Goal: Task Accomplishment & Management: Manage account settings

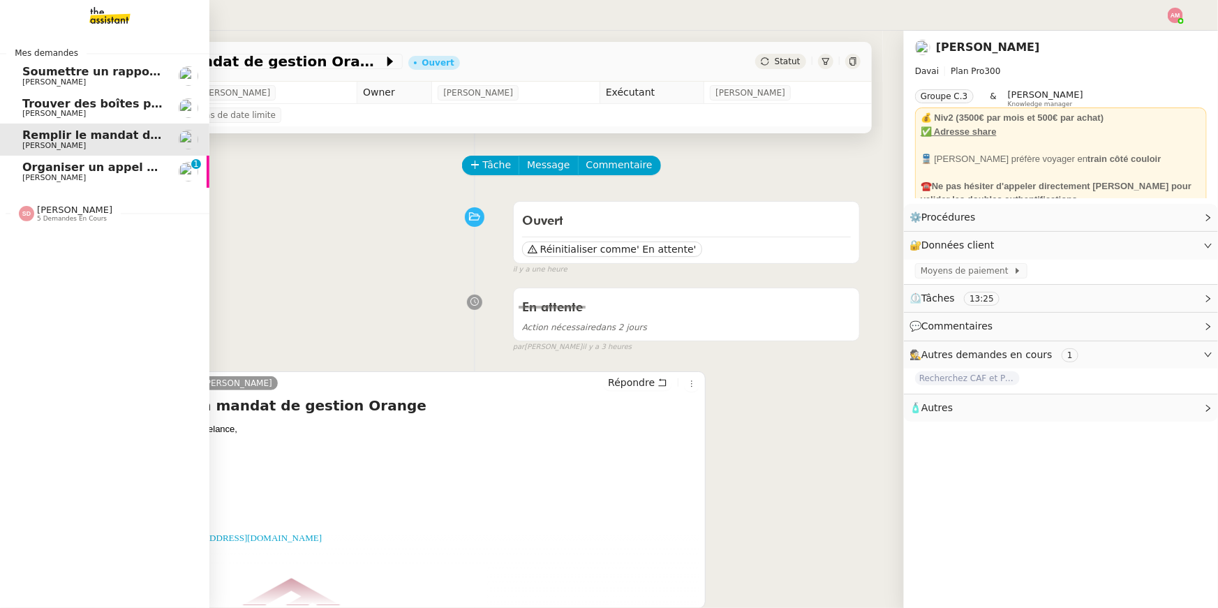
click at [68, 166] on span "Organiser un appel avec [PERSON_NAME]" at bounding box center [152, 167] width 261 height 13
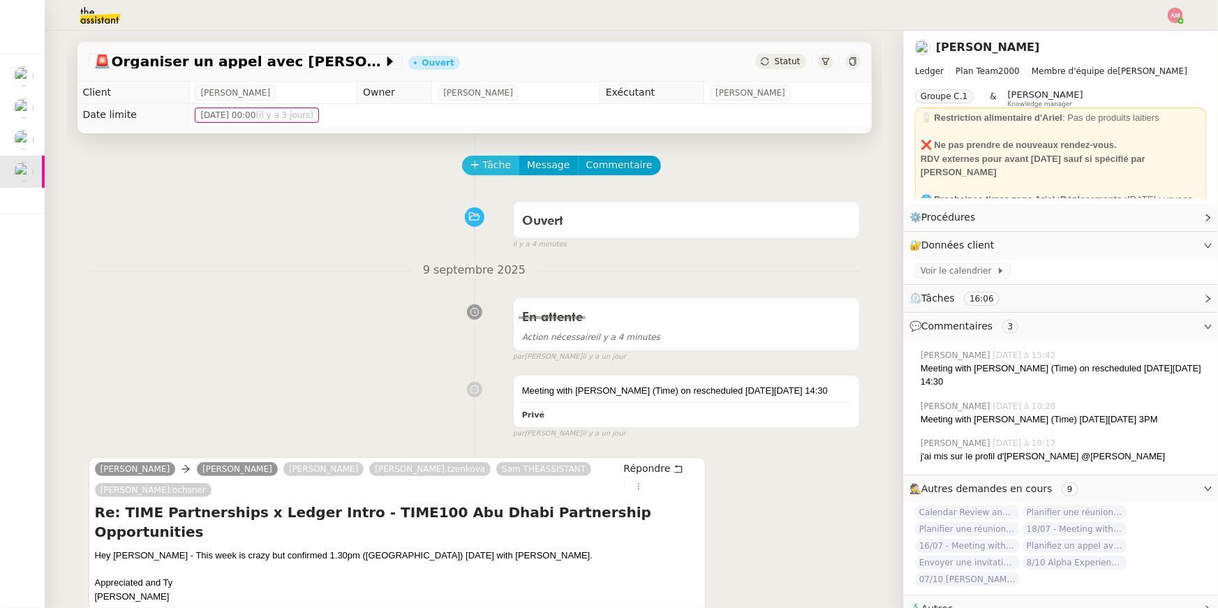
click at [499, 175] on button "Tâche" at bounding box center [491, 166] width 58 height 20
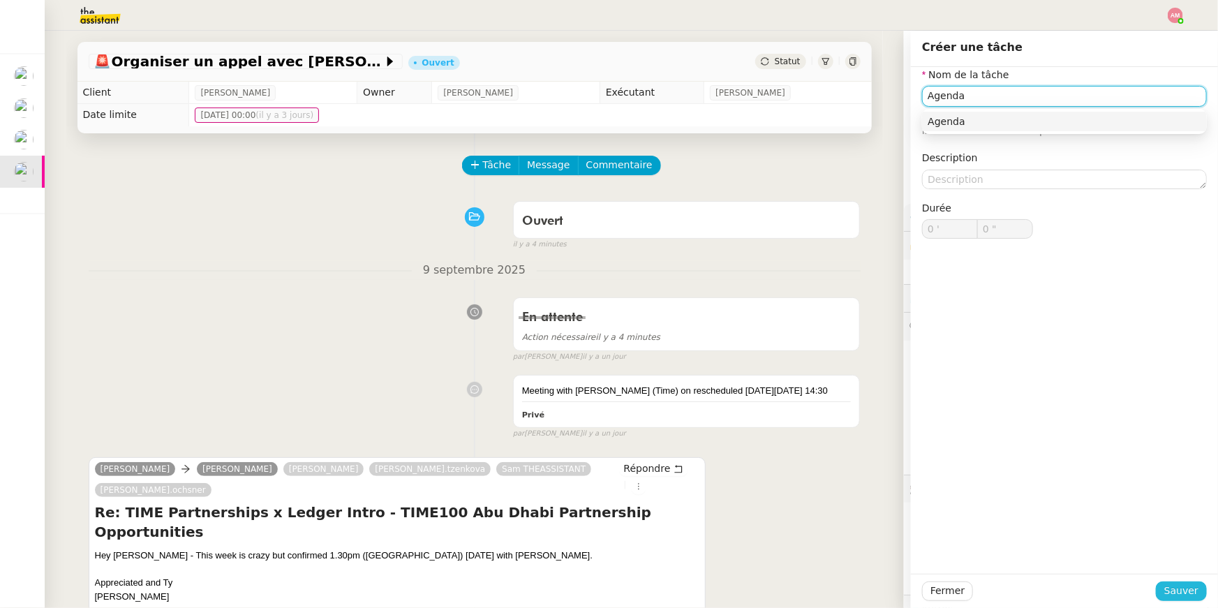
type input "Agenda"
click at [1184, 593] on span "Sauver" at bounding box center [1182, 591] width 34 height 16
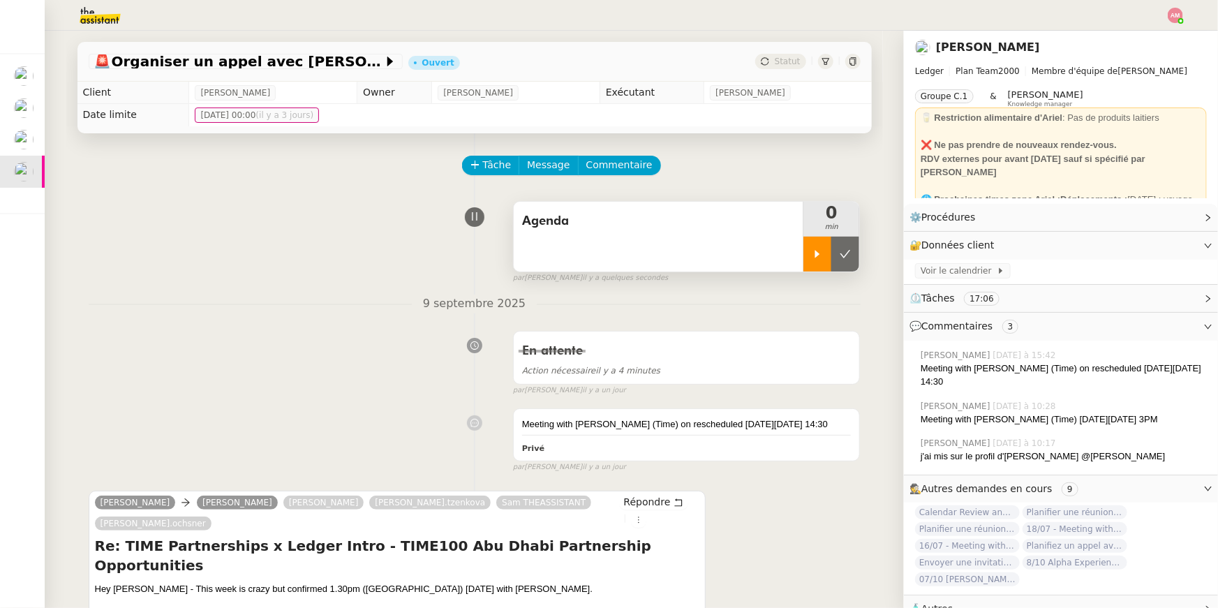
click at [830, 258] on div at bounding box center [818, 254] width 28 height 35
click at [949, 271] on span "Voir le calendrier" at bounding box center [959, 271] width 76 height 14
click at [838, 260] on div at bounding box center [832, 254] width 56 height 35
click at [850, 260] on button at bounding box center [846, 254] width 28 height 35
click at [832, 267] on button at bounding box center [832, 254] width 56 height 35
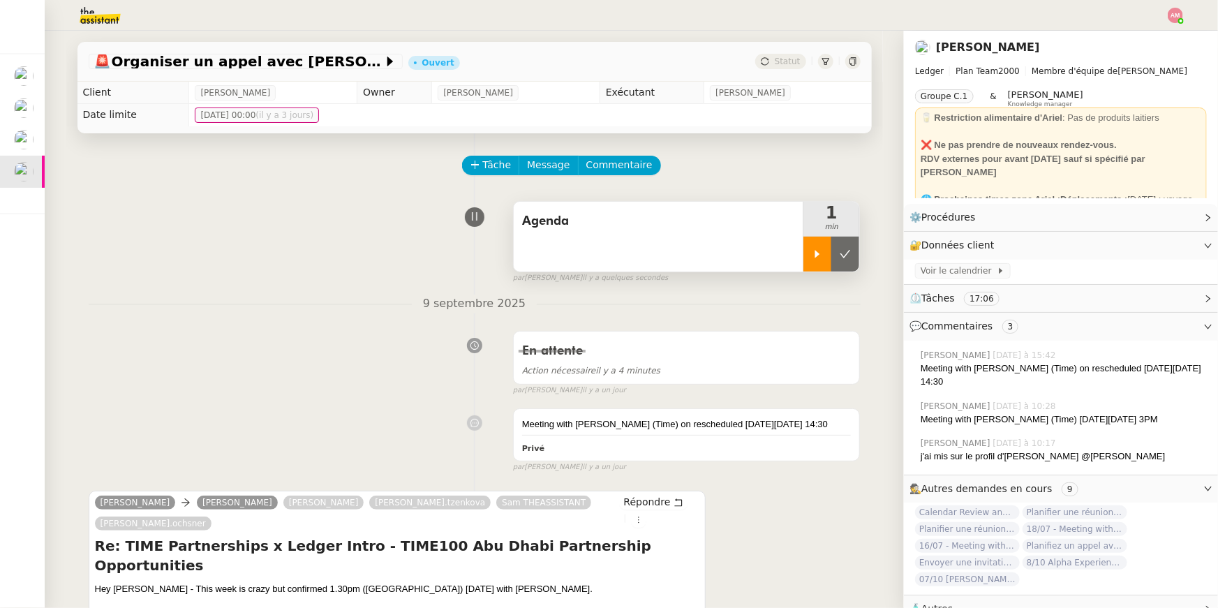
click at [818, 261] on div at bounding box center [818, 254] width 28 height 35
click at [846, 258] on div at bounding box center [832, 254] width 56 height 35
click at [859, 261] on button at bounding box center [846, 254] width 28 height 35
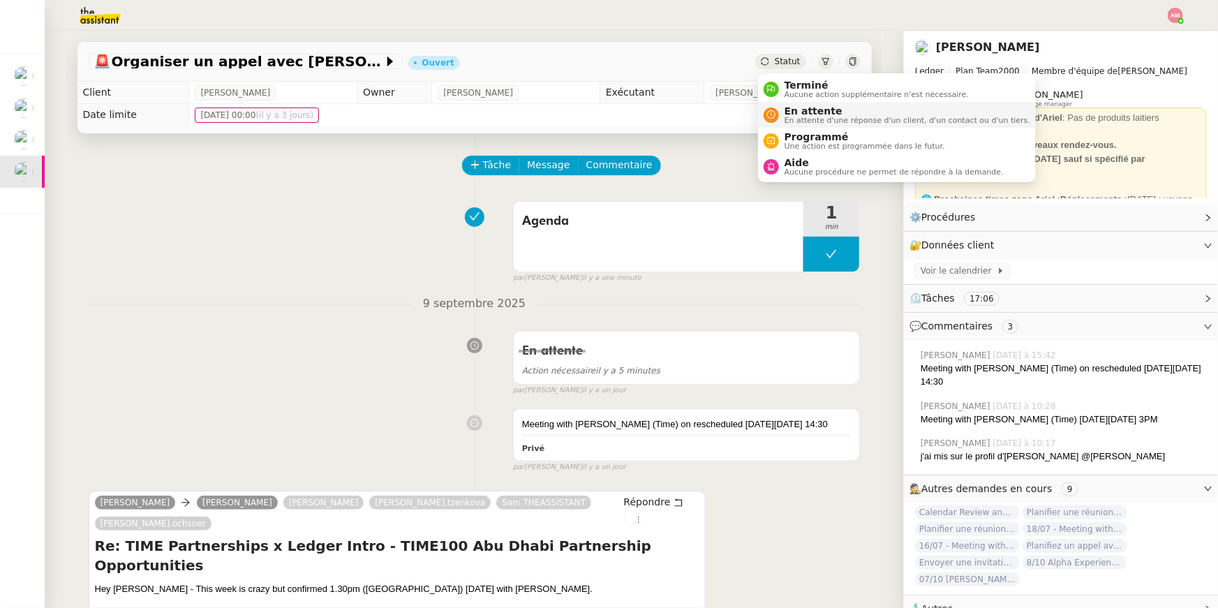
click at [816, 105] on span "En attente" at bounding box center [908, 110] width 246 height 11
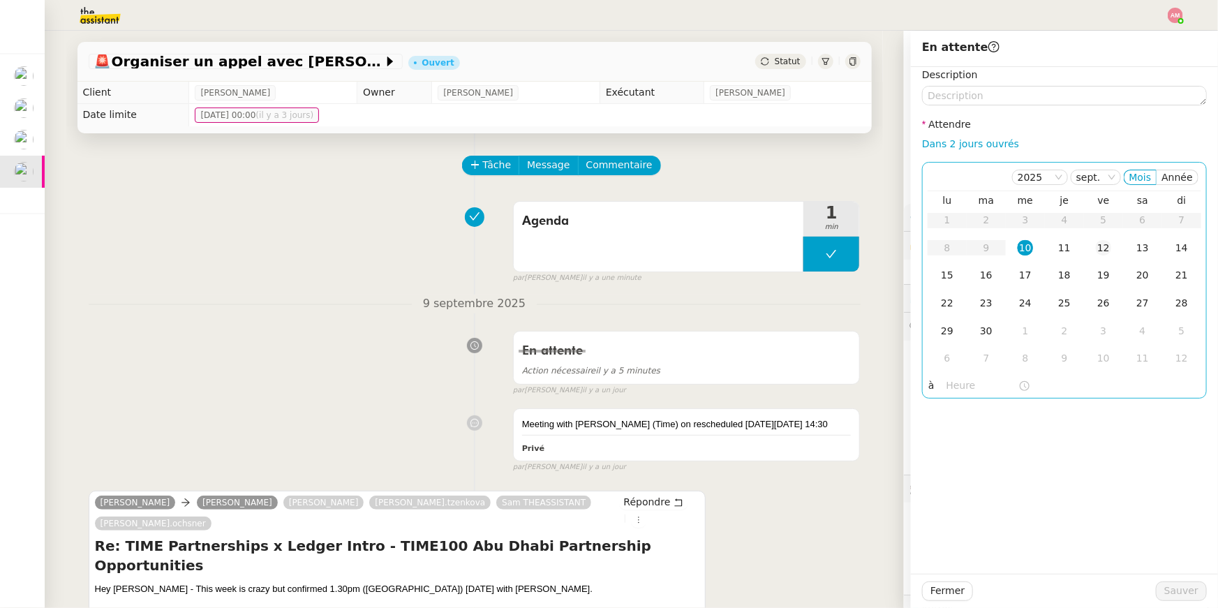
click at [1100, 244] on div "12" at bounding box center [1103, 247] width 15 height 15
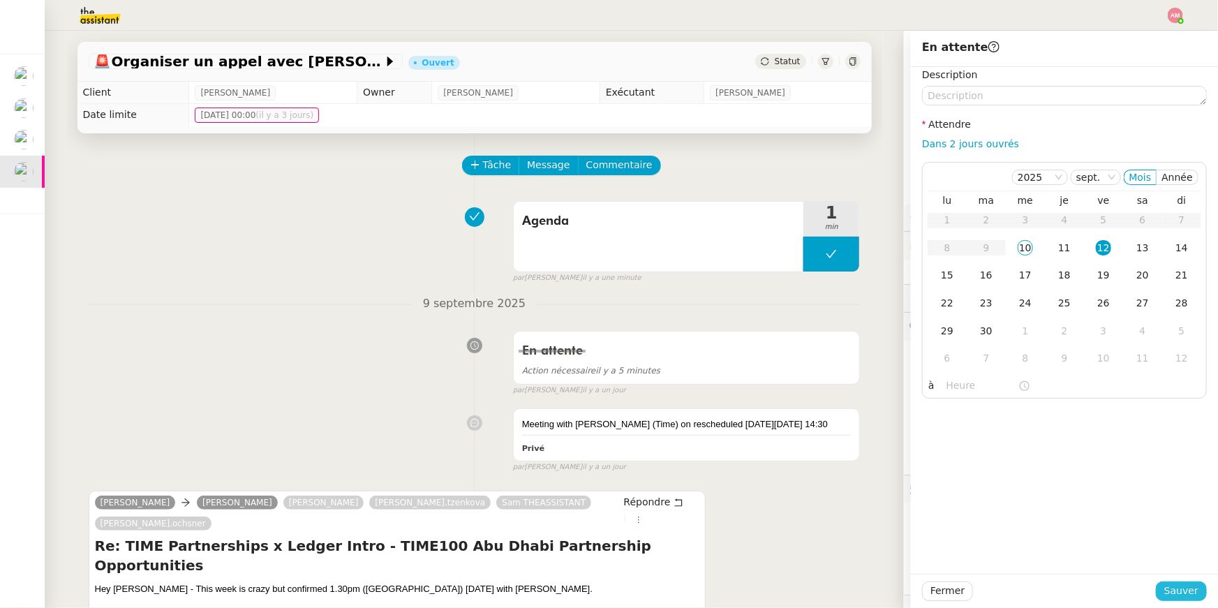
click at [1180, 597] on span "Sauver" at bounding box center [1182, 591] width 34 height 16
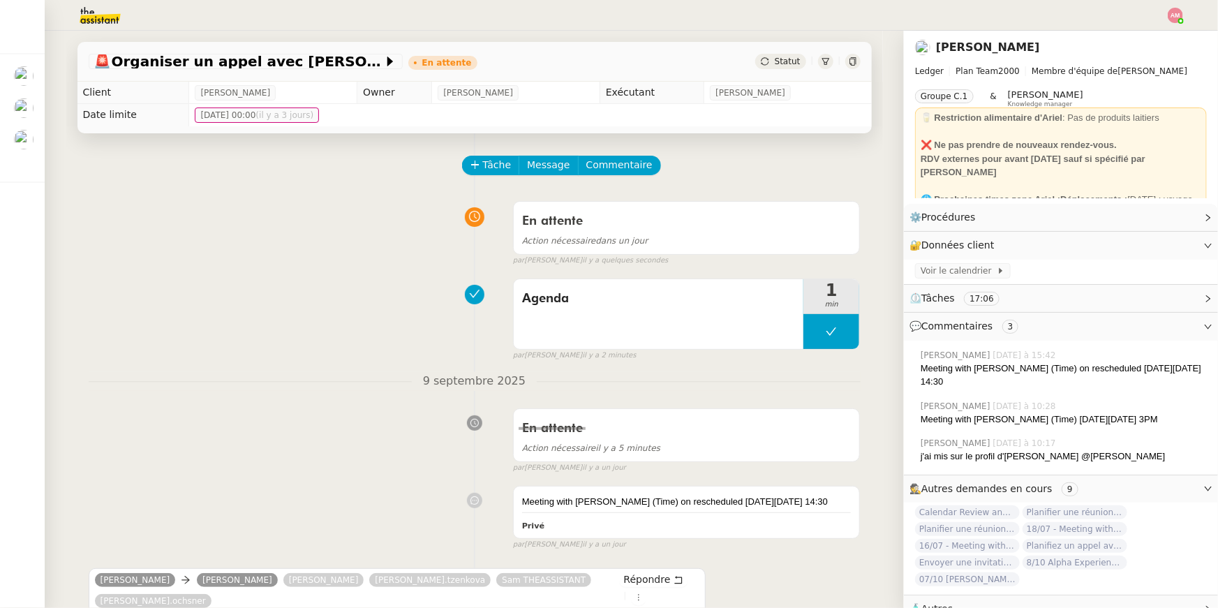
click at [105, 24] on img at bounding box center [89, 15] width 108 height 31
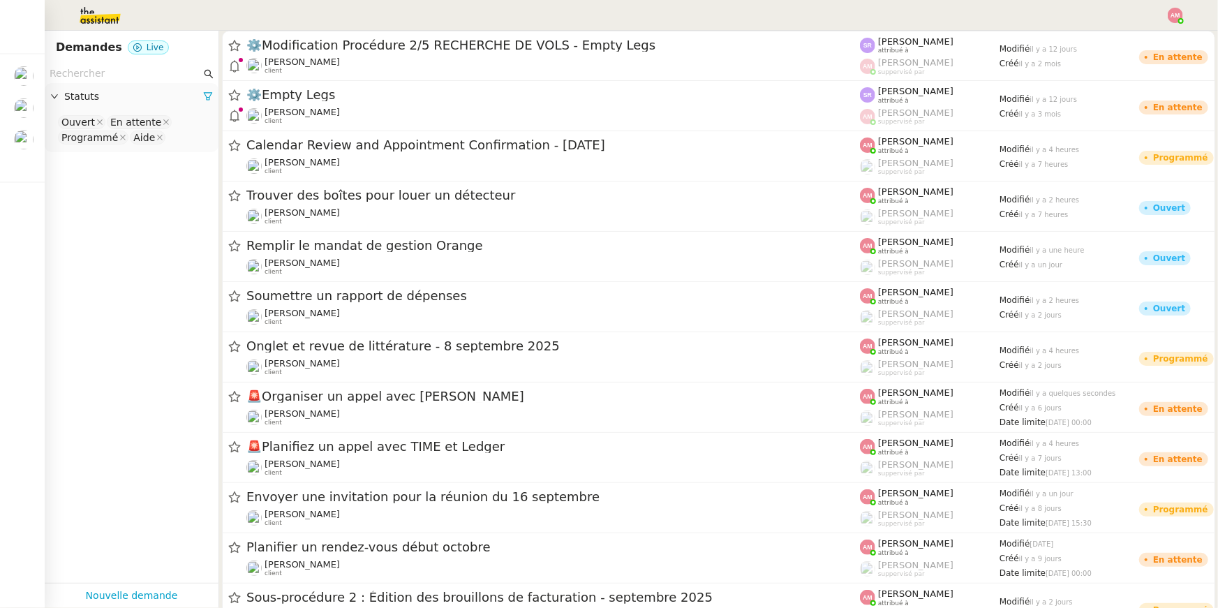
click at [108, 68] on input "text" at bounding box center [126, 74] width 152 height 16
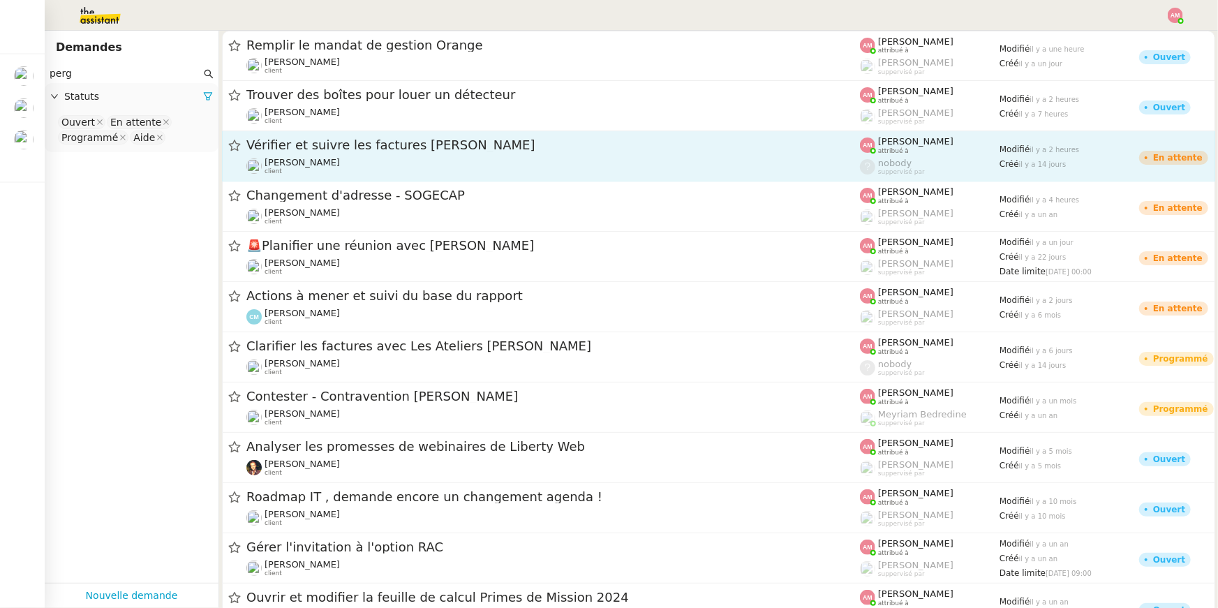
type input "perg"
click at [330, 147] on span "Vérifier et suivre les factures [PERSON_NAME]" at bounding box center [553, 145] width 614 height 13
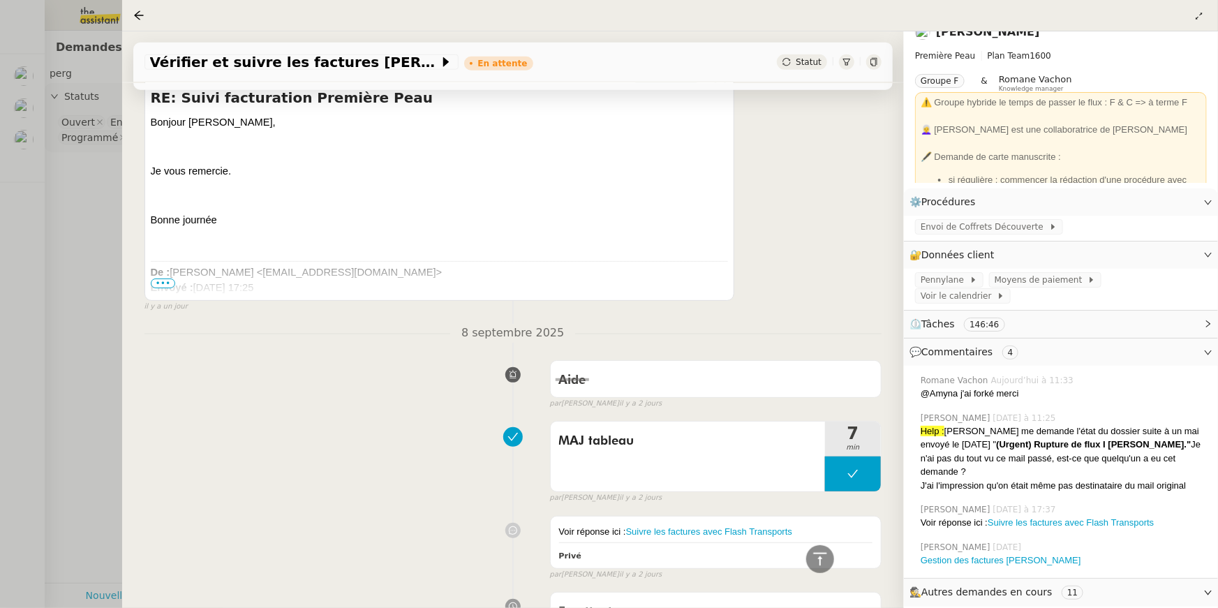
scroll to position [21, 0]
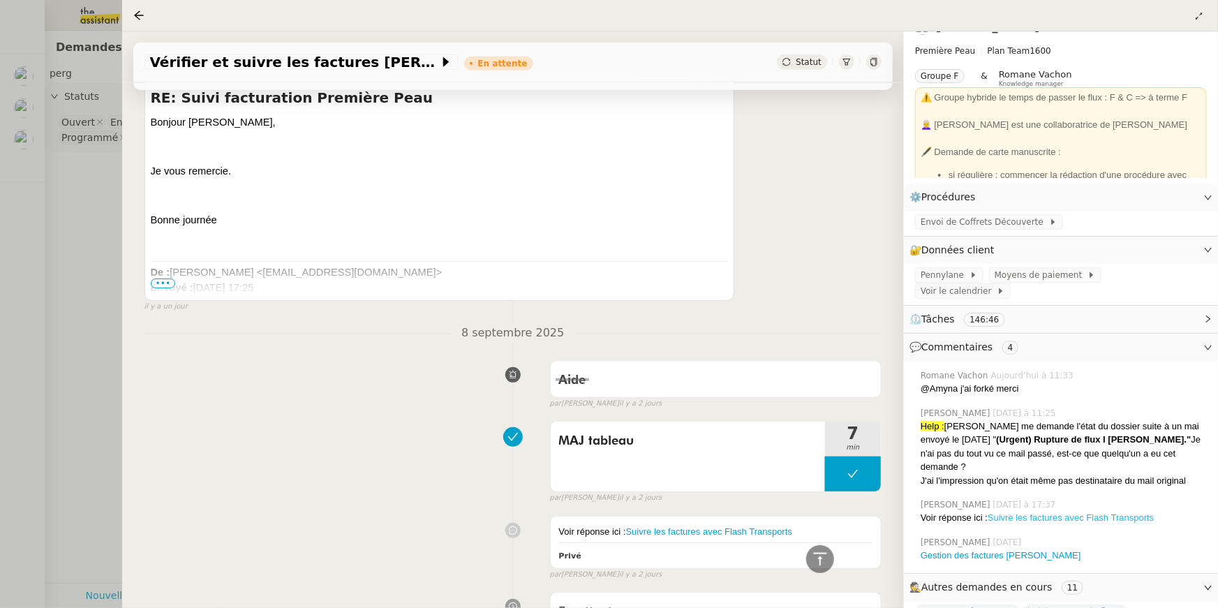
click at [1016, 513] on link "Suivre les factures avec Flash Transports" at bounding box center [1071, 518] width 166 height 10
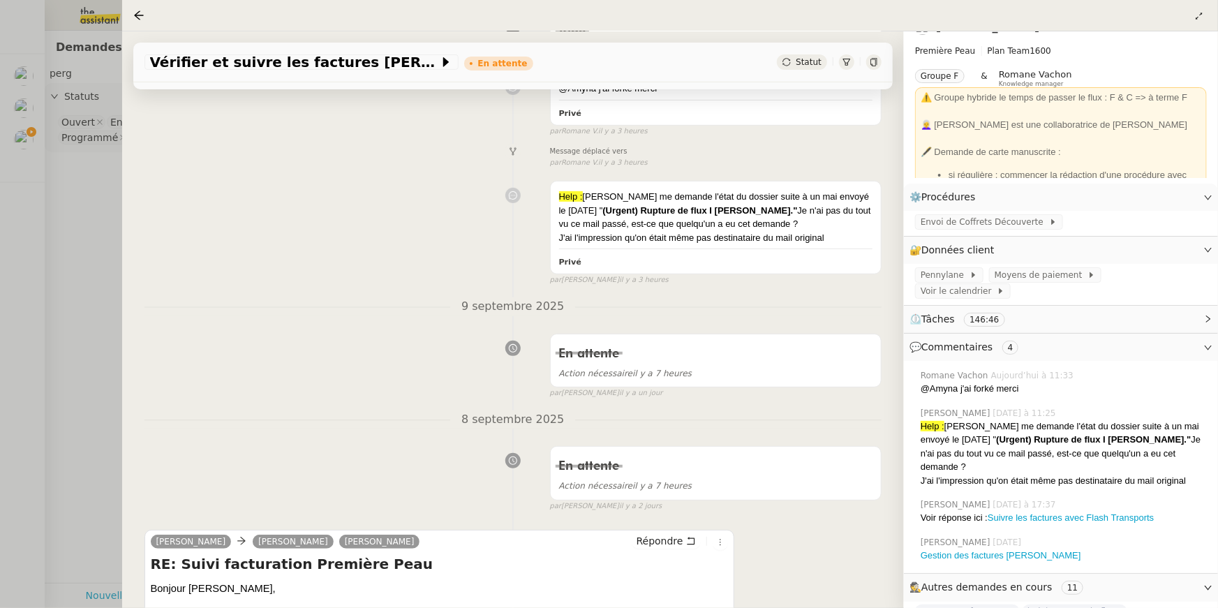
scroll to position [0, 0]
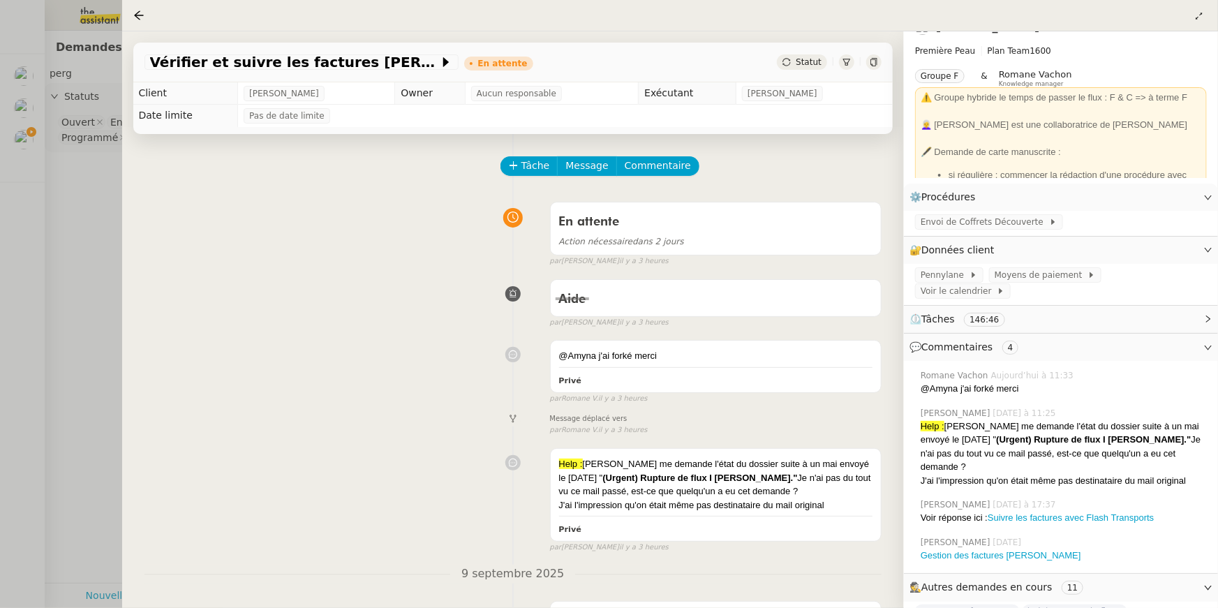
click at [49, 182] on div at bounding box center [609, 304] width 1218 height 608
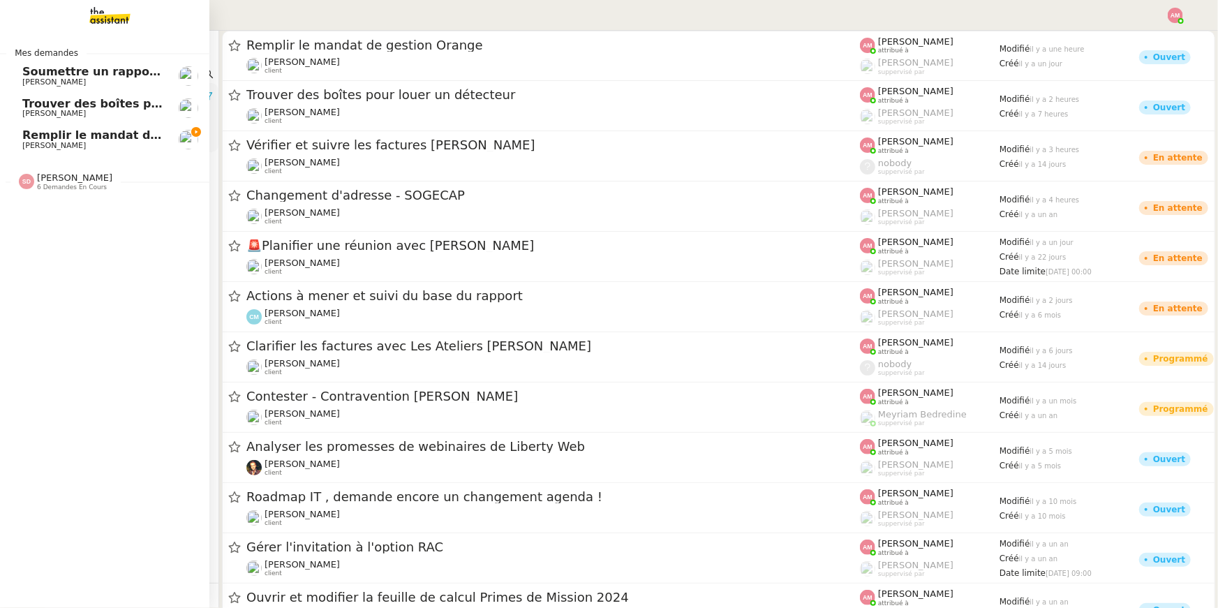
click at [27, 140] on span "Remplir le mandat de gestion Orange" at bounding box center [140, 134] width 237 height 13
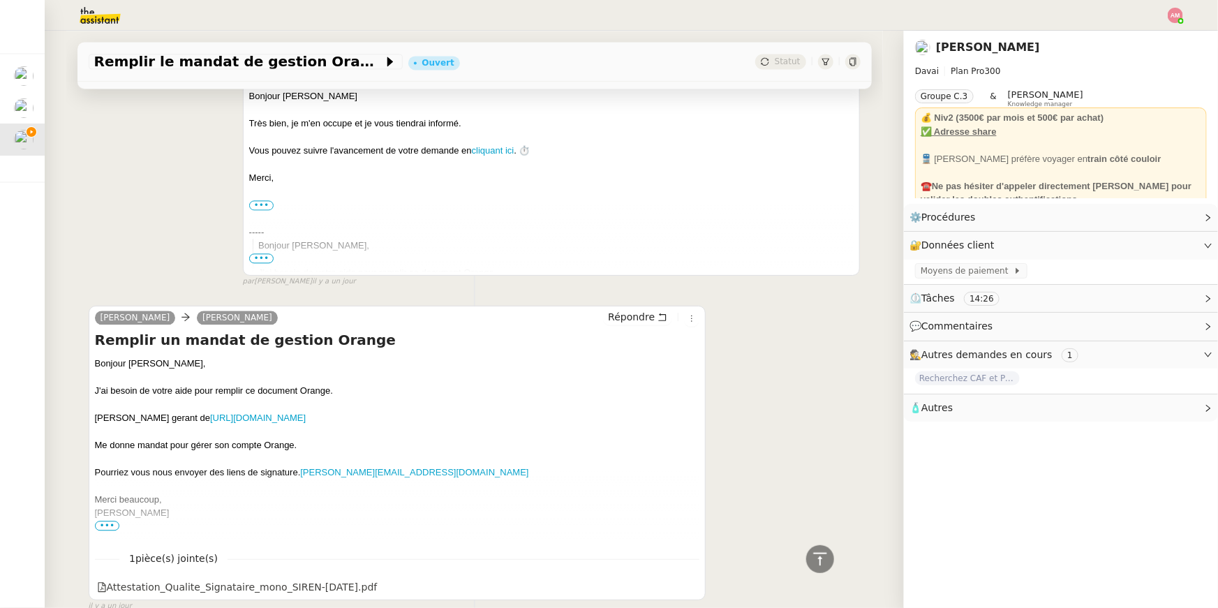
scroll to position [1593, 0]
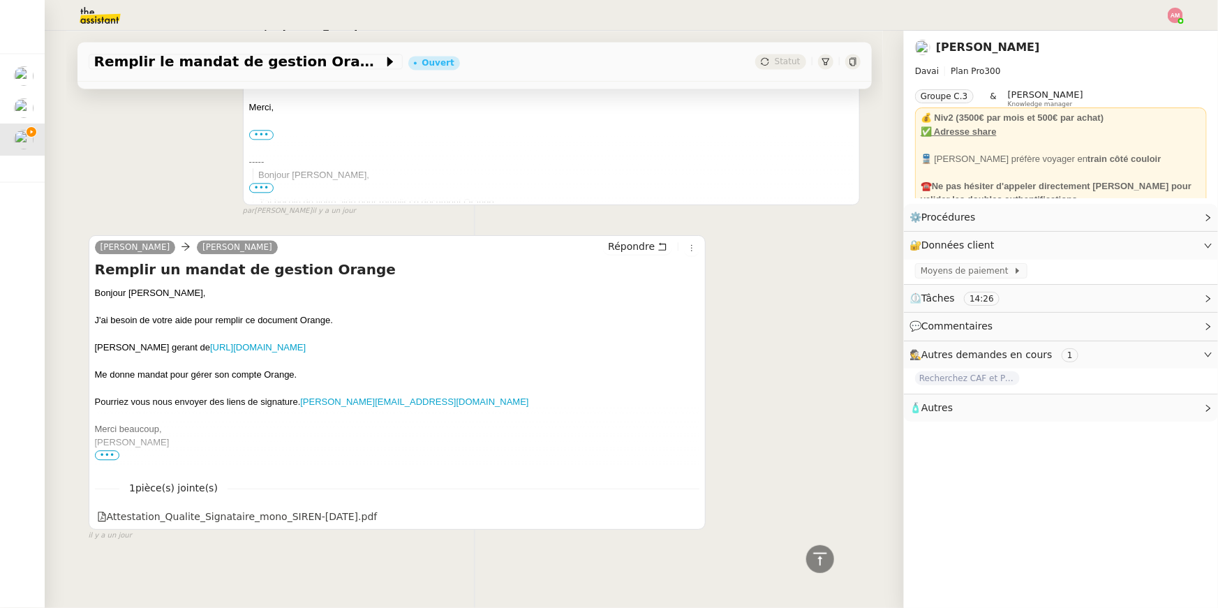
click at [152, 344] on div "Frederic Perrin gerant de https://www.pappers.fr/entreprise/chauvin-paris-43302…" at bounding box center [397, 348] width 605 height 14
drag, startPoint x: 153, startPoint y: 346, endPoint x: 87, endPoint y: 346, distance: 65.6
click at [306, 344] on link "https://www.pappers.fr/entreprise/chauvin-paris-433028578" at bounding box center [258, 347] width 96 height 10
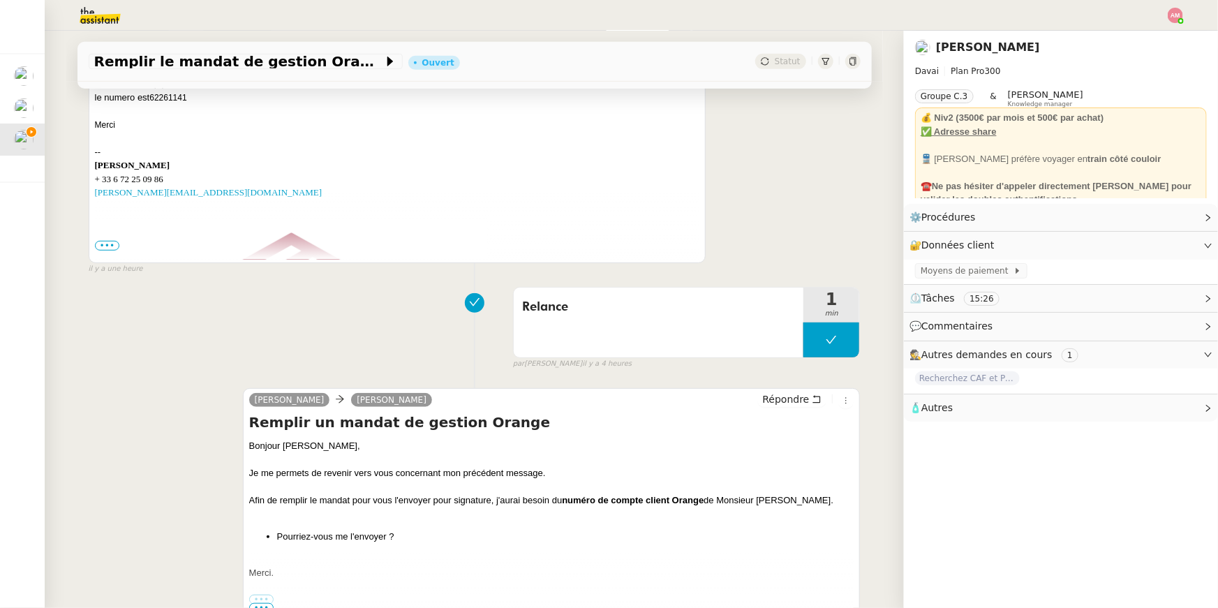
scroll to position [0, 0]
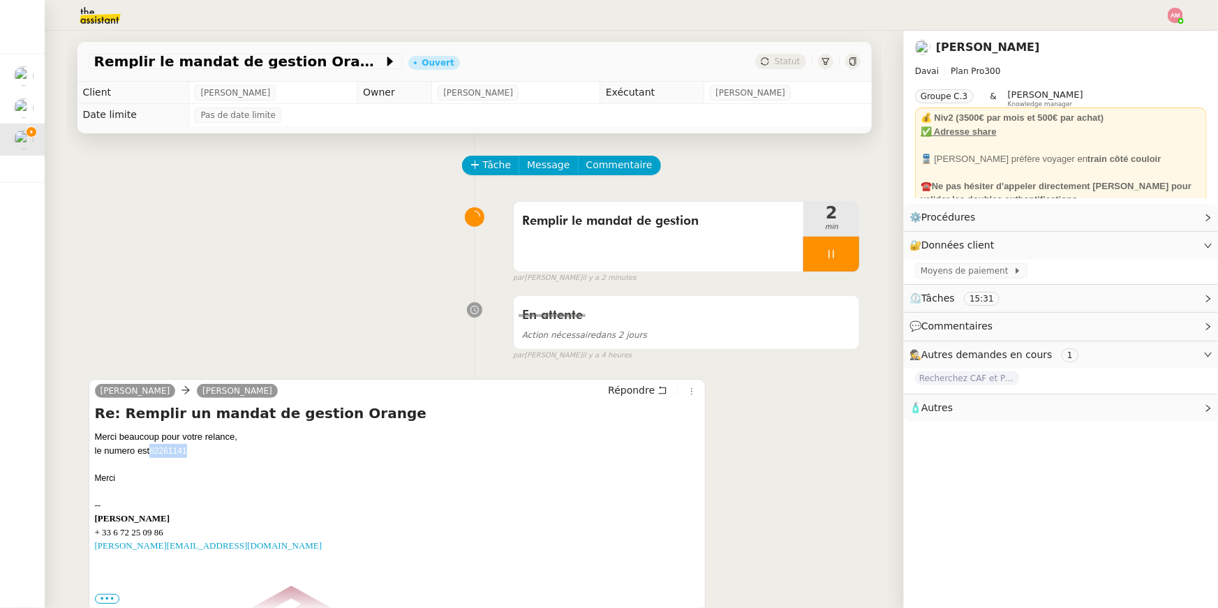
drag, startPoint x: 188, startPoint y: 452, endPoint x: 153, endPoint y: 451, distance: 34.9
click at [153, 451] on div "le numero est 62261141" at bounding box center [397, 451] width 605 height 14
copy span "62261141"
drag, startPoint x: 1017, startPoint y: 54, endPoint x: 991, endPoint y: 54, distance: 26.5
click at [991, 54] on div "Emile Kratiroff" at bounding box center [980, 48] width 131 height 20
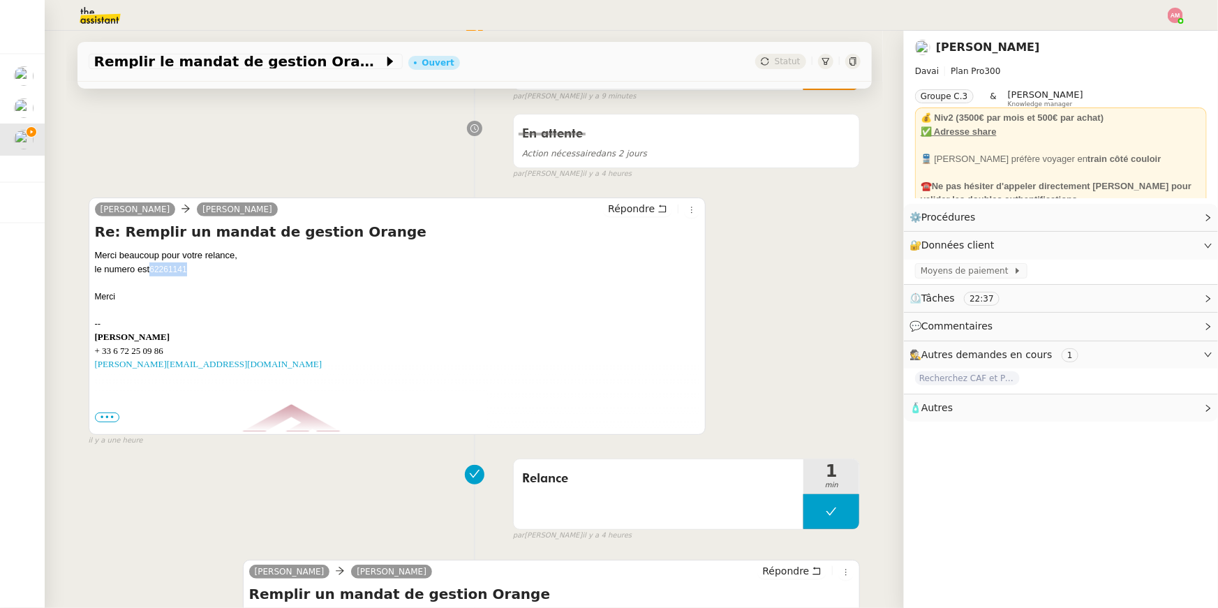
scroll to position [190, 0]
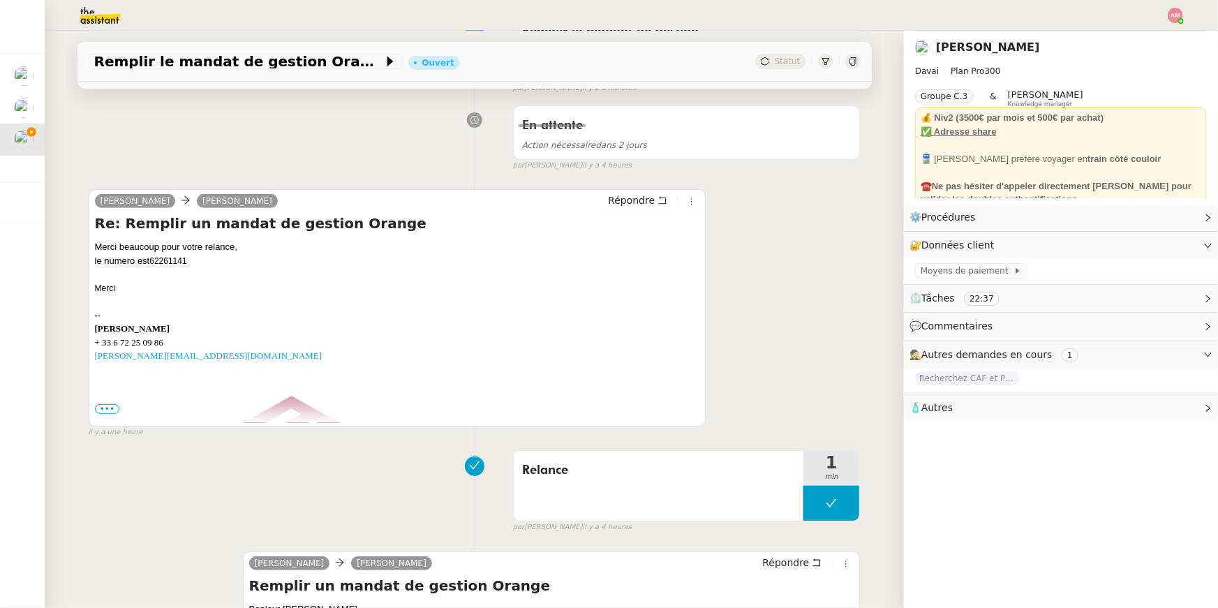
click at [109, 406] on span "•••" at bounding box center [107, 409] width 25 height 10
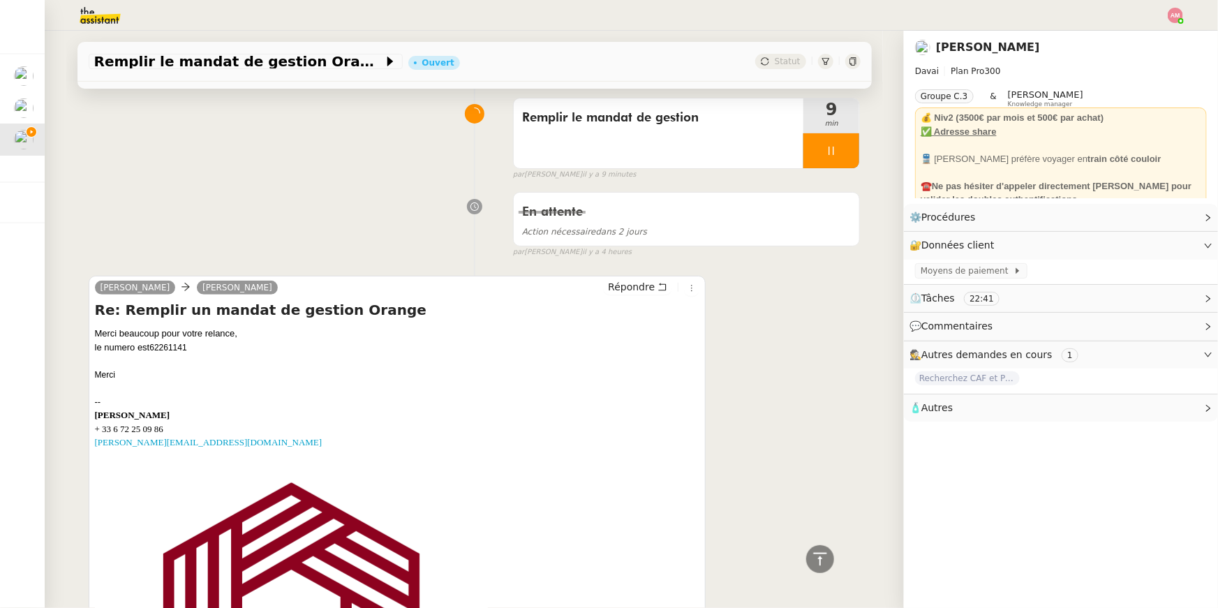
scroll to position [64, 0]
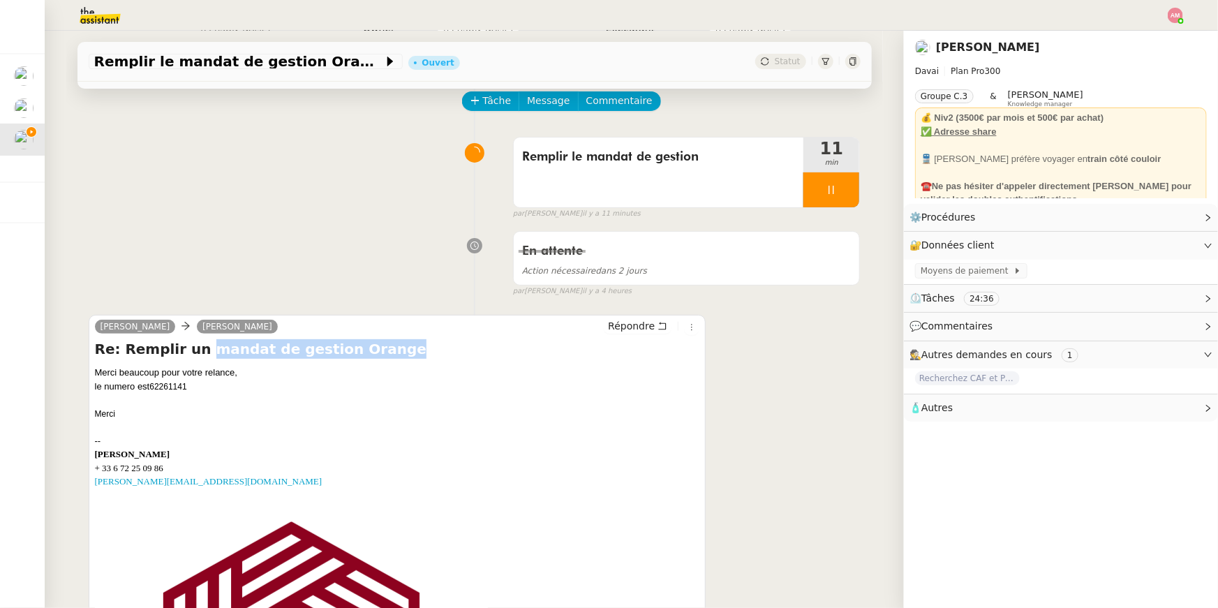
drag, startPoint x: 191, startPoint y: 355, endPoint x: 408, endPoint y: 360, distance: 217.2
copy h4 "mandat de gestion Orange"
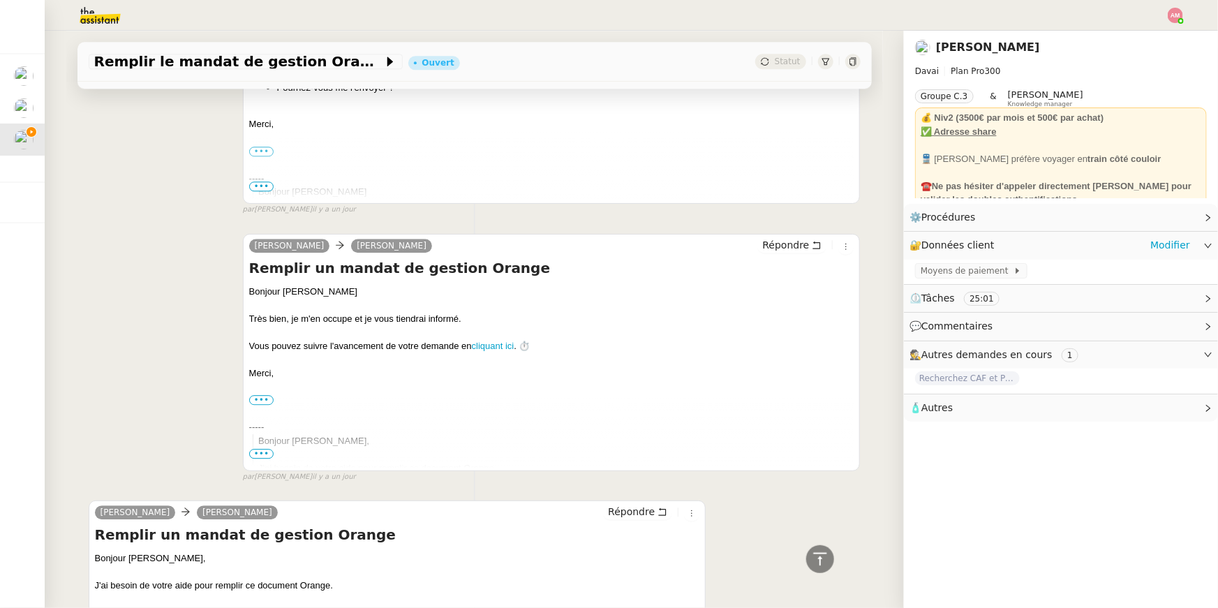
scroll to position [2002, 0]
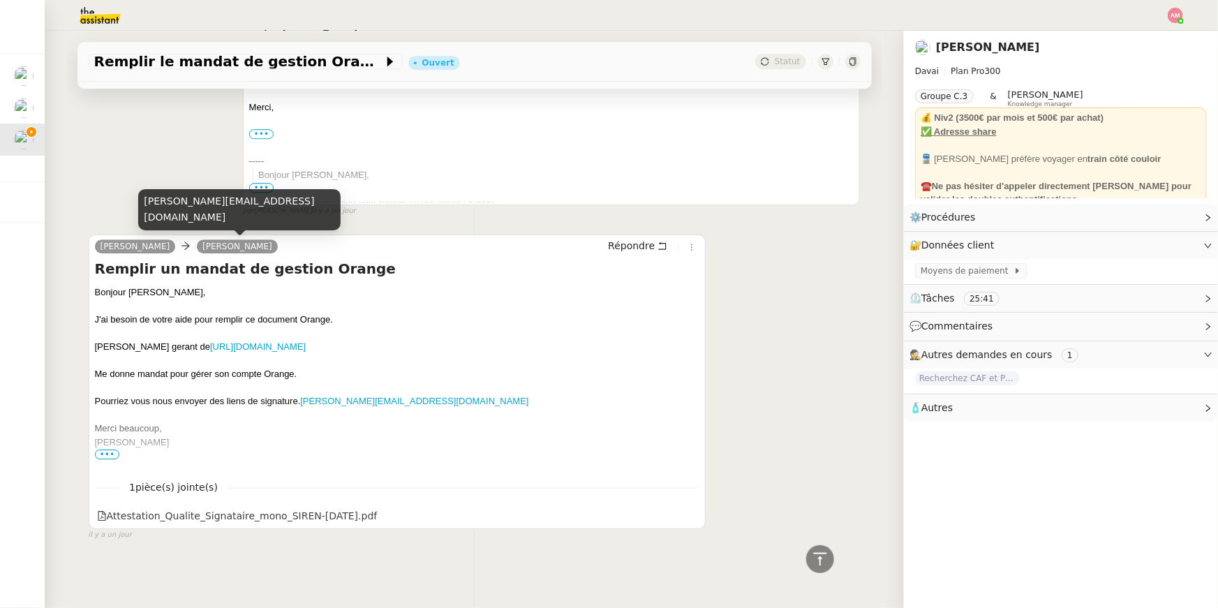
click at [139, 215] on div "alfred@theassistant.com" at bounding box center [239, 209] width 202 height 41
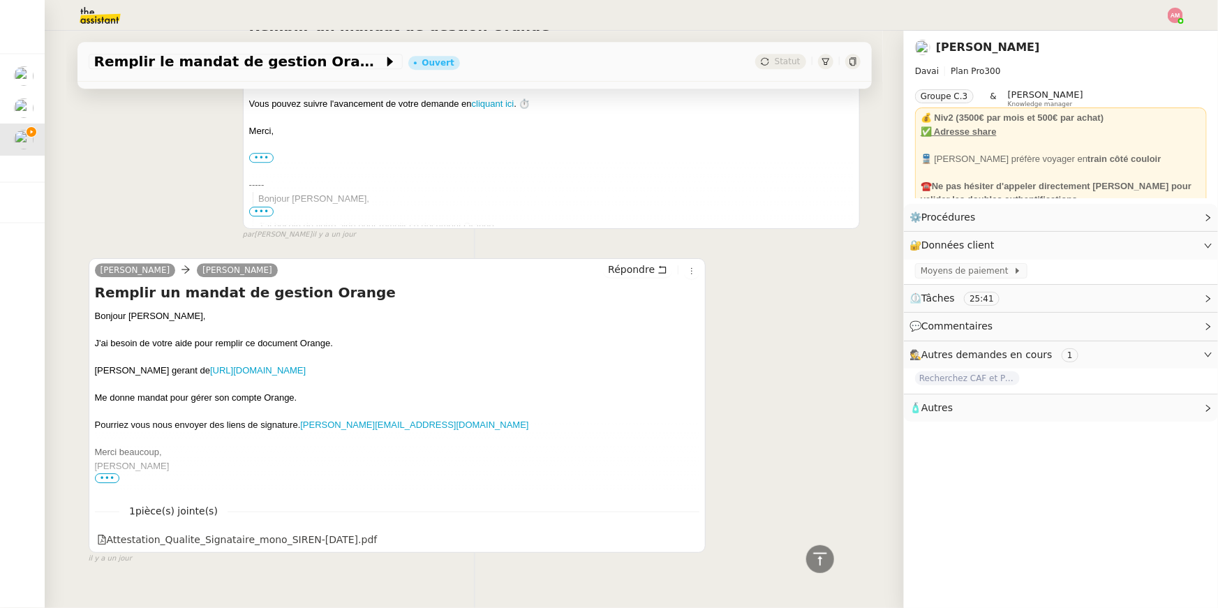
scroll to position [1975, 0]
click at [441, 445] on div at bounding box center [397, 442] width 605 height 14
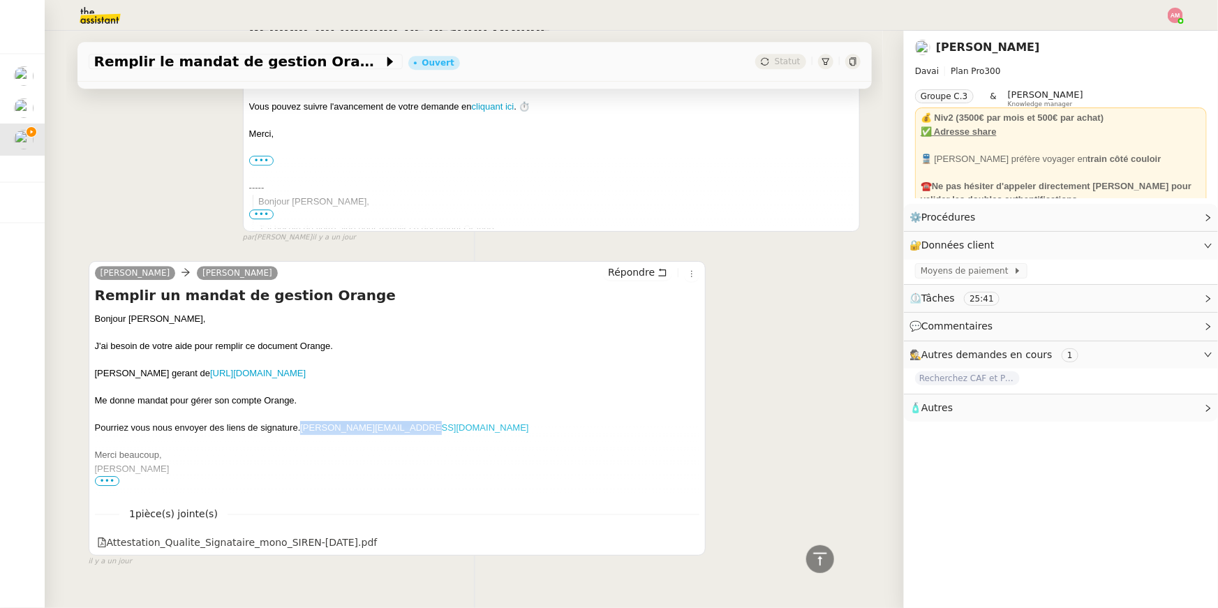
copy link "f.perrin@chauvinparis.com"
drag, startPoint x: 414, startPoint y: 432, endPoint x: 303, endPoint y: 432, distance: 111.0
click at [303, 432] on div "Pourriez vous nous envoyer des liens de signature. f.perrin@chauvinparis.com" at bounding box center [397, 428] width 605 height 14
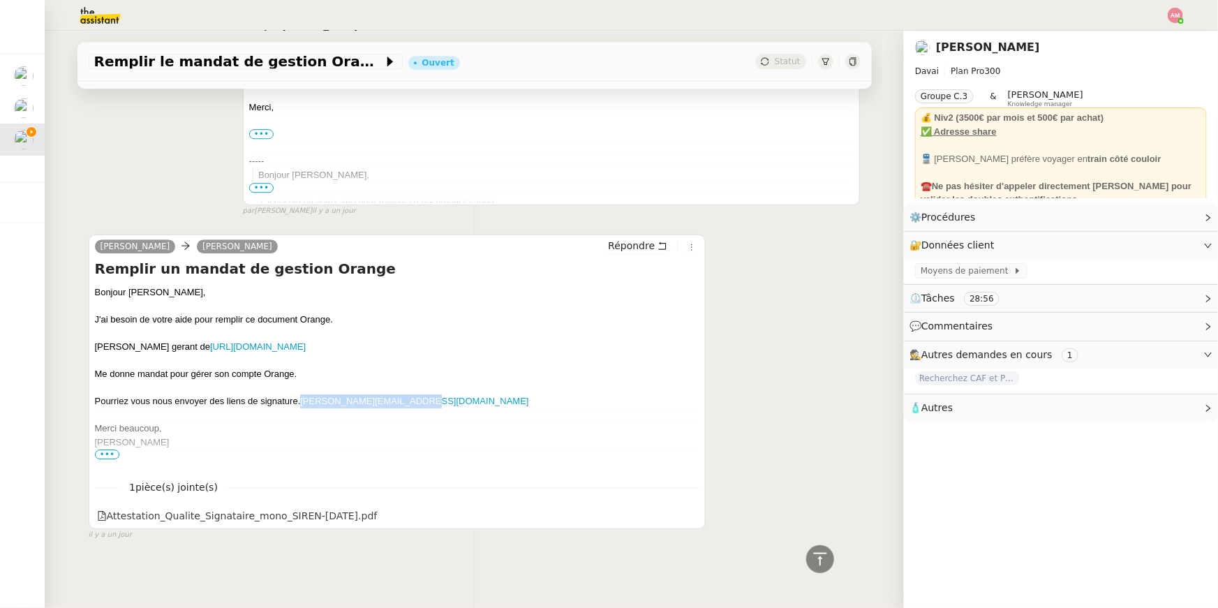
copy link "f.perrin@chauvinparis.com"
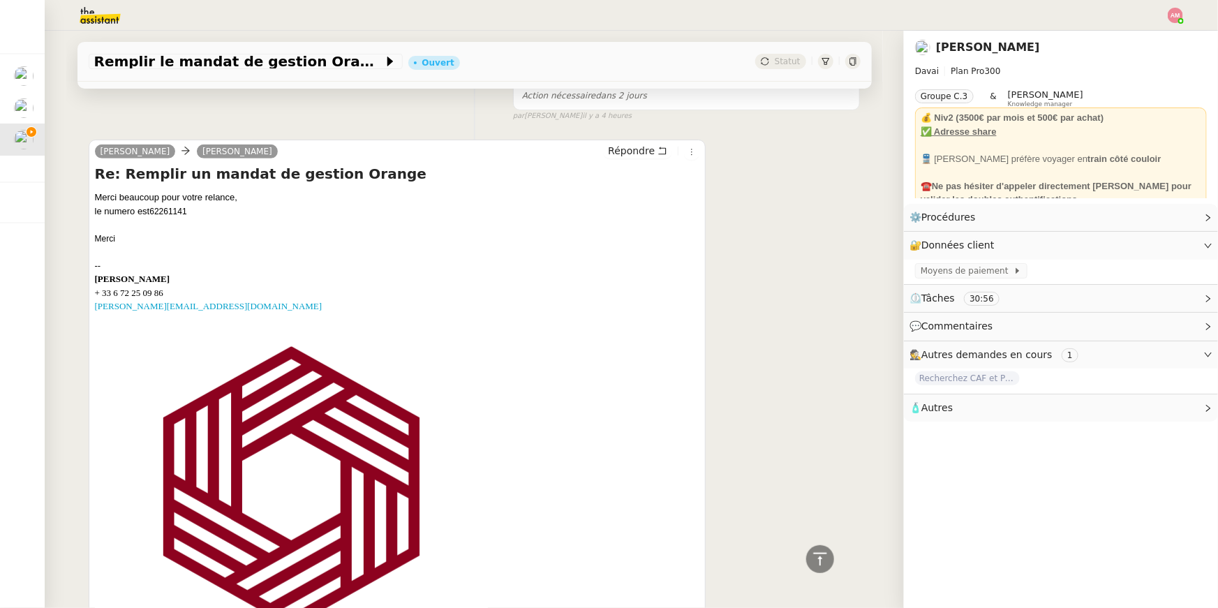
scroll to position [0, 0]
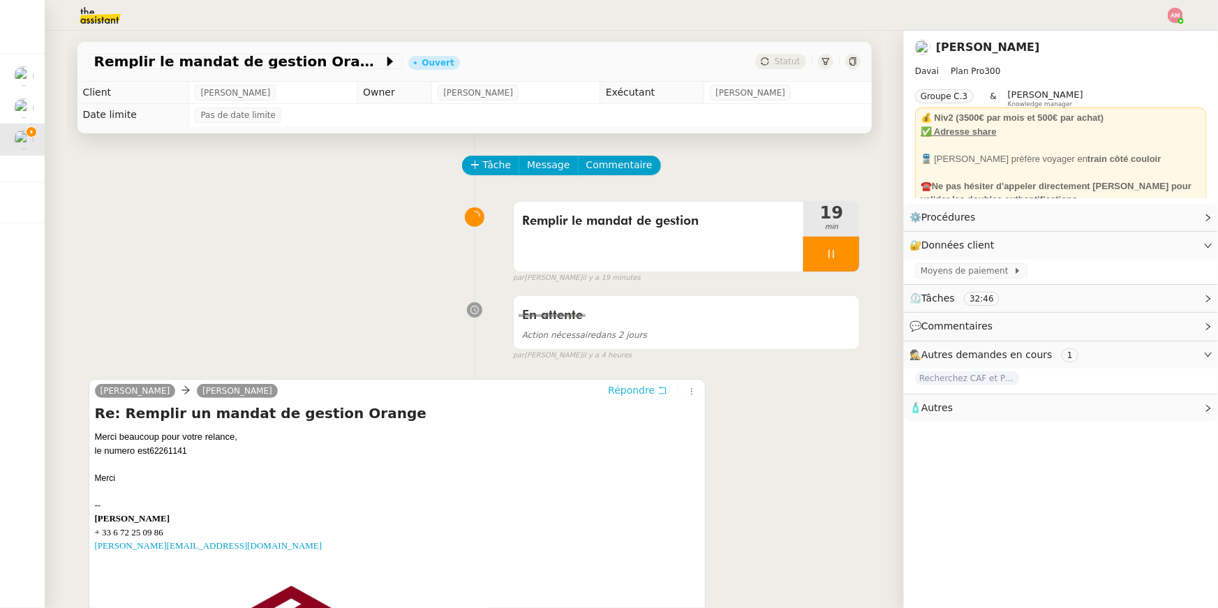
click at [646, 383] on span "Répondre" at bounding box center [631, 390] width 47 height 14
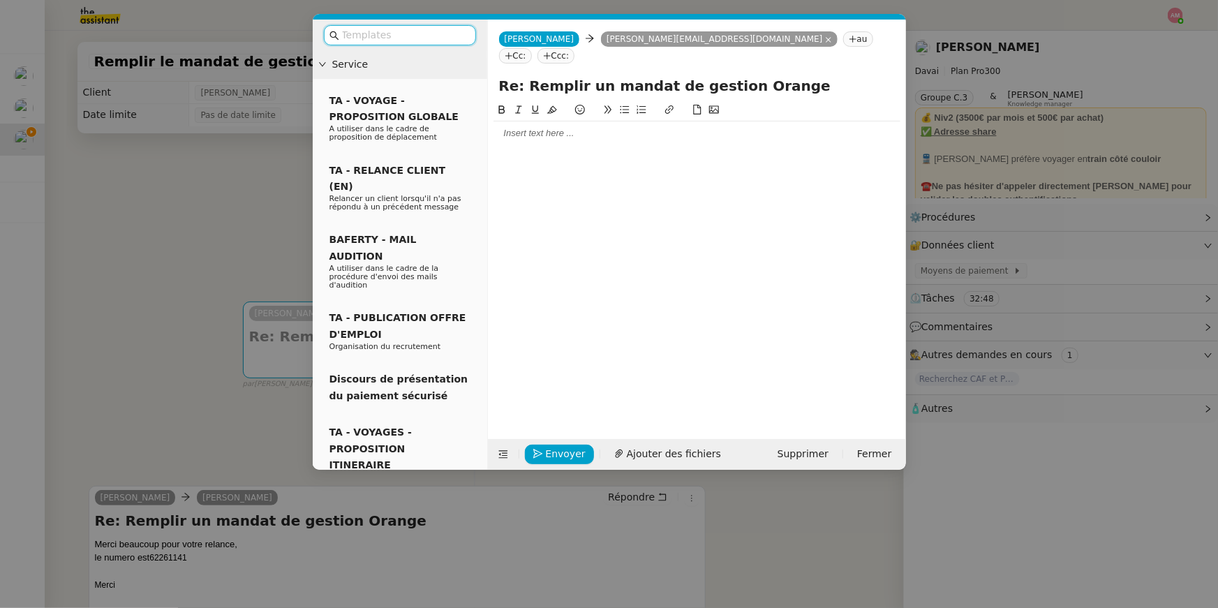
click at [566, 127] on div at bounding box center [697, 133] width 407 height 13
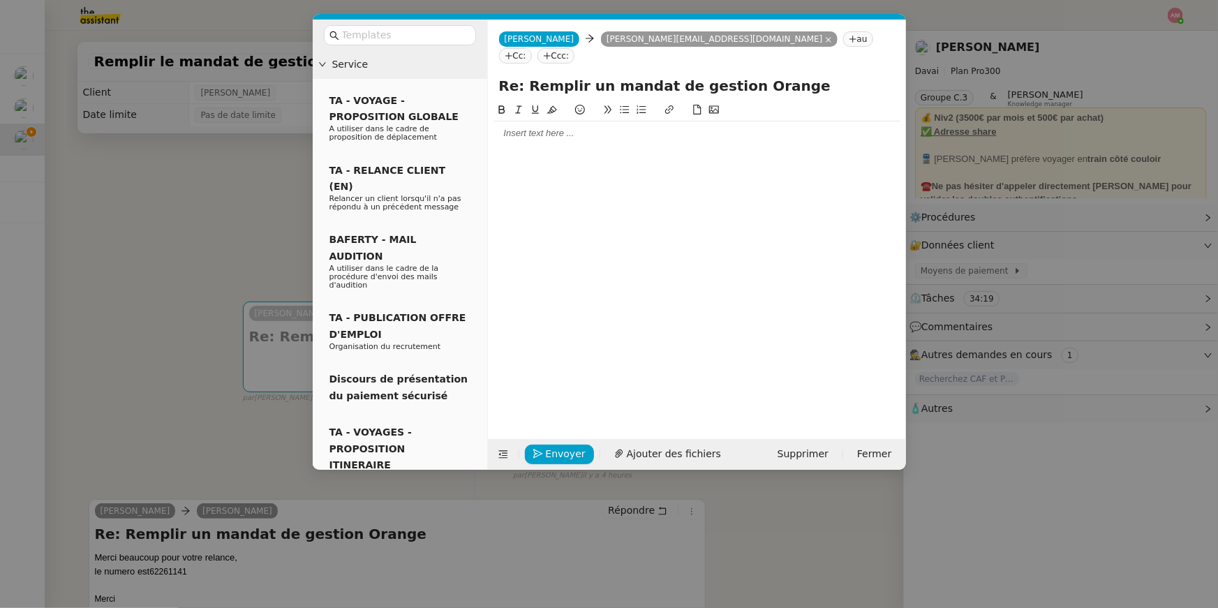
click at [168, 147] on nz-modal-container "Service TA - VOYAGE - PROPOSITION GLOBALE A utiliser dans le cadre de propositi…" at bounding box center [609, 304] width 1218 height 608
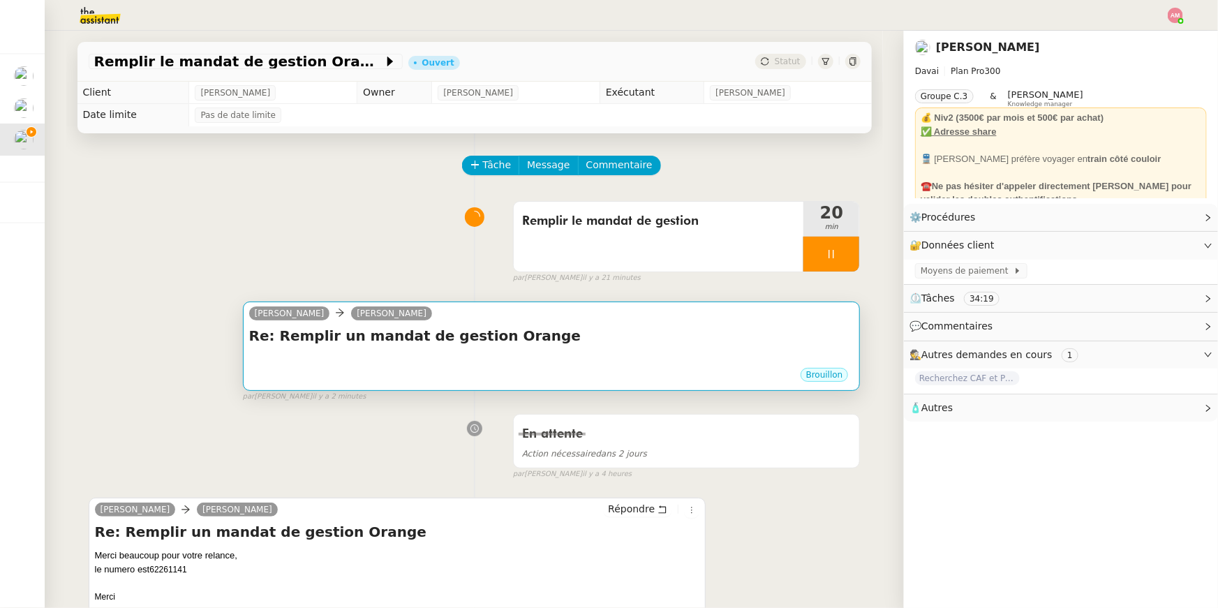
click at [515, 337] on h4 "Re: Remplir un mandat de gestion Orange" at bounding box center [551, 336] width 605 height 20
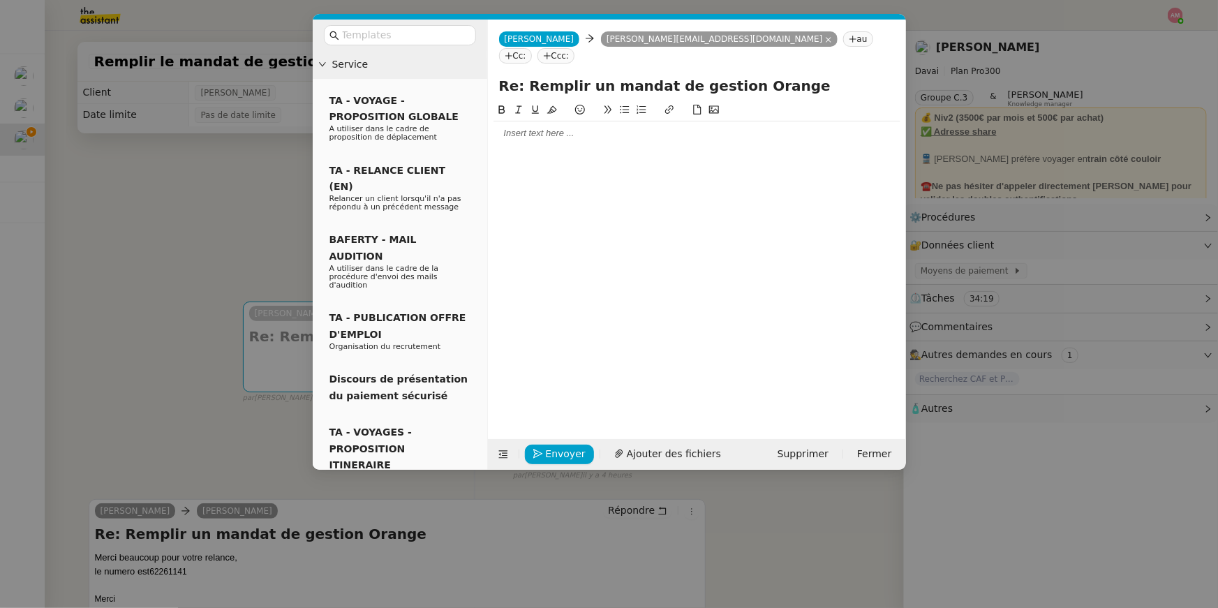
click at [528, 123] on div at bounding box center [697, 133] width 407 height 24
click at [529, 127] on div "Émile," at bounding box center [697, 133] width 407 height 13
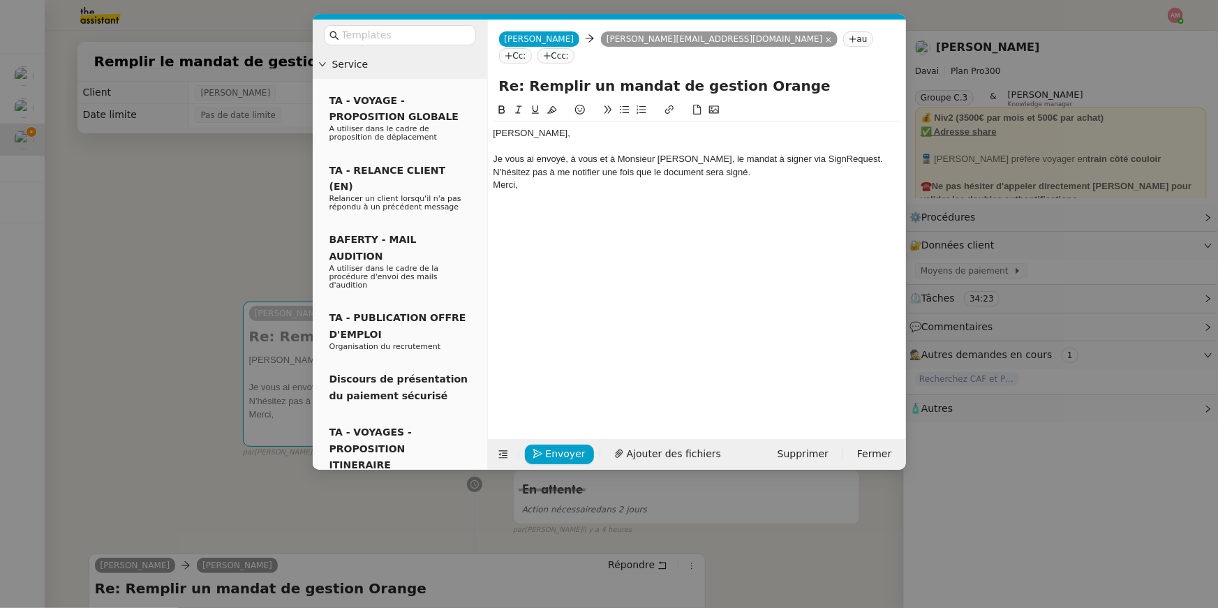
click at [845, 153] on div "Je vous ai envoyé, à vous et à Monsieur Perrin, le mandat à signer via SignRequ…" at bounding box center [697, 159] width 407 height 13
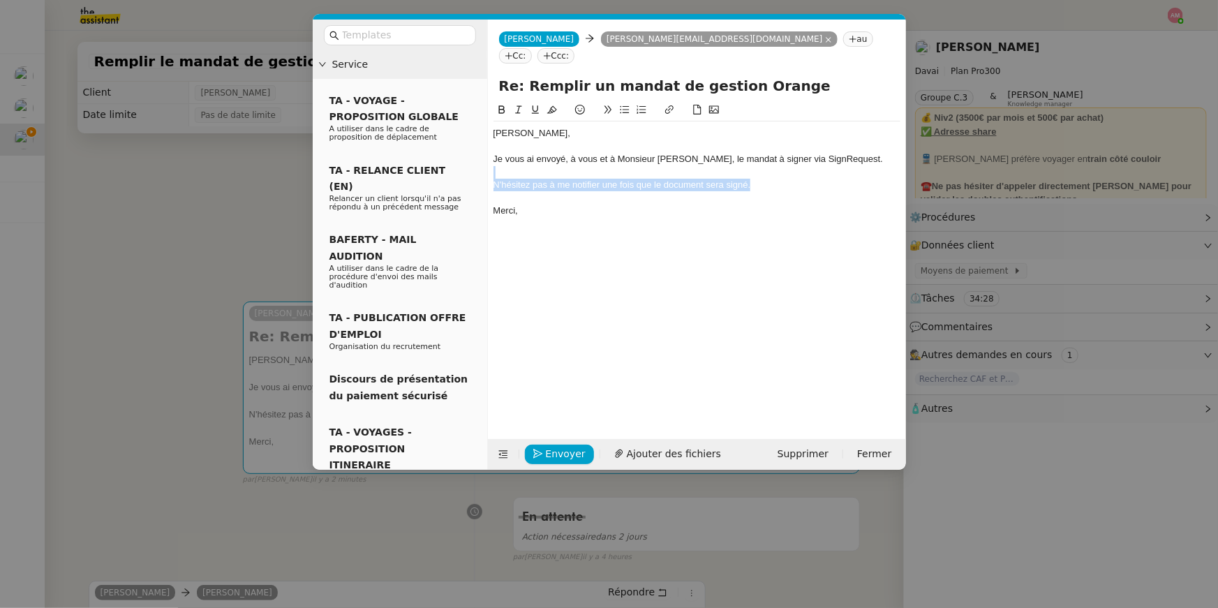
drag, startPoint x: 820, startPoint y: 169, endPoint x: 818, endPoint y: 158, distance: 10.7
click at [818, 158] on div "Émile, Je vous ai envoyé, à vous et à Monsieur Perrin, le mandat à signer via S…" at bounding box center [697, 171] width 407 height 101
click at [515, 105] on icon at bounding box center [519, 110] width 10 height 10
click at [593, 192] on div at bounding box center [697, 198] width 407 height 13
click at [189, 381] on nz-modal-container "Service TA - VOYAGE - PROPOSITION GLOBALE A utiliser dans le cadre de propositi…" at bounding box center [609, 304] width 1218 height 608
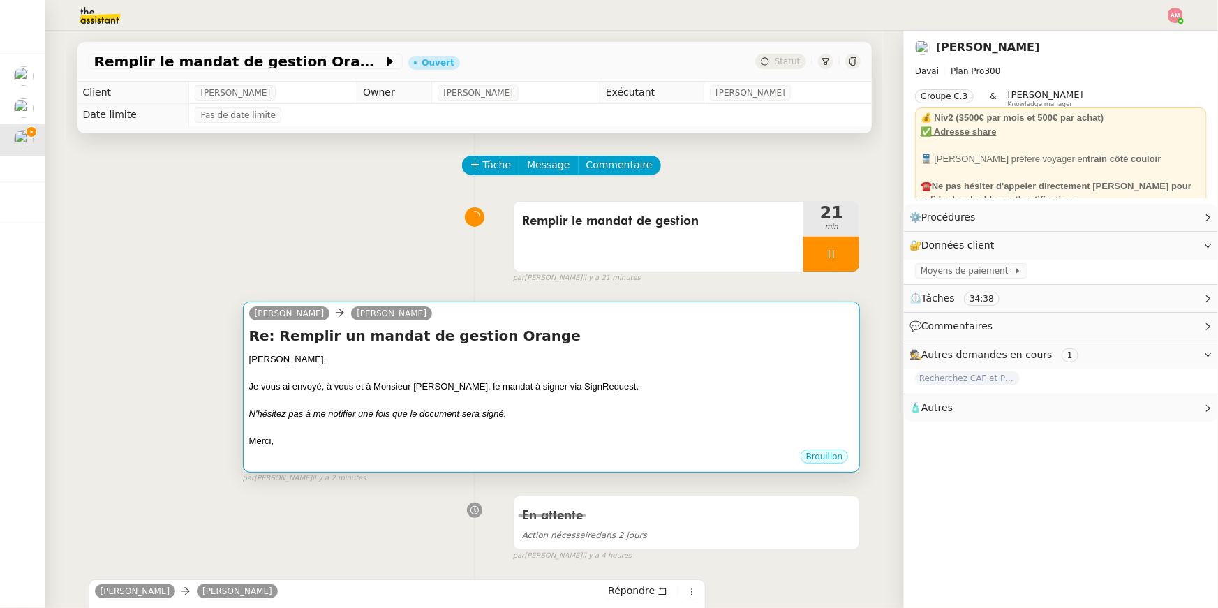
click at [325, 431] on div at bounding box center [551, 428] width 605 height 14
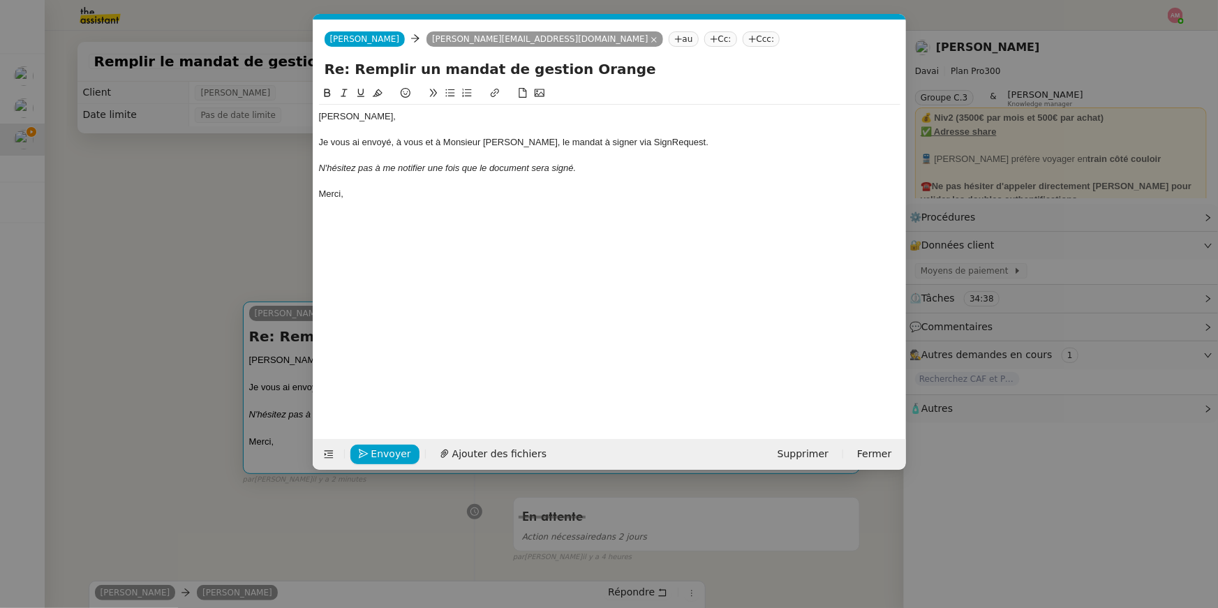
scroll to position [0, 29]
click at [369, 449] on button "Envoyer" at bounding box center [385, 455] width 69 height 20
click at [369, 449] on button "Confirmer l'envoi" at bounding box center [407, 455] width 113 height 20
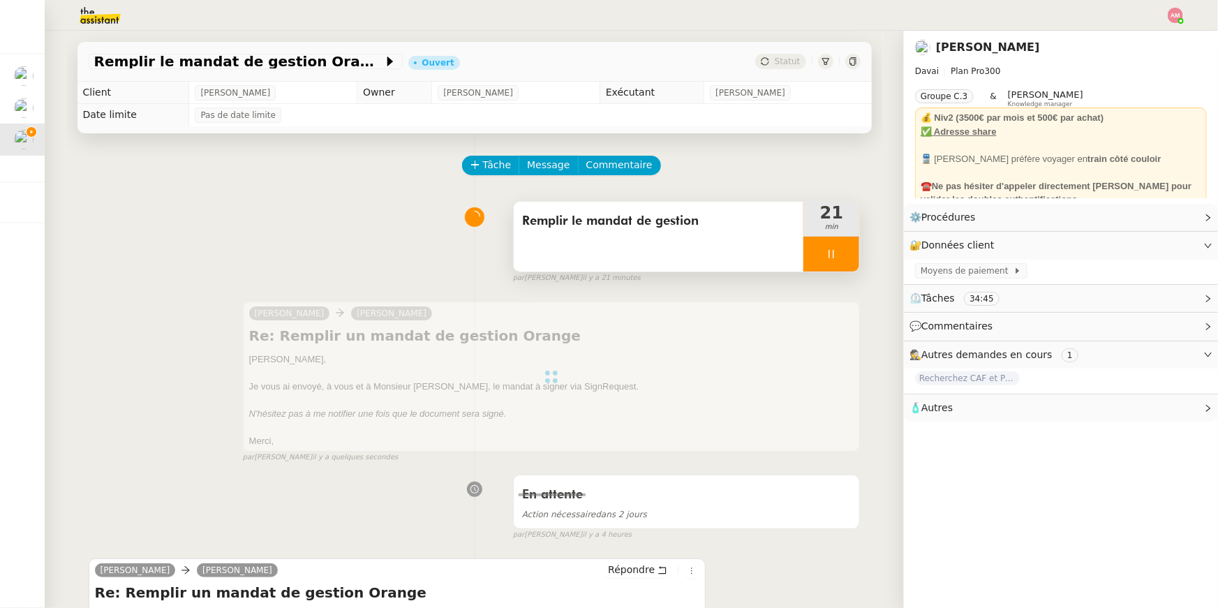
click at [805, 239] on div at bounding box center [832, 254] width 56 height 35
click at [811, 253] on div at bounding box center [818, 254] width 28 height 35
click at [792, 248] on div "Remplir le mandat de gestion" at bounding box center [659, 237] width 290 height 70
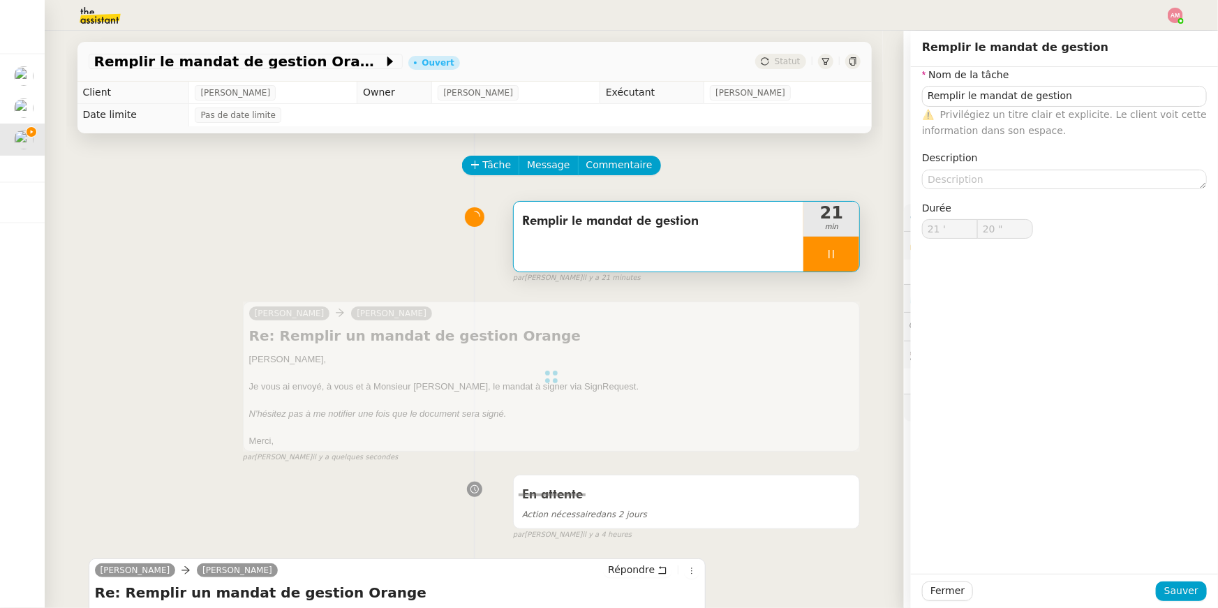
type input "Remplir le mandat de gestion"
type input "21 '"
type input "21 ""
click at [839, 253] on div at bounding box center [832, 254] width 56 height 35
type input "Remplir le mandat de gestion"
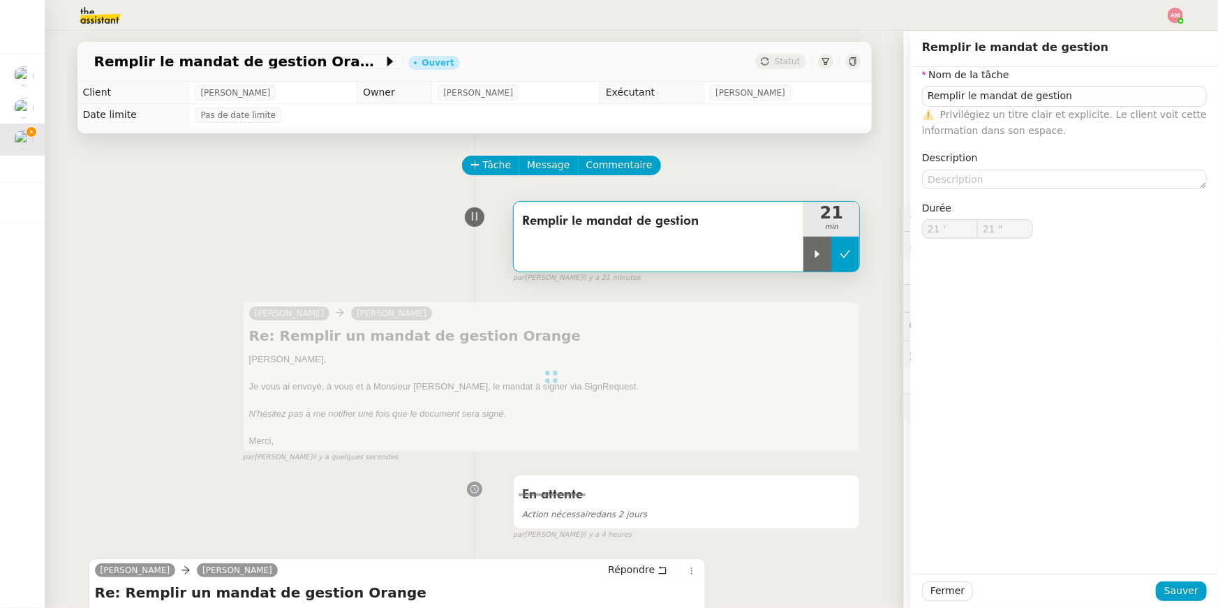
type input "21 '"
type input "21 ""
click at [848, 254] on icon at bounding box center [846, 254] width 10 height 8
type input "Remplir le mandat de gestion"
type input "21 '"
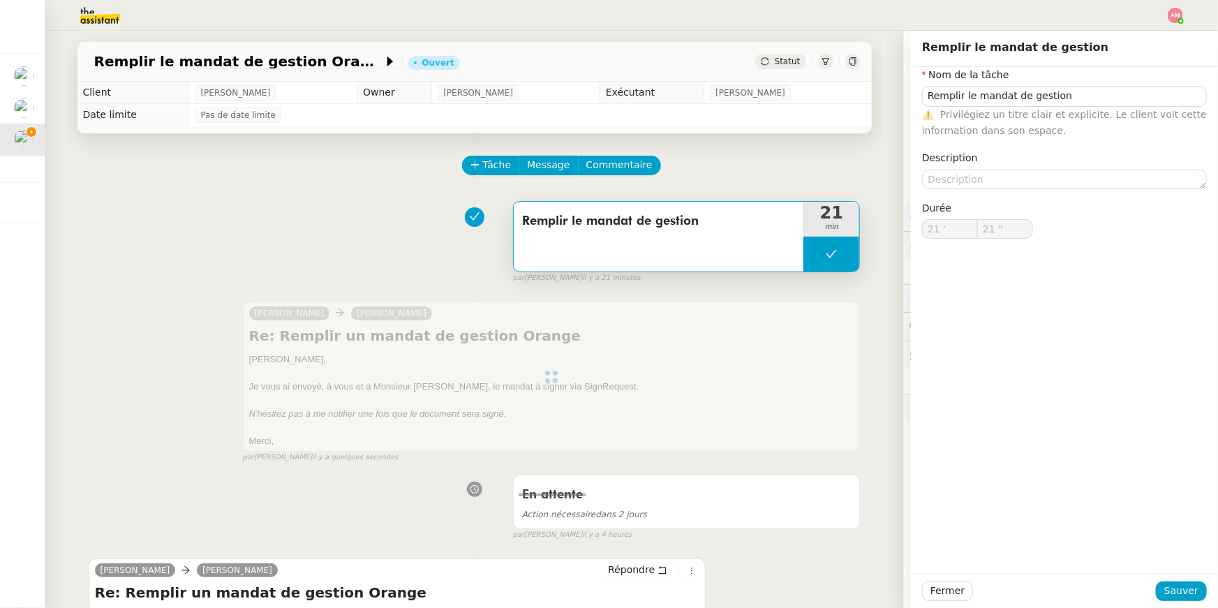
type input "21 ""
type input "Remplir le mandat de gestion"
type input "21 '"
type input "21 ""
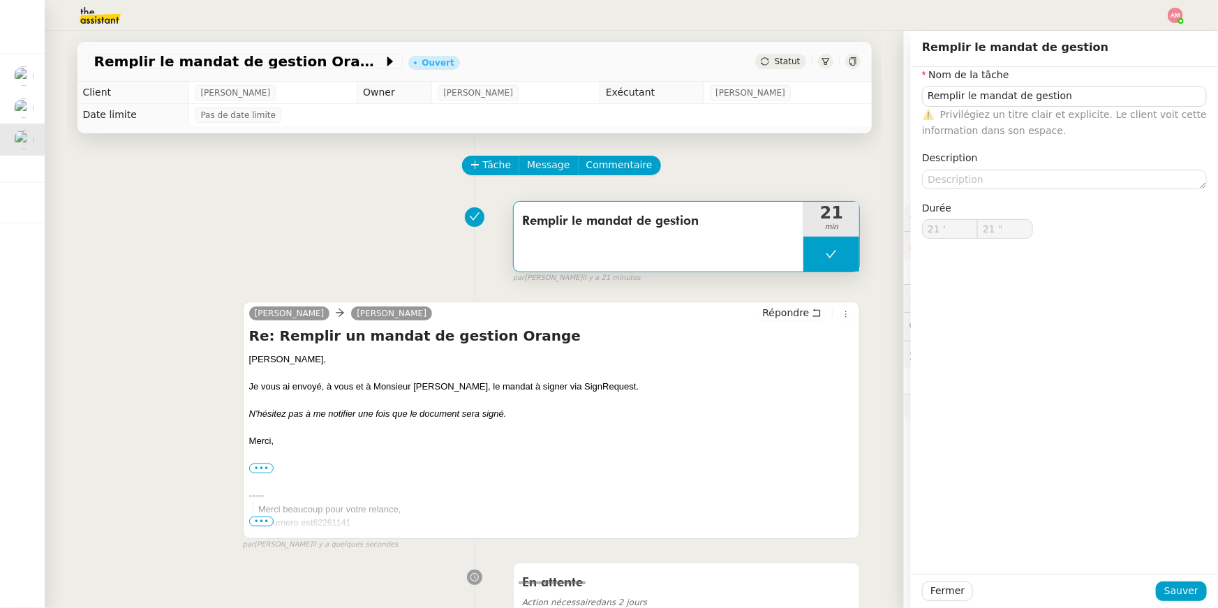
type input "Remplir le mandat de gestion"
type input "21 '"
type input "21 ""
type input "Remplir le mandat de gestion"
type input "21 '"
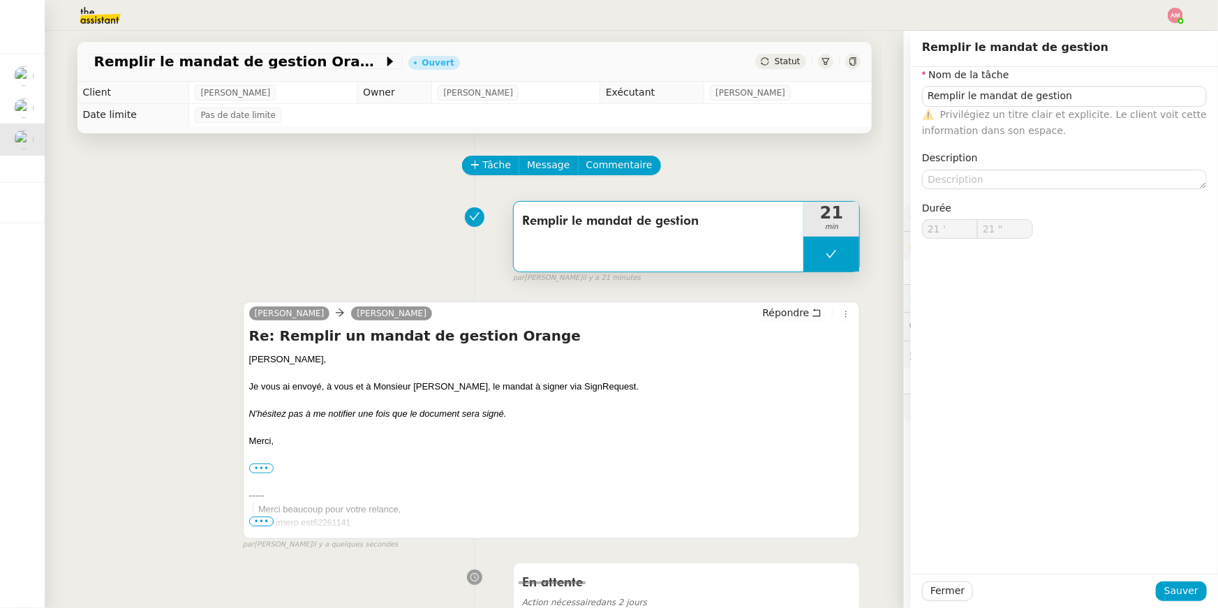
type input "21 ""
type input "Remplir le mandat de gestion"
type input "21 '"
type input "21 ""
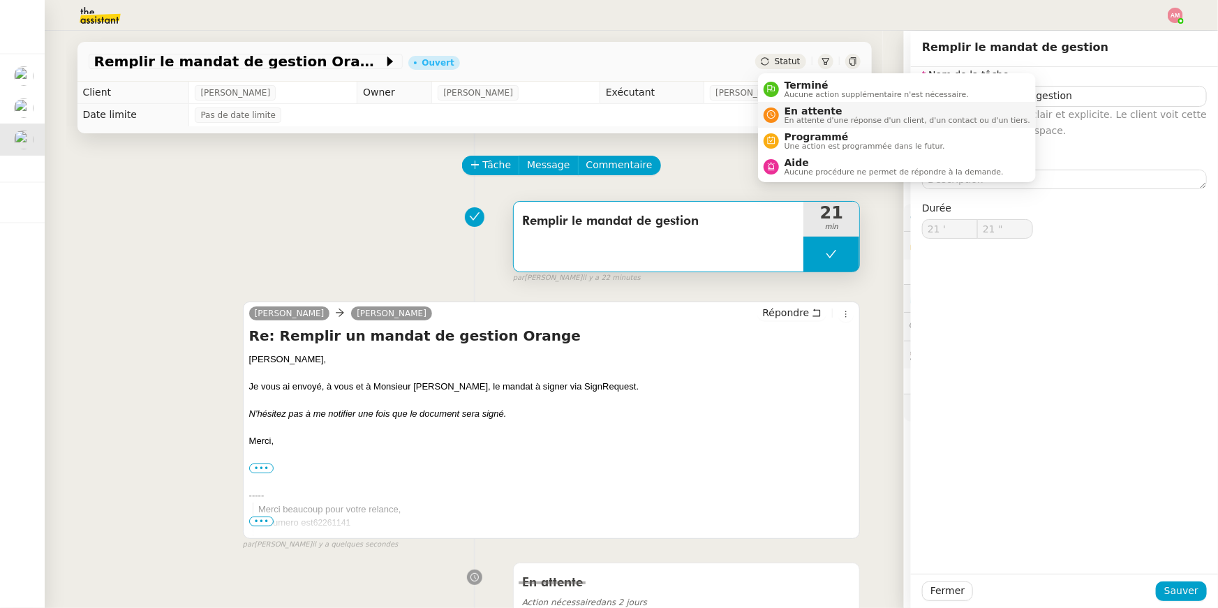
click at [802, 105] on span "En attente" at bounding box center [908, 110] width 246 height 11
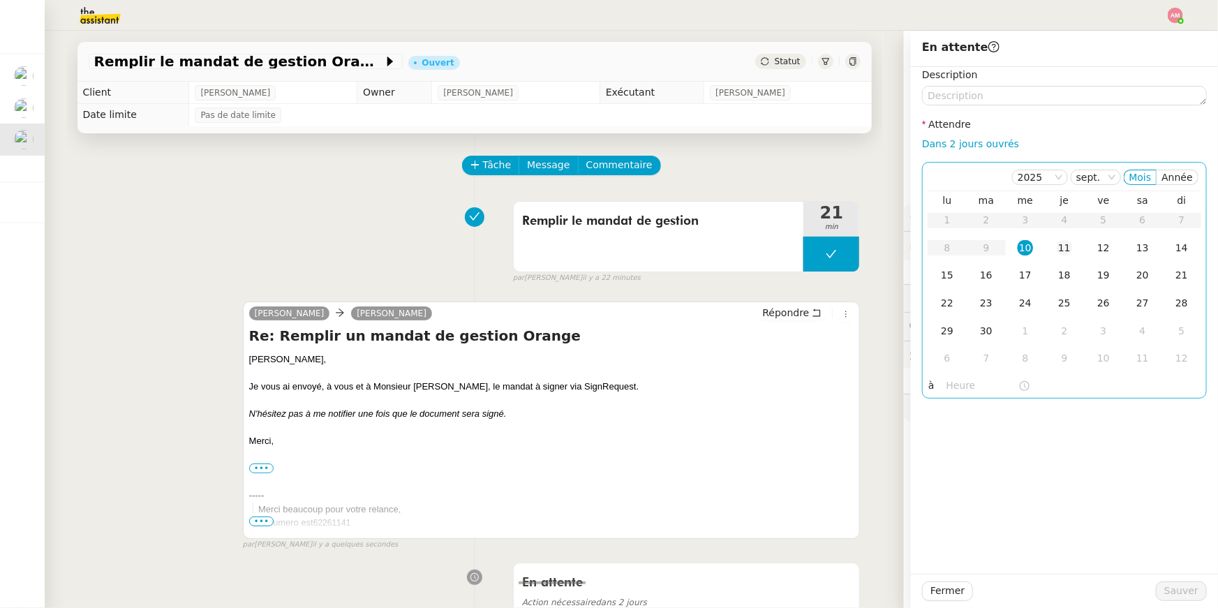
click at [1059, 243] on div "11" at bounding box center [1064, 247] width 15 height 15
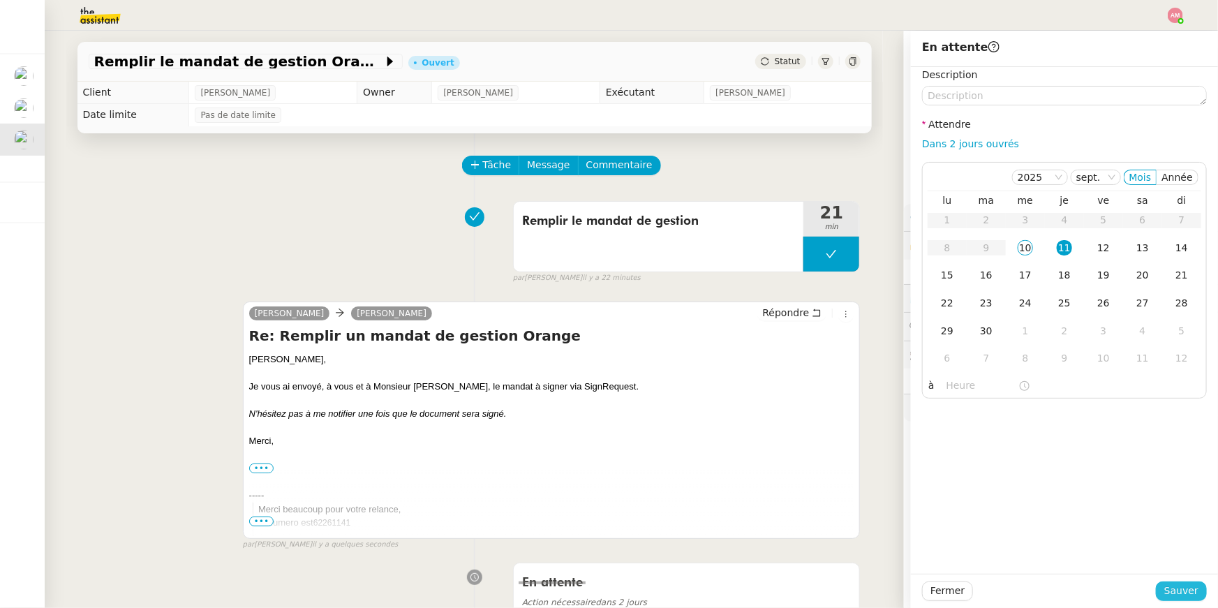
click at [1170, 597] on span "Sauver" at bounding box center [1182, 591] width 34 height 16
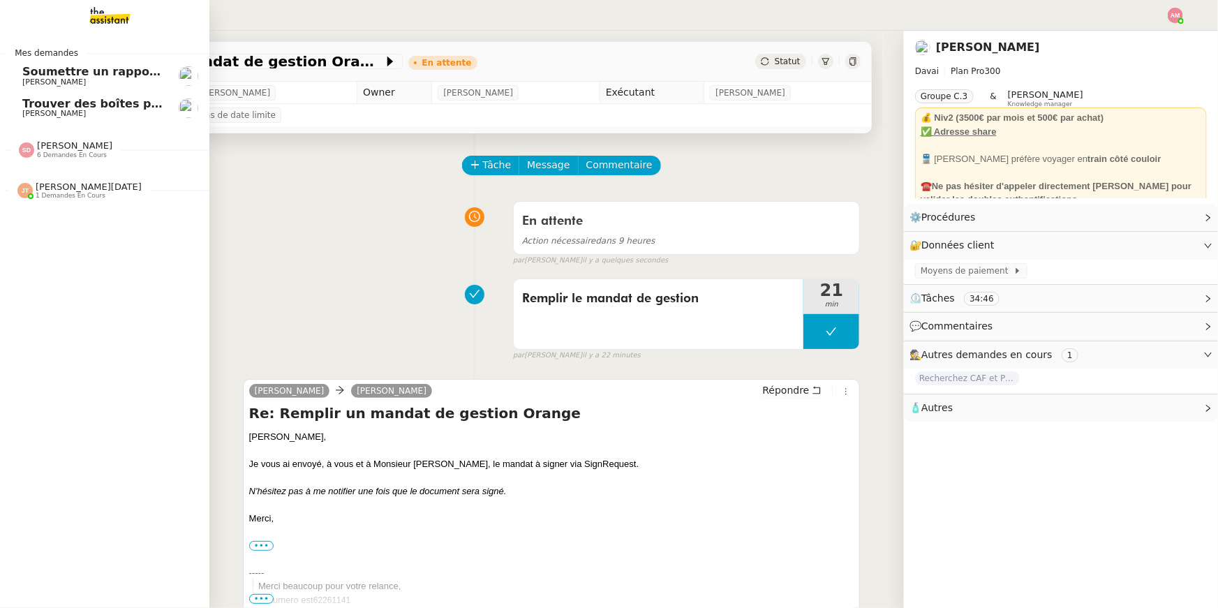
click at [54, 101] on span "Trouver des boîtes pour louer un détecteur" at bounding box center [158, 103] width 272 height 13
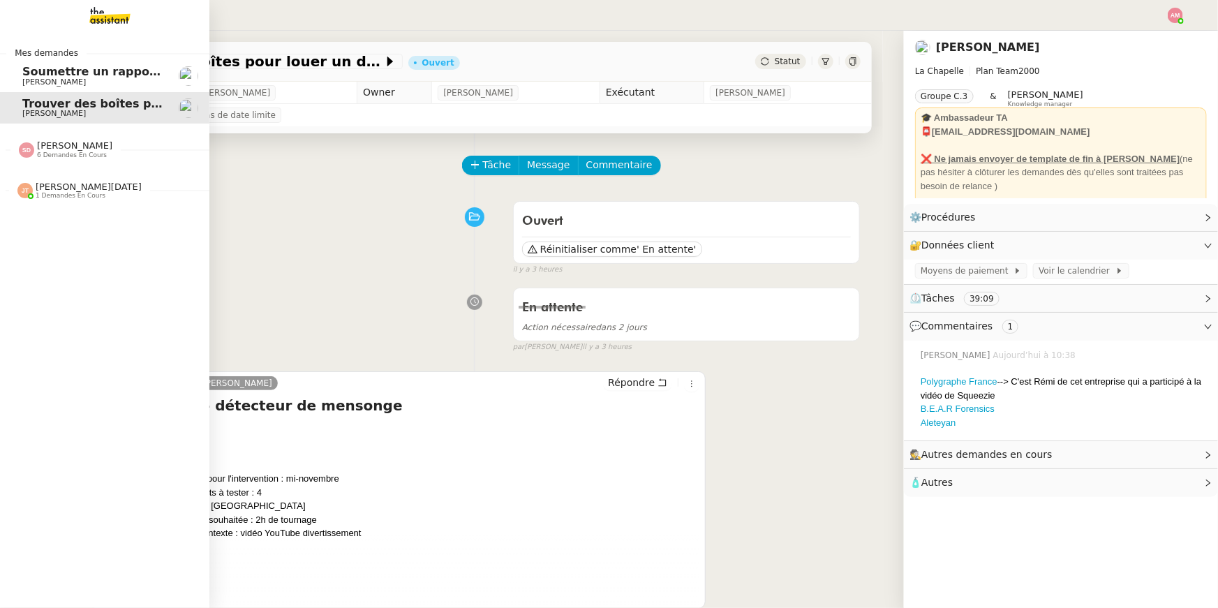
click at [30, 68] on span "Soumettre un rapport de dépenses" at bounding box center [132, 71] width 221 height 13
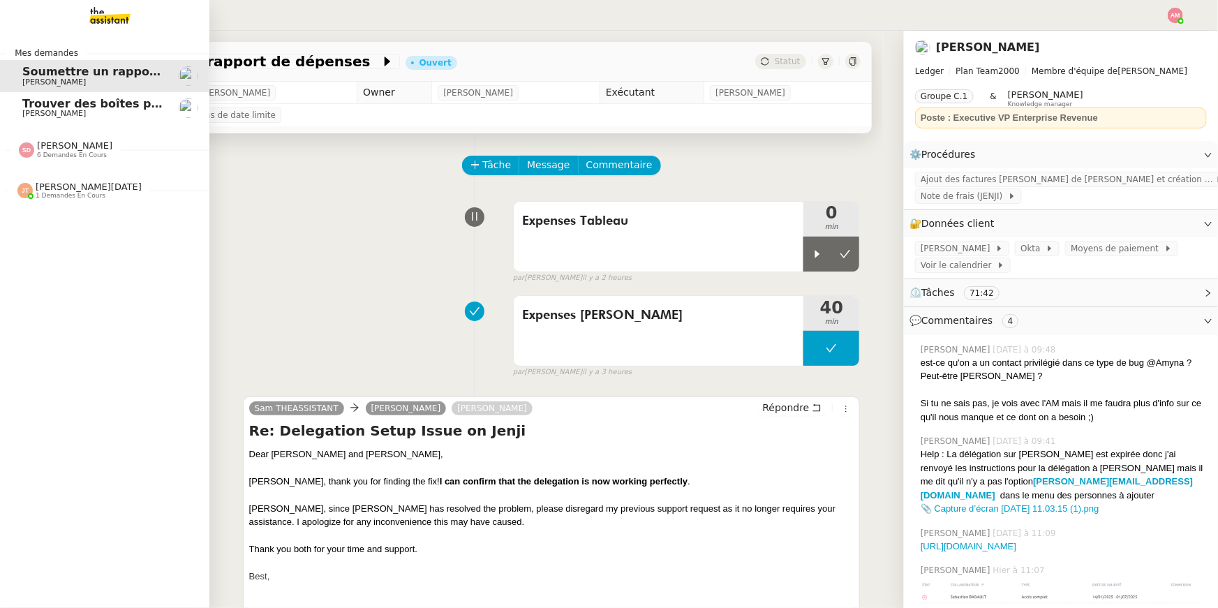
click at [10, 104] on link "Trouver des boîtes pour louer un détecteur Hugo Bentz" at bounding box center [104, 108] width 209 height 32
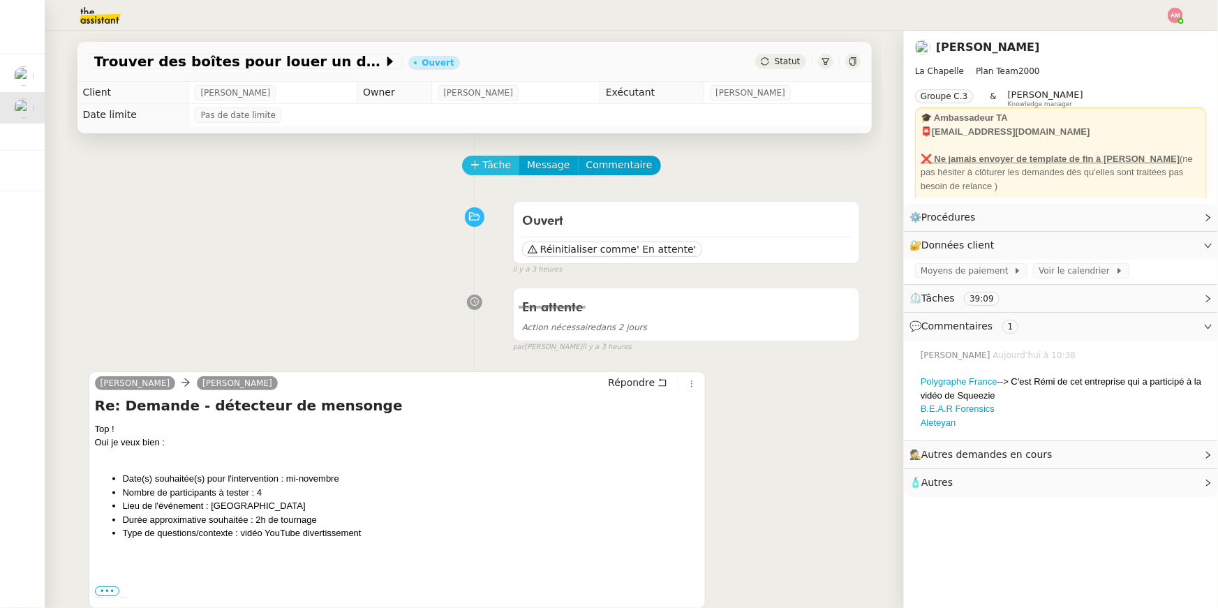
click at [486, 170] on span "Tâche" at bounding box center [497, 165] width 29 height 16
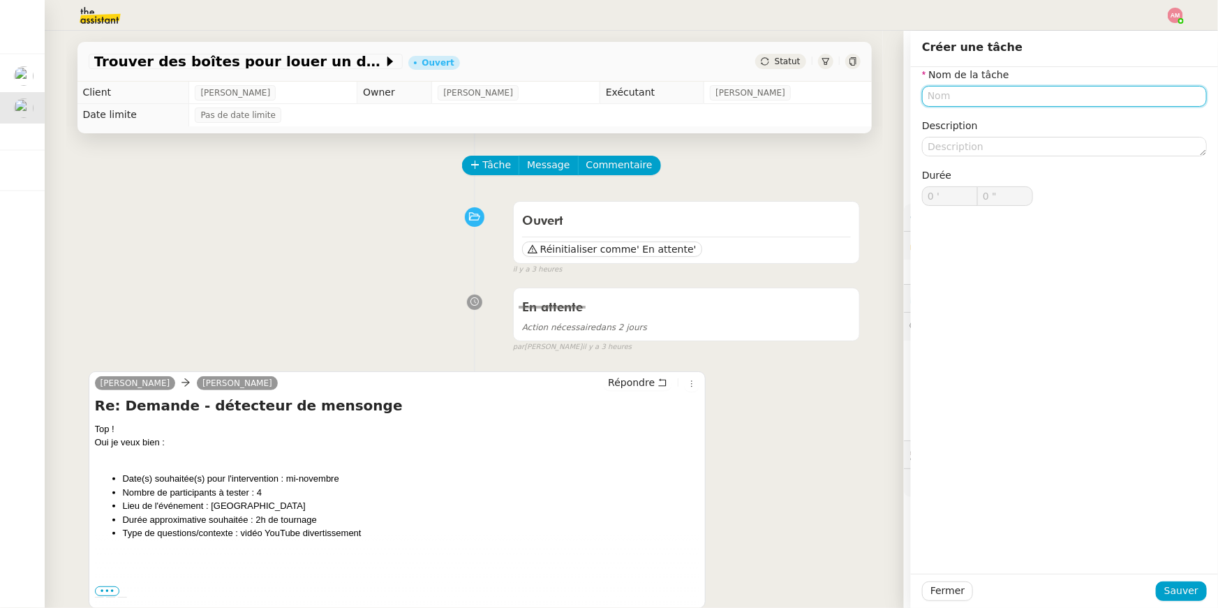
type input "d"
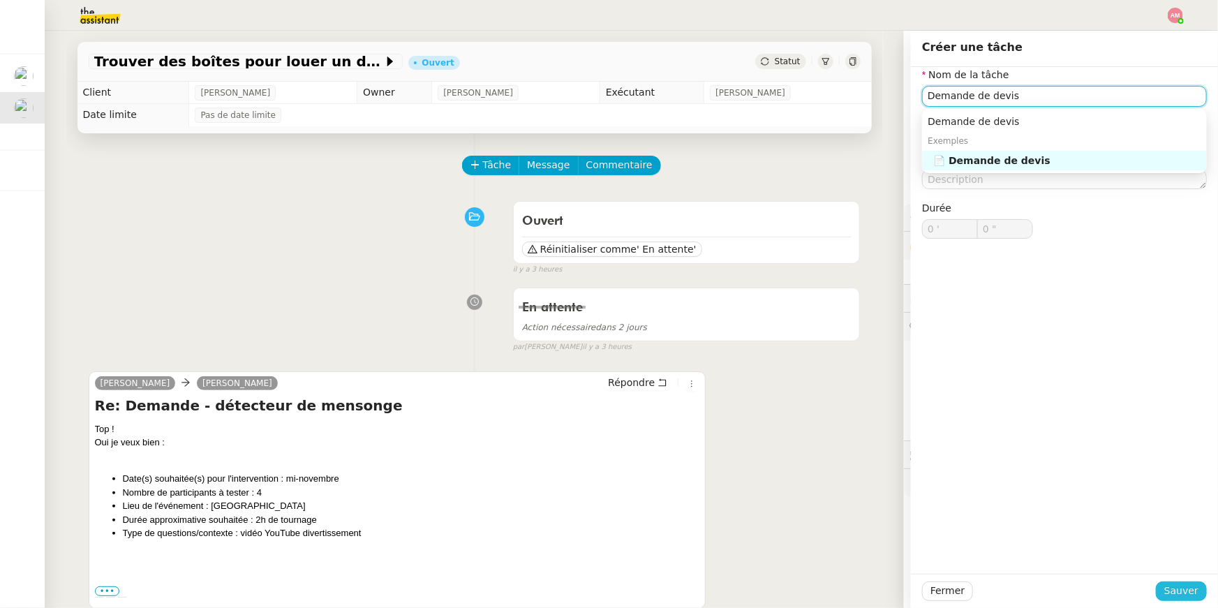
type input "Demande de devis"
click at [1167, 590] on span "Sauver" at bounding box center [1182, 591] width 34 height 16
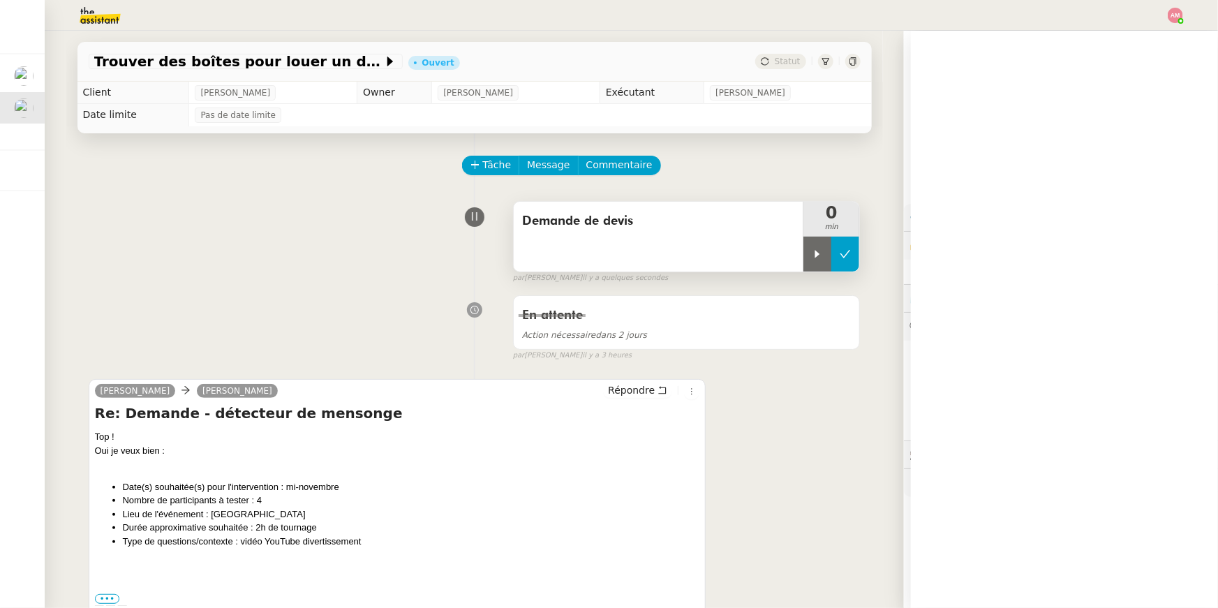
click at [833, 260] on button at bounding box center [846, 254] width 28 height 35
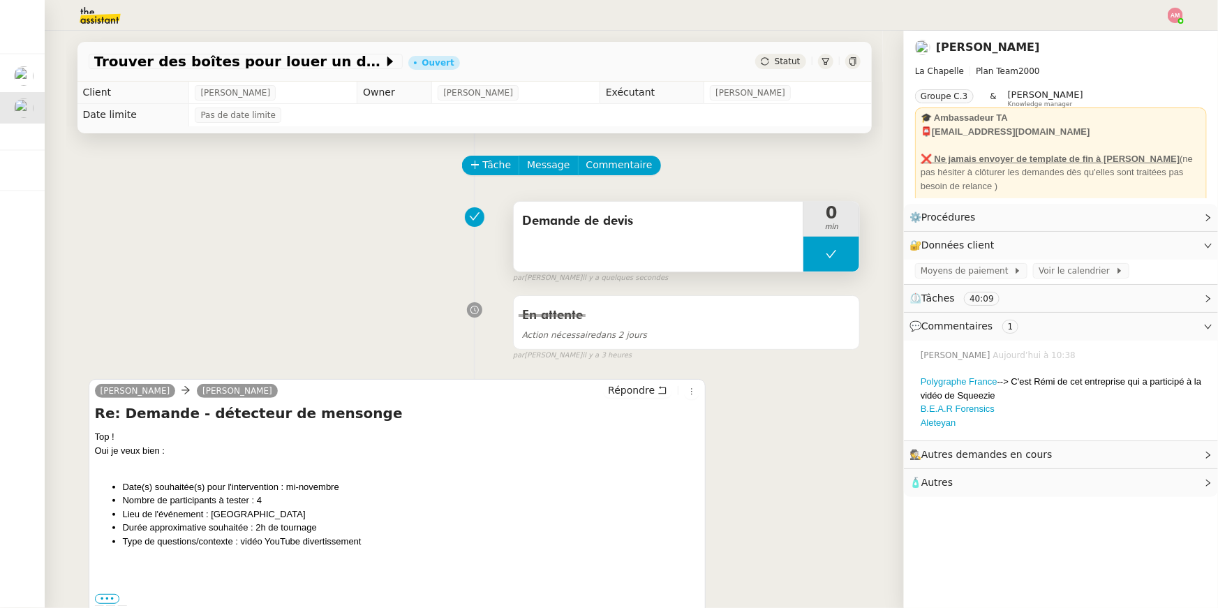
click at [816, 265] on button at bounding box center [832, 254] width 56 height 35
click at [806, 258] on div at bounding box center [818, 254] width 28 height 35
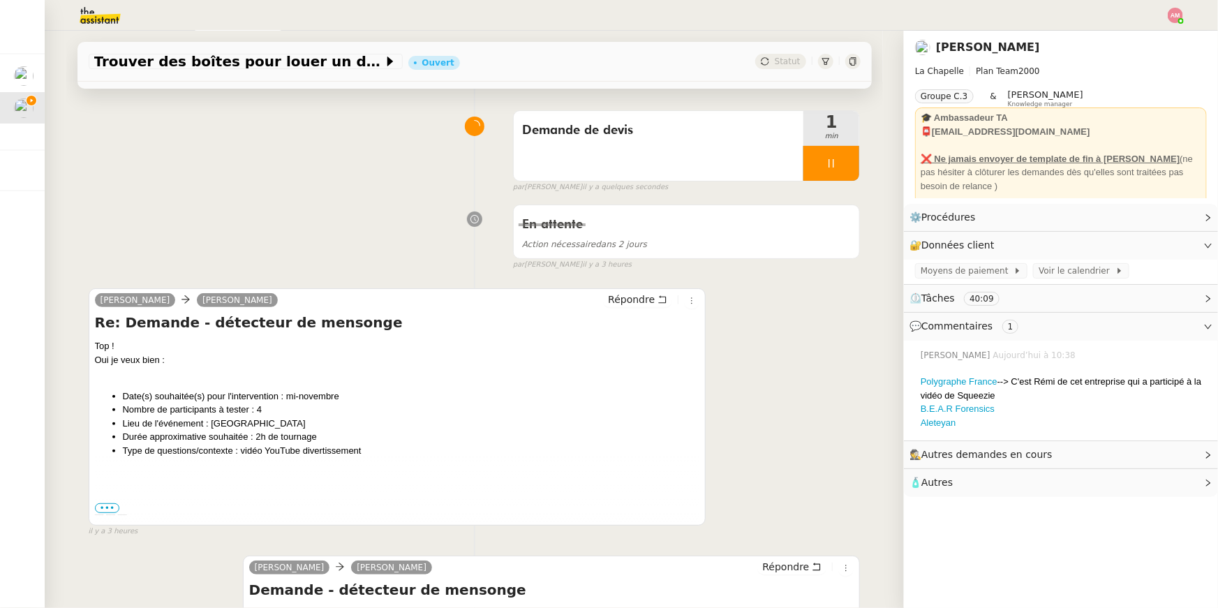
scroll to position [268, 0]
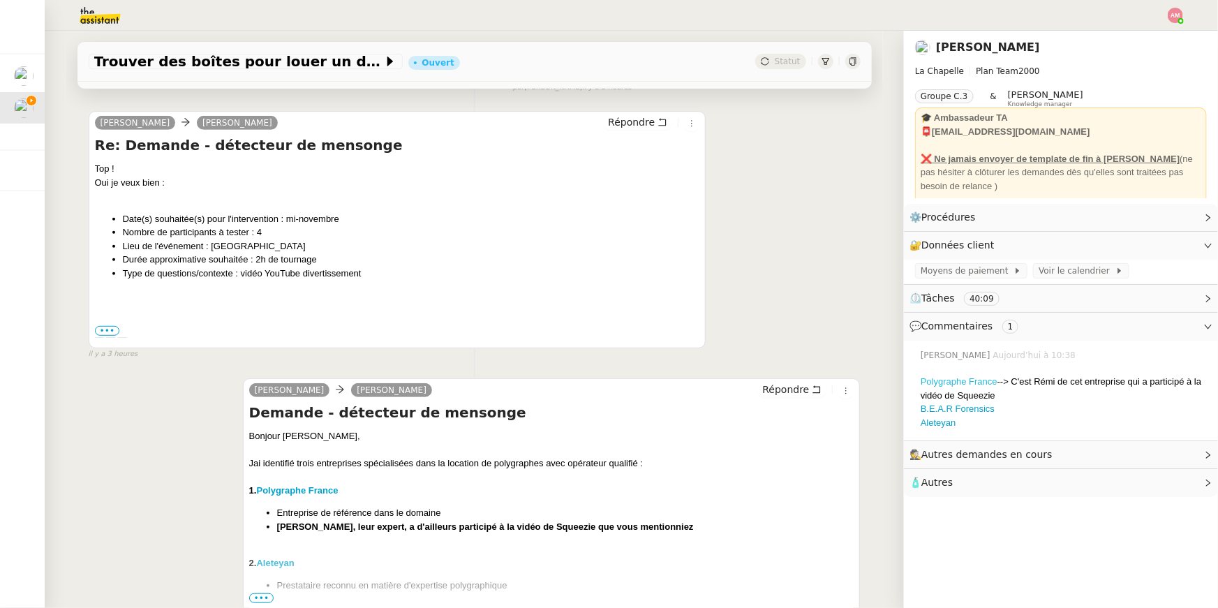
click at [945, 379] on link "Polygraphe France" at bounding box center [959, 381] width 77 height 10
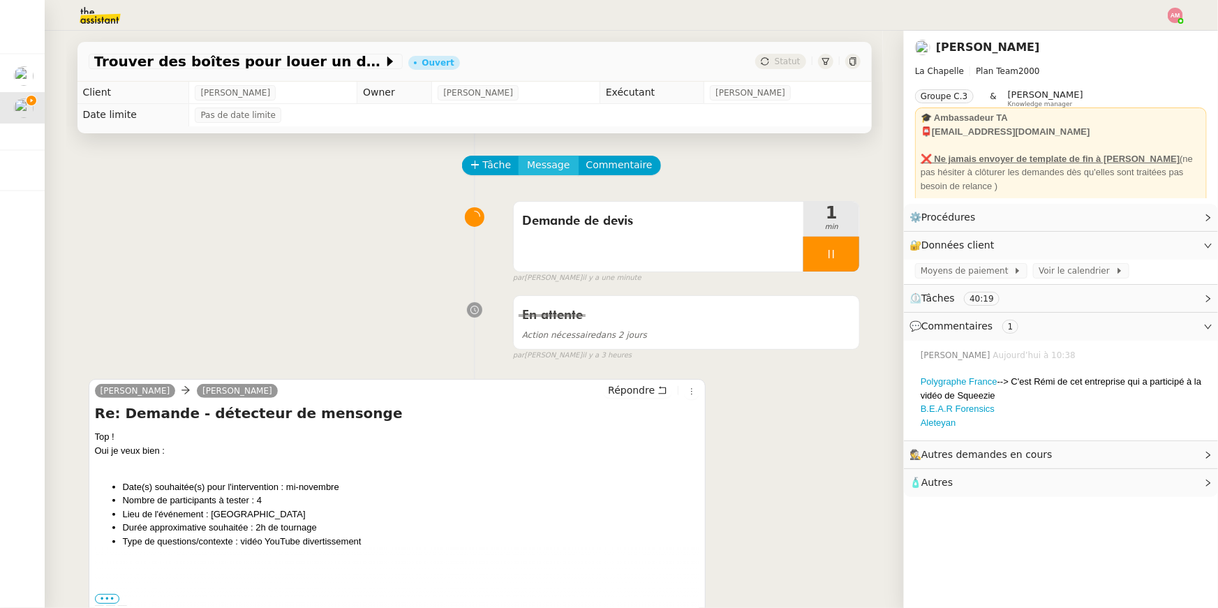
click at [555, 170] on span "Message" at bounding box center [548, 165] width 43 height 16
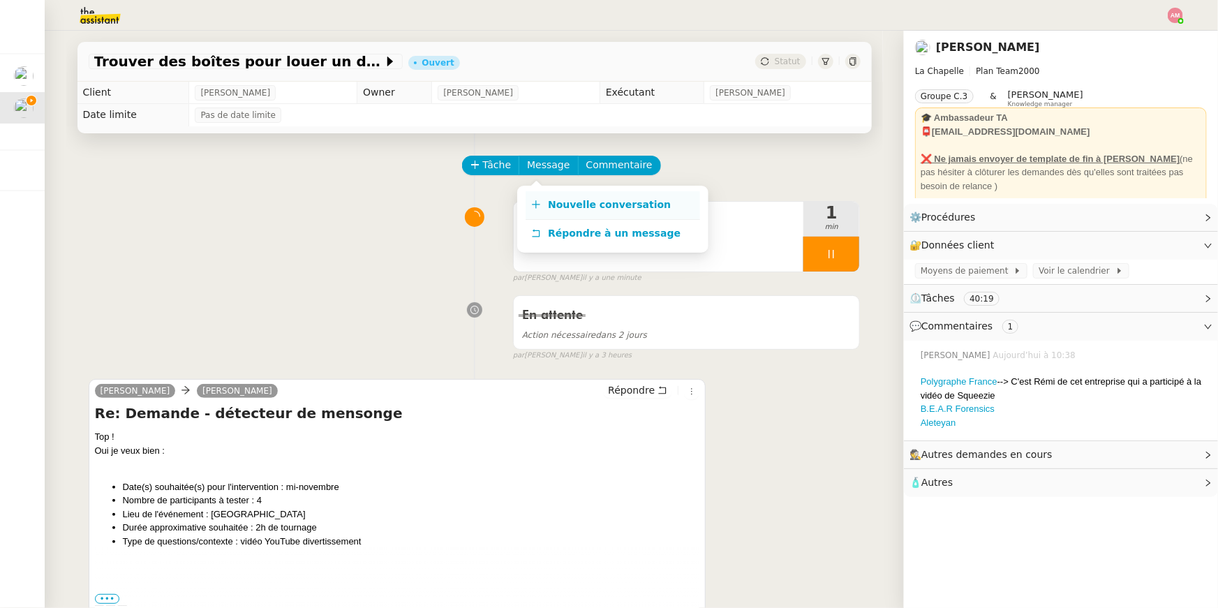
click at [562, 202] on span "Nouvelle conversation" at bounding box center [609, 204] width 123 height 11
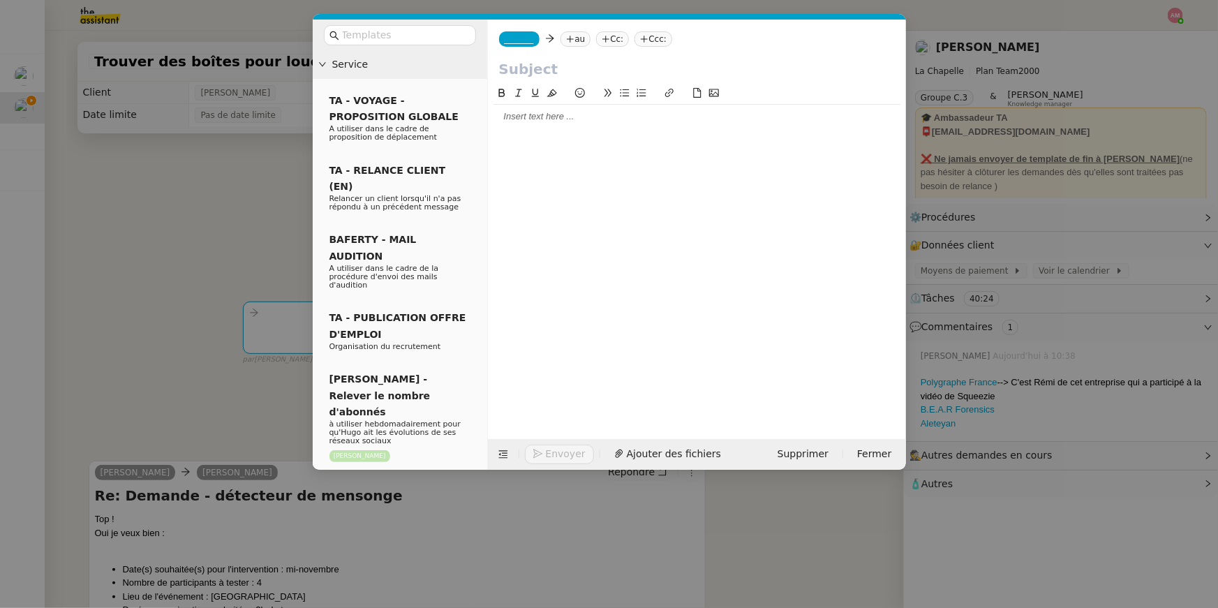
click at [516, 75] on input "text" at bounding box center [697, 69] width 396 height 21
click at [582, 38] on nz-tag "au" at bounding box center [576, 38] width 30 height 15
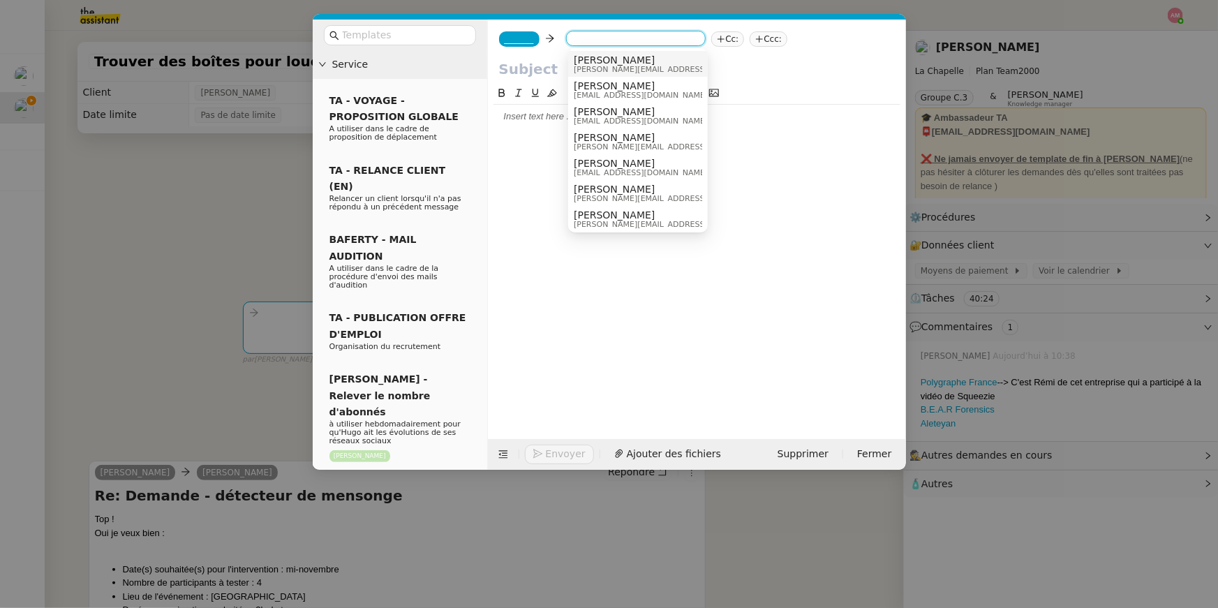
paste input "info@polygraphefrance.com"
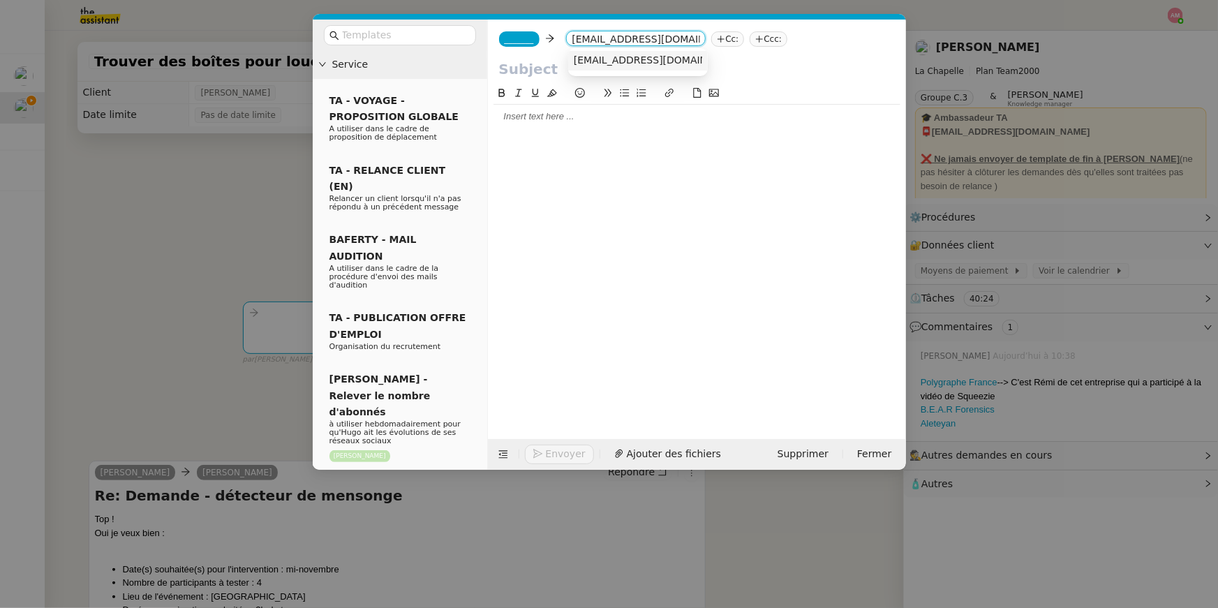
type input "info@polygraphefrance.com"
click at [589, 68] on nz-option-item "info@polygraphefrance.com" at bounding box center [638, 61] width 140 height 20
click at [191, 268] on nz-modal-container "Service TA - VOYAGE - PROPOSITION GLOBALE A utiliser dans le cadre de propositi…" at bounding box center [609, 304] width 1218 height 608
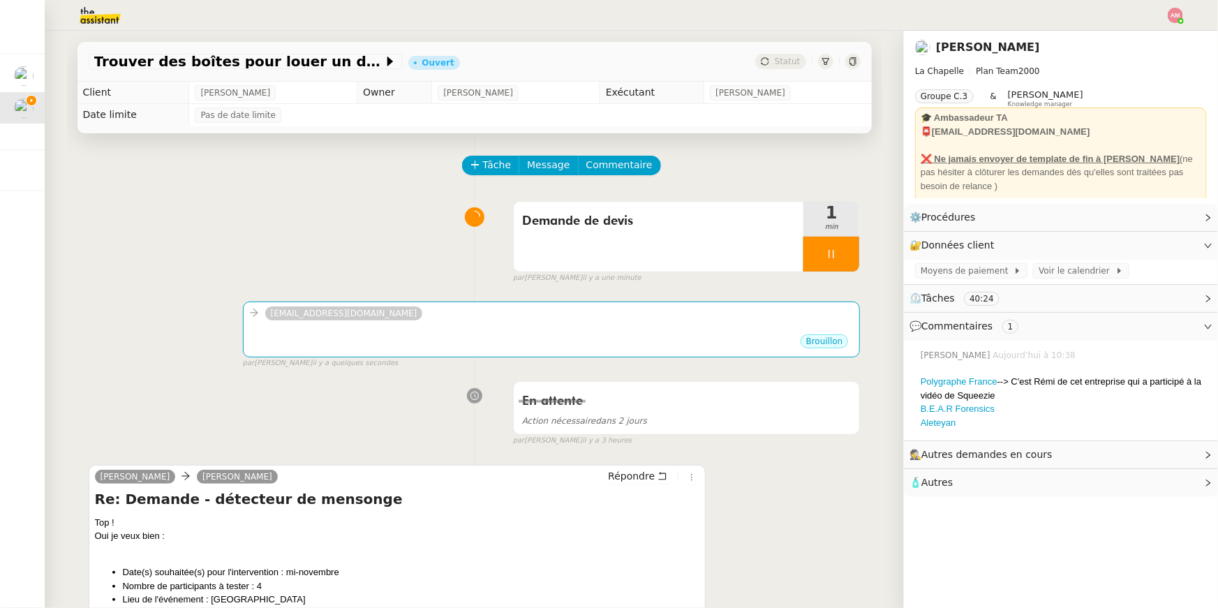
scroll to position [475, 0]
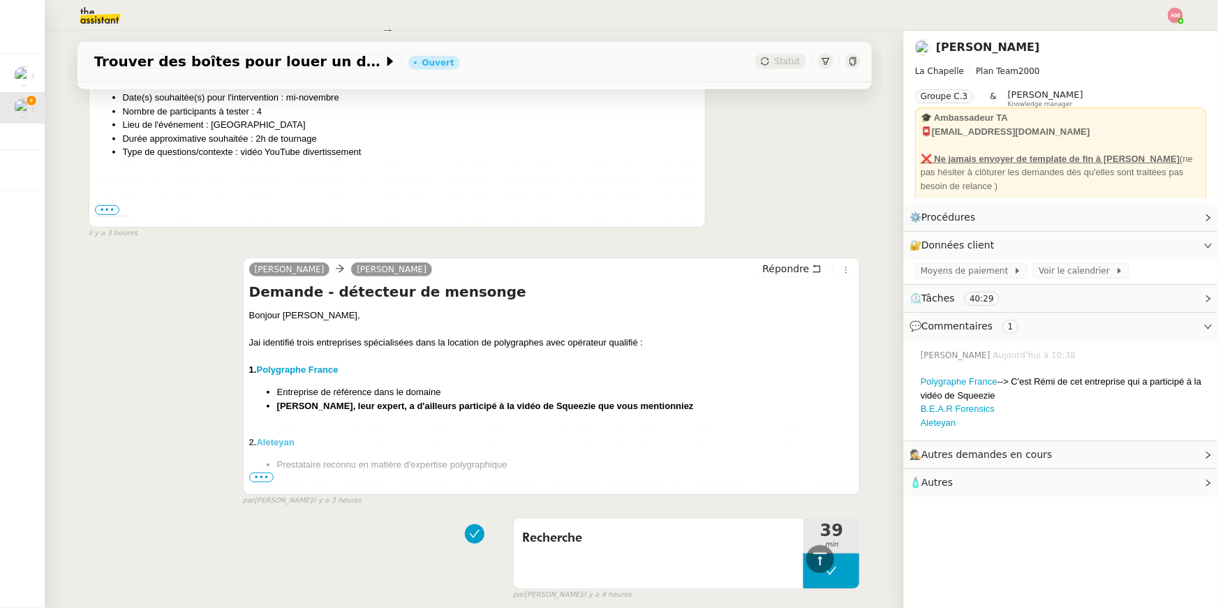
click at [109, 216] on div "— — —" at bounding box center [397, 216] width 605 height 14
click at [108, 208] on span "•••" at bounding box center [107, 210] width 25 height 10
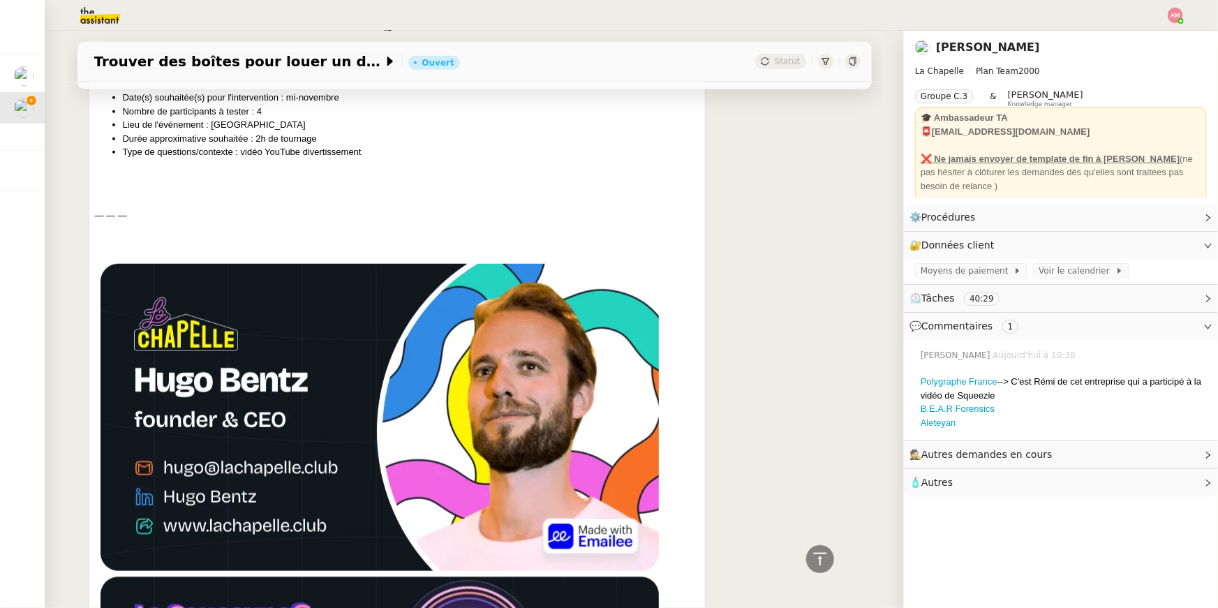
scroll to position [1031, 0]
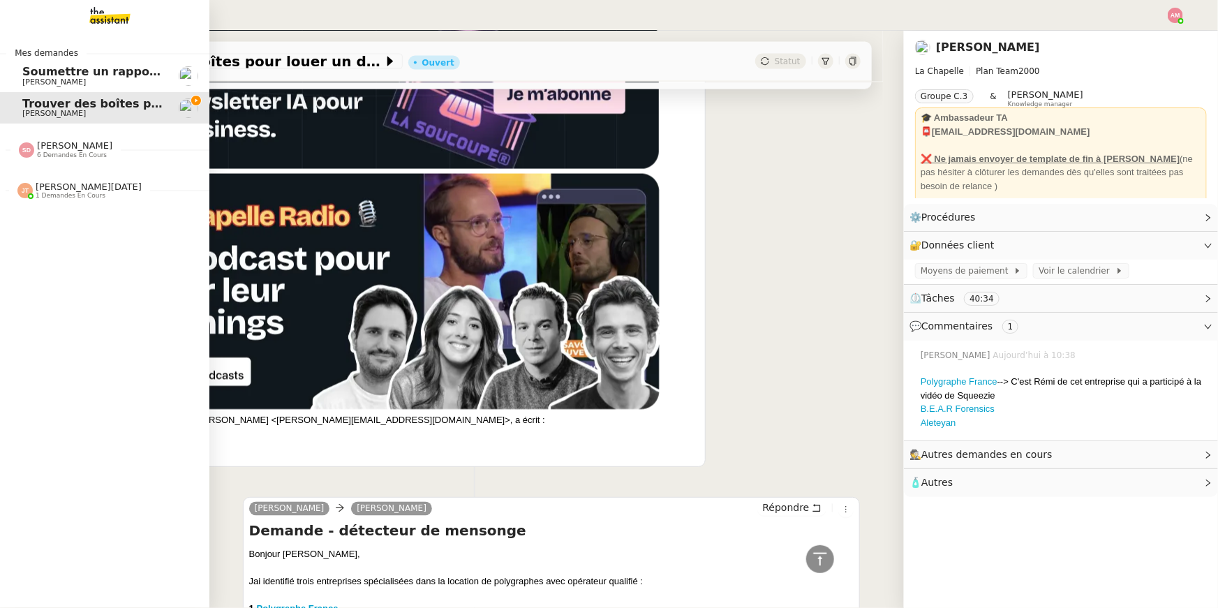
click at [20, 75] on link "Soumettre un rapport de dépenses Sébastien Badault" at bounding box center [104, 76] width 209 height 32
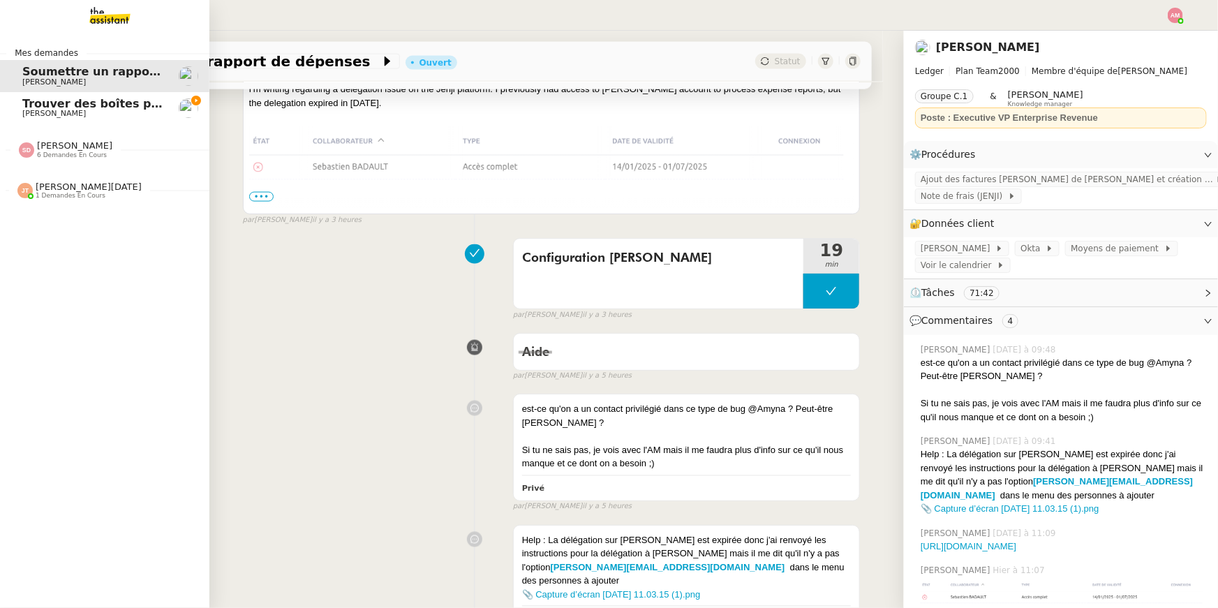
click at [33, 109] on span "Hugo Bentz" at bounding box center [54, 113] width 64 height 9
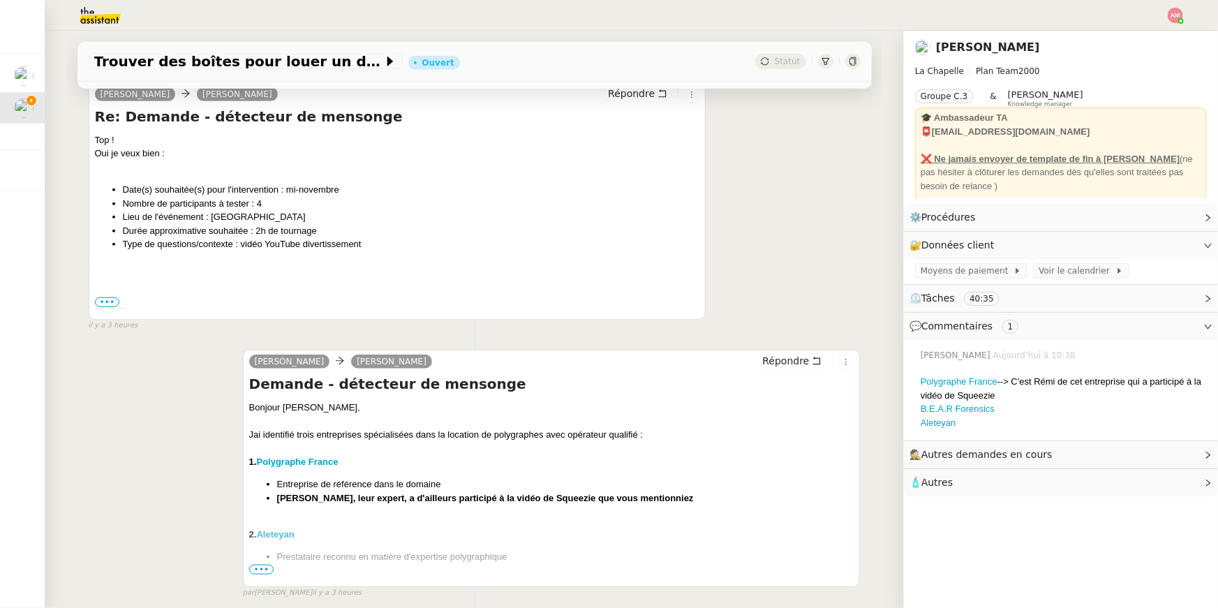
scroll to position [386, 0]
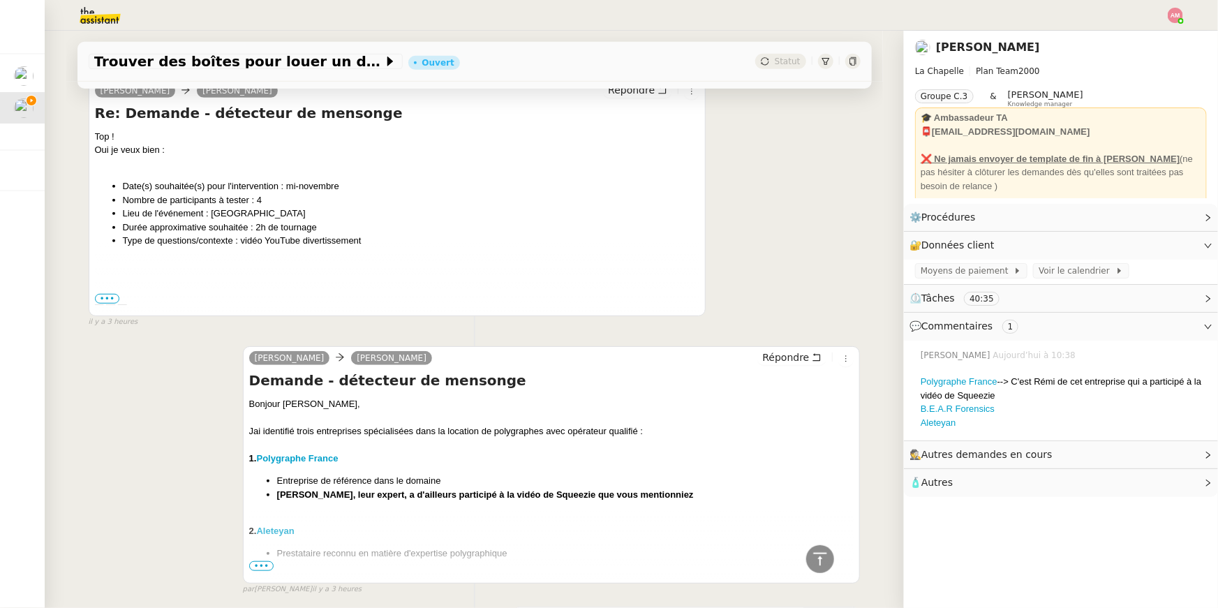
click at [114, 299] on span "•••" at bounding box center [107, 299] width 25 height 10
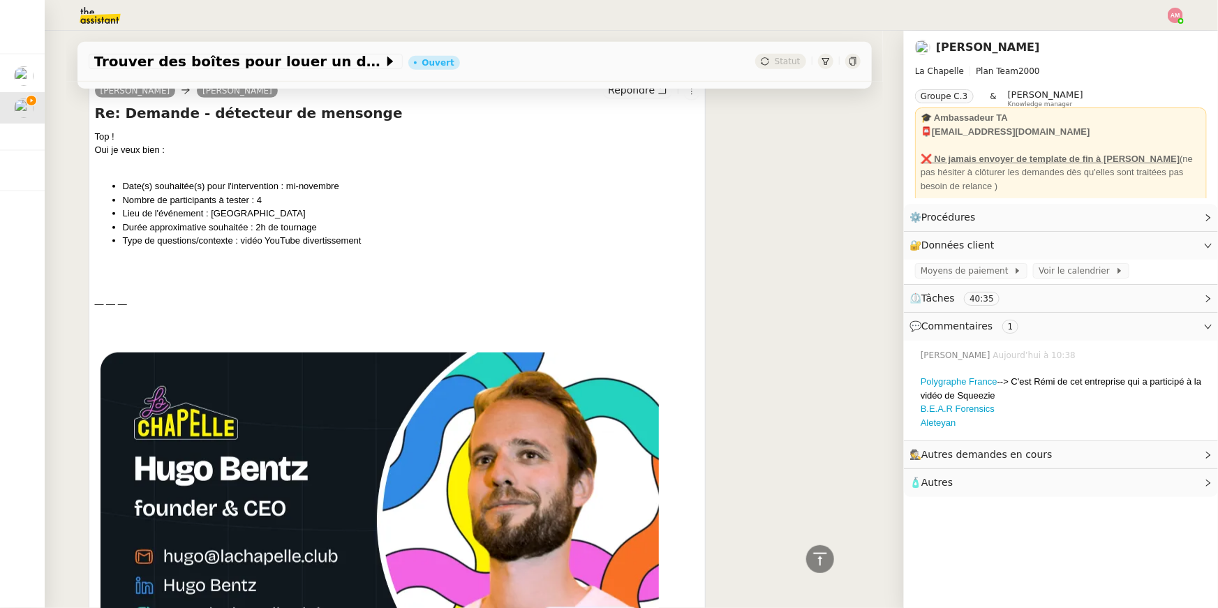
scroll to position [1242, 0]
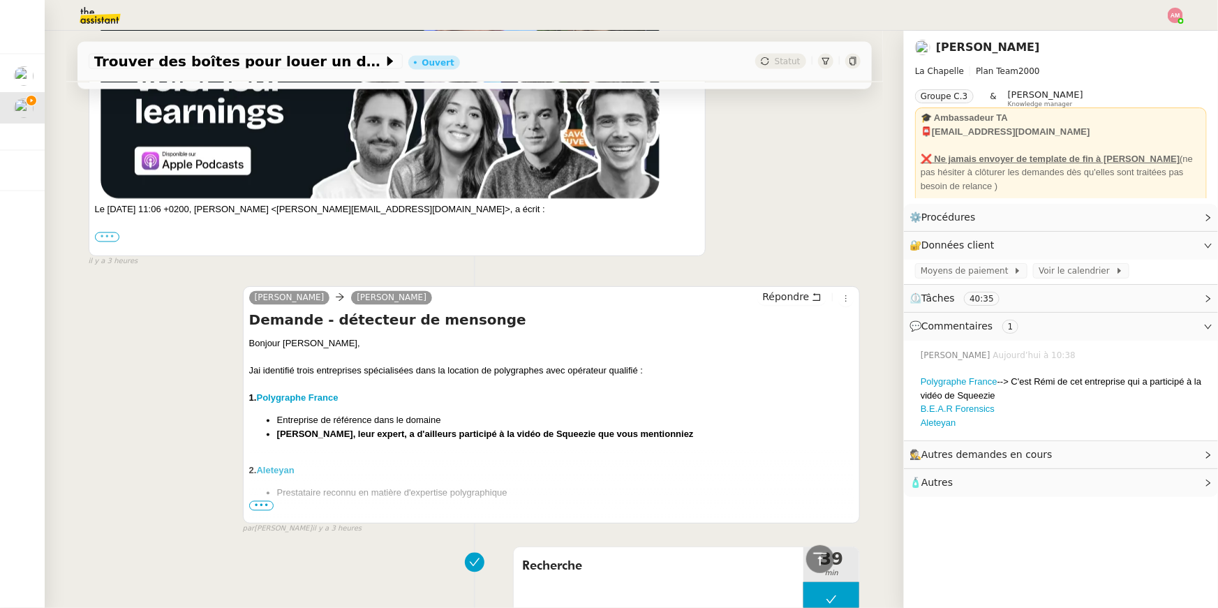
click at [112, 241] on label "•••" at bounding box center [107, 238] width 25 height 10
click at [0, 0] on input "•••" at bounding box center [0, 0] width 0 height 0
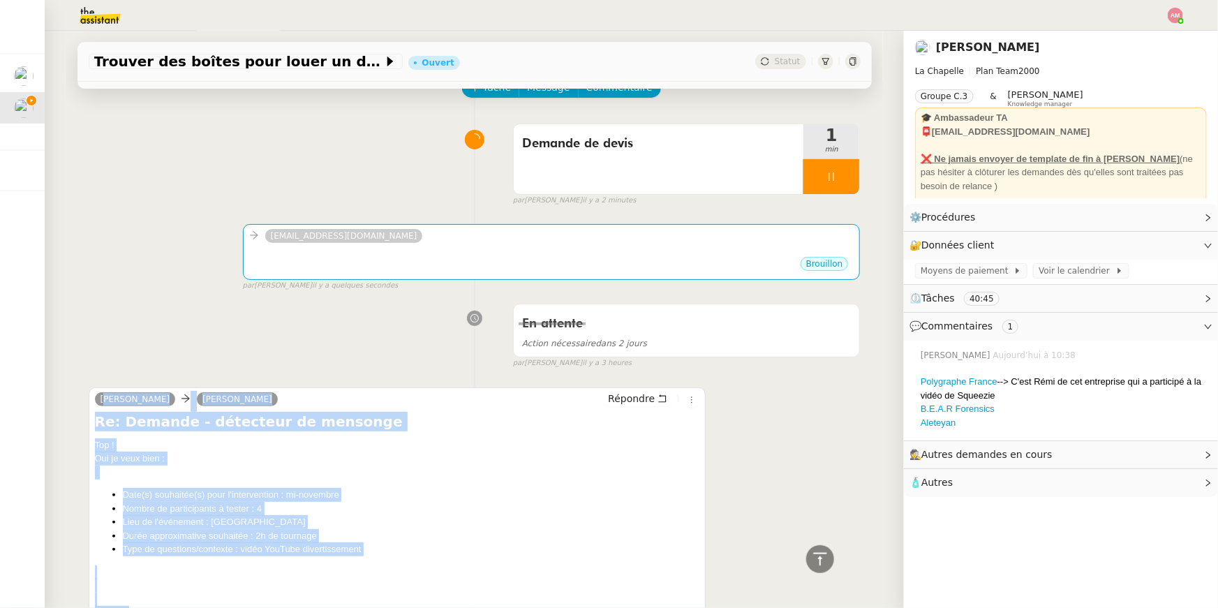
scroll to position [0, 0]
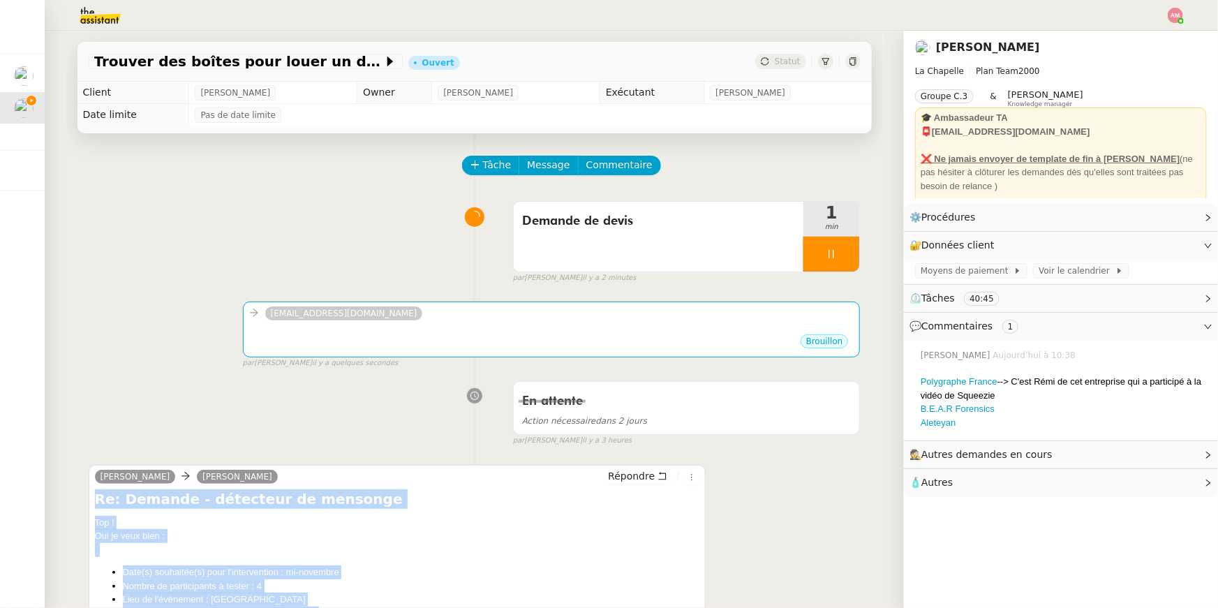
drag, startPoint x: 171, startPoint y: 504, endPoint x: 96, endPoint y: 489, distance: 76.8
copy div "Re: Demande - détecteur de mensonge Top ! Oui je veux bien : Date(s) souhaitée(…"
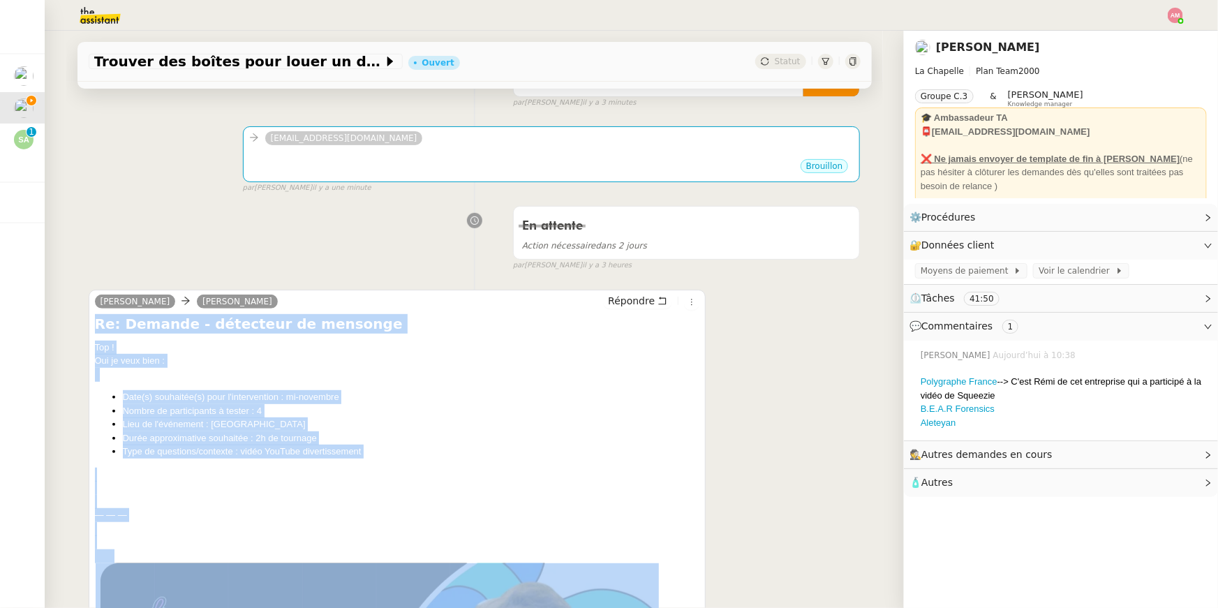
scroll to position [173, 0]
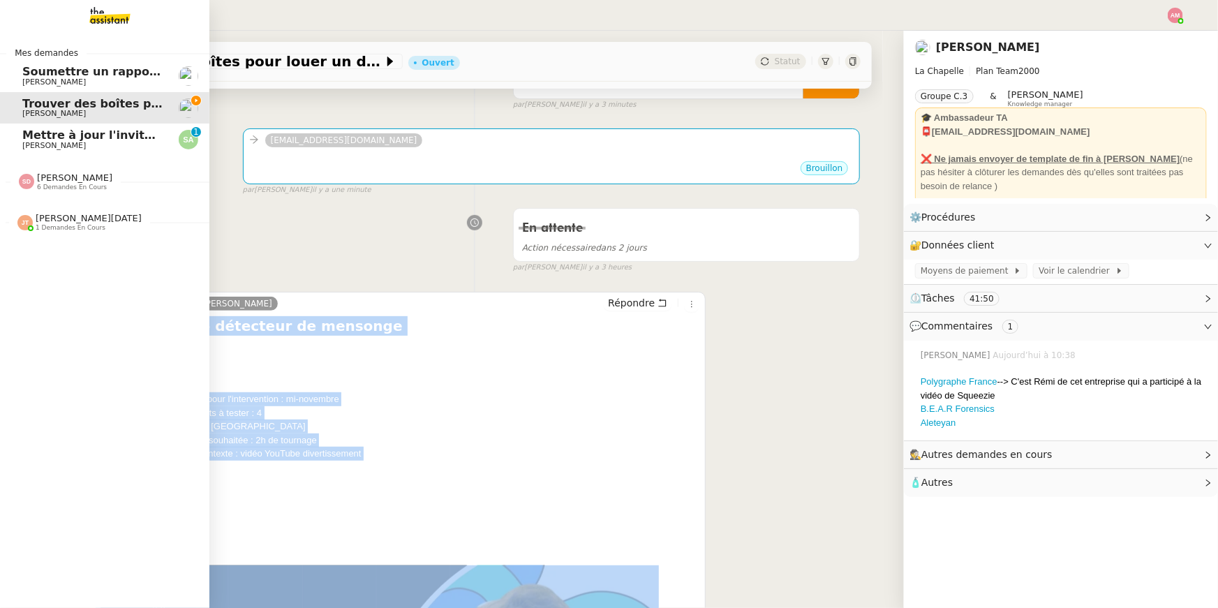
click at [23, 137] on span "Mettre à jour l'invitation à la réunion" at bounding box center [138, 134] width 233 height 13
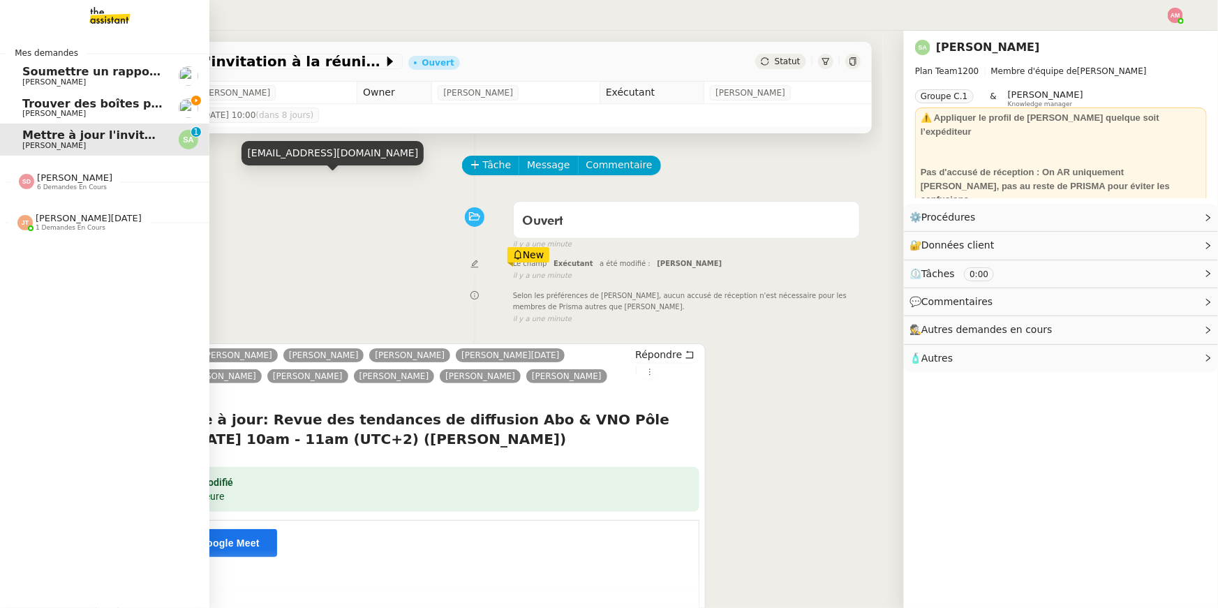
click at [44, 112] on span "Hugo Bentz" at bounding box center [54, 113] width 64 height 9
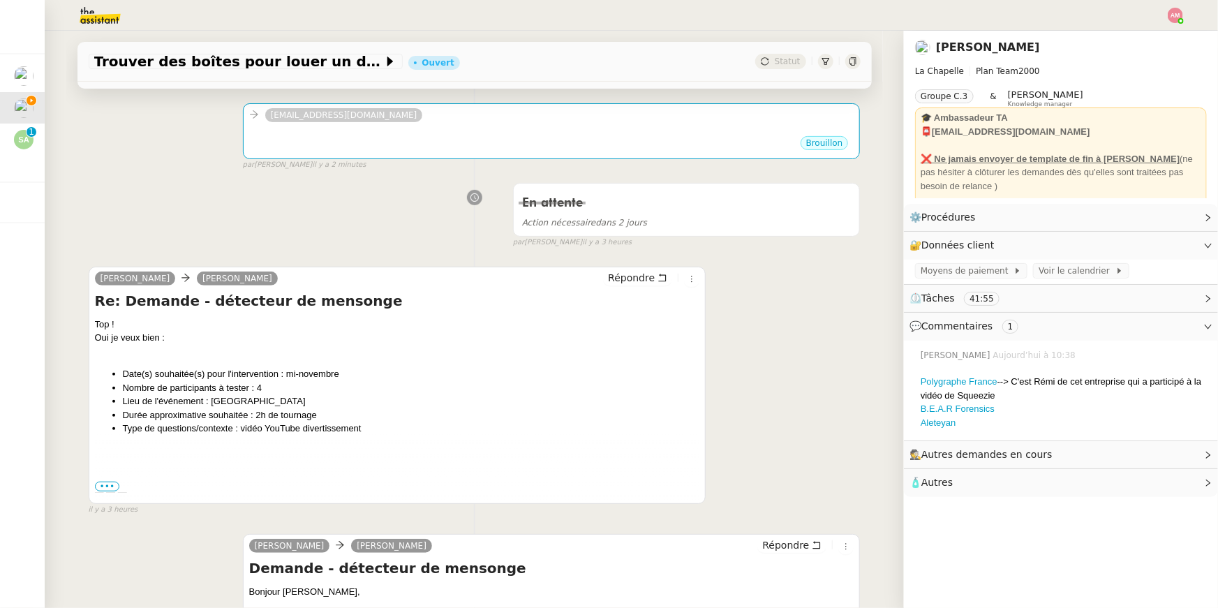
scroll to position [461, 0]
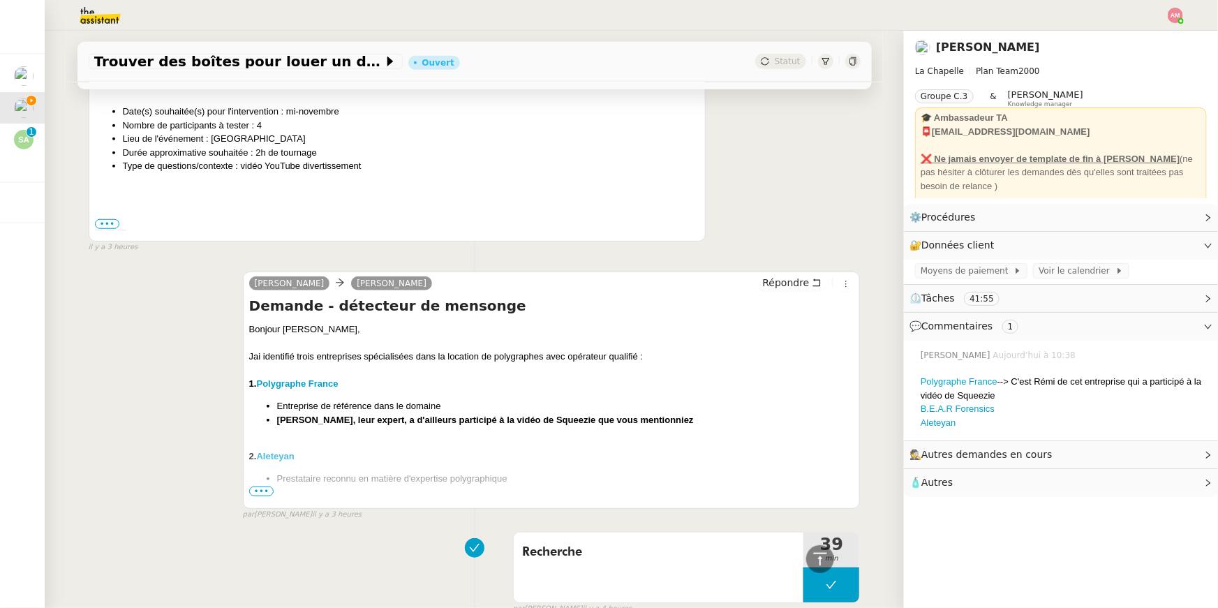
click at [105, 228] on span "•••" at bounding box center [107, 224] width 25 height 10
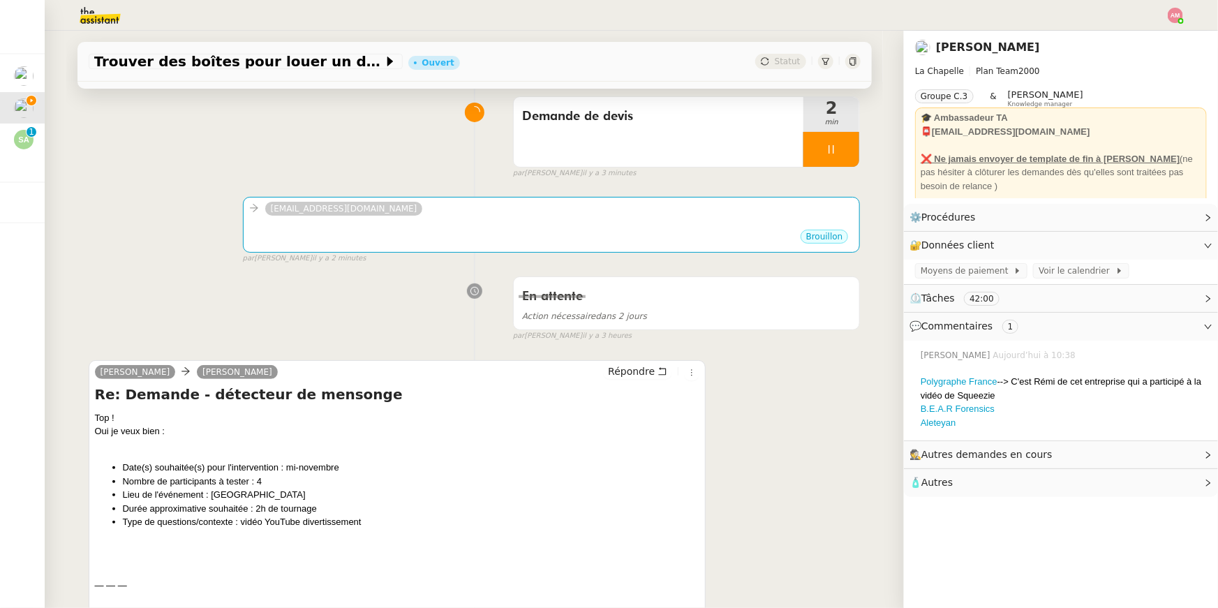
scroll to position [32, 0]
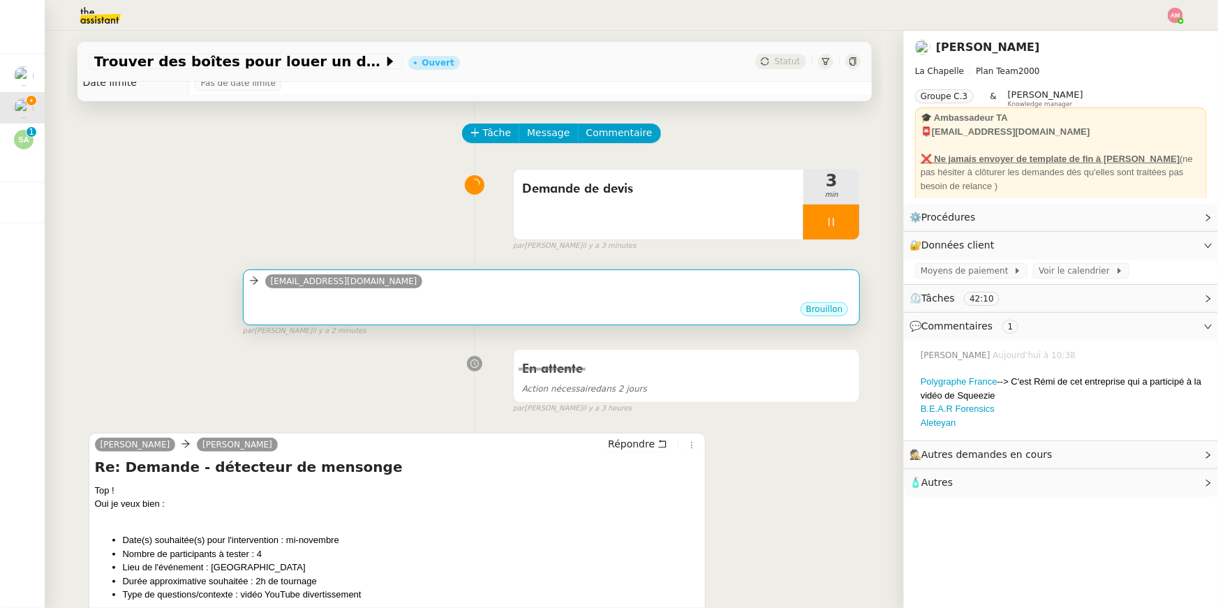
click at [404, 296] on div "•••" at bounding box center [551, 297] width 605 height 7
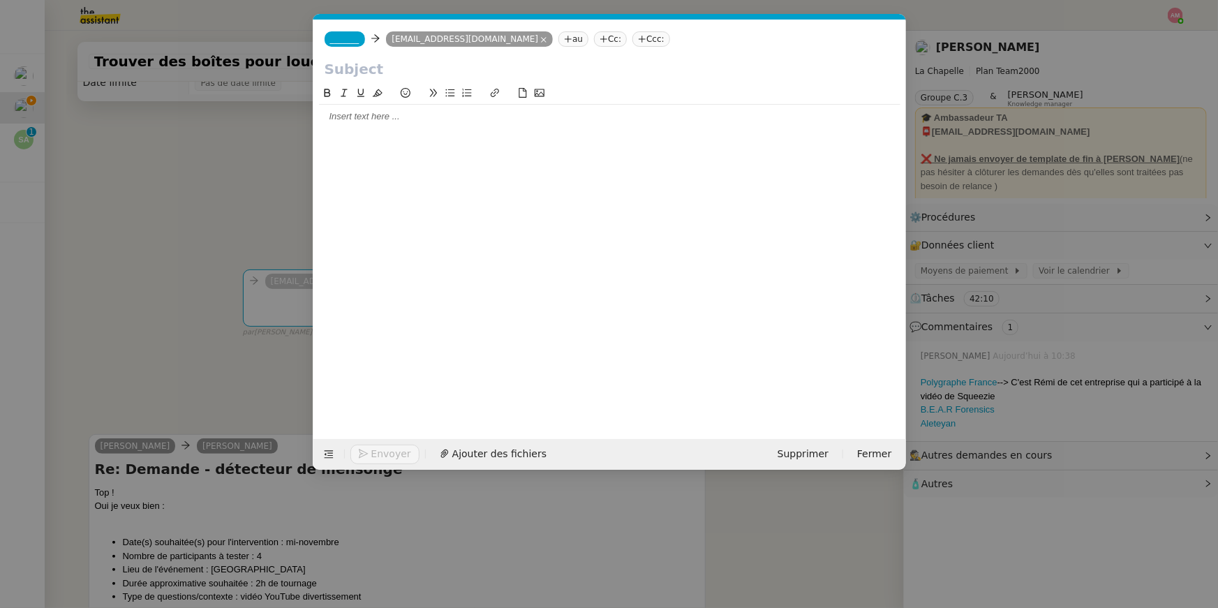
scroll to position [0, 29]
click at [502, 119] on div at bounding box center [610, 116] width 582 height 13
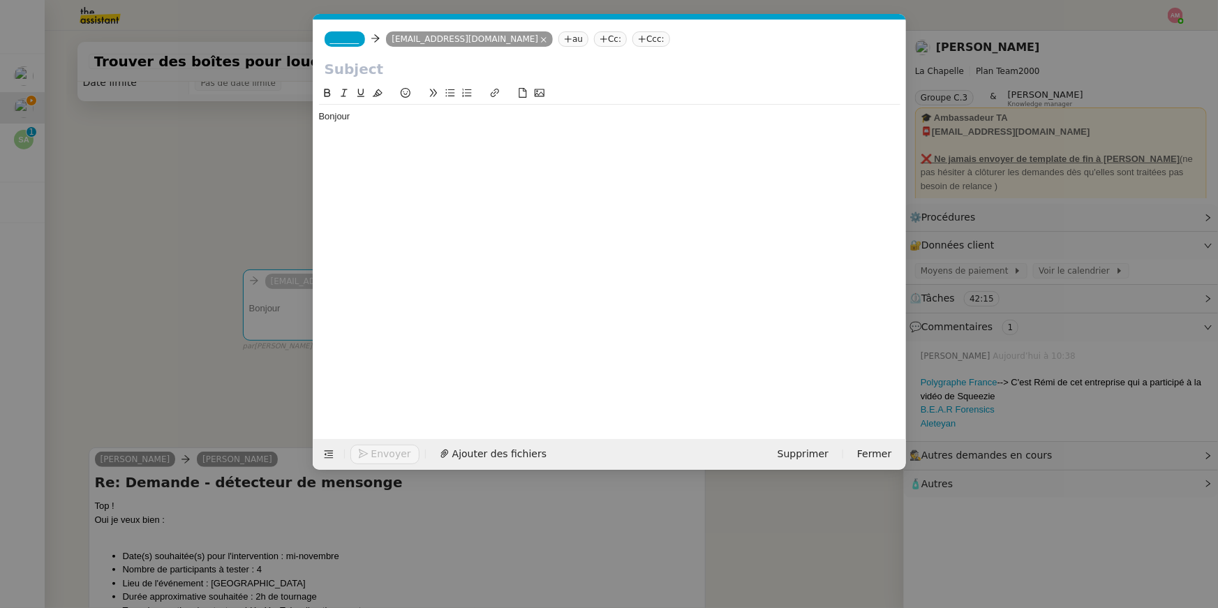
scroll to position [0, 0]
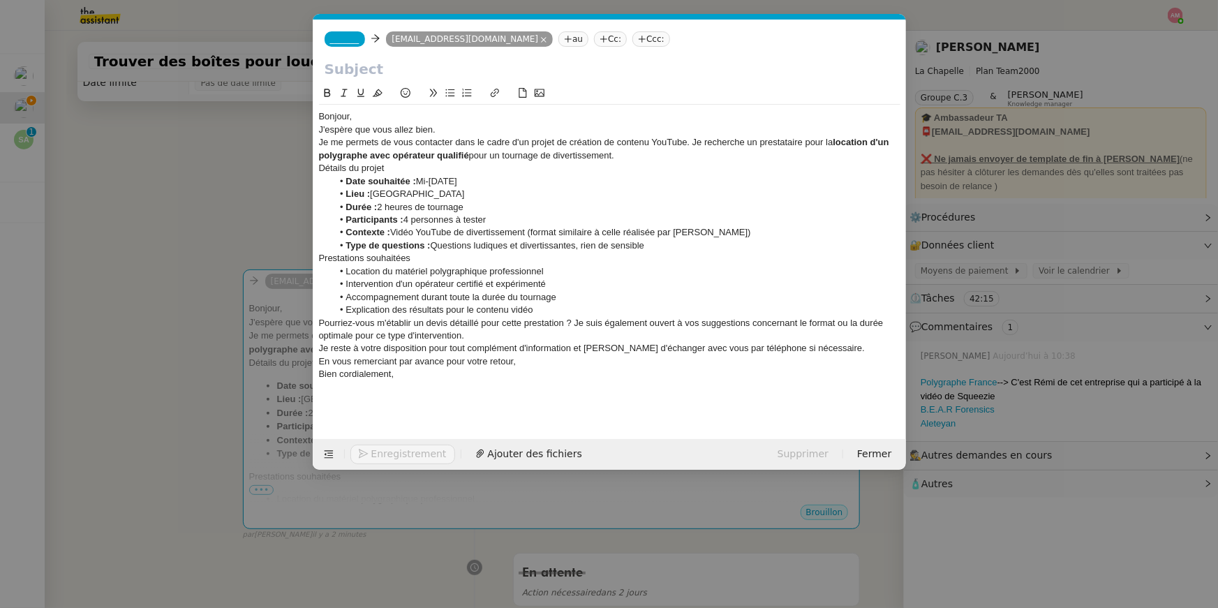
click at [437, 114] on div "Bonjour," at bounding box center [610, 116] width 582 height 13
click at [437, 117] on div "Bonjour," at bounding box center [610, 116] width 582 height 13
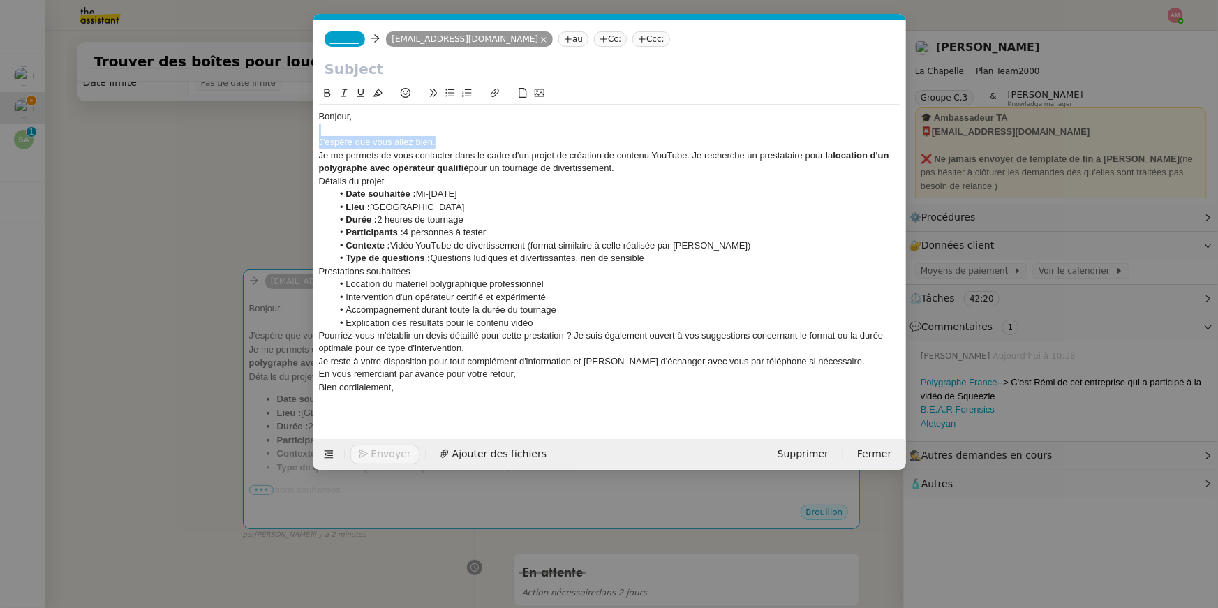
drag, startPoint x: 445, startPoint y: 138, endPoint x: 445, endPoint y: 124, distance: 14.7
click at [445, 124] on div "Bonjour, J'espère que vous allez bien. Je me permets de vous contacter dans le …" at bounding box center [610, 258] width 582 height 307
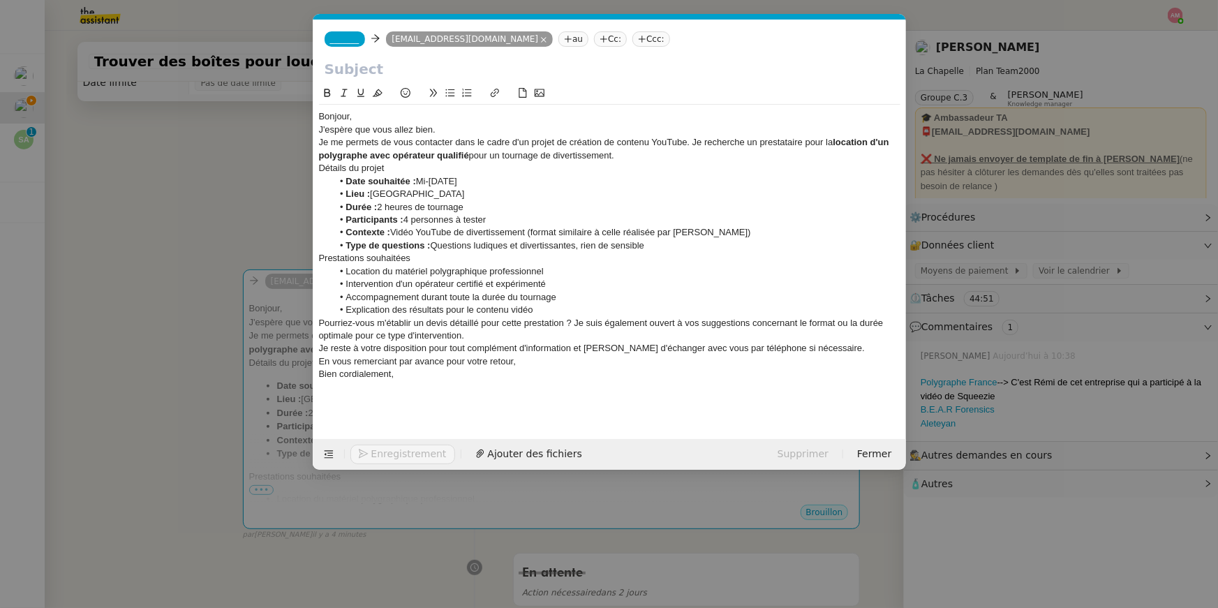
click at [363, 113] on div "Bonjour," at bounding box center [610, 116] width 582 height 13
click at [478, 119] on div "Bonjour," at bounding box center [610, 116] width 582 height 13
drag, startPoint x: 480, startPoint y: 125, endPoint x: 316, endPoint y: 125, distance: 163.4
click at [316, 125] on nz-spin "Bonjour, J'espère que vous allez bien. Je me permets de vous contacter dans le …" at bounding box center [610, 254] width 593 height 338
drag, startPoint x: 418, startPoint y: 142, endPoint x: 452, endPoint y: 142, distance: 34.2
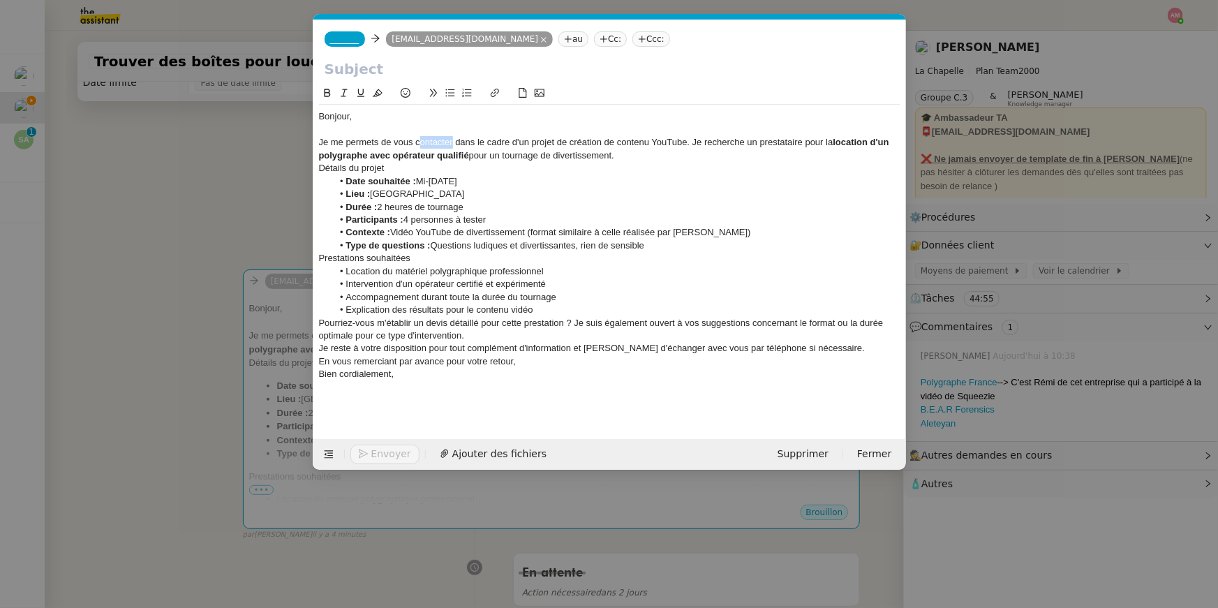
click at [452, 142] on div "Je me permets de vous contacter dans le cadre d'un projet de création de conten…" at bounding box center [610, 149] width 582 height 26
click at [688, 138] on div "Je me permets de vous contacter dans le cadre d'un projet de création de conten…" at bounding box center [610, 149] width 582 height 26
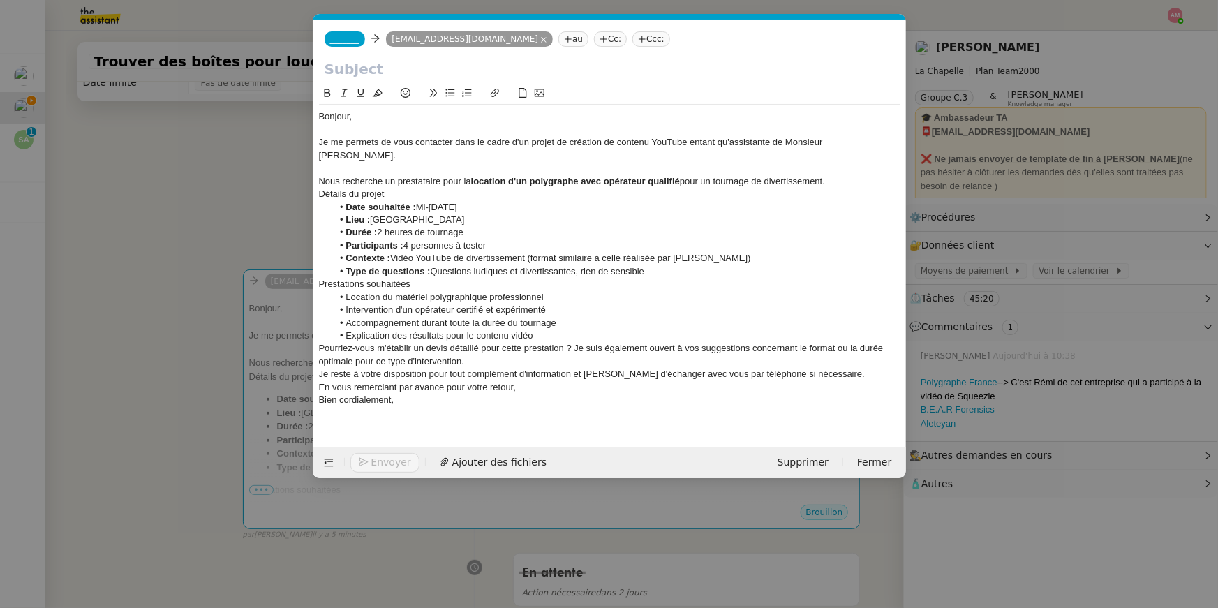
click at [384, 175] on div "Nous recherche un prestataire pour la location d'un polygraphe avec opérateur q…" at bounding box center [610, 181] width 582 height 13
click at [459, 188] on div "Détails du projet" at bounding box center [610, 194] width 582 height 13
click at [848, 162] on div at bounding box center [610, 168] width 582 height 13
click at [848, 175] on div "Nous recherchons un prestataire pour la location d'un polygraphe avec opérateur…" at bounding box center [610, 181] width 582 height 13
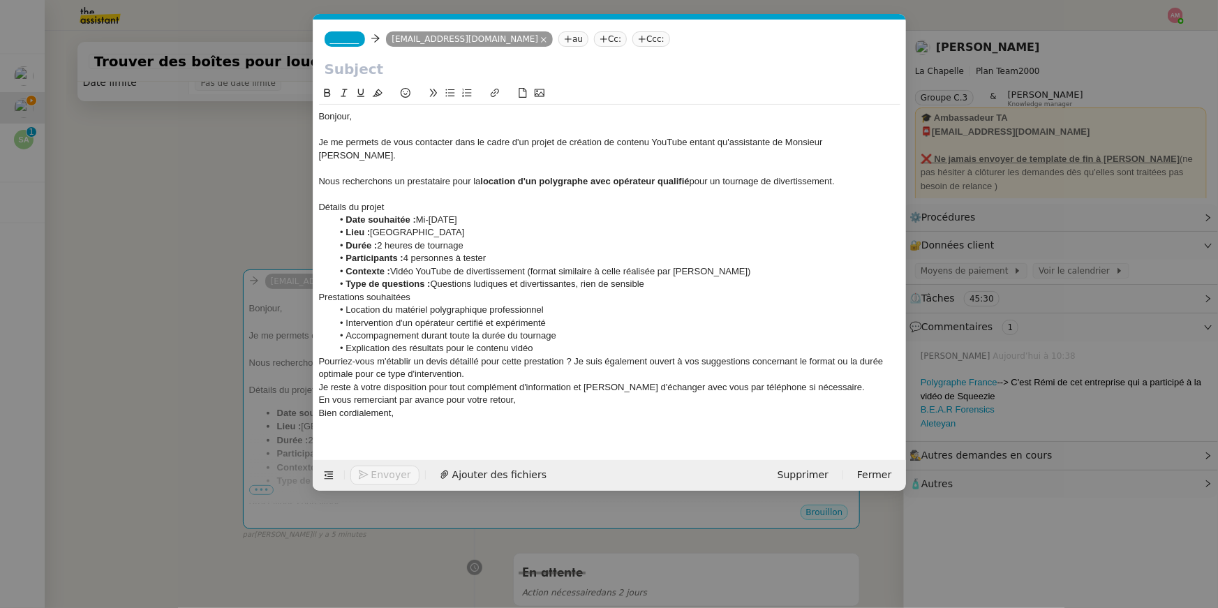
click at [480, 239] on li "Durée : 2 heures de tournage" at bounding box center [616, 245] width 568 height 13
click at [481, 239] on li "Durée : 2 heures de tournage" at bounding box center [616, 245] width 568 height 13
click at [482, 265] on li "Contexte : Vidéo YouTube de divertissement (format similaire à celle réalisée p…" at bounding box center [616, 271] width 568 height 13
click at [480, 265] on li "Contexte : Vidéo YouTube de divertissement (format similaire à celle réalisée p…" at bounding box center [616, 271] width 568 height 13
drag, startPoint x: 705, startPoint y: 258, endPoint x: 529, endPoint y: 261, distance: 175.3
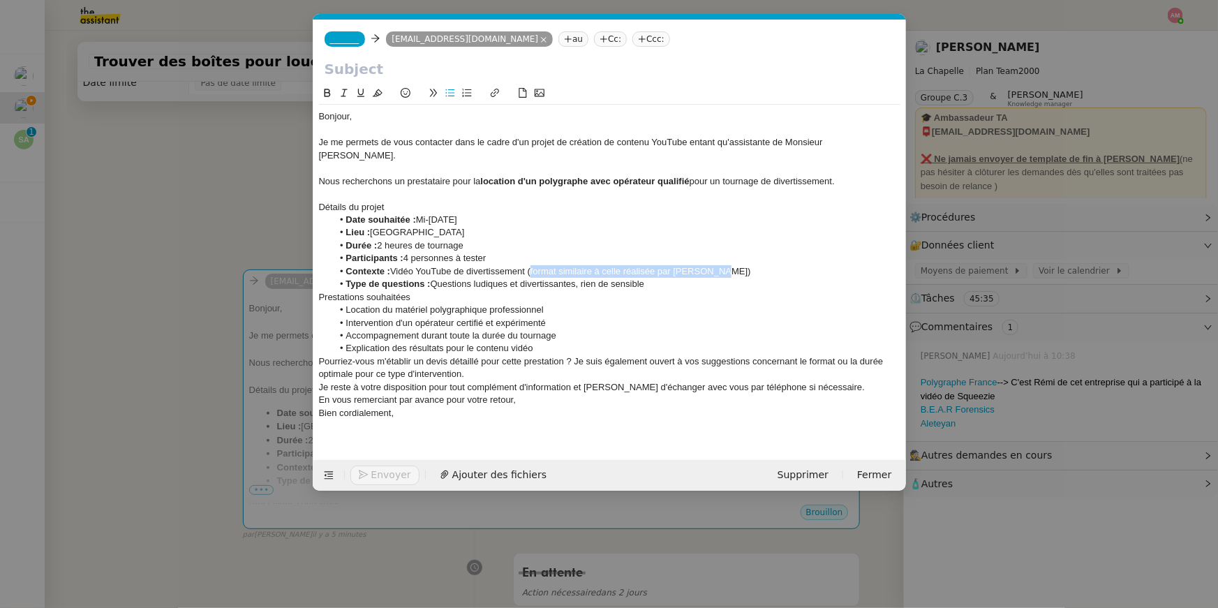
click at [529, 265] on li "Contexte : Vidéo YouTube de divertissement (format similaire à celle réalisée p…" at bounding box center [616, 271] width 568 height 13
click at [653, 278] on li "Type de questions : Questions ludiques et divertissantes, rien de sensible" at bounding box center [616, 284] width 568 height 13
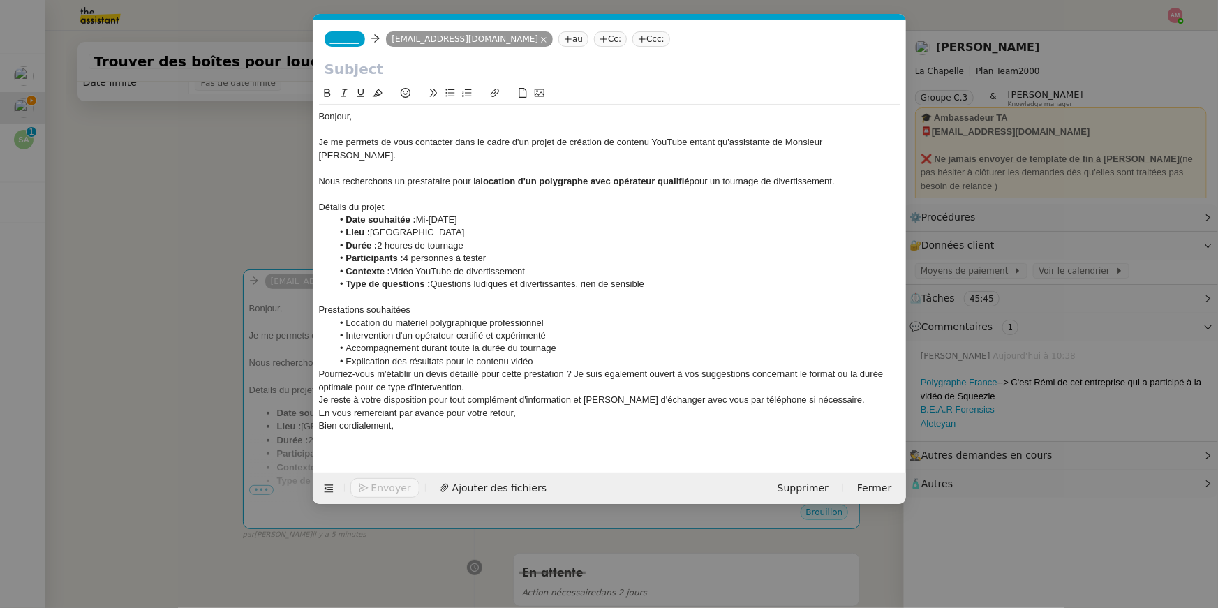
click at [432, 317] on li "Location du matériel polygraphique professionnel" at bounding box center [616, 323] width 568 height 13
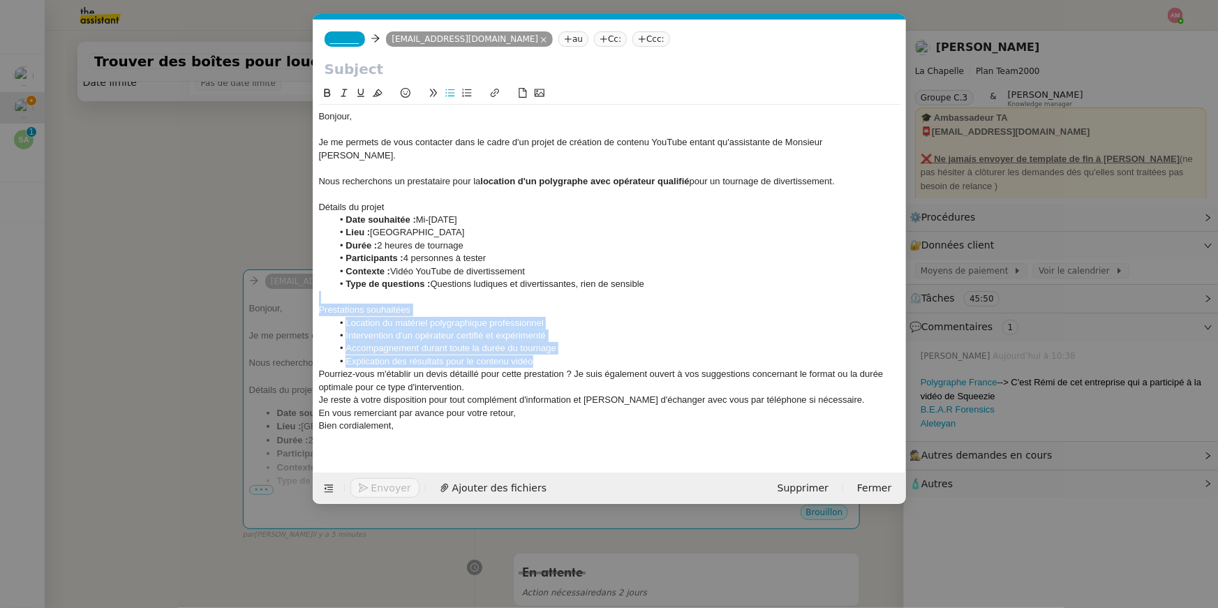
drag, startPoint x: 540, startPoint y: 352, endPoint x: 570, endPoint y: 283, distance: 74.4
click at [570, 283] on div "Bonjour, Je me permets de vous contacter dans le cadre d'un projet de création …" at bounding box center [610, 278] width 582 height 346
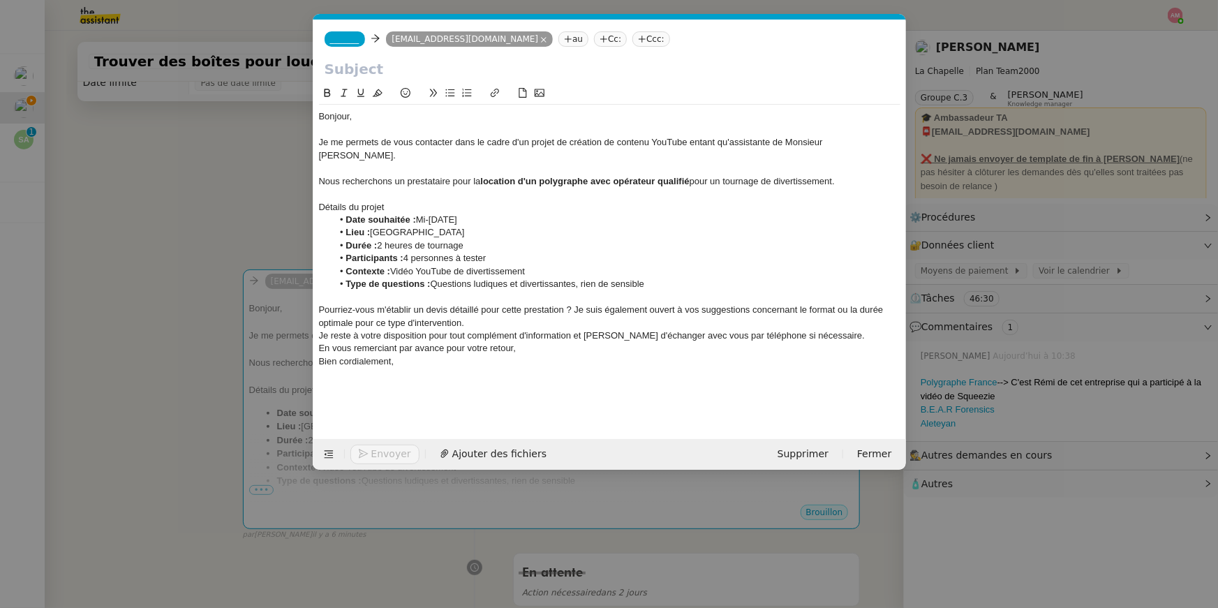
click at [575, 304] on div "Pourriez-vous m'établir un devis détaillé pour cette prestation ? Je suis égale…" at bounding box center [610, 317] width 582 height 26
click at [320, 304] on div "Pourriez-vous m'établir un devis détaillé pour cette prestation ? Je suis égale…" at bounding box center [610, 317] width 582 height 26
drag, startPoint x: 572, startPoint y: 297, endPoint x: 583, endPoint y: 300, distance: 11.4
click at [583, 304] on div "Pourriez-vous m'établir un devis détaillé pour cette prestation ? Je suis égale…" at bounding box center [610, 317] width 582 height 26
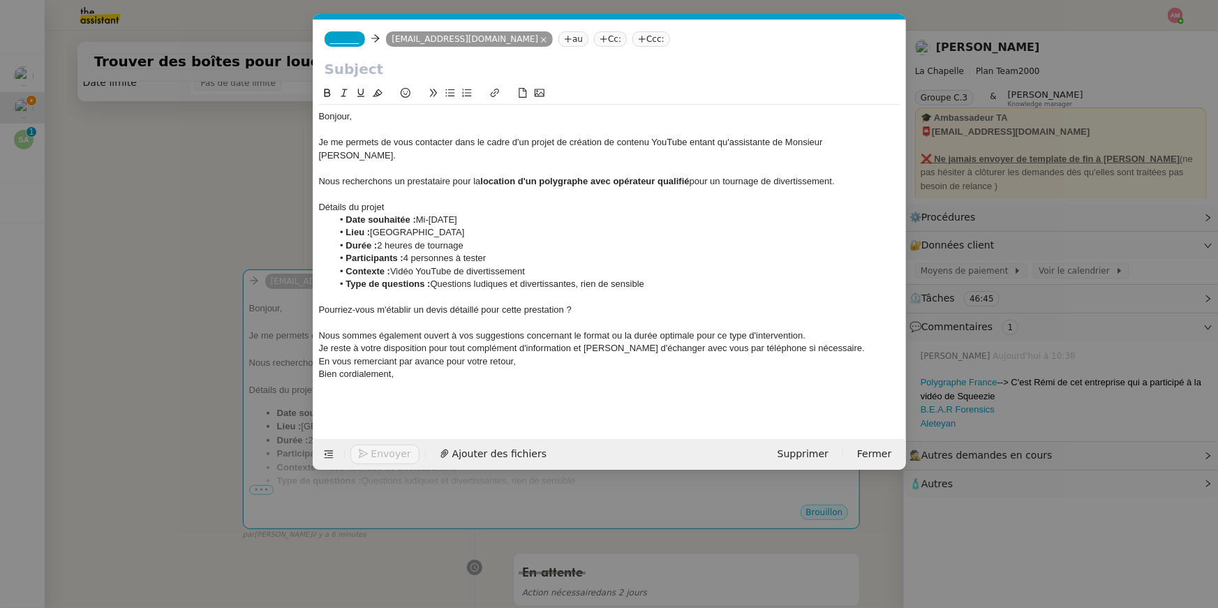
click at [816, 330] on div "Nous sommes également ouvert à vos suggestions concernant le format ou la durée…" at bounding box center [610, 336] width 582 height 13
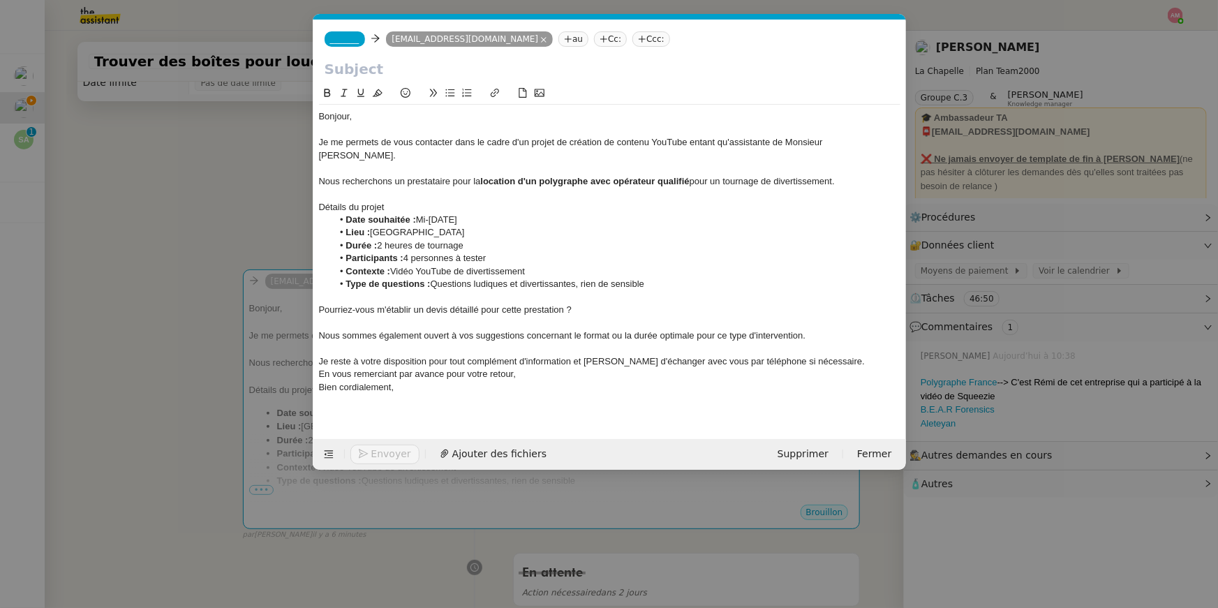
click at [853, 355] on div "Je reste à votre disposition pour tout complément d'information et serais ravi …" at bounding box center [610, 361] width 582 height 13
drag, startPoint x: 858, startPoint y: 348, endPoint x: 573, endPoint y: 350, distance: 285.6
click at [573, 355] on div "Je reste à votre disposition pour tout complément d'information et serais ravi …" at bounding box center [610, 361] width 582 height 13
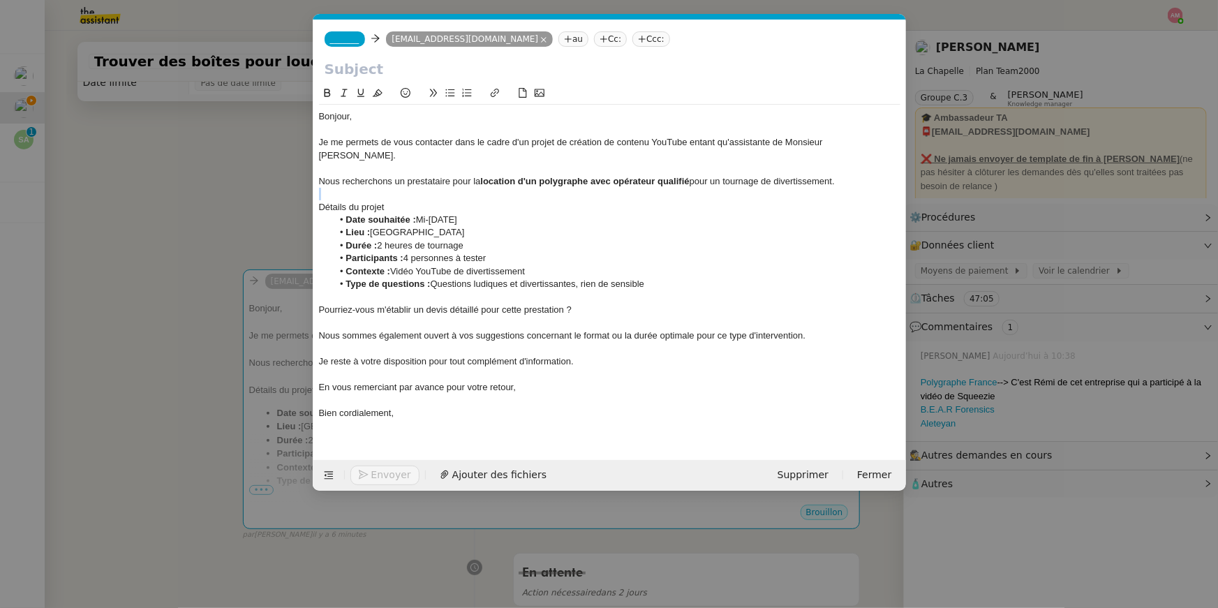
drag, startPoint x: 410, startPoint y: 187, endPoint x: 311, endPoint y: 187, distance: 98.5
click at [311, 187] on nz-modal-container "Service TA - VOYAGE - PROPOSITION GLOBALE A utiliser dans le cadre de propositi…" at bounding box center [609, 304] width 1218 height 608
drag, startPoint x: 688, startPoint y: 144, endPoint x: 451, endPoint y: 145, distance: 236.7
click at [451, 145] on div "Je me permets de vous contacter dans le cadre d'un projet de création de conten…" at bounding box center [610, 149] width 582 height 26
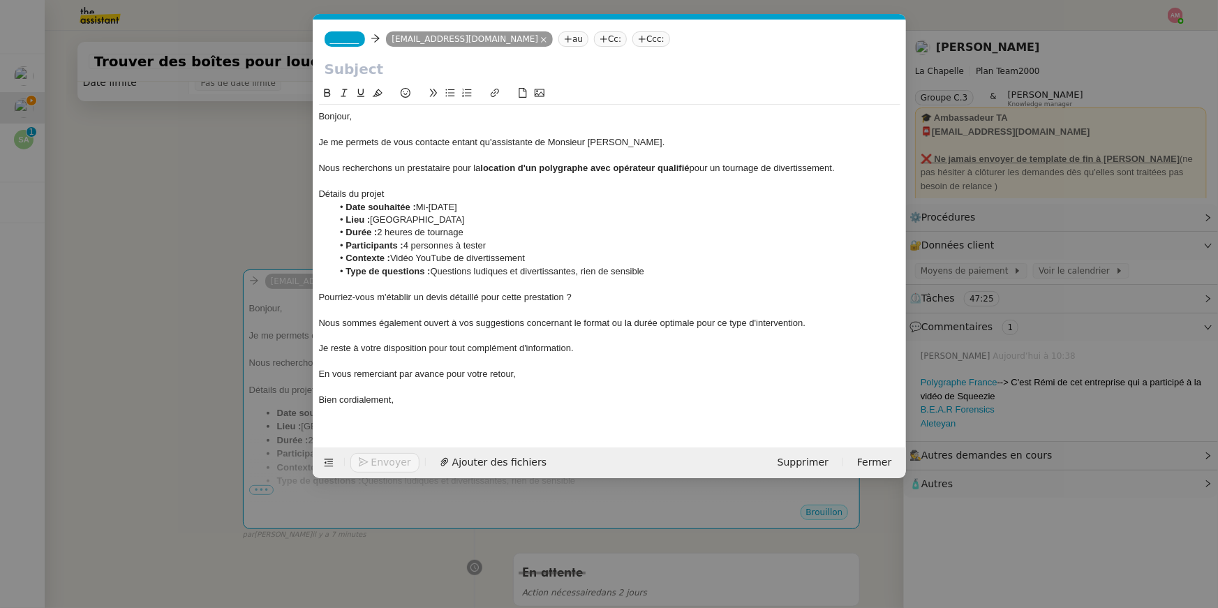
click at [642, 137] on div "Je me permets de vous contacte entant qu'assistante de Monsieur Hugo Bentz." at bounding box center [610, 142] width 582 height 13
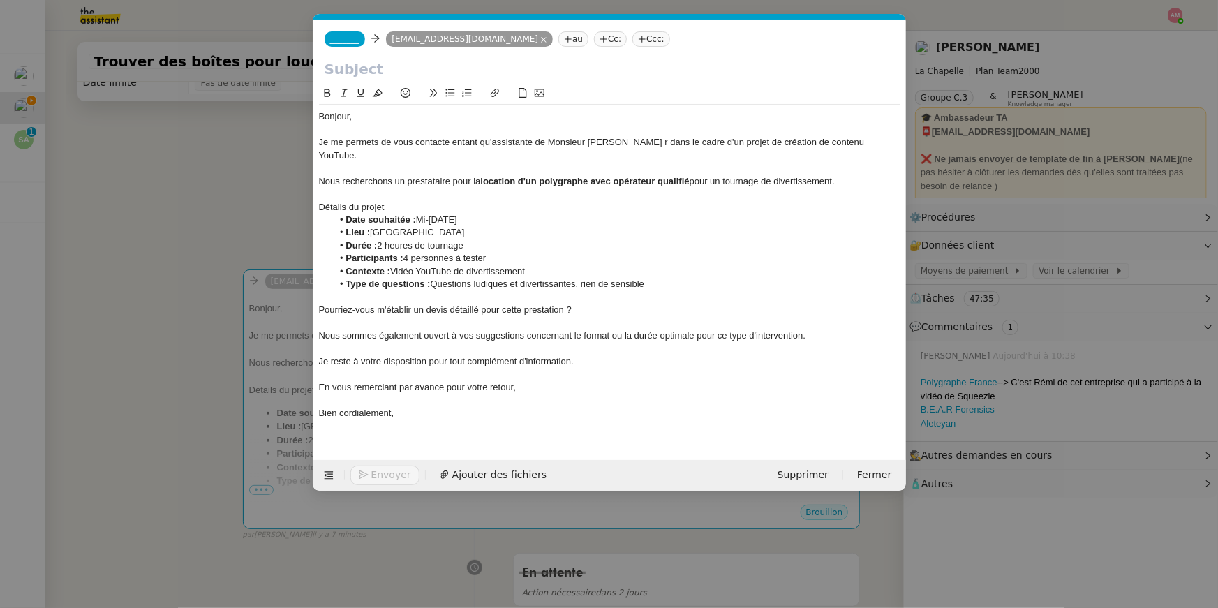
click at [395, 330] on div "Nous sommes également ouvert à vos suggestions concernant le format ou la durée…" at bounding box center [610, 336] width 582 height 13
drag, startPoint x: 406, startPoint y: 388, endPoint x: 313, endPoint y: 376, distance: 94.2
click at [314, 376] on nz-spin "Bonjour, Je me permets de vous contacte entant qu'assistante de Monsieur Hugo B…" at bounding box center [610, 264] width 593 height 359
click at [347, 89] on icon at bounding box center [344, 93] width 10 height 10
click at [411, 265] on li "Contexte : Vidéo YouTube de divertissement" at bounding box center [616, 271] width 568 height 13
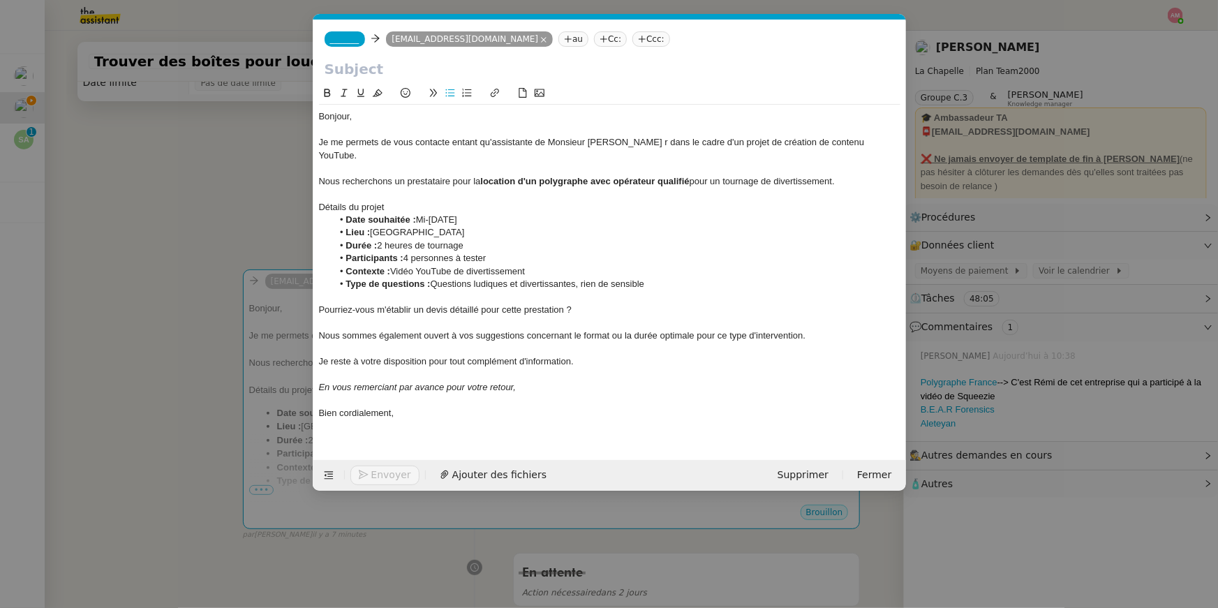
click at [374, 65] on input "text" at bounding box center [610, 69] width 570 height 21
paste input "Demande de devis - Location détecteur de mensonge avec opérateur pour tournage …"
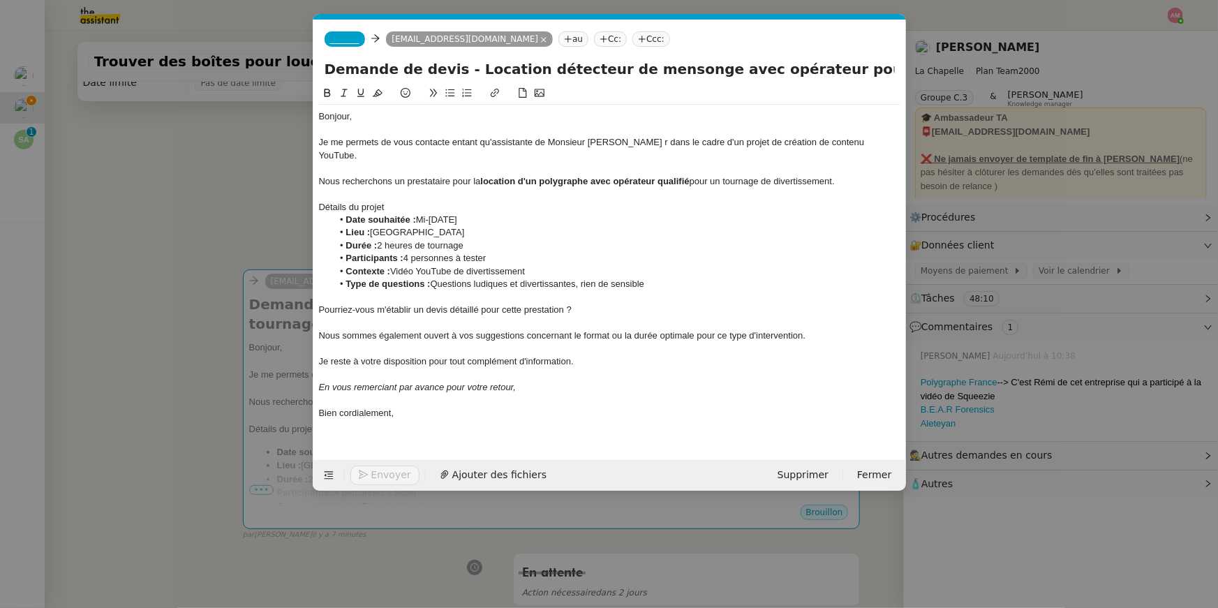
drag, startPoint x: 408, startPoint y: 71, endPoint x: 311, endPoint y: 67, distance: 96.4
click at [311, 67] on nz-modal-container "Service TA - VOYAGE - PROPOSITION GLOBALE A utiliser dans le cadre de propositi…" at bounding box center [609, 304] width 1218 height 608
type input "Demande de devis - Location détecteur de mensonge avec opérateur pour tournage …"
click at [204, 297] on nz-modal-container "Service TA - VOYAGE - PROPOSITION GLOBALE A utiliser dans le cadre de propositi…" at bounding box center [609, 304] width 1218 height 608
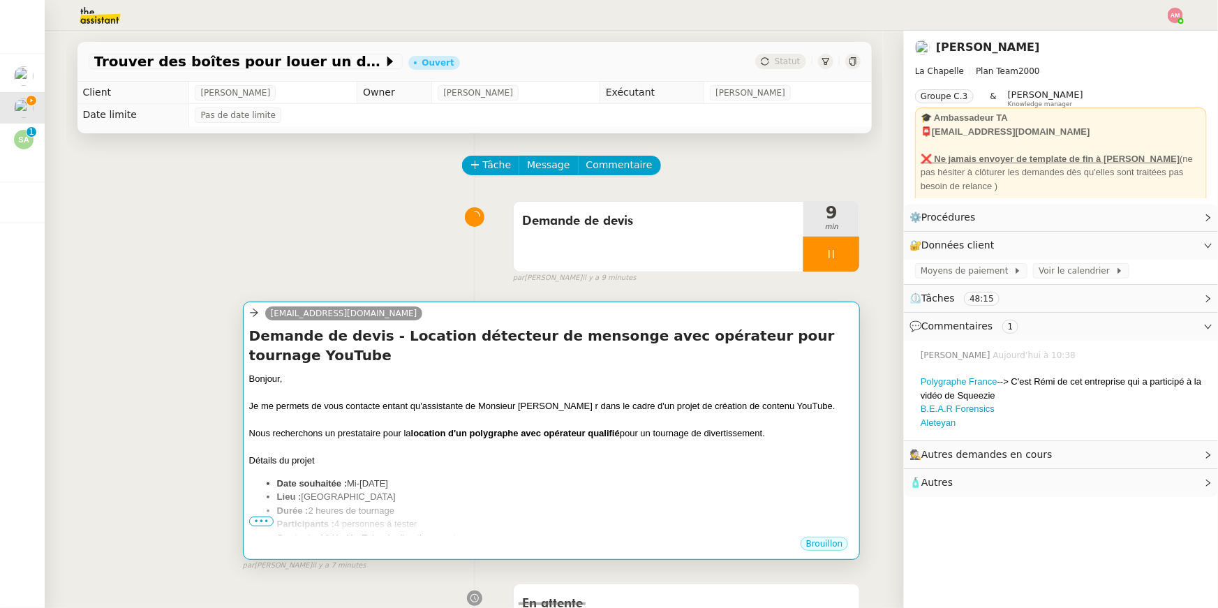
click at [405, 399] on div "Je me permets de vous contacte entant qu'assistante de Monsieur Hugo Bentz r da…" at bounding box center [551, 406] width 605 height 14
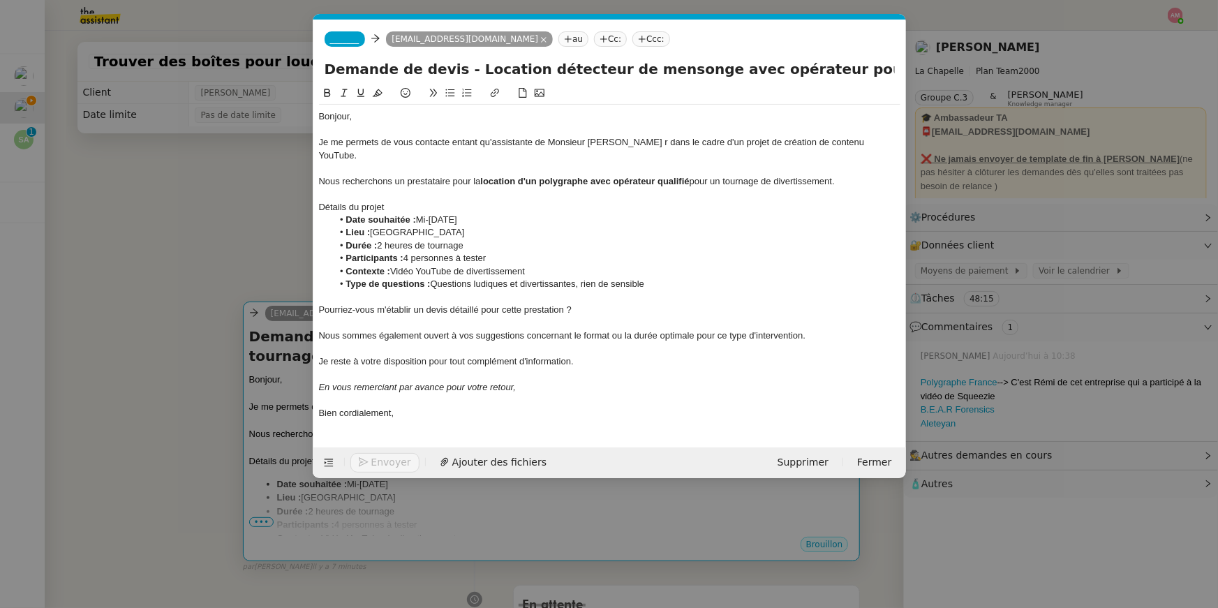
scroll to position [0, 29]
click at [529, 226] on li "Lieu : Paris" at bounding box center [616, 232] width 568 height 13
click at [238, 188] on nz-modal-container "Service TA - VOYAGE - PROPOSITION GLOBALE A utiliser dans le cadre de propositi…" at bounding box center [609, 304] width 1218 height 608
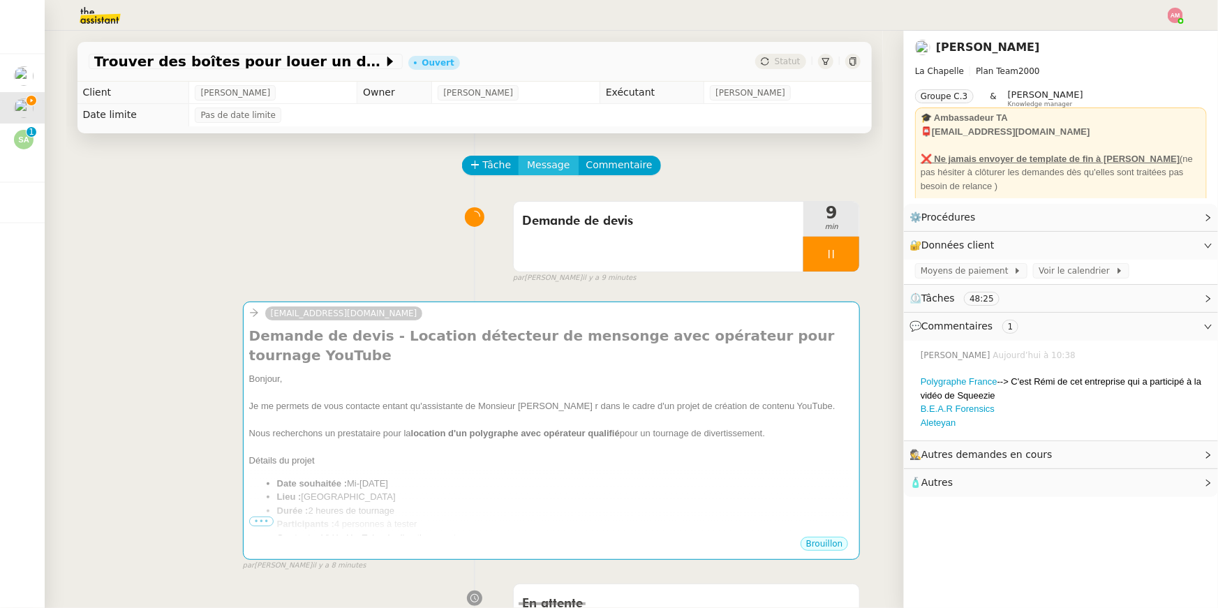
click at [533, 161] on span "Message" at bounding box center [548, 165] width 43 height 16
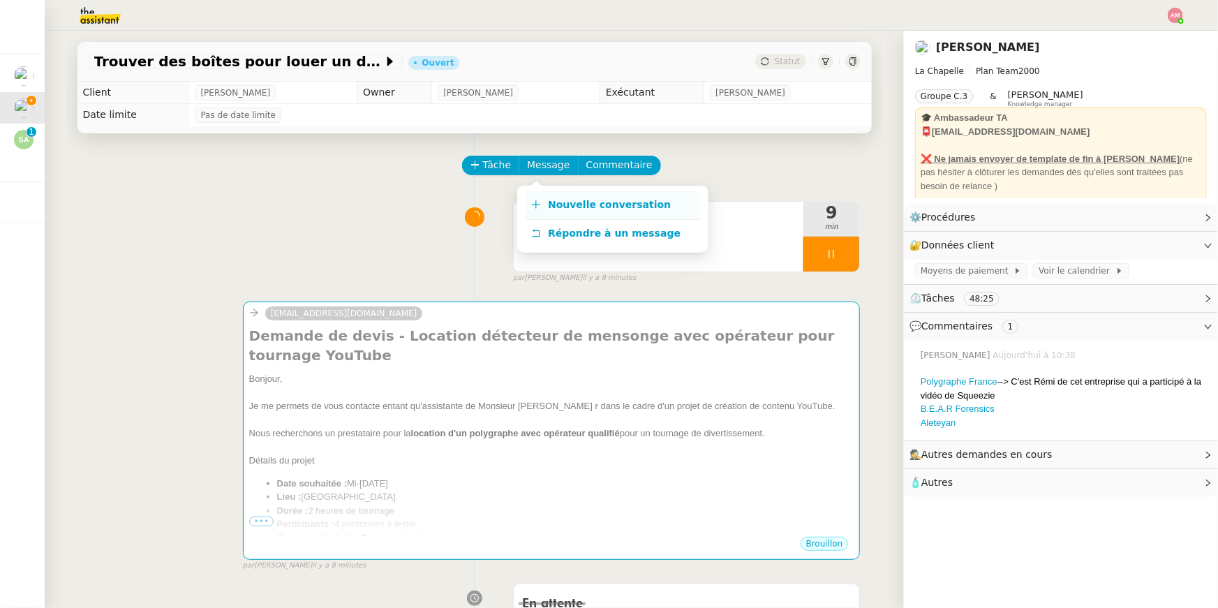
click at [550, 199] on span "Nouvelle conversation" at bounding box center [609, 204] width 123 height 11
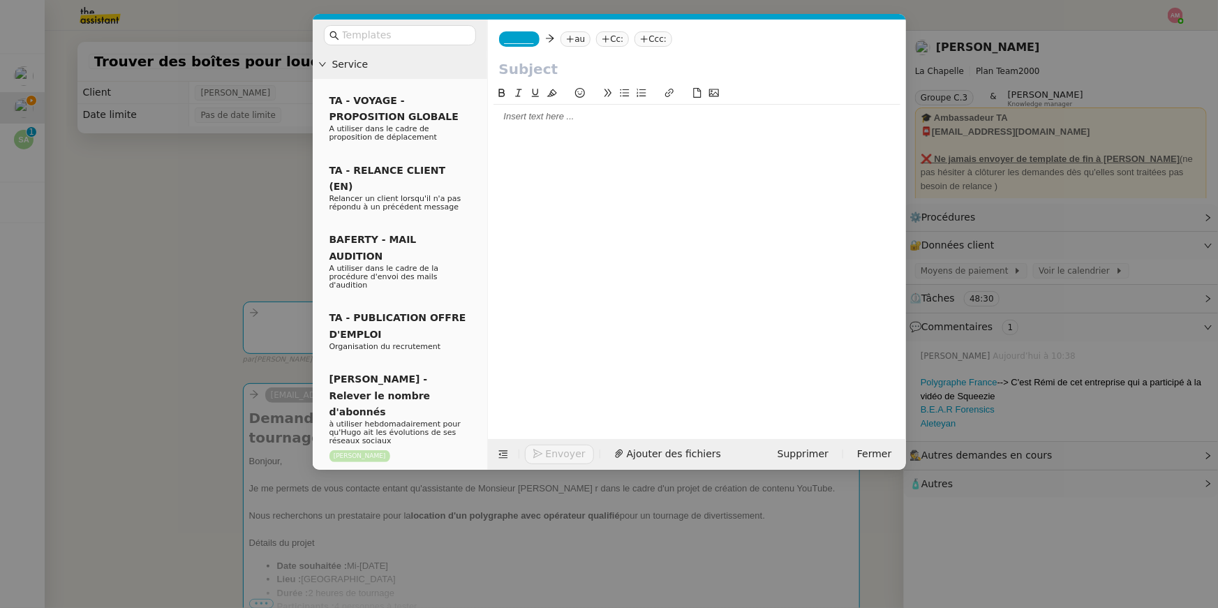
click at [281, 448] on nz-modal-container "Service TA - VOYAGE - PROPOSITION GLOBALE A utiliser dans le cadre de propositi…" at bounding box center [609, 304] width 1218 height 608
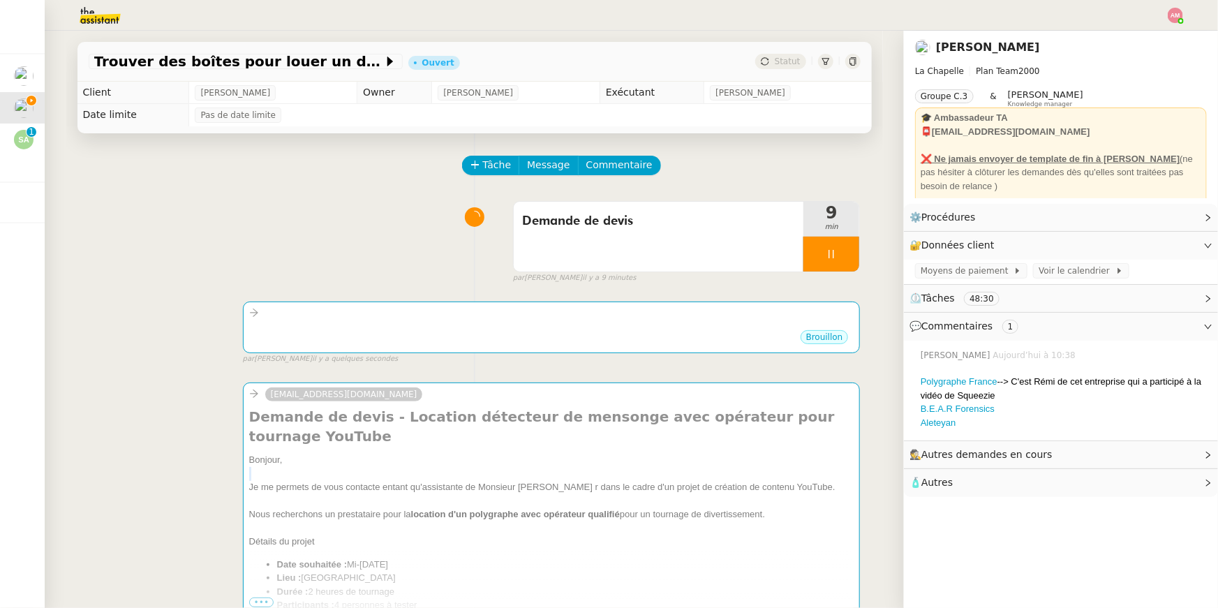
click at [281, 467] on div at bounding box center [551, 474] width 605 height 14
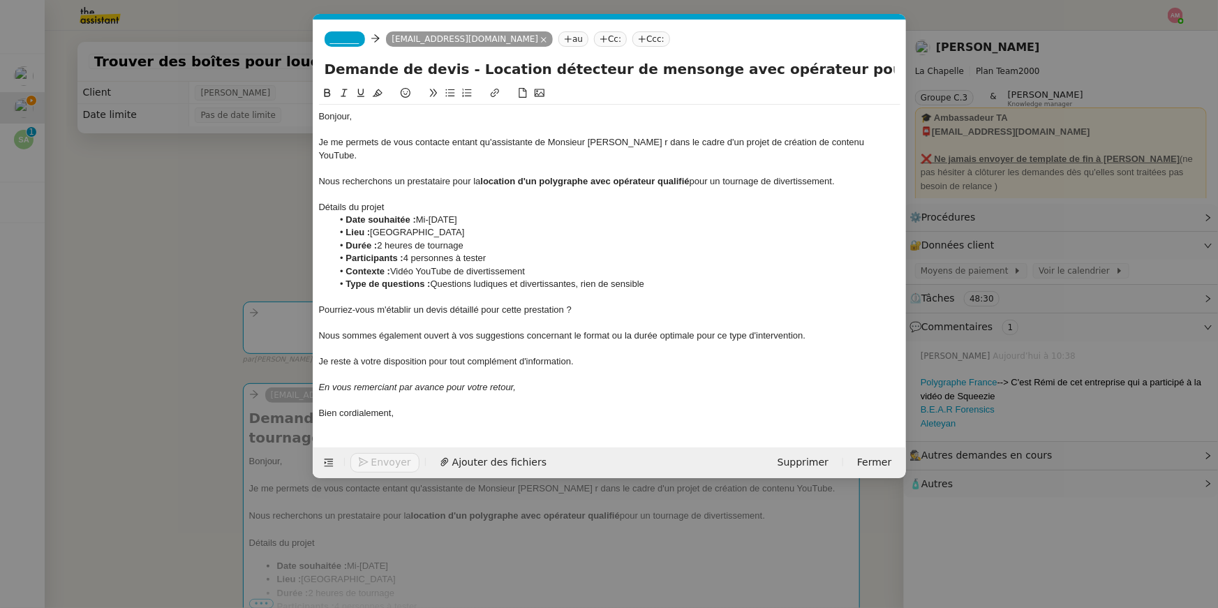
click at [397, 355] on div "Je reste à votre disposition pour tout complément d'information." at bounding box center [610, 361] width 582 height 13
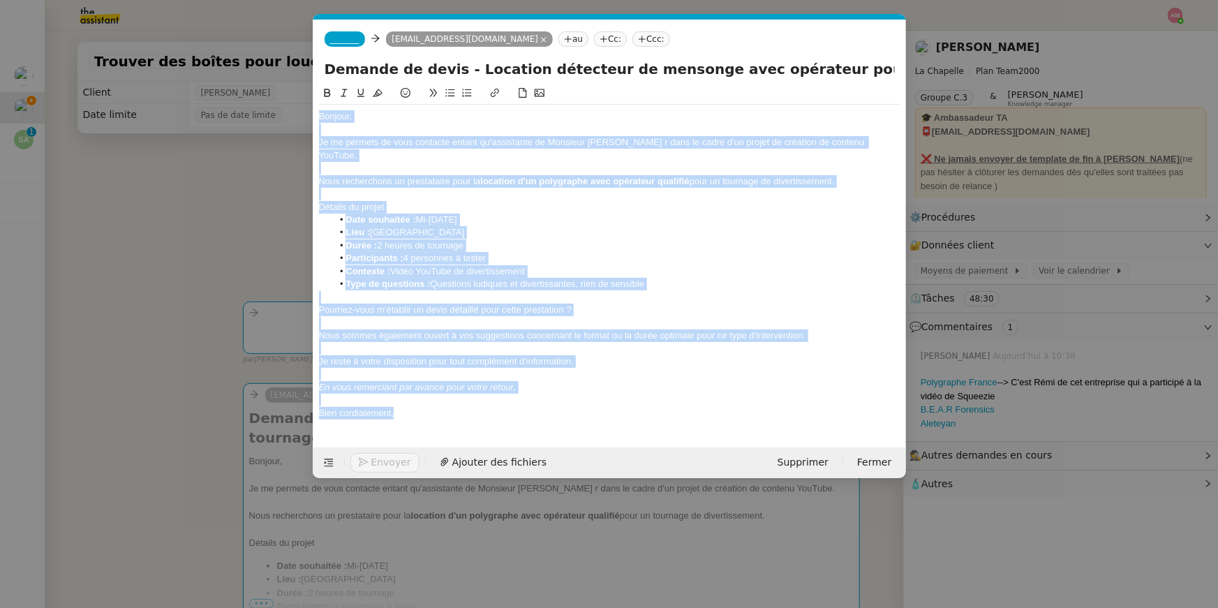
copy div "Bonjour, Je me permets de vous contacte entant qu'assistante de Monsieur Hugo B…"
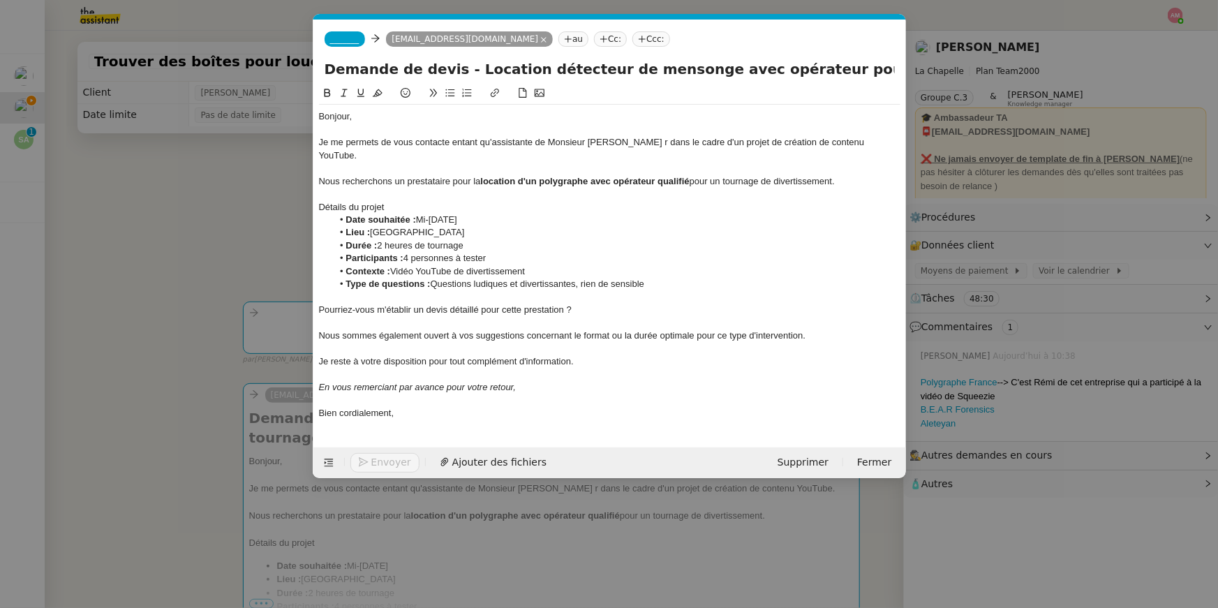
click at [271, 346] on nz-modal-container "Service TA - VOYAGE - PROPOSITION GLOBALE A utiliser dans le cadre de propositi…" at bounding box center [609, 304] width 1218 height 608
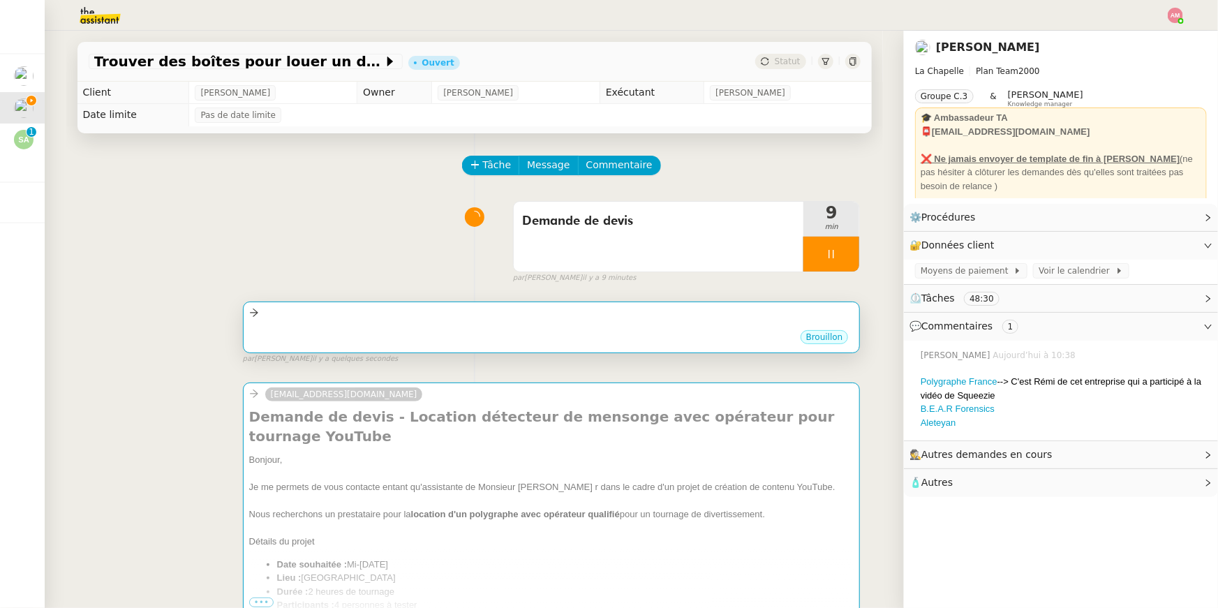
click at [300, 326] on div "•••" at bounding box center [551, 325] width 605 height 7
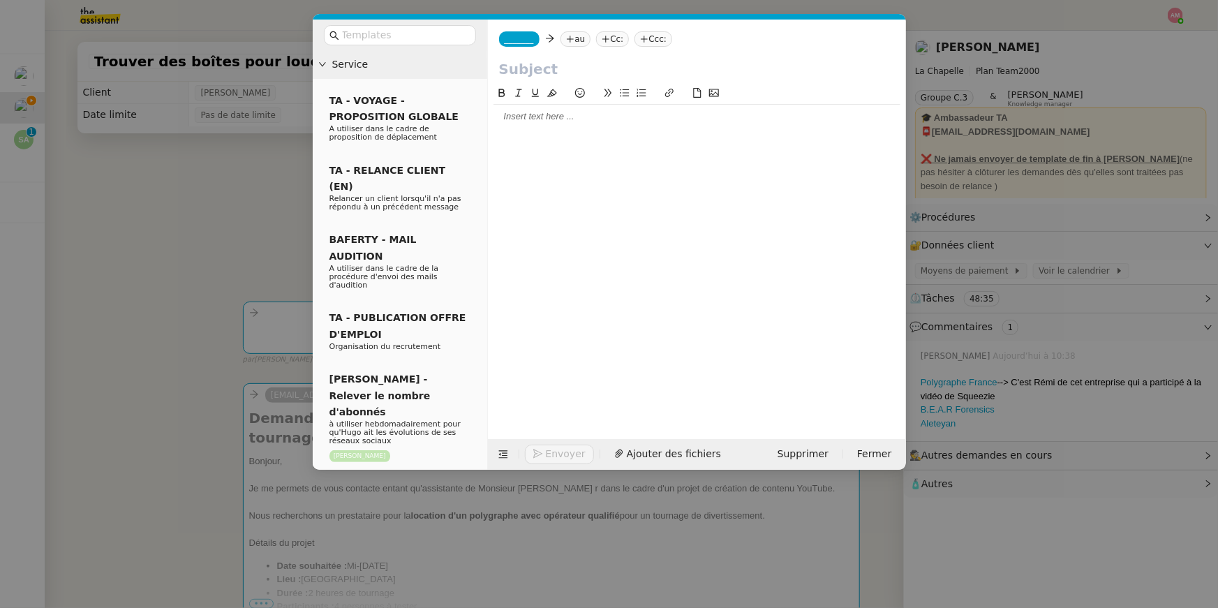
click at [514, 121] on div at bounding box center [697, 116] width 407 height 13
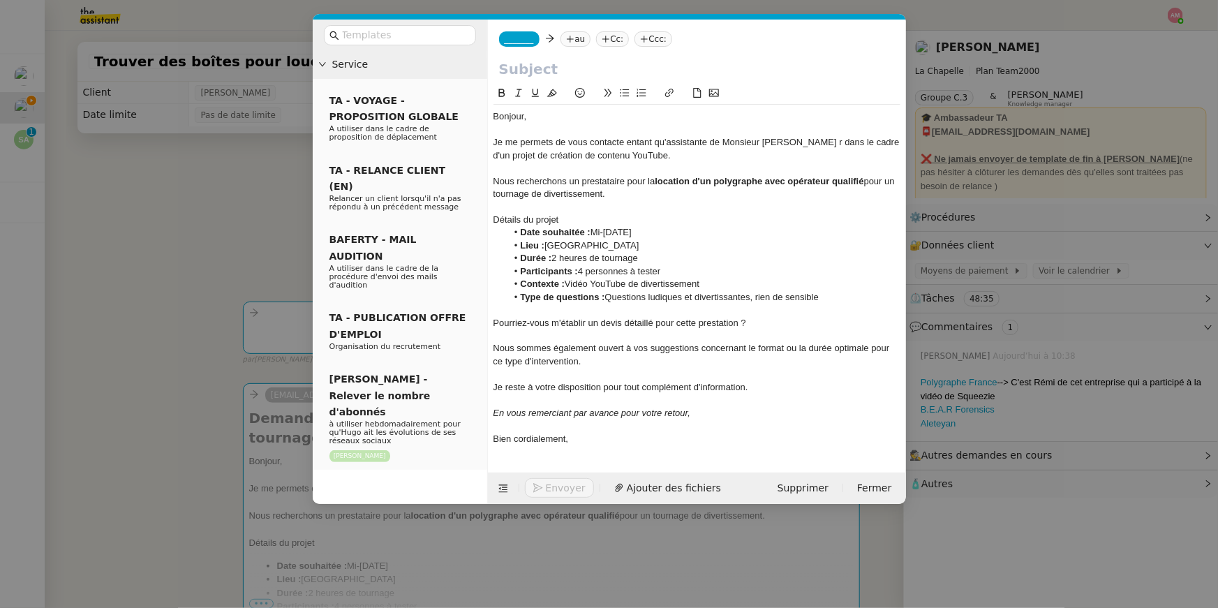
scroll to position [0, 0]
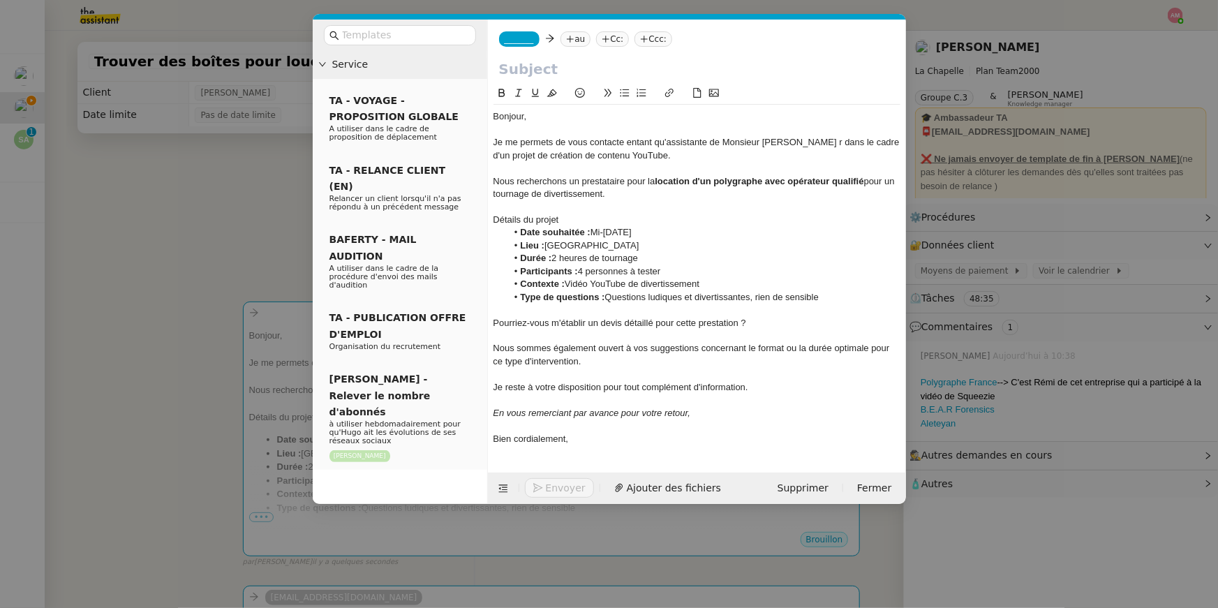
click at [198, 505] on nz-modal-container "Service TA - VOYAGE - PROPOSITION GLOBALE A utiliser dans le cadre de propositi…" at bounding box center [609, 304] width 1218 height 608
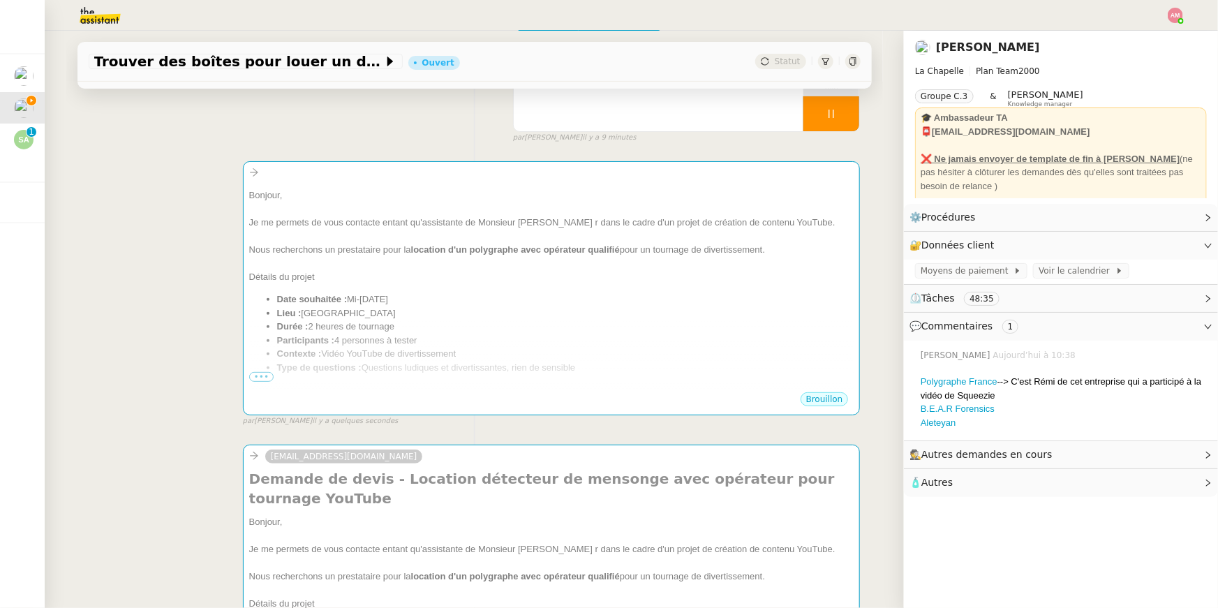
scroll to position [239, 0]
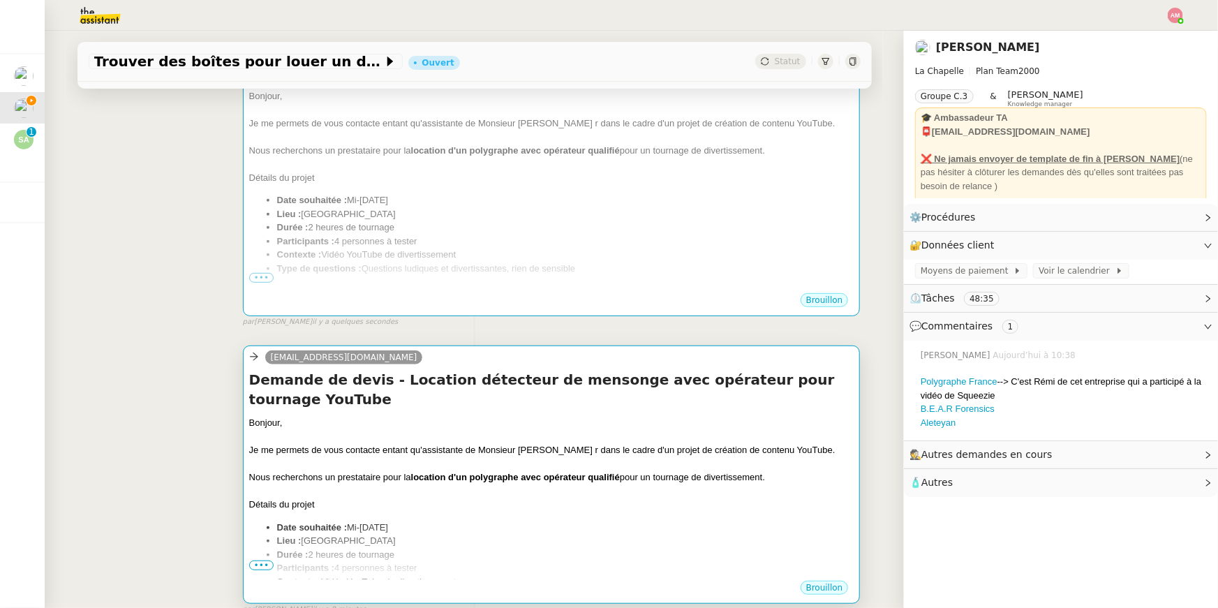
click at [322, 430] on div at bounding box center [551, 437] width 605 height 14
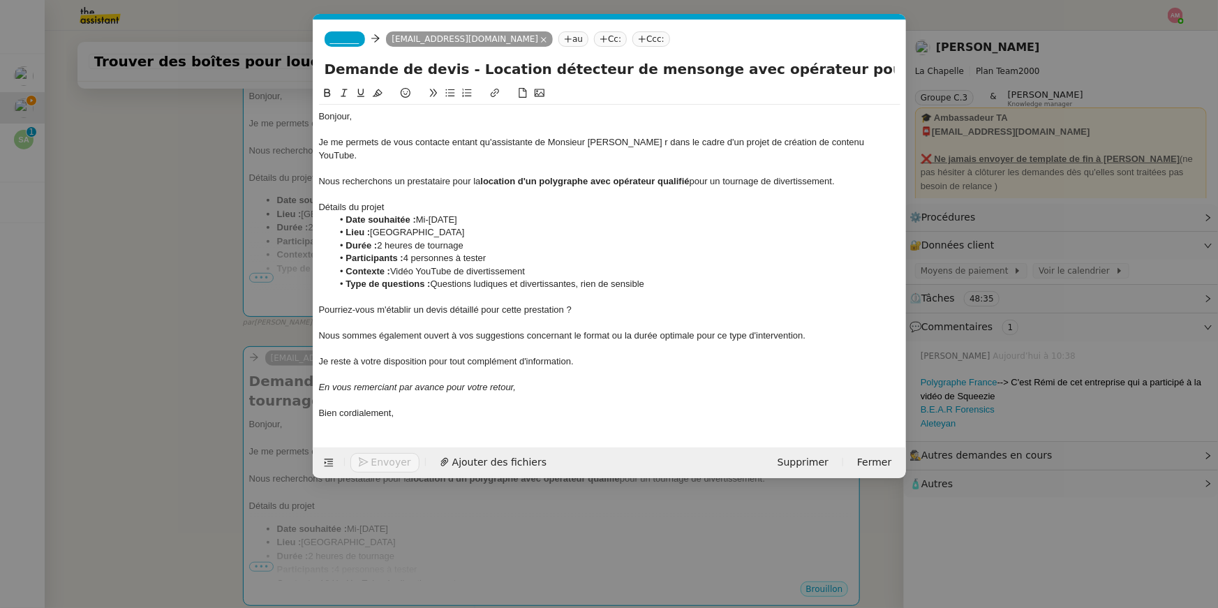
scroll to position [0, 29]
click at [499, 66] on input "Demande de devis - Location détecteur de mensonge avec opérateur pour tournage …" at bounding box center [610, 69] width 570 height 21
click at [177, 250] on nz-modal-container "Service TA - VOYAGE - PROPOSITION GLOBALE A utiliser dans le cadre de propositi…" at bounding box center [609, 304] width 1218 height 608
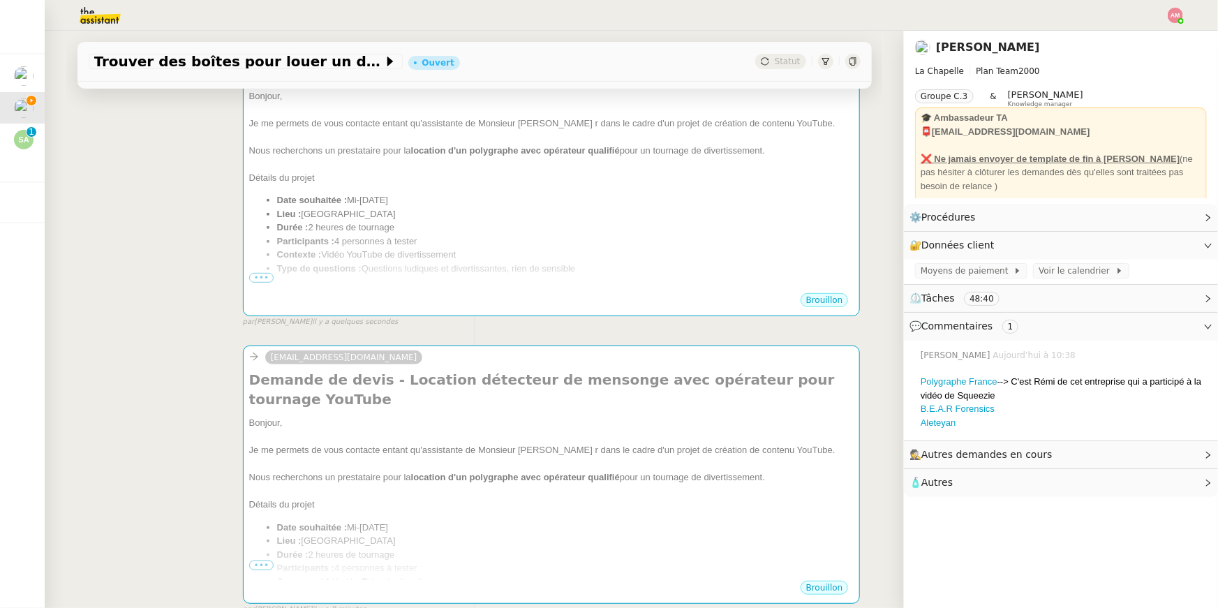
scroll to position [35, 0]
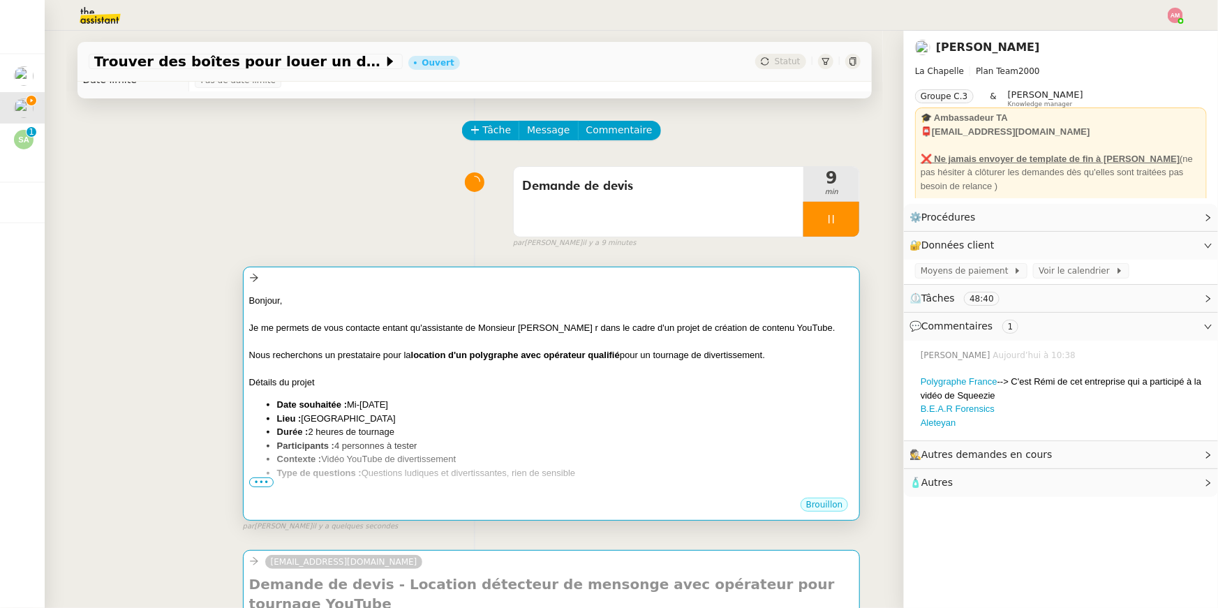
click at [383, 306] on div "Bonjour," at bounding box center [551, 301] width 605 height 14
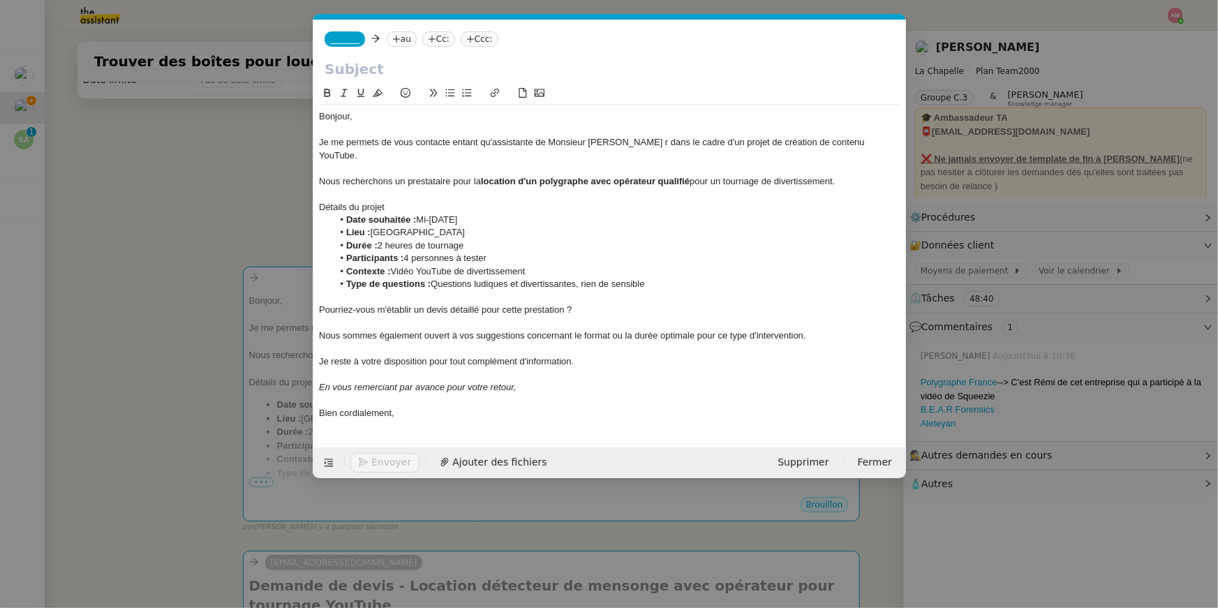
scroll to position [0, 29]
click at [383, 74] on input "text" at bounding box center [610, 69] width 570 height 21
paste input "Demande de devis - Location détecteur de mensonge avec opérateur pour tournage …"
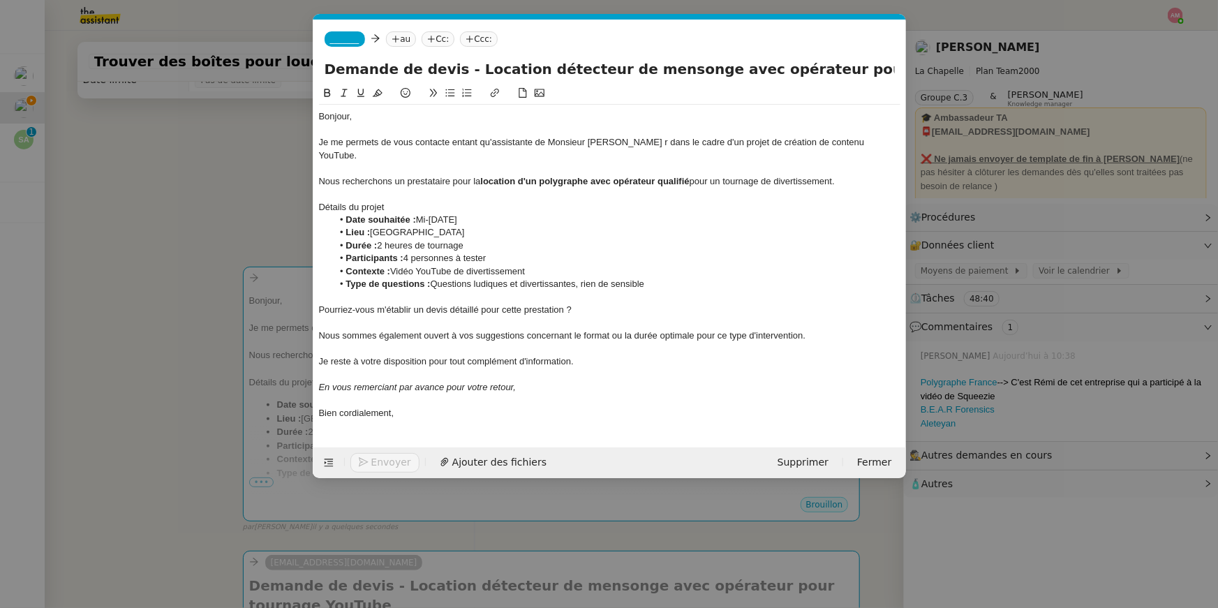
scroll to position [0, 35]
type input "Demande de devis - Location détecteur de mensonge avec opérateur pour tournage …"
click at [230, 155] on nz-modal-container "Service TA - VOYAGE - PROPOSITION GLOBALE A utiliser dans le cadre de propositi…" at bounding box center [609, 304] width 1218 height 608
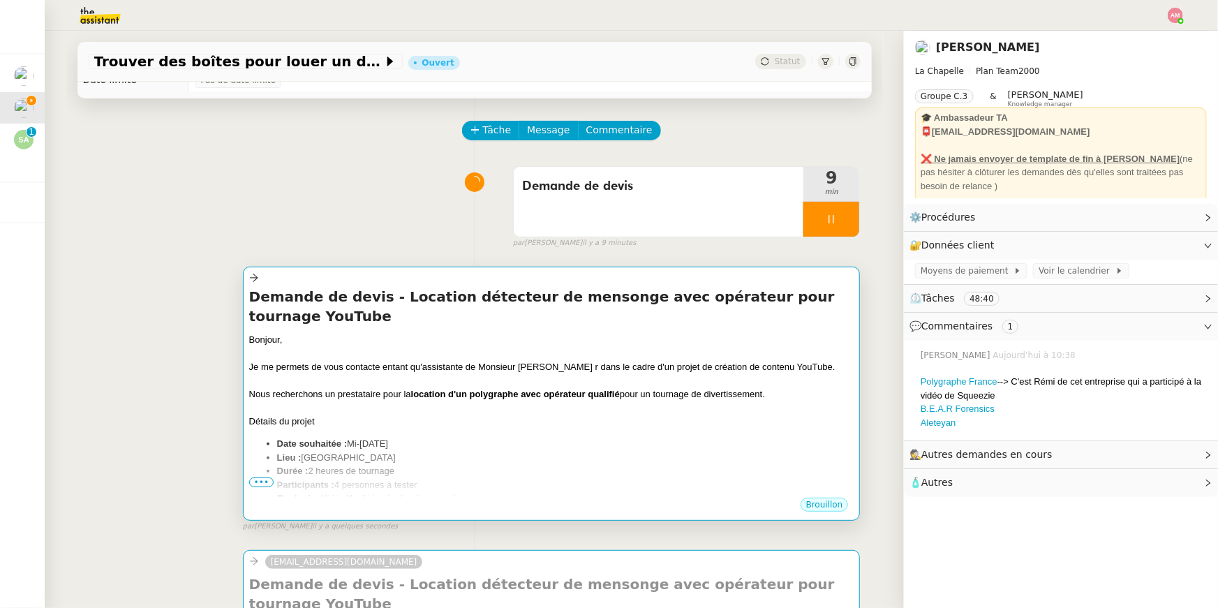
scroll to position [0, 0]
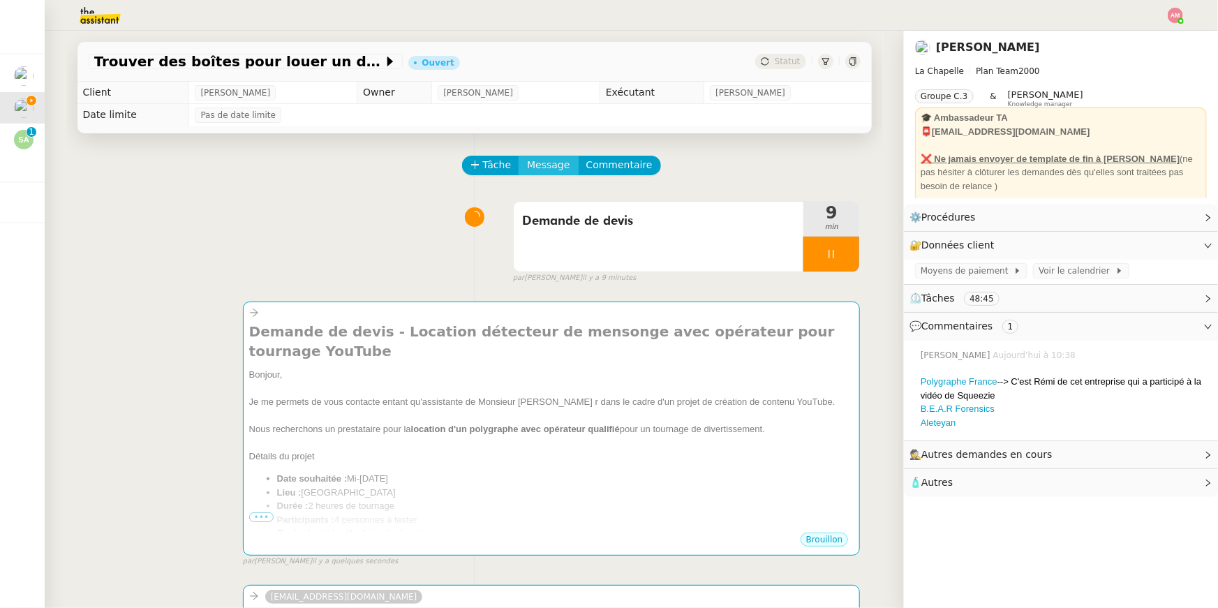
click at [544, 158] on span "Message" at bounding box center [548, 165] width 43 height 16
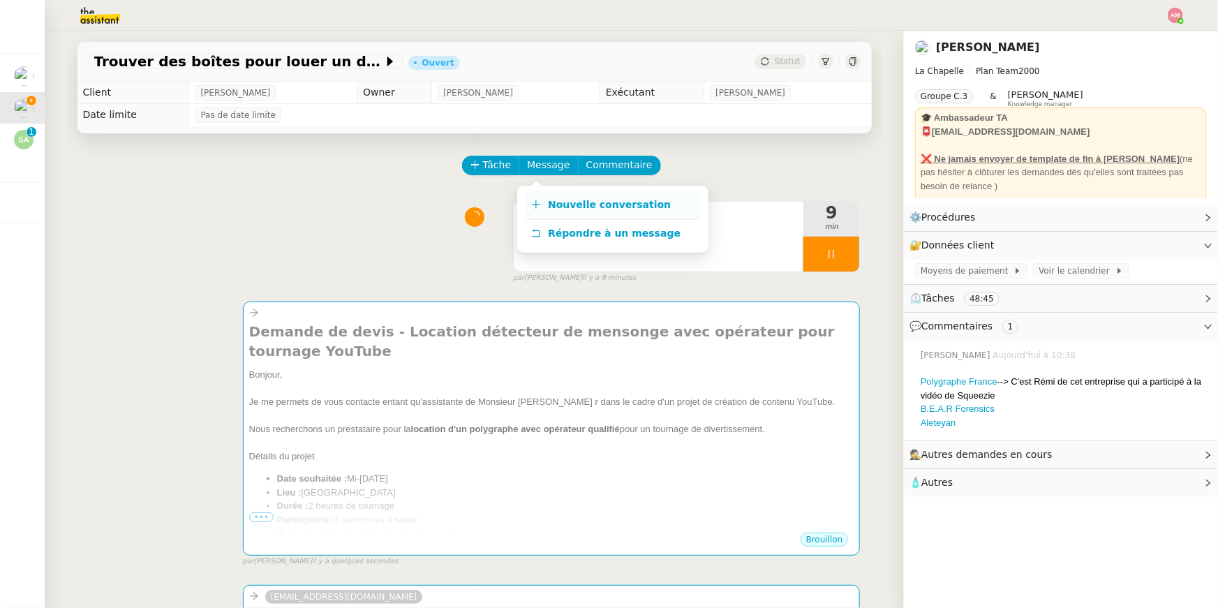
click at [553, 191] on link "Nouvelle conversation" at bounding box center [613, 205] width 175 height 28
click at [554, 200] on span "Nouvelle conversation" at bounding box center [609, 204] width 123 height 11
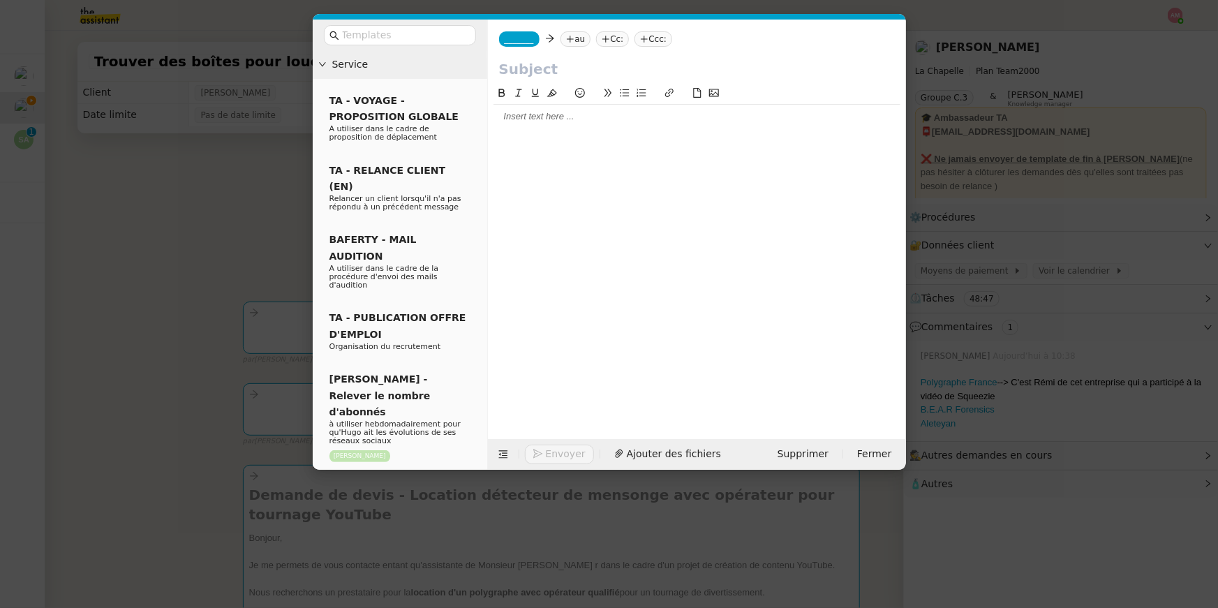
click at [515, 72] on input "text" at bounding box center [697, 69] width 396 height 21
paste input "Demande de devis - Location détecteur de mensonge avec opérateur pour tournage …"
type input "Demande de devis - Location détecteur de mensonge avec opérateur pour tournage …"
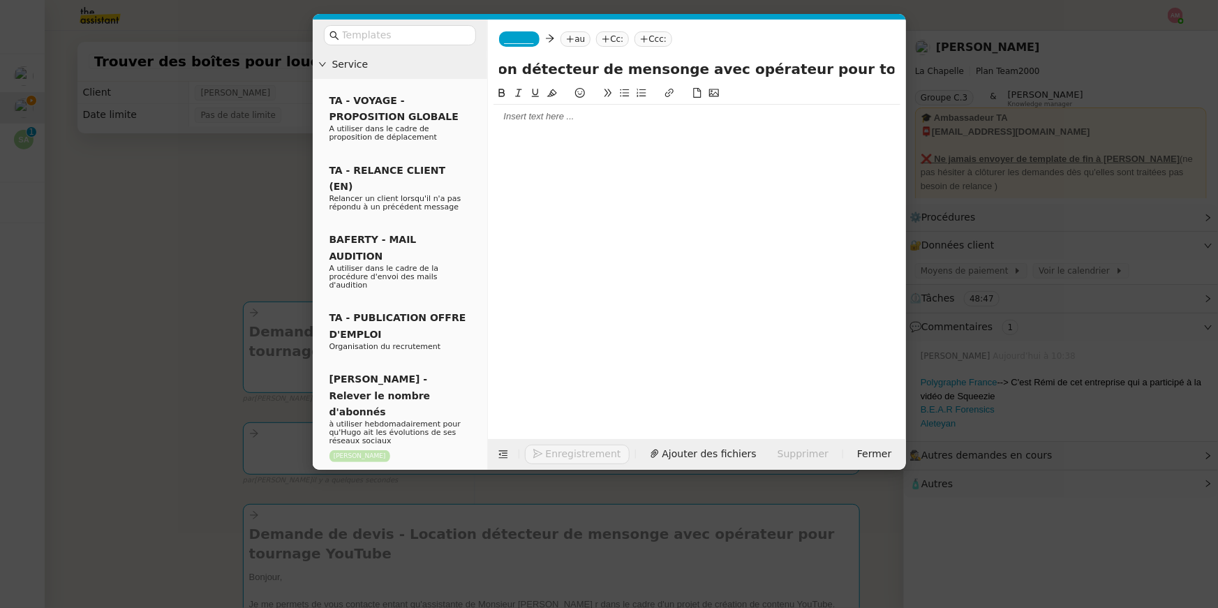
click at [526, 145] on div at bounding box center [697, 251] width 407 height 332
click at [230, 304] on nz-modal-container "Service TA - VOYAGE - PROPOSITION GLOBALE A utiliser dans le cadre de propositi…" at bounding box center [609, 304] width 1218 height 608
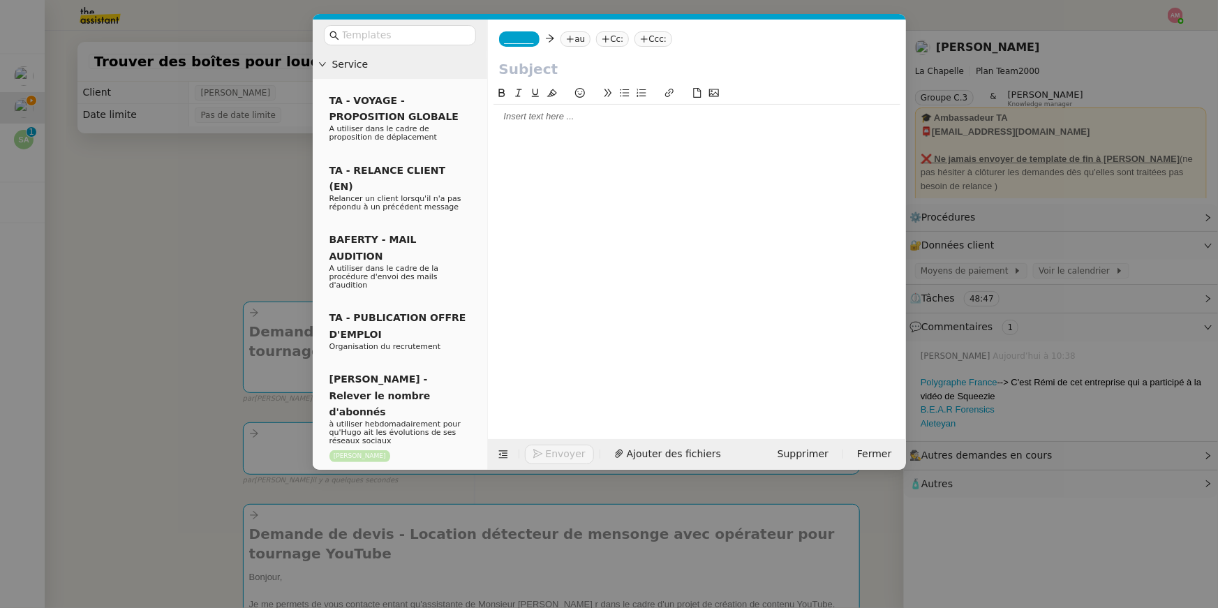
click at [267, 437] on nz-modal-container "Service TA - VOYAGE - PROPOSITION GLOBALE A utiliser dans le cadre de propositi…" at bounding box center [609, 304] width 1218 height 608
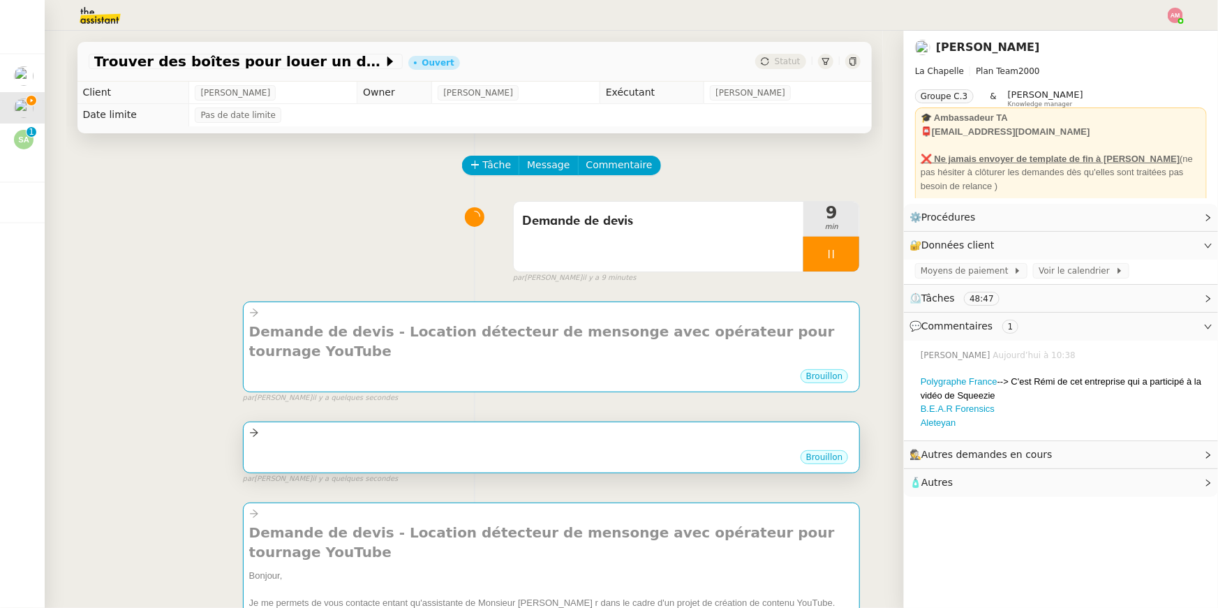
click at [267, 449] on div "Brouillon" at bounding box center [551, 459] width 605 height 21
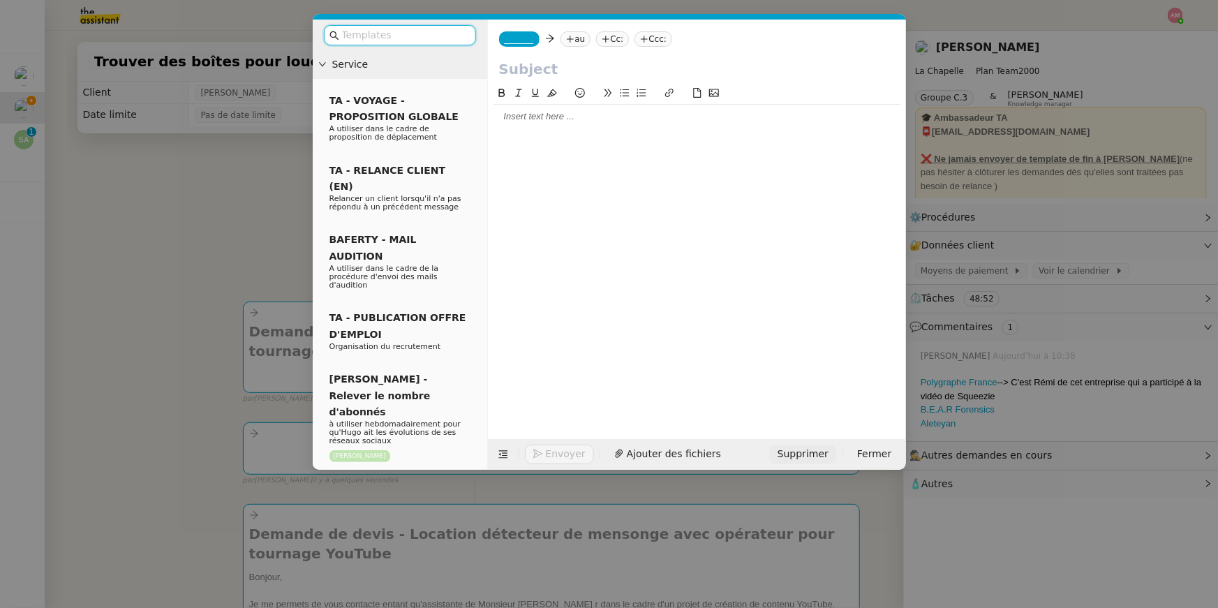
click at [800, 459] on span "Supprimer" at bounding box center [803, 454] width 51 height 16
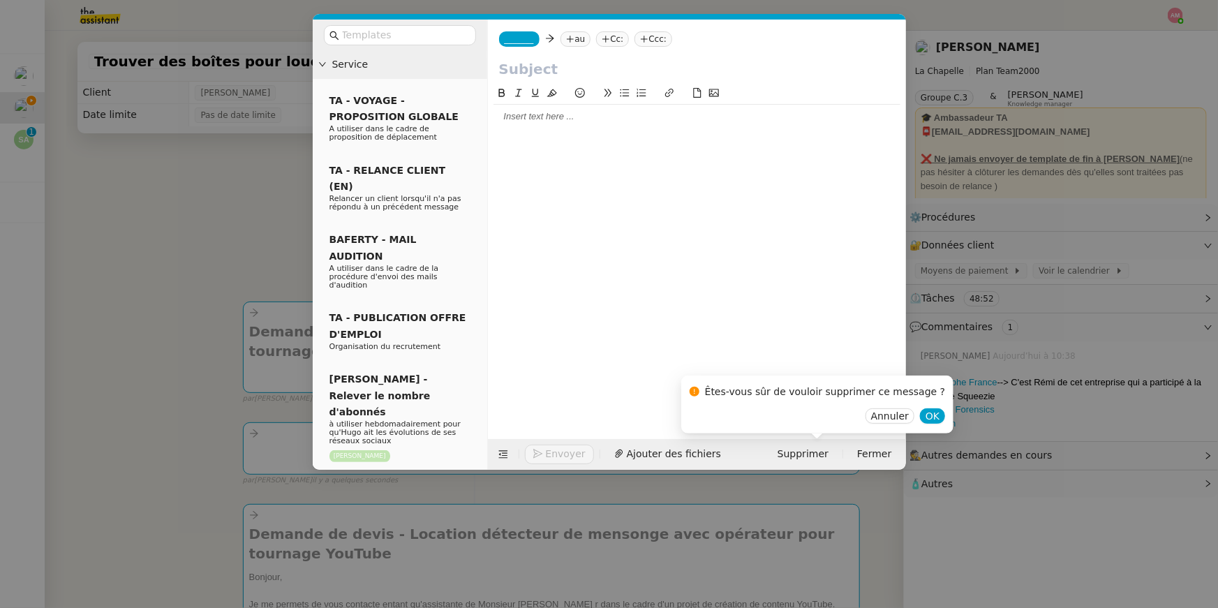
click at [904, 400] on div "Êtes-vous sûr de vouloir supprimer ce message ?" at bounding box center [818, 394] width 256 height 27
click at [926, 413] on span "OK" at bounding box center [933, 416] width 14 height 14
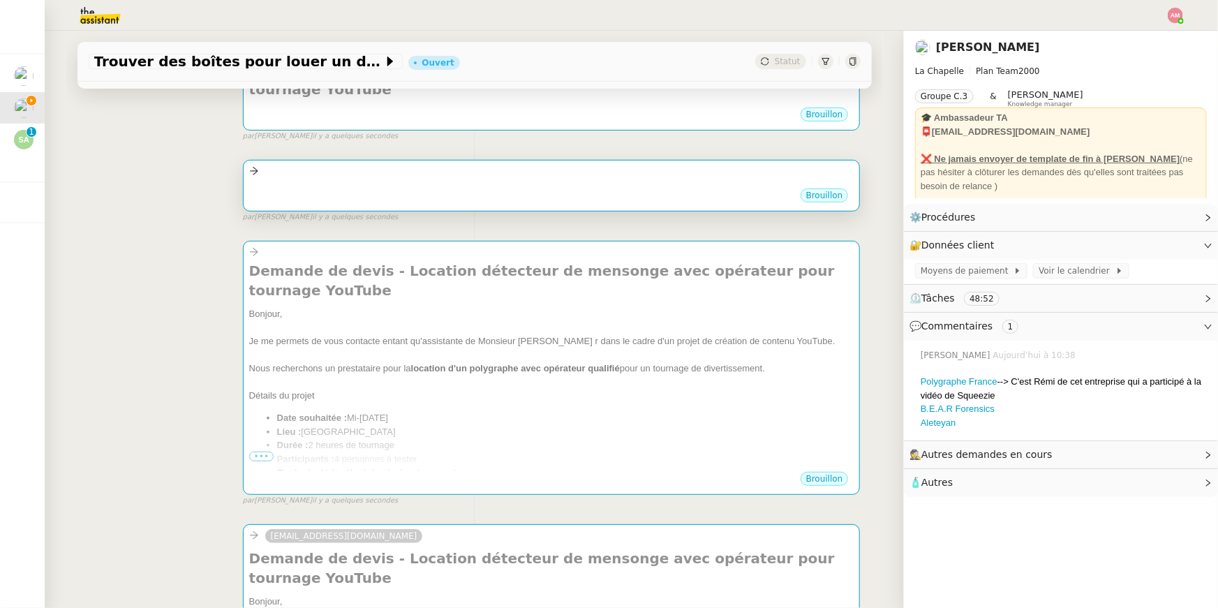
scroll to position [272, 0]
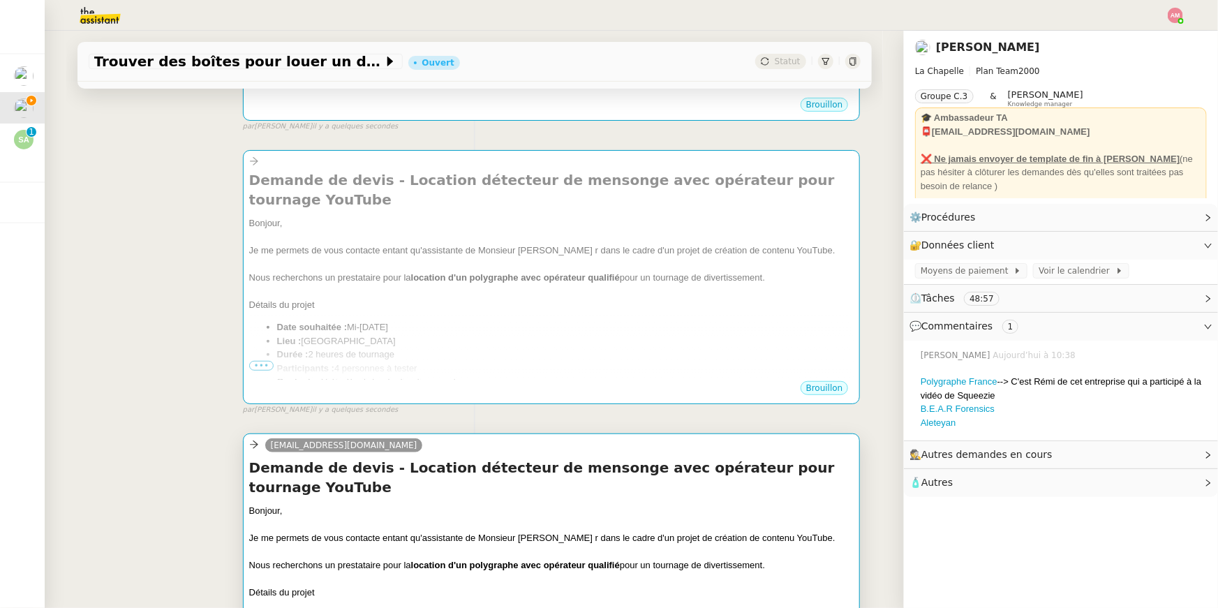
click at [255, 440] on icon at bounding box center [254, 445] width 10 height 10
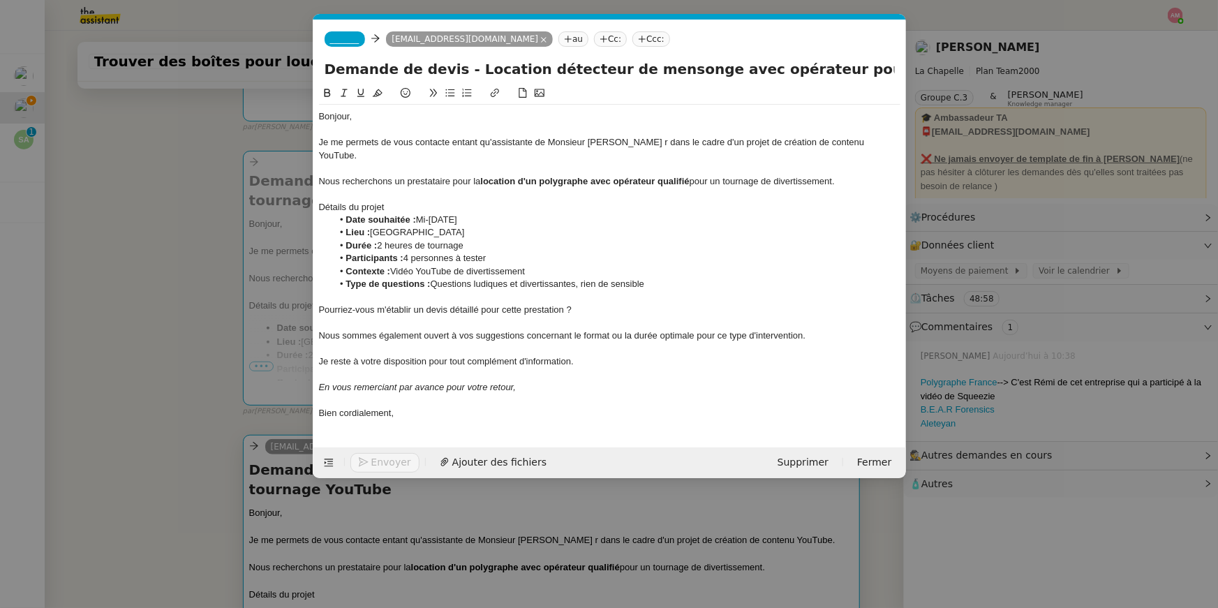
scroll to position [0, 29]
click at [224, 350] on nz-modal-container "Service TA - VOYAGE - PROPOSITION GLOBALE A utiliser dans le cadre de propositi…" at bounding box center [609, 304] width 1218 height 608
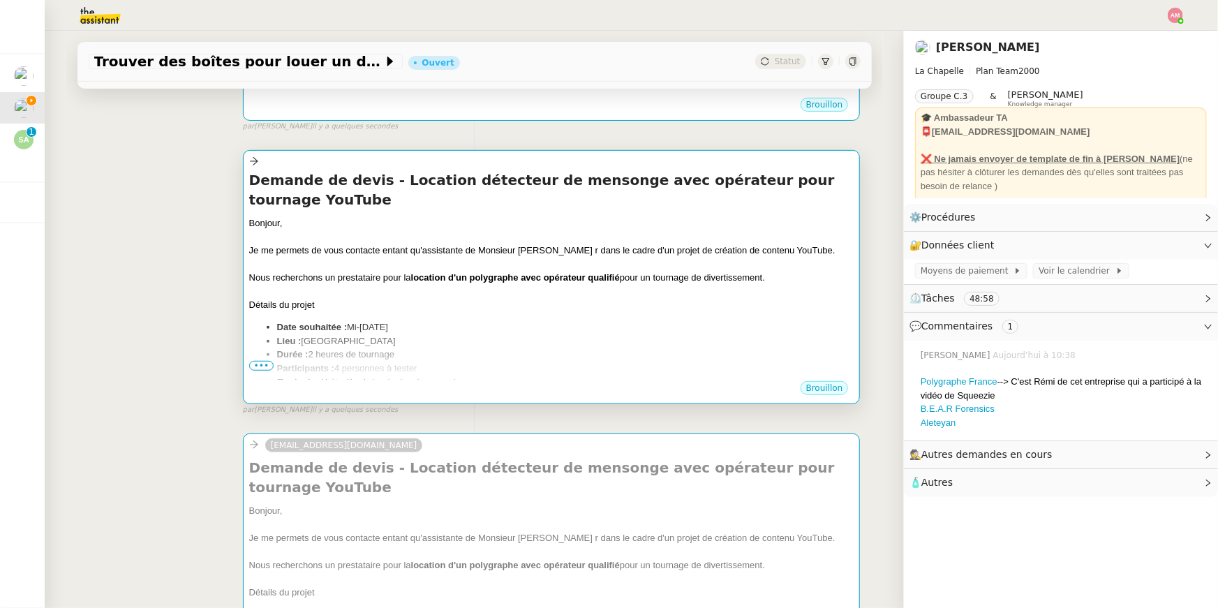
click at [260, 361] on span "•••" at bounding box center [261, 366] width 25 height 10
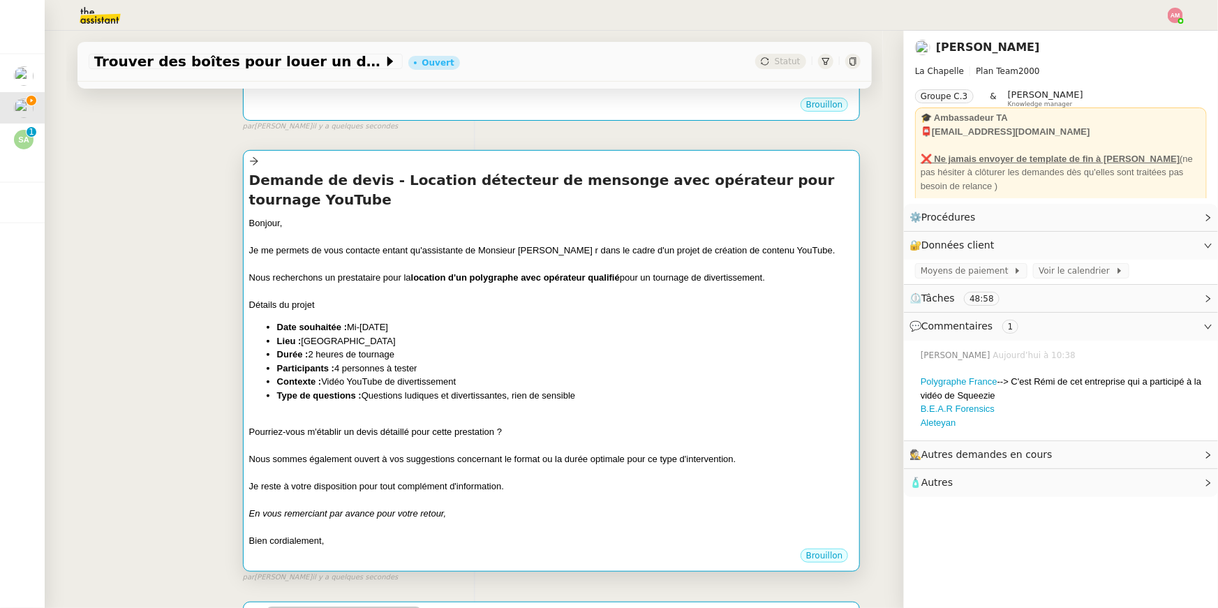
click at [348, 547] on div "Brouillon" at bounding box center [551, 557] width 605 height 21
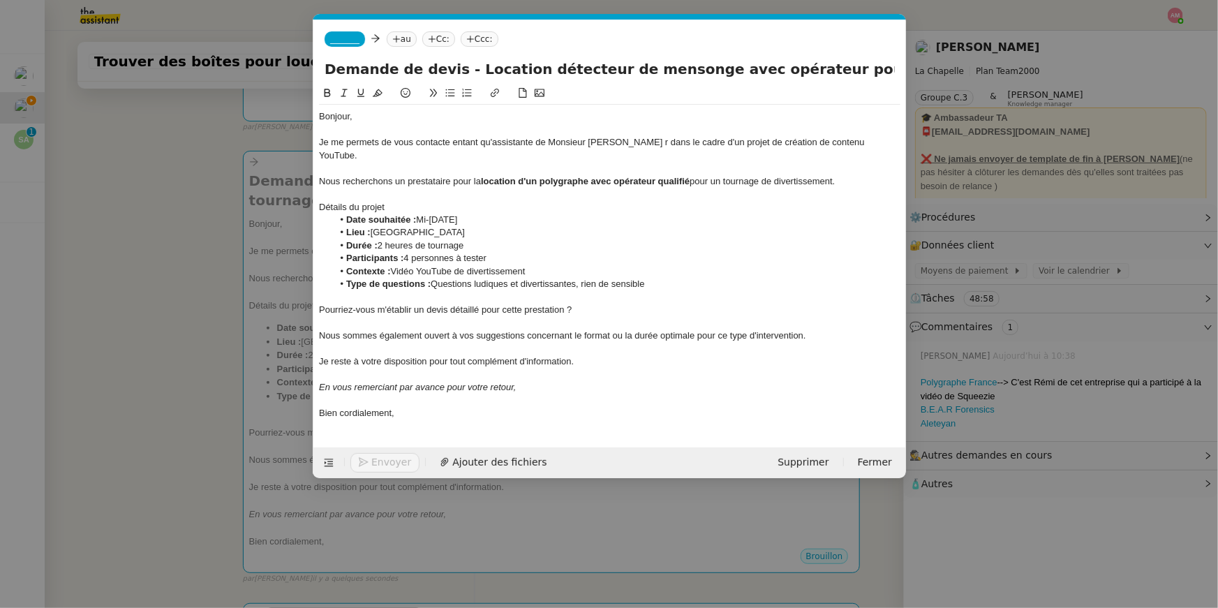
click at [348, 501] on nz-modal-container "Service TA - VOYAGE - PROPOSITION GLOBALE A utiliser dans le cadre de propositi…" at bounding box center [609, 304] width 1218 height 608
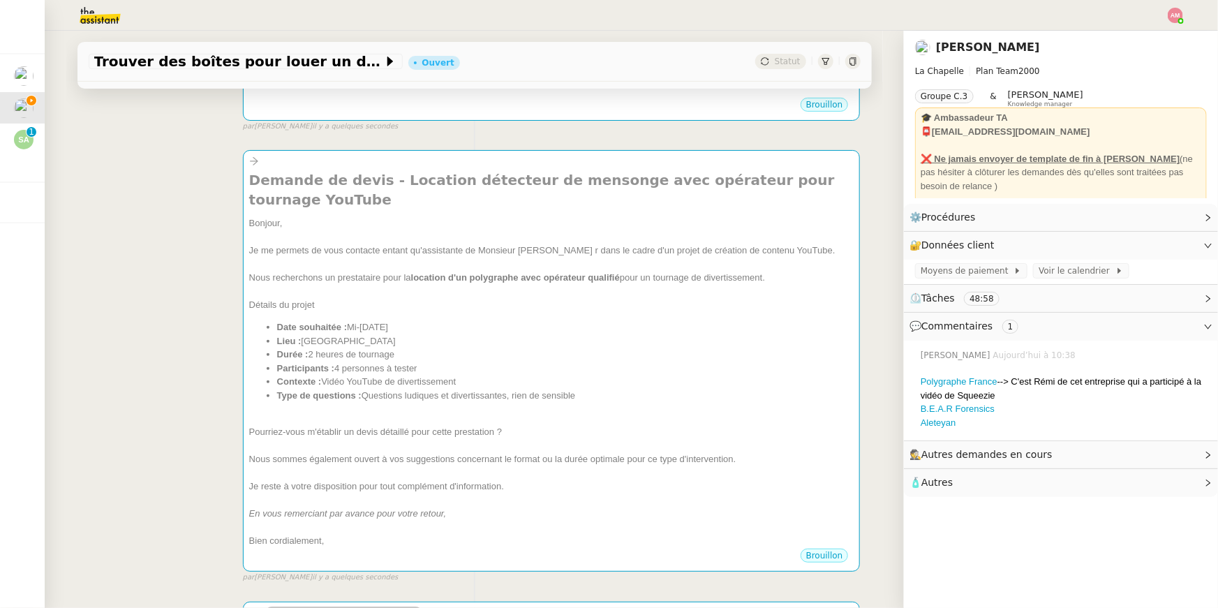
click at [372, 480] on div "Je reste à votre disposition pour tout complément d'information." at bounding box center [551, 487] width 605 height 14
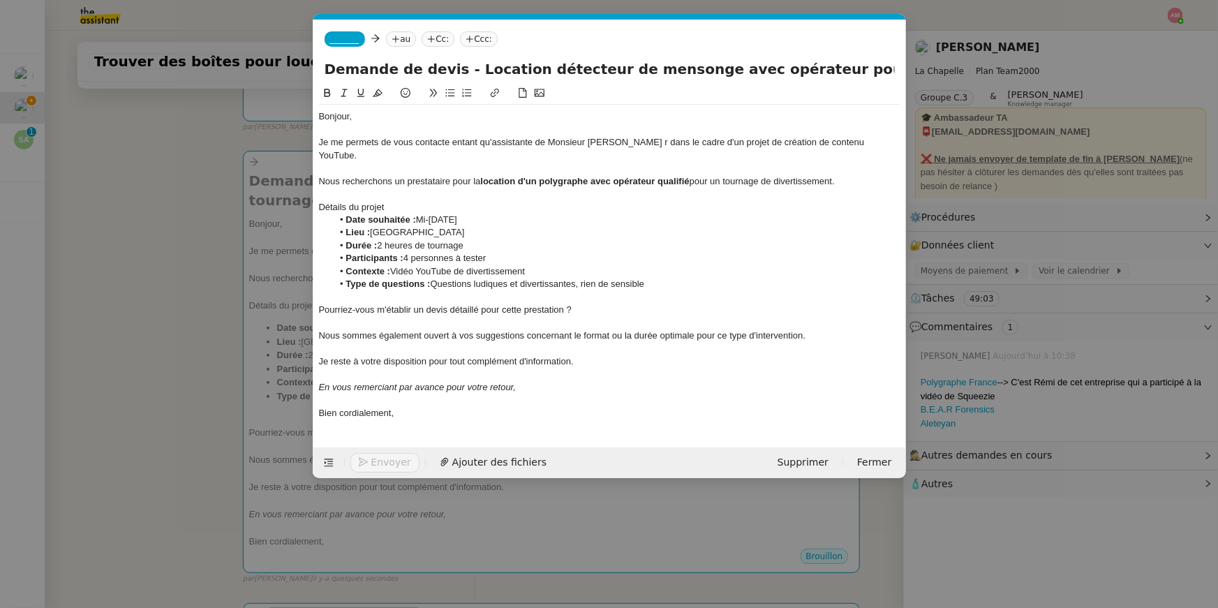
click at [437, 265] on li "Contexte : Vidéo YouTube de divertissement" at bounding box center [616, 271] width 568 height 13
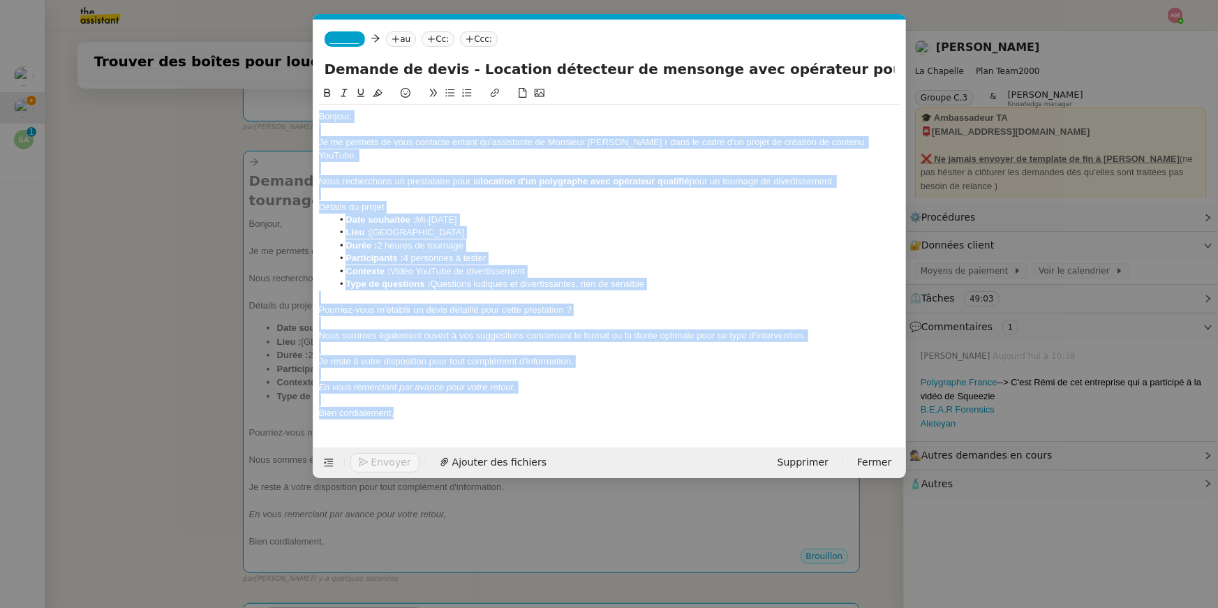
copy div "Bonjour, Je me permets de vous contacte entant qu'assistante de Monsieur Hugo B…"
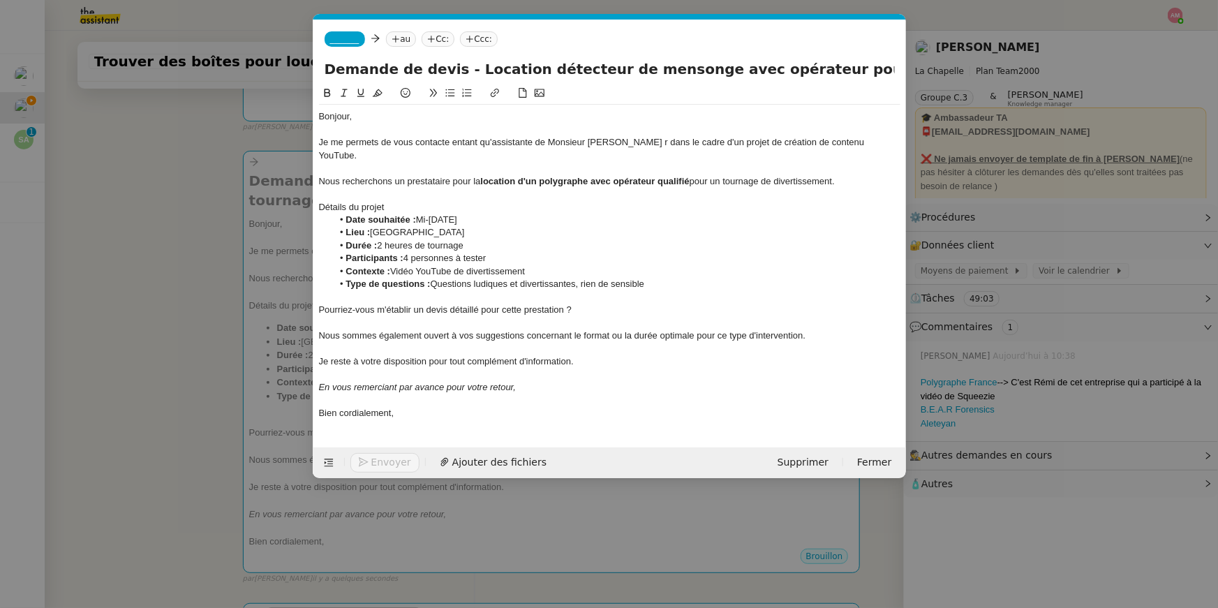
click at [140, 282] on nz-modal-container "Service TA - VOYAGE - PROPOSITION GLOBALE A utiliser dans le cadre de propositi…" at bounding box center [609, 304] width 1218 height 608
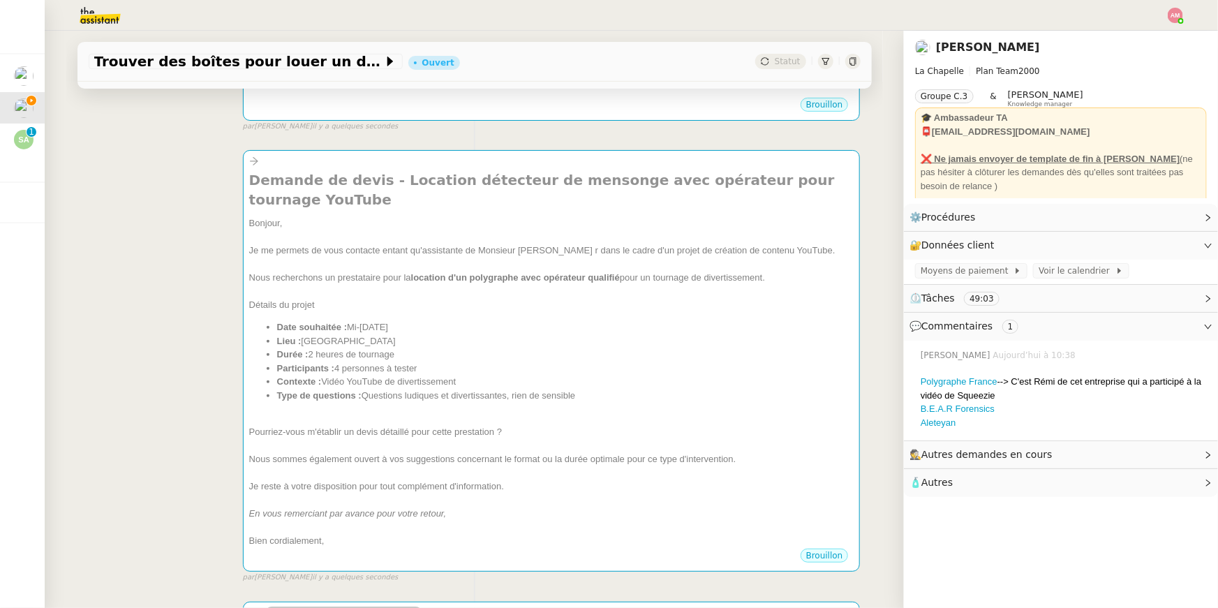
scroll to position [0, 0]
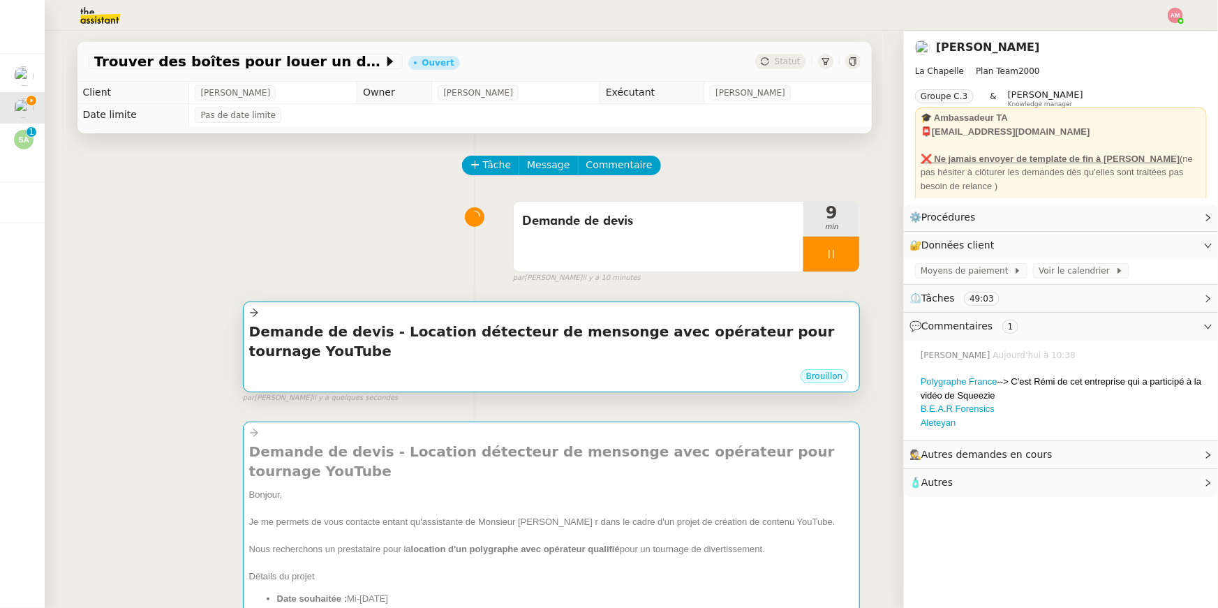
click at [334, 371] on div "Demande de devis - Location détecteur de mensonge avec opérateur pour tournage …" at bounding box center [552, 347] width 618 height 90
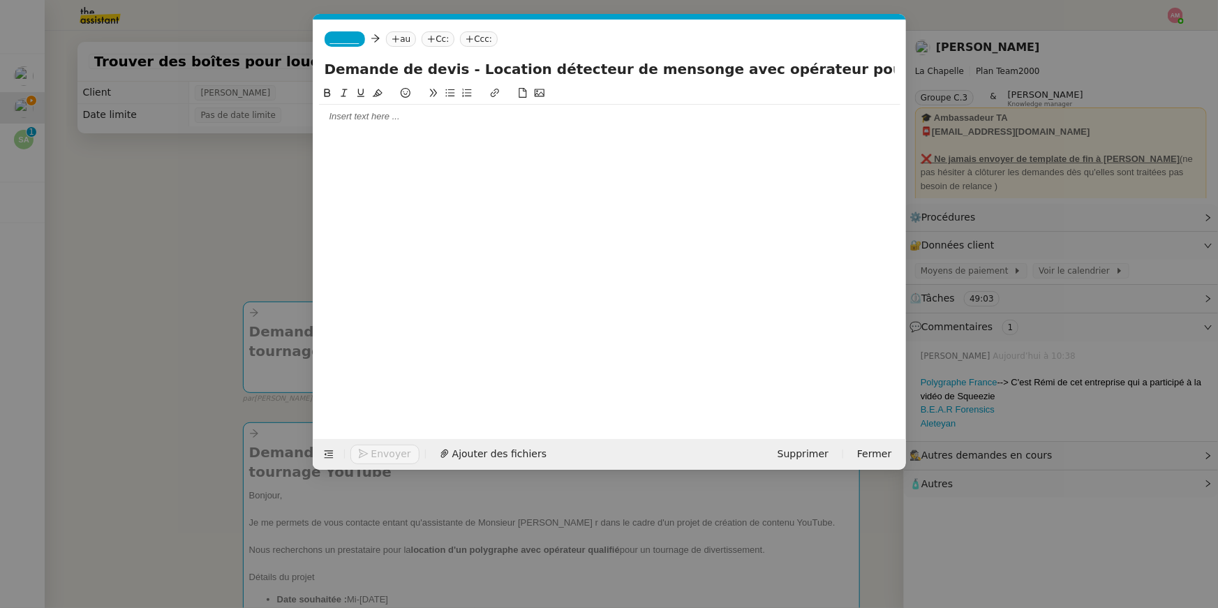
scroll to position [0, 29]
click at [348, 122] on div at bounding box center [610, 117] width 582 height 24
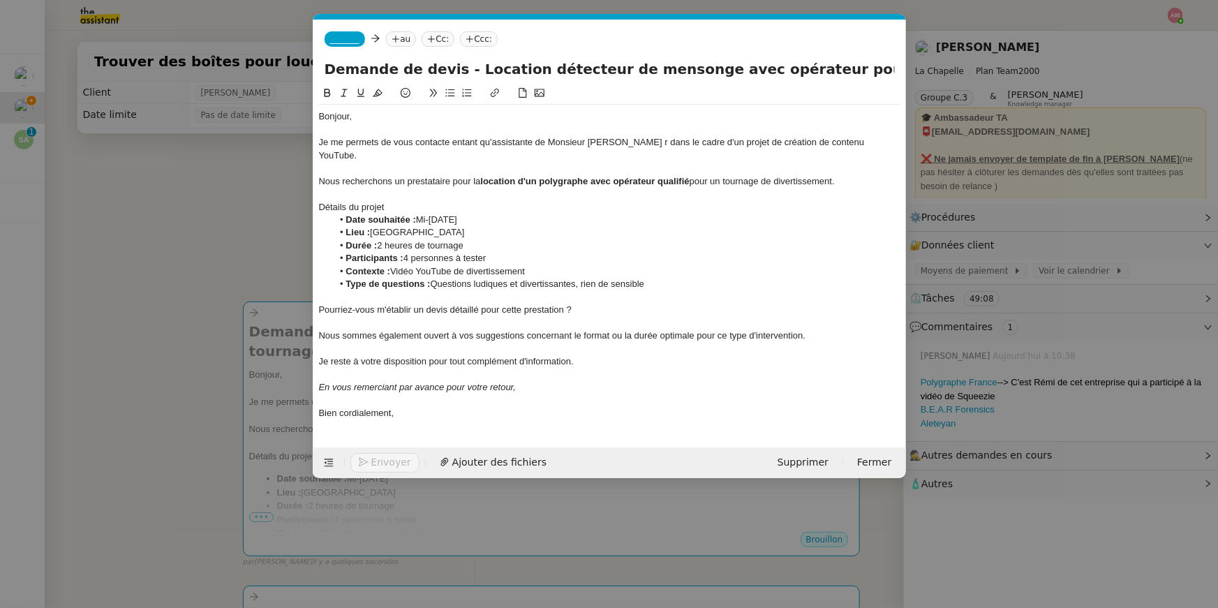
click at [344, 40] on span "_______" at bounding box center [344, 39] width 29 height 10
click at [356, 57] on span "Camille" at bounding box center [429, 59] width 198 height 11
click at [427, 38] on nz-tag "au" at bounding box center [442, 38] width 30 height 15
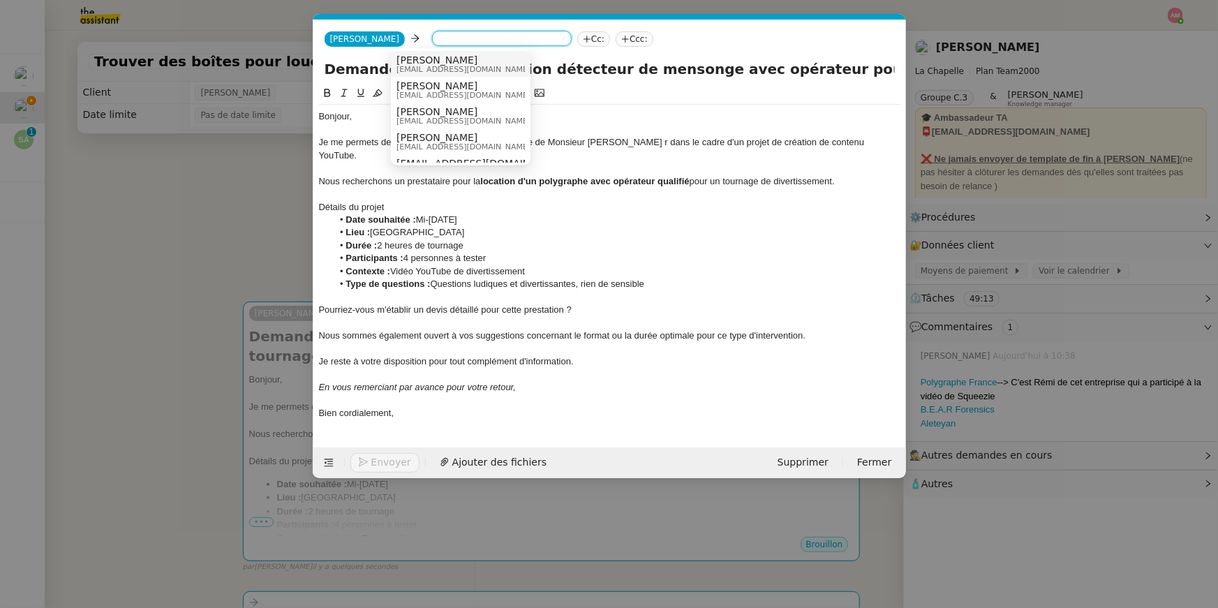
click at [223, 164] on nz-modal-container "Service TA - VOYAGE - PROPOSITION GLOBALE A utiliser dans le cadre de propositi…" at bounding box center [609, 304] width 1218 height 608
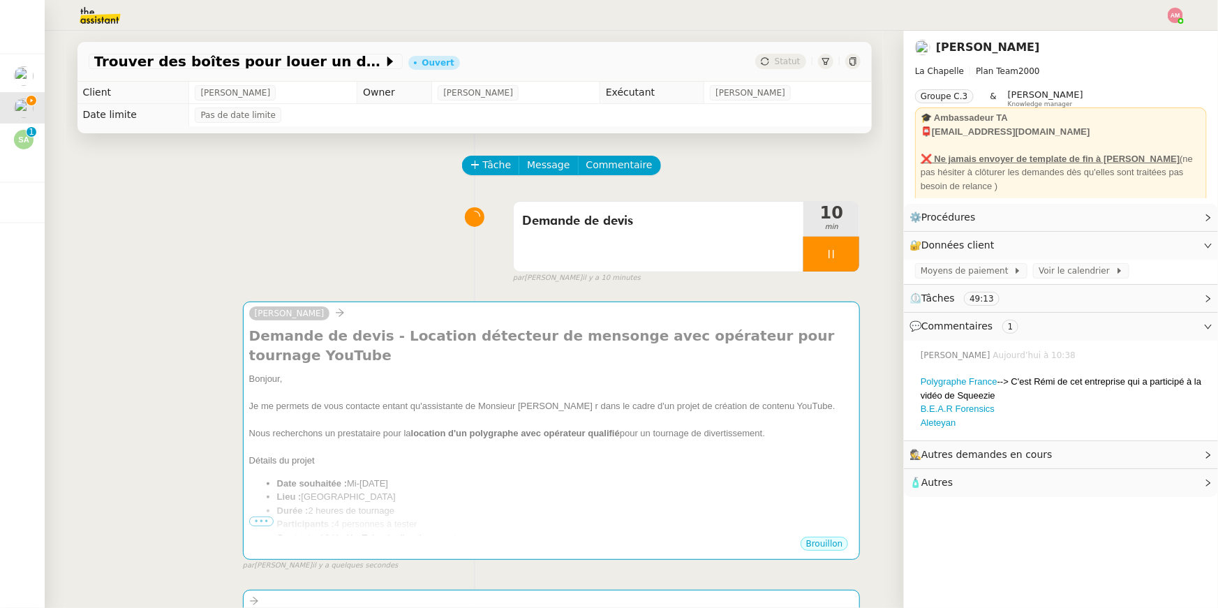
click at [1096, 488] on span "🧴 Autres" at bounding box center [1050, 483] width 281 height 16
click at [1020, 502] on div "Créer un email dédié" at bounding box center [971, 508] width 112 height 15
click at [953, 506] on icon "button" at bounding box center [954, 508] width 8 height 8
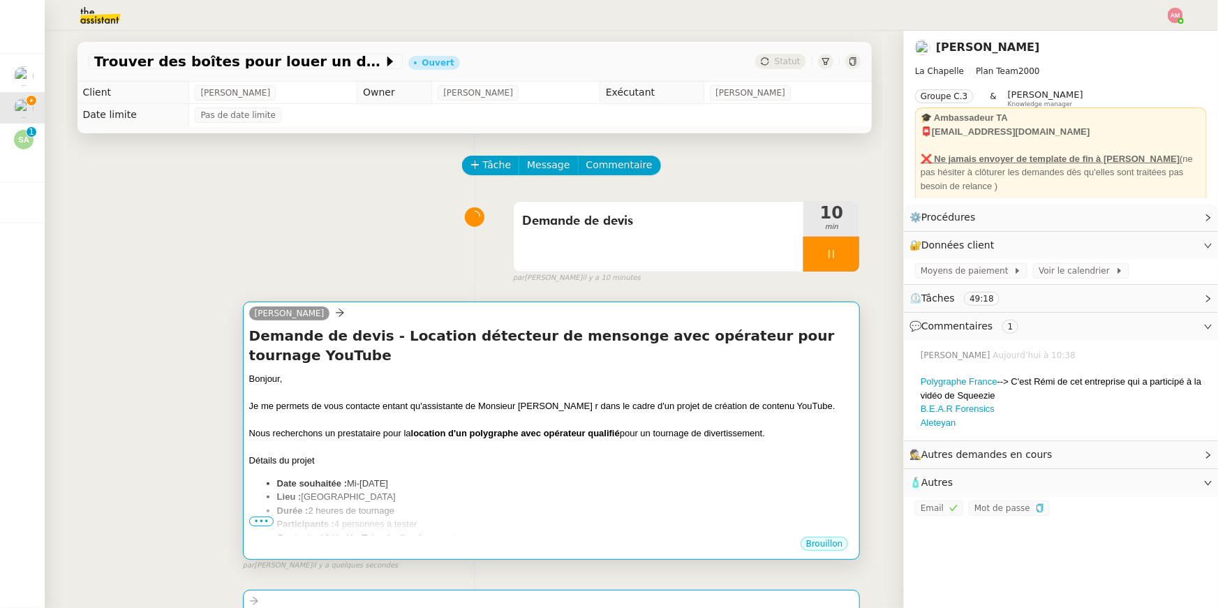
click at [751, 452] on div "Bonjour, Je me permets de vous contacte entant qu'assistante de Monsieur Hugo B…" at bounding box center [551, 538] width 605 height 332
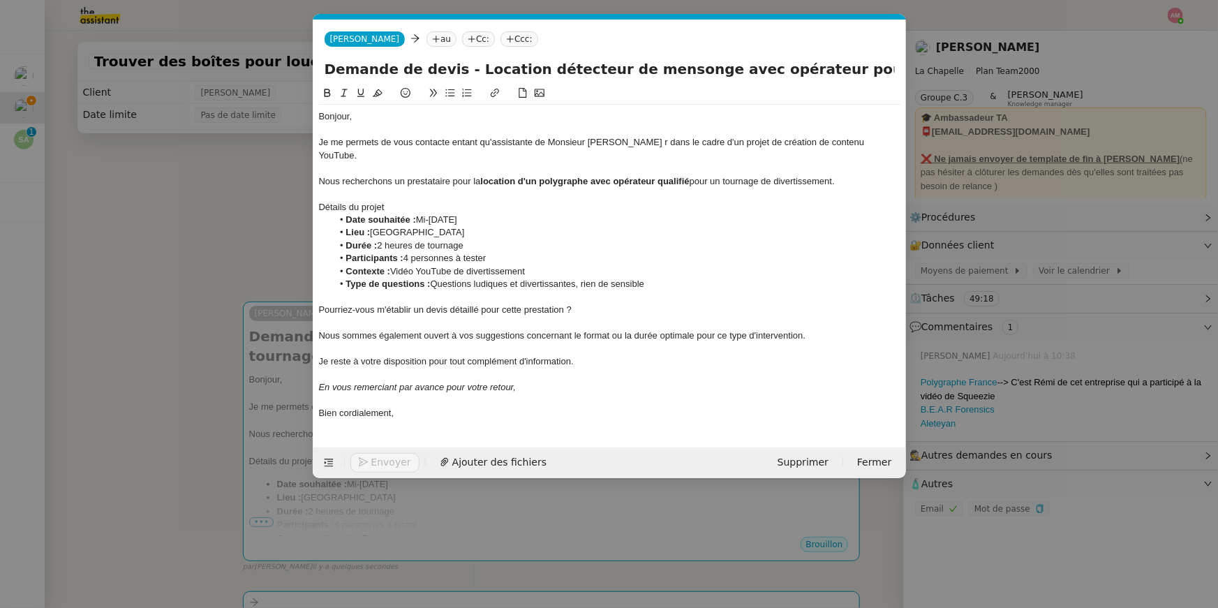
scroll to position [0, 29]
click at [369, 35] on app-ticket-composer-emailaddress "Camille Camille" at bounding box center [368, 38] width 87 height 11
click at [360, 37] on nz-tag "Camille" at bounding box center [365, 38] width 81 height 15
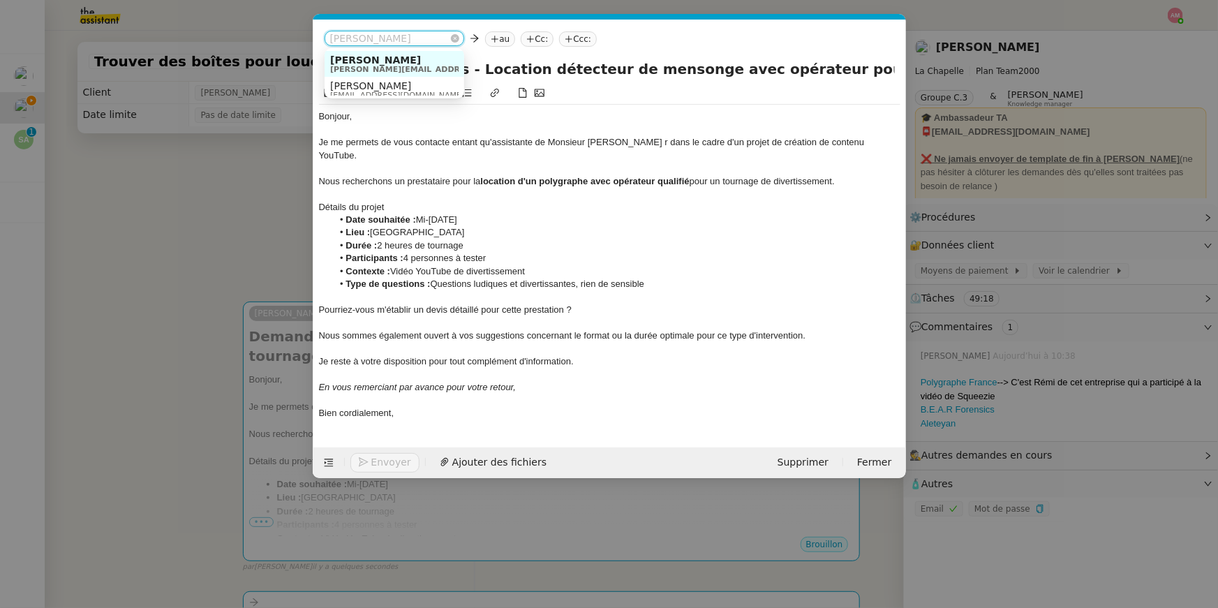
paste input "camille.t5qn@theassistant.com"
type input "camille.t5qn@theassistant.com"
click at [357, 57] on span "Camille" at bounding box center [440, 59] width 221 height 11
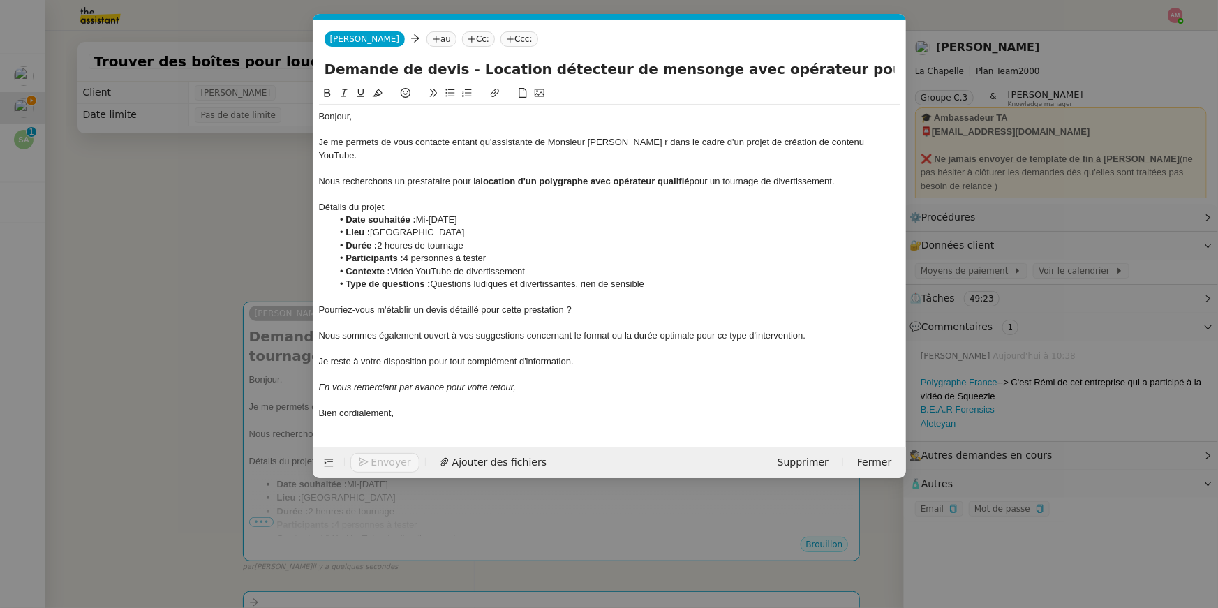
click at [235, 162] on nz-modal-container "Service TA - VOYAGE - PROPOSITION GLOBALE A utiliser dans le cadre de propositi…" at bounding box center [609, 304] width 1218 height 608
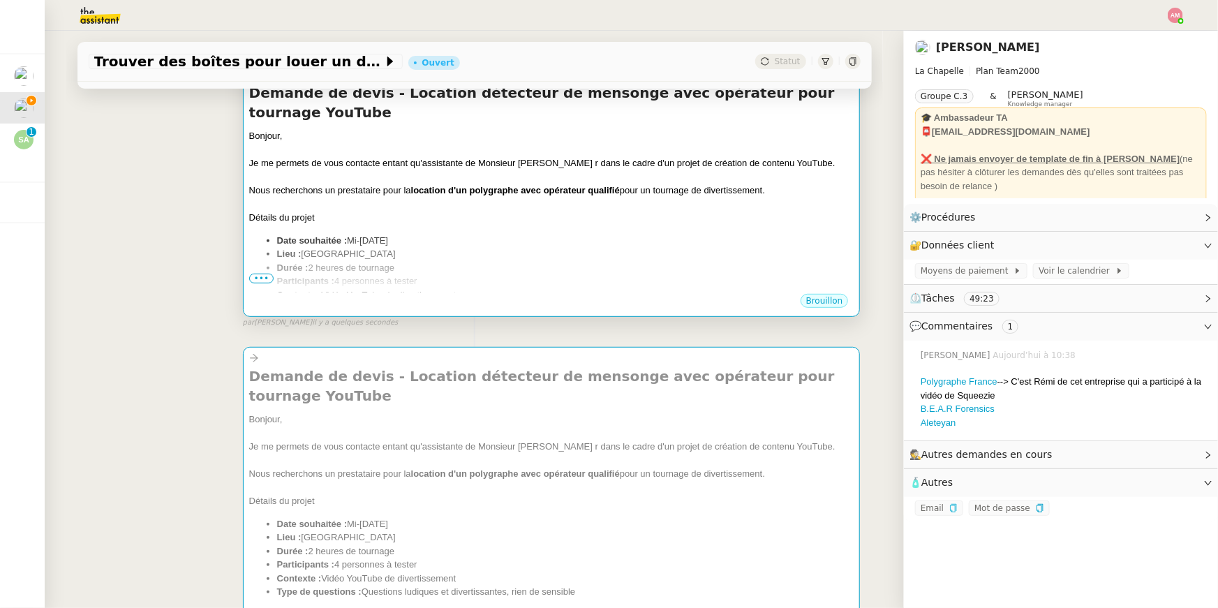
scroll to position [435, 0]
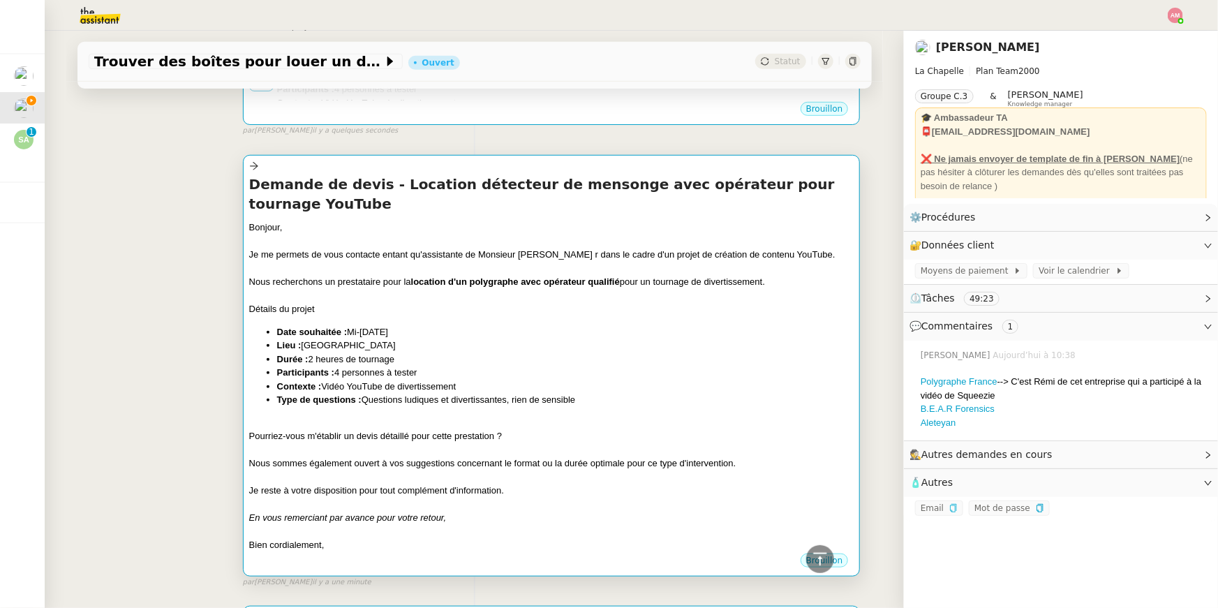
click at [293, 339] on li "Lieu : Paris" at bounding box center [565, 346] width 577 height 14
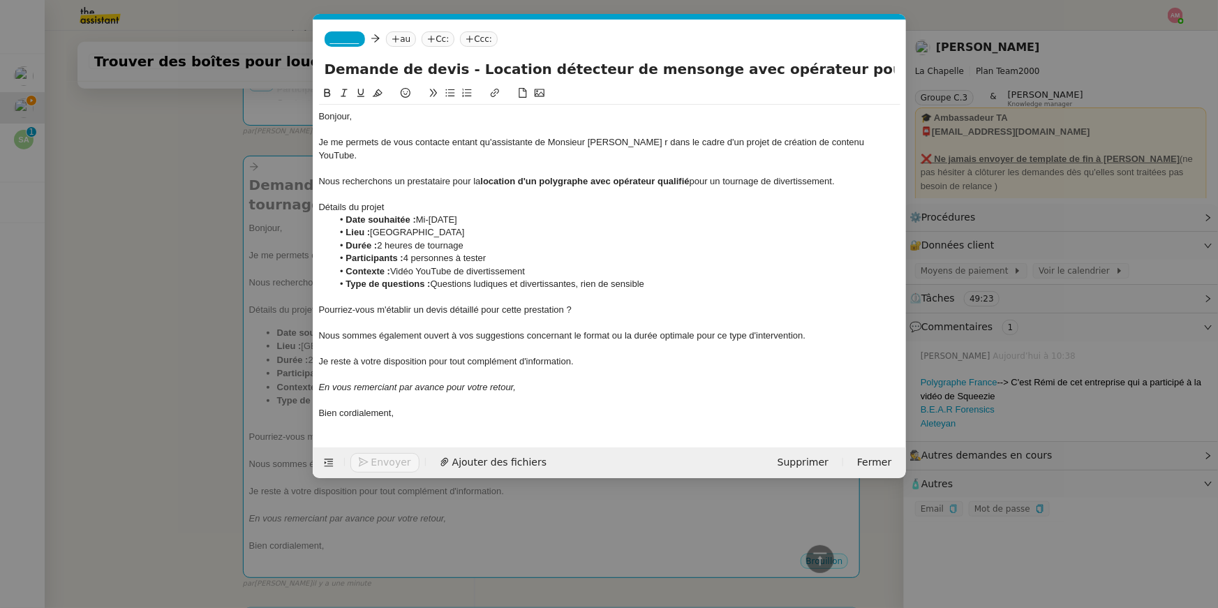
scroll to position [0, 29]
click at [332, 38] on span "_______" at bounding box center [344, 39] width 29 height 10
paste input "camille.t5qn@theassistant.com"
type input "camille.t5qn@theassistant.com"
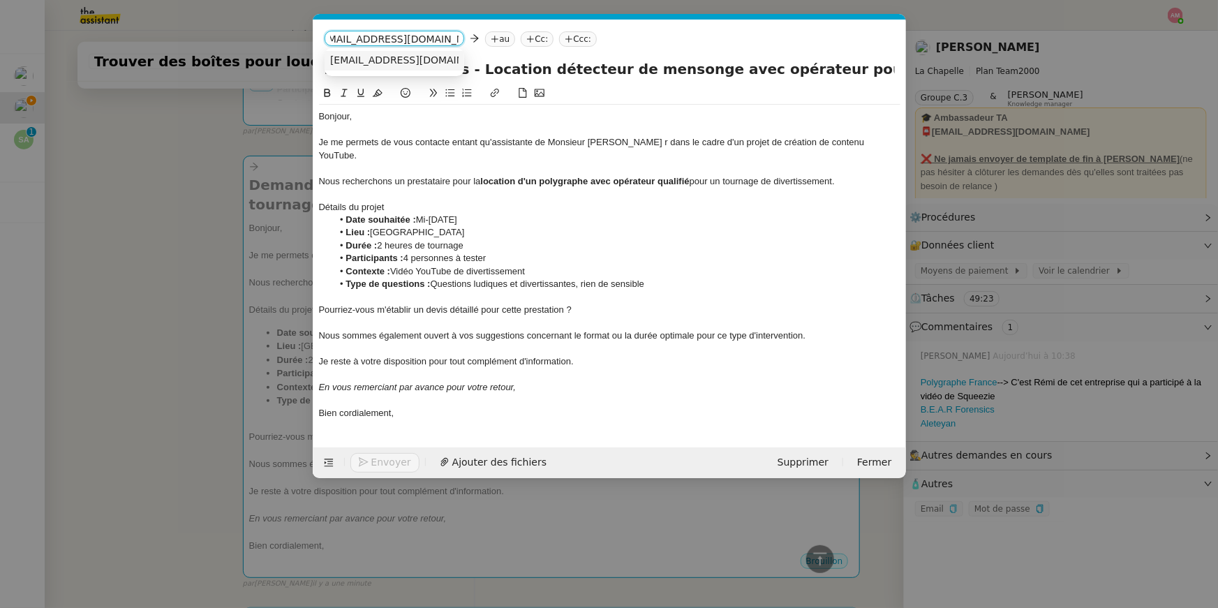
scroll to position [0, 0]
click at [339, 56] on span "camille.t5qn@theassistant.com" at bounding box center [415, 59] width 171 height 11
click at [210, 178] on nz-modal-container "Service TA - VOYAGE - PROPOSITION GLOBALE A utiliser dans le cadre de propositi…" at bounding box center [609, 304] width 1218 height 608
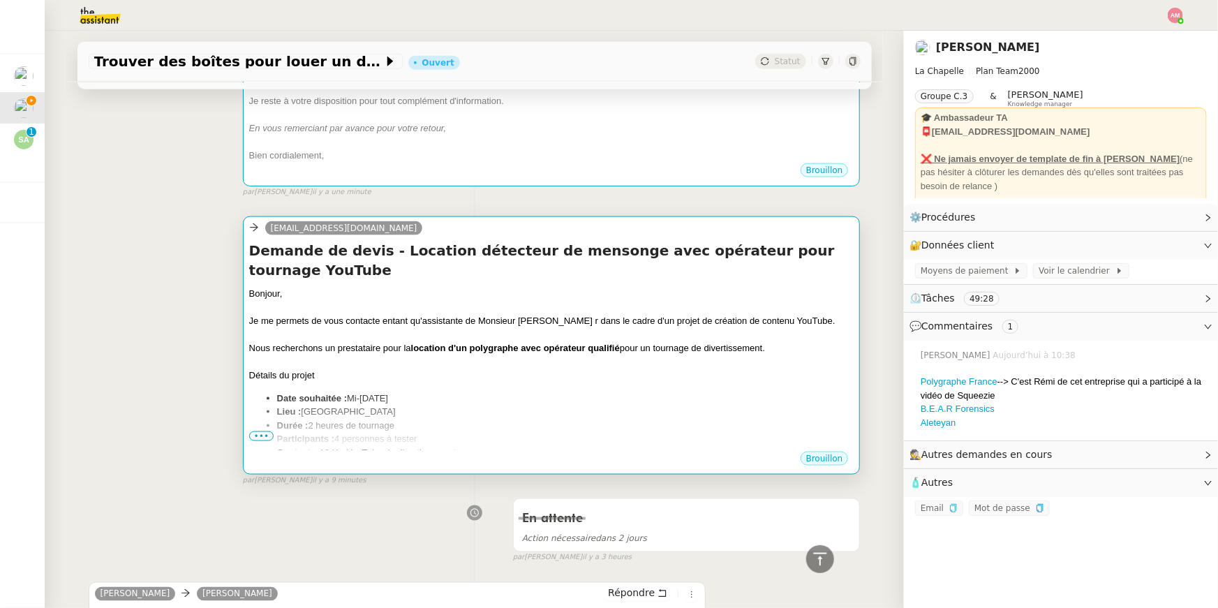
click at [244, 253] on div "info@polygraphefrance.com Demande de devis - Location détecteur de mensonge ave…" at bounding box center [552, 345] width 618 height 258
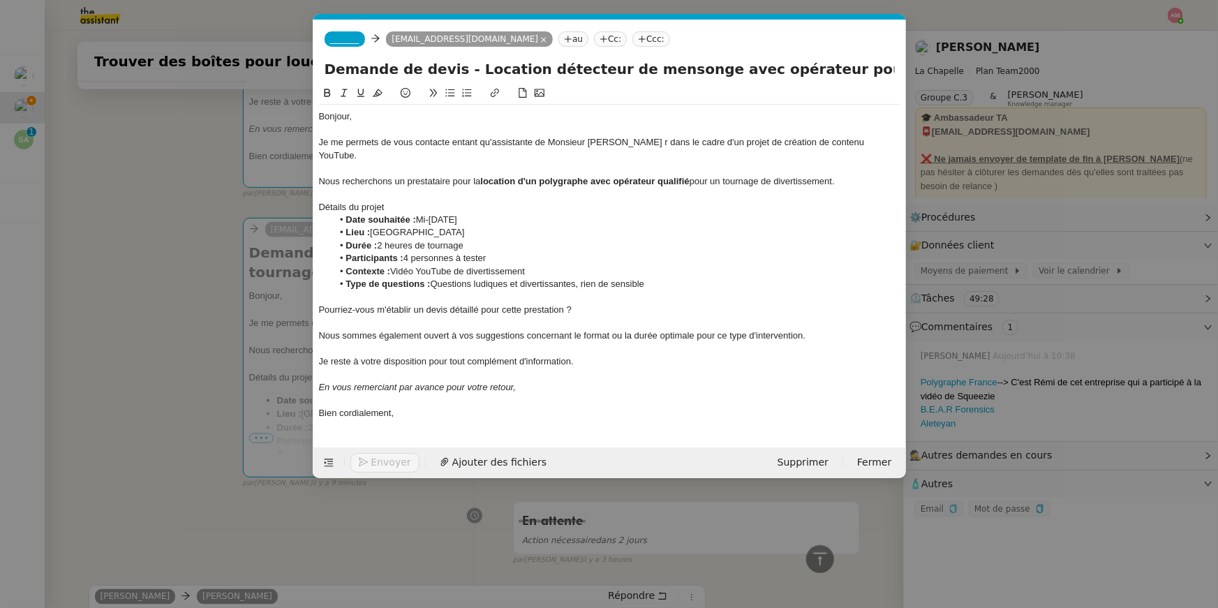
click at [338, 43] on span "_______" at bounding box center [344, 39] width 29 height 10
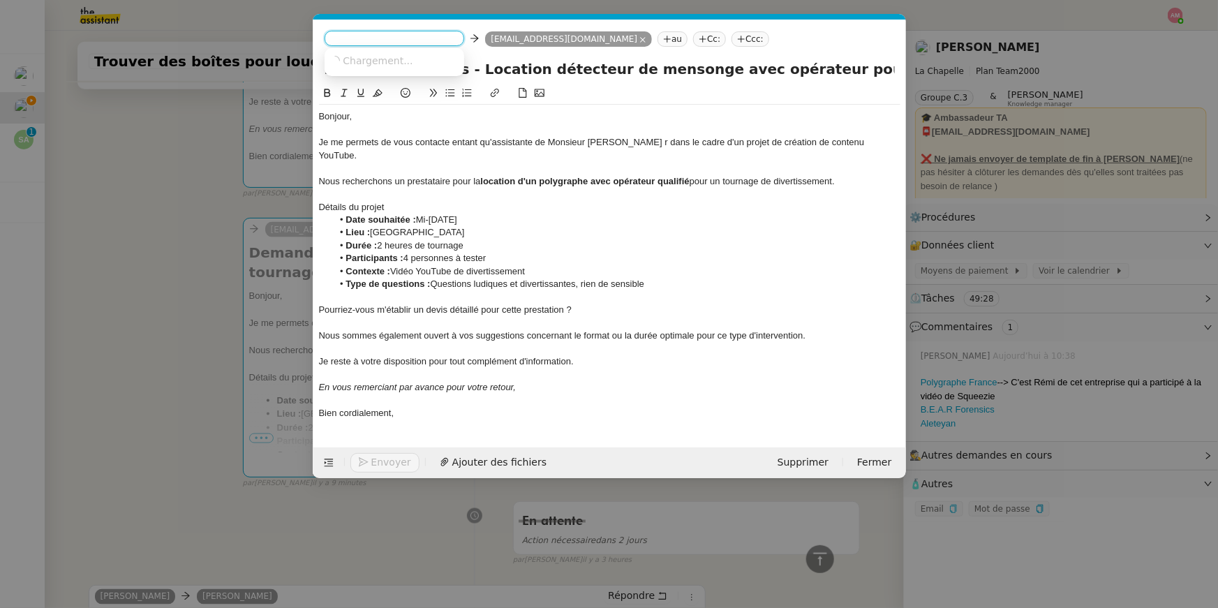
paste input "camille.t5qn@theassistant.com"
type input "camille.t5qn@theassistant.com"
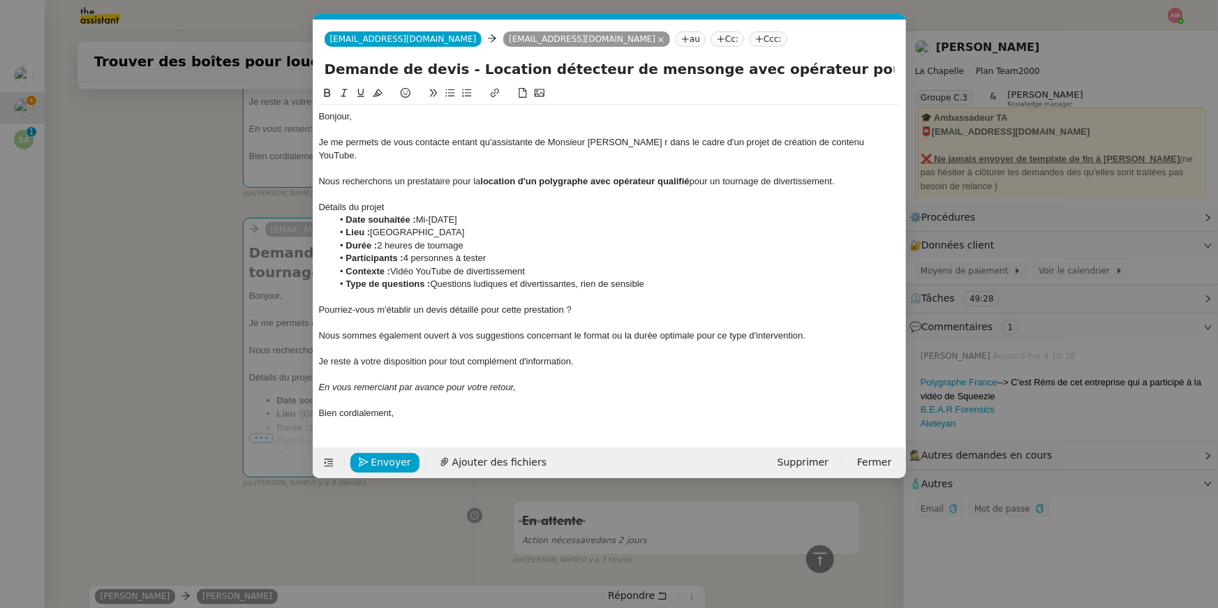
click at [196, 177] on nz-modal-container "Service TA - VOYAGE - PROPOSITION GLOBALE A utiliser dans le cadre de propositi…" at bounding box center [609, 304] width 1218 height 608
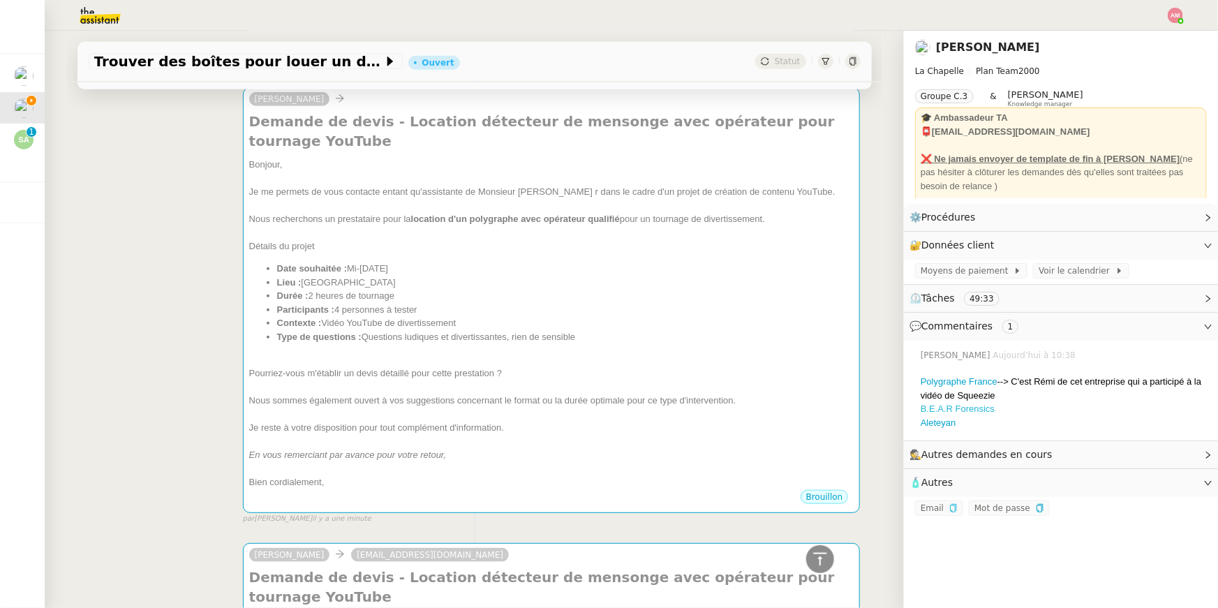
click at [935, 408] on link "B.E.A.R Forensics" at bounding box center [958, 409] width 74 height 10
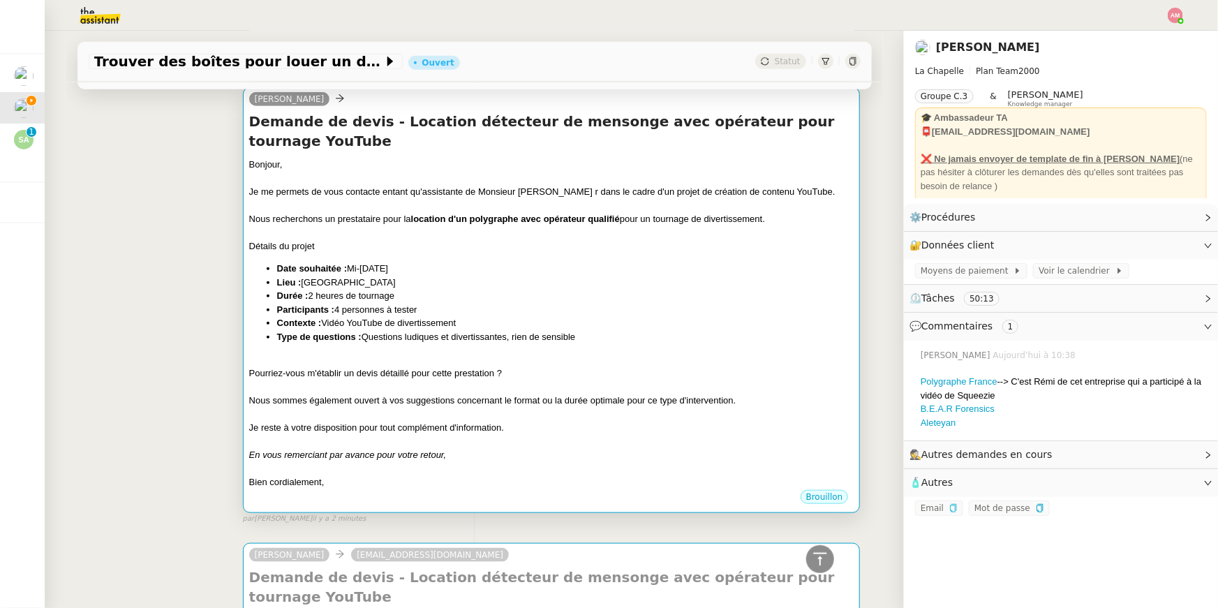
click at [372, 198] on div at bounding box center [551, 205] width 605 height 14
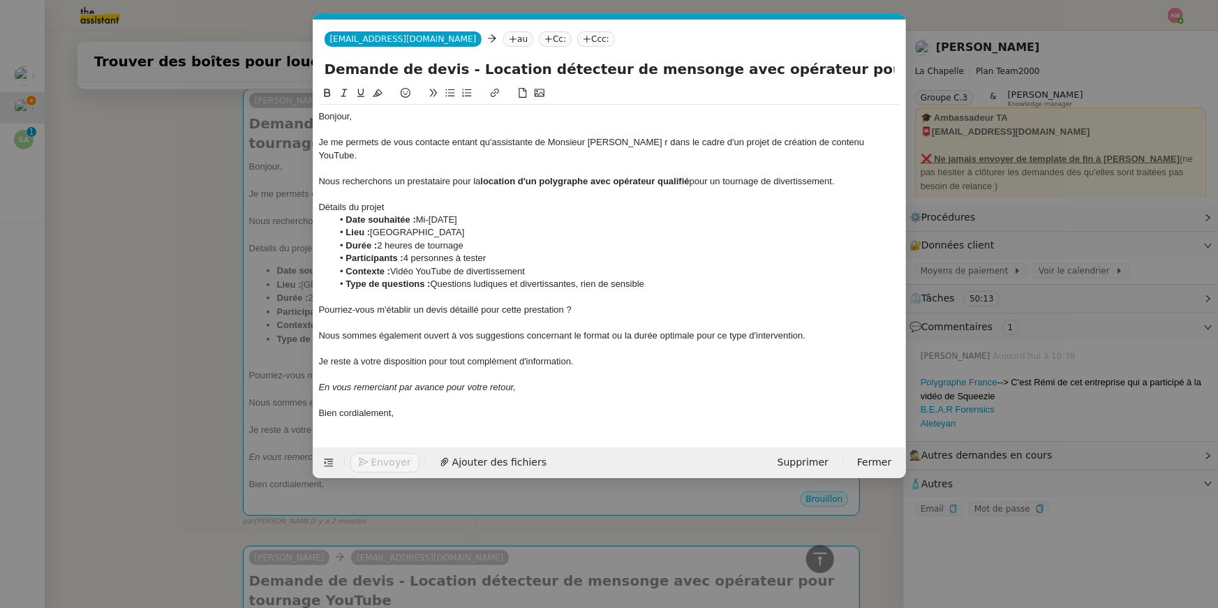
scroll to position [0, 29]
click at [503, 31] on nz-tag "au" at bounding box center [518, 38] width 30 height 15
paste input "info@bearforensics.com"
type input "info@bearforensics.com"
click at [529, 57] on span "info@bearforensics.com" at bounding box center [576, 59] width 171 height 11
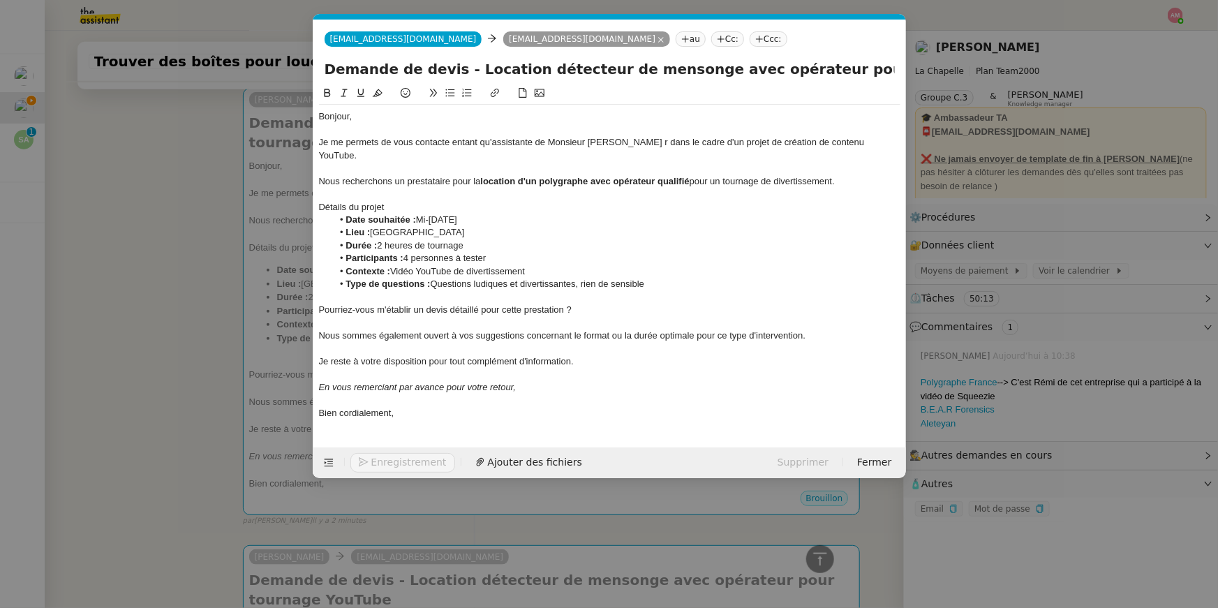
click at [213, 171] on nz-modal-container "Service TA - VOYAGE - PROPOSITION GLOBALE A utiliser dans le cadre de propositi…" at bounding box center [609, 304] width 1218 height 608
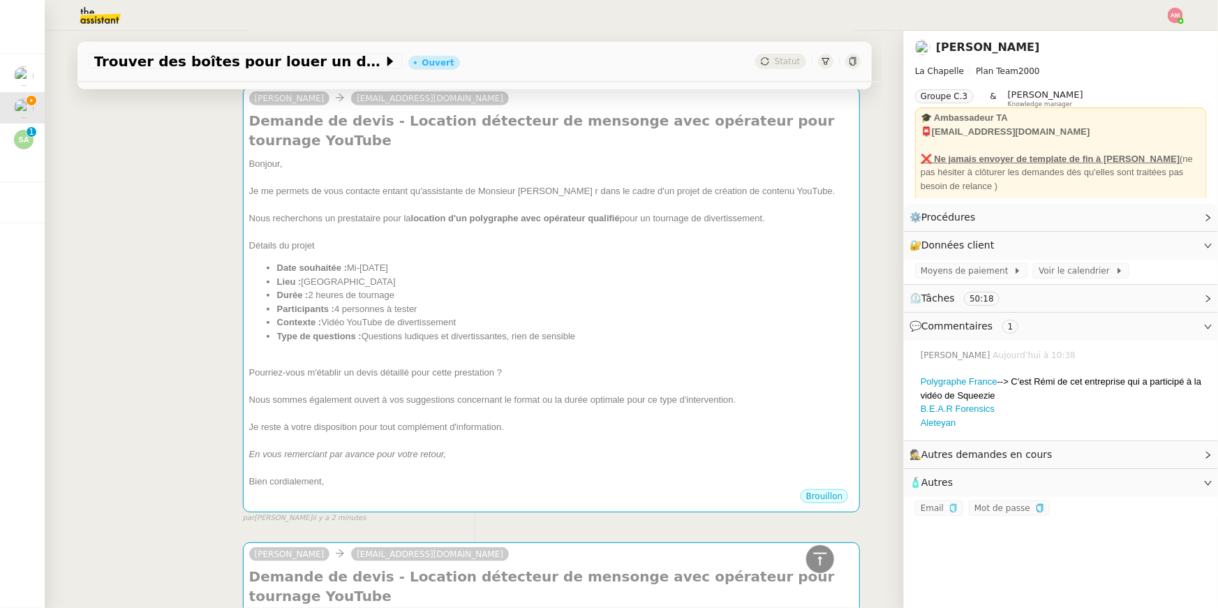
scroll to position [503, 0]
click at [945, 420] on link "Aleteyan" at bounding box center [939, 423] width 36 height 10
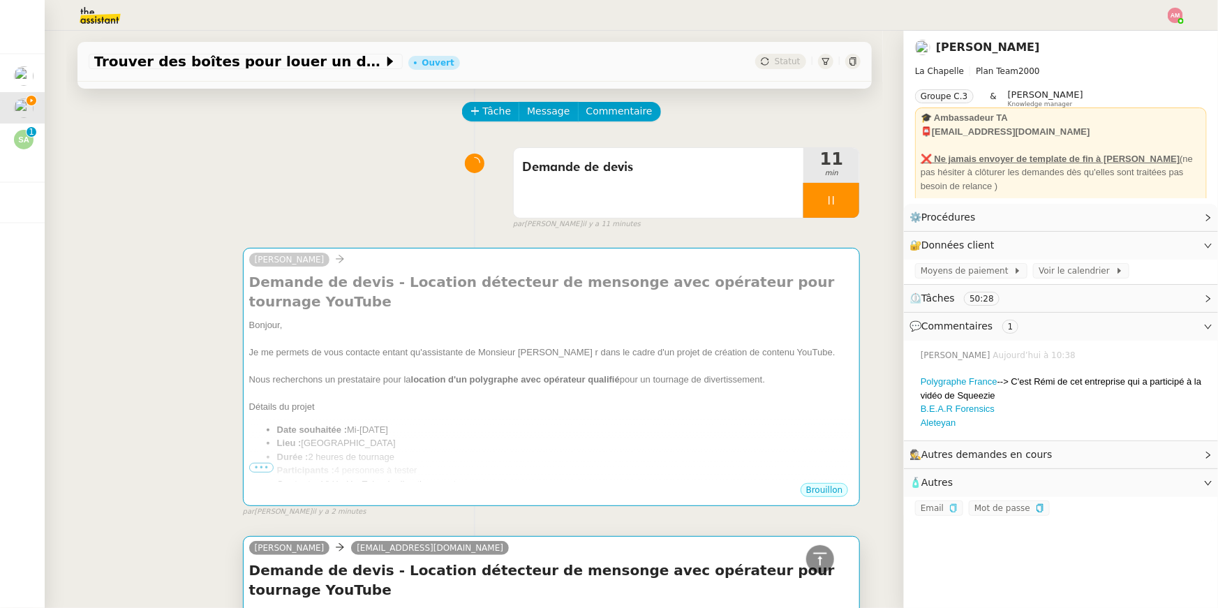
scroll to position [0, 0]
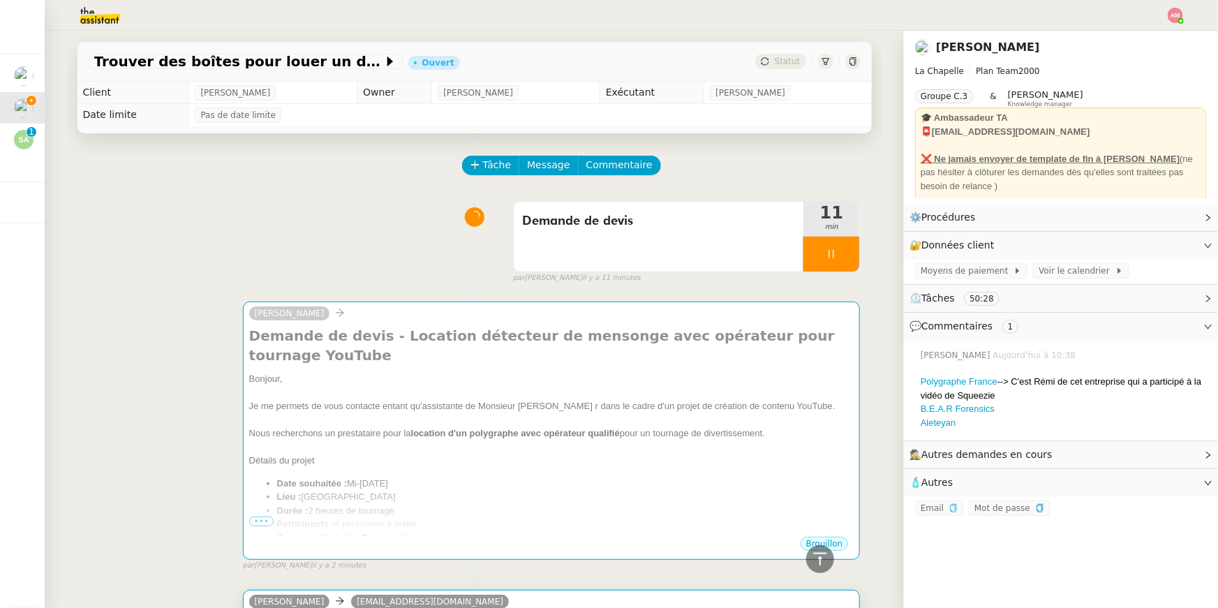
click at [415, 334] on h4 "Demande de devis - Location détecteur de mensonge avec opérateur pour tournage …" at bounding box center [551, 345] width 605 height 39
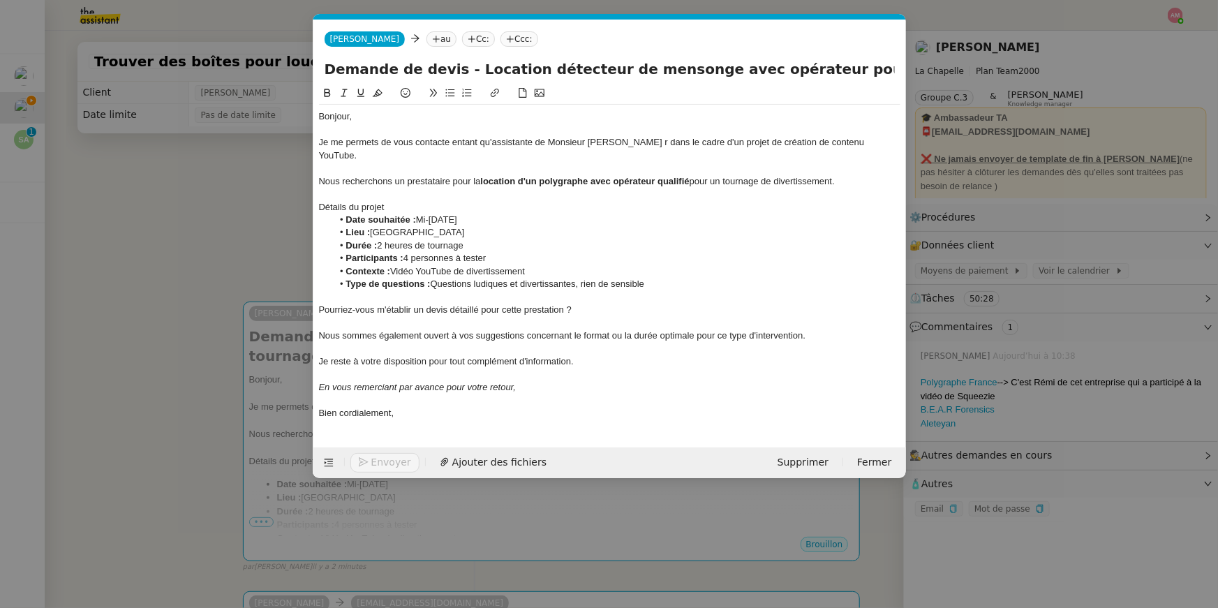
scroll to position [0, 29]
click at [427, 45] on nz-tag "au" at bounding box center [442, 38] width 30 height 15
paste input "contact@aleteyan.com"
type input "contact@aleteyan.com"
click at [400, 52] on nz-option-item "contact@aleteyan.com" at bounding box center [461, 61] width 140 height 20
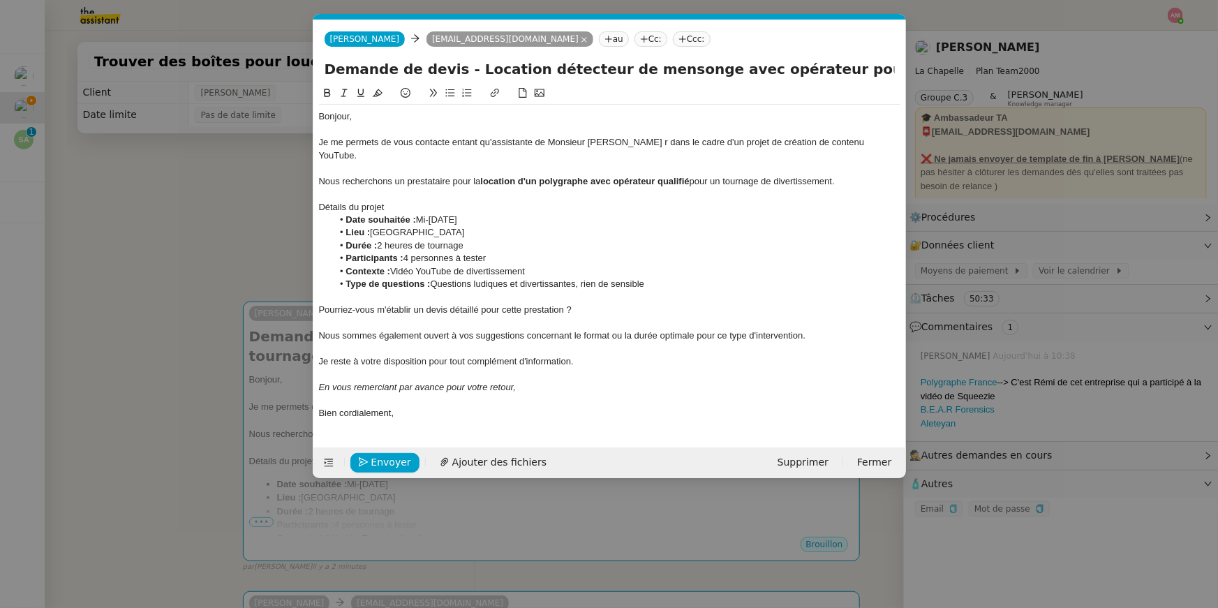
drag, startPoint x: 323, startPoint y: 65, endPoint x: 304, endPoint y: 65, distance: 18.9
click at [303, 65] on nz-modal-container "Service TA - VOYAGE - PROPOSITION GLOBALE A utiliser dans le cadre de propositi…" at bounding box center [609, 304] width 1218 height 608
drag, startPoint x: 327, startPoint y: 67, endPoint x: 297, endPoint y: 64, distance: 30.2
click at [298, 64] on nz-modal-container "Service TA - VOYAGE - PROPOSITION GLOBALE A utiliser dans le cadre de propositi…" at bounding box center [609, 304] width 1218 height 608
click at [248, 133] on nz-modal-container "Service TA - VOYAGE - PROPOSITION GLOBALE A utiliser dans le cadre de propositi…" at bounding box center [609, 304] width 1218 height 608
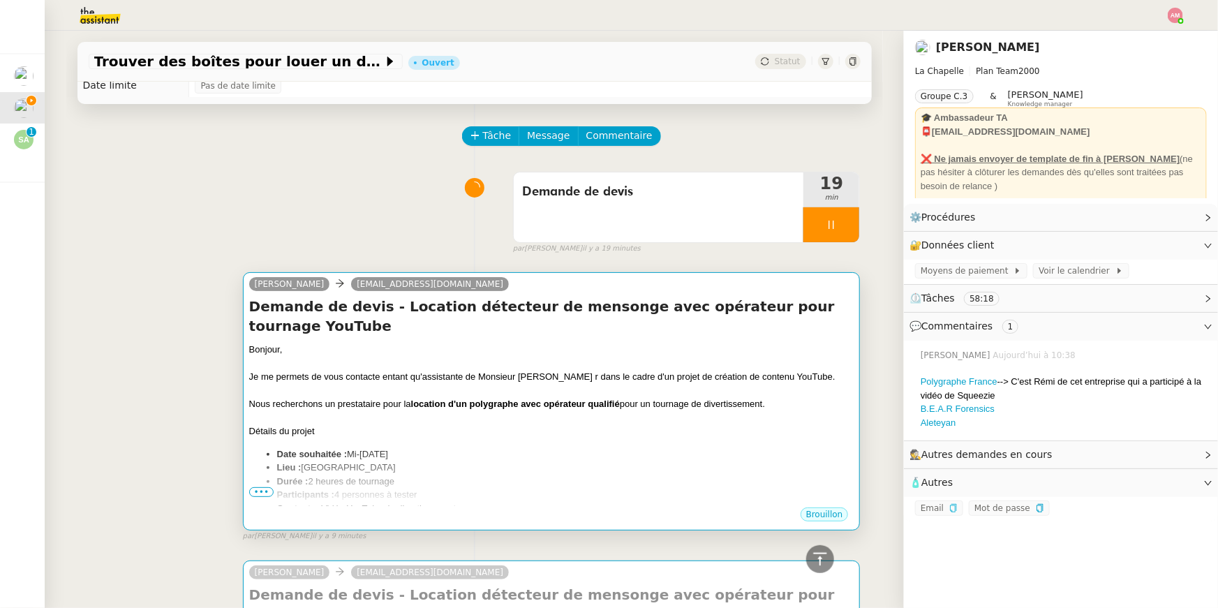
scroll to position [0, 0]
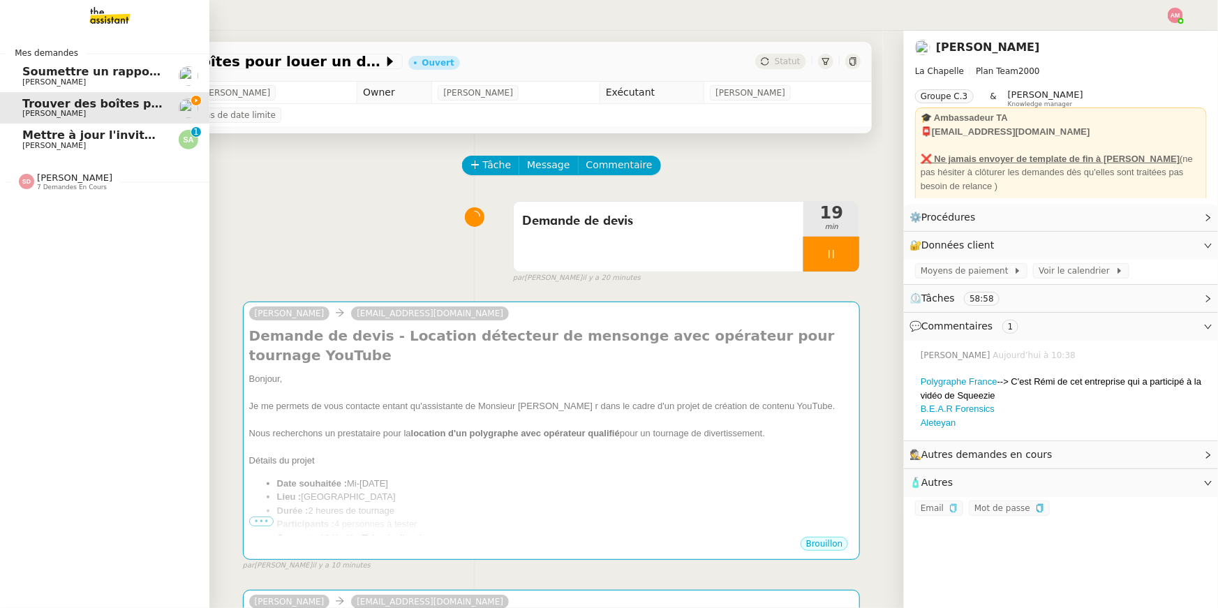
click at [37, 189] on span "7 demandes en cours" at bounding box center [72, 188] width 70 height 8
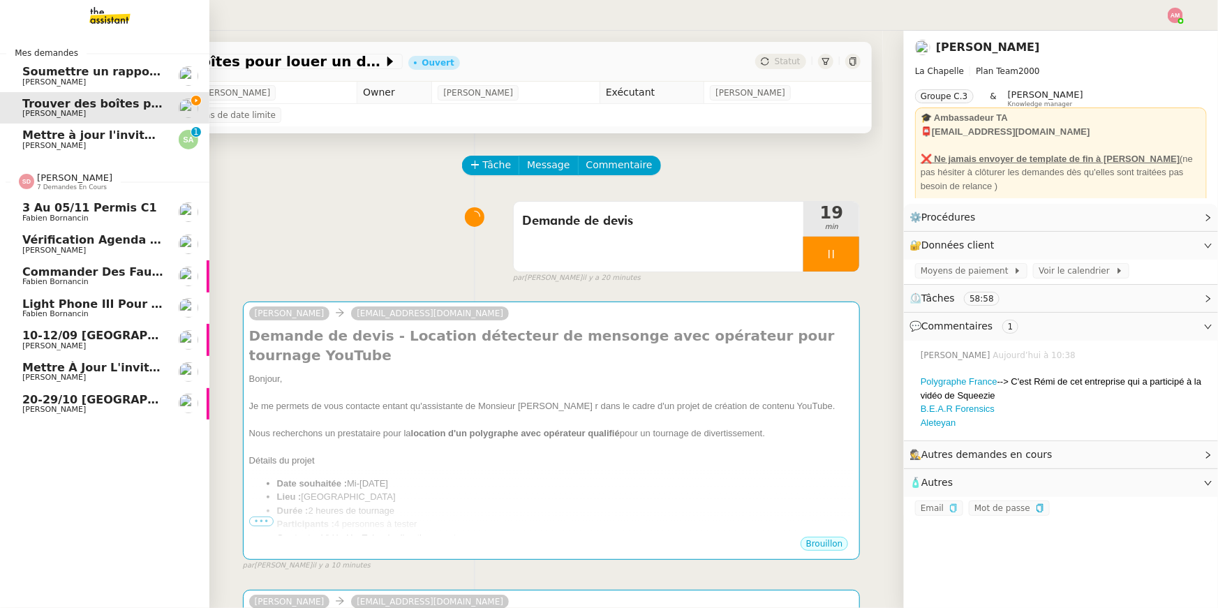
click at [64, 242] on span "Vérification Agenda + Chat + Wagram (9h et 14h)" at bounding box center [179, 239] width 314 height 13
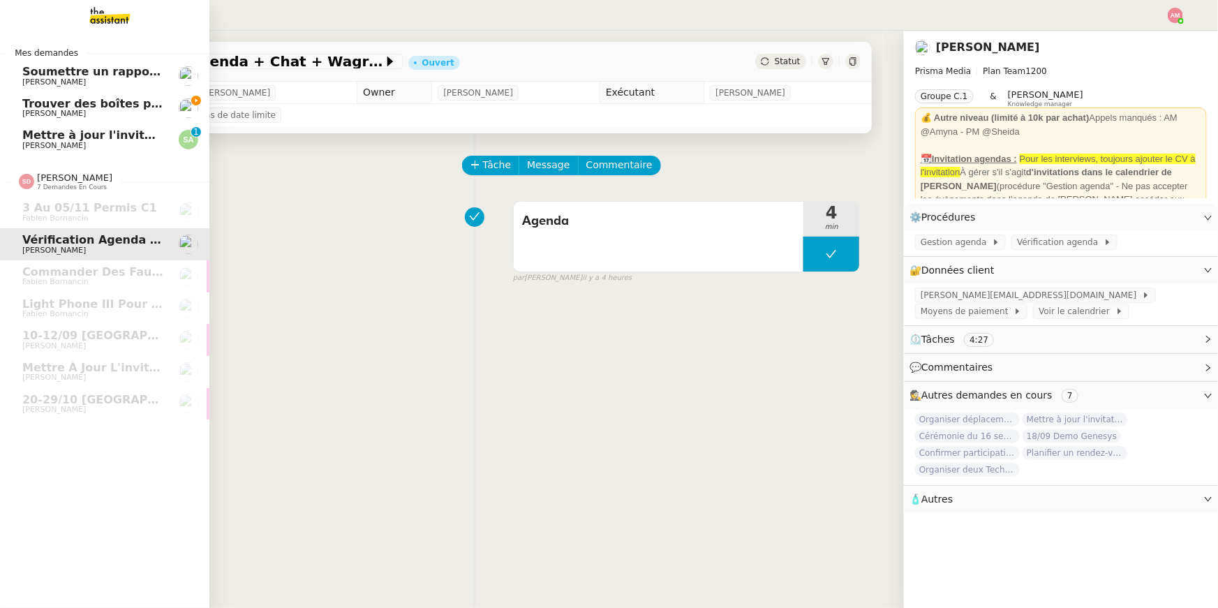
click at [36, 103] on span "Trouver des boîtes pour louer un détecteur" at bounding box center [158, 103] width 272 height 13
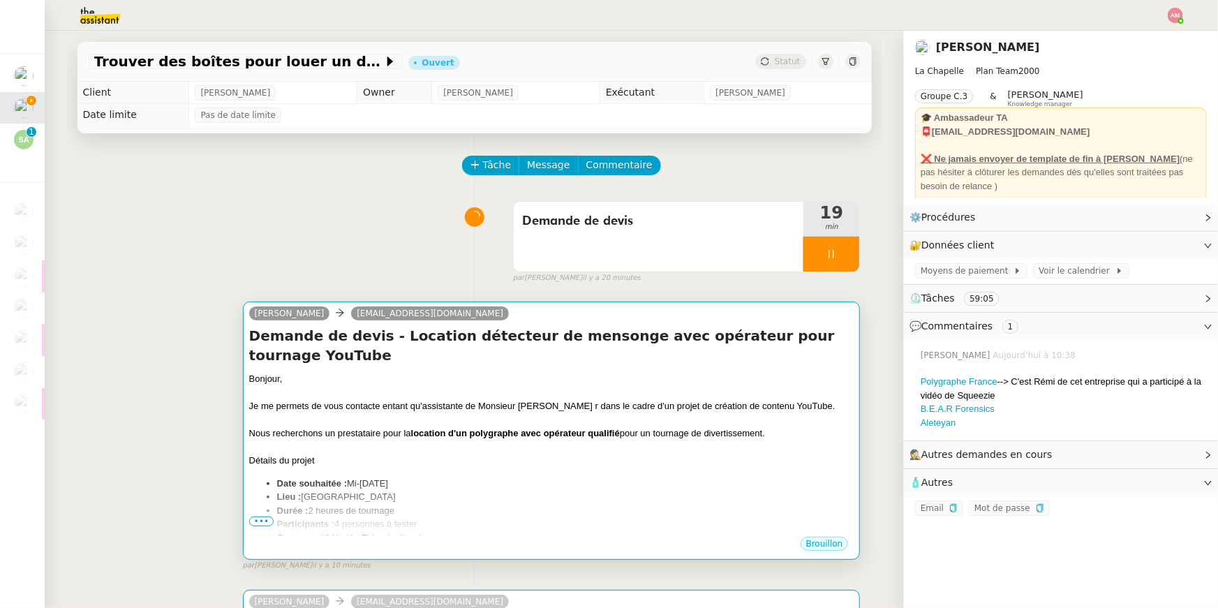
click at [452, 413] on div at bounding box center [551, 420] width 605 height 14
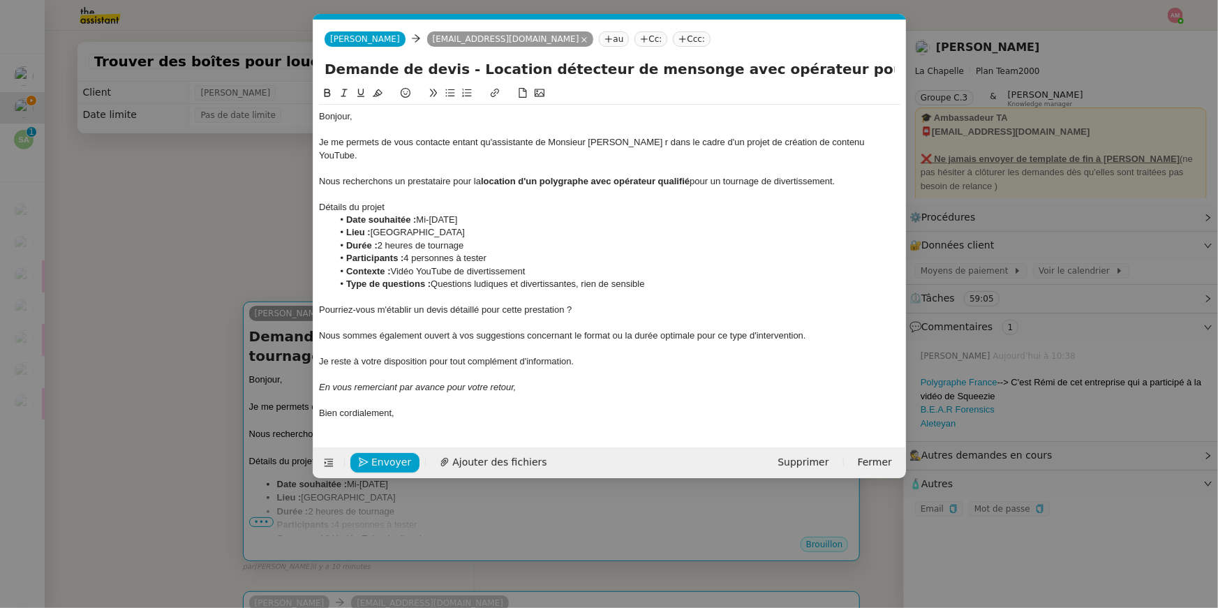
scroll to position [0, 29]
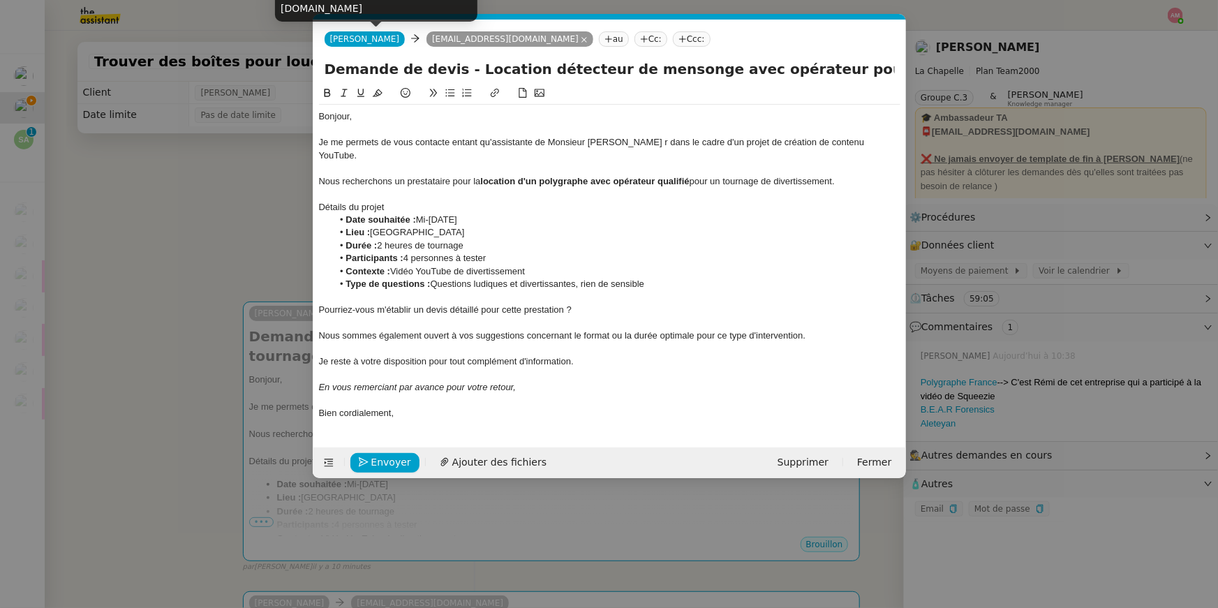
click at [339, 36] on span "Camille" at bounding box center [365, 39] width 70 height 10
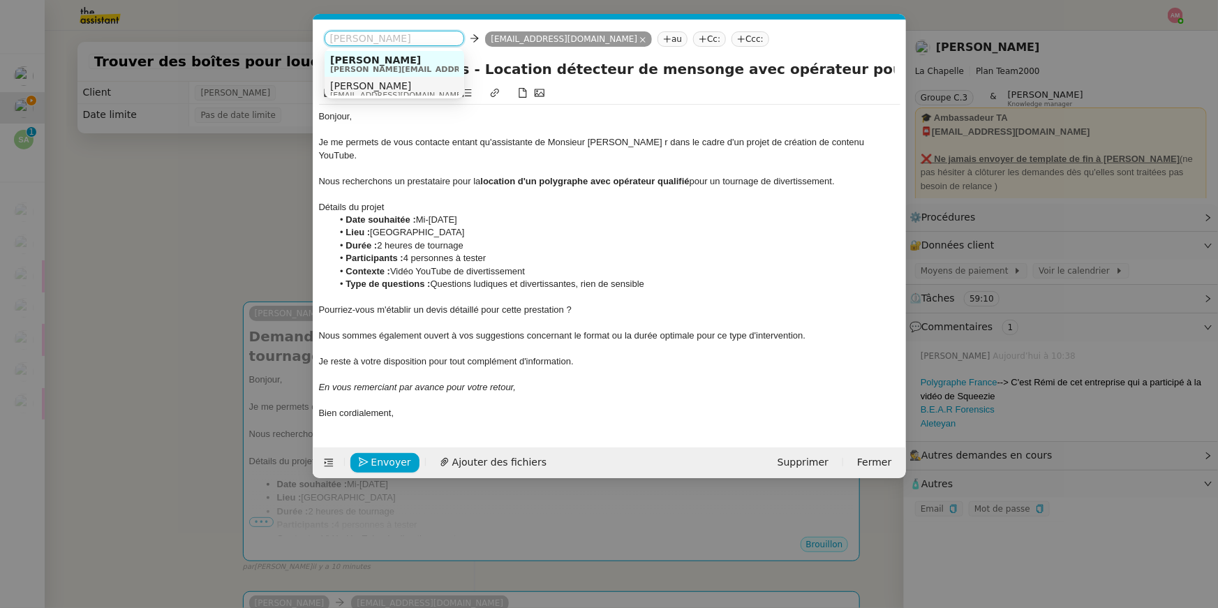
click at [357, 89] on span "Camille" at bounding box center [397, 85] width 134 height 11
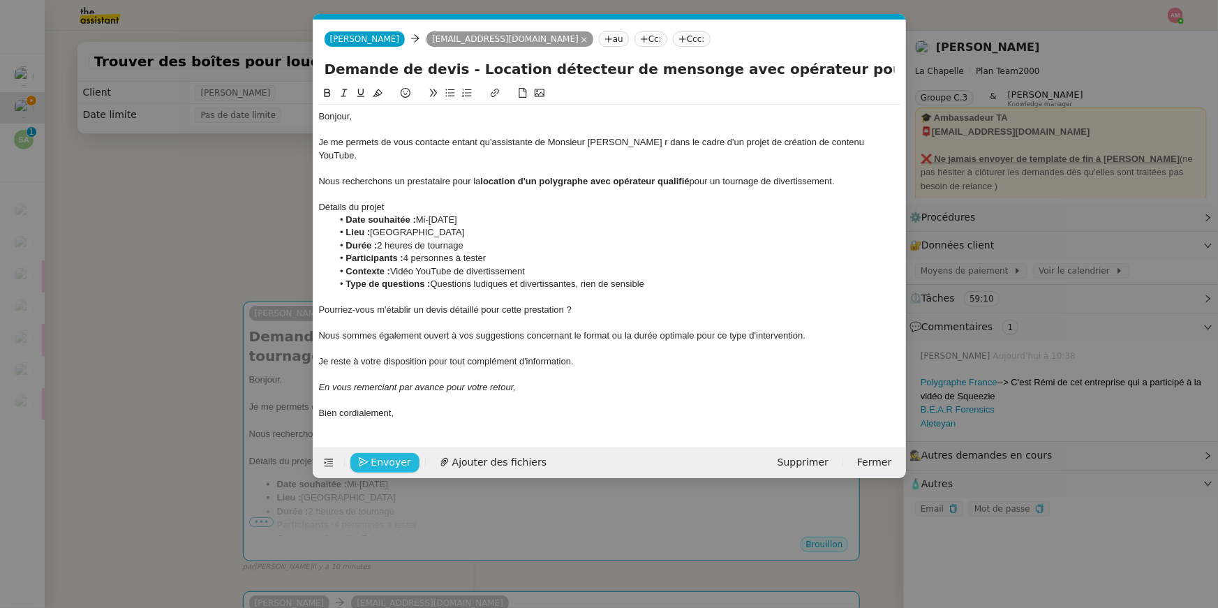
click at [379, 455] on span "Envoyer" at bounding box center [391, 463] width 40 height 16
click at [379, 455] on span "Confirmer l'envoi" at bounding box center [413, 463] width 84 height 16
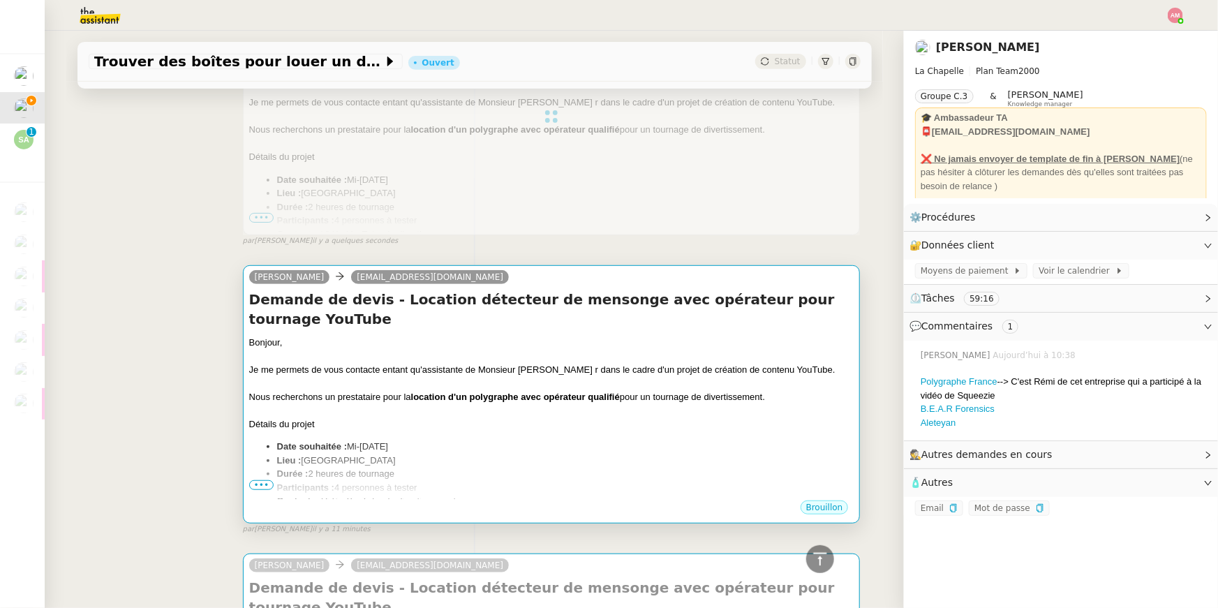
click at [356, 418] on div "Détails du projet" at bounding box center [551, 425] width 605 height 14
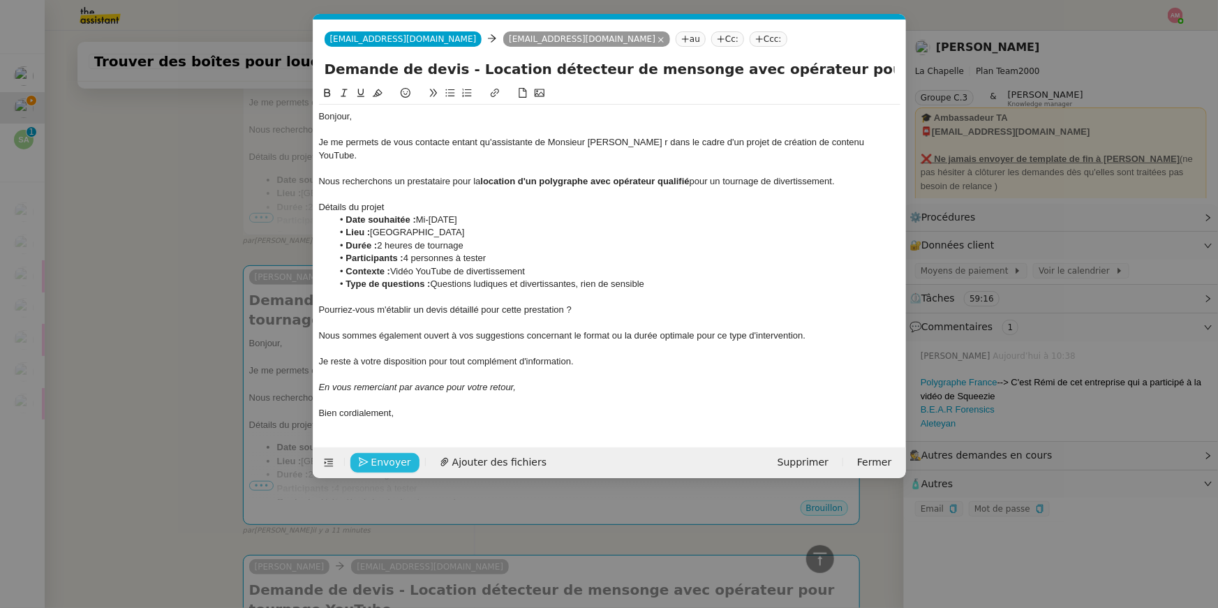
click at [374, 455] on span "Envoyer" at bounding box center [391, 463] width 40 height 16
click at [374, 455] on span "Confirmer l'envoi" at bounding box center [413, 463] width 84 height 16
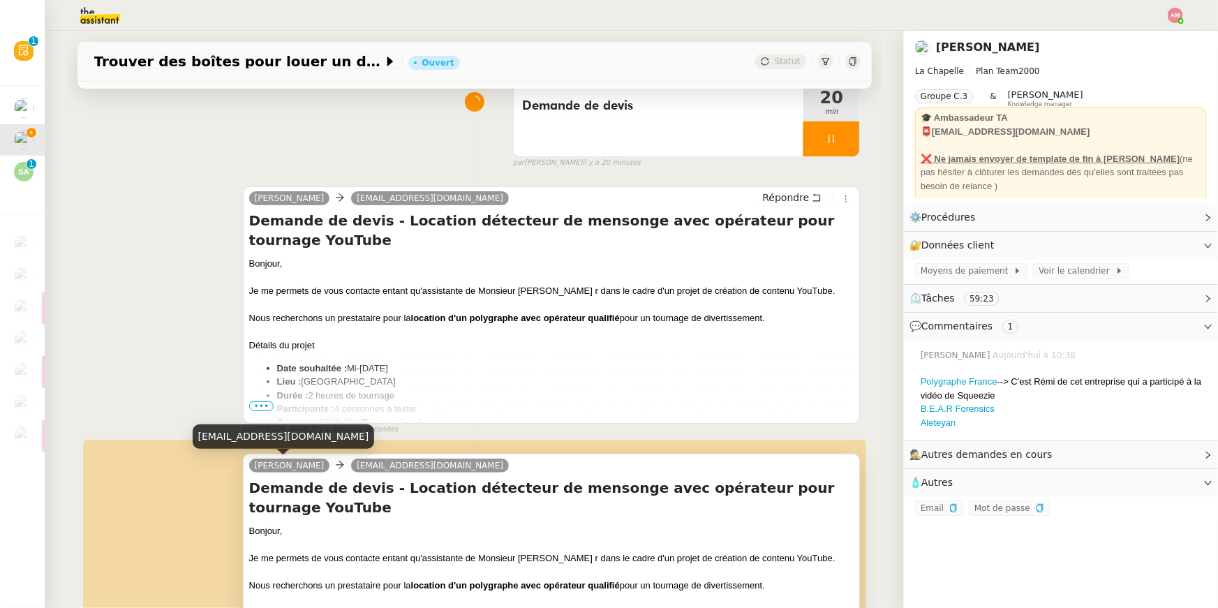
scroll to position [487, 0]
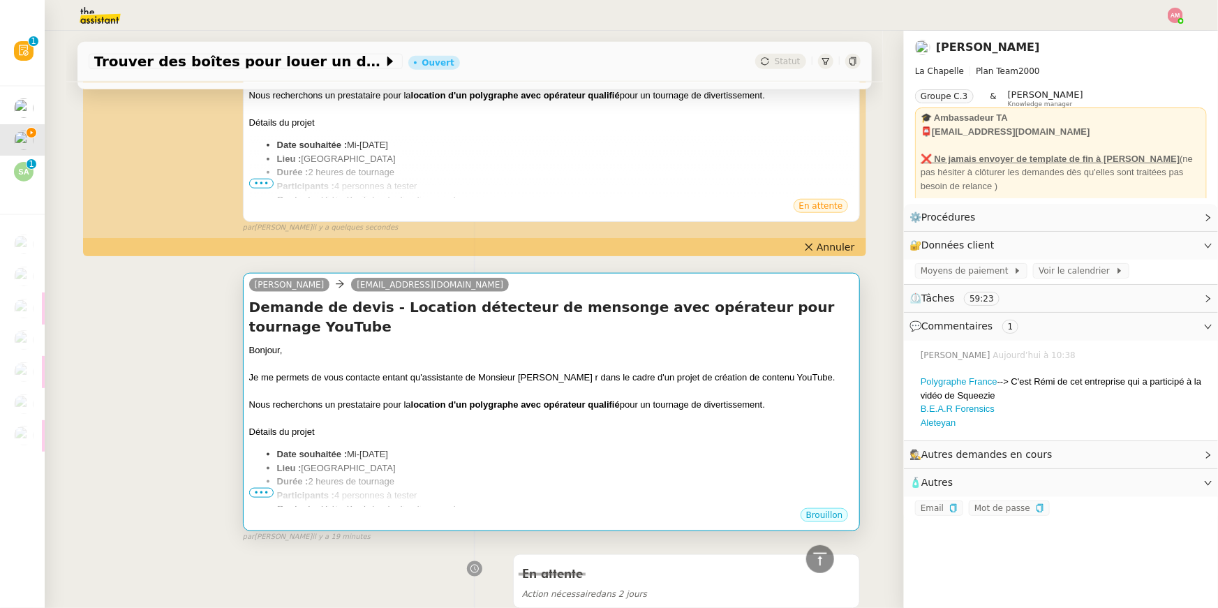
click at [309, 411] on div at bounding box center [551, 418] width 605 height 14
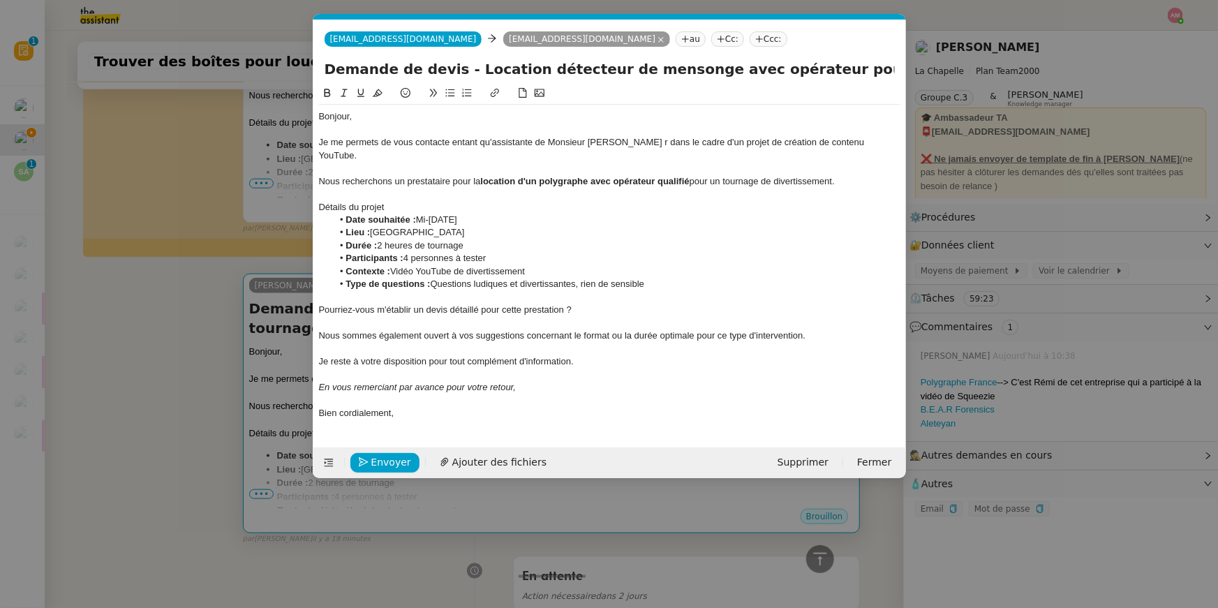
scroll to position [0, 29]
click at [364, 457] on icon "button" at bounding box center [364, 462] width 10 height 10
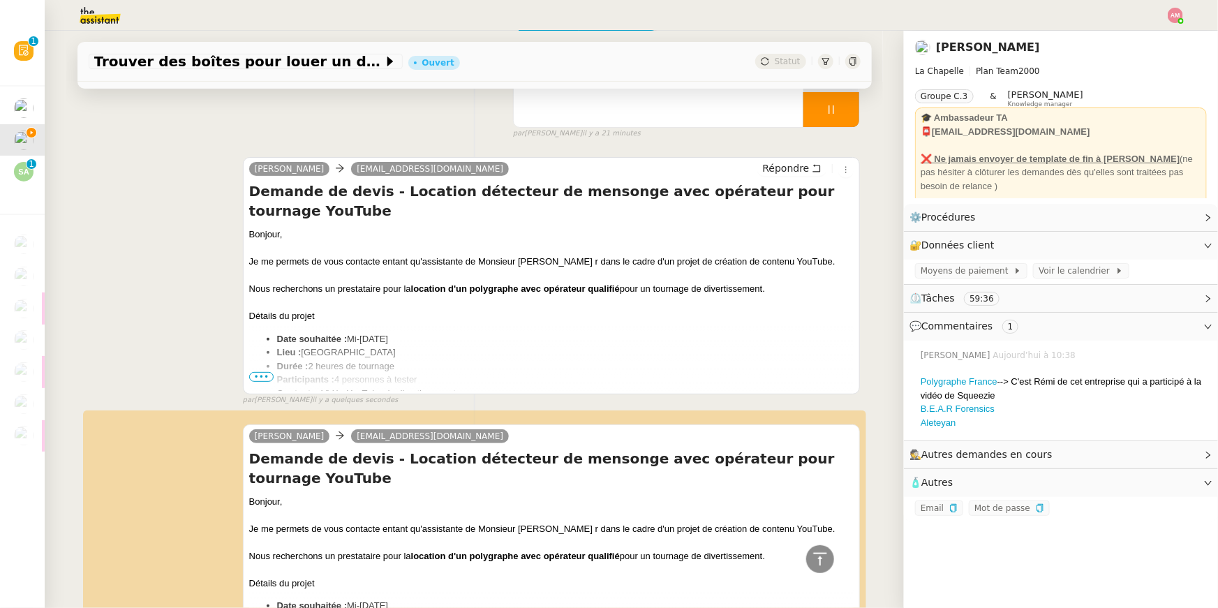
scroll to position [138, 0]
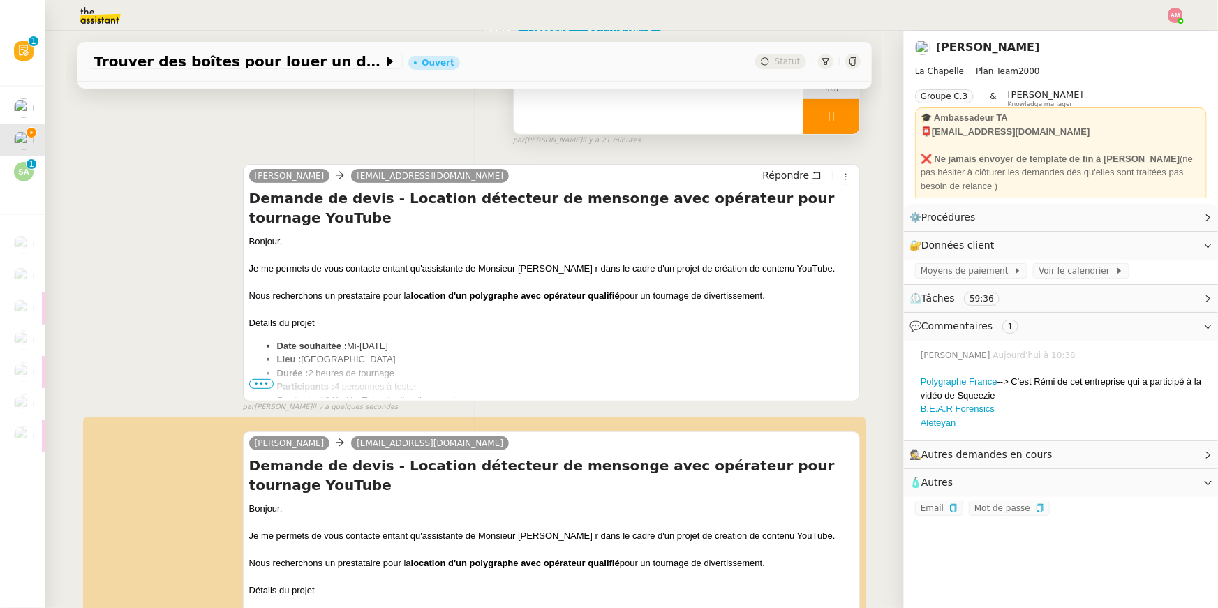
click at [839, 124] on div at bounding box center [832, 116] width 56 height 35
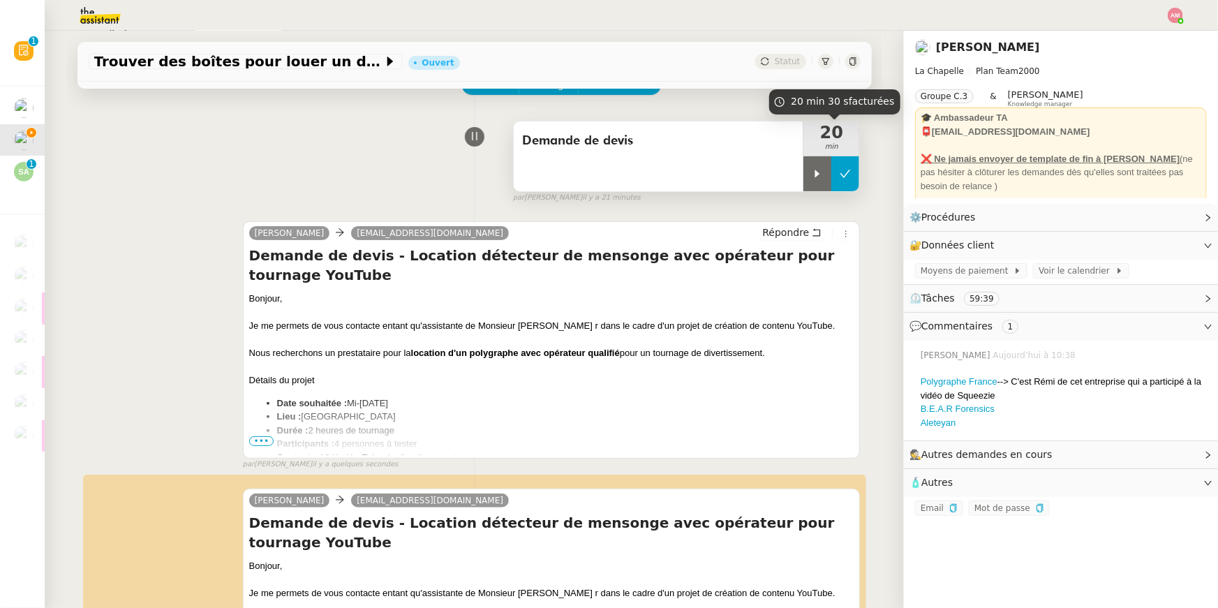
scroll to position [77, 0]
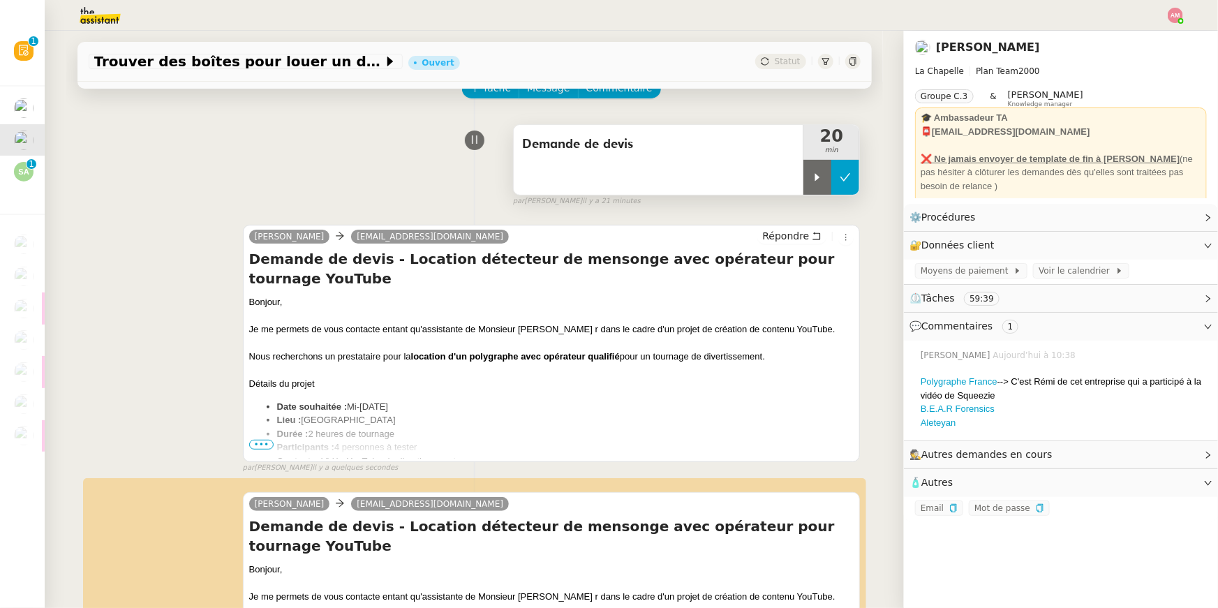
click at [843, 179] on icon at bounding box center [846, 177] width 10 height 8
click at [812, 173] on button at bounding box center [832, 177] width 56 height 35
click at [812, 173] on icon at bounding box center [817, 177] width 11 height 11
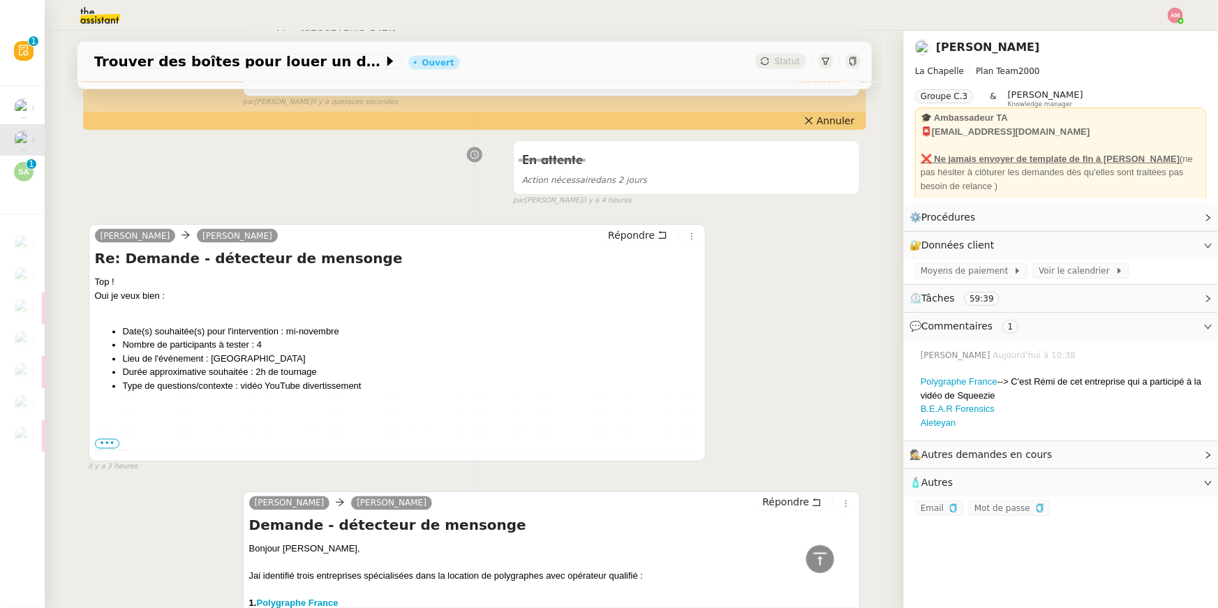
scroll to position [1003, 0]
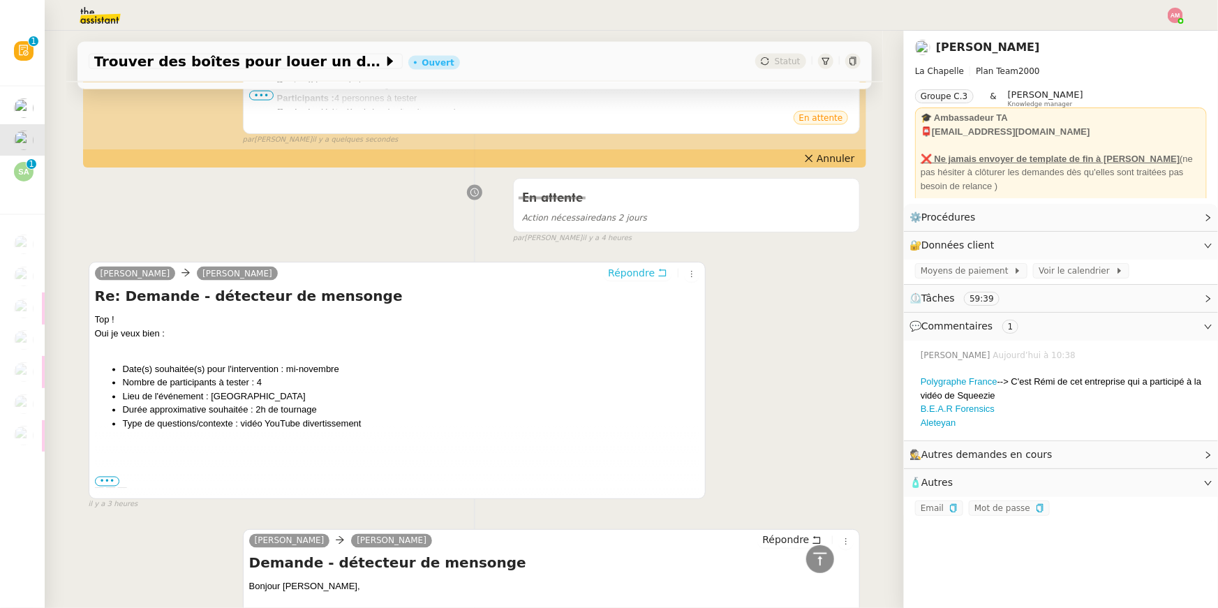
click at [639, 269] on span "Répondre" at bounding box center [631, 273] width 47 height 14
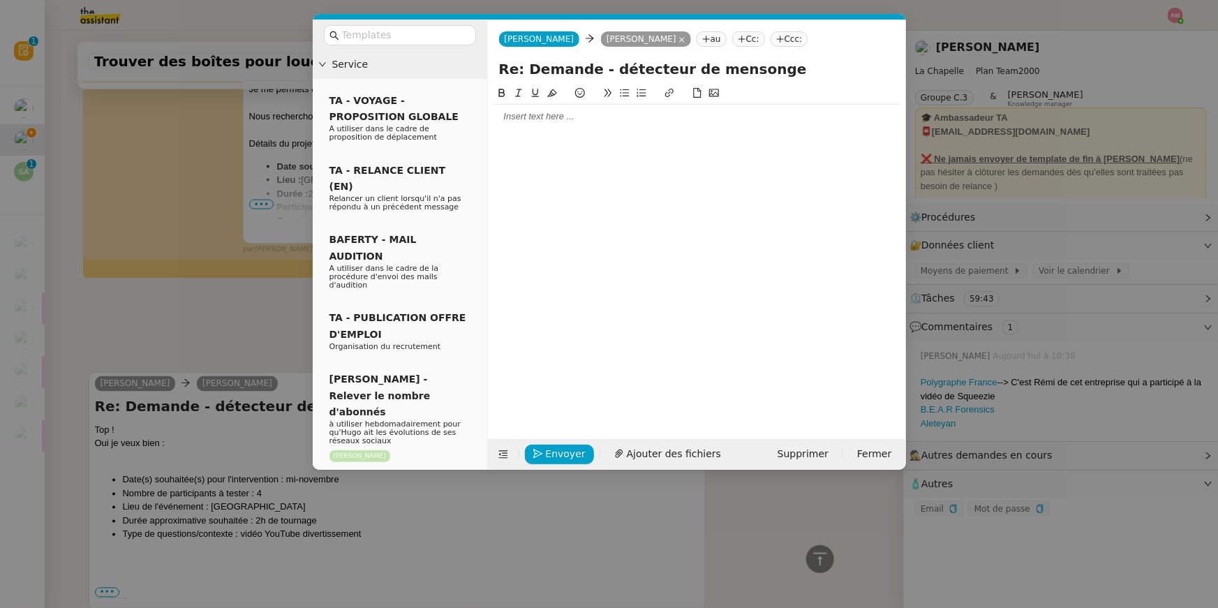
scroll to position [1112, 0]
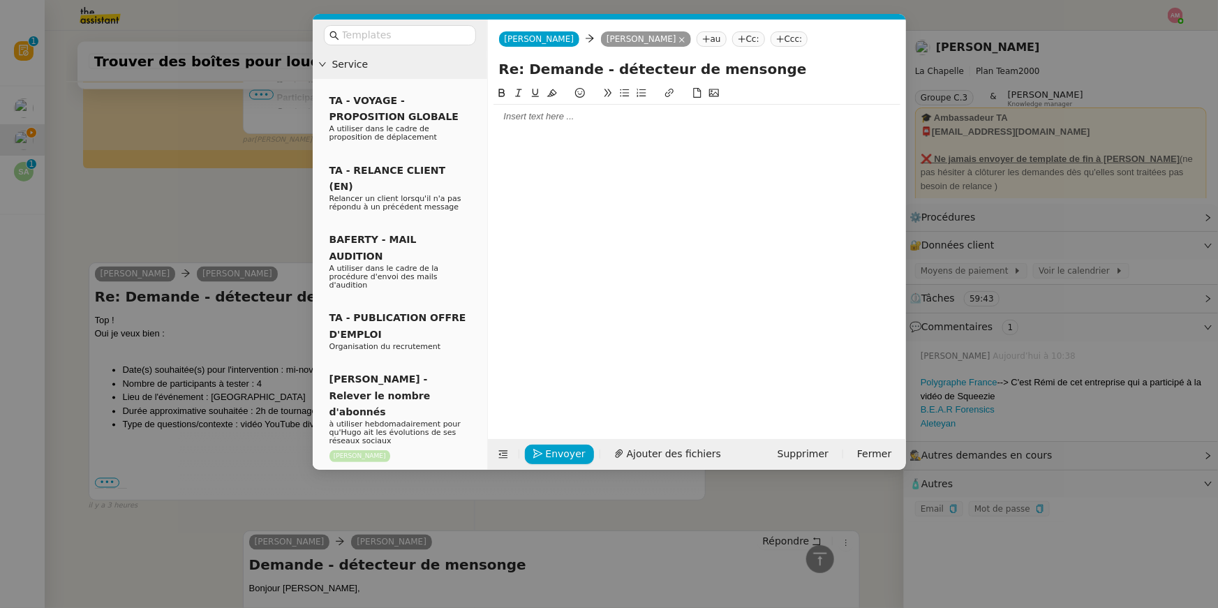
click at [524, 120] on div at bounding box center [697, 116] width 407 height 13
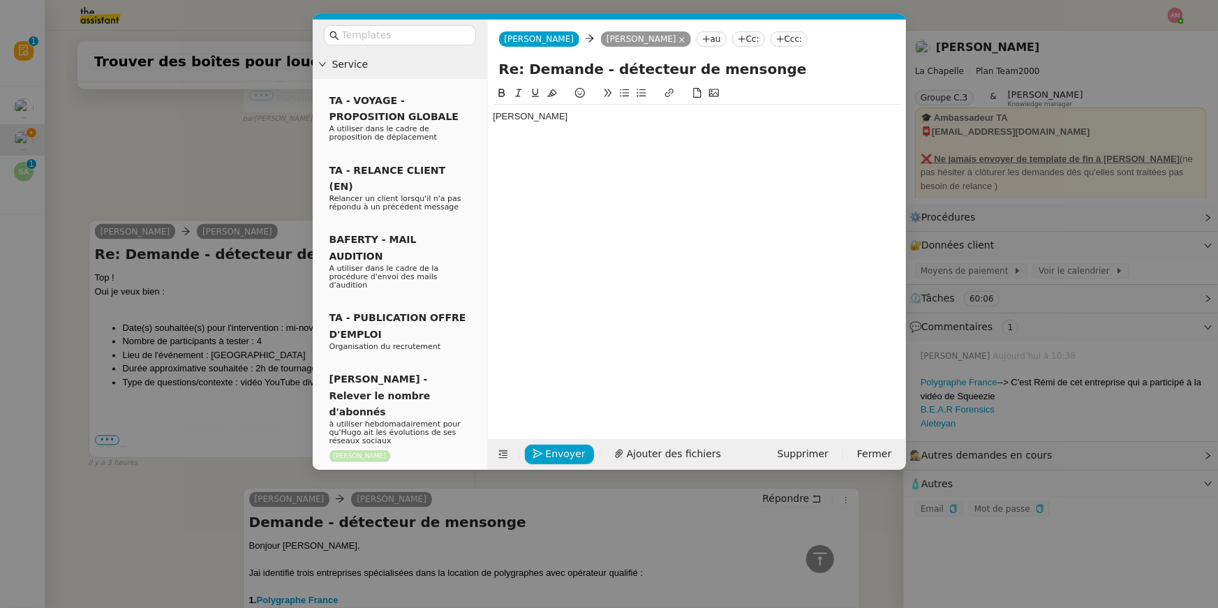
scroll to position [1083, 0]
click at [623, 124] on div "Hugo" at bounding box center [697, 117] width 407 height 24
click at [637, 116] on div "Hugo," at bounding box center [697, 116] width 407 height 13
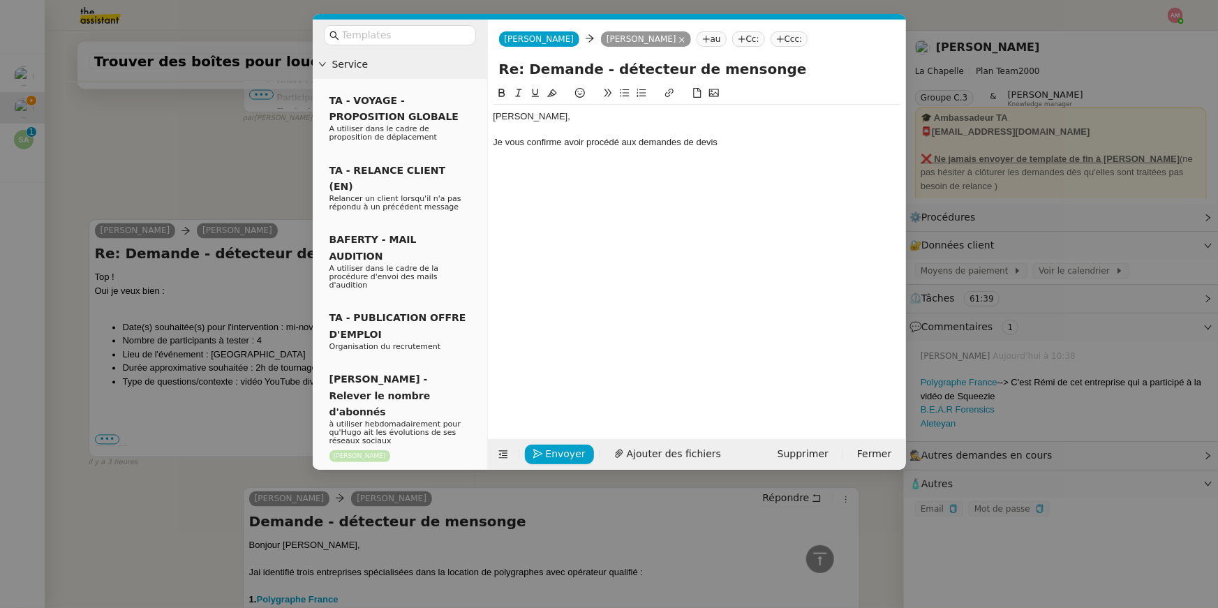
click at [740, 147] on div "Je vous confirme avoir procédé aux demandes de devis" at bounding box center [697, 142] width 407 height 13
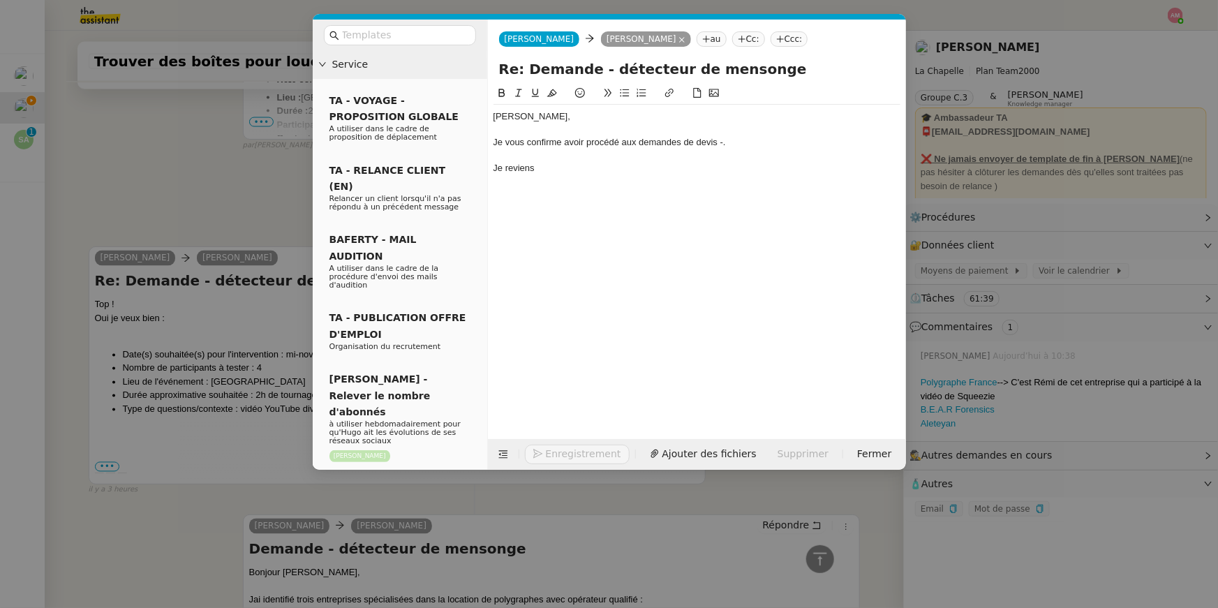
scroll to position [1165, 0]
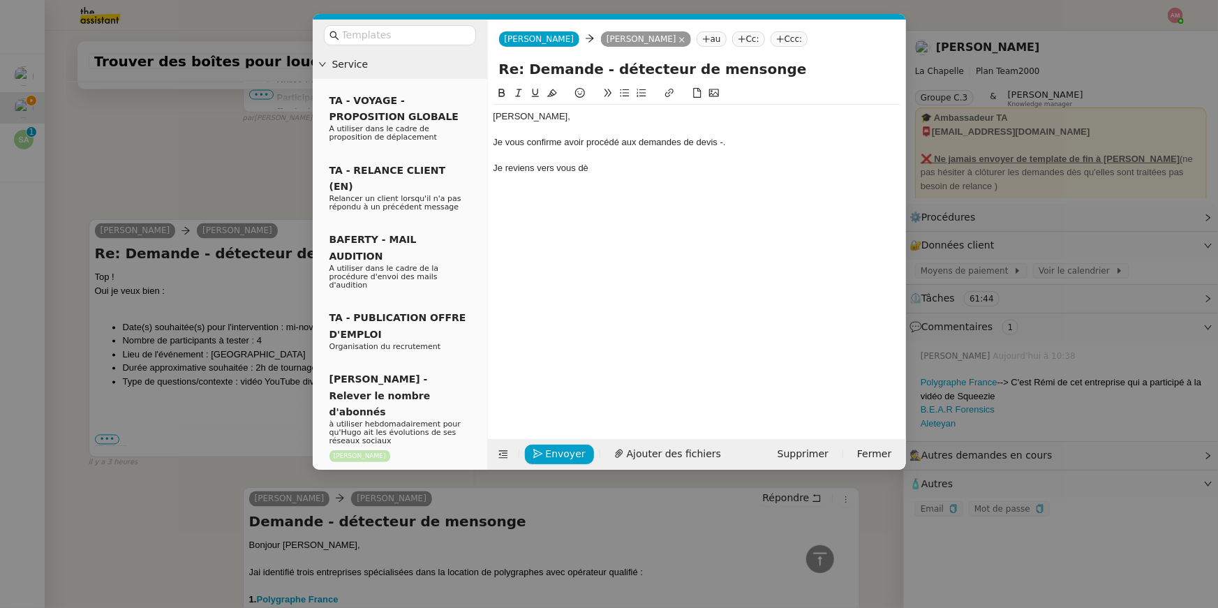
click at [740, 147] on div "Je vous confirme avoir procédé aux demandes de devis -." at bounding box center [697, 142] width 407 height 13
drag, startPoint x: 728, startPoint y: 140, endPoint x: 876, endPoint y: 147, distance: 148.9
click at [876, 147] on div "Je vous confirme avoir procédé aux demandes de devis -. s que j'ai des retours …" at bounding box center [697, 142] width 407 height 13
click at [802, 173] on div "Je reviens vers vous dè" at bounding box center [697, 168] width 407 height 13
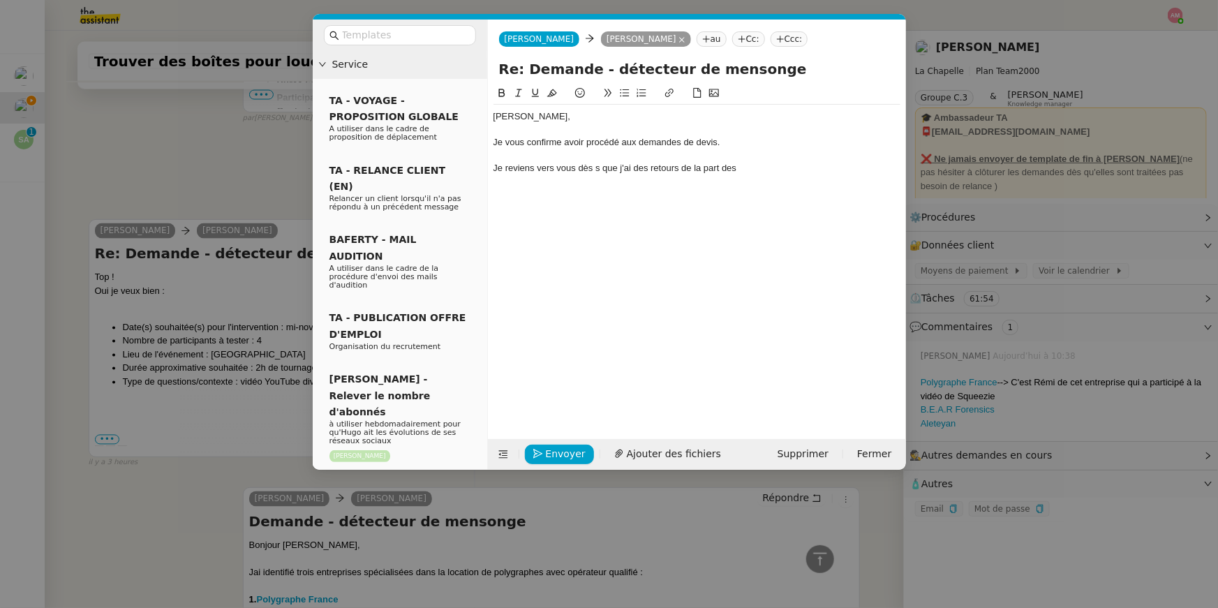
click at [598, 166] on div "Je reviens vers vous dès s que j'ai des retours de la part des" at bounding box center [697, 168] width 407 height 13
click at [735, 164] on div "Je reviens vers vous dès que j'ai des retours de la part des" at bounding box center [697, 168] width 407 height 13
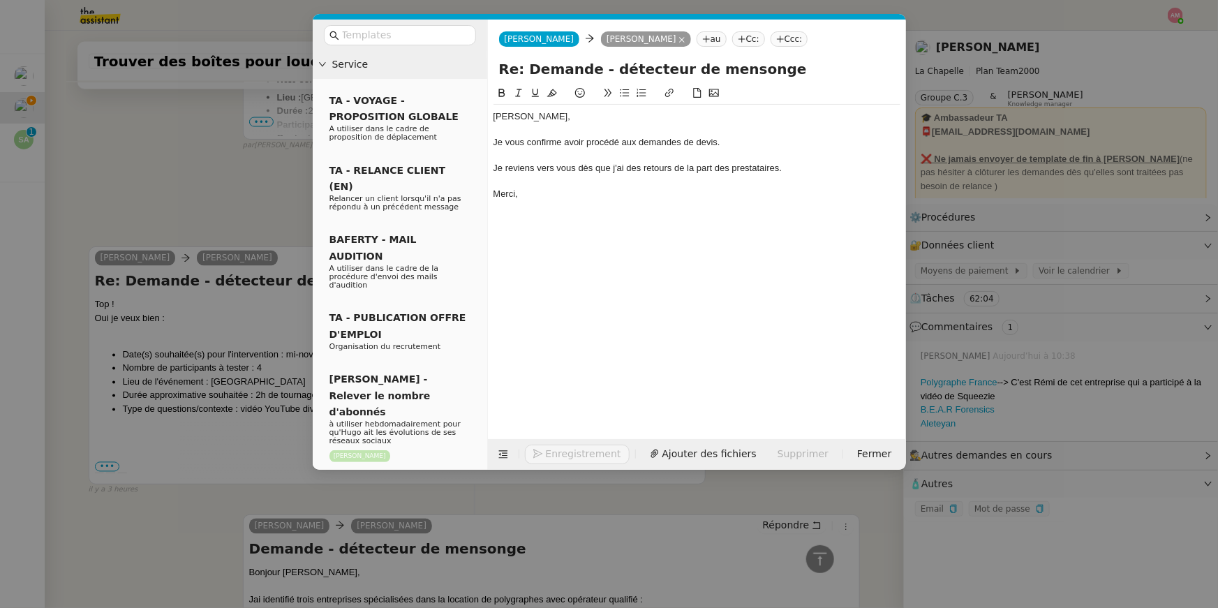
scroll to position [1193, 0]
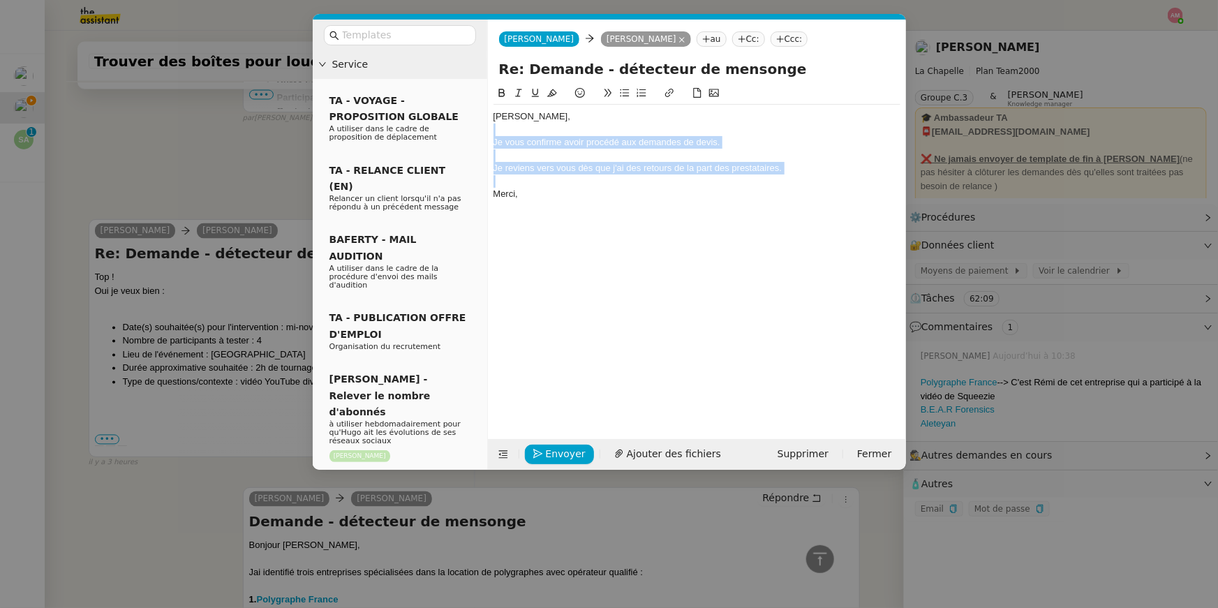
drag, startPoint x: 820, startPoint y: 174, endPoint x: 820, endPoint y: 124, distance: 50.3
click at [820, 124] on div "Hugo, Je vous confirme avoir procédé aux demandes de devis. Je reviens vers vou…" at bounding box center [697, 168] width 407 height 127
copy div "Je vous confirme avoir procédé aux demandes de devis. Je reviens vers vous dès …"
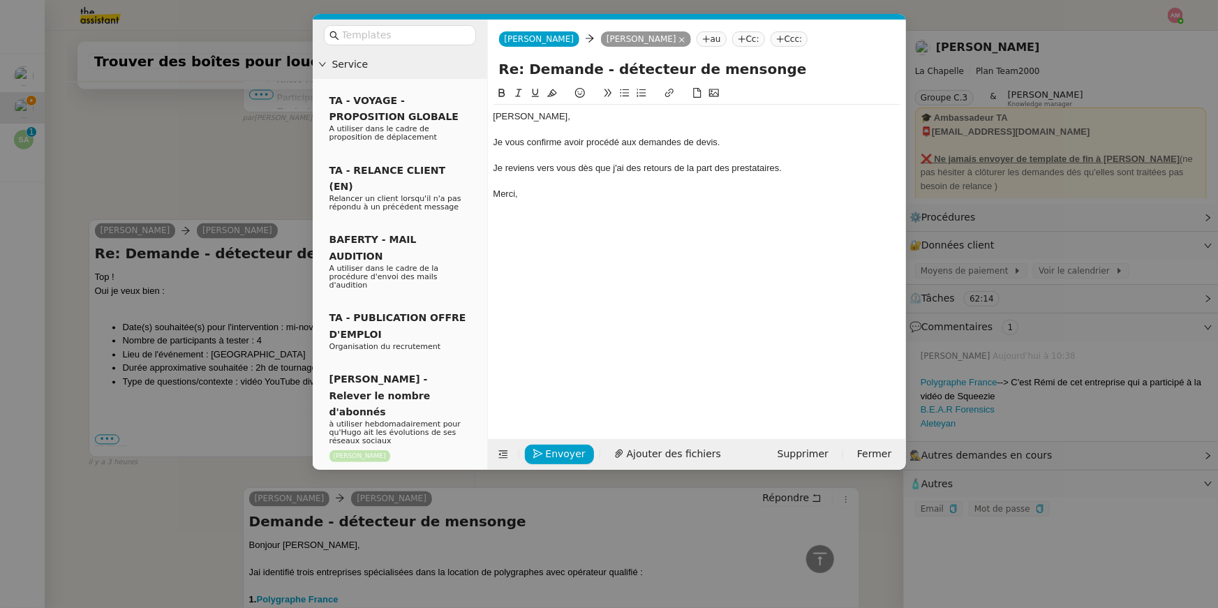
click at [577, 214] on div at bounding box center [697, 220] width 407 height 13
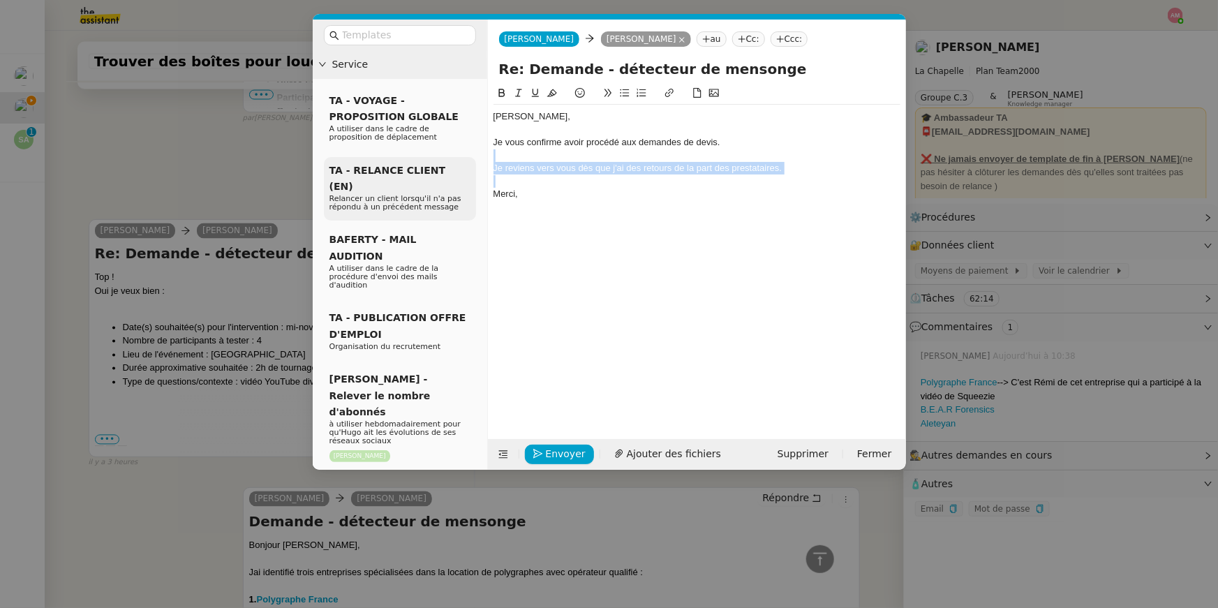
drag, startPoint x: 568, startPoint y: 181, endPoint x: 470, endPoint y: 161, distance: 99.8
click at [470, 161] on nz-layout "Service TA - VOYAGE - PROPOSITION GLOBALE A utiliser dans le cadre de propositi…" at bounding box center [609, 245] width 593 height 450
click at [515, 88] on icon at bounding box center [519, 93] width 10 height 10
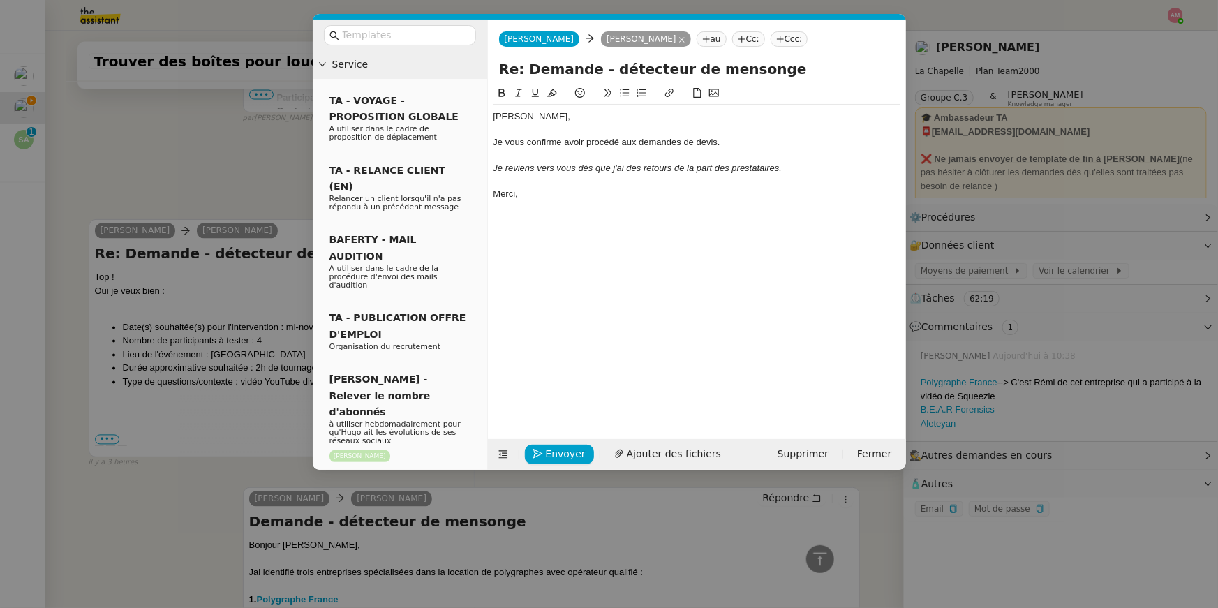
click at [570, 250] on div "Hugo, Je vous confirme avoir procédé aux demandes de devis. Je reviens vers vou…" at bounding box center [697, 251] width 407 height 332
click at [552, 454] on span "Envoyer" at bounding box center [566, 454] width 40 height 16
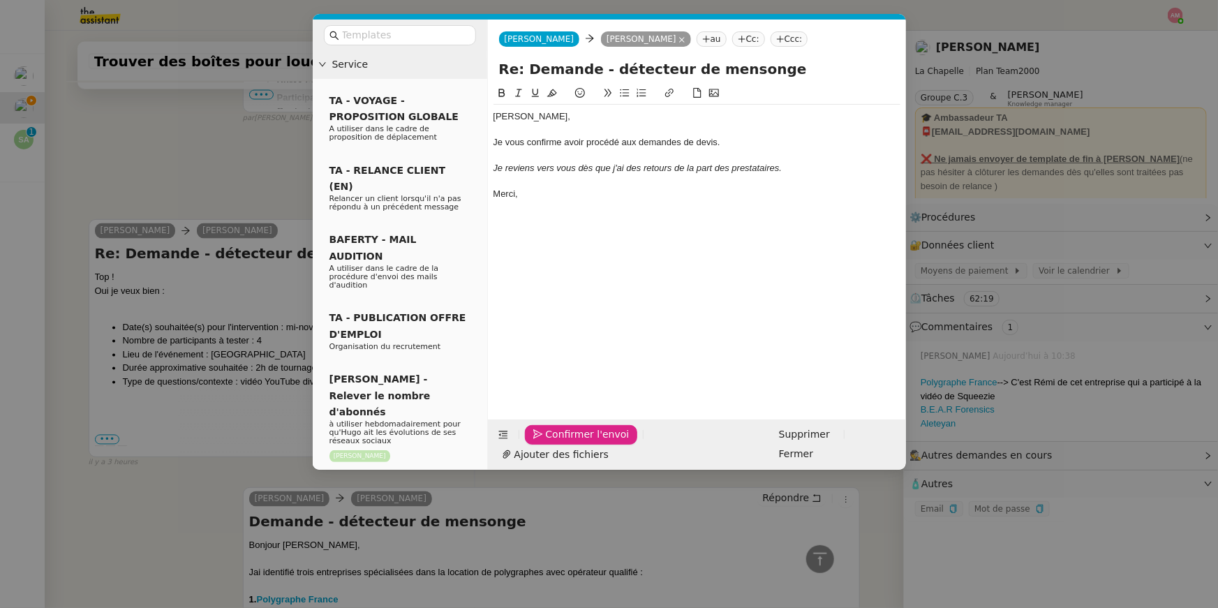
click at [552, 443] on span "Confirmer l'envoi" at bounding box center [588, 435] width 84 height 16
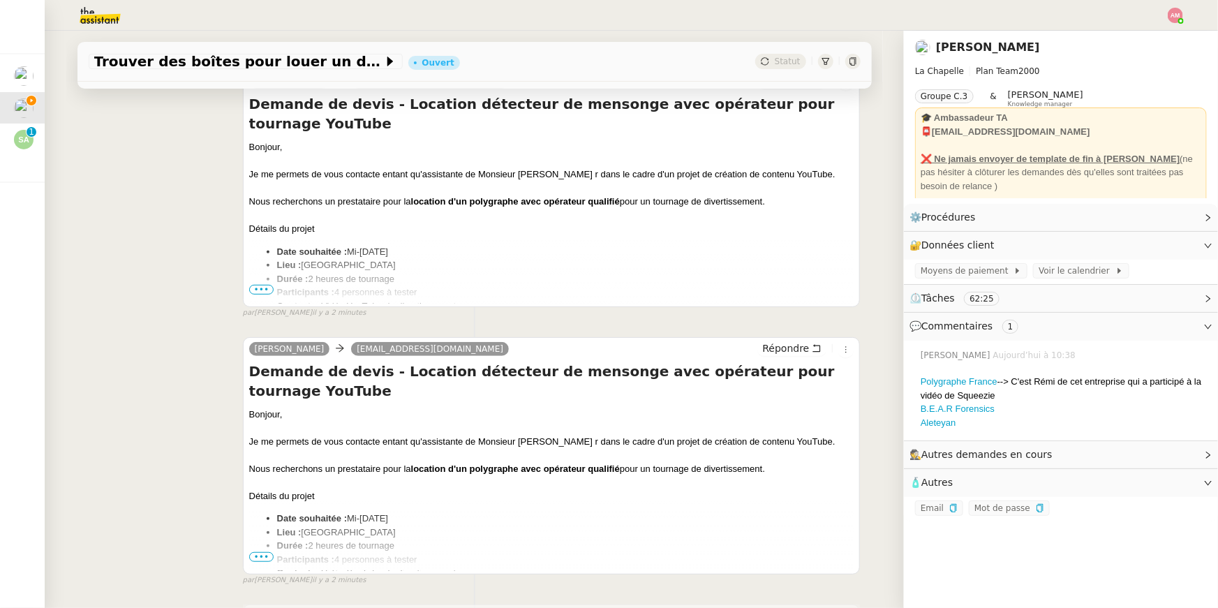
scroll to position [0, 0]
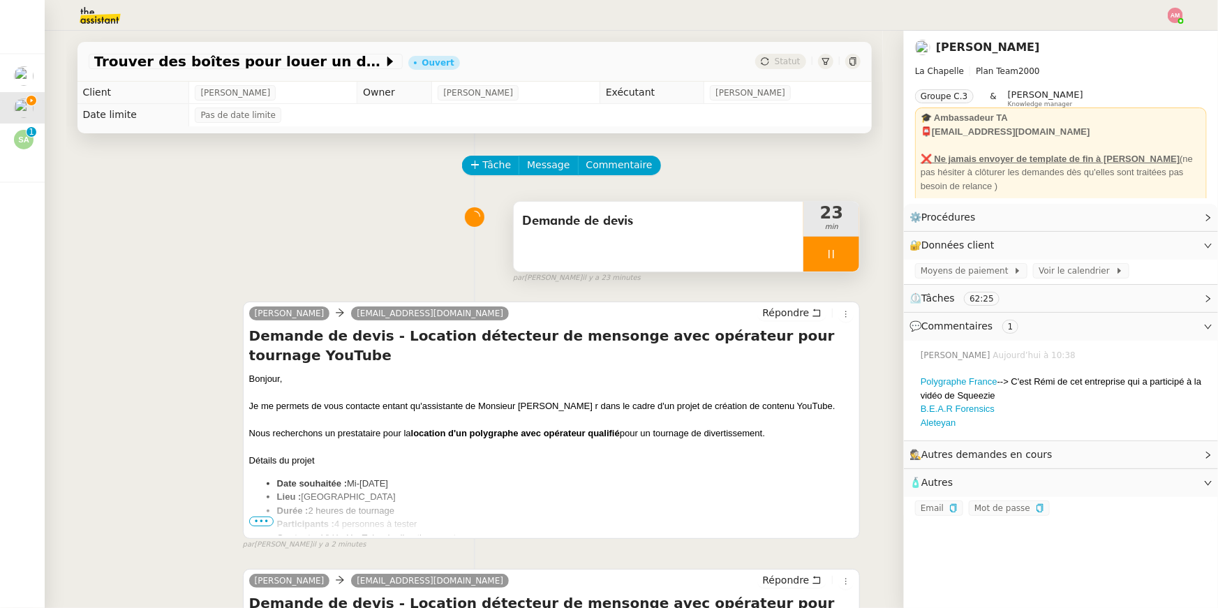
click at [780, 238] on div "Demande de devis" at bounding box center [659, 237] width 290 height 70
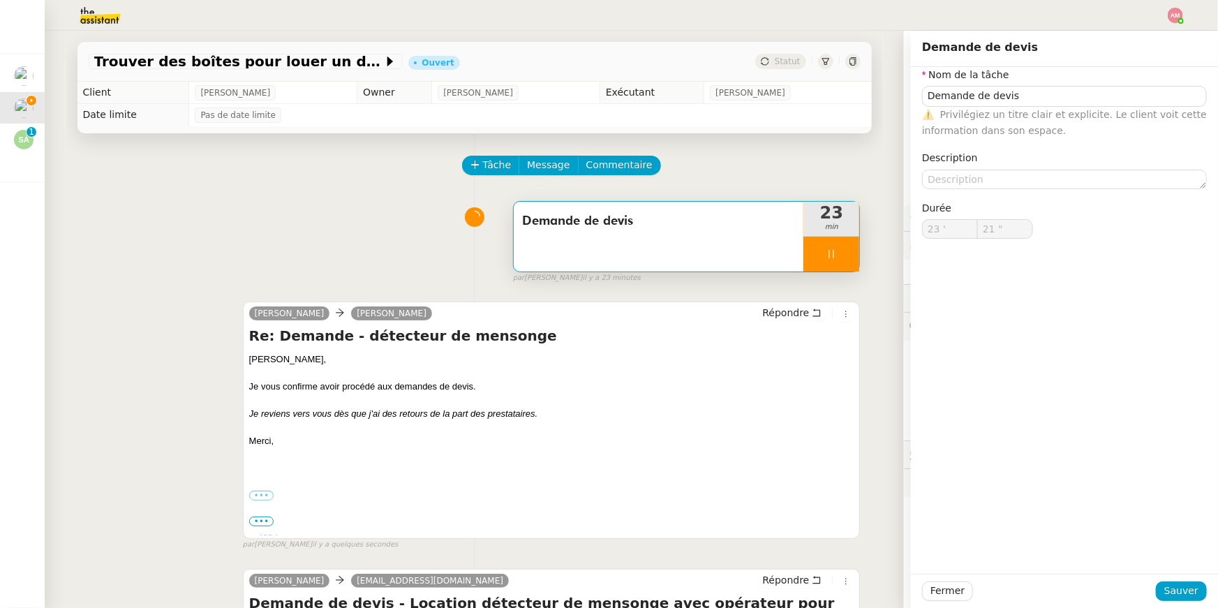
type input "Demande de devis"
type input "23 '"
type input "21 ""
type input "Demande de devis"
type input "23 '"
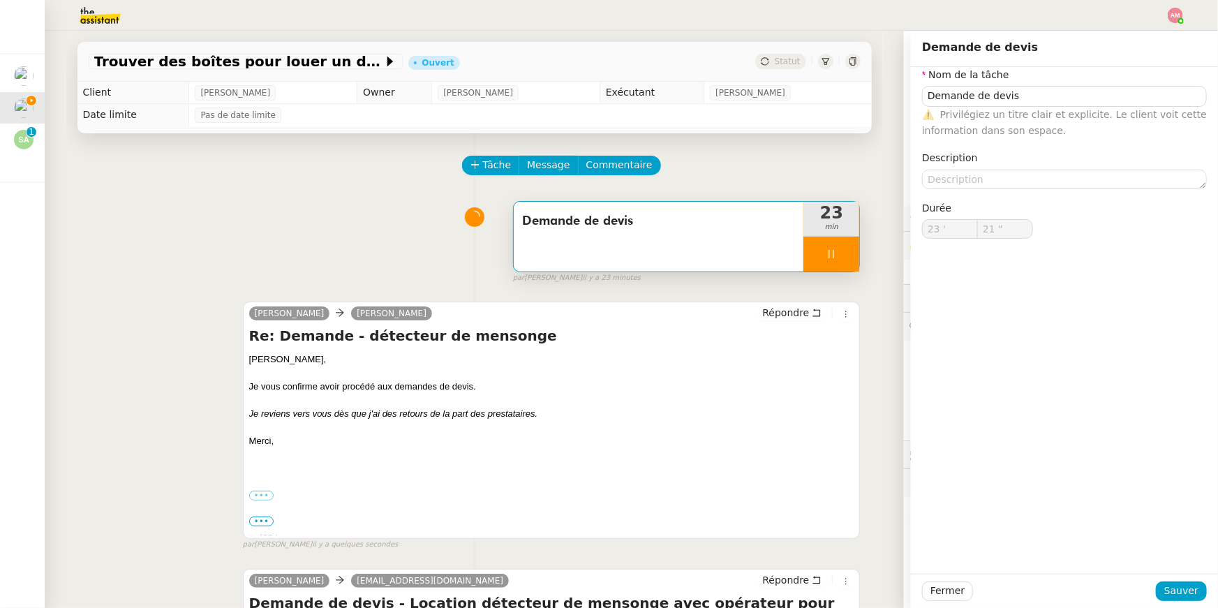
type input "21 ""
click at [843, 244] on div at bounding box center [832, 254] width 56 height 35
type input "Demande de devis"
type input "23 '"
type input "22 ""
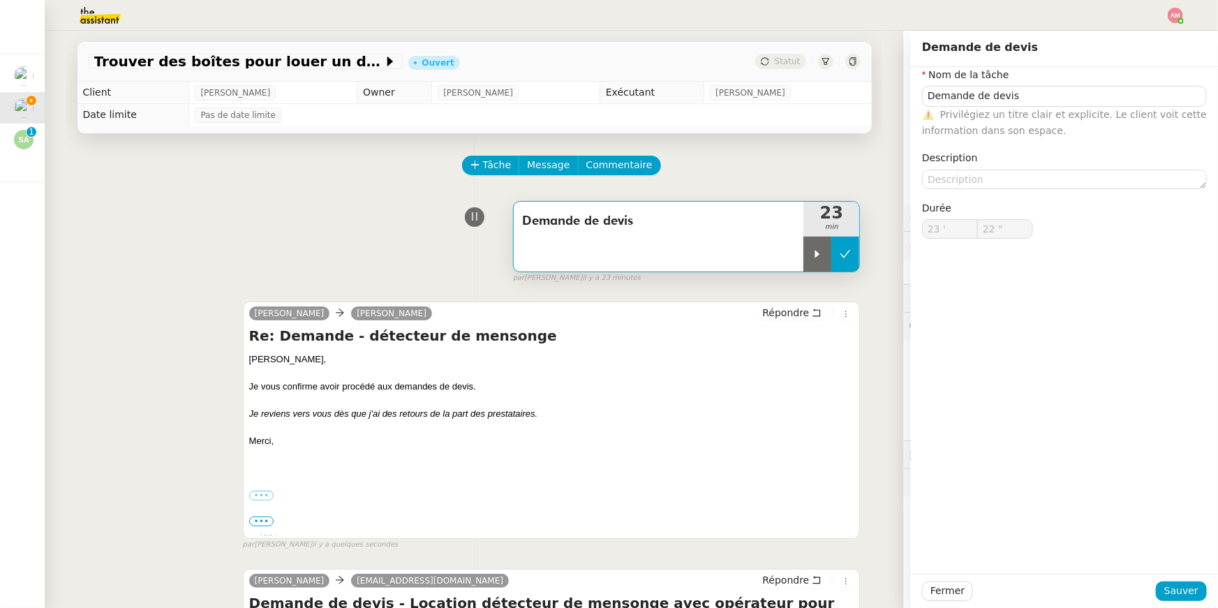
type input "Demande de devis"
type input "23 '"
type input "21 ""
type input "Demande de devis"
type input "23 '"
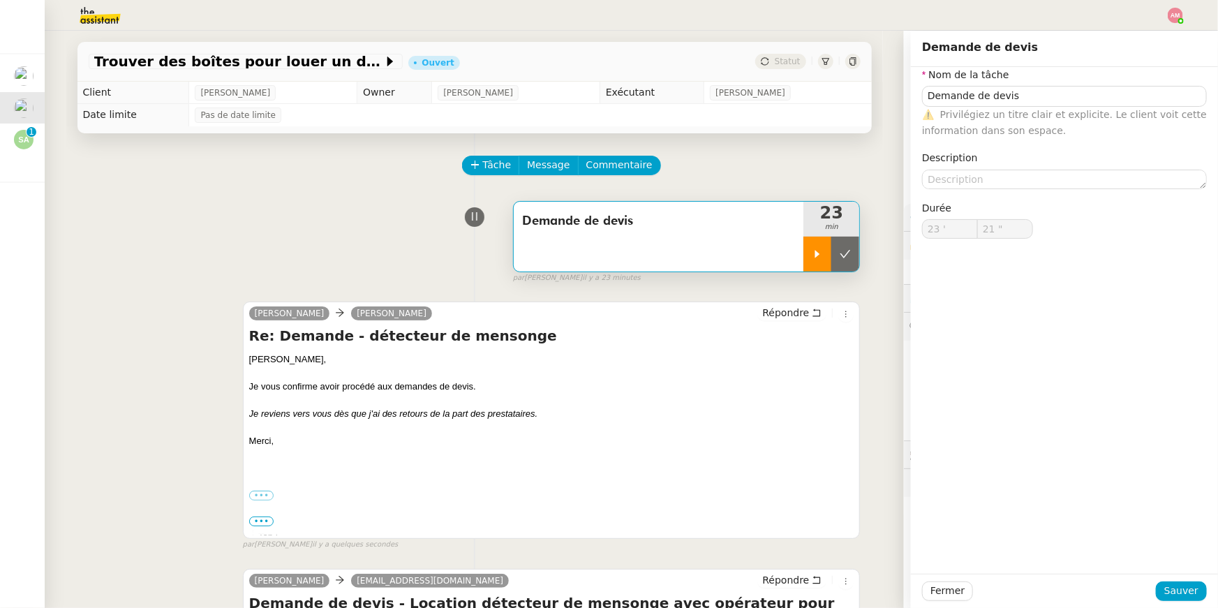
type input "21 ""
click at [823, 250] on icon at bounding box center [817, 254] width 11 height 11
type input "Demande de devis"
type input "23 '"
type input "21 ""
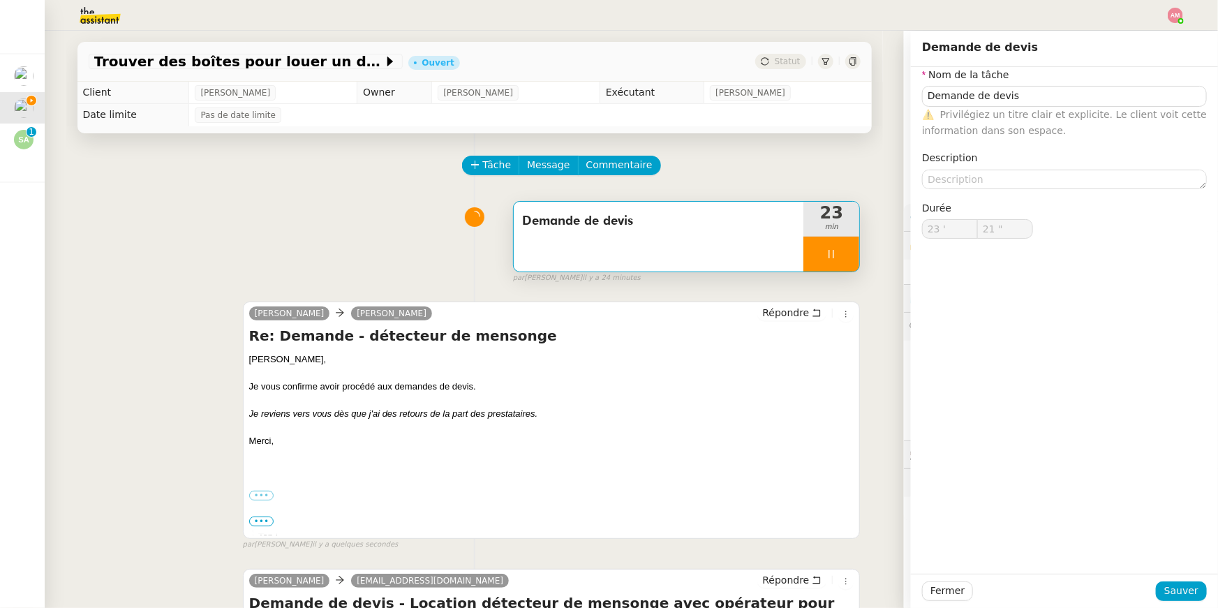
type input "Demande de devis"
type input "23 '"
type input "23 ""
click at [823, 250] on div at bounding box center [832, 254] width 56 height 35
type input "Demande de devis"
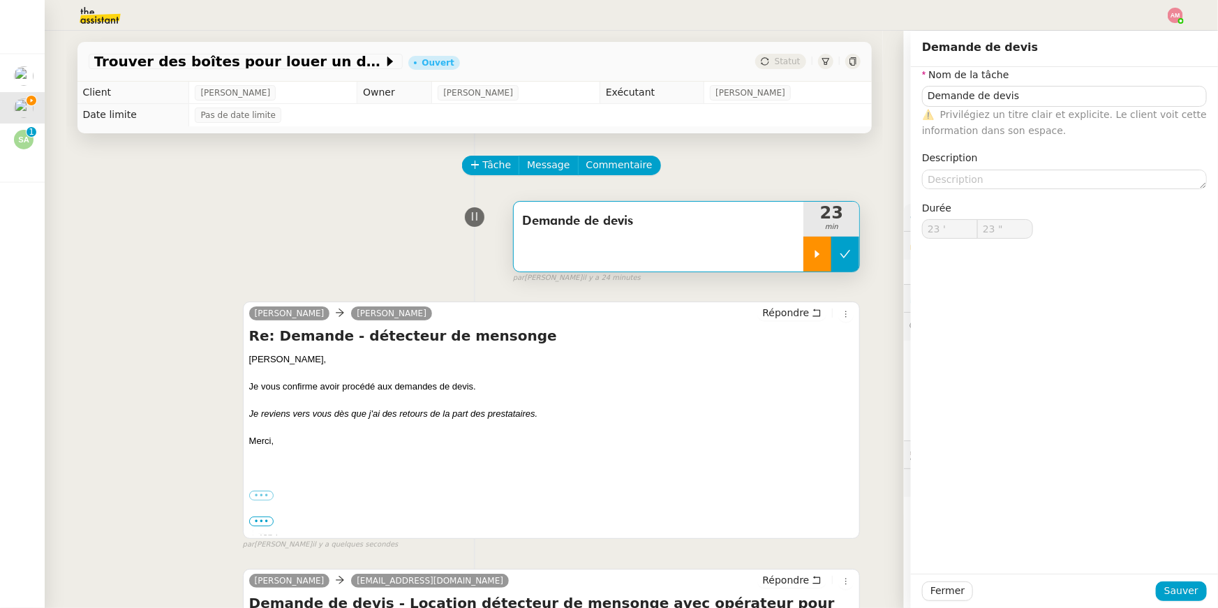
type input "23 '"
type input "23 ""
click at [848, 253] on icon at bounding box center [846, 254] width 10 height 8
type input "Demande de devis"
type input "23 '"
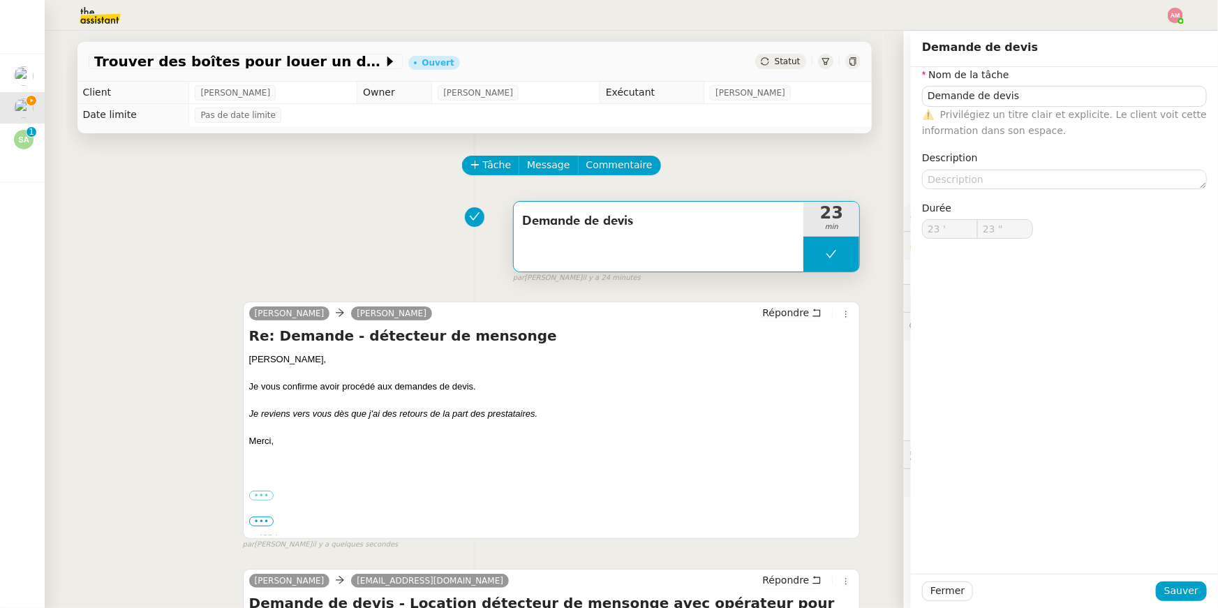
type input "23 ""
type input "Demande de devis"
type input "23 '"
type input "23 ""
type input "Demande de devis"
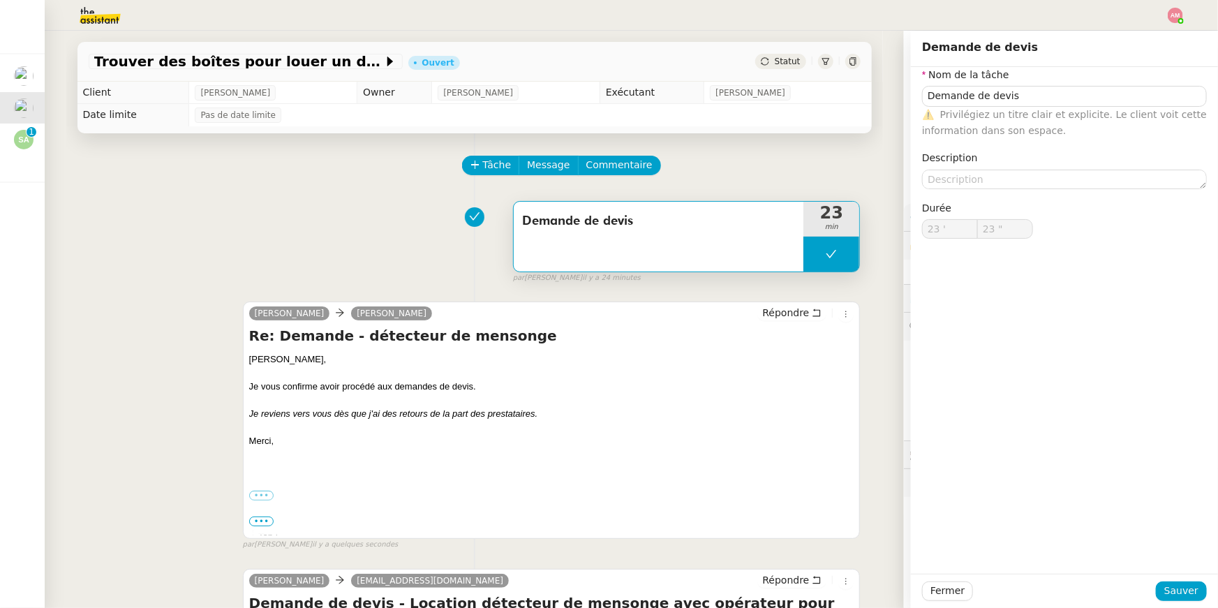
type input "23 '"
type input "23 ""
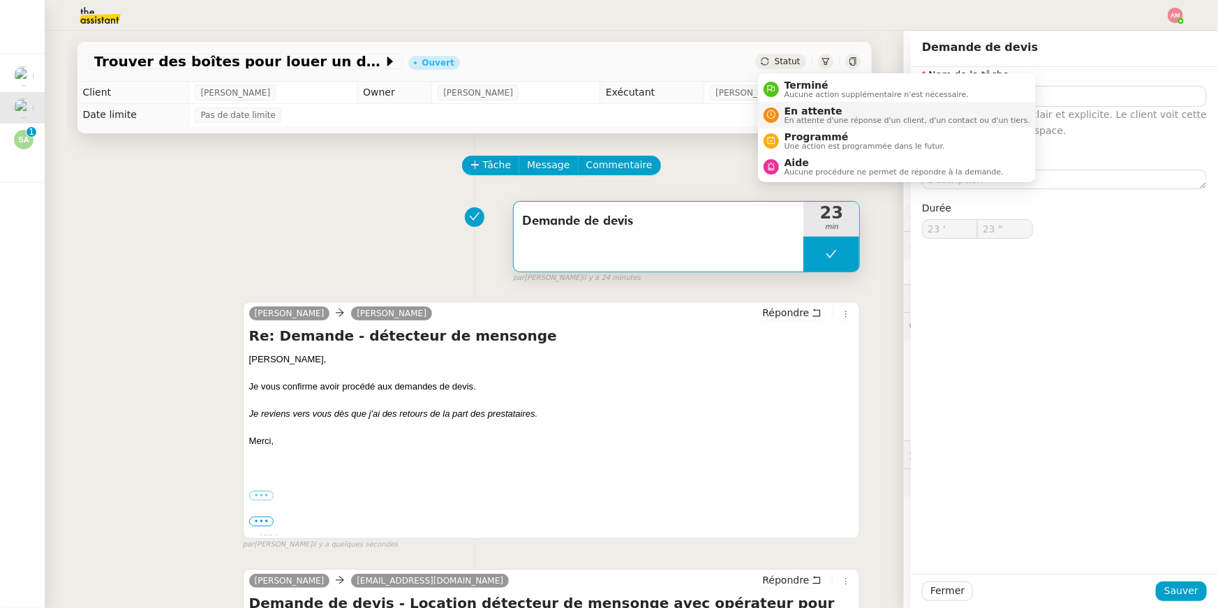
click at [799, 114] on span "En attente" at bounding box center [908, 110] width 246 height 11
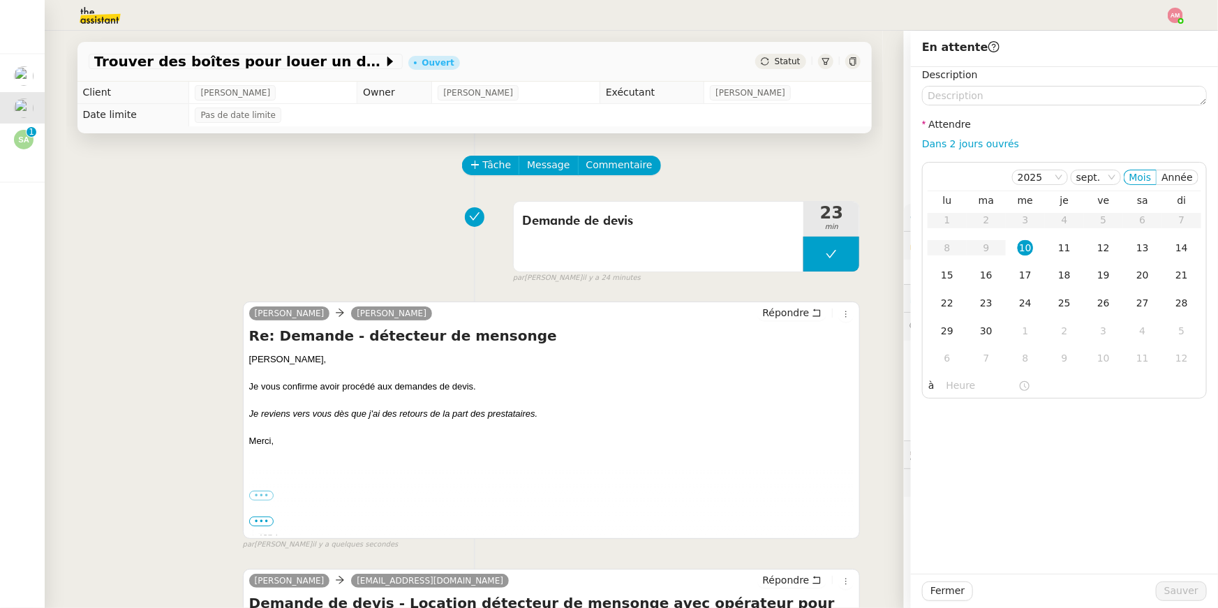
click at [987, 136] on div "Dans 2 jours ouvrés" at bounding box center [1064, 144] width 285 height 16
click at [987, 146] on link "Dans 2 jours ouvrés" at bounding box center [970, 143] width 97 height 11
type input "07:00"
click at [1188, 595] on span "Sauver" at bounding box center [1182, 591] width 34 height 16
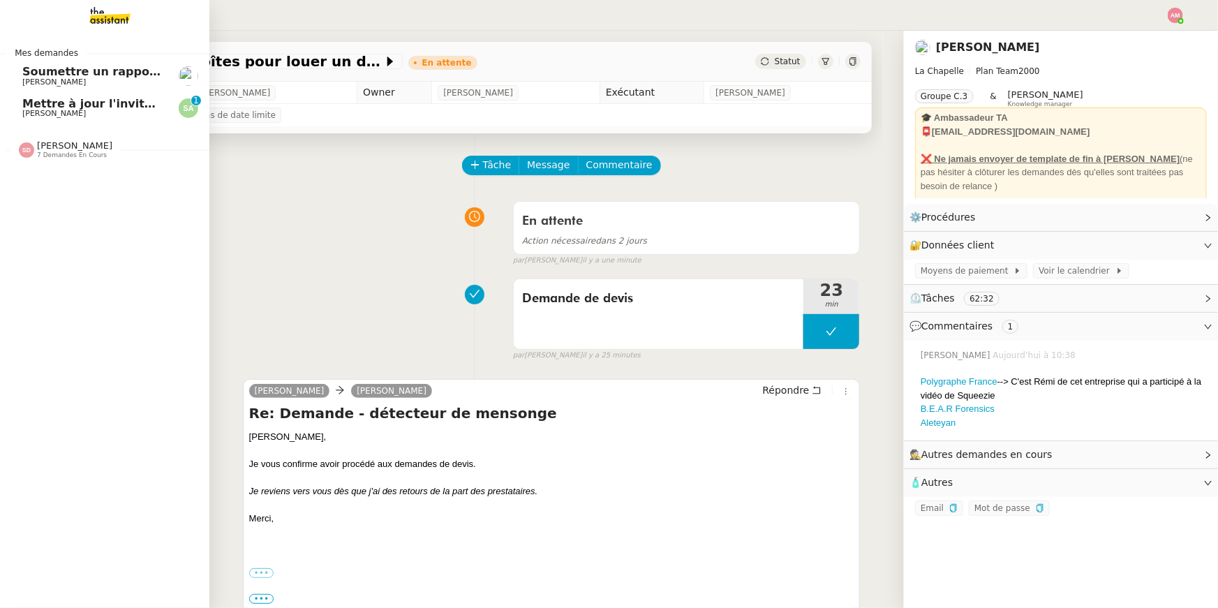
click at [27, 112] on span "Sophie AMORETTI" at bounding box center [54, 113] width 64 height 9
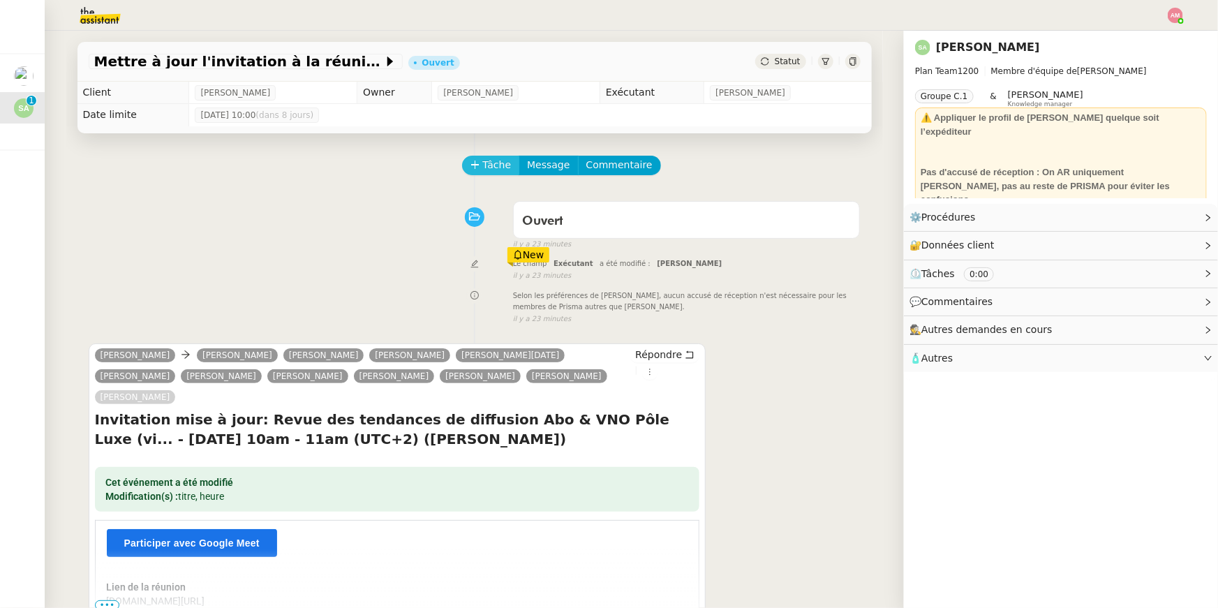
click at [483, 170] on span "Tâche" at bounding box center [497, 165] width 29 height 16
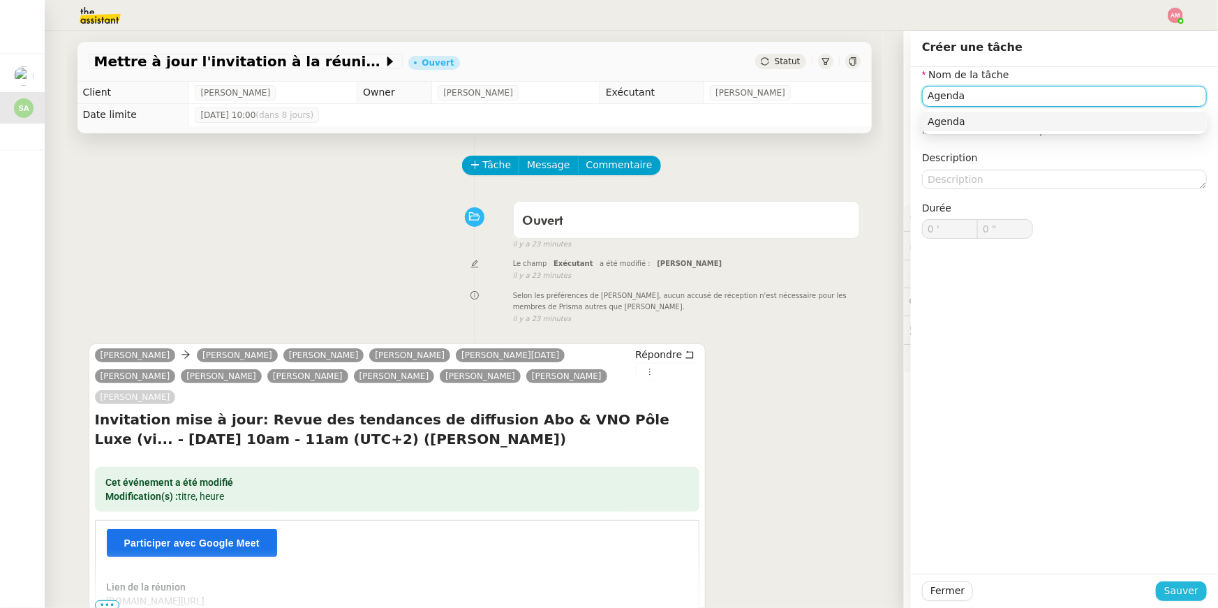
type input "Agenda"
click at [1188, 592] on span "Sauver" at bounding box center [1182, 591] width 34 height 16
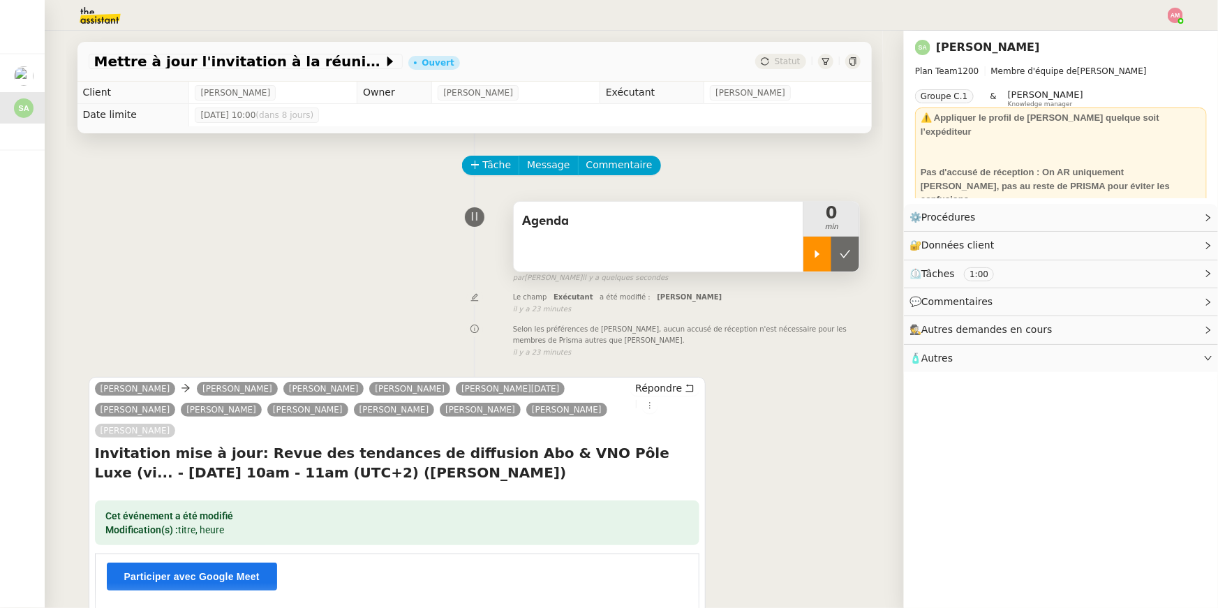
click at [816, 242] on div at bounding box center [818, 254] width 28 height 35
click at [583, 262] on div "Agenda" at bounding box center [659, 237] width 290 height 70
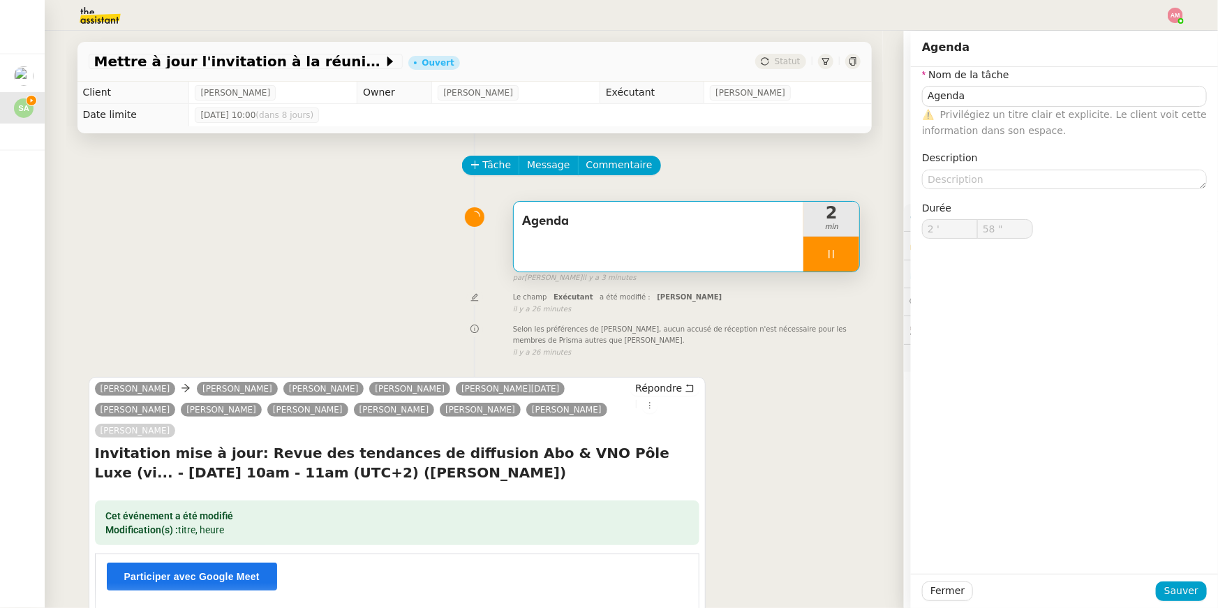
type input "59 ""
type input "3 '"
type input "9 ""
click at [855, 257] on div at bounding box center [832, 254] width 56 height 35
click at [855, 257] on button at bounding box center [846, 254] width 28 height 35
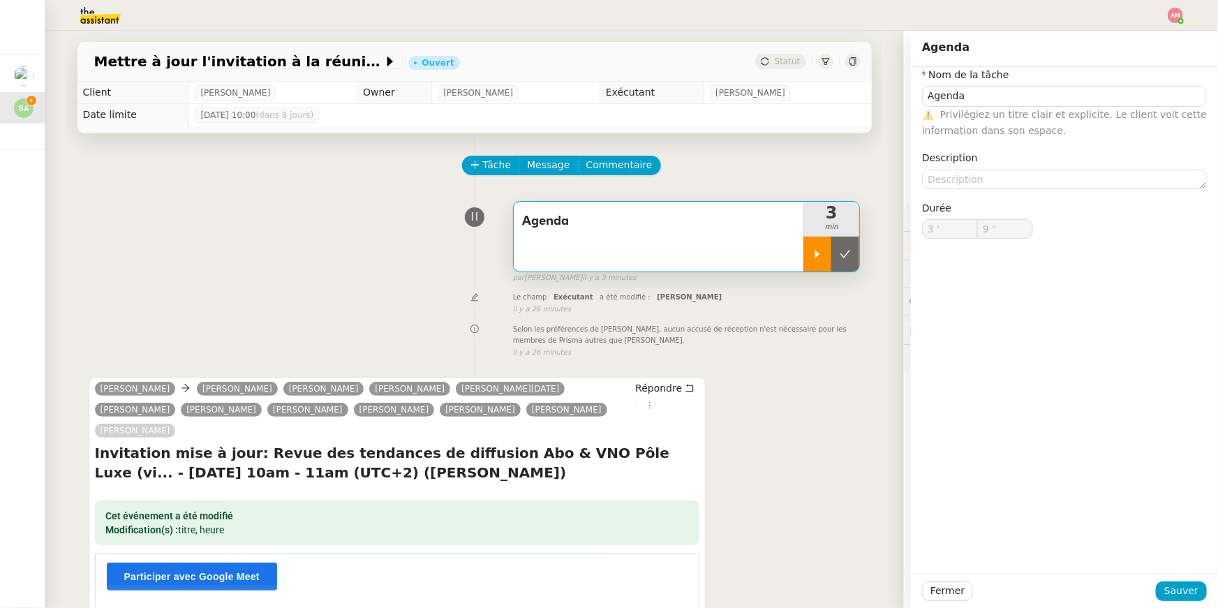
type input "Agenda"
type input "3 '"
type input "9 ""
type input "Agenda"
type input "3 '"
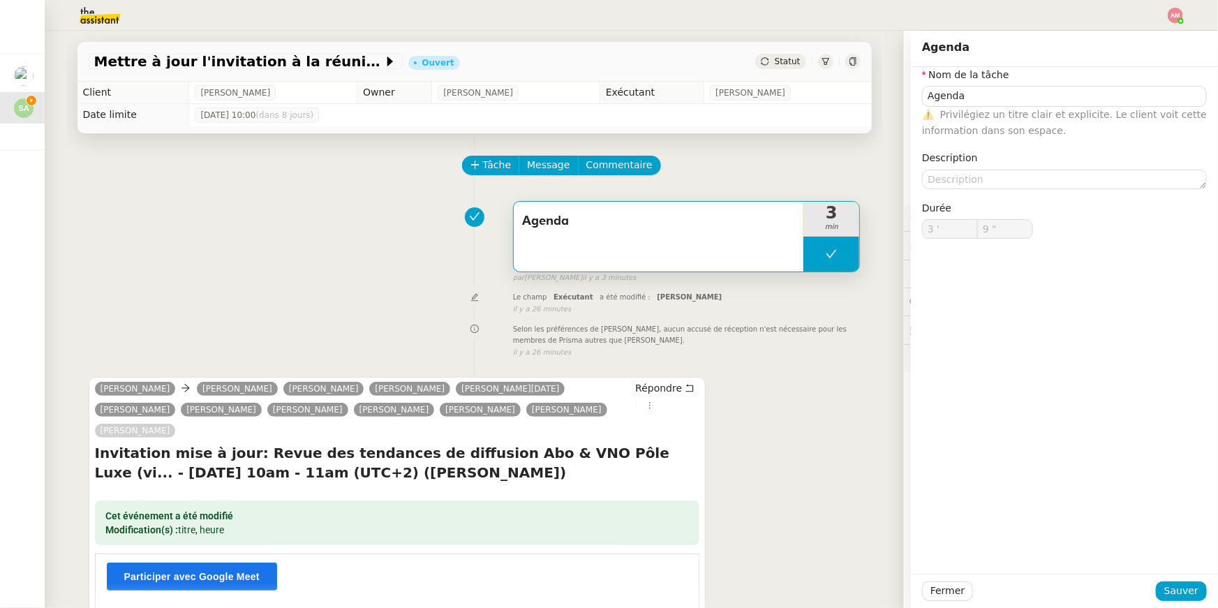
type input "9 ""
type input "Agenda"
type input "3 '"
type input "9 ""
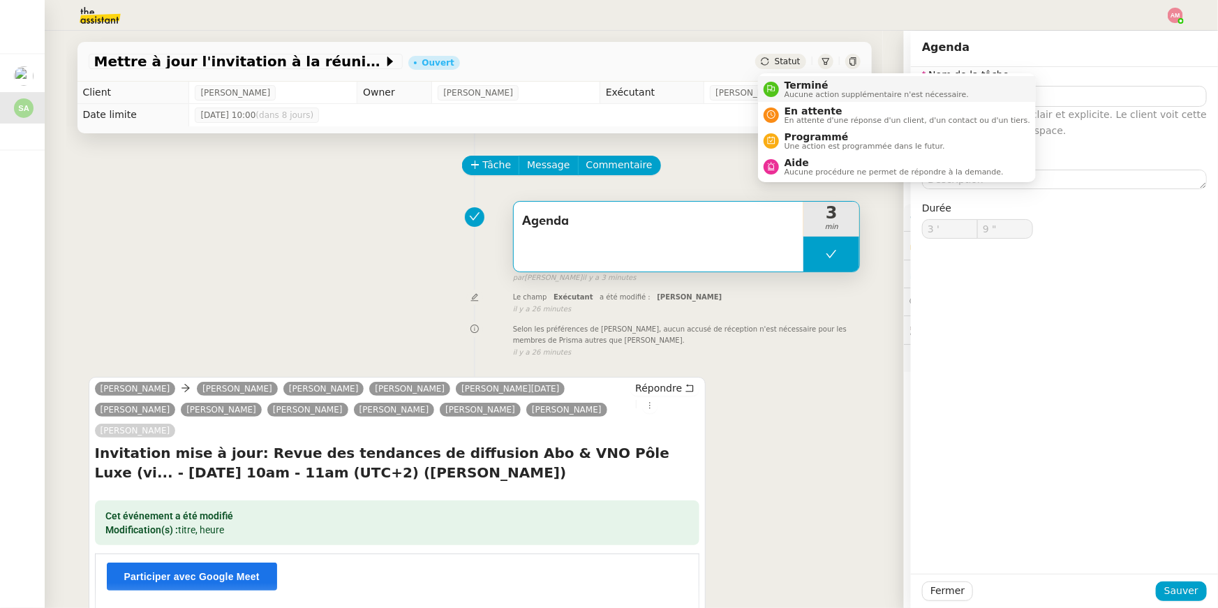
click at [794, 87] on span "Terminé" at bounding box center [877, 85] width 184 height 11
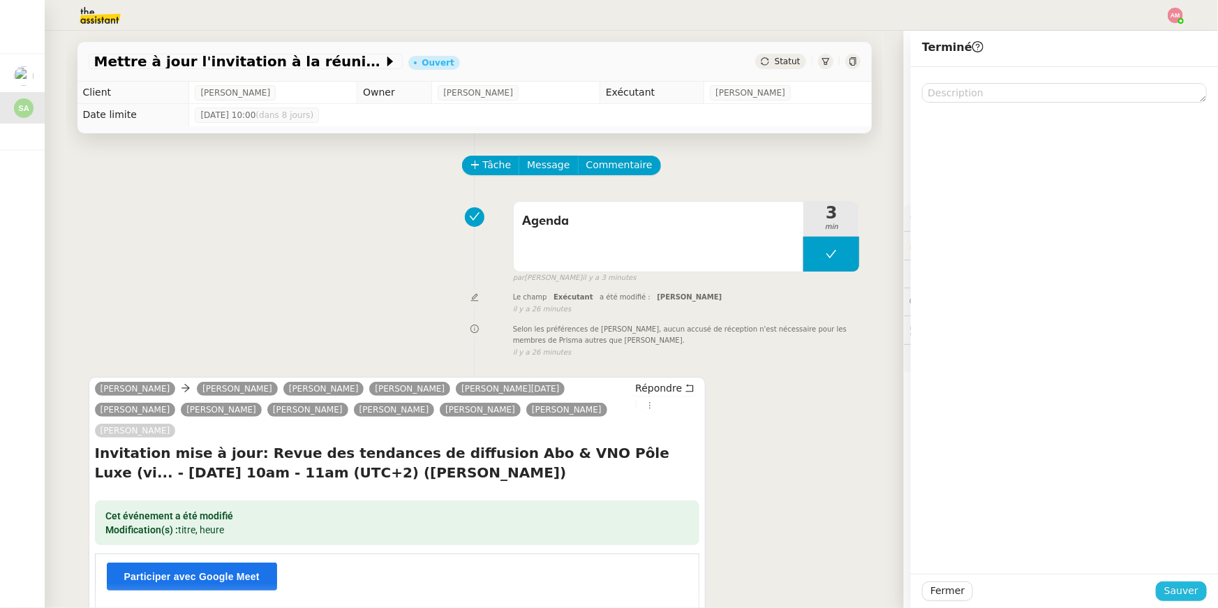
click at [1179, 589] on span "Sauver" at bounding box center [1182, 591] width 34 height 16
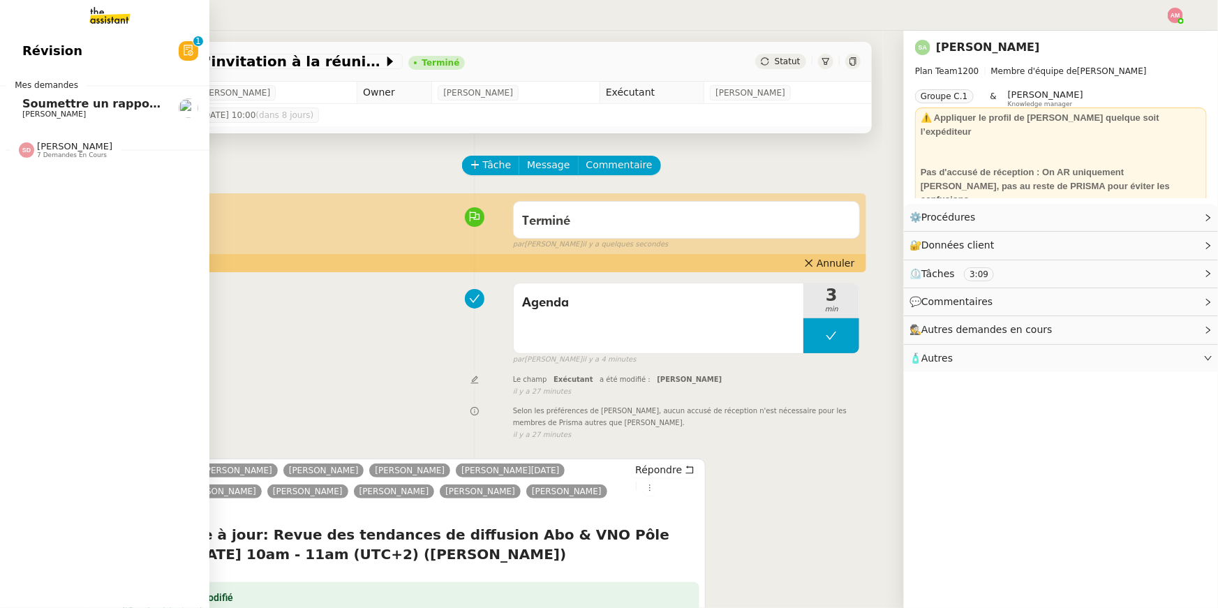
click at [41, 120] on link "Soumettre un rapport de dépenses Sébastien Badault" at bounding box center [104, 108] width 209 height 32
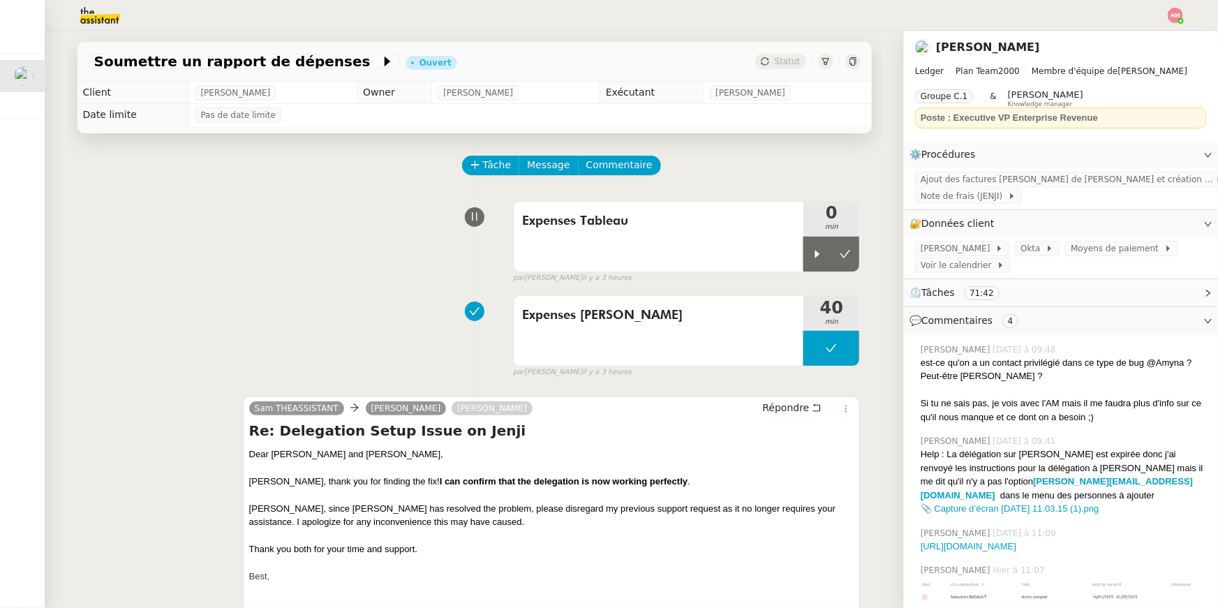
click at [1175, 17] on img at bounding box center [1175, 15] width 15 height 15
click at [1140, 48] on li "Suivi" at bounding box center [1138, 40] width 91 height 20
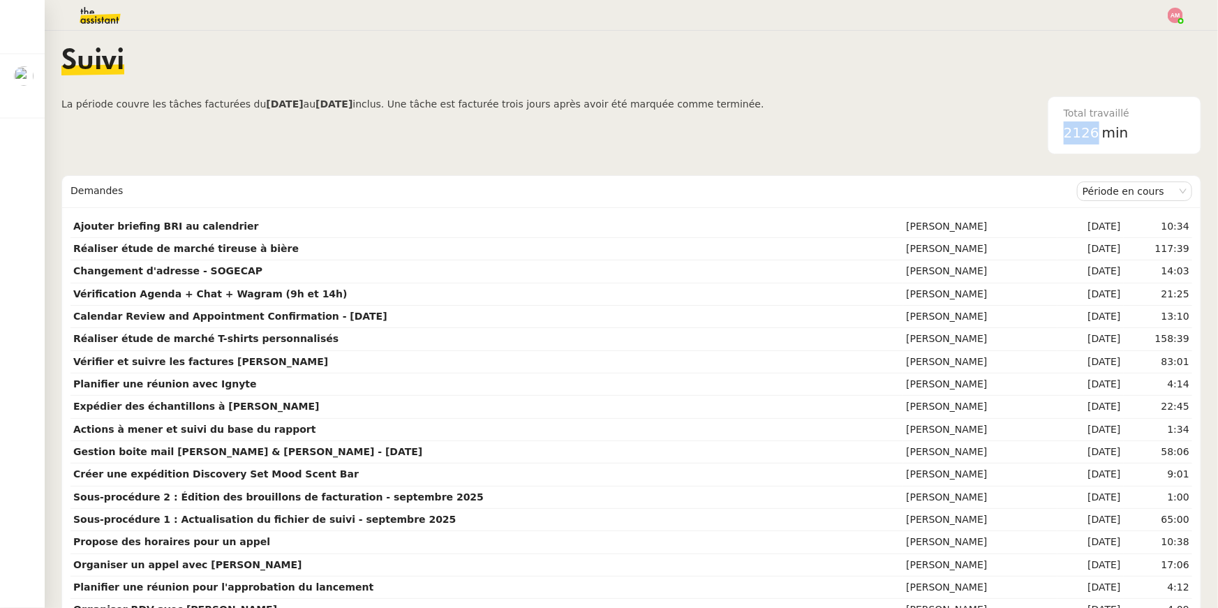
drag, startPoint x: 1099, startPoint y: 132, endPoint x: 1061, endPoint y: 132, distance: 38.4
click at [1061, 132] on div "Total travaillé 2126 min" at bounding box center [1125, 125] width 138 height 57
copy span "2126"
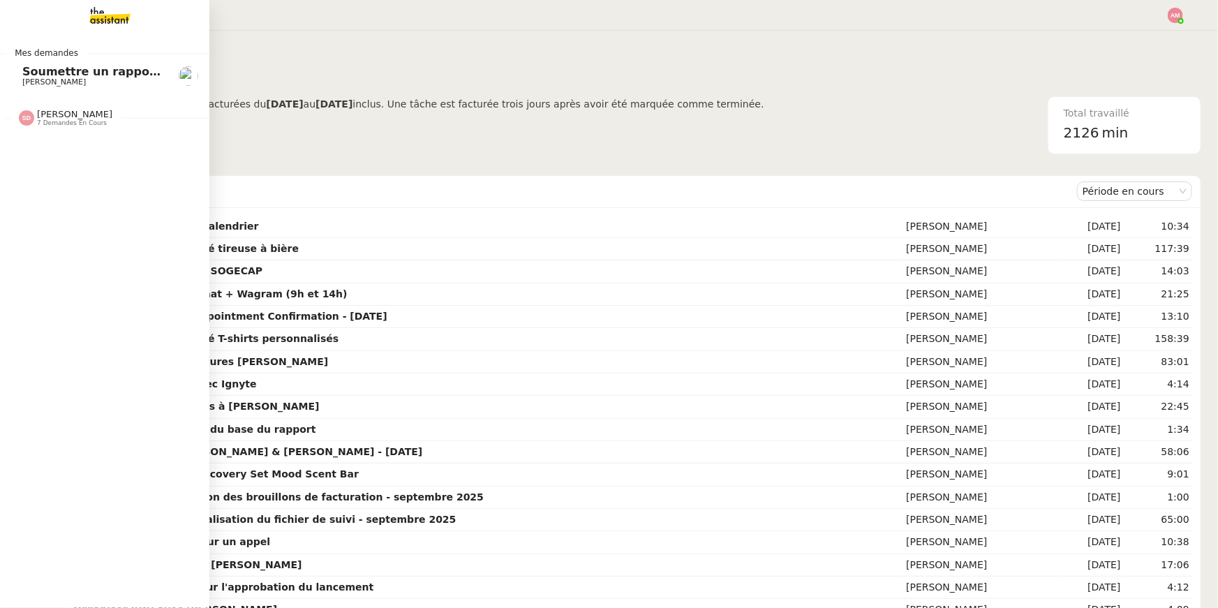
click at [45, 112] on span "[PERSON_NAME]" at bounding box center [74, 114] width 75 height 10
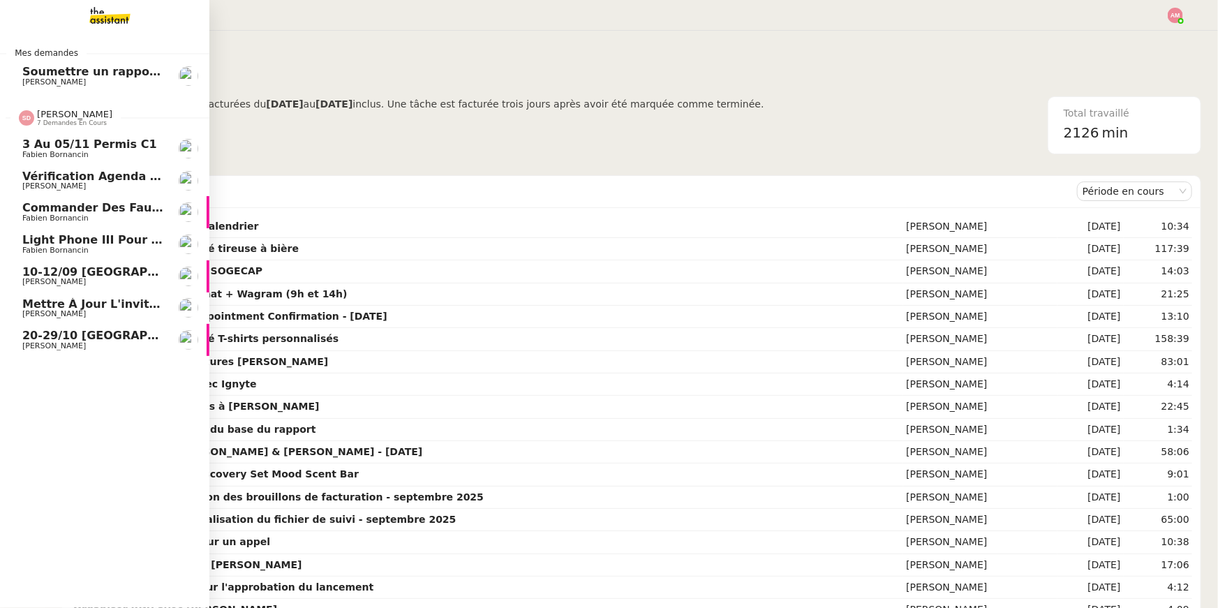
click at [45, 112] on span "[PERSON_NAME]" at bounding box center [74, 114] width 75 height 10
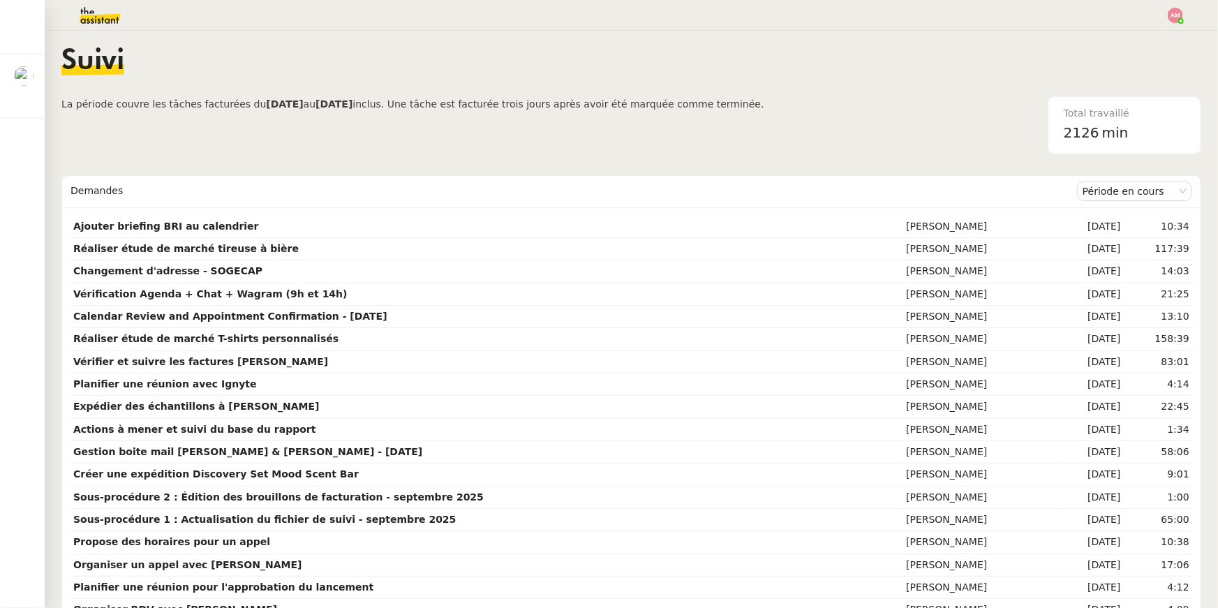
click at [66, 98] on span "La période couvre les tâches facturées du" at bounding box center [163, 103] width 205 height 11
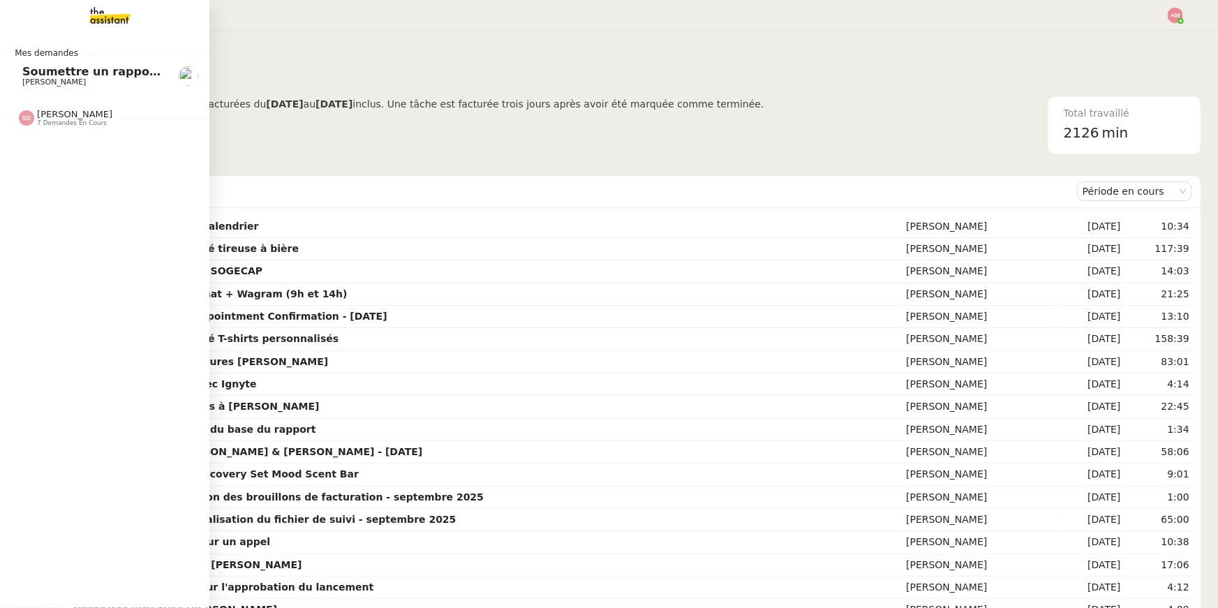
click at [23, 106] on span "Sheida Delpazir 7 demandes en cours" at bounding box center [110, 112] width 209 height 29
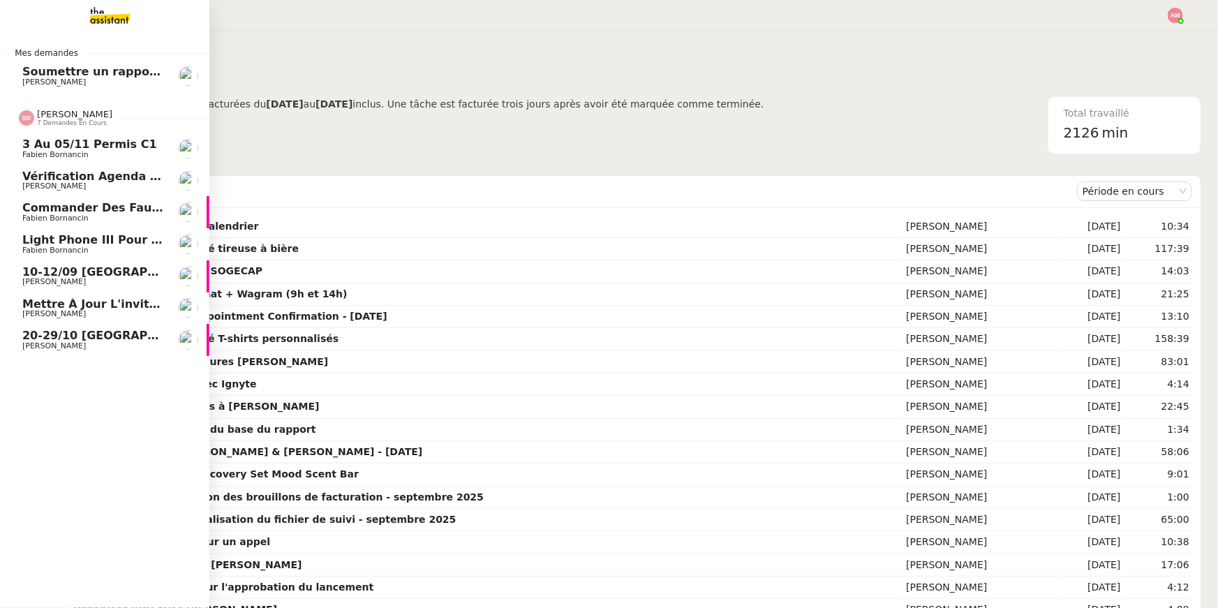
click at [26, 110] on img at bounding box center [26, 117] width 15 height 15
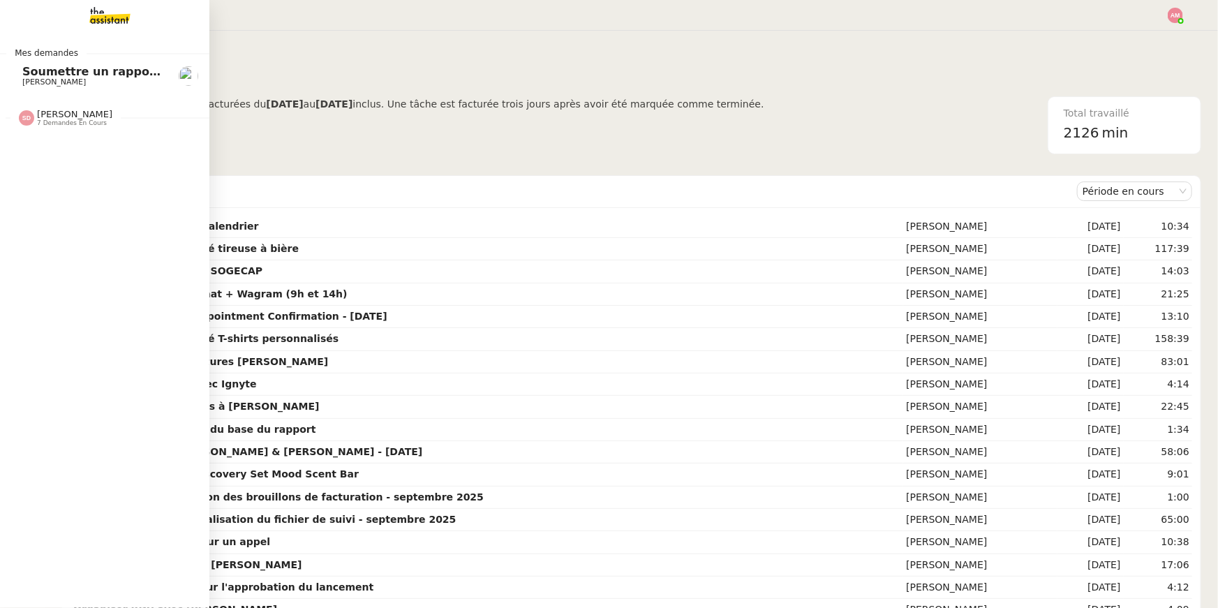
click at [26, 110] on img at bounding box center [26, 117] width 15 height 15
click at [63, 68] on span "Soumettre un rapport de dépenses" at bounding box center [132, 71] width 221 height 13
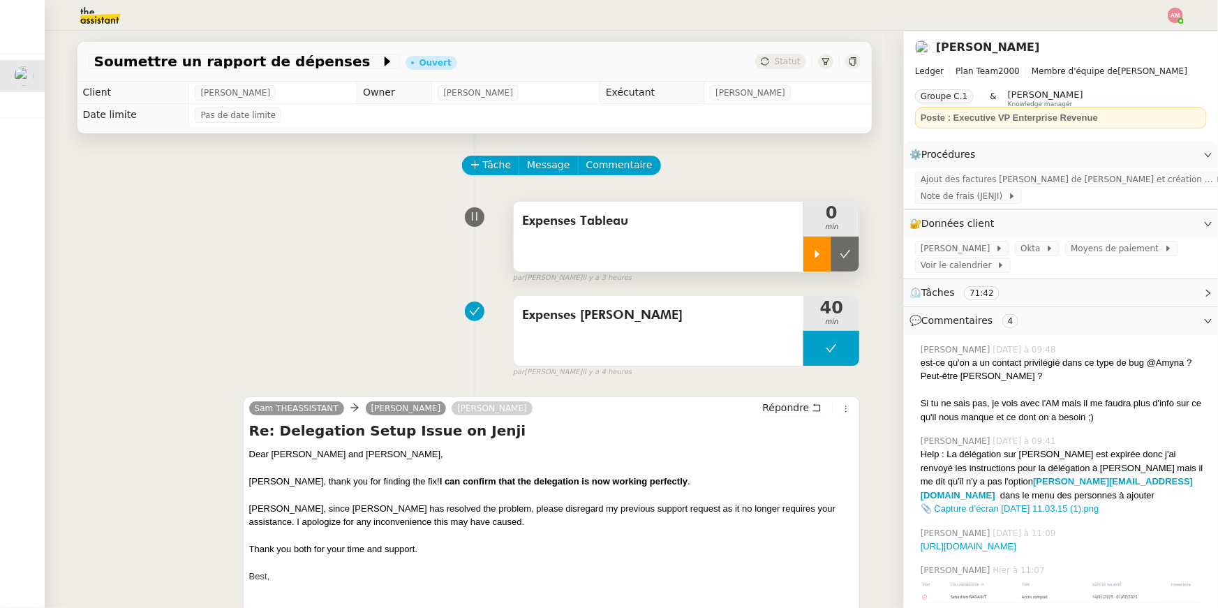
click at [811, 244] on div at bounding box center [818, 254] width 28 height 35
click at [932, 541] on link "https://docs.google.com/spreadsheets/d/1U2e1_T_ci5mdroJMquNoBsRmmTUAc5iFfVvq4hw…" at bounding box center [969, 546] width 96 height 10
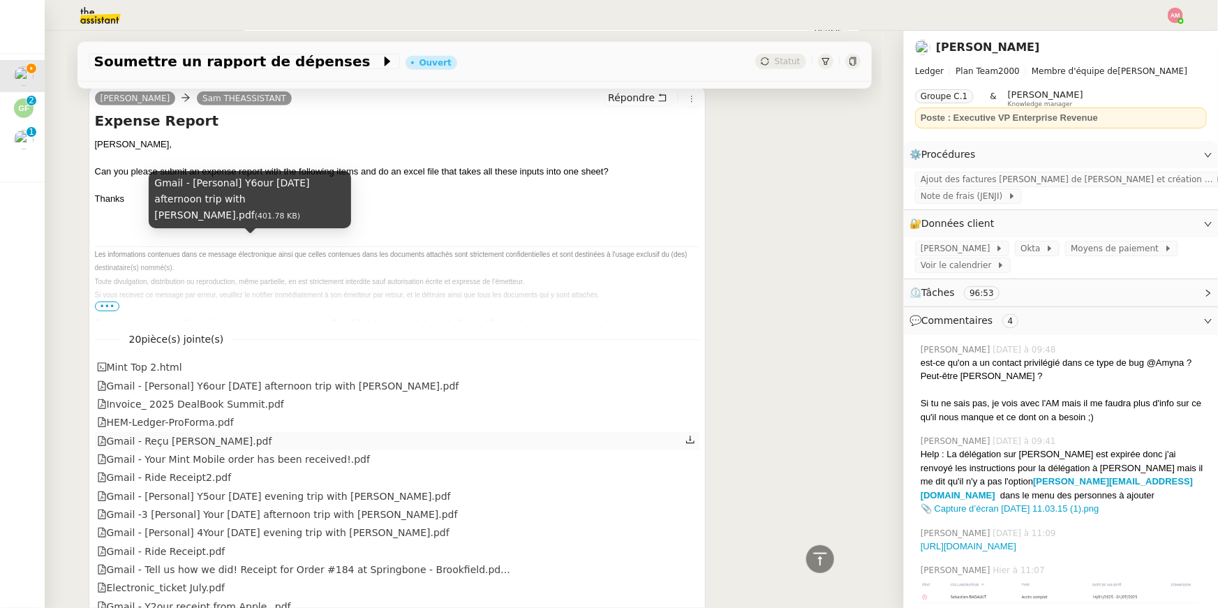
scroll to position [2733, 0]
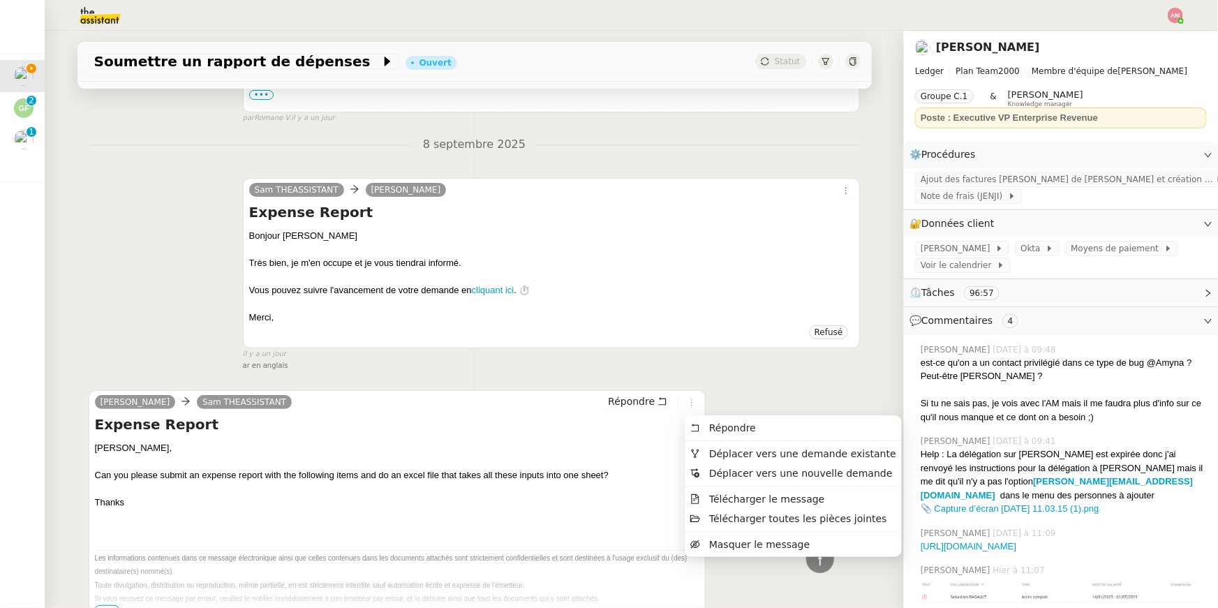
click at [691, 406] on icon at bounding box center [692, 403] width 8 height 8
drag, startPoint x: 725, startPoint y: 499, endPoint x: 727, endPoint y: 522, distance: 23.1
click at [727, 522] on ul "Répondre Déplacer vers une demande existante Déplacer vers une nouvelle demande…" at bounding box center [793, 486] width 217 height 142
click at [727, 522] on span "Télécharger toutes les pièces jointes" at bounding box center [798, 518] width 178 height 11
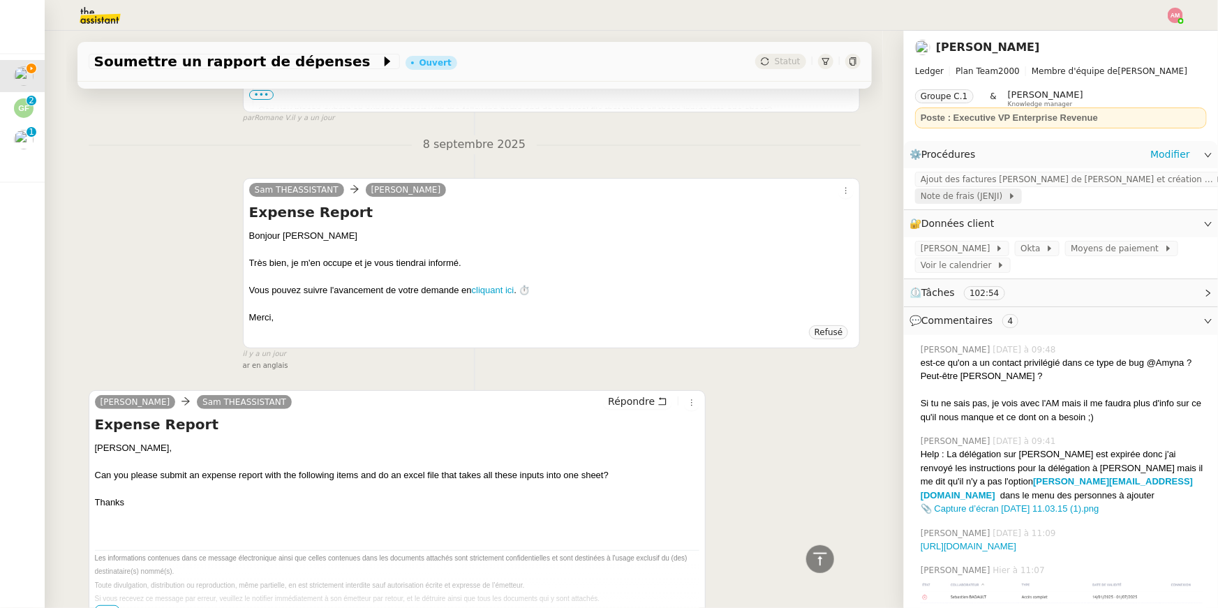
click at [978, 189] on span "Note de frais (JENJI)" at bounding box center [964, 196] width 87 height 14
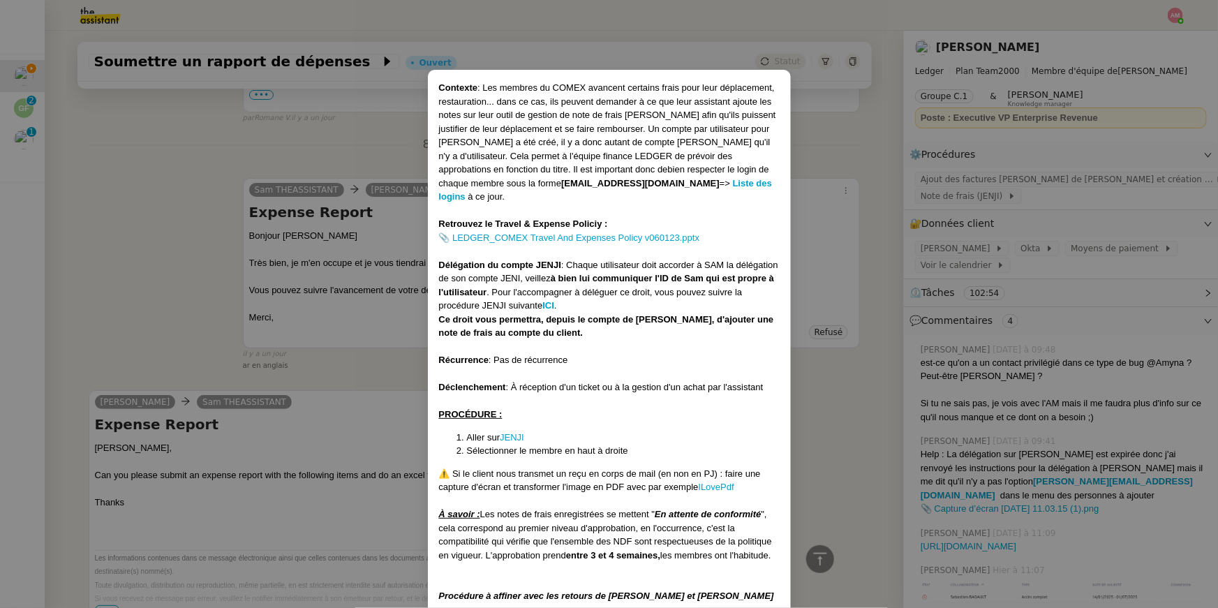
click at [987, 176] on nz-modal-container "Contexte : Les membres du COMEX avancent certains frais pour leur déplacement, …" at bounding box center [609, 304] width 1218 height 608
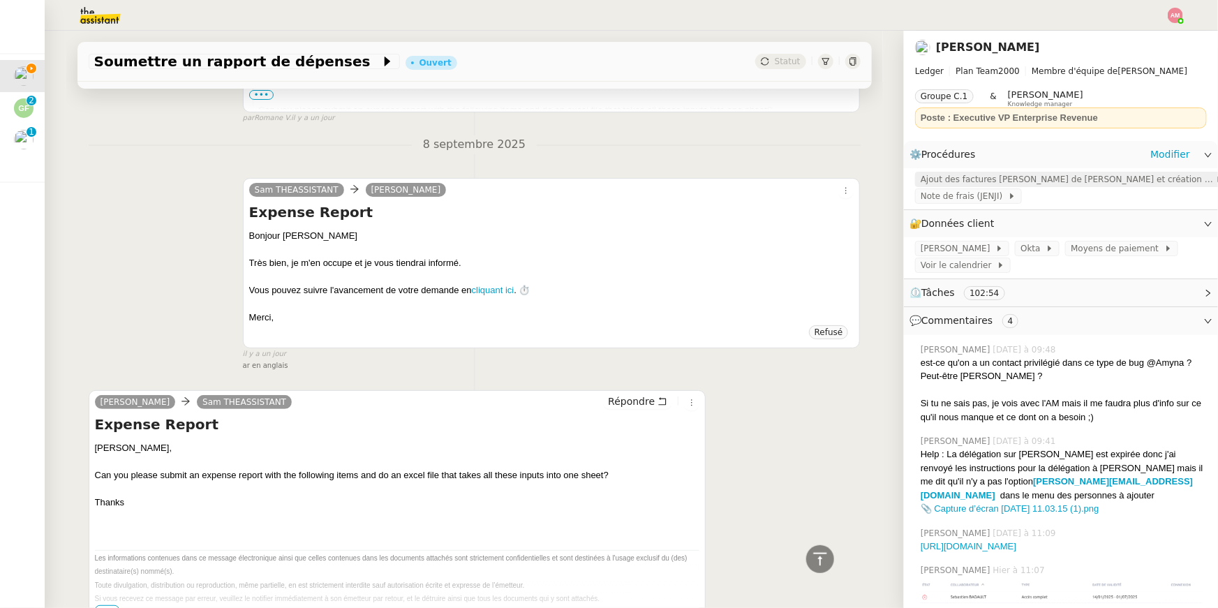
click at [985, 176] on span "Ajout des factures Jenji de Sébastien et création d'un tableau de suivi" at bounding box center [1068, 179] width 295 height 14
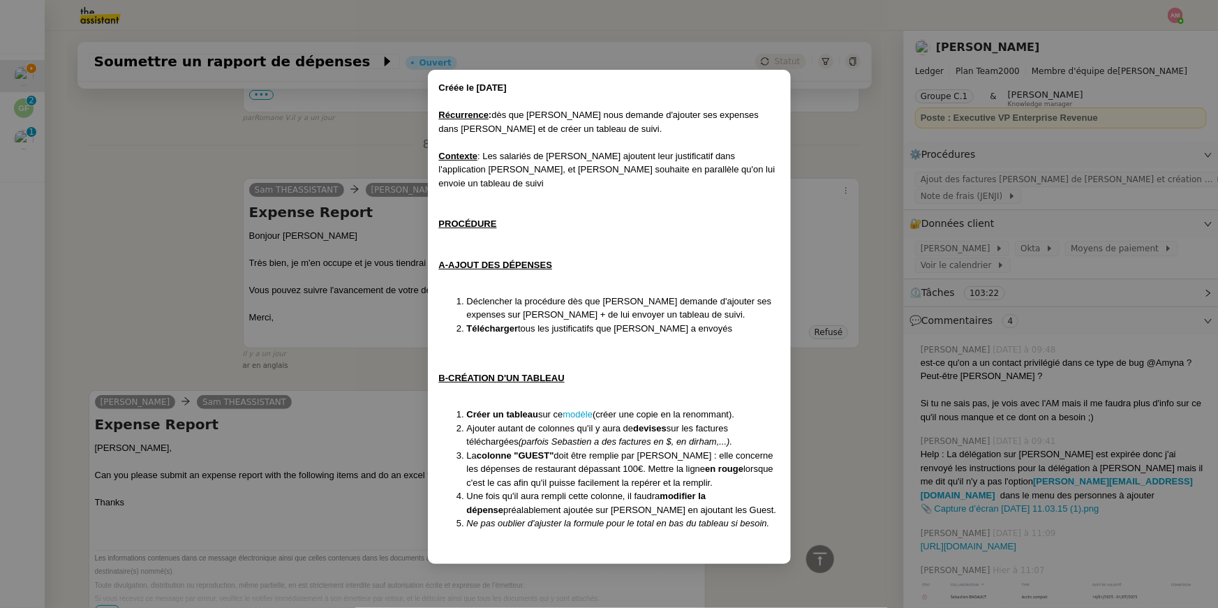
click at [307, 267] on nz-modal-container "Créée le 25/04/2025 Récurrence : dès que Sébastien nous demande d'ajouter ses e…" at bounding box center [609, 304] width 1218 height 608
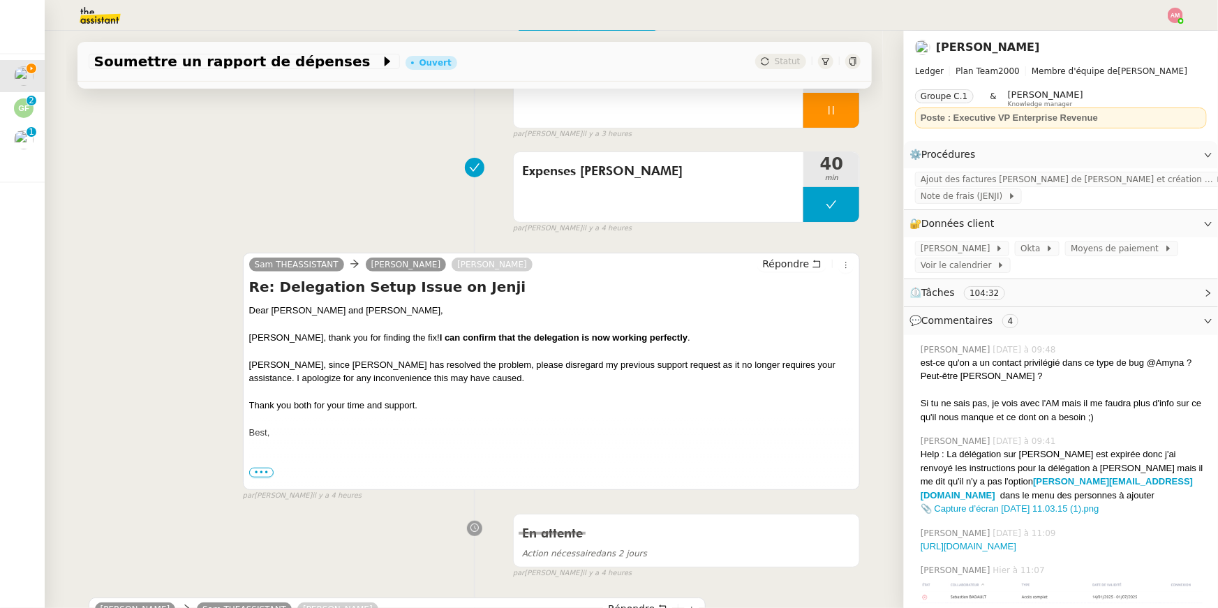
scroll to position [0, 0]
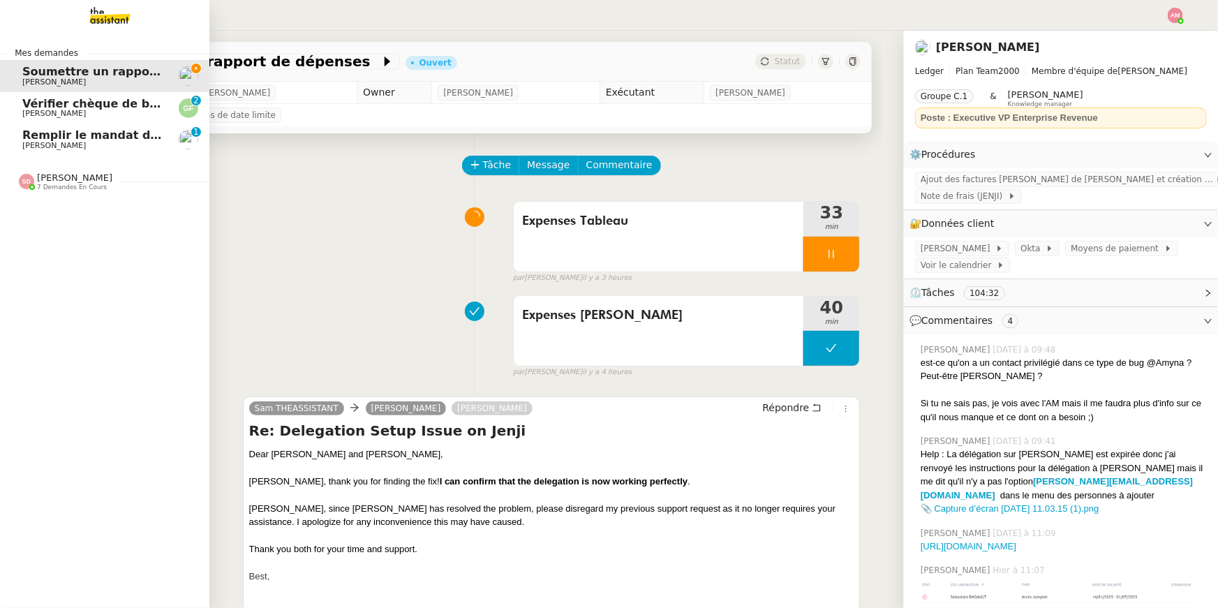
click at [53, 132] on span "Remplir le mandat de gestion Orange" at bounding box center [140, 134] width 237 height 13
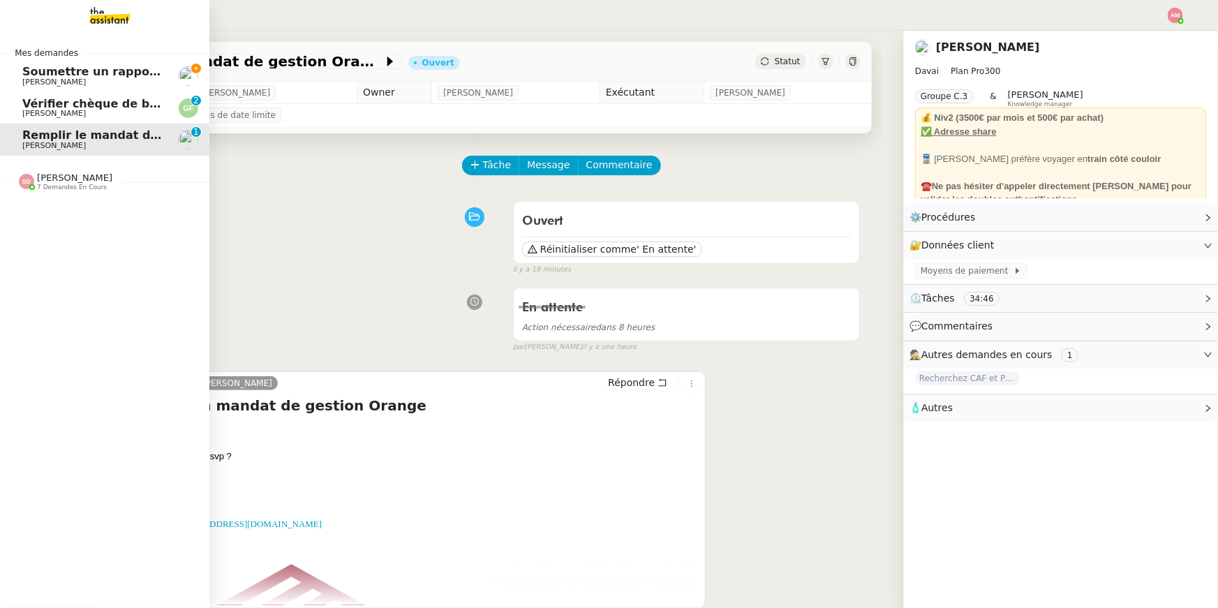
click at [92, 113] on span "Guillaume FONTES" at bounding box center [92, 114] width 141 height 8
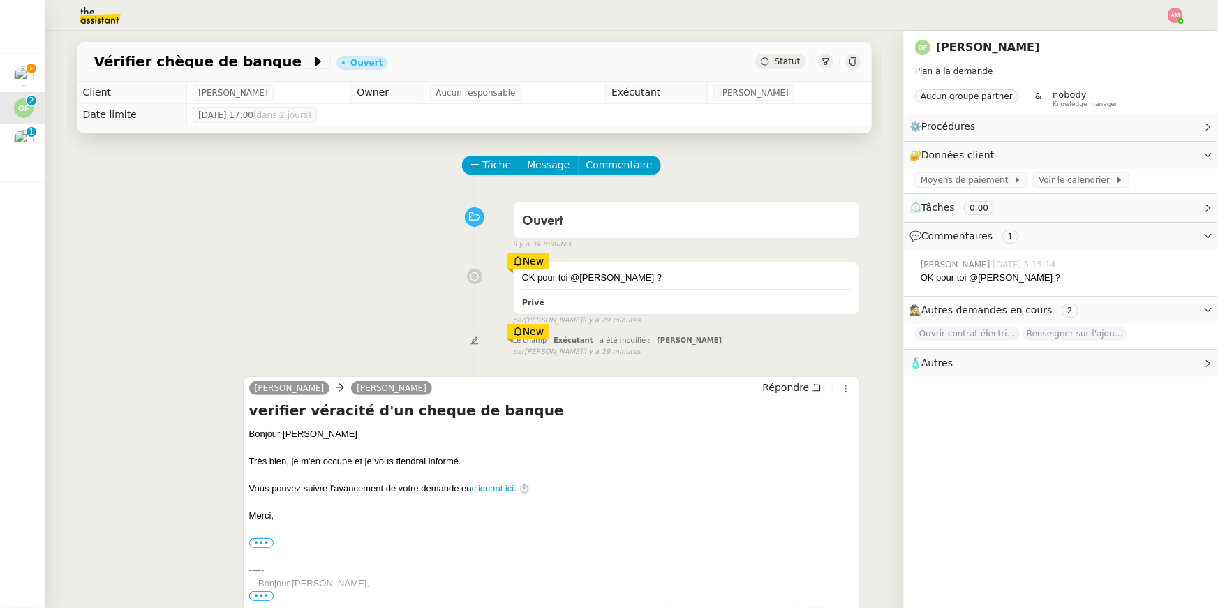
scroll to position [362, 0]
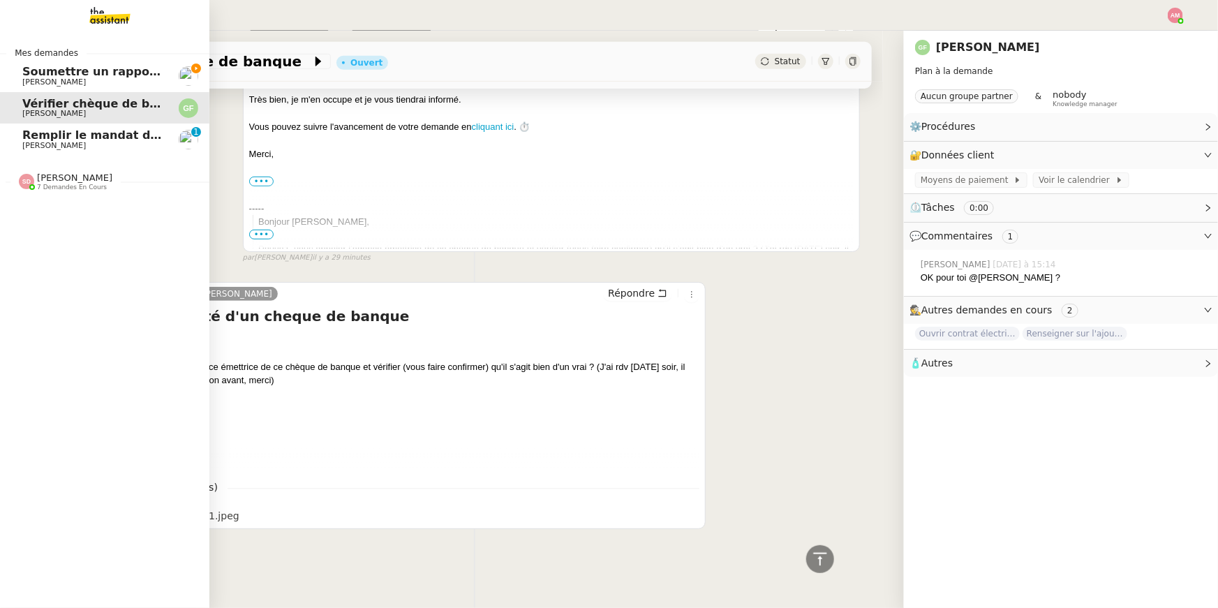
click at [20, 182] on img at bounding box center [26, 181] width 15 height 15
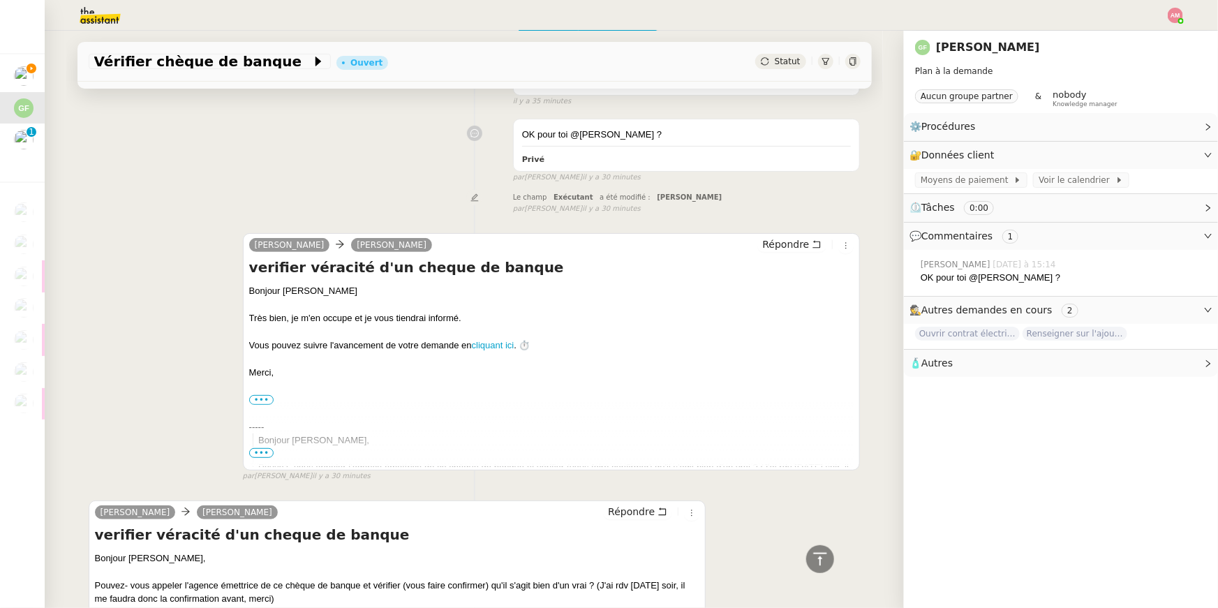
scroll to position [0, 0]
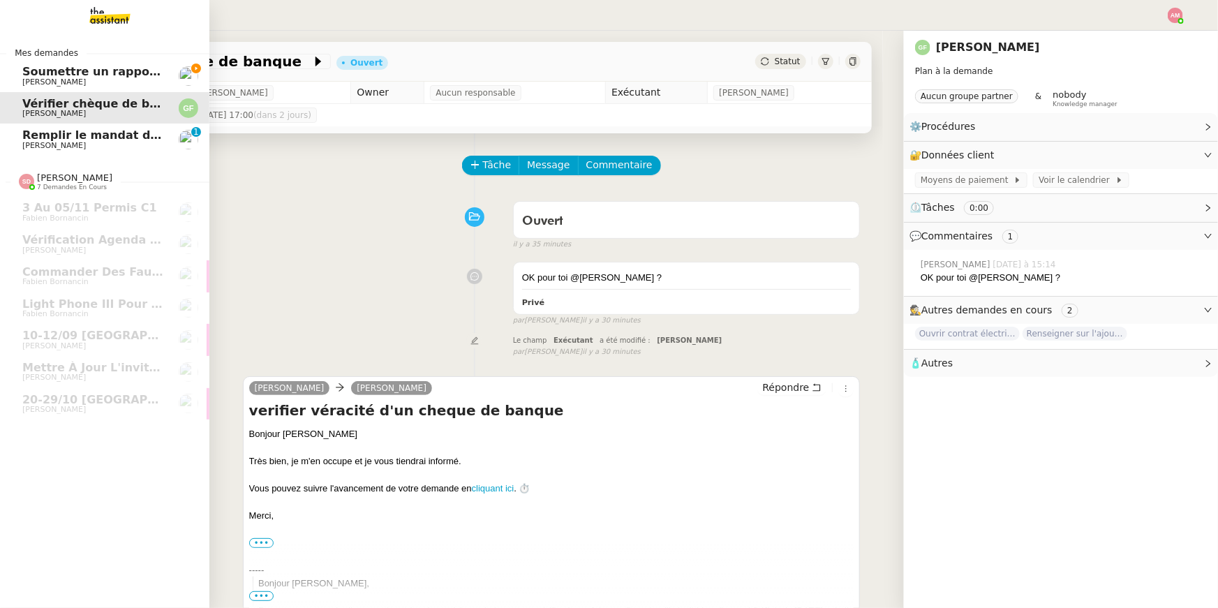
click at [25, 133] on span "Remplir le mandat de gestion Orange" at bounding box center [140, 134] width 237 height 13
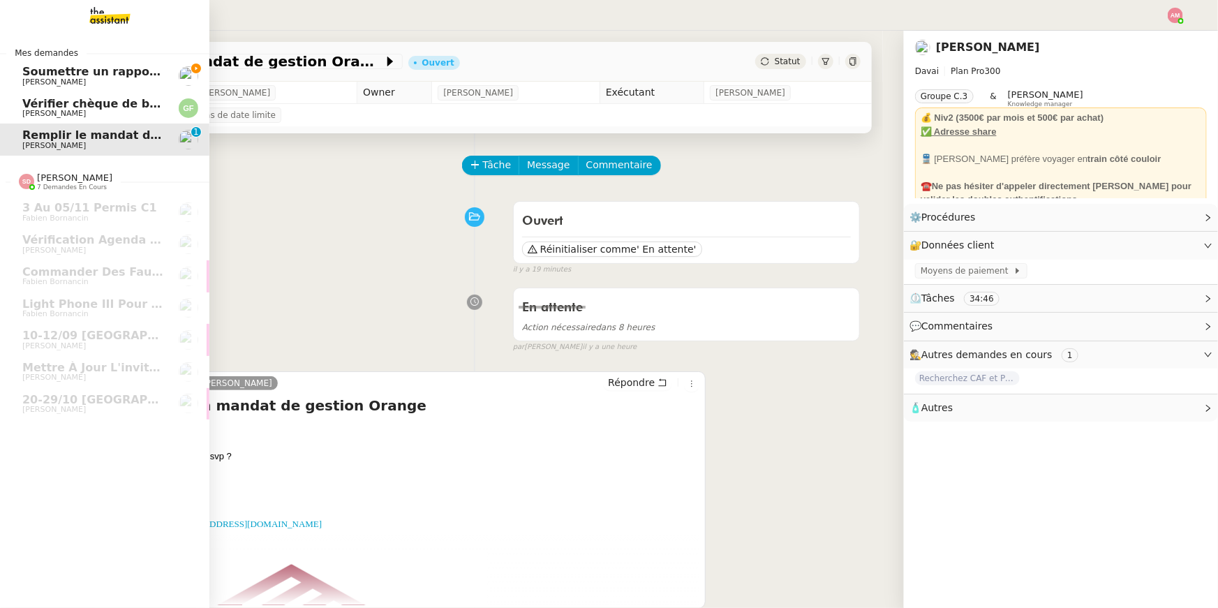
click at [36, 86] on span "Sébastien Badault" at bounding box center [54, 82] width 64 height 9
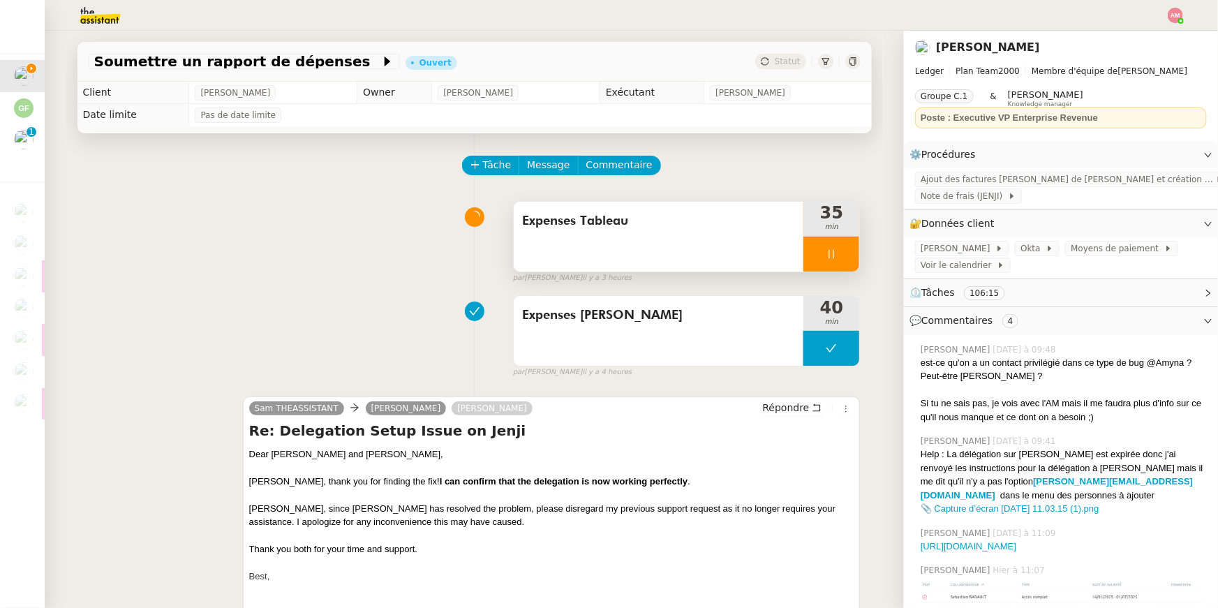
click at [844, 250] on div at bounding box center [832, 254] width 56 height 35
click at [848, 250] on icon at bounding box center [845, 254] width 11 height 11
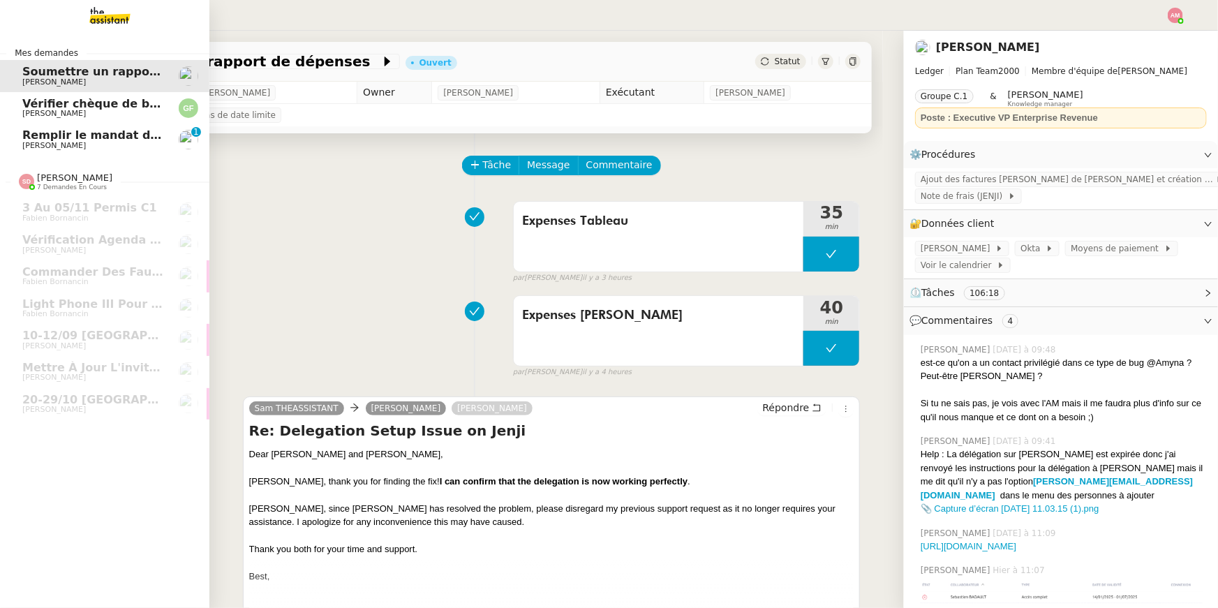
click at [68, 128] on span "Remplir le mandat de gestion Orange" at bounding box center [140, 134] width 237 height 13
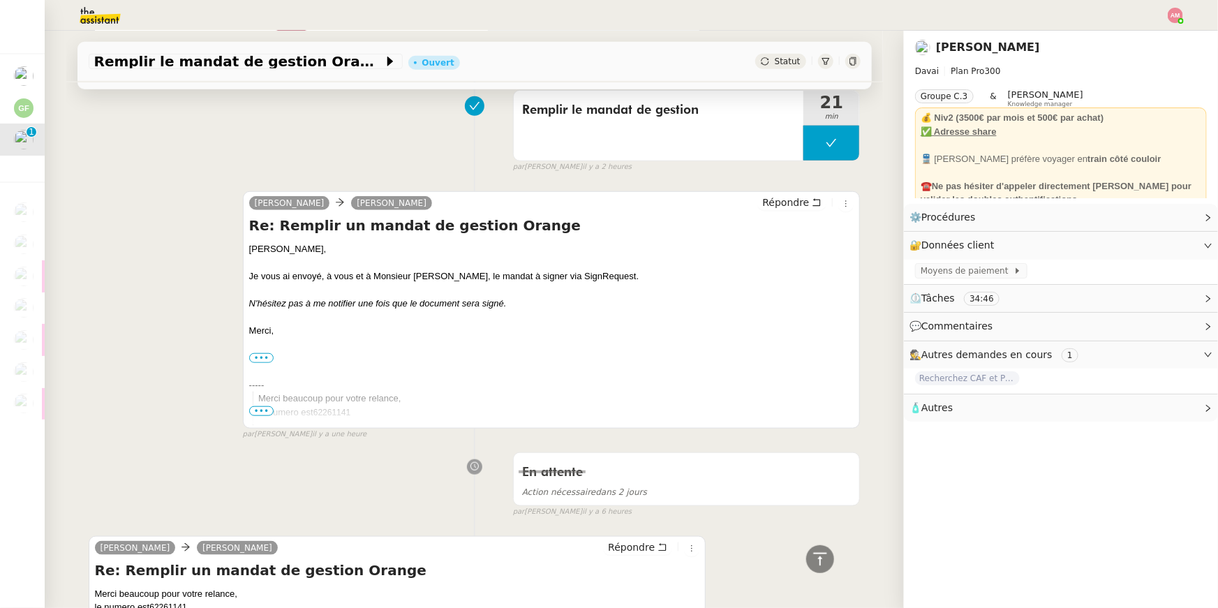
scroll to position [385, 0]
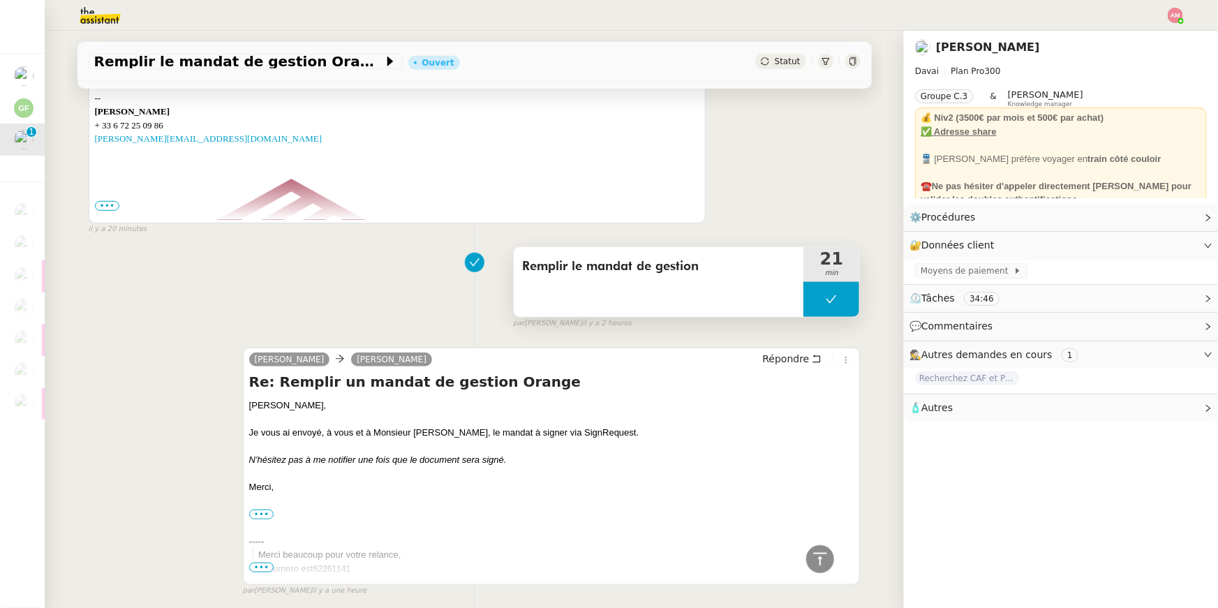
click at [834, 302] on icon at bounding box center [831, 299] width 11 height 11
click at [823, 301] on icon at bounding box center [817, 299] width 11 height 11
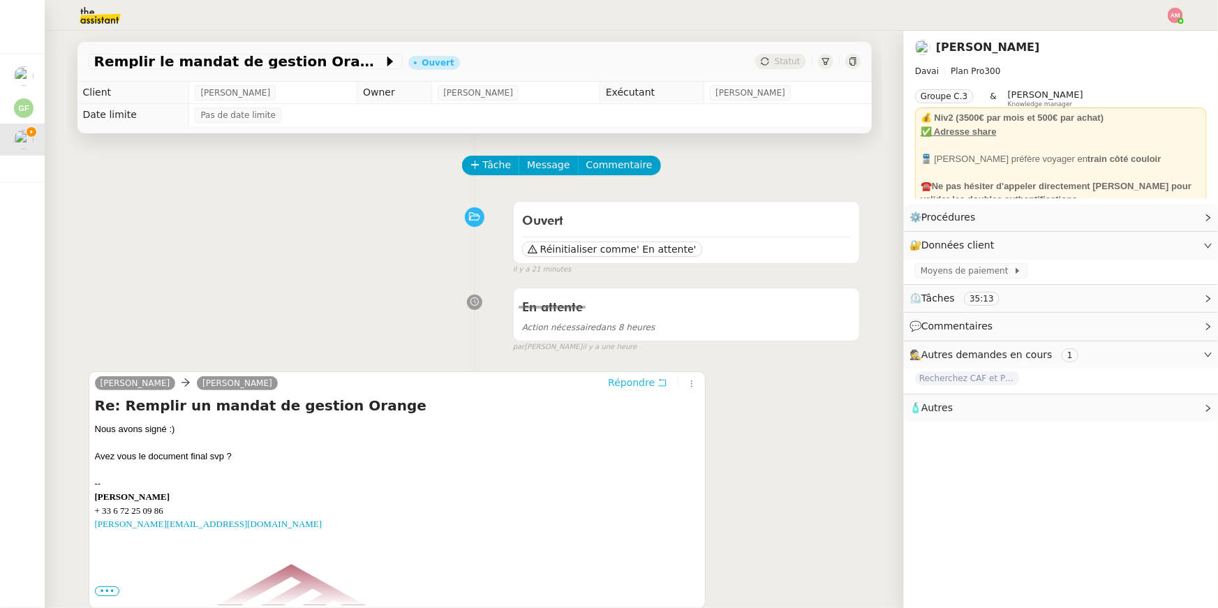
click at [654, 385] on span "Répondre" at bounding box center [631, 383] width 47 height 14
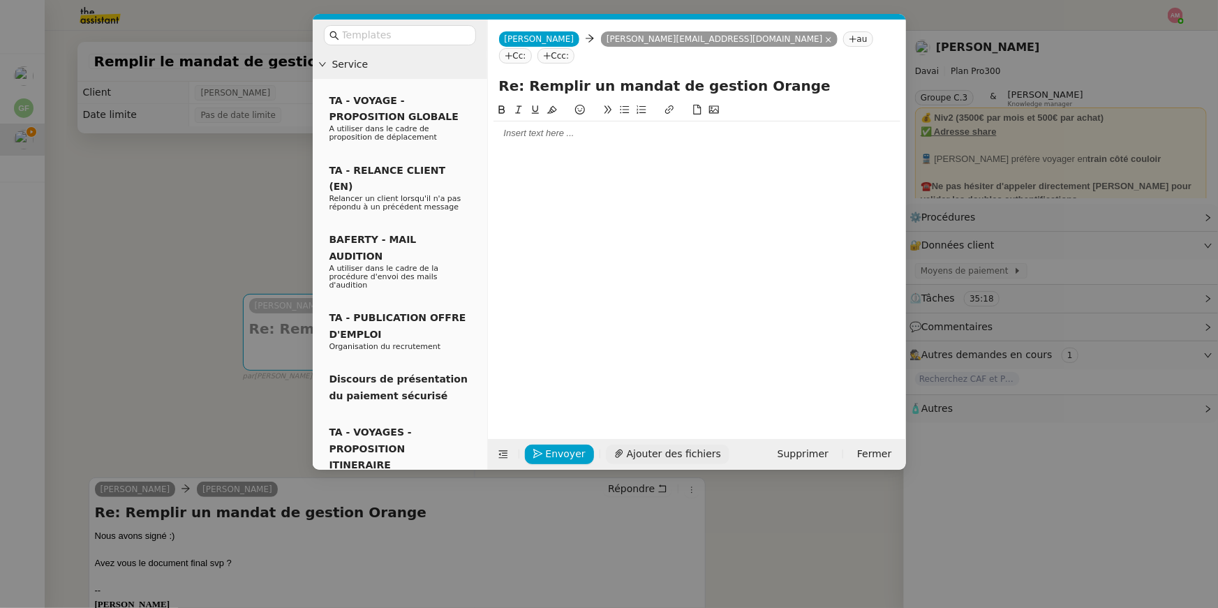
click at [614, 459] on button "Ajouter des fichiers" at bounding box center [668, 455] width 124 height 20
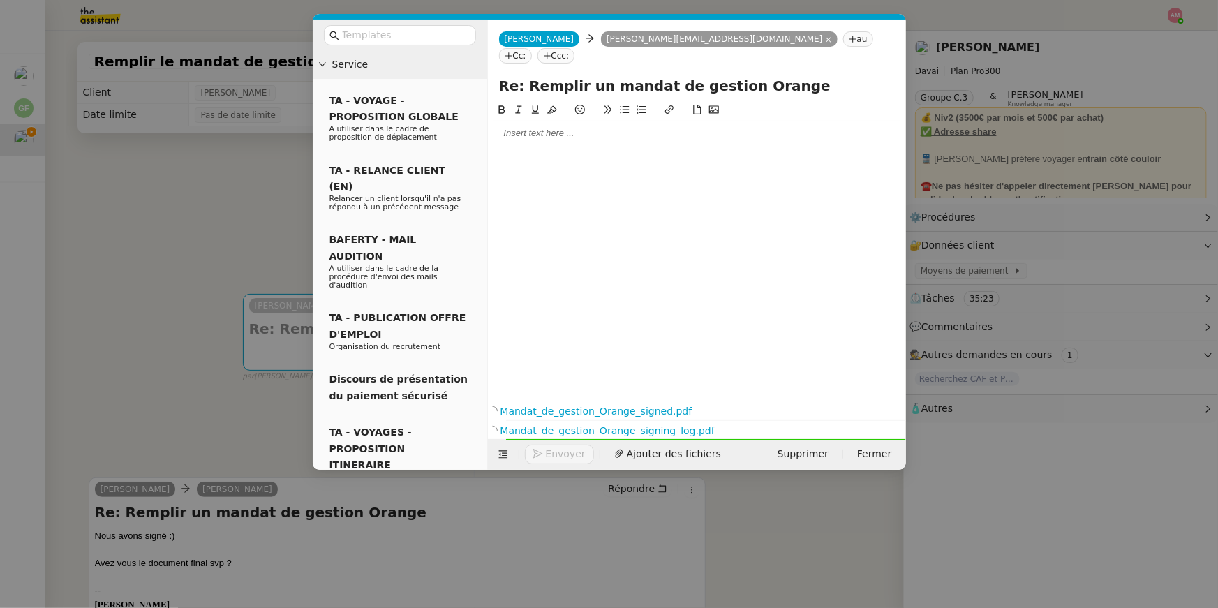
click at [554, 126] on div at bounding box center [697, 133] width 407 height 24
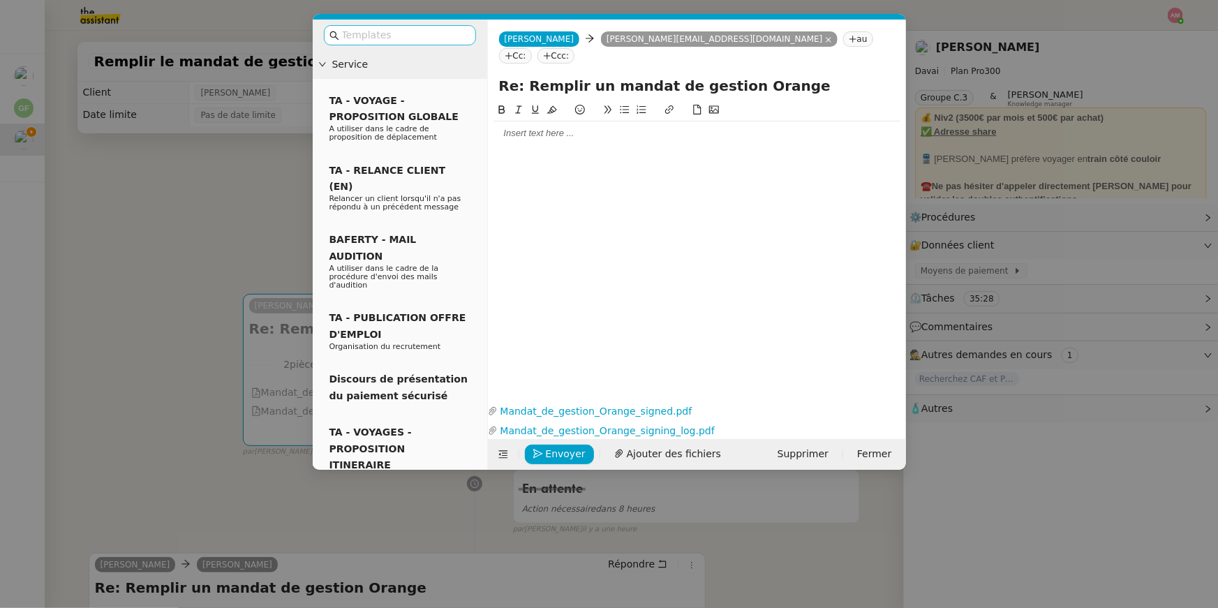
click at [385, 40] on input "text" at bounding box center [405, 35] width 126 height 16
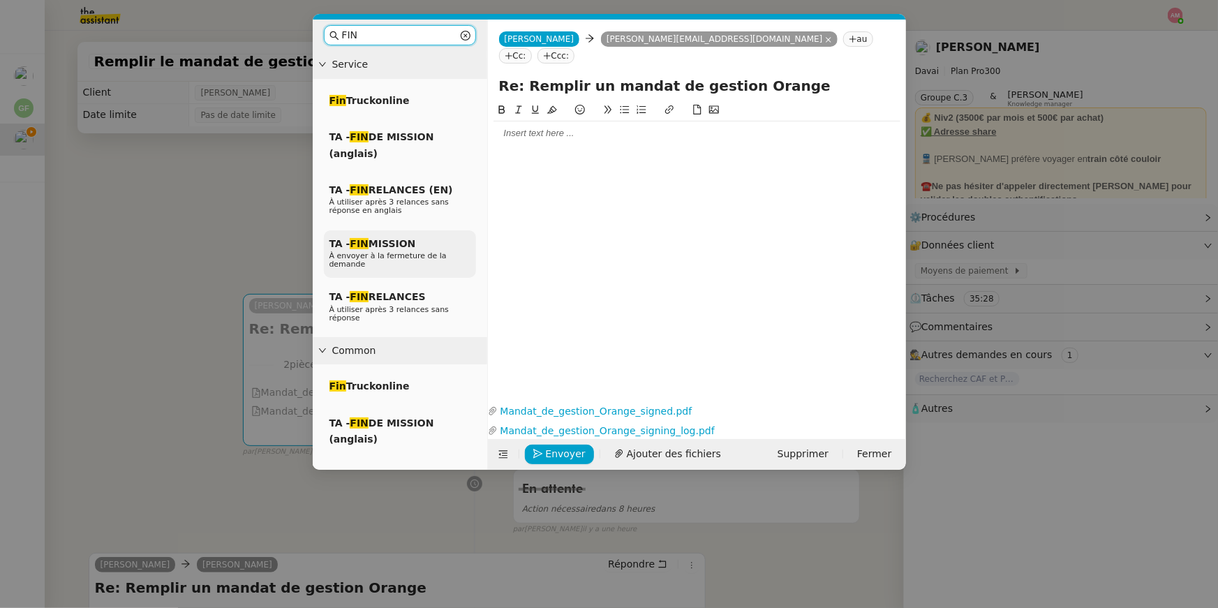
type input "FIN"
click at [387, 243] on span "TA - FIN MISSION" at bounding box center [373, 243] width 87 height 11
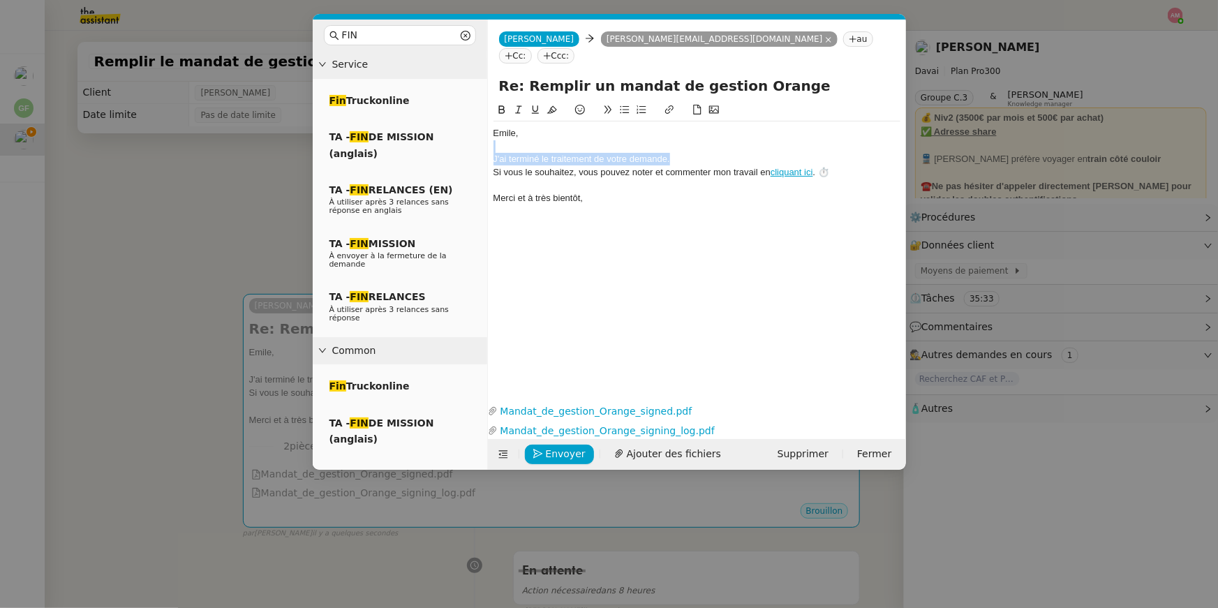
drag, startPoint x: 681, startPoint y: 136, endPoint x: 663, endPoint y: 132, distance: 18.6
click at [663, 132] on div "﻿Emile﻿, J'ai terminé le traitement de votre demande. Si vous le souhaitez, vou…" at bounding box center [697, 165] width 407 height 89
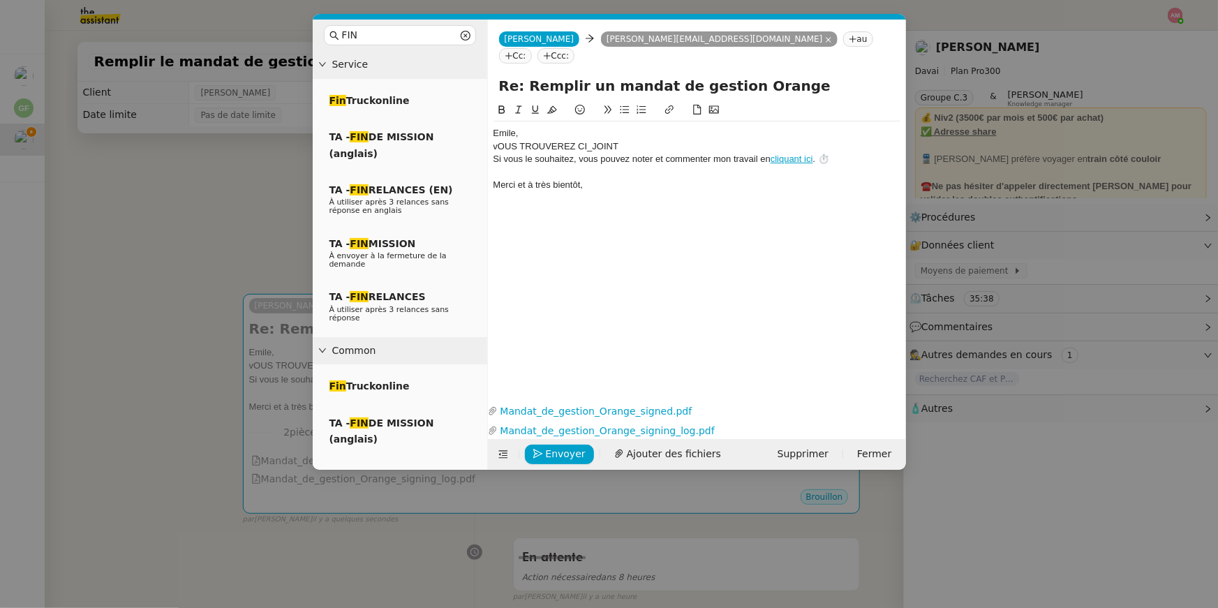
drag, startPoint x: 694, startPoint y: 125, endPoint x: 482, endPoint y: 131, distance: 212.3
click at [482, 131] on nz-layout "FIN Service Fin Truckonline TA - FIN DE MISSION (anglais) TA - FIN RELANCES (EN…" at bounding box center [609, 245] width 593 height 450
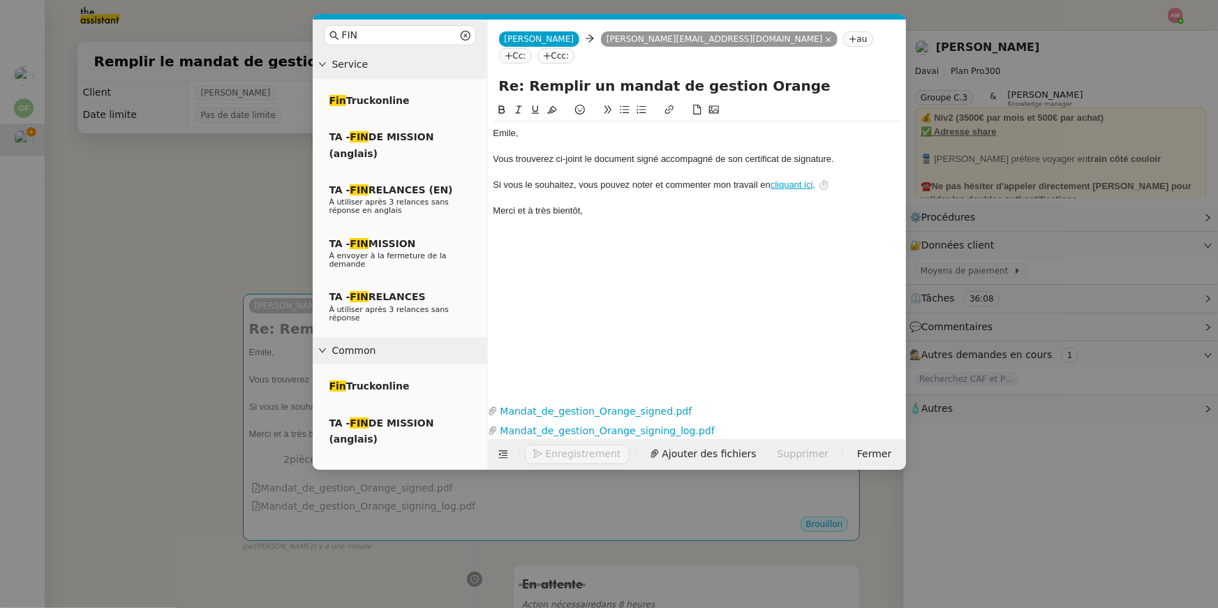
click at [869, 179] on div "Si vous le souhaitez, vous pouvez noter et commenter mon travail en cliquant ic…" at bounding box center [697, 185] width 407 height 13
click at [864, 192] on div at bounding box center [697, 198] width 407 height 13
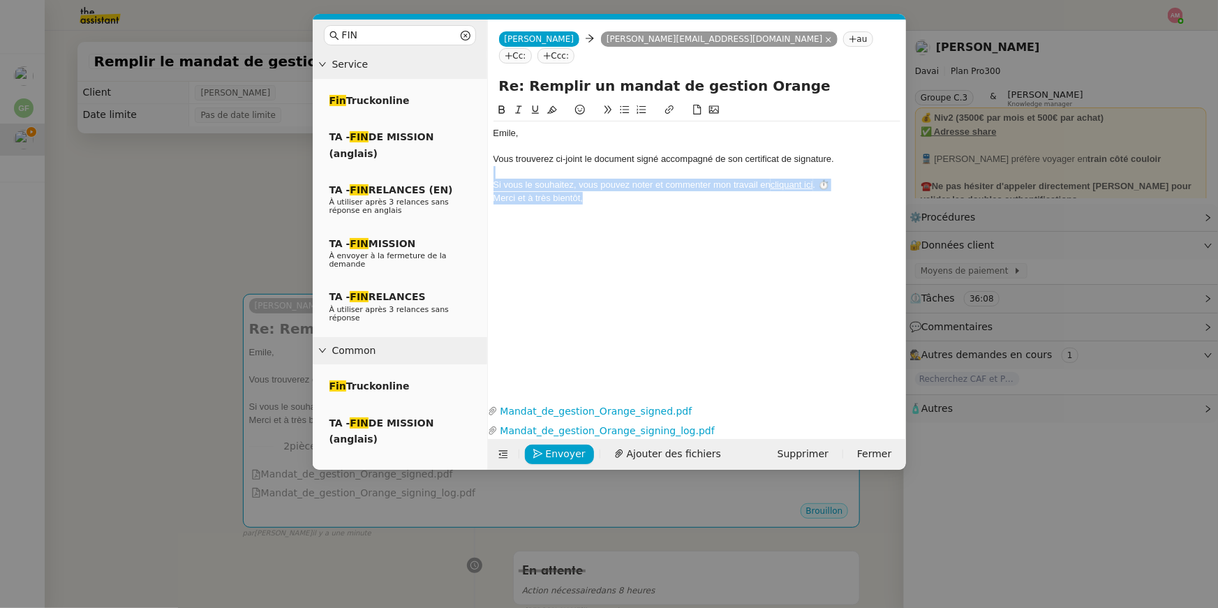
drag, startPoint x: 860, startPoint y: 161, endPoint x: 860, endPoint y: 152, distance: 9.1
click at [860, 152] on div "﻿Emile﻿, Vous trouverez ci-joint le document signé accompagné de son certificat…" at bounding box center [697, 165] width 407 height 89
click at [855, 179] on div "Si vous le souhaitez, vous pouvez noter et commenter mon travail en cliquant ic…" at bounding box center [697, 185] width 407 height 13
drag, startPoint x: 858, startPoint y: 166, endPoint x: 858, endPoint y: 152, distance: 14.0
click at [858, 152] on div "﻿Emile﻿, Vous trouverez ci-joint le document signé accompagné de son certificat…" at bounding box center [697, 165] width 407 height 89
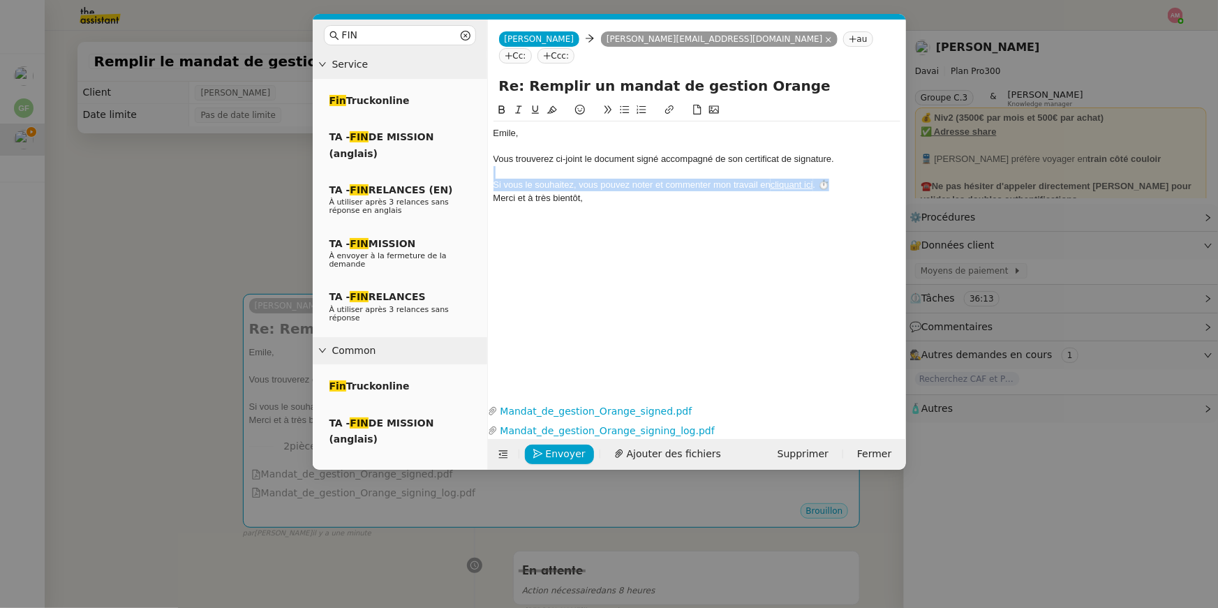
click at [515, 105] on icon at bounding box center [519, 110] width 10 height 10
click at [841, 179] on div "Si vous le souhaitez, vous pouvez noter et commenter mon travail en cliquant ic…" at bounding box center [697, 185] width 407 height 13
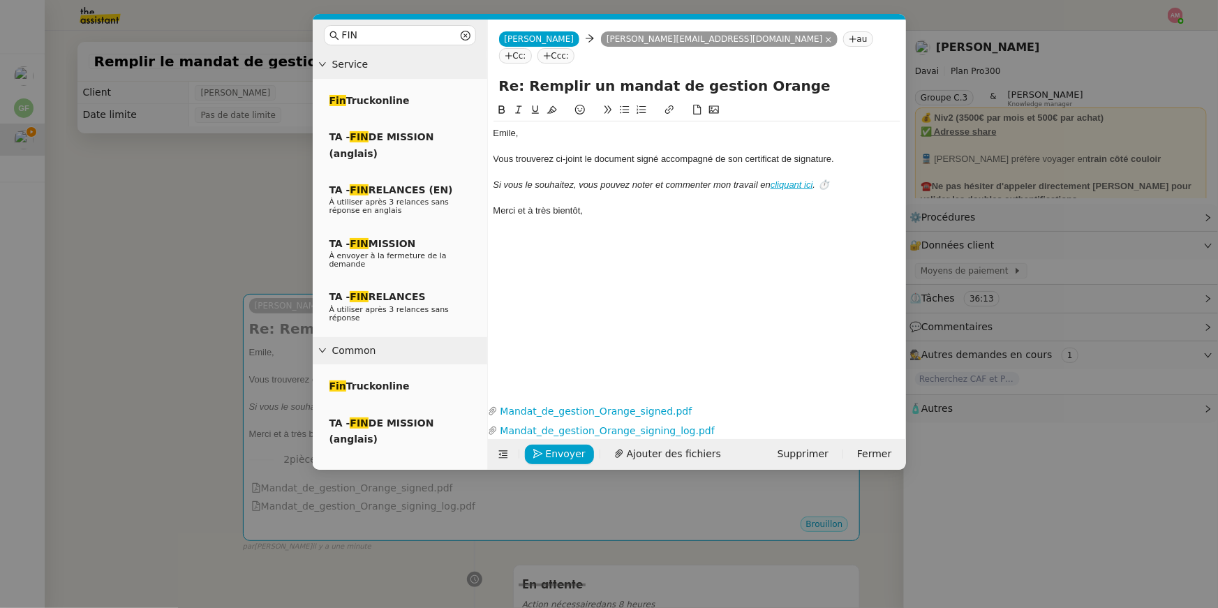
drag, startPoint x: 855, startPoint y: 140, endPoint x: 855, endPoint y: 131, distance: 8.4
click at [855, 131] on div "﻿Emile﻿, Vous trouverez ci-joint le document signé accompagné de son certificat…" at bounding box center [697, 171] width 407 height 101
copy div "Vous trouverez ci-joint le document signé accompagné de son certificat de signa…"
click at [545, 205] on div "Merci et à très bientôt," at bounding box center [697, 211] width 407 height 13
click at [600, 332] on div "﻿Emile﻿, Vous trouverez ci-joint le document signé accompagné de son certificat…" at bounding box center [697, 240] width 407 height 277
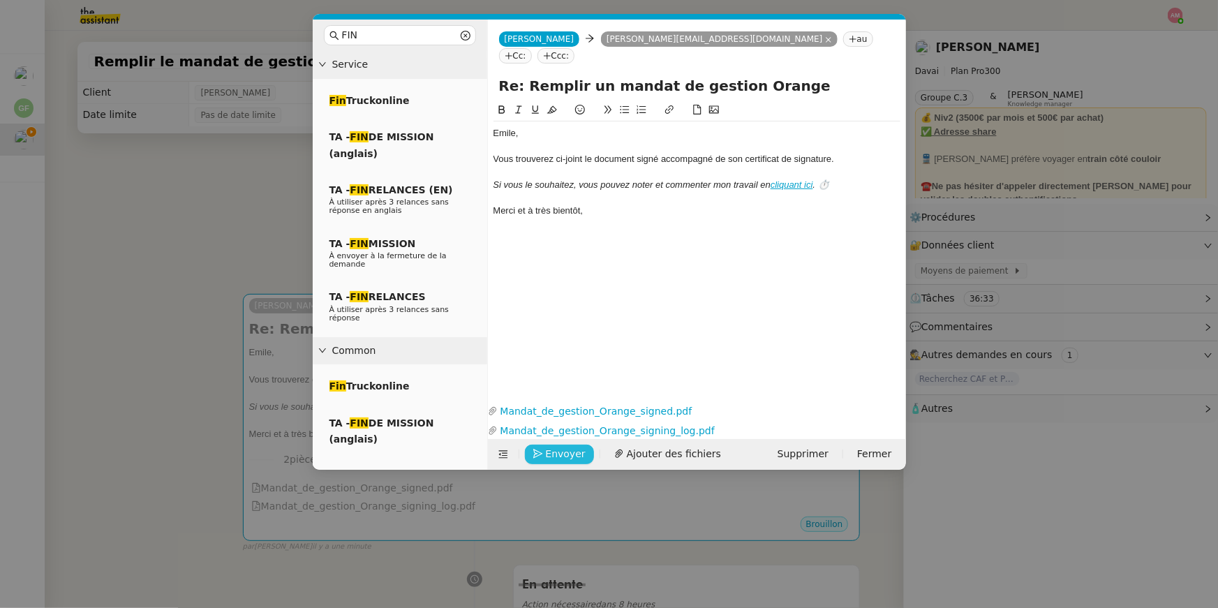
click at [566, 456] on span "Envoyer" at bounding box center [566, 454] width 40 height 16
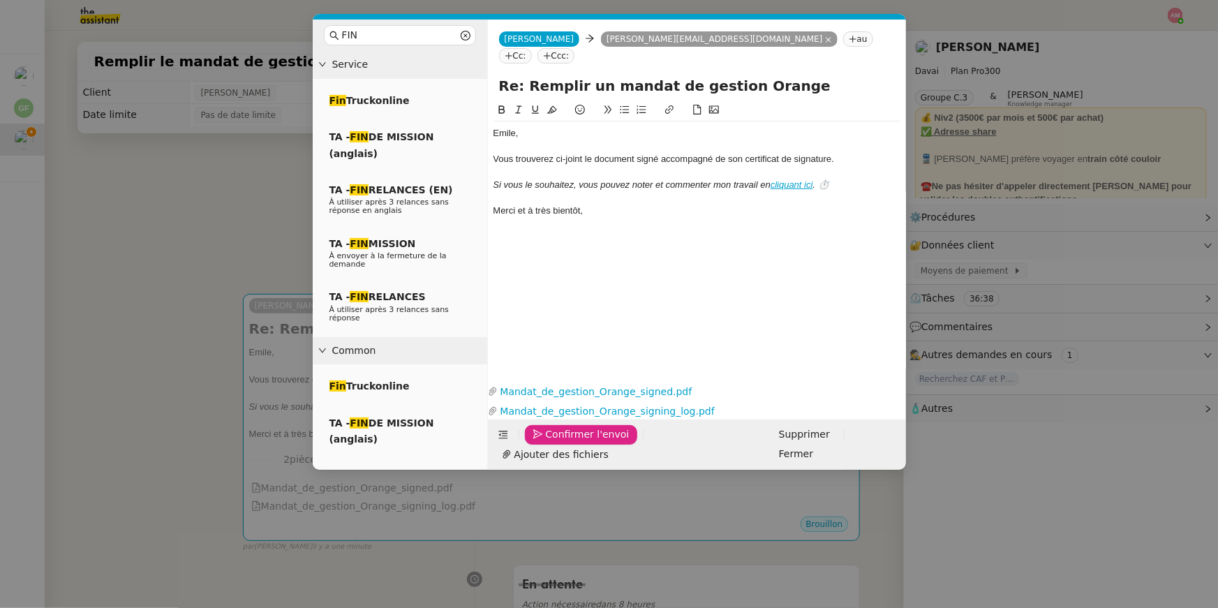
click at [566, 443] on span "Confirmer l'envoi" at bounding box center [588, 435] width 84 height 16
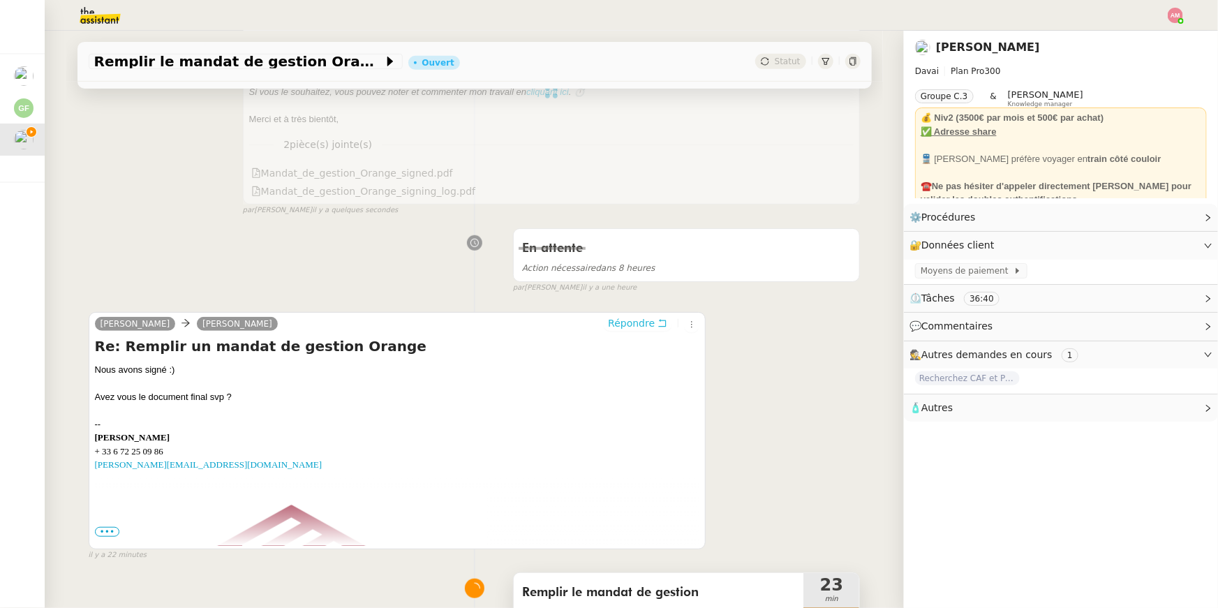
scroll to position [643, 0]
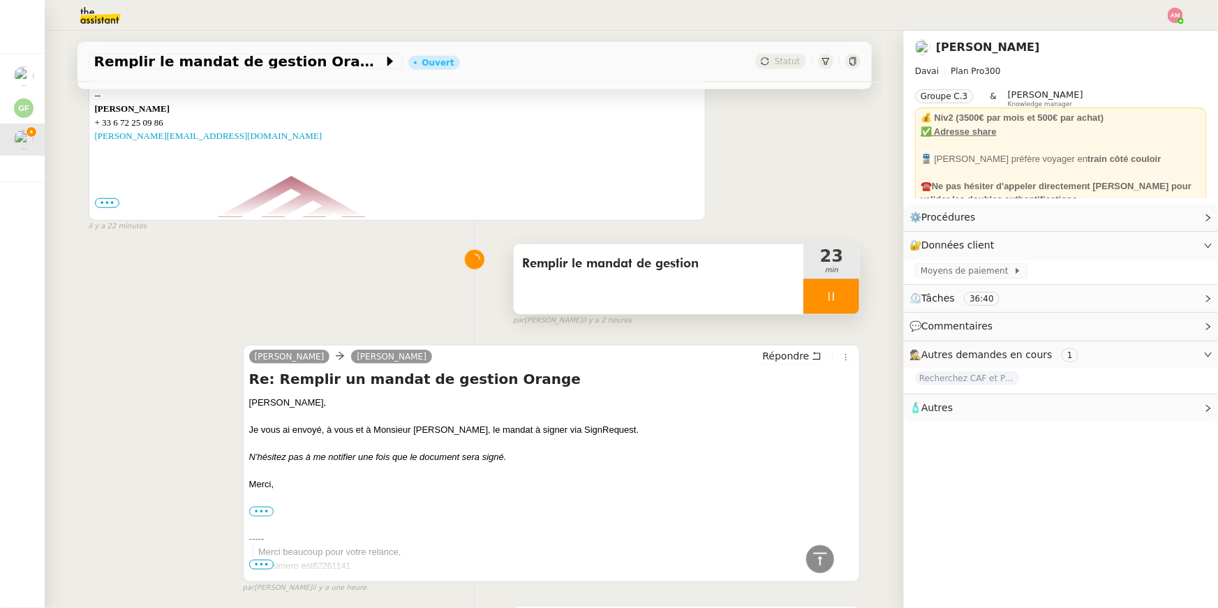
click at [743, 269] on span "Remplir le mandat de gestion" at bounding box center [659, 263] width 274 height 21
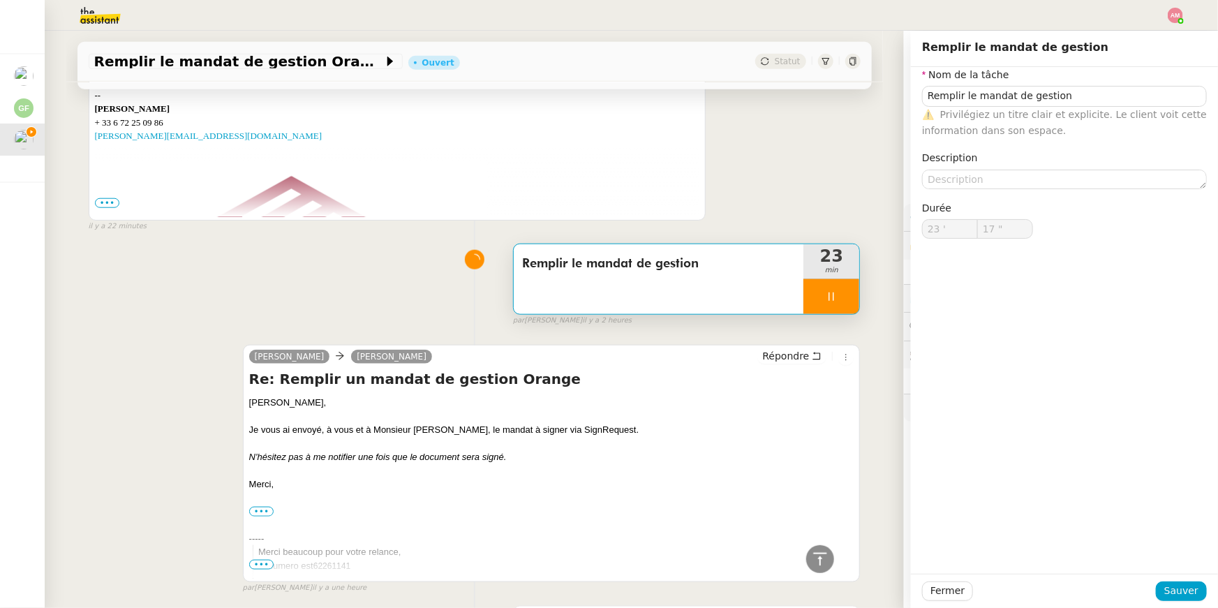
scroll to position [686, 0]
type input "Remplir le mandat de gestion"
type input "23 '"
type input "18 ""
type input "Remplir le mandat de gestion"
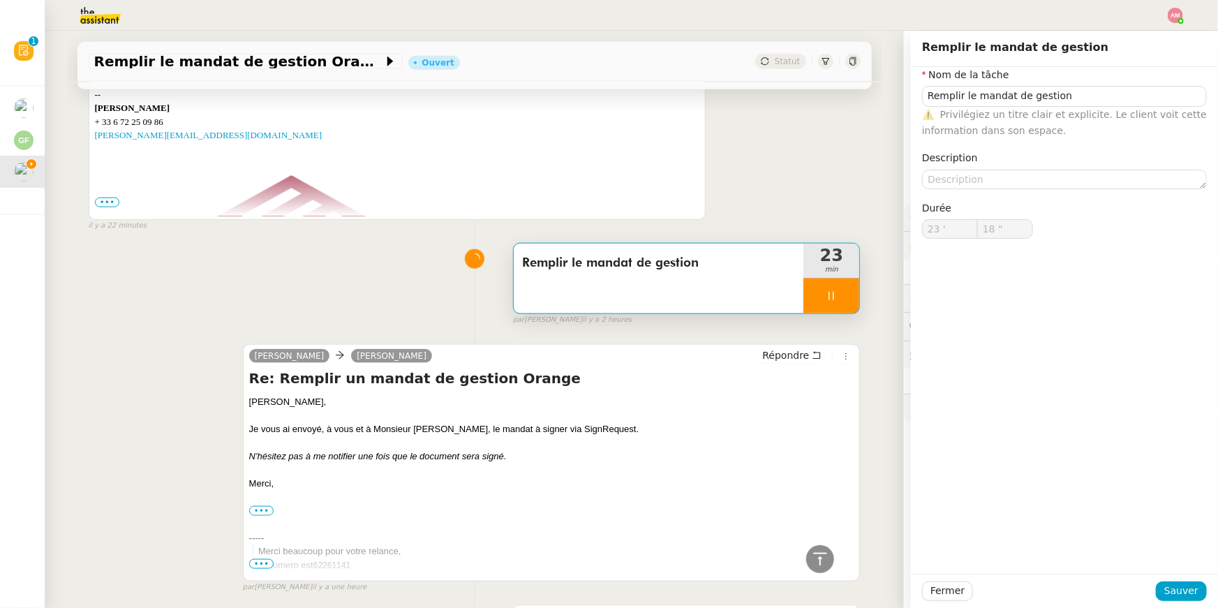
type input "23 '"
type input "18 ""
type input "Remplir le mandat de gestion"
type input "23 '"
type input "18 ""
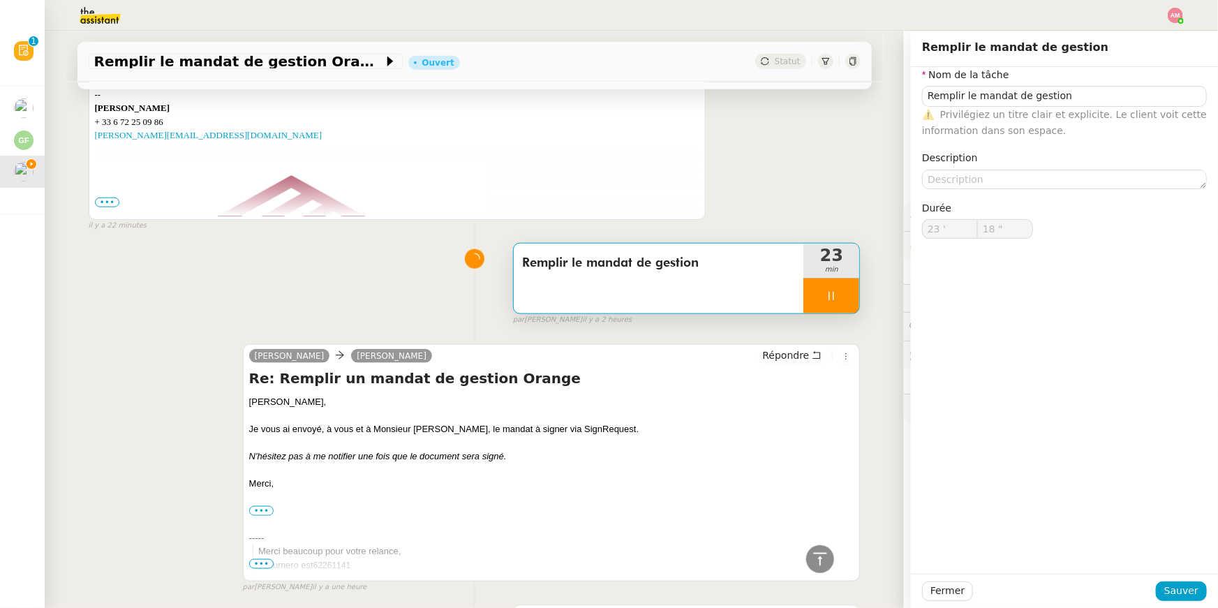
click at [854, 289] on div at bounding box center [832, 296] width 56 height 35
click at [857, 290] on button at bounding box center [846, 296] width 28 height 35
type input "Remplir le mandat de gestion"
type input "23 '"
type input "18 ""
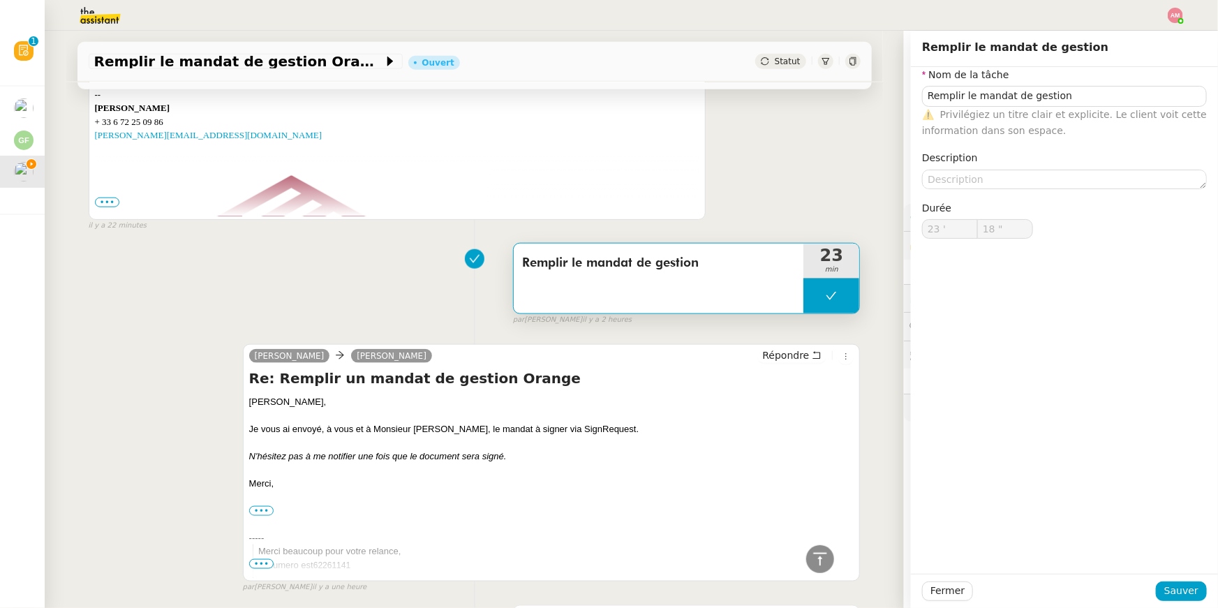
type input "Remplir le mandat de gestion"
type input "23 '"
type input "18 ""
type input "Remplir le mandat de gestion"
type input "23 '"
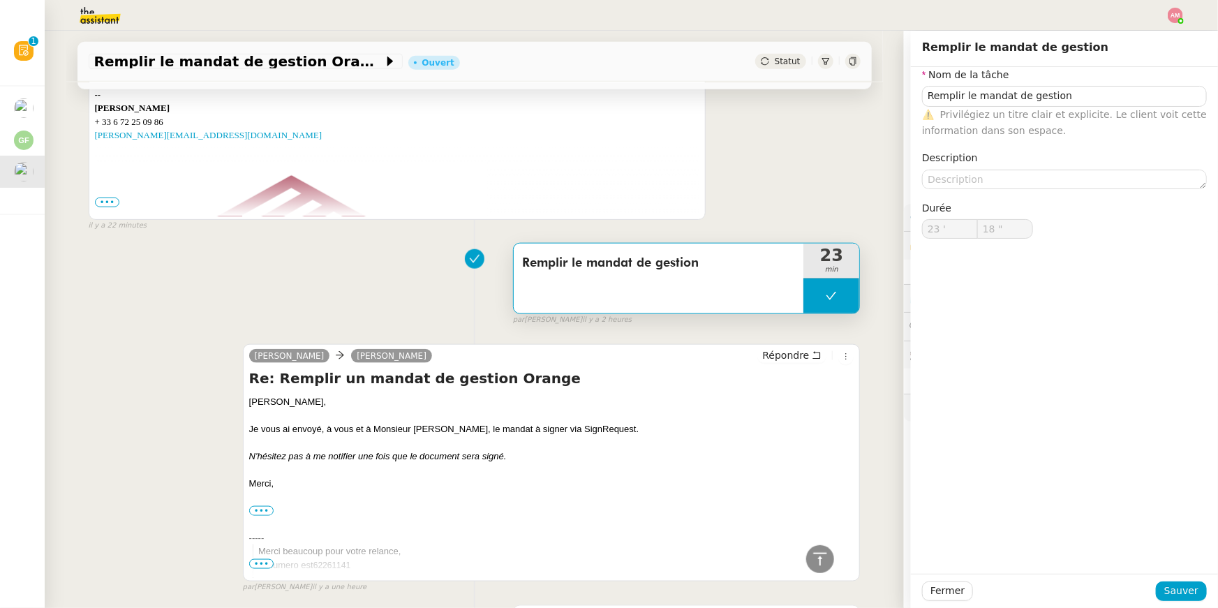
type input "18 ""
type input "Remplir le mandat de gestion"
type input "23 '"
type input "18 ""
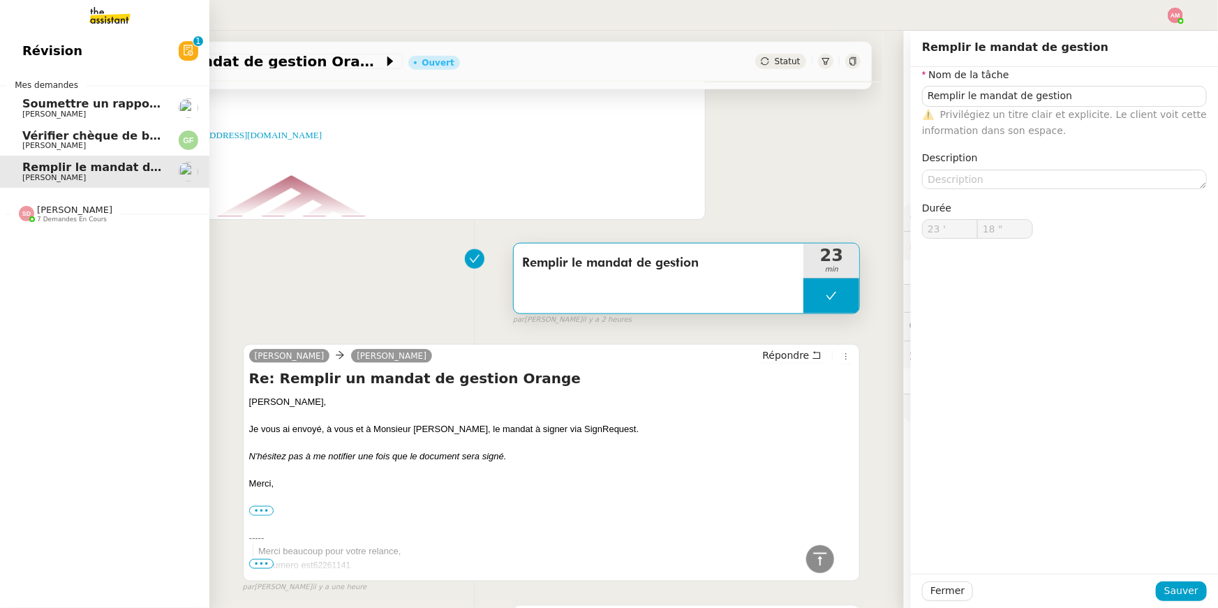
click at [44, 213] on span "[PERSON_NAME]" at bounding box center [74, 210] width 75 height 10
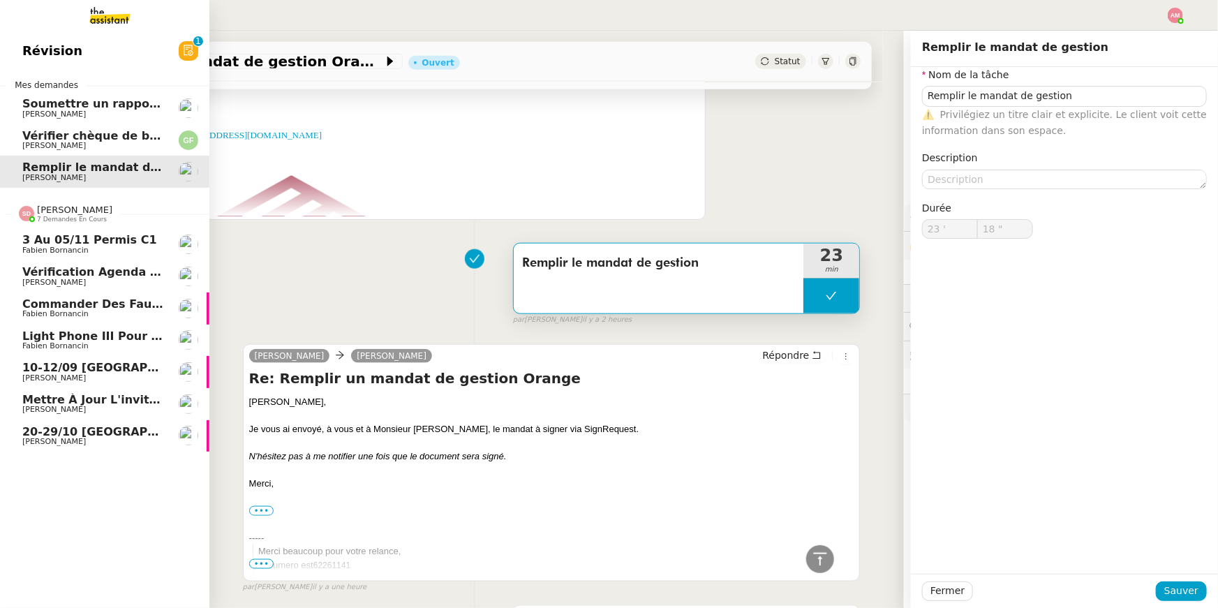
click at [44, 213] on span "[PERSON_NAME]" at bounding box center [74, 210] width 75 height 10
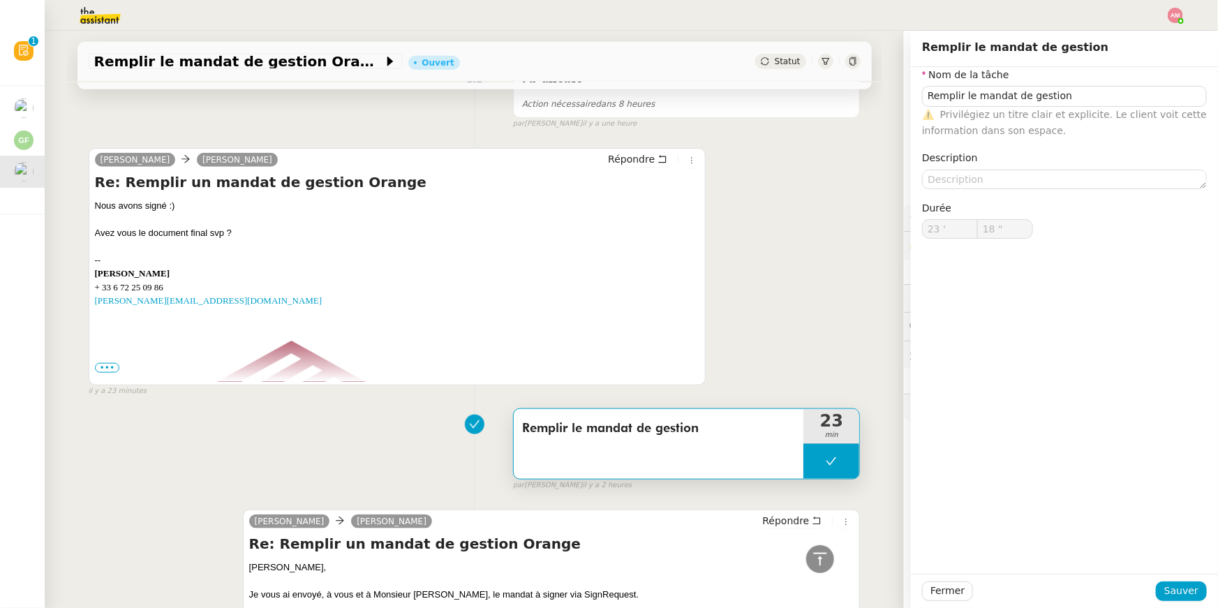
scroll to position [0, 0]
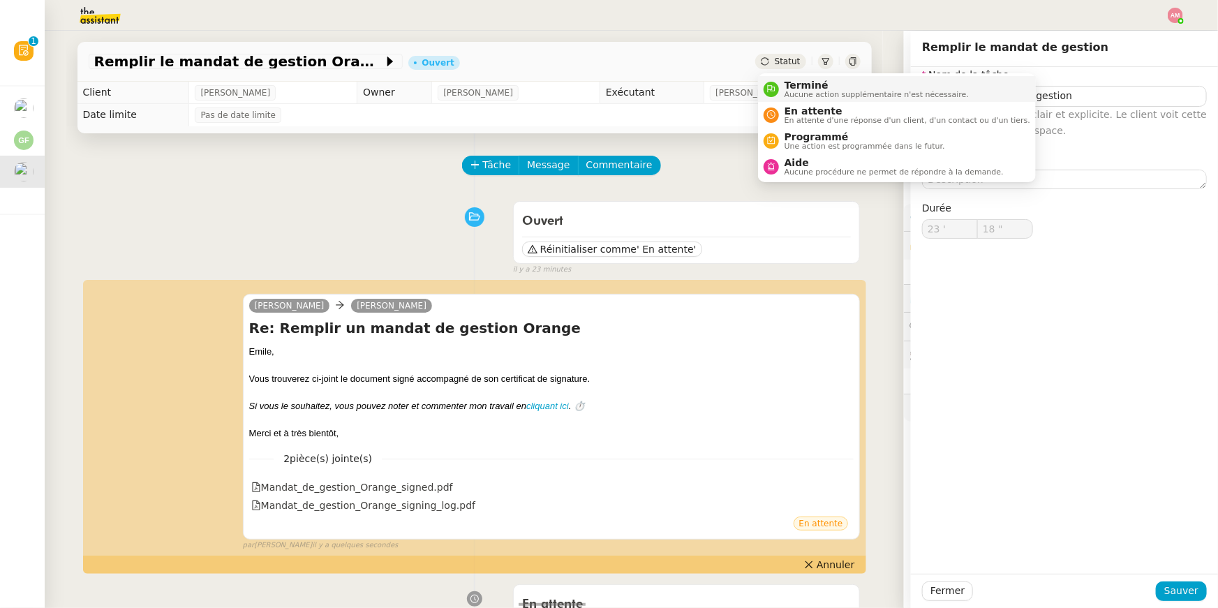
click at [791, 84] on span "Terminé" at bounding box center [877, 85] width 184 height 11
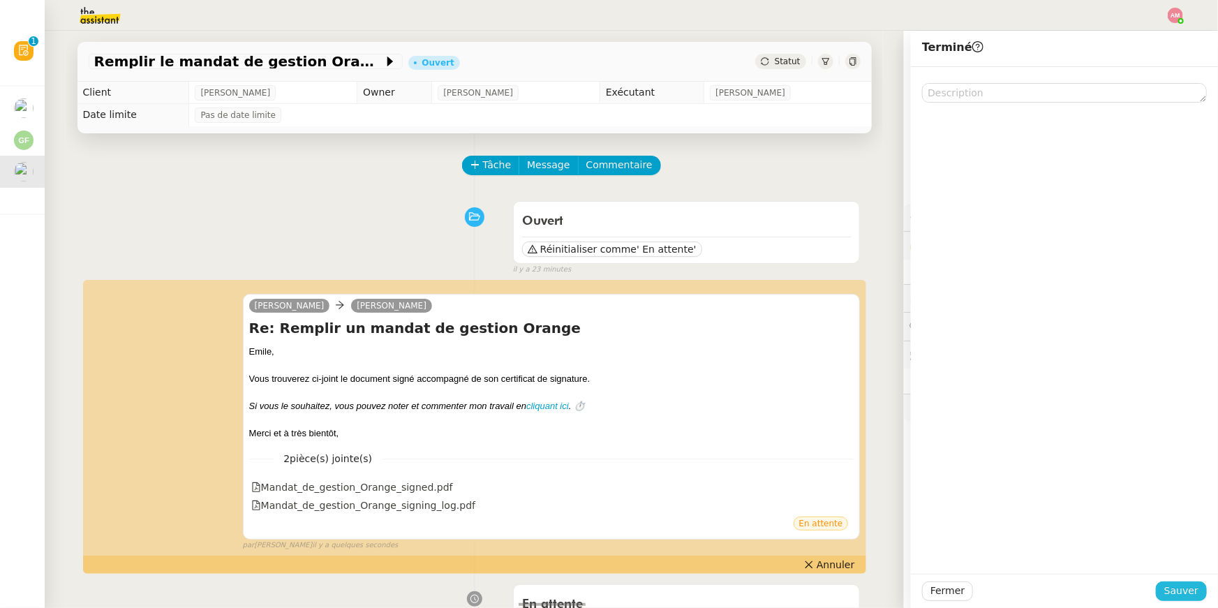
click at [1170, 590] on span "Sauver" at bounding box center [1182, 591] width 34 height 16
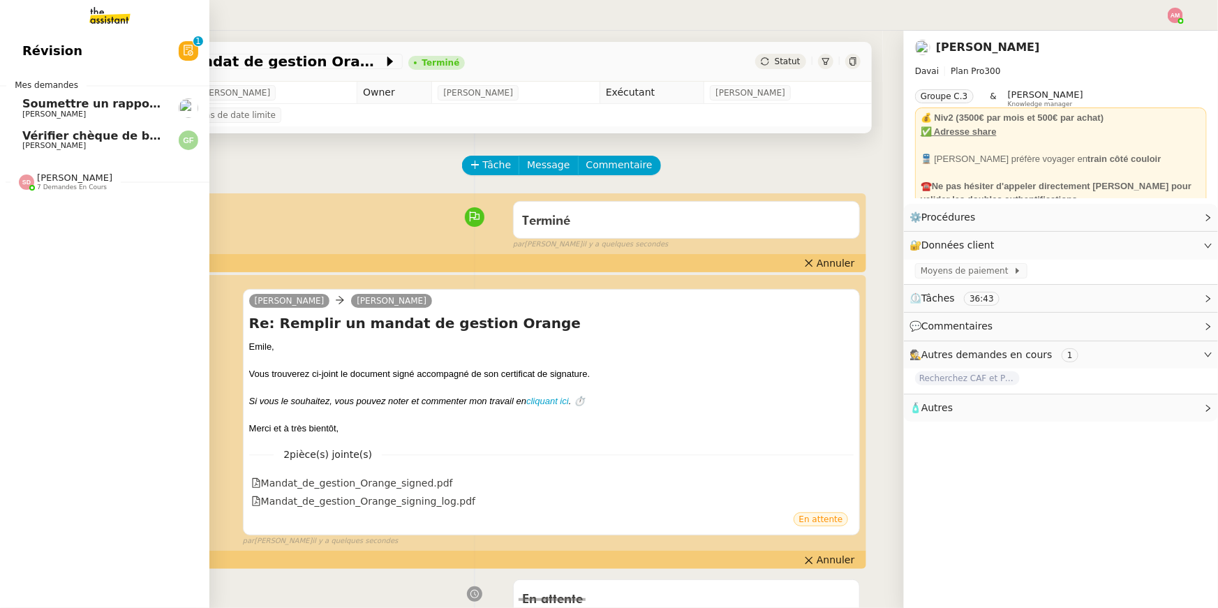
click at [34, 141] on span "Guillaume FONTES" at bounding box center [54, 145] width 64 height 9
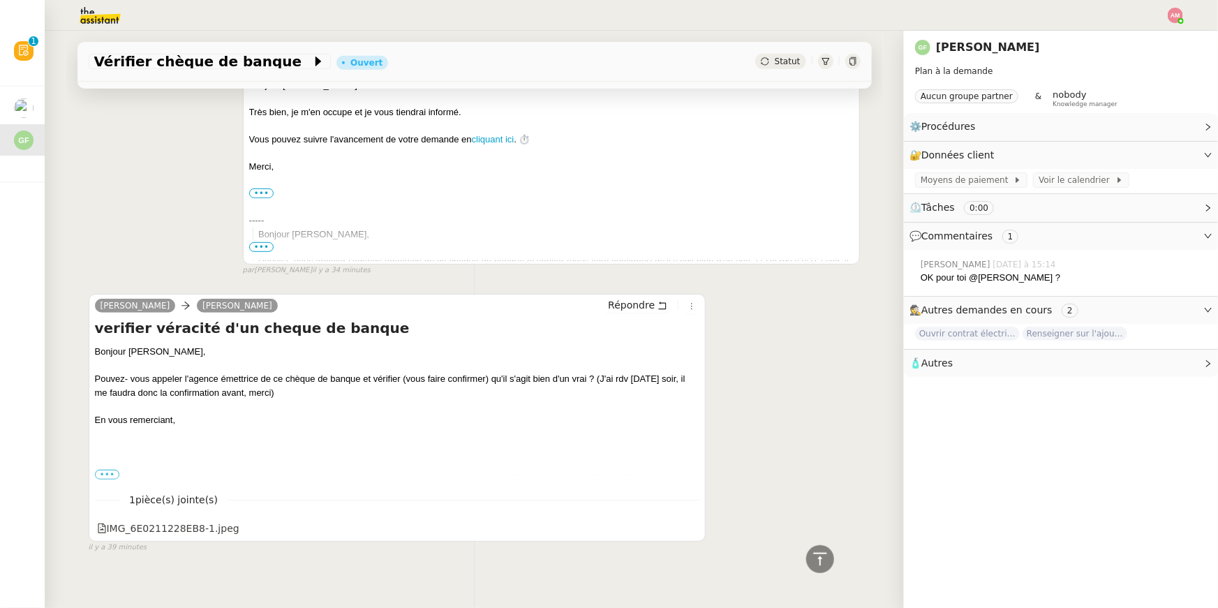
scroll to position [330, 0]
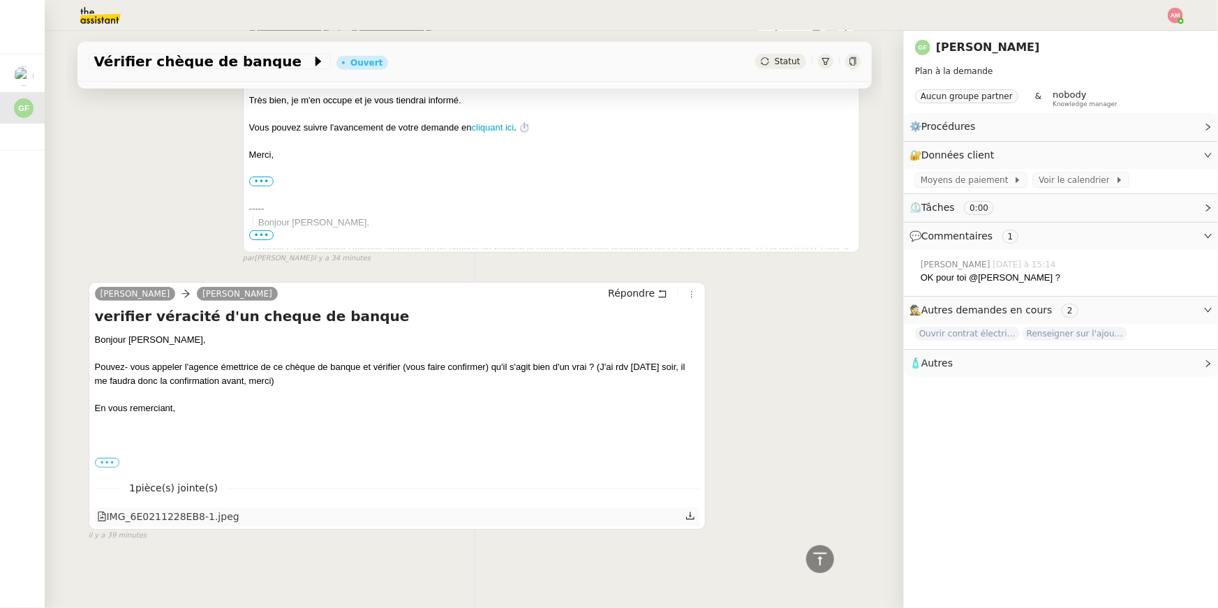
click at [693, 515] on icon at bounding box center [691, 516] width 10 height 10
click at [107, 456] on div "••• Bien cordialement, Guillaume FONTES - Président 06.22.57.21.16 - guillaume.…" at bounding box center [397, 463] width 605 height 14
click at [108, 459] on label "•••" at bounding box center [107, 463] width 25 height 10
click at [0, 0] on input "•••" at bounding box center [0, 0] width 0 height 0
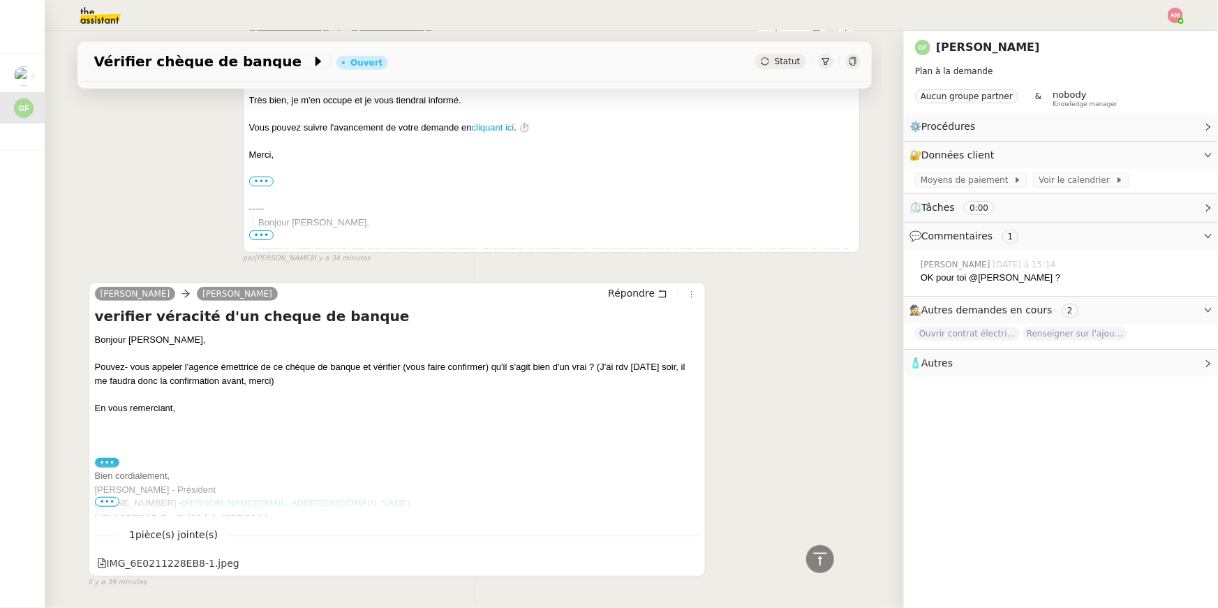
click at [112, 496] on div "06.22.57.21.16 - guillaume.fontes@econergie.fr" at bounding box center [397, 503] width 605 height 14
click at [111, 499] on span "•••" at bounding box center [107, 502] width 25 height 10
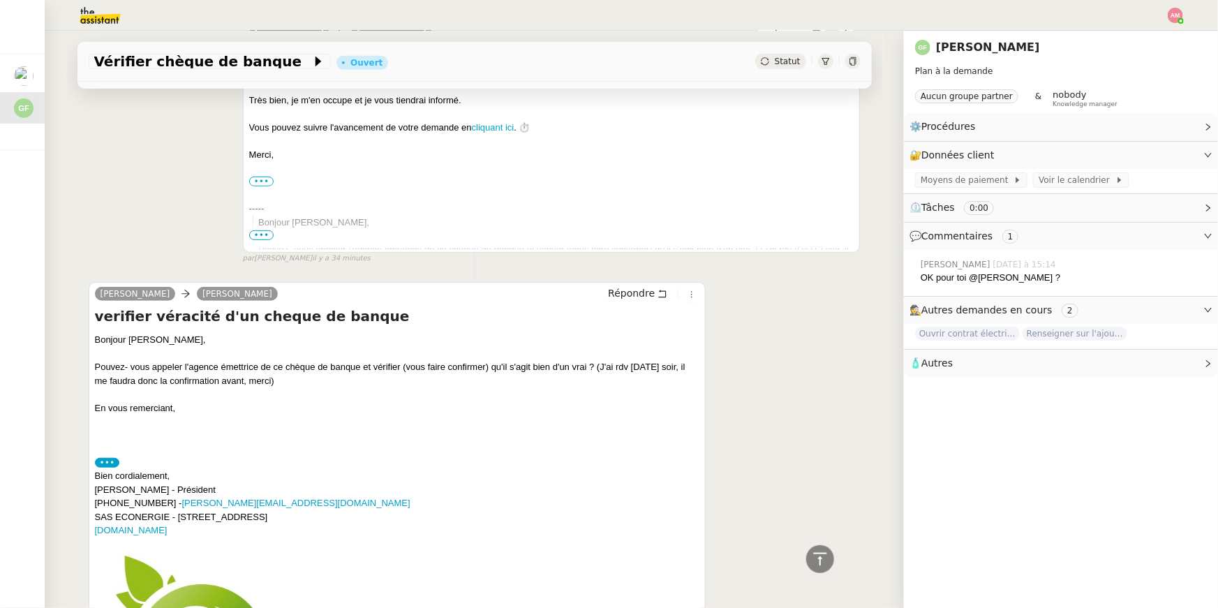
click at [851, 65] on icon at bounding box center [853, 61] width 6 height 8
drag, startPoint x: 204, startPoint y: 411, endPoint x: 94, endPoint y: 337, distance: 132.3
click at [95, 337] on div "Bonjour Andréa, Pouvez- vous appeler l'agence émettrice de ce chèque de banque …" at bounding box center [397, 540] width 605 height 415
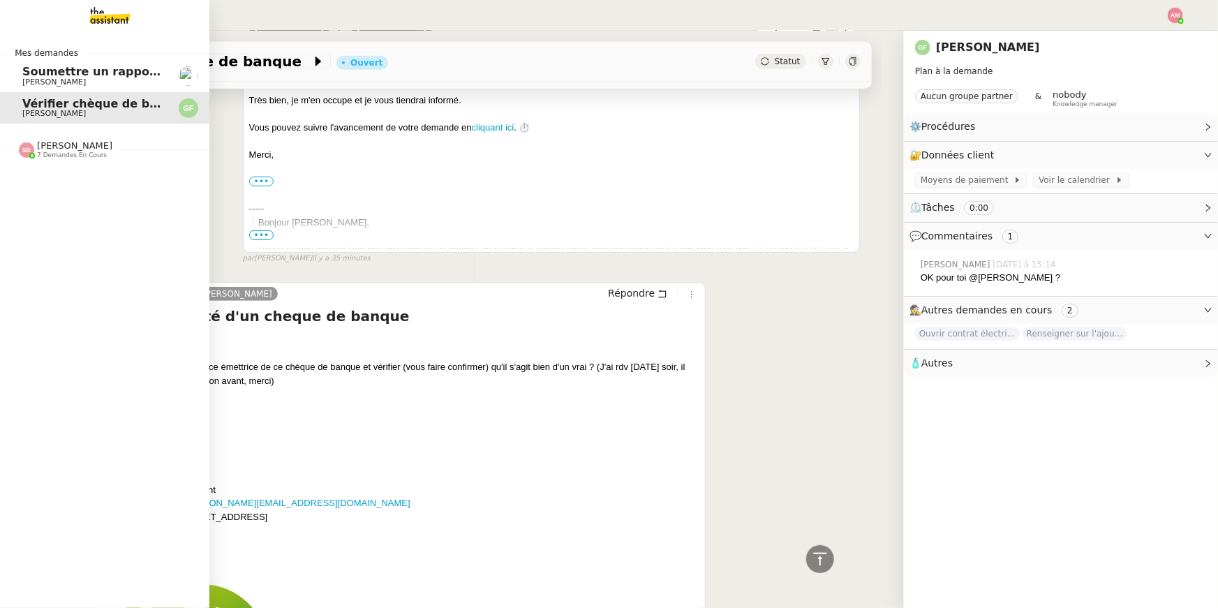
click at [31, 71] on span "Soumettre un rapport de dépenses" at bounding box center [132, 71] width 221 height 13
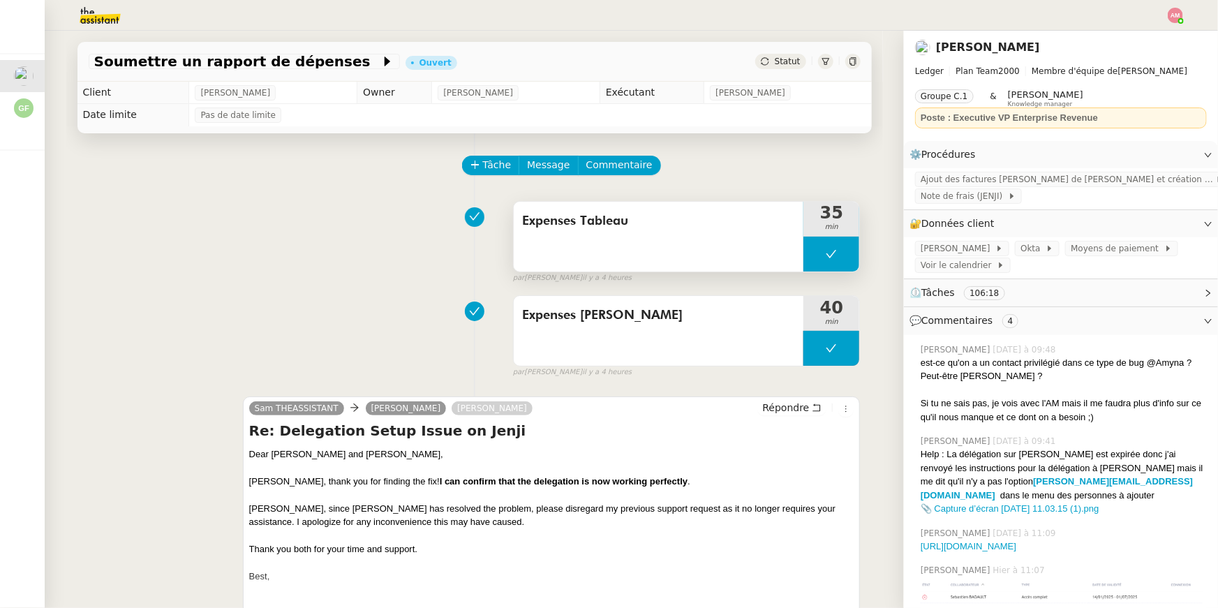
click at [832, 258] on icon at bounding box center [831, 254] width 11 height 11
click at [818, 259] on icon at bounding box center [817, 254] width 11 height 11
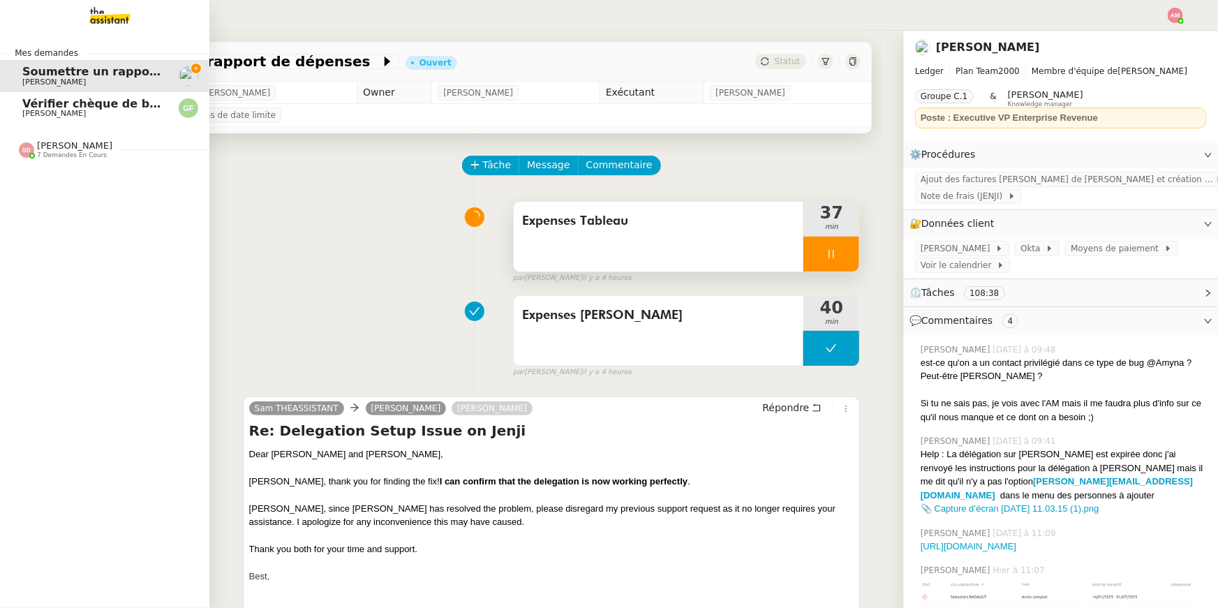
click at [59, 146] on span "[PERSON_NAME]" at bounding box center [74, 145] width 75 height 10
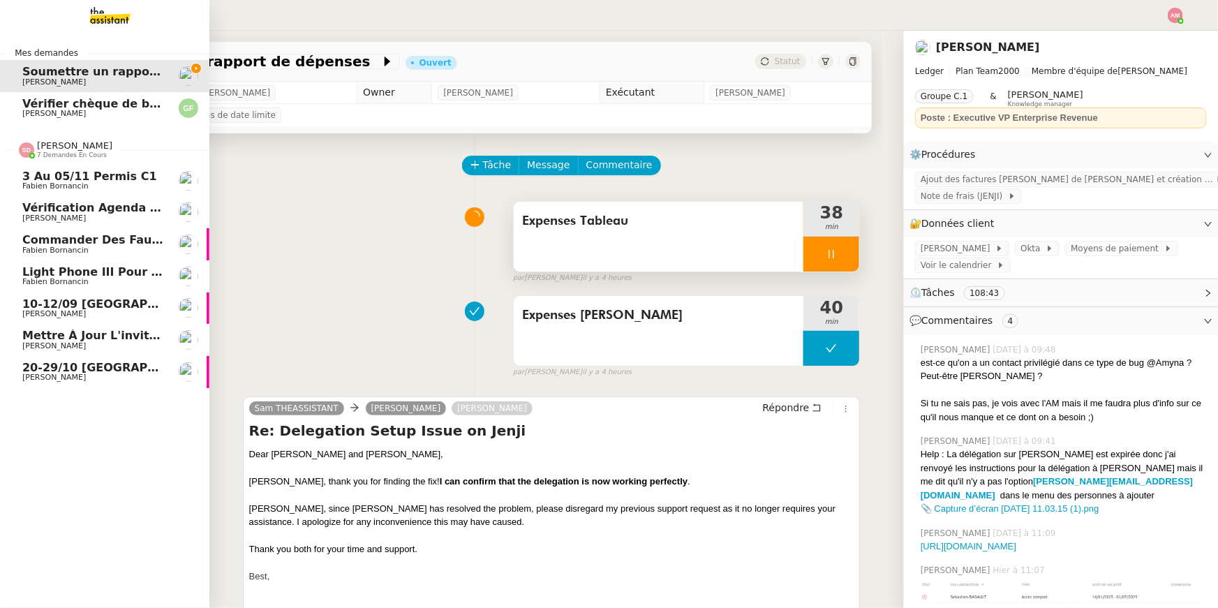
click at [61, 210] on span "Vérification Agenda + Chat + Wagram (9h et 14h)" at bounding box center [179, 207] width 314 height 13
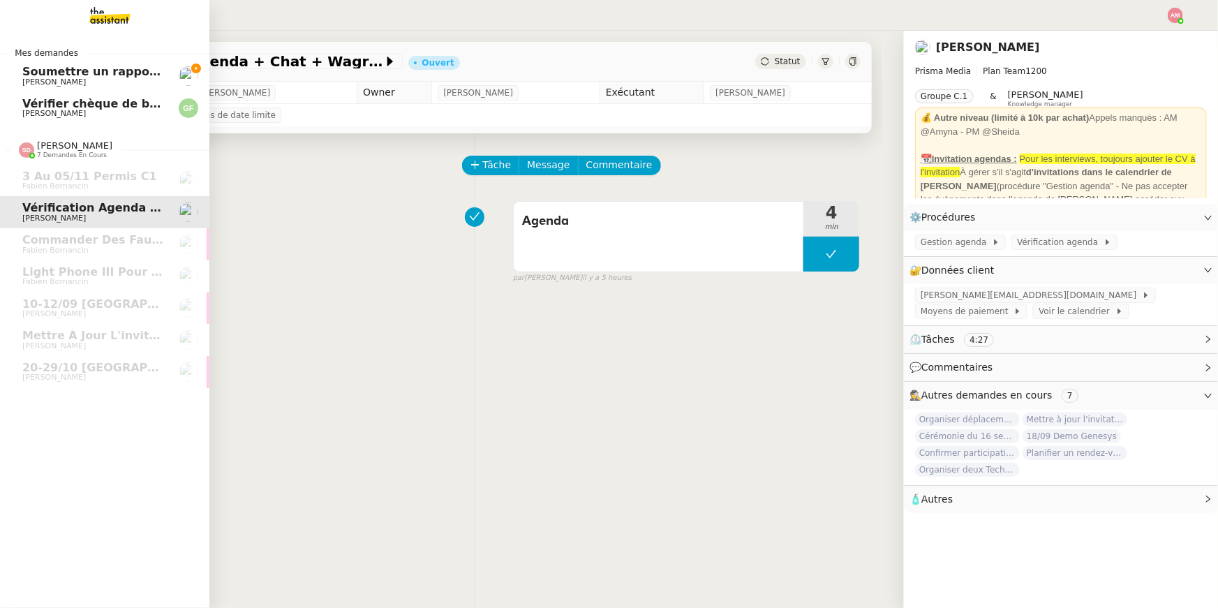
click at [101, 80] on span "Sébastien Badault" at bounding box center [92, 82] width 141 height 8
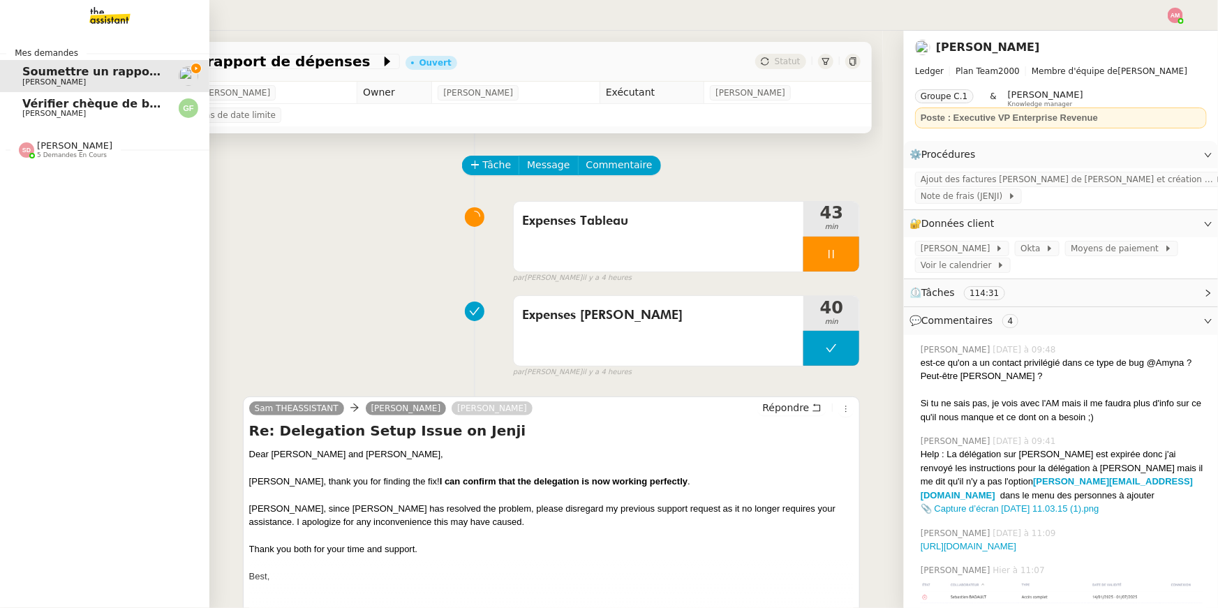
click at [15, 143] on span "Sheida Delpazir 5 demandes en cours" at bounding box center [65, 149] width 110 height 18
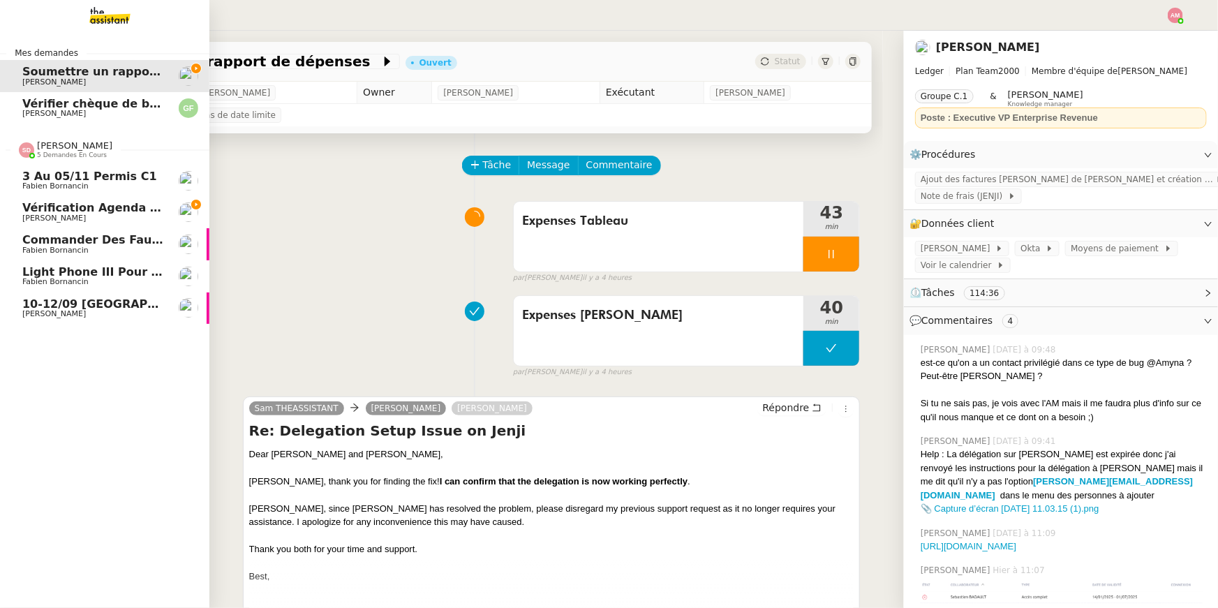
click at [82, 274] on span "Light Phone III pour Ines" at bounding box center [99, 271] width 155 height 13
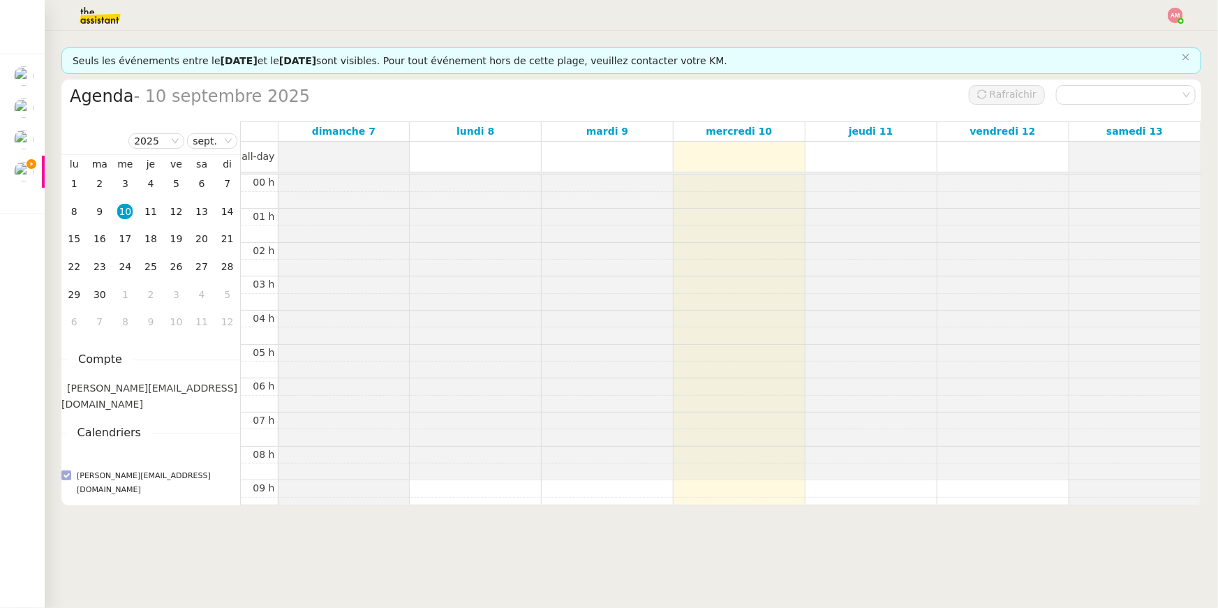
scroll to position [203, 0]
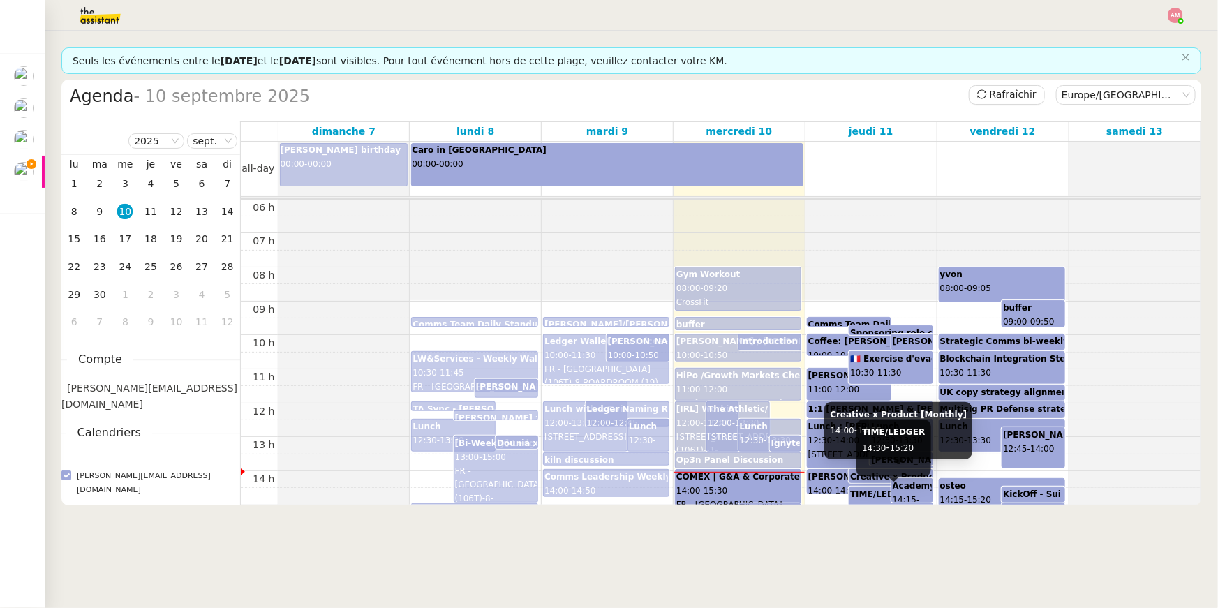
click at [861, 496] on b "TIME/LEDGER" at bounding box center [881, 494] width 63 height 10
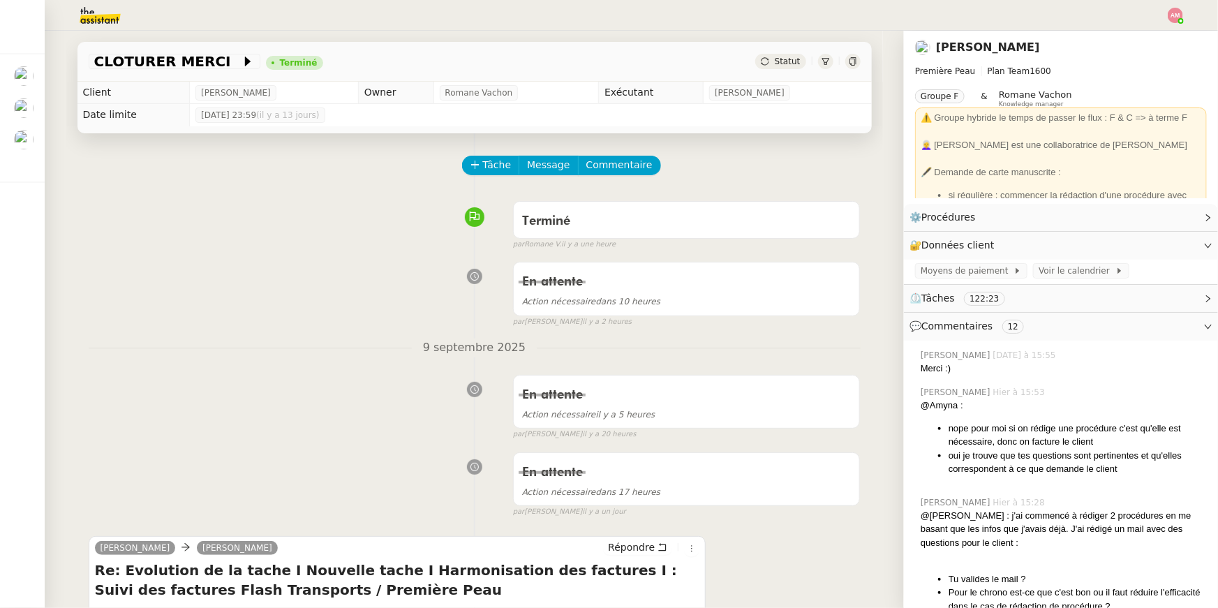
scroll to position [4, 0]
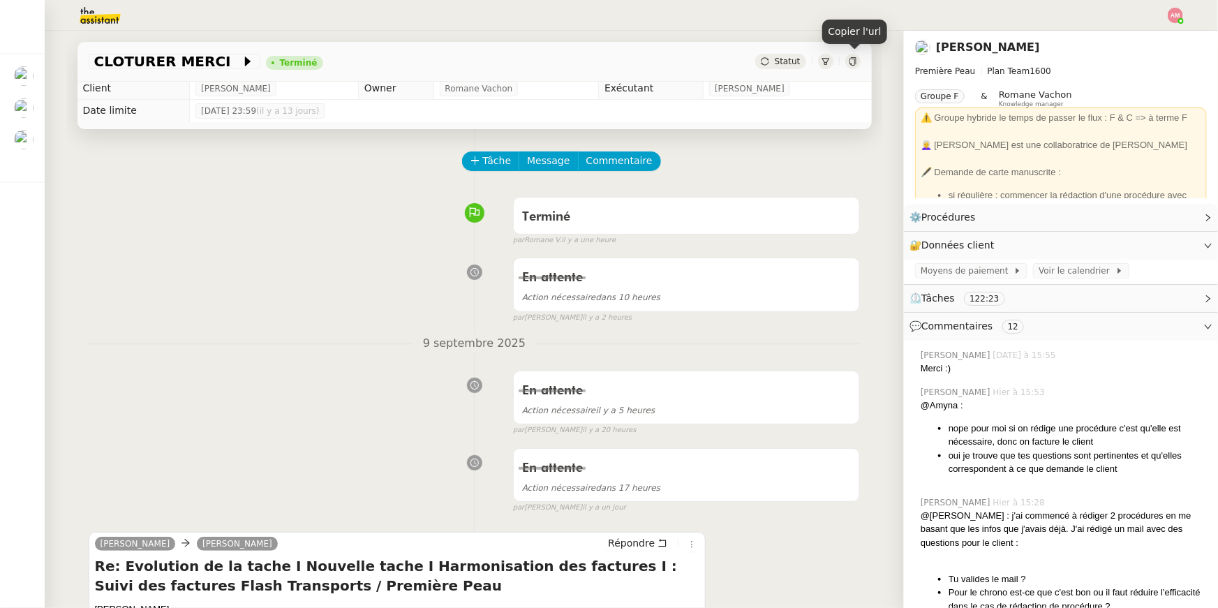
click at [842, 53] on div "Copier l'url" at bounding box center [855, 37] width 64 height 35
click at [847, 57] on div at bounding box center [853, 61] width 15 height 15
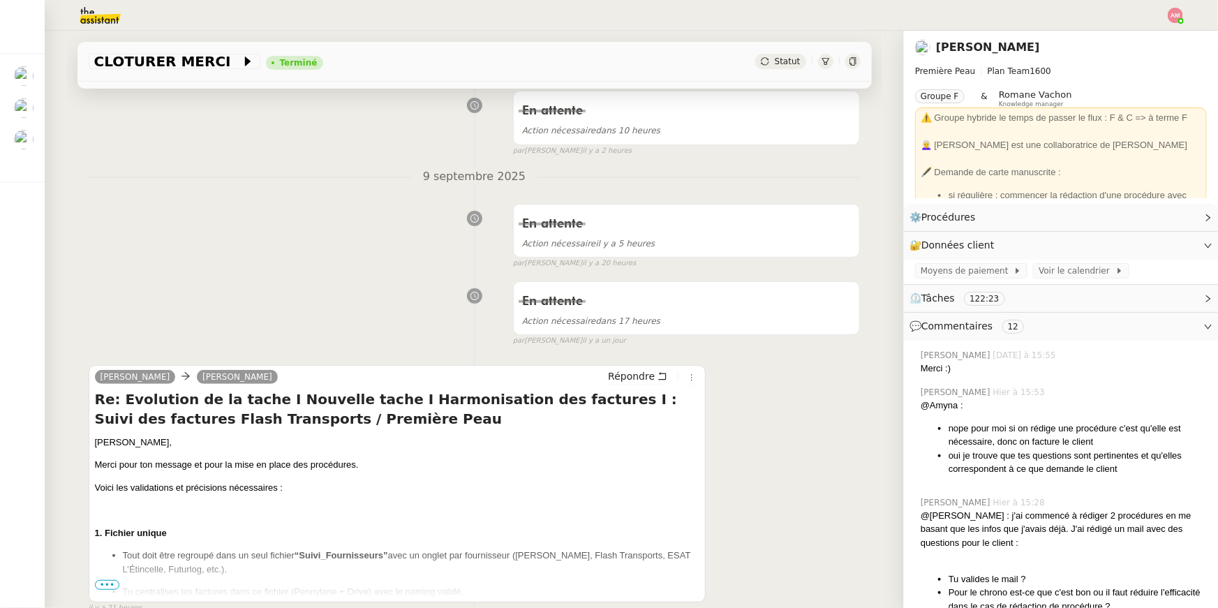
scroll to position [0, 0]
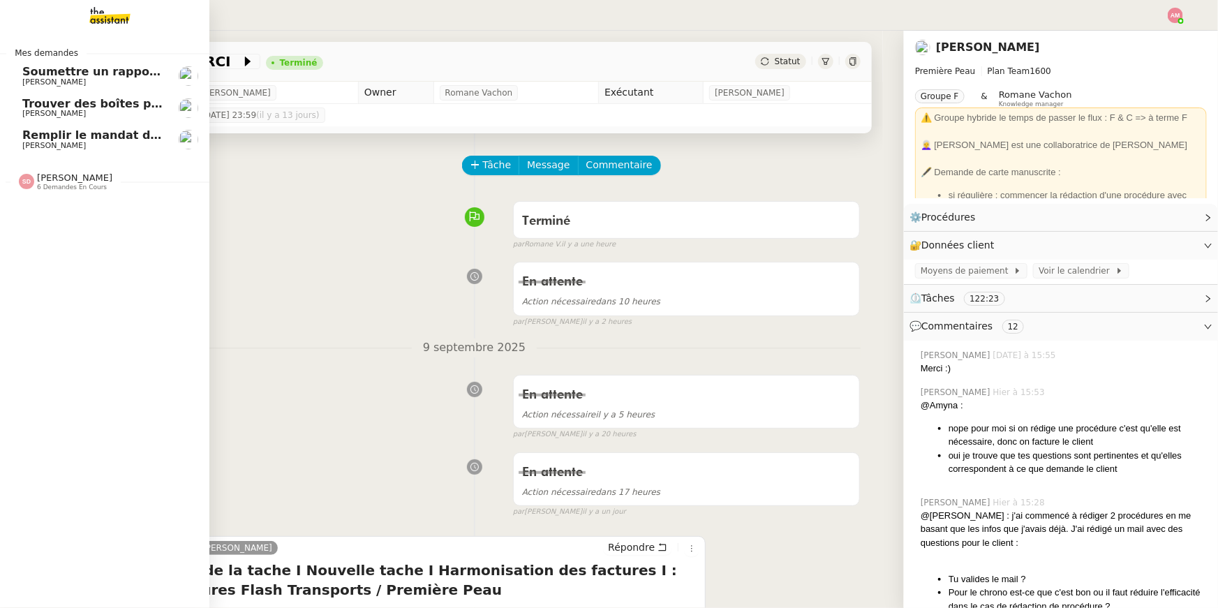
click at [42, 108] on span "Trouver des boîtes pour louer un détecteur" at bounding box center [158, 103] width 272 height 13
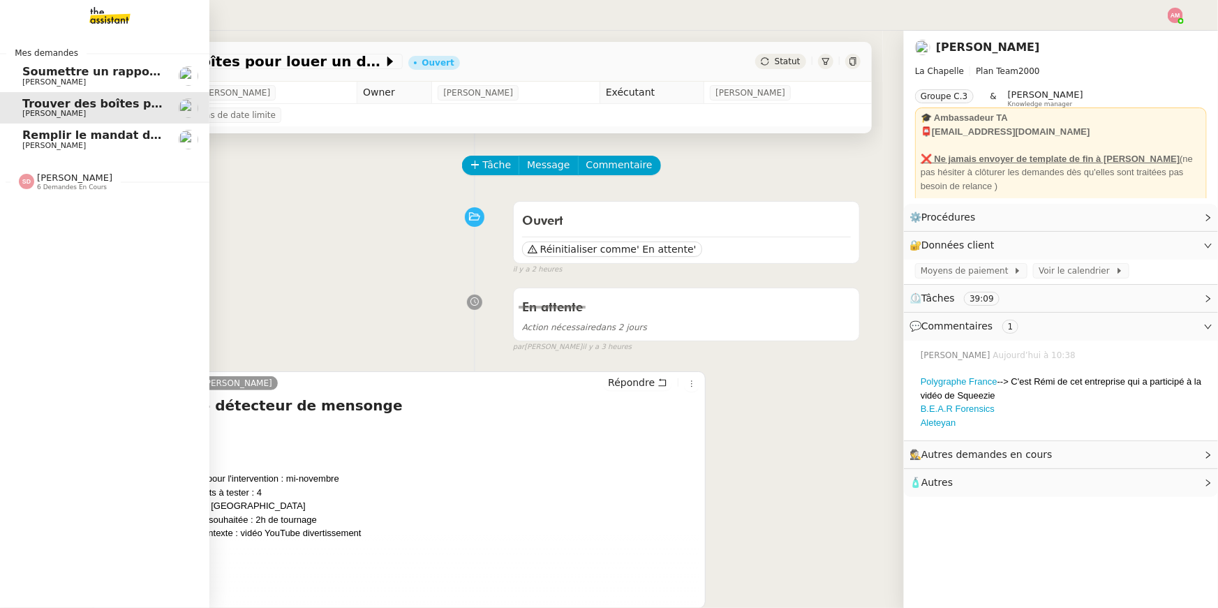
click at [50, 132] on span "Remplir le mandat de gestion Orange" at bounding box center [140, 134] width 237 height 13
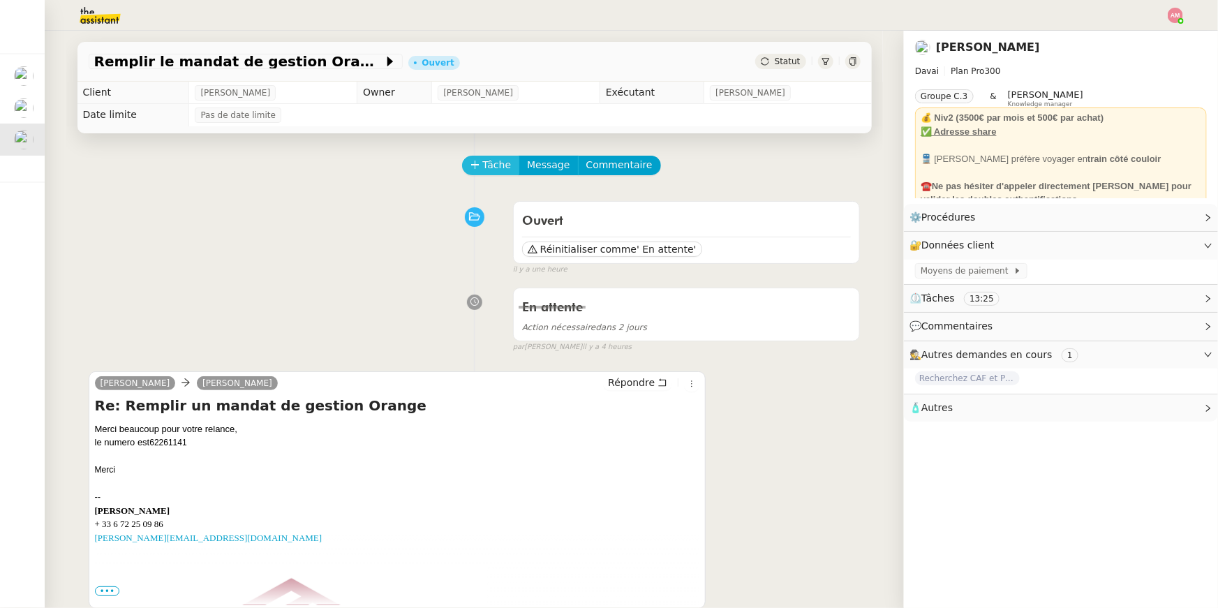
click at [490, 166] on span "Tâche" at bounding box center [497, 165] width 29 height 16
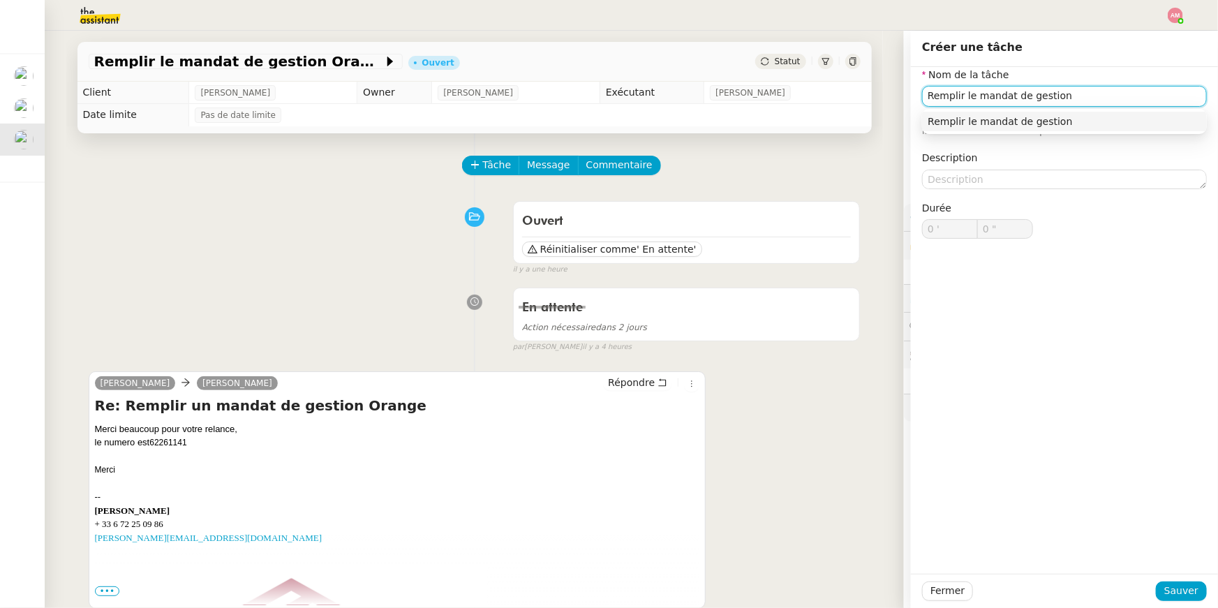
type input "Remplir le mandat de gestion"
click at [1046, 569] on div "Nom de la tâche Remplir le mandat de gestion ⚠️ Privilégiez un titre clair et e…" at bounding box center [1064, 320] width 307 height 507
click at [1174, 580] on div "Fermer Sauver" at bounding box center [1064, 591] width 307 height 34
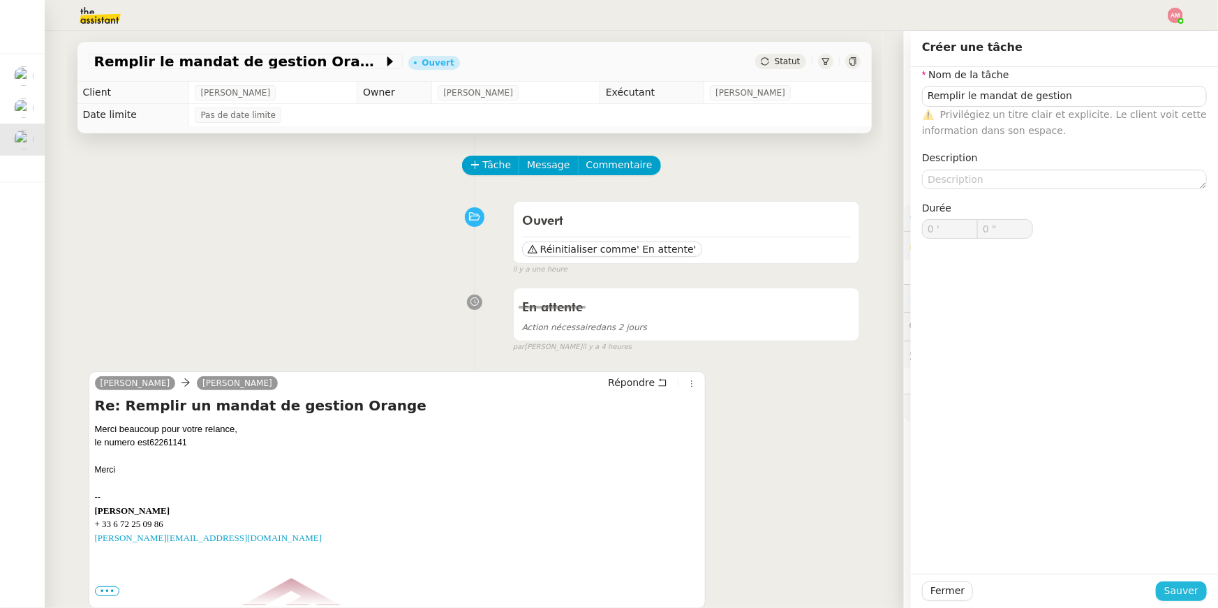
click at [1176, 589] on span "Sauver" at bounding box center [1182, 591] width 34 height 16
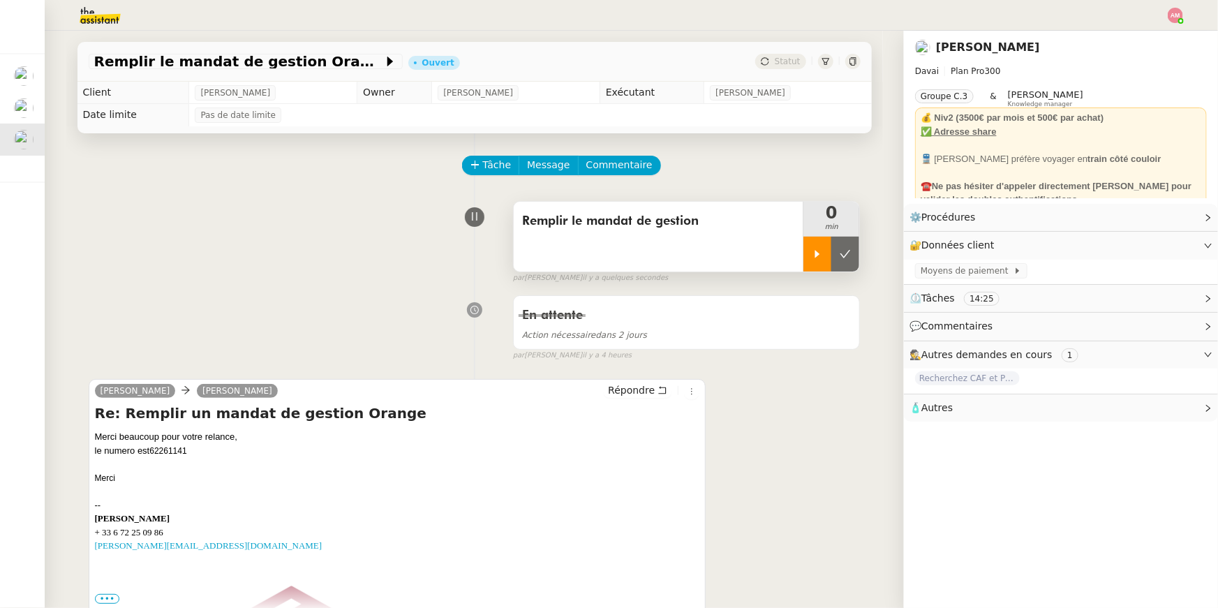
click at [816, 263] on div at bounding box center [818, 254] width 28 height 35
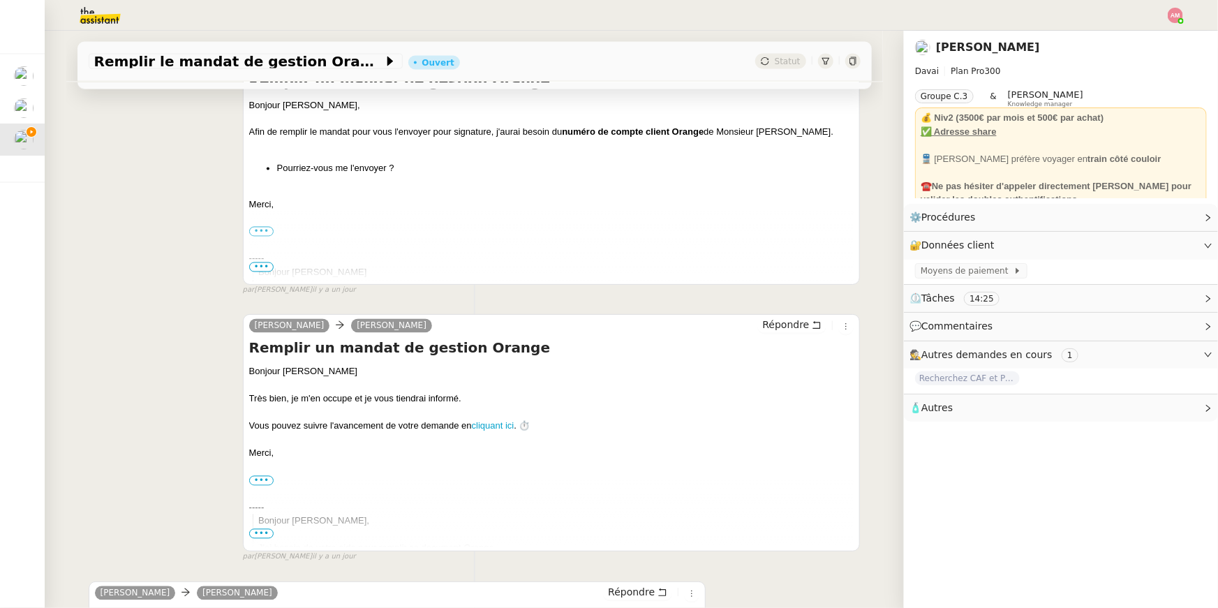
scroll to position [1593, 0]
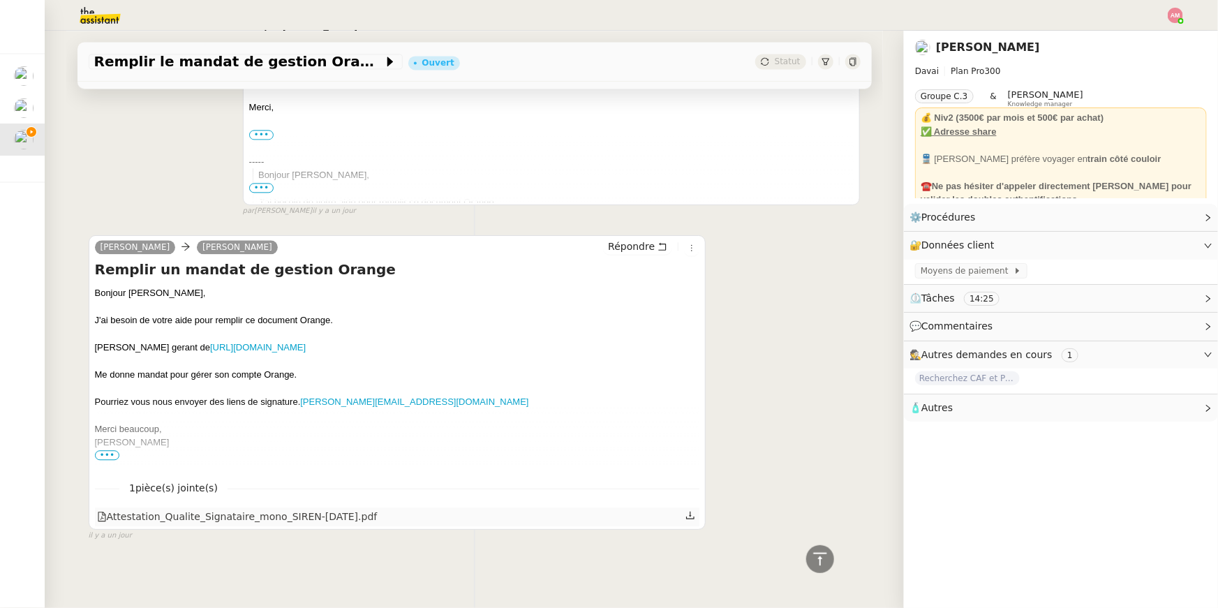
click at [688, 524] on div at bounding box center [692, 517] width 12 height 18
click at [686, 518] on icon at bounding box center [691, 515] width 10 height 10
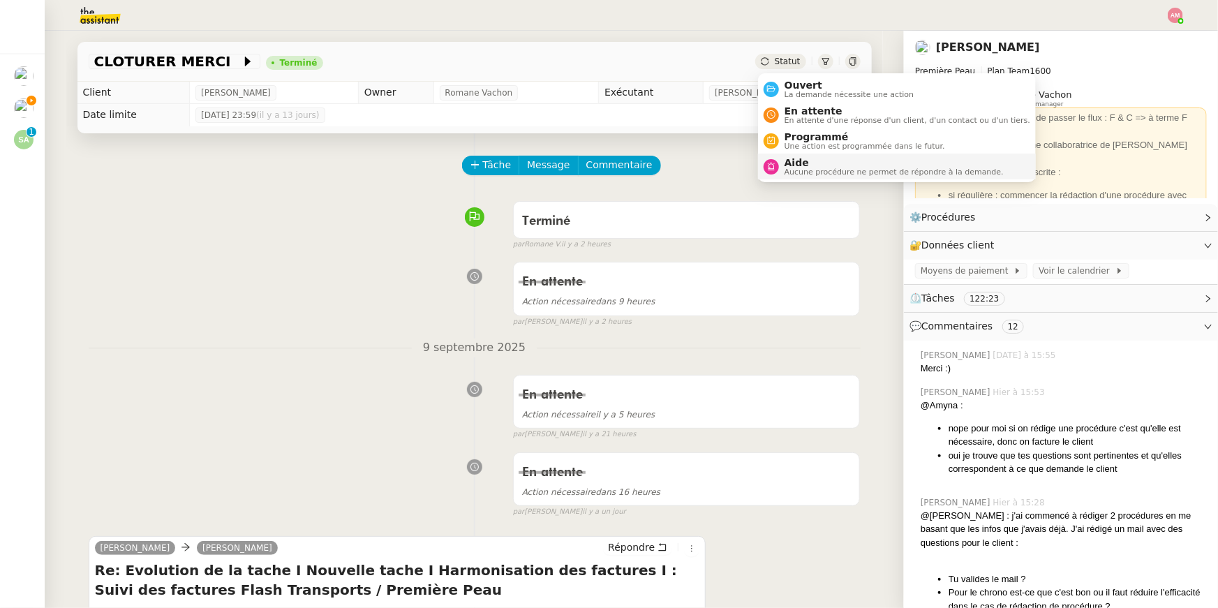
click at [807, 163] on span "Aide" at bounding box center [894, 162] width 219 height 11
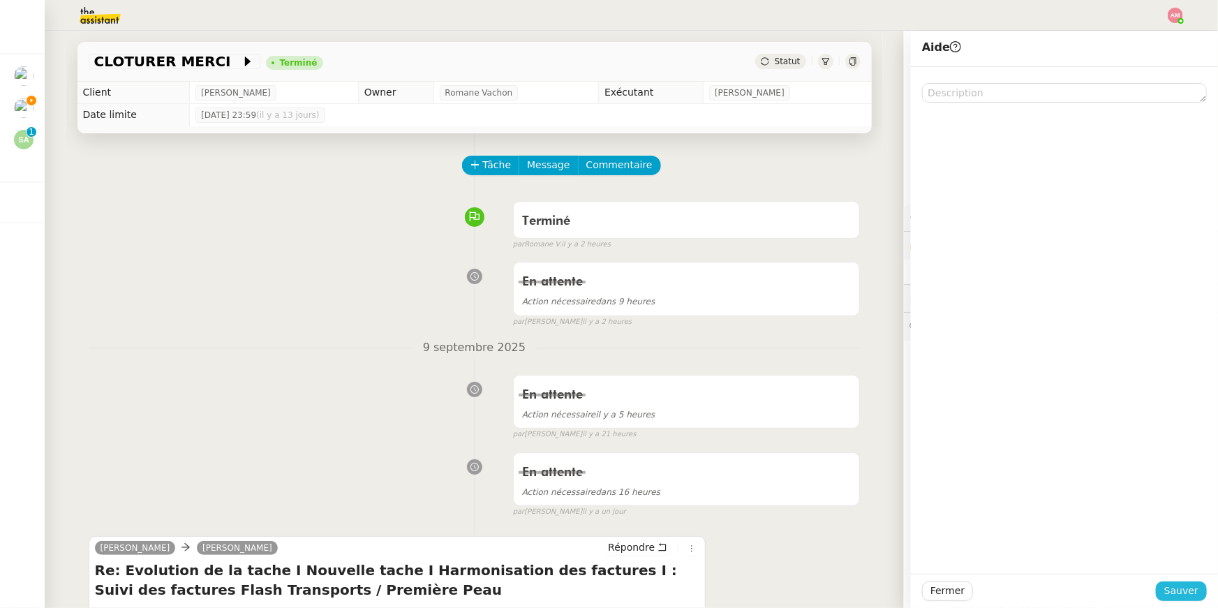
click at [1181, 593] on span "Sauver" at bounding box center [1182, 591] width 34 height 16
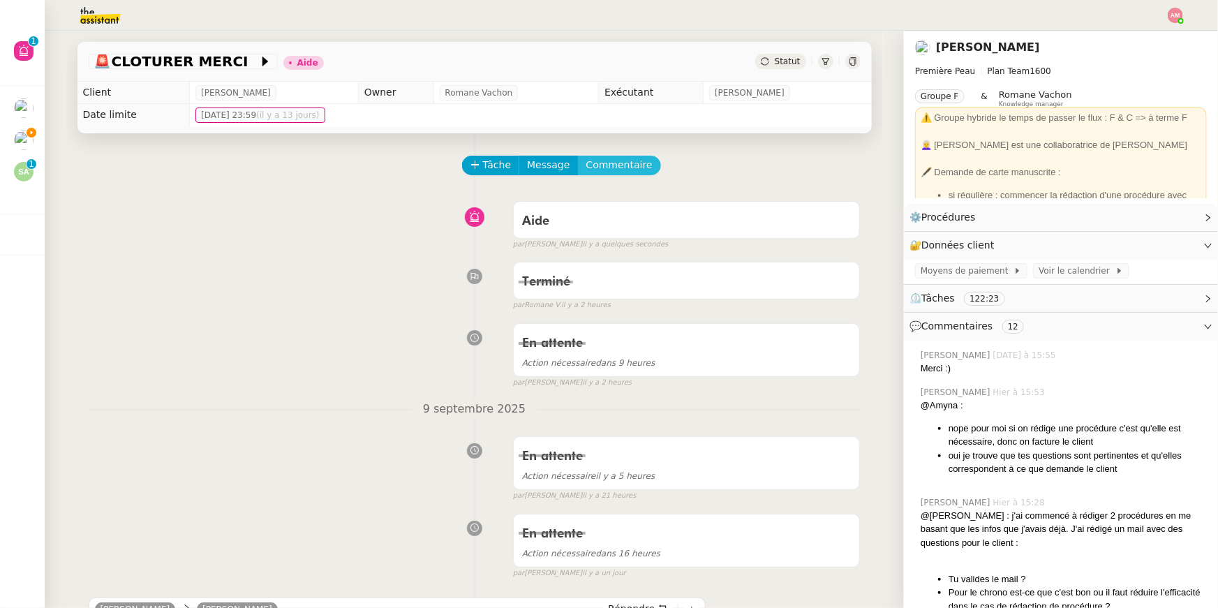
click at [604, 167] on span "Commentaire" at bounding box center [620, 165] width 66 height 16
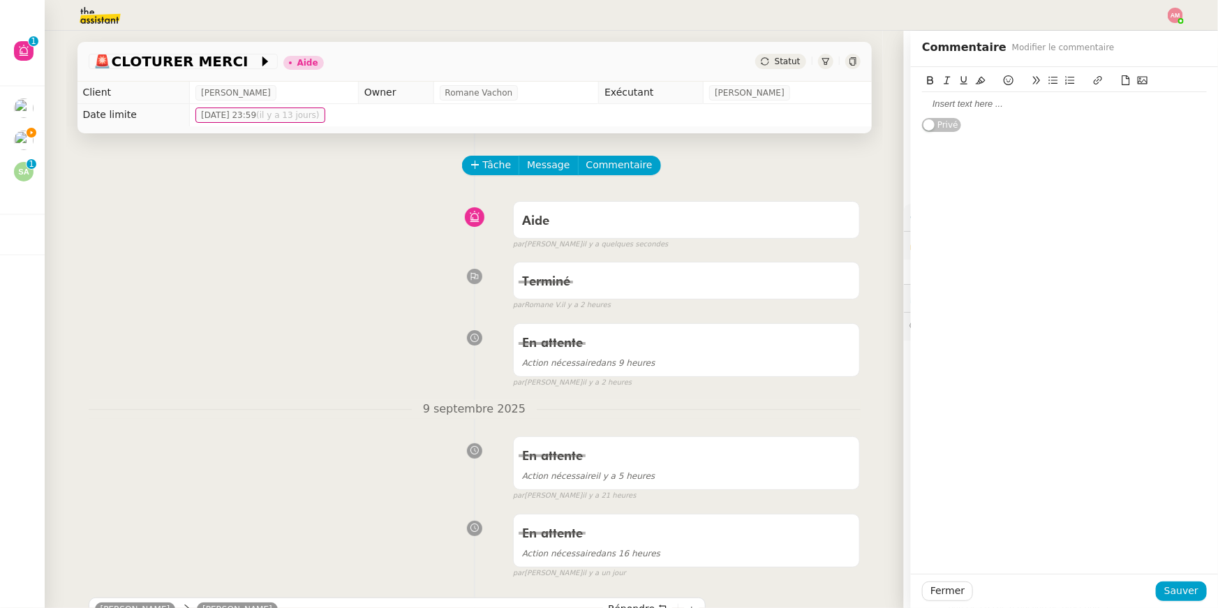
click at [1049, 112] on div at bounding box center [1064, 104] width 285 height 24
click at [1174, 591] on span "Sauver" at bounding box center [1182, 591] width 34 height 16
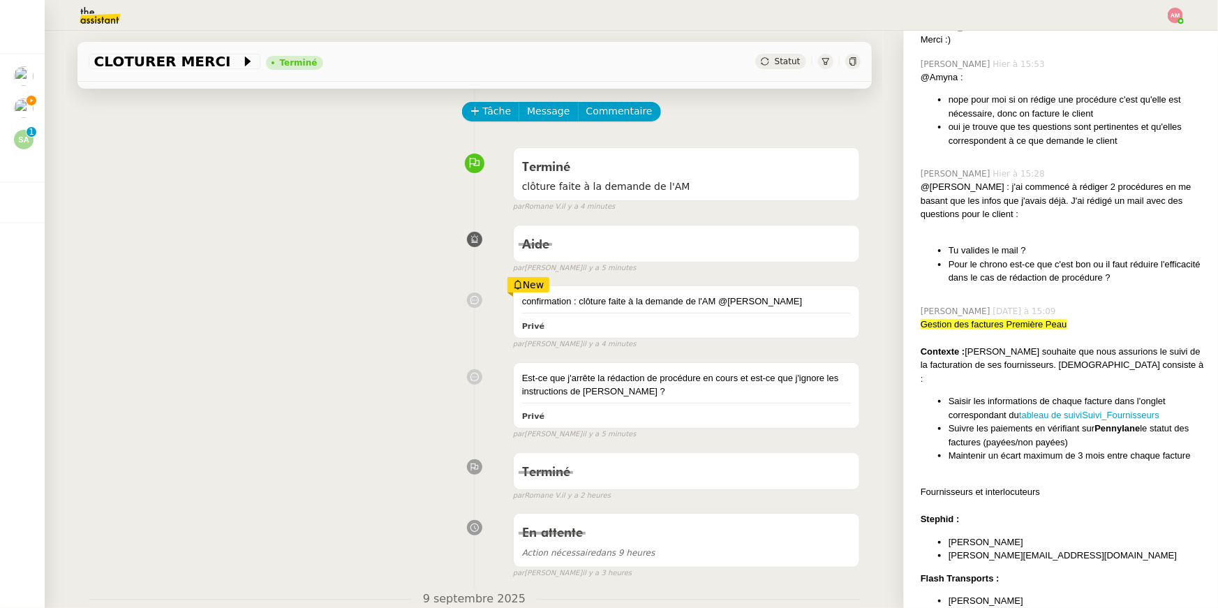
scroll to position [420, 0]
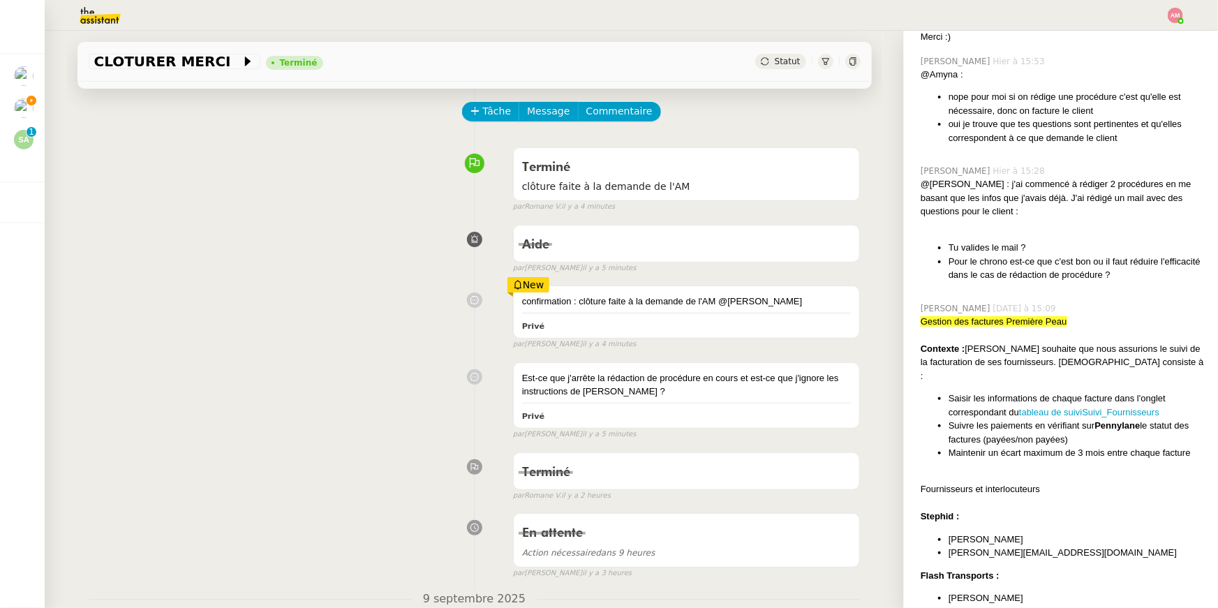
drag, startPoint x: 1186, startPoint y: 395, endPoint x: 1021, endPoint y: 395, distance: 164.8
click at [1021, 395] on li "Saisir les informations de chaque facture dans l'onglet correspondant du tablea…" at bounding box center [1078, 405] width 258 height 27
copy li "tableau de suivi Suivi_Fournisseurs"
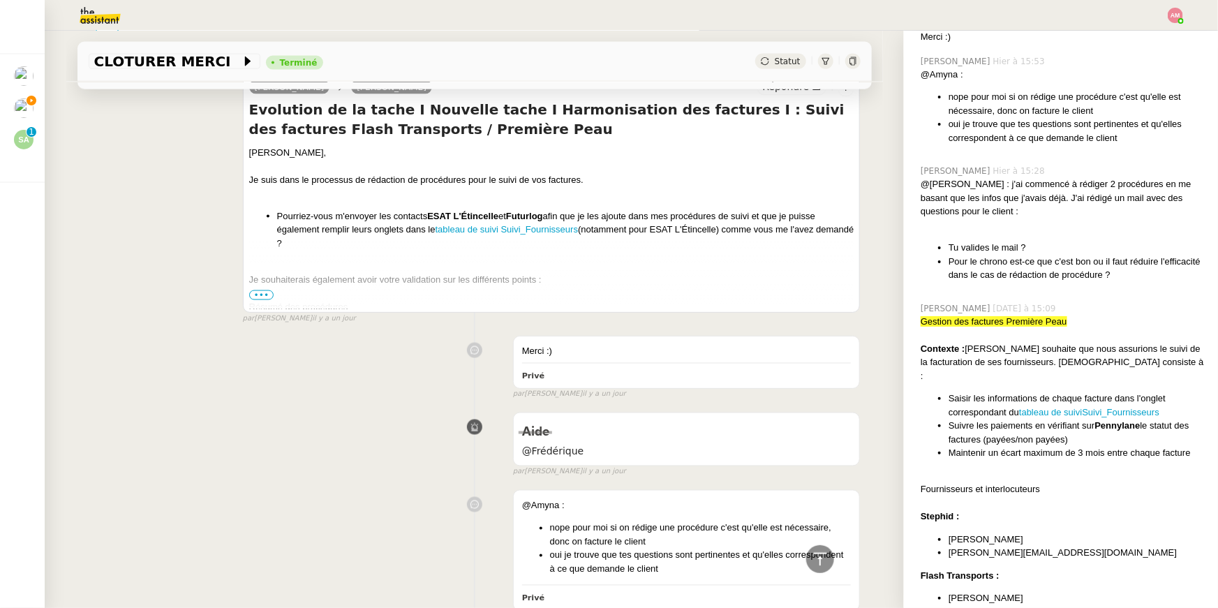
scroll to position [735, 0]
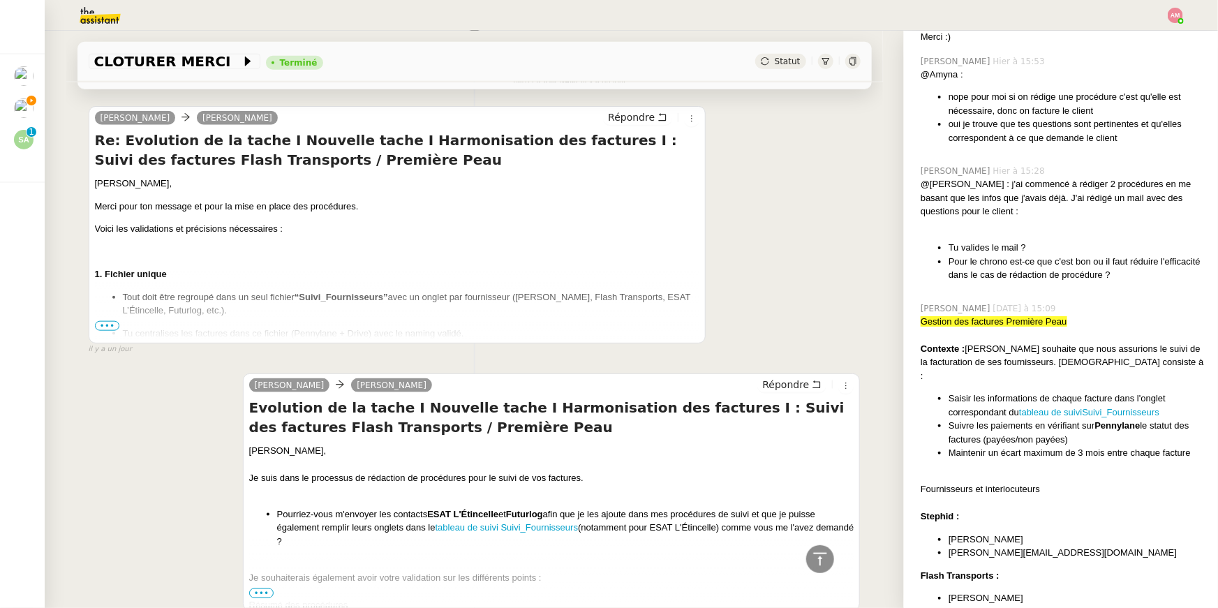
click at [98, 324] on span "•••" at bounding box center [107, 326] width 25 height 10
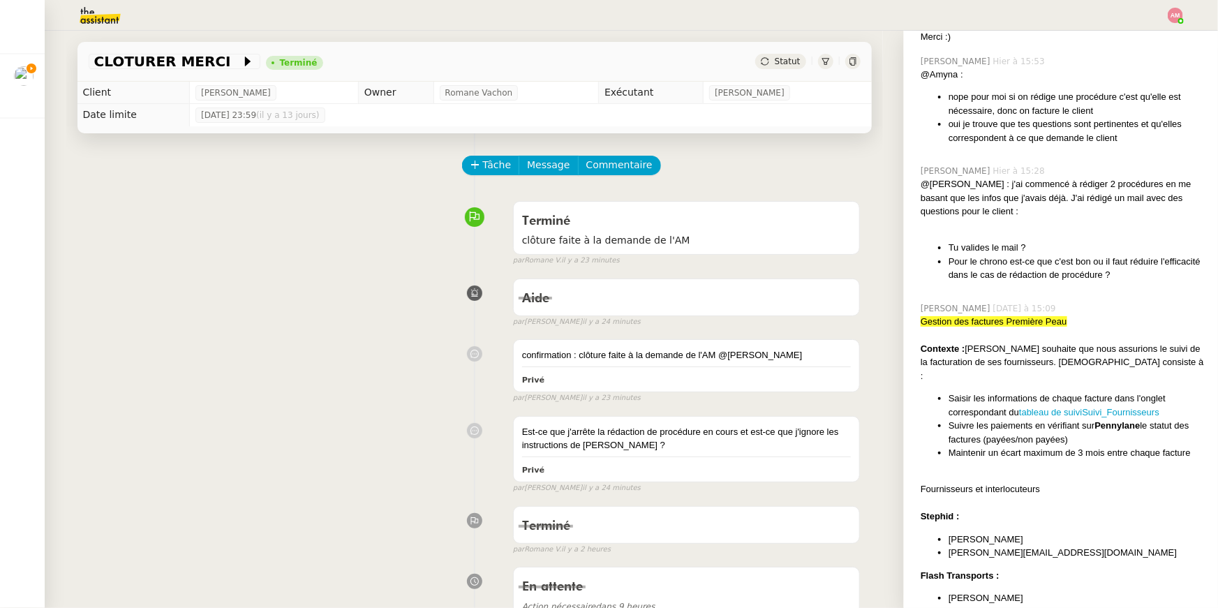
scroll to position [420, 0]
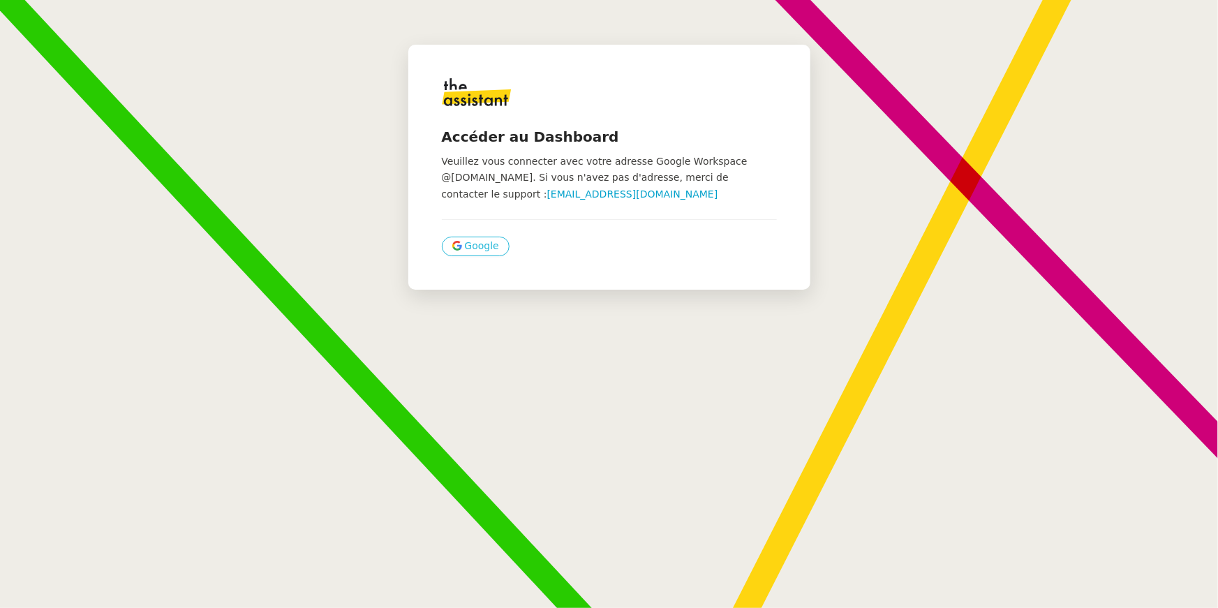
click at [443, 245] on button "Google" at bounding box center [476, 247] width 68 height 20
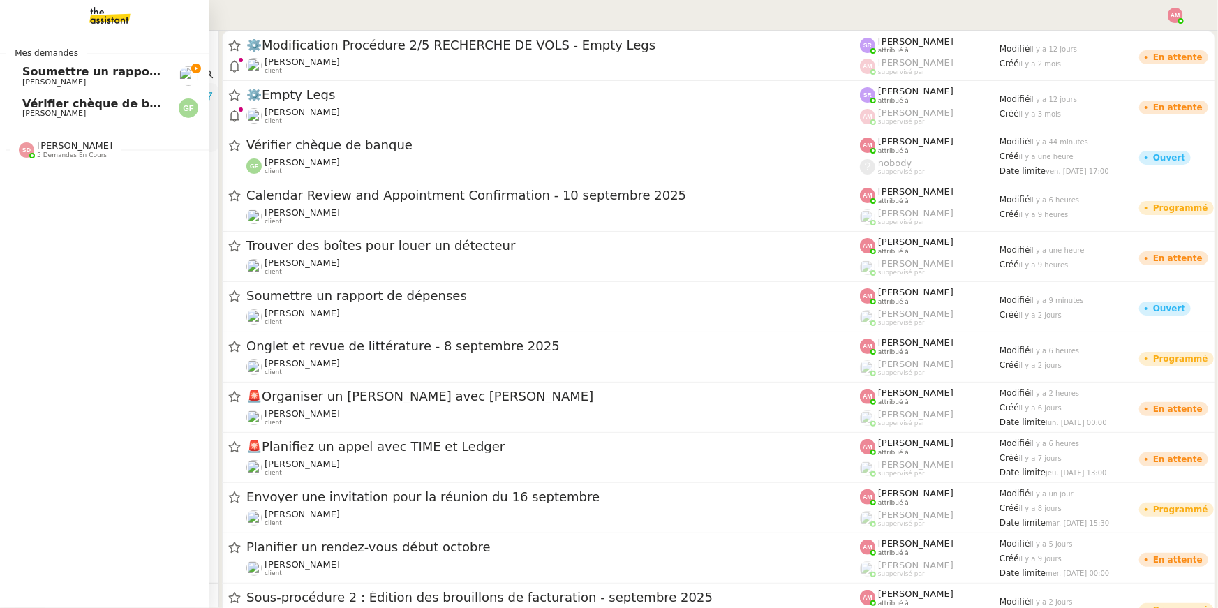
click at [21, 142] on div at bounding box center [26, 149] width 15 height 15
click at [27, 70] on span "Soumettre un rapport de dépenses" at bounding box center [132, 71] width 221 height 13
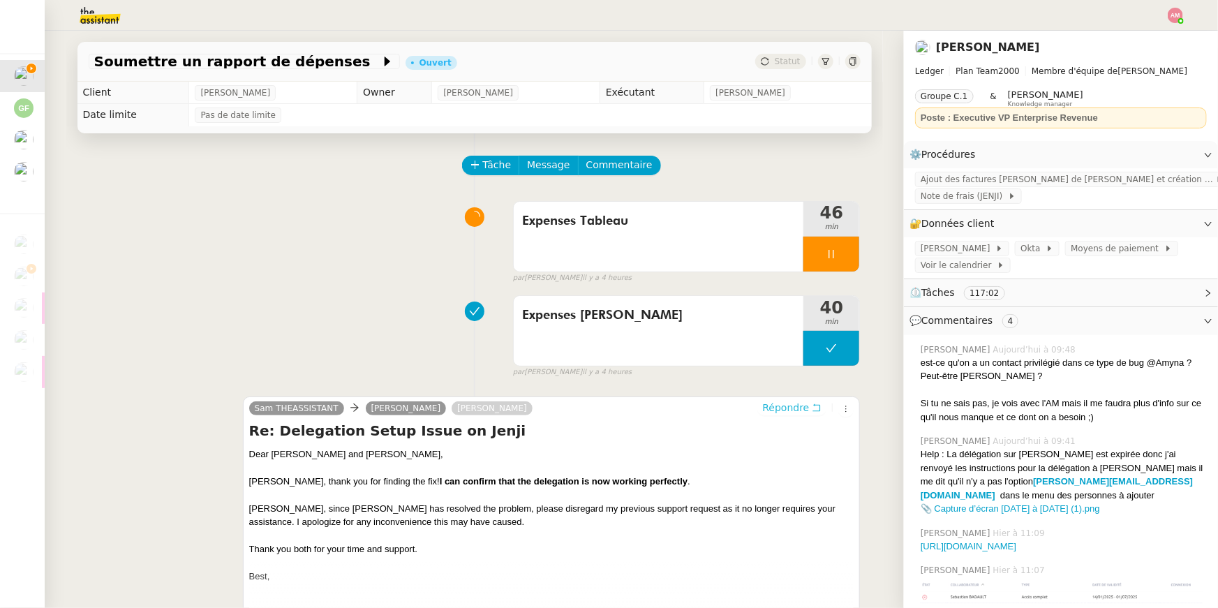
click at [797, 403] on span "Répondre" at bounding box center [785, 408] width 47 height 14
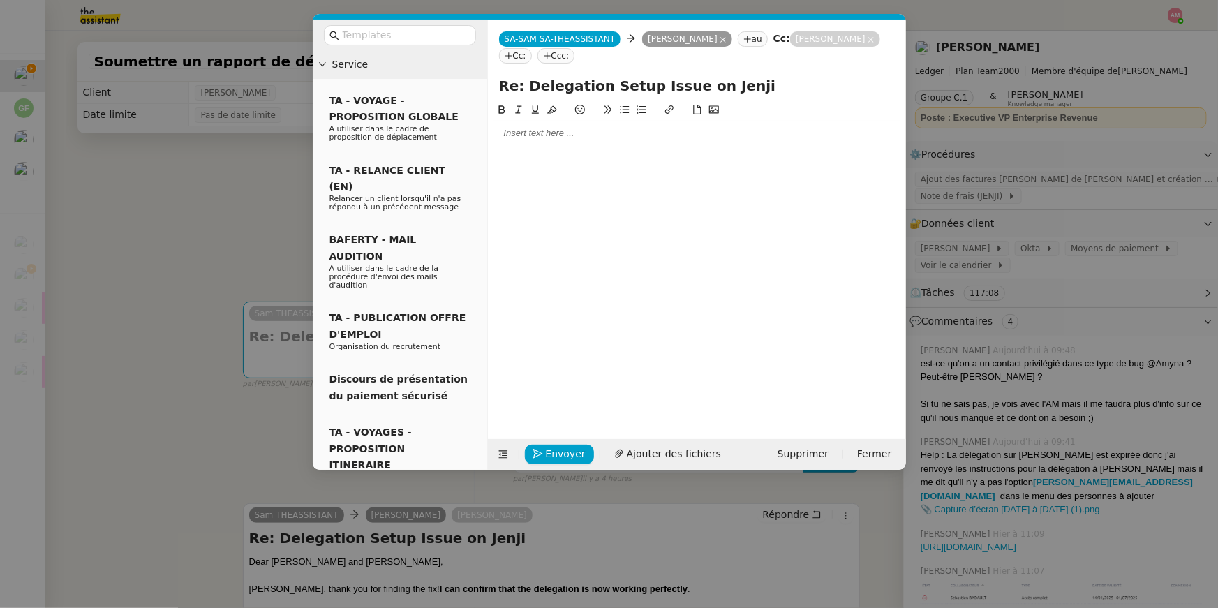
click at [667, 145] on div at bounding box center [697, 133] width 407 height 24
click at [667, 133] on div at bounding box center [697, 133] width 407 height 13
click at [790, 47] on nz-tag "Géraldine Hounsou" at bounding box center [835, 38] width 90 height 15
click at [868, 43] on icon at bounding box center [871, 39] width 7 height 7
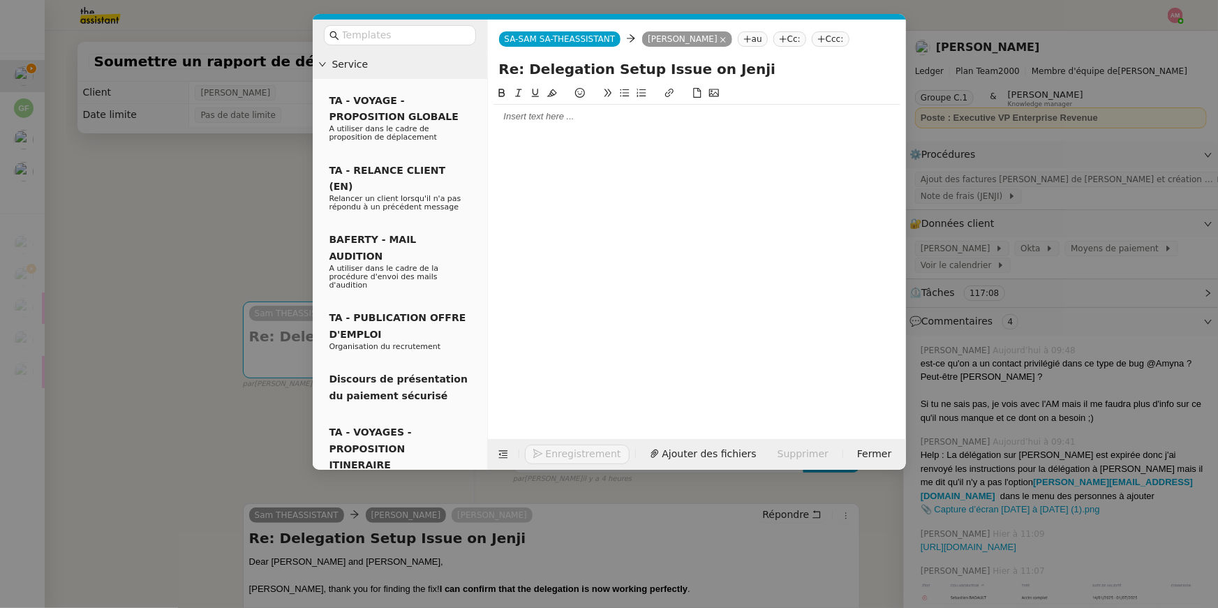
click at [584, 115] on div at bounding box center [697, 116] width 407 height 13
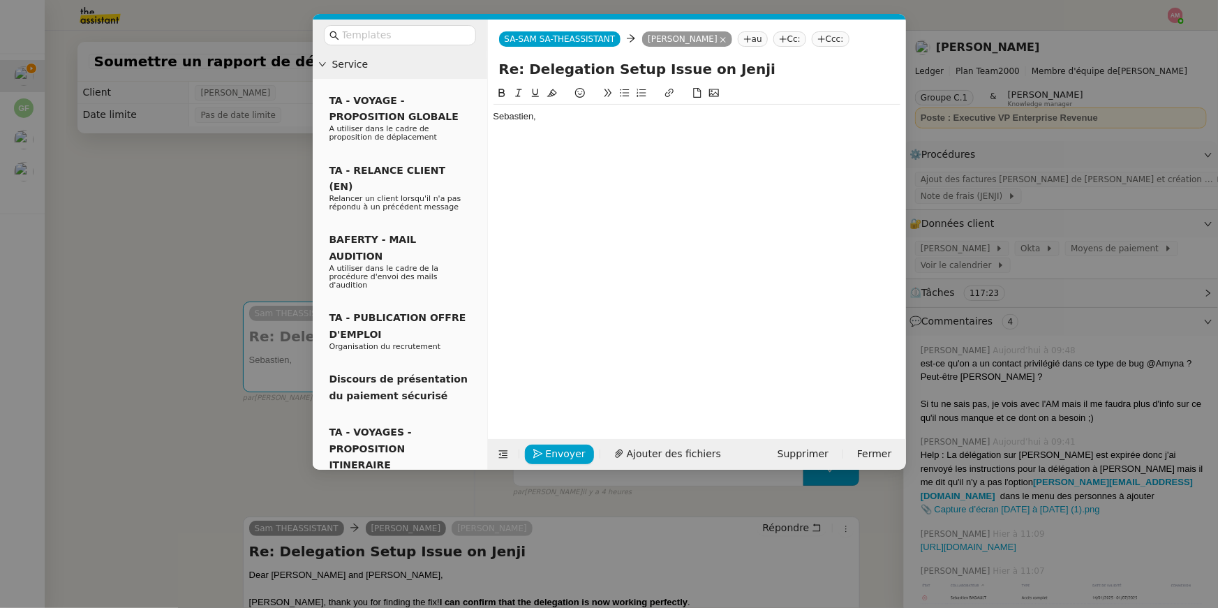
click at [503, 116] on div "Sebastien," at bounding box center [697, 116] width 407 height 13
click at [553, 123] on div "Sébastien," at bounding box center [697, 116] width 407 height 13
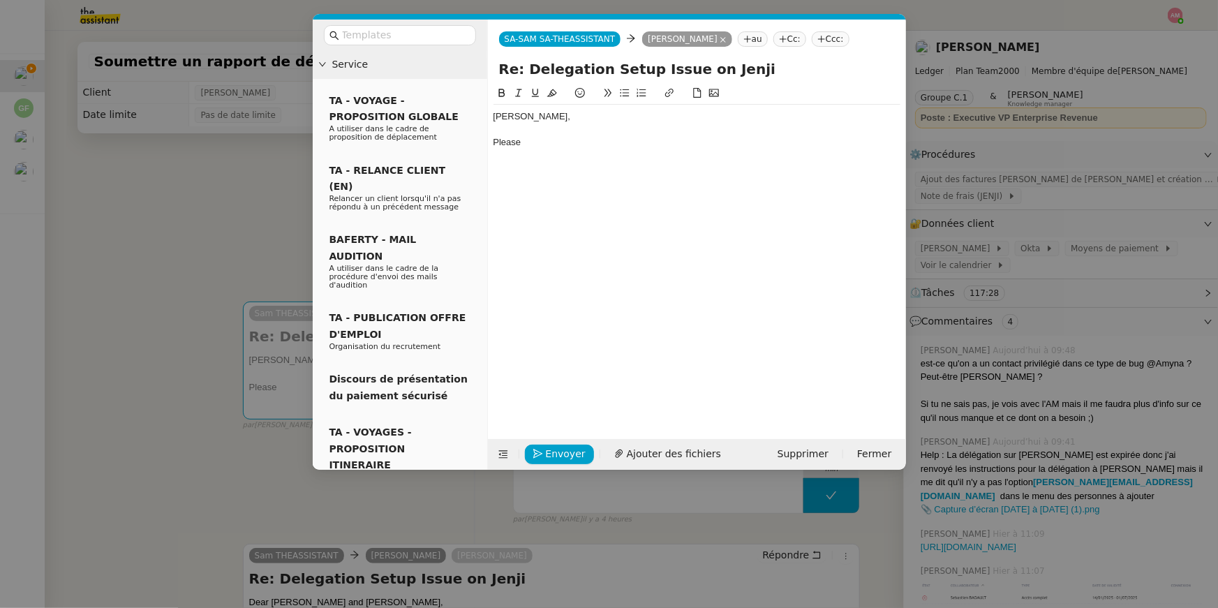
click at [971, 200] on nz-modal-container "Service TA - VOYAGE - PROPOSITION GLOBALE A utiliser dans le cadre de propositi…" at bounding box center [609, 304] width 1218 height 608
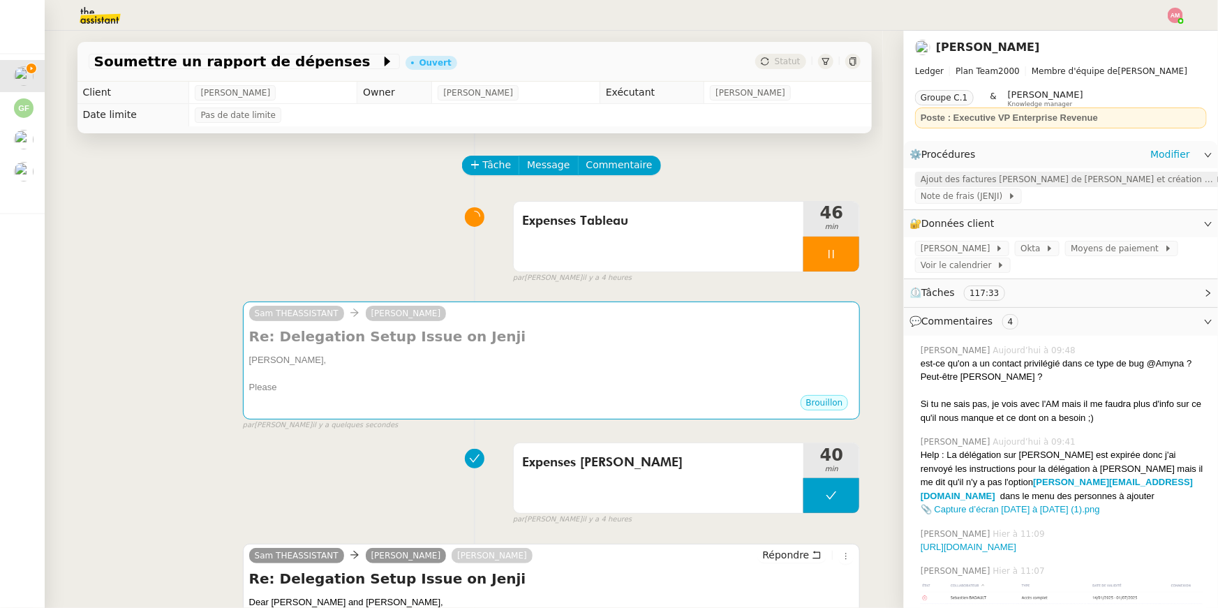
click at [962, 178] on span "Ajout des factures Jenji de Sébastien et création d'un tableau de suivi" at bounding box center [1068, 179] width 295 height 14
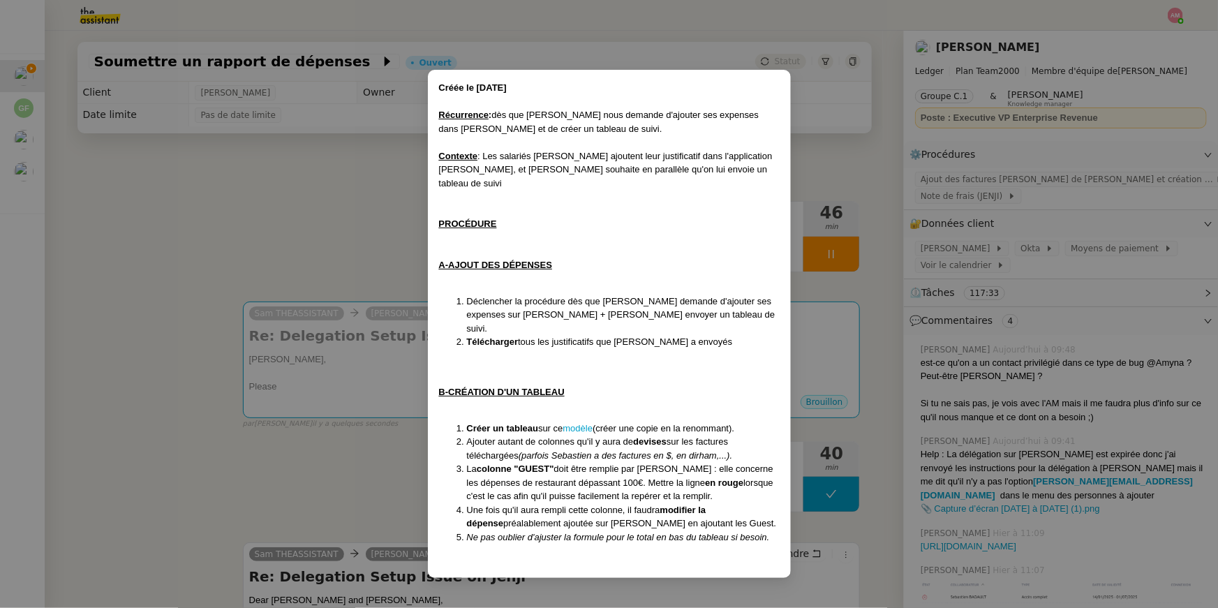
click at [591, 532] on em "Ne pas oublier d'ajuster la formule pour le total en bas du tableau si besoin." at bounding box center [618, 537] width 303 height 10
click at [385, 370] on nz-modal-container "Créée le 25/04/2025 Récurrence : dès que Sébastien nous demande d'ajouter ses e…" at bounding box center [609, 304] width 1218 height 608
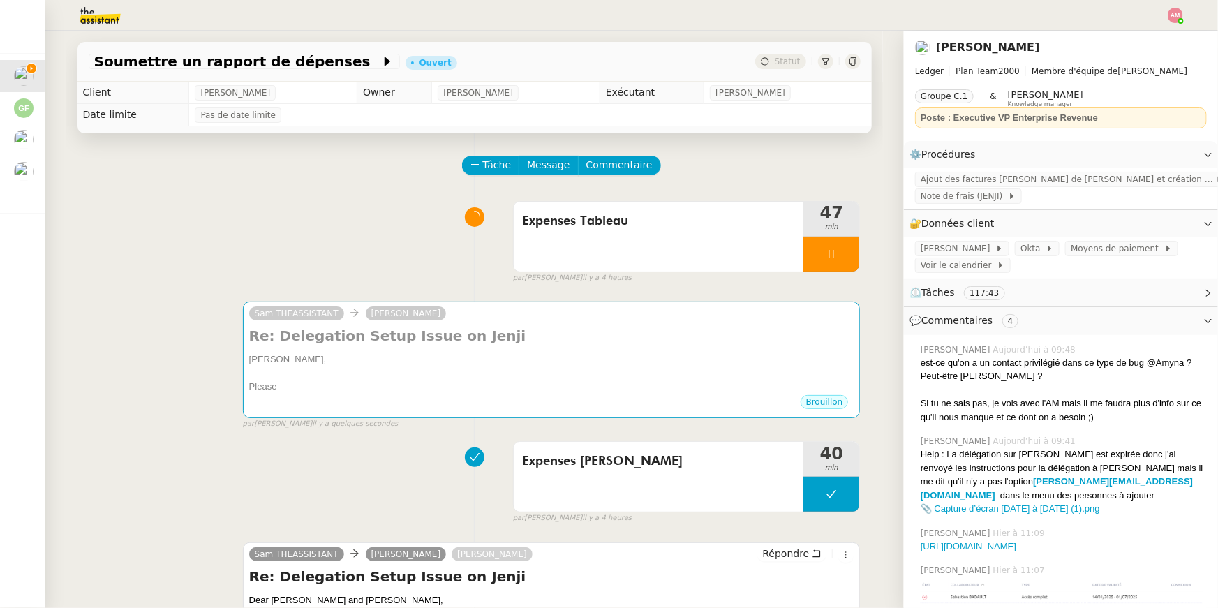
click at [385, 370] on div at bounding box center [551, 374] width 605 height 14
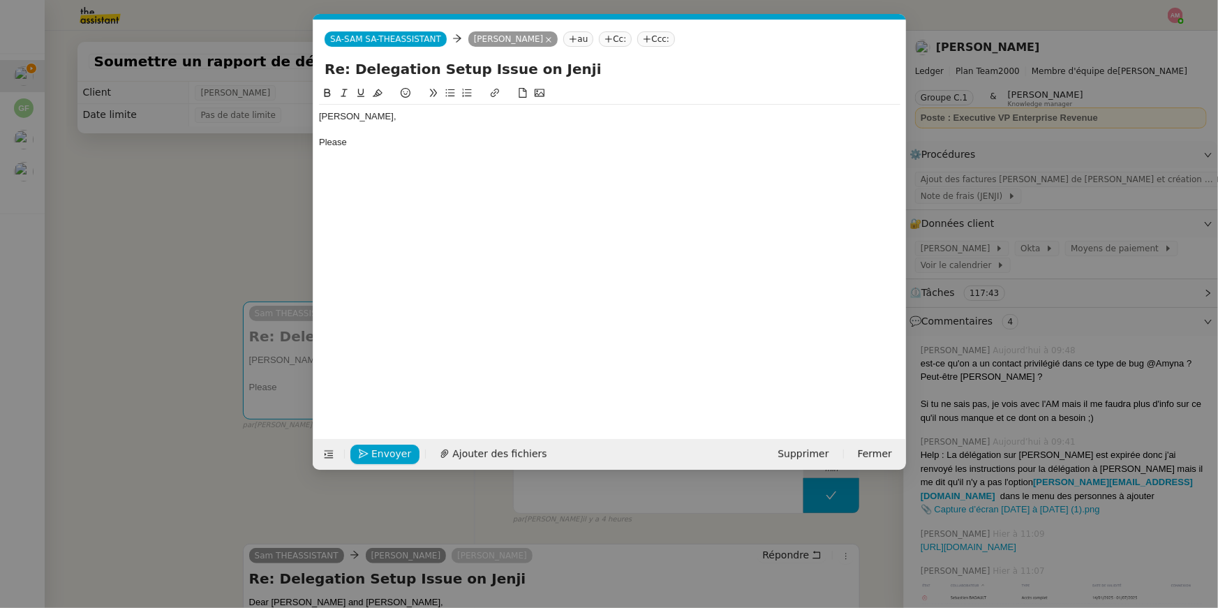
scroll to position [0, 29]
click at [383, 144] on div "Please" at bounding box center [610, 142] width 582 height 13
drag, startPoint x: 383, startPoint y: 144, endPoint x: 270, endPoint y: 138, distance: 112.6
click at [270, 138] on nz-modal-container "Service TA - VOYAGE - PROPOSITION GLOBALE A utiliser dans le cadre de propositi…" at bounding box center [609, 304] width 1218 height 608
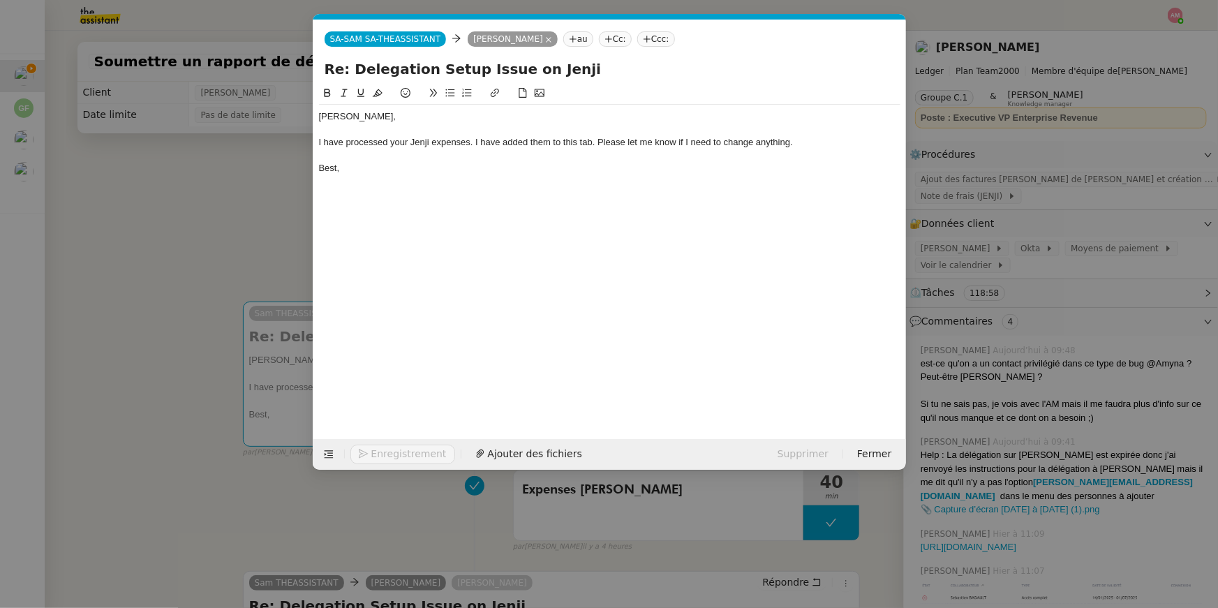
copy div "Sébastien, I have processed your Jenji expenses. I have added them to this tab.…"
click at [0, 154] on nz-modal-container "Service TA - VOYAGE - PROPOSITION GLOBALE A utiliser dans le cadre de propositi…" at bounding box center [609, 304] width 1218 height 608
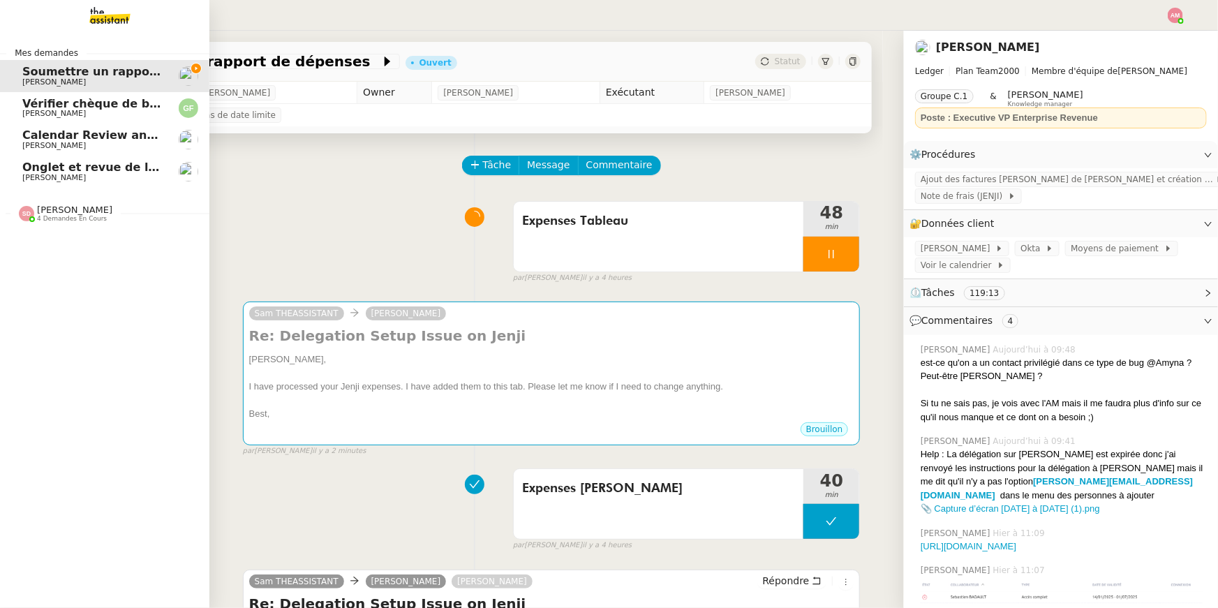
click at [37, 212] on span "[PERSON_NAME]" at bounding box center [74, 210] width 75 height 10
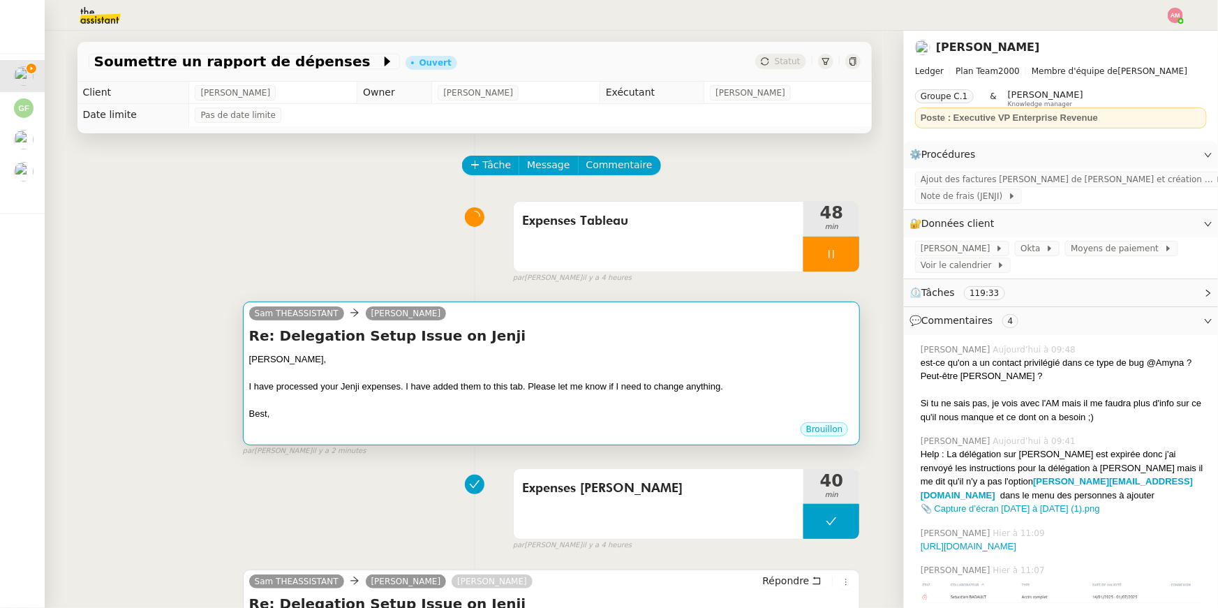
click at [489, 359] on div "Sébastien," at bounding box center [551, 360] width 605 height 14
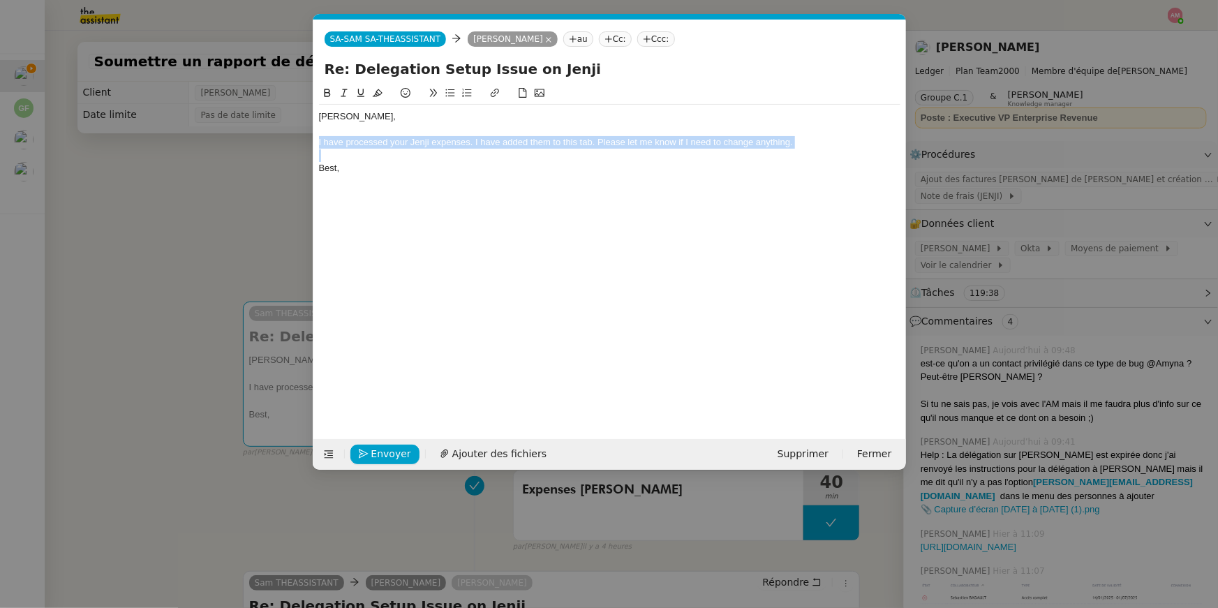
drag, startPoint x: 334, startPoint y: 158, endPoint x: 308, endPoint y: 138, distance: 33.4
click at [308, 138] on nz-modal-container "Service TA - VOYAGE - PROPOSITION GLOBALE A utiliser dans le cadre de propositi…" at bounding box center [609, 304] width 1218 height 608
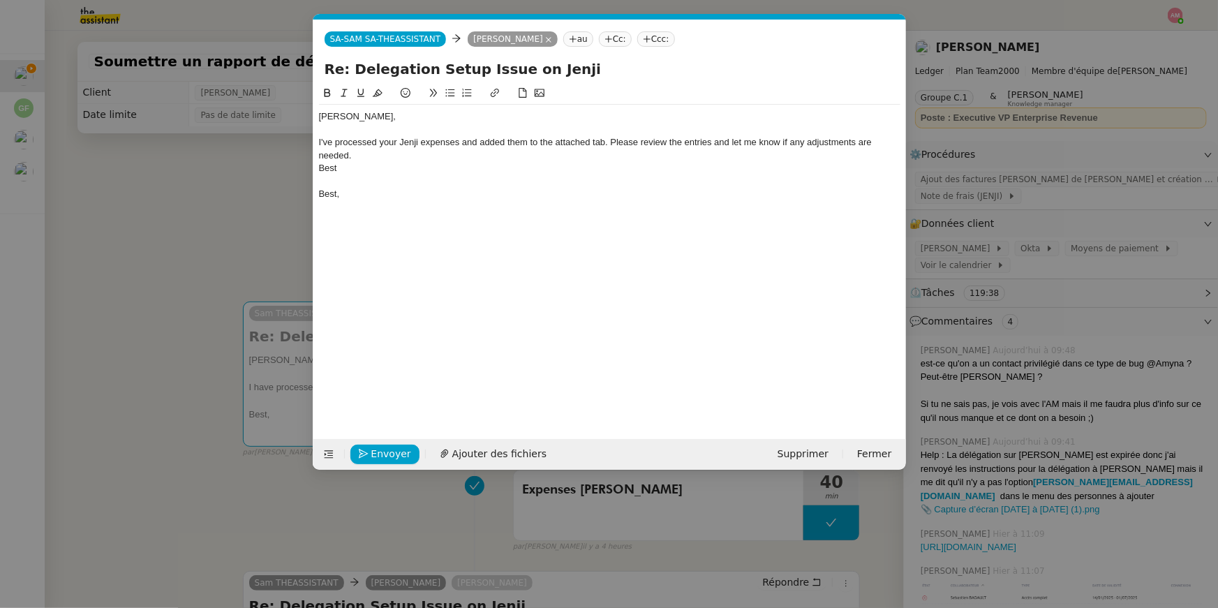
scroll to position [0, 0]
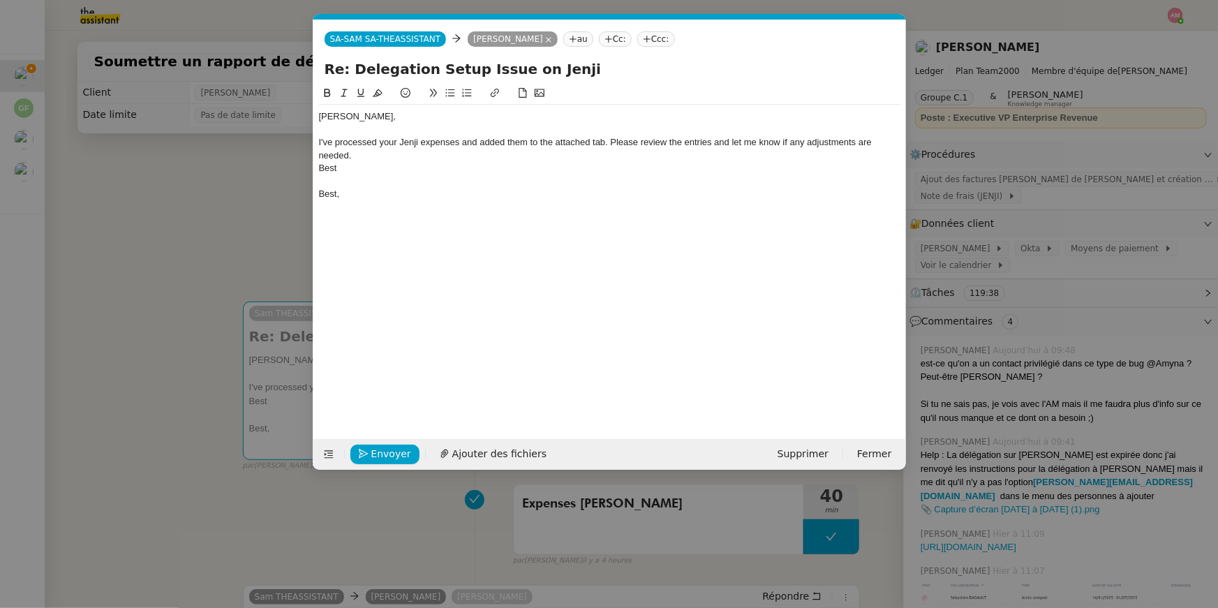
drag, startPoint x: 344, startPoint y: 168, endPoint x: 311, endPoint y: 168, distance: 32.8
click at [311, 168] on nz-modal-container "Service TA - VOYAGE - PROPOSITION GLOBALE A utiliser dans le cadre de propositi…" at bounding box center [609, 304] width 1218 height 608
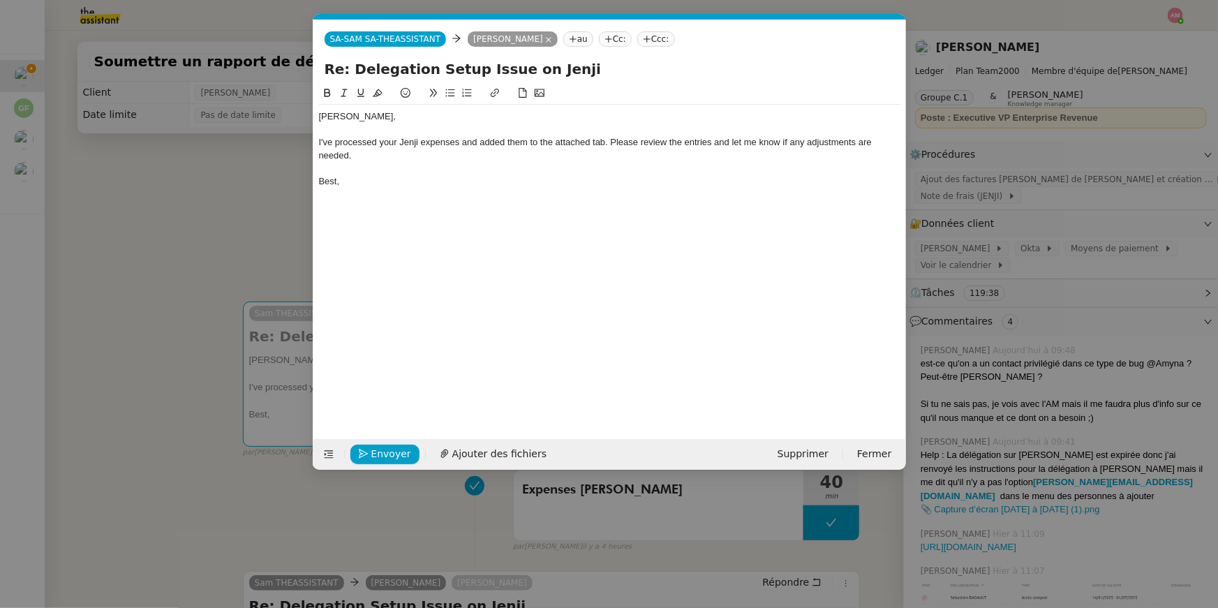
click at [568, 146] on div "I've processed your Jenji expenses and added them to the attached tab. Please r…" at bounding box center [610, 149] width 582 height 26
click at [537, 142] on div "I've processed your Jenji expenses and added them to the attached tab. Please r…" at bounding box center [610, 149] width 582 height 26
click at [550, 141] on div "I've processed your Jenji expenses and added them to the attached tab. Please r…" at bounding box center [610, 149] width 582 height 26
click at [552, 142] on div "I've processed your Jenji expenses and added them to the attached tab. Please r…" at bounding box center [610, 149] width 582 height 26
drag, startPoint x: 594, startPoint y: 142, endPoint x: 556, endPoint y: 142, distance: 38.4
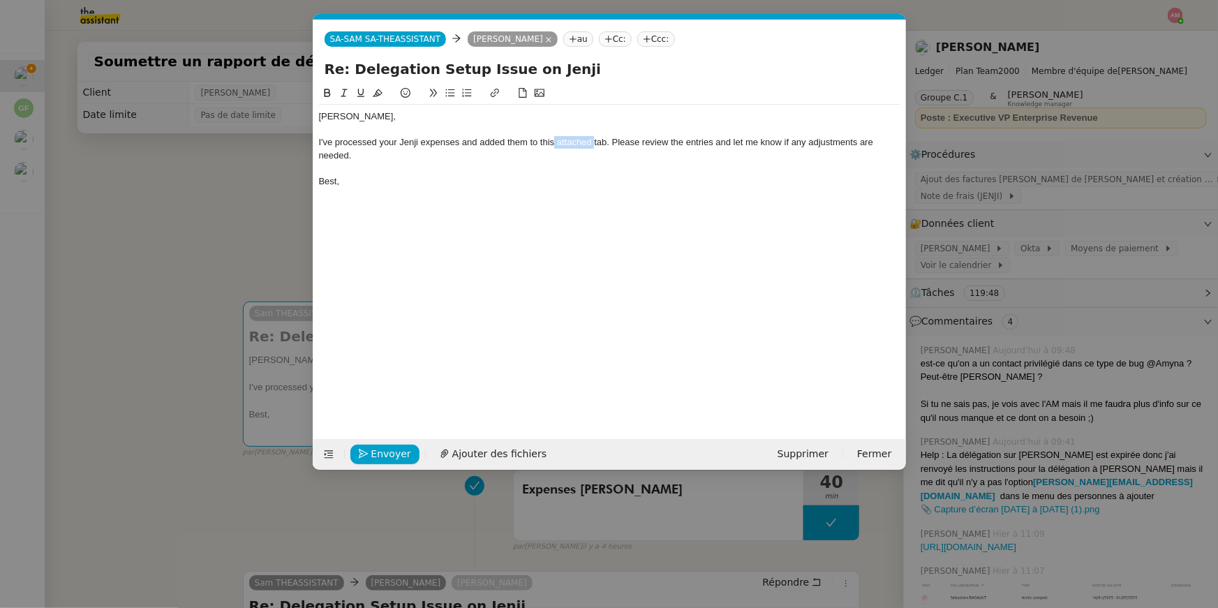
click at [556, 142] on div "I've processed your Jenji expenses and added them to this attached tab. Please …" at bounding box center [610, 149] width 582 height 26
click at [566, 163] on div "Best," at bounding box center [610, 168] width 582 height 13
drag, startPoint x: 569, startPoint y: 145, endPoint x: 540, endPoint y: 143, distance: 28.7
click at [540, 143] on div "I've processed your Jenji expenses and added them to this tab. Please review th…" at bounding box center [610, 142] width 582 height 13
click at [492, 98] on button at bounding box center [495, 93] width 17 height 16
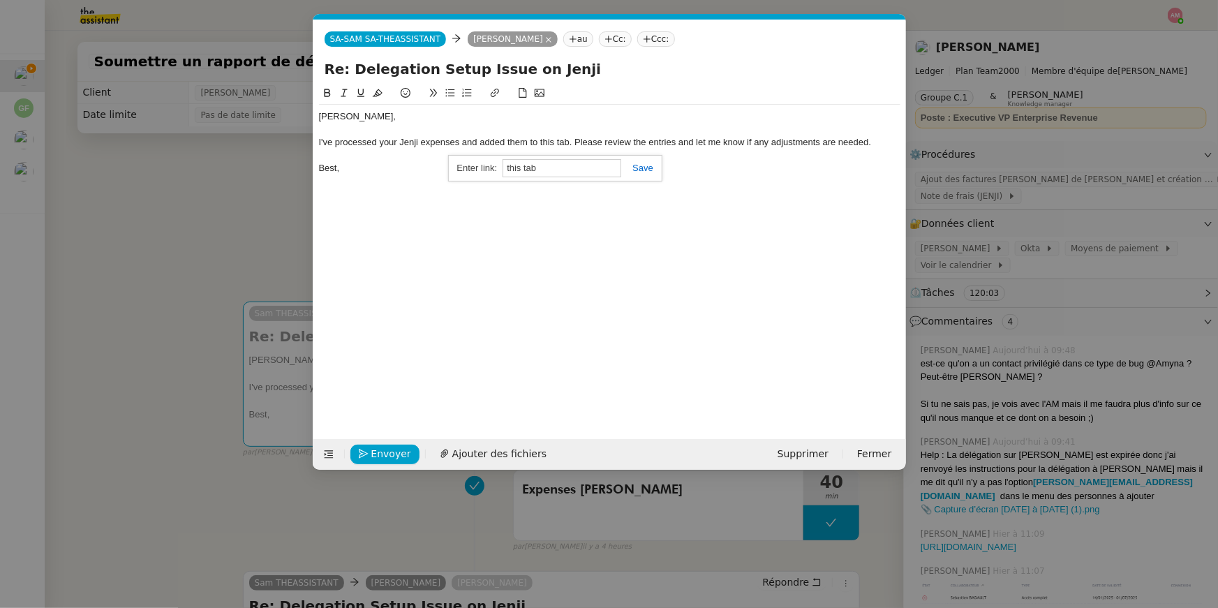
paste input "https://docs.google.com/spreadsheets/d/1U2e1_T_ci5mdroJMquNoBsRmmTUAc5iFfVvq4hw…"
type input "https://docs.google.com/spreadsheets/d/1U2e1_T_ci5mdroJMquNoBsRmmTUAc5iFfVvq4hw…"
click at [647, 167] on link at bounding box center [637, 168] width 32 height 10
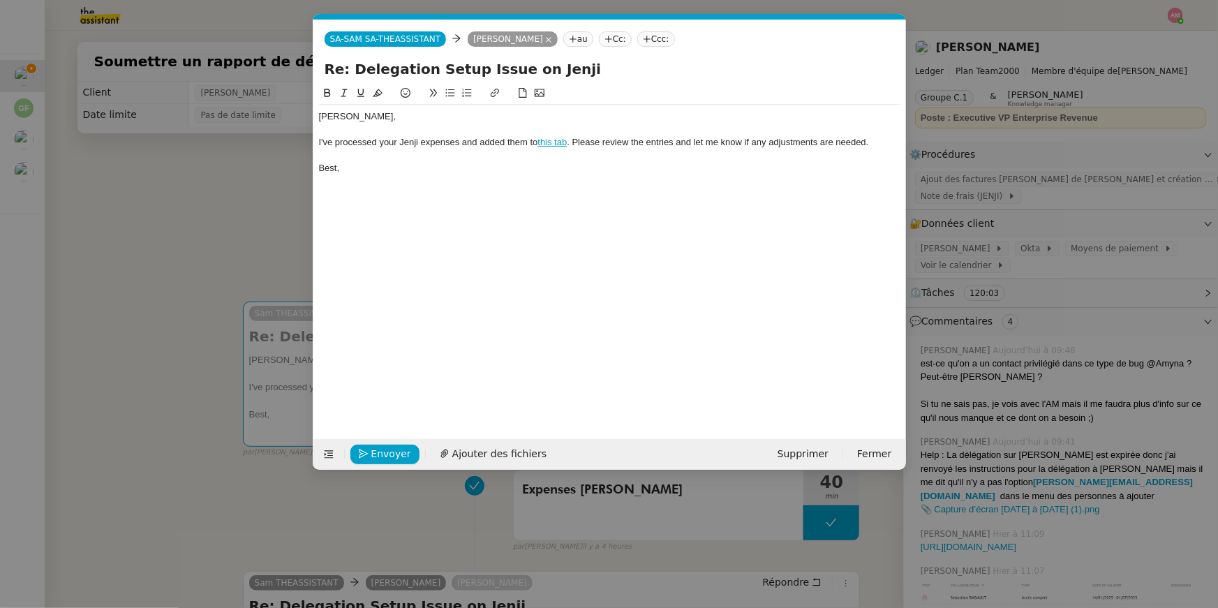
click at [647, 221] on div "Sébastien, I've processed your Jenji expenses and added them to this tab . Plea…" at bounding box center [610, 251] width 582 height 332
click at [577, 140] on div "I've processed your Jenji expenses and added them to this tab . Please review t…" at bounding box center [610, 142] width 582 height 13
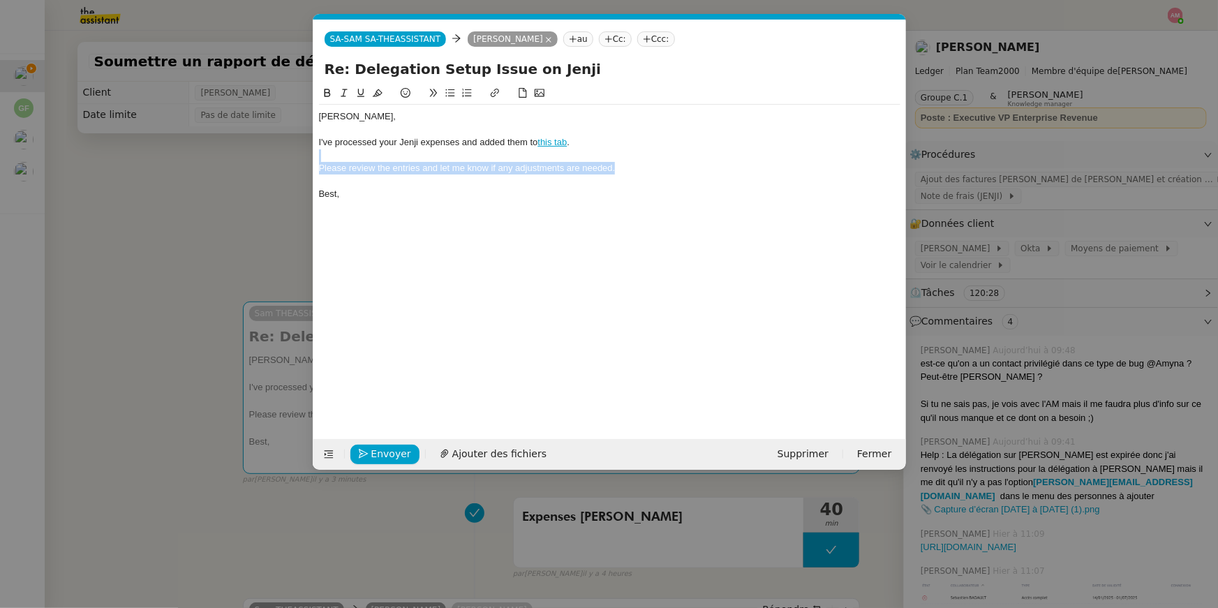
drag, startPoint x: 688, startPoint y: 159, endPoint x: 688, endPoint y: 170, distance: 10.5
click at [688, 170] on div "Sébastien, I've processed your Jenji expenses and added them to this tab . Plea…" at bounding box center [610, 155] width 582 height 101
click at [345, 87] on button at bounding box center [344, 93] width 17 height 16
click at [437, 216] on div "Sébastien, I've processed your Jenji expenses and added them to this tab . Plea…" at bounding box center [610, 251] width 582 height 332
click at [432, 358] on div "Sébastien, I've processed your Jenji expenses and added them to this tab . Plea…" at bounding box center [610, 251] width 582 height 332
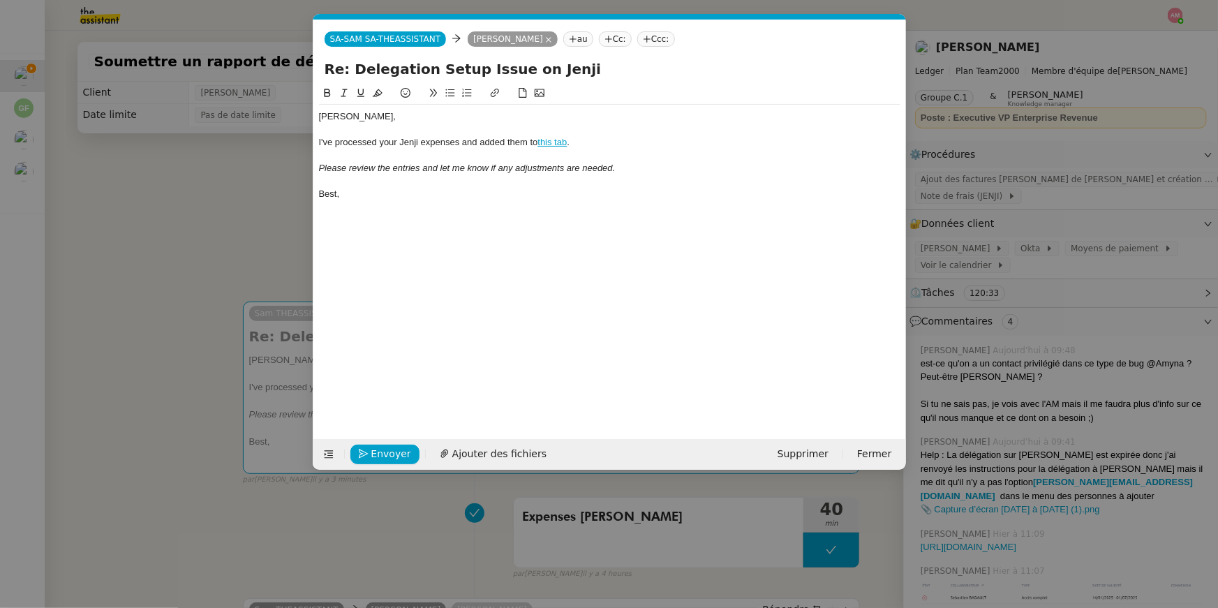
click at [214, 377] on nz-modal-container "Service TA - VOYAGE - PROPOSITION GLOBALE A utiliser dans le cadre de propositi…" at bounding box center [609, 304] width 1218 height 608
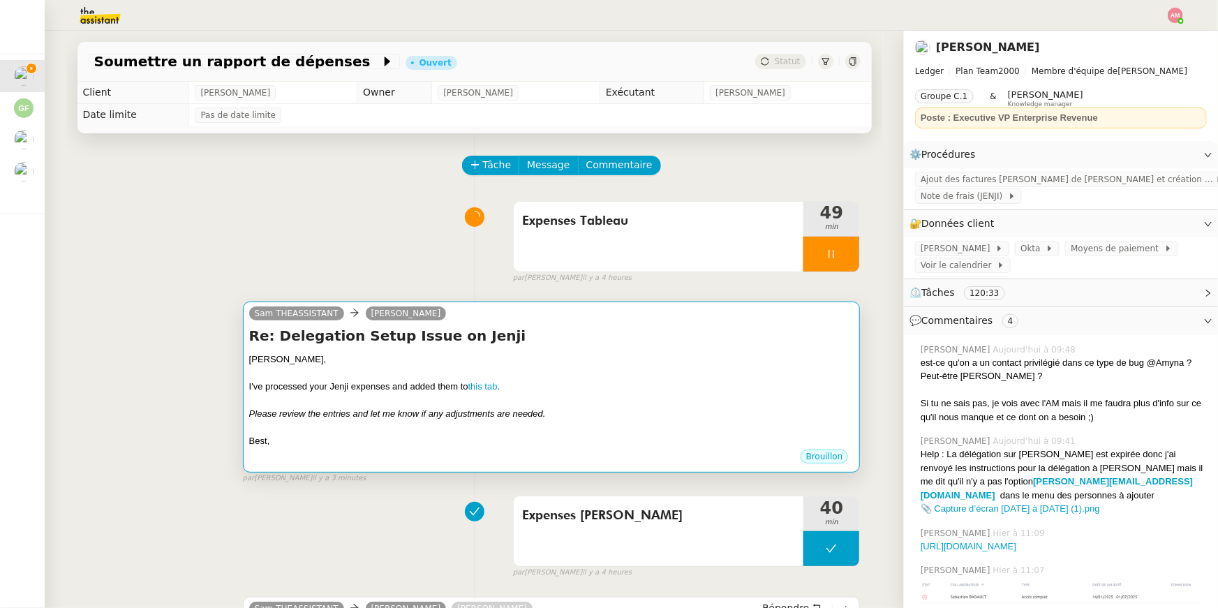
click at [336, 381] on div "I've processed your Jenji expenses and added them to this tab ." at bounding box center [551, 387] width 605 height 14
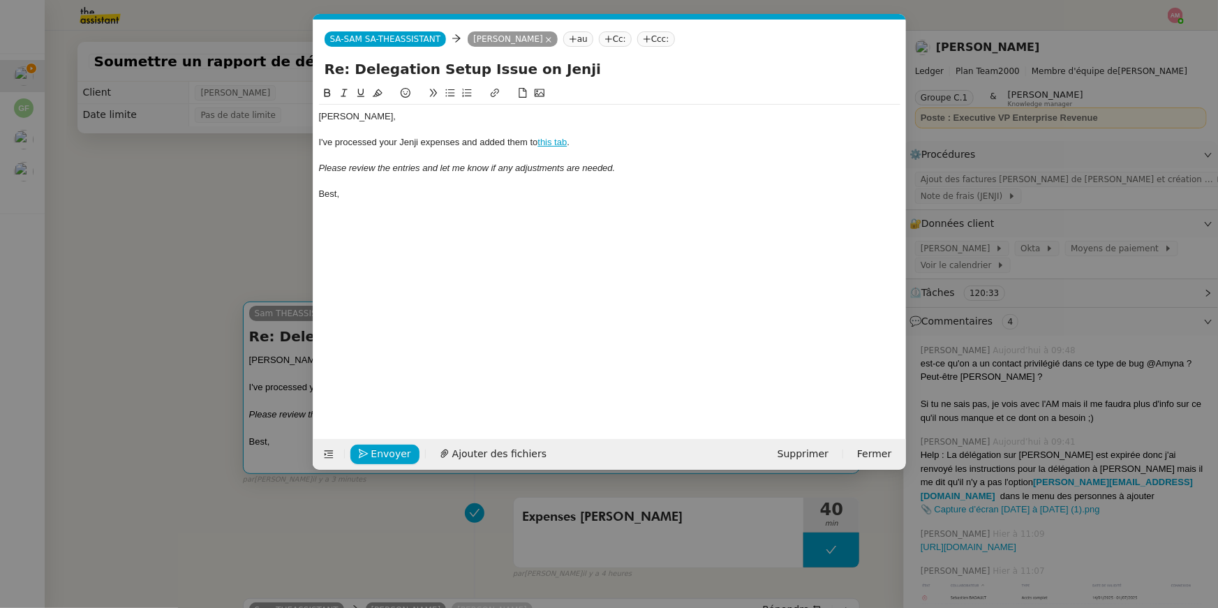
scroll to position [0, 29]
click at [381, 455] on span "Envoyer" at bounding box center [391, 454] width 40 height 16
click at [381, 455] on span "Confirmer l'envoi" at bounding box center [413, 454] width 84 height 16
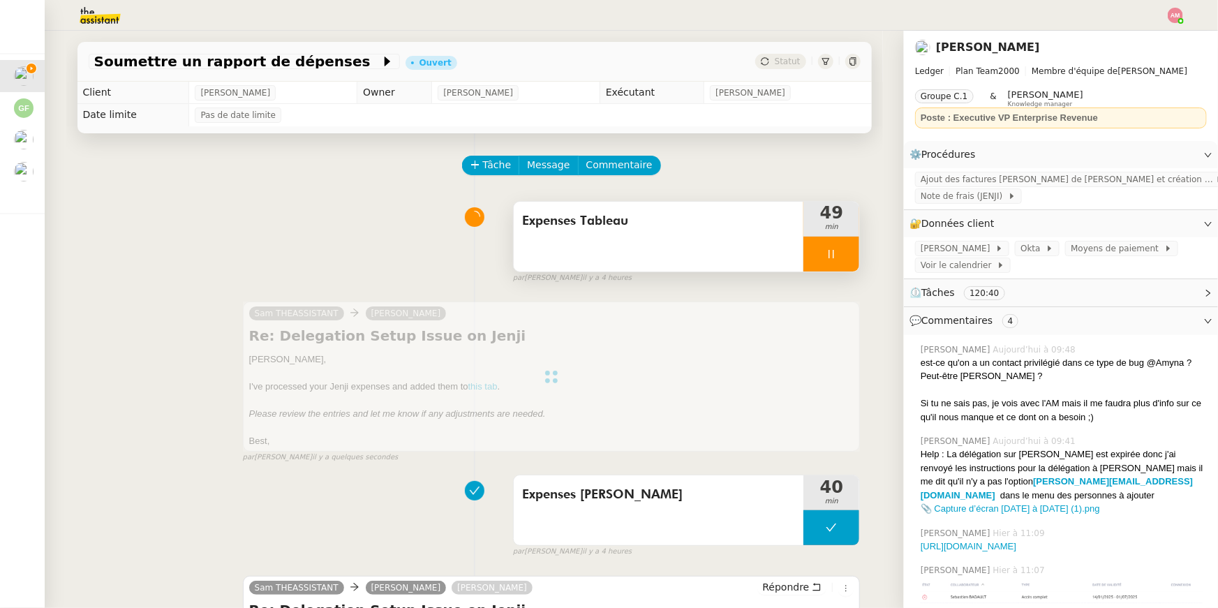
click at [841, 245] on div at bounding box center [832, 254] width 56 height 35
click at [848, 249] on icon at bounding box center [845, 254] width 11 height 11
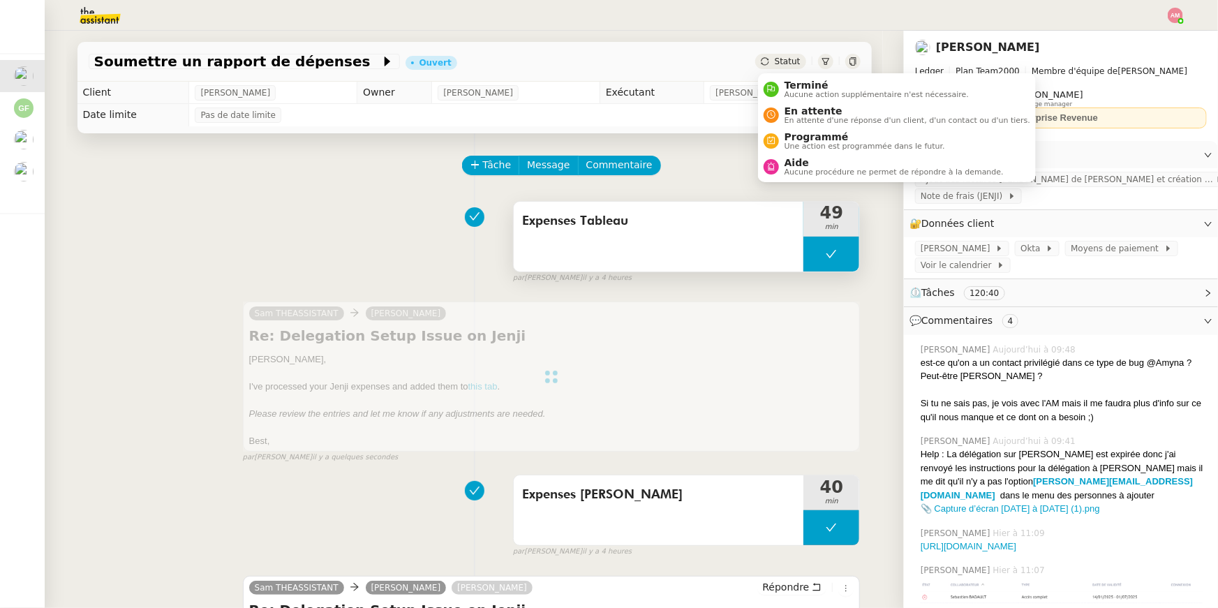
click at [751, 206] on div "Expenses Tableau" at bounding box center [659, 237] width 290 height 70
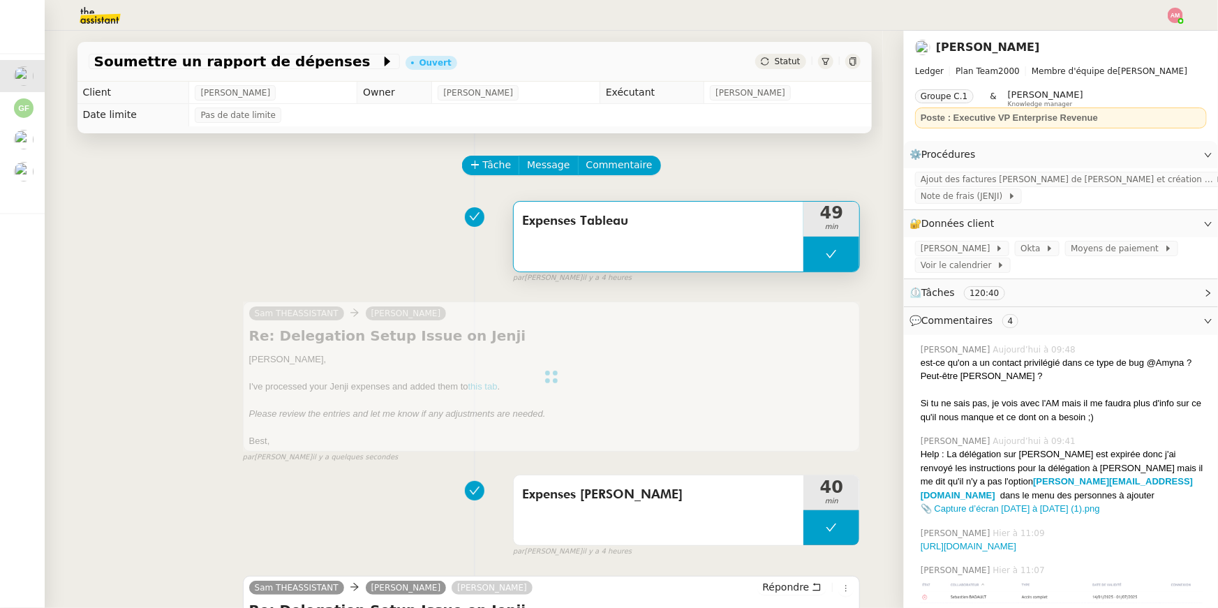
click at [747, 230] on span "Expenses Tableau" at bounding box center [659, 221] width 274 height 21
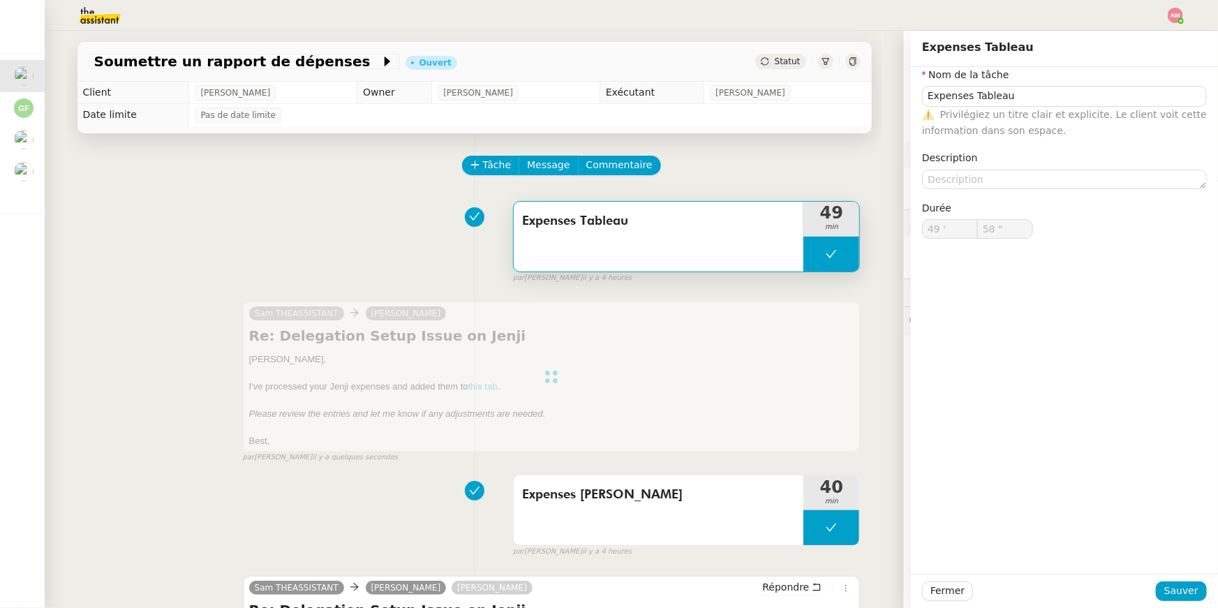
type input "Expenses Tableau"
type input "49 '"
type input "58 ""
click at [836, 249] on icon at bounding box center [831, 254] width 11 height 11
click at [813, 249] on icon at bounding box center [817, 254] width 11 height 11
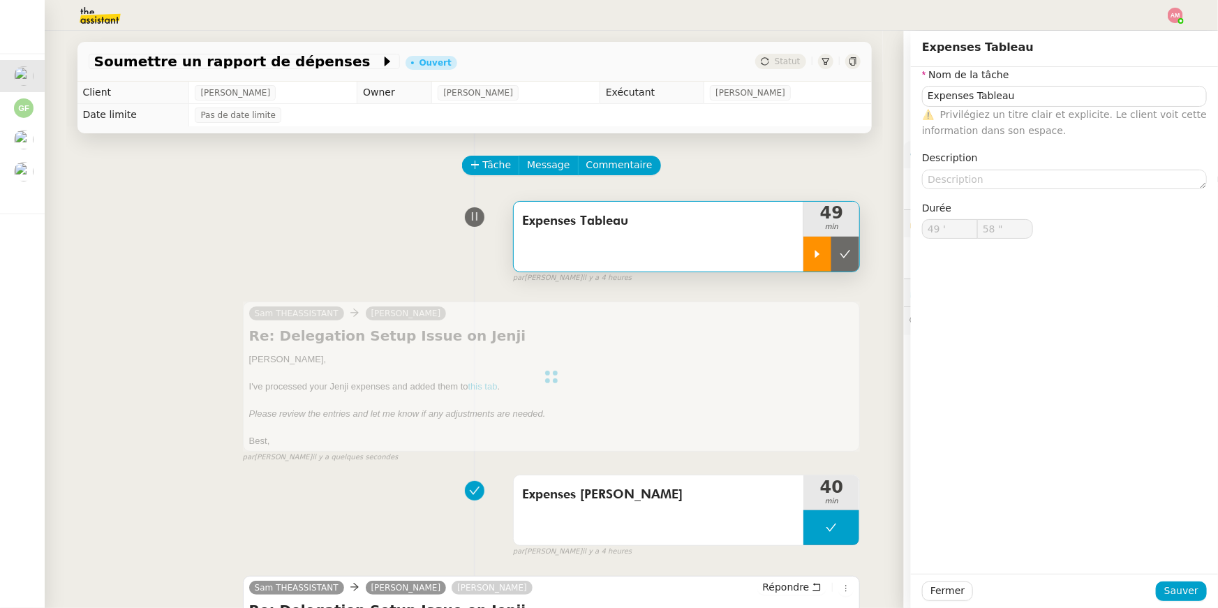
type input "Expenses Tableau"
type input "49 '"
type input "58 ""
type input "Expenses Tableau"
type input "49 '"
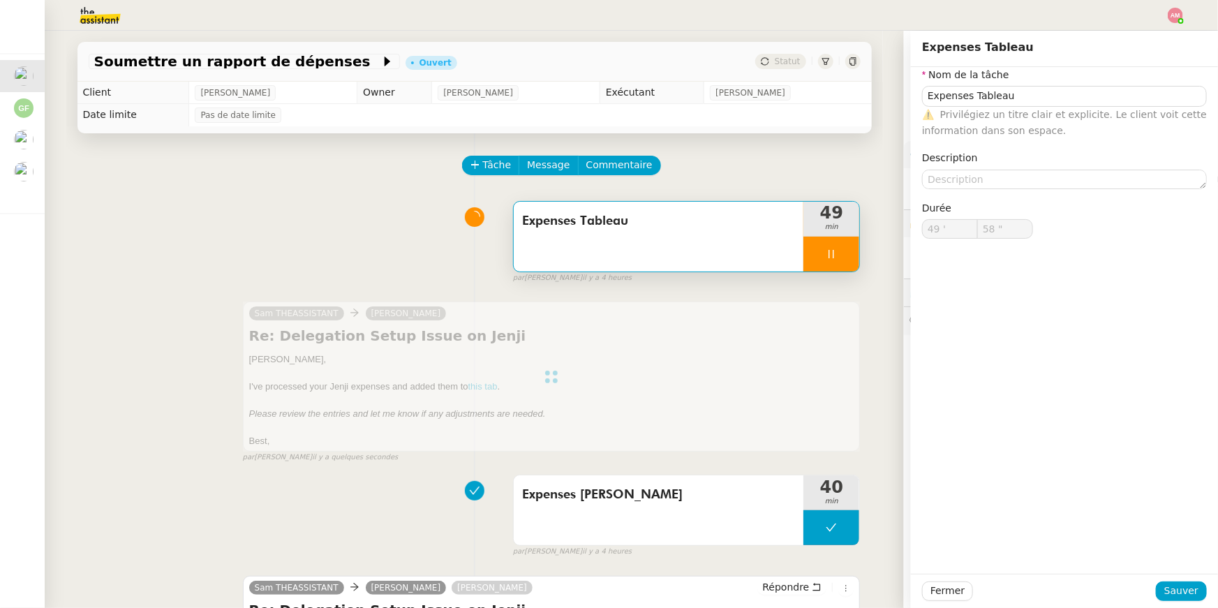
type input "58 ""
type input "Expenses Tableau"
type input "49 '"
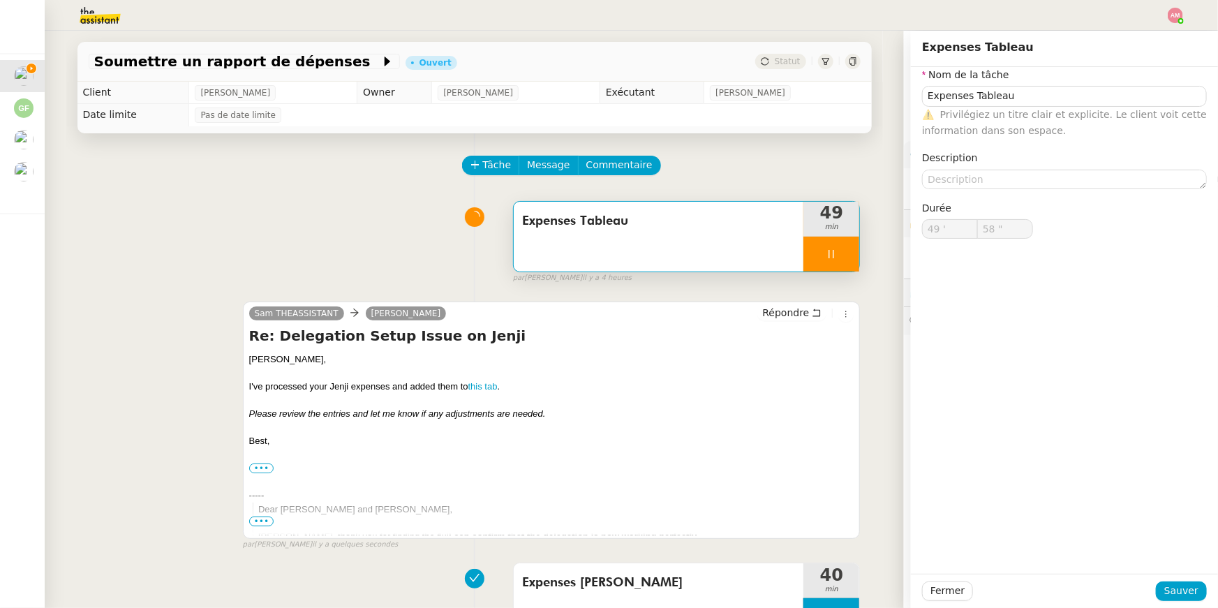
type input "59 ""
type input "Expenses Tableau"
type input "49 '"
type input "59 ""
type input "Expenses Tableau"
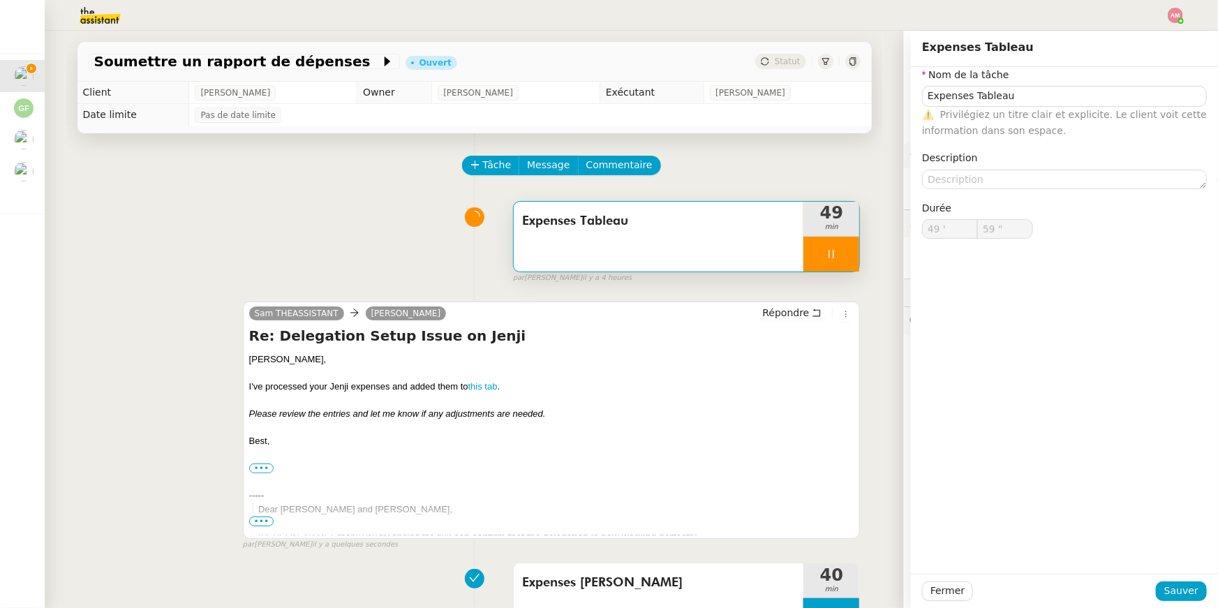
type input "49 '"
type input "59 ""
type input "Expenses Tableau"
type input "49 '"
type input "59 ""
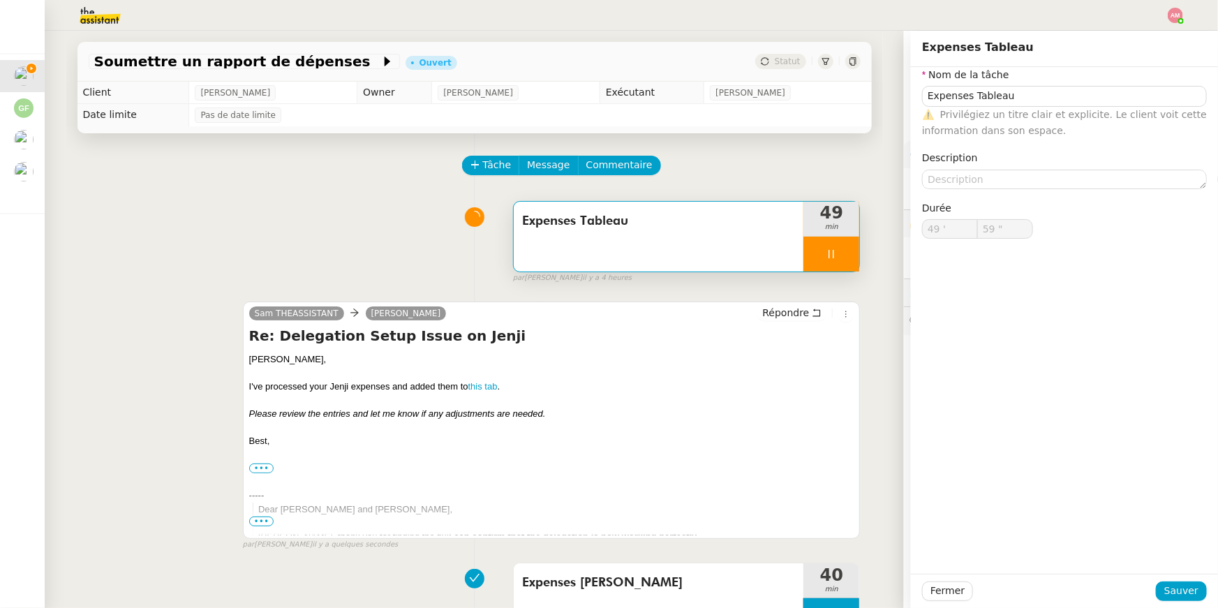
type input "50 '"
type input "1 ""
click at [836, 256] on icon at bounding box center [831, 254] width 11 height 11
click at [844, 258] on icon at bounding box center [845, 254] width 11 height 11
type input "Expenses Tableau"
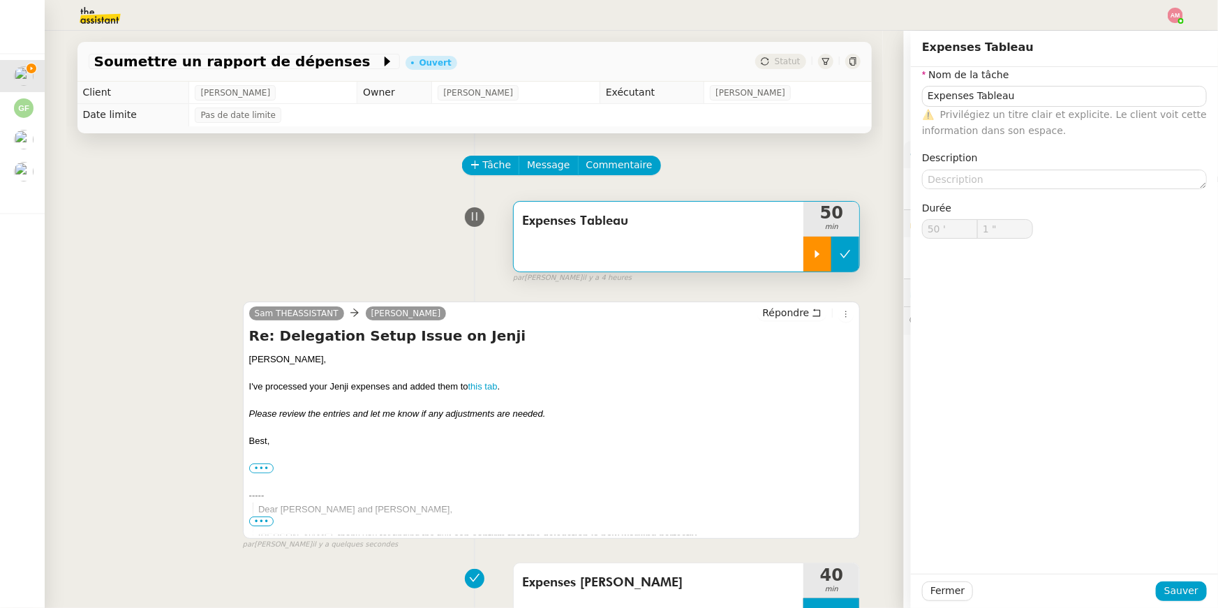
type input "50 '"
type input "1 ""
type input "Expenses Tableau"
type input "50 '"
type input "1 ""
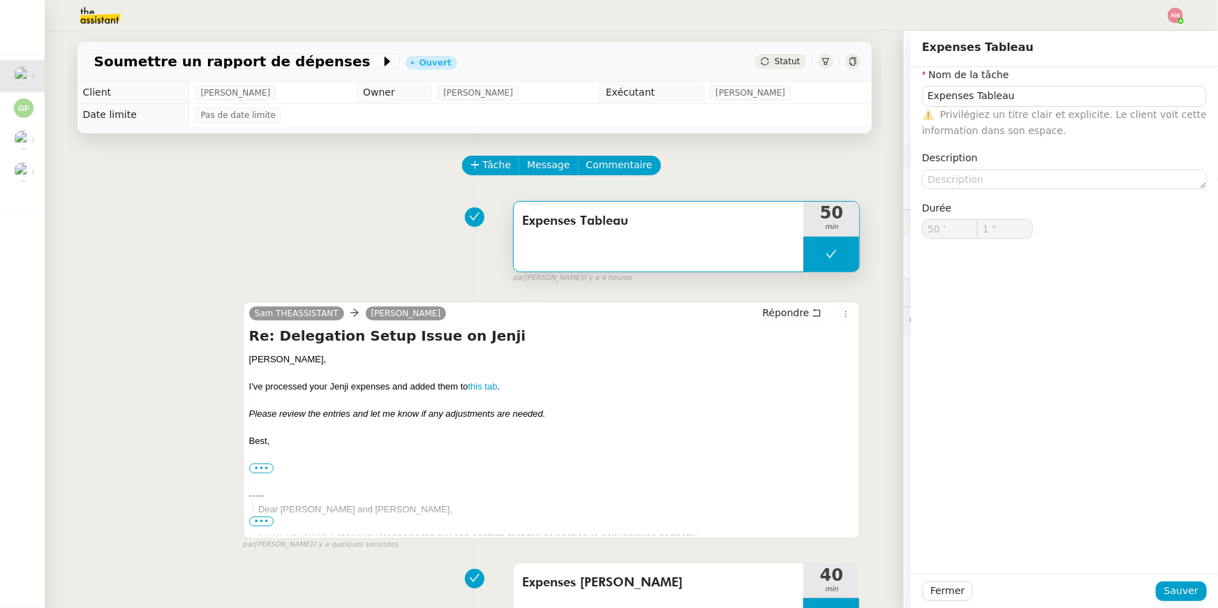
type input "Expenses Tableau"
type input "50 '"
type input "1 ""
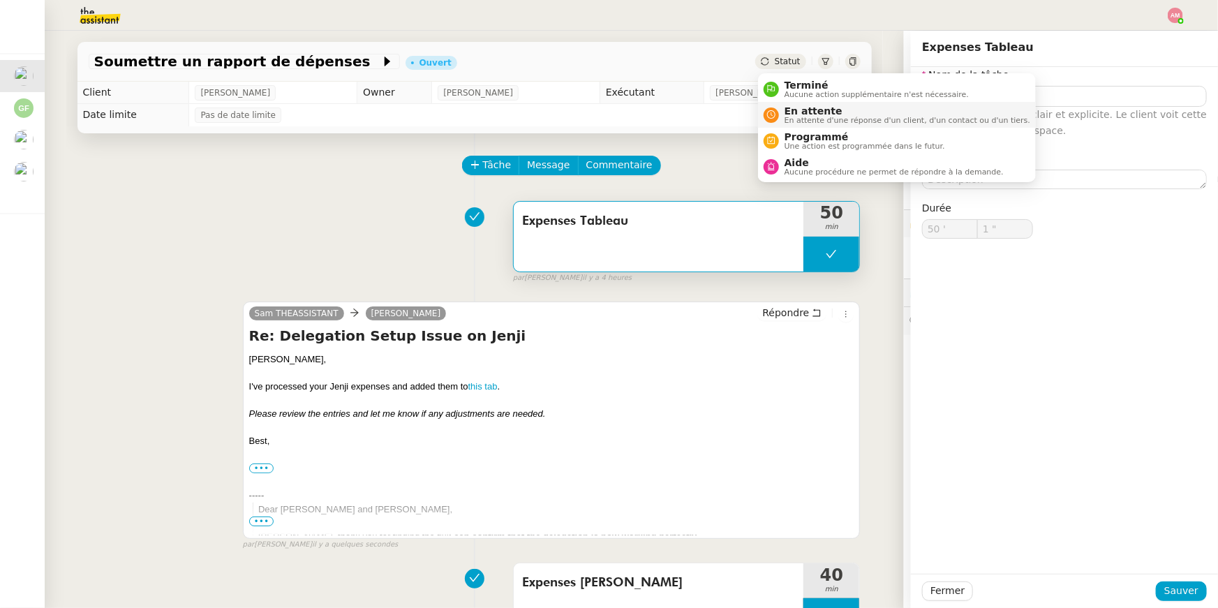
click at [806, 102] on li "En attente En attente d'une réponse d'un client, d'un contact ou d'un tiers." at bounding box center [897, 115] width 278 height 26
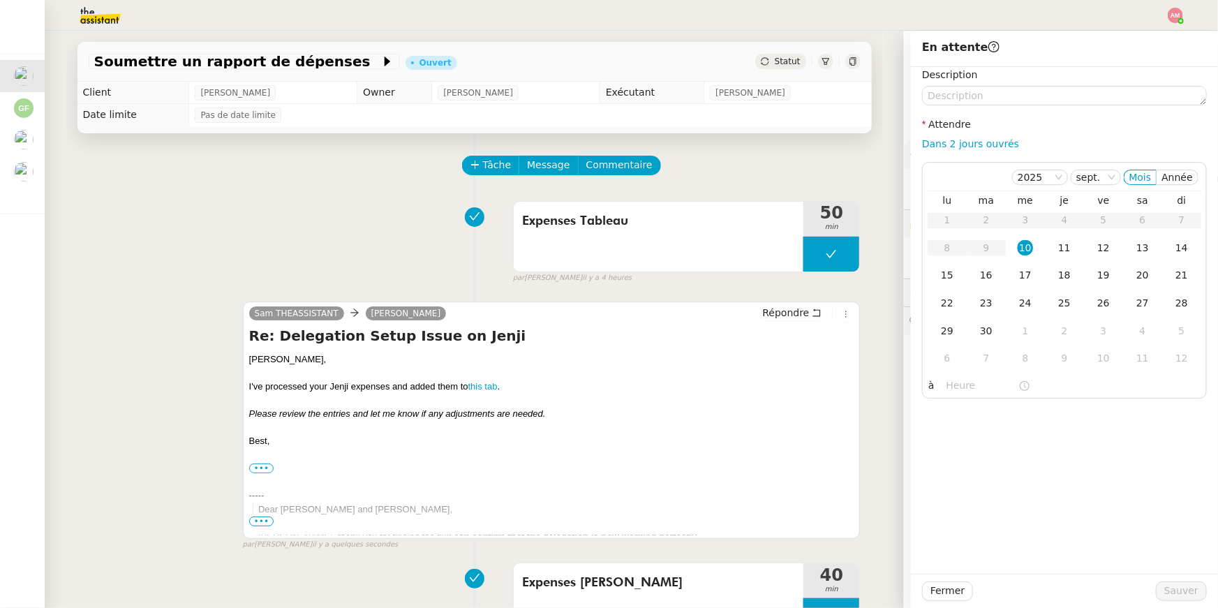
click at [943, 151] on div "Dans 2 jours ouvrés" at bounding box center [1064, 144] width 285 height 16
click at [943, 149] on div "Dans 2 jours ouvrés" at bounding box center [1064, 144] width 285 height 16
click at [941, 146] on link "Dans 2 jours ouvrés" at bounding box center [970, 143] width 97 height 11
type input "07:00"
click at [1178, 586] on span "Sauver" at bounding box center [1182, 591] width 34 height 16
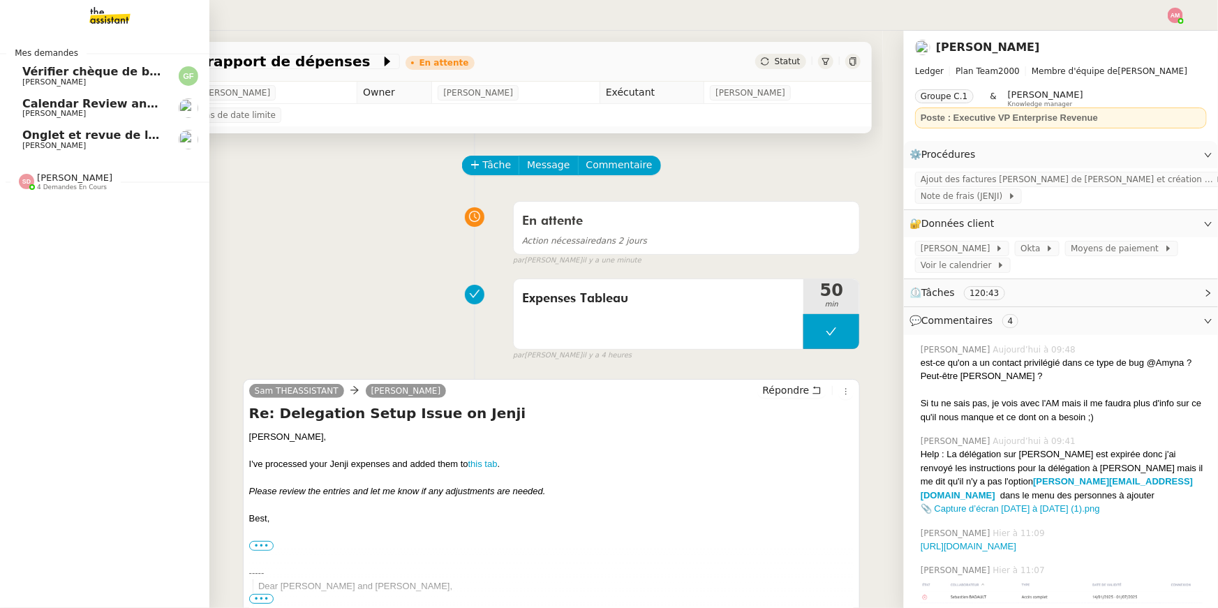
click at [32, 104] on span "Calendar Review and Appointment Confirmation - 10 septembre 2025" at bounding box center [241, 103] width 438 height 13
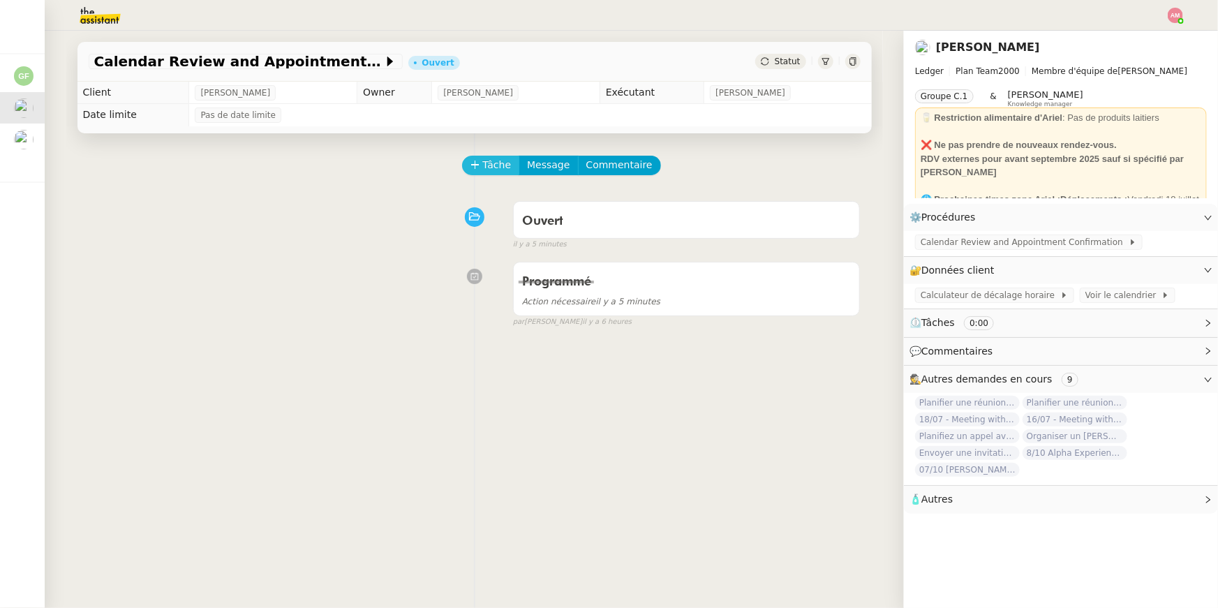
click at [486, 163] on span "Tâche" at bounding box center [497, 165] width 29 height 16
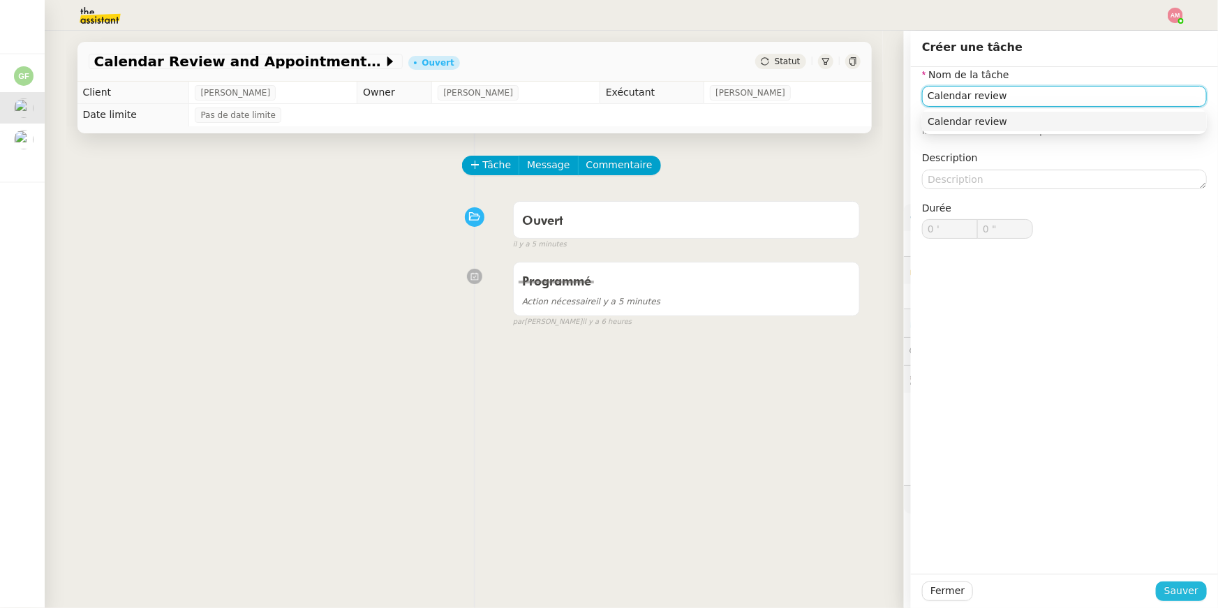
type input "Calendar review"
click at [1173, 586] on span "Sauver" at bounding box center [1182, 591] width 34 height 16
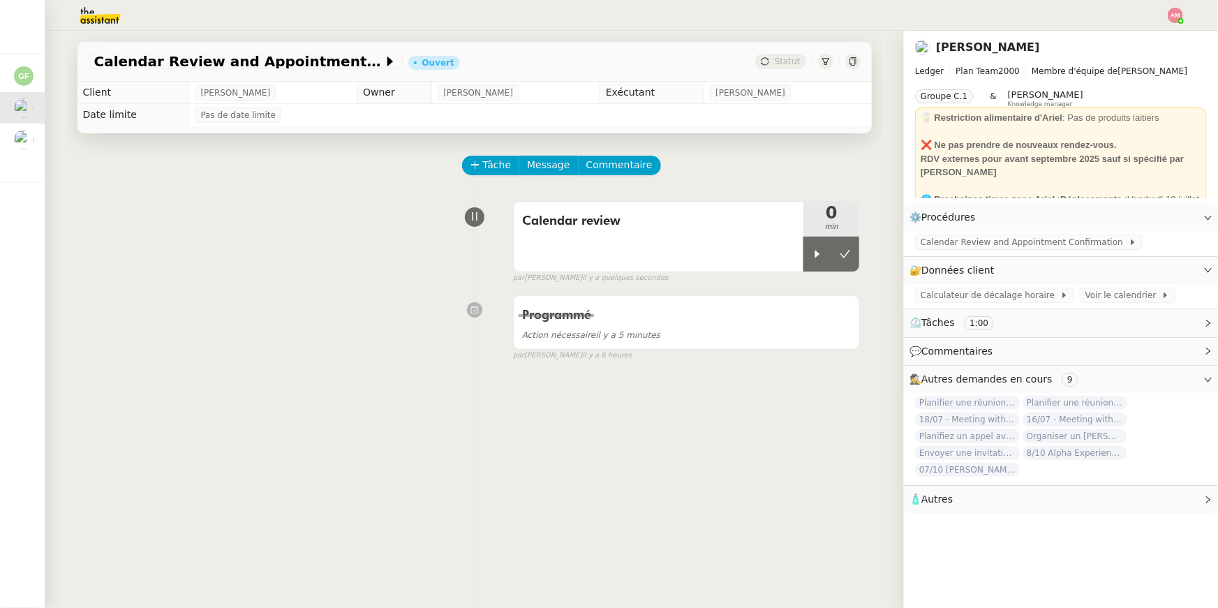
click at [838, 272] on div "par Amyna M. il y a quelques secondes" at bounding box center [687, 278] width 348 height 12
click at [825, 260] on div at bounding box center [818, 254] width 28 height 35
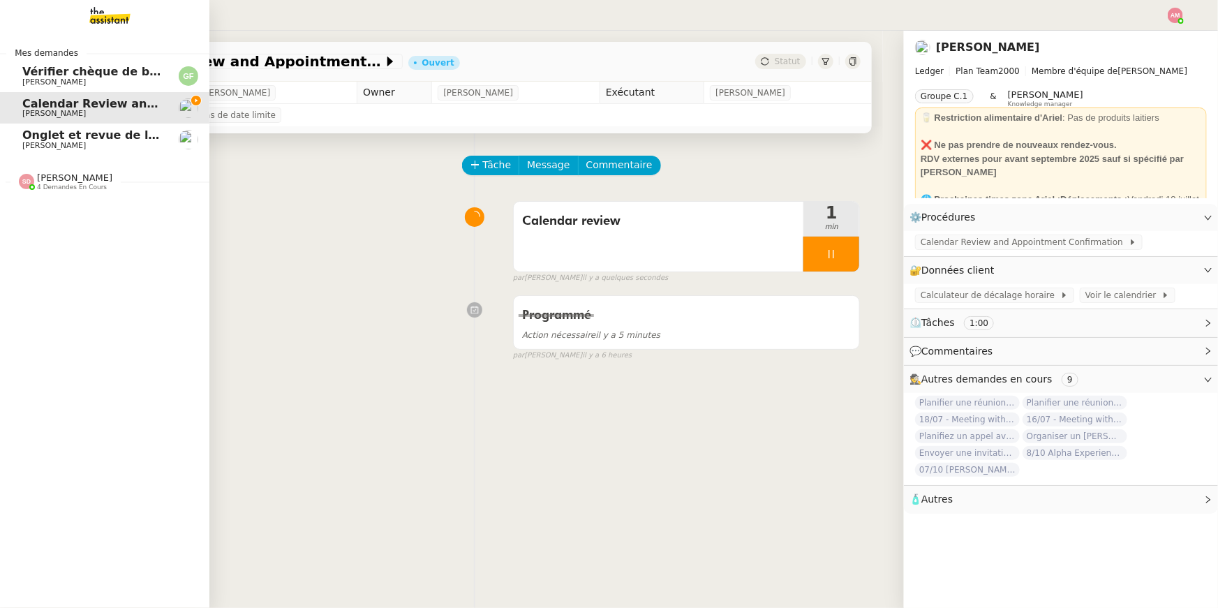
click at [156, 152] on link "Onglet et revue de littérature - 8 septembre 2025 Jean-Baptiste Barfety" at bounding box center [104, 140] width 209 height 32
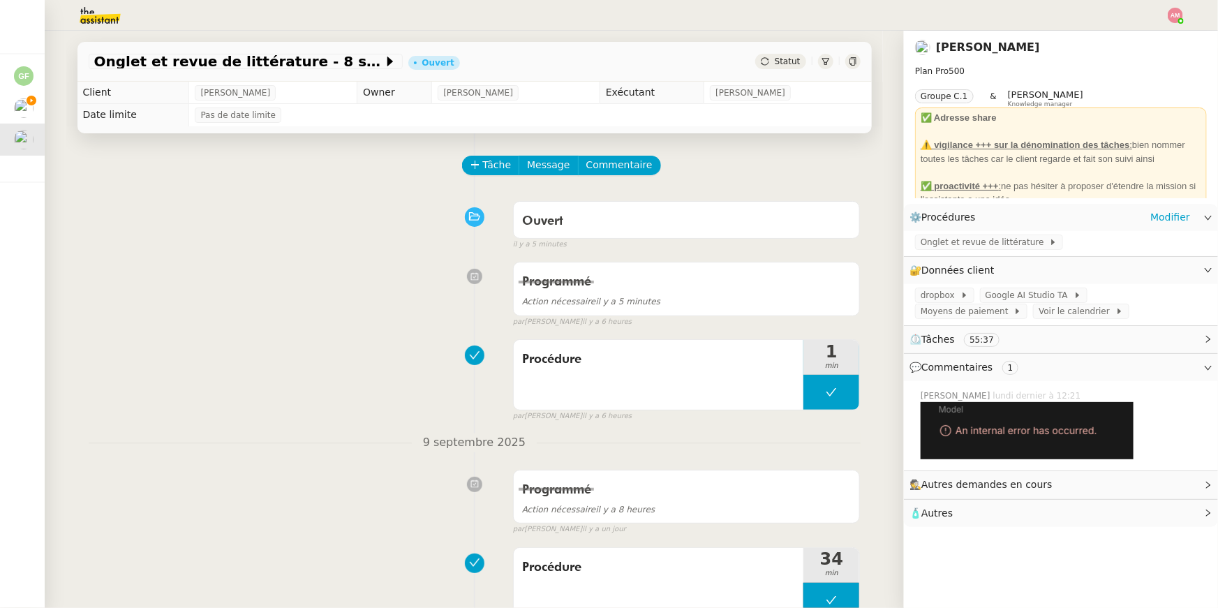
click at [968, 234] on div "Onglet et revue de littérature" at bounding box center [1061, 243] width 314 height 24
click at [969, 242] on span "Onglet et revue de littérature" at bounding box center [985, 242] width 128 height 14
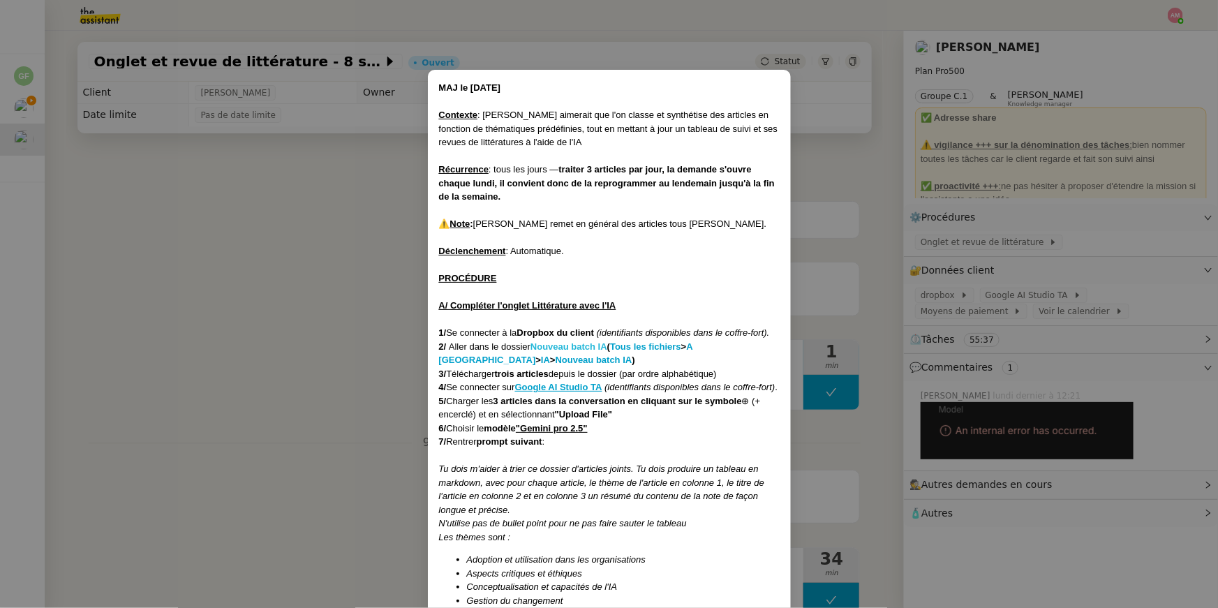
click at [584, 345] on strong "Nouveau batch IA" at bounding box center [569, 346] width 77 height 10
click at [778, 127] on div "Contexte : Jean-Baptiste aimerait que l'on classe et synthétise des articles en…" at bounding box center [609, 128] width 341 height 41
click at [820, 125] on nz-modal-container "MAJ le 21/07/2025 Contexte : Jean-Baptiste aimerait que l'on classe et synthéti…" at bounding box center [609, 304] width 1218 height 608
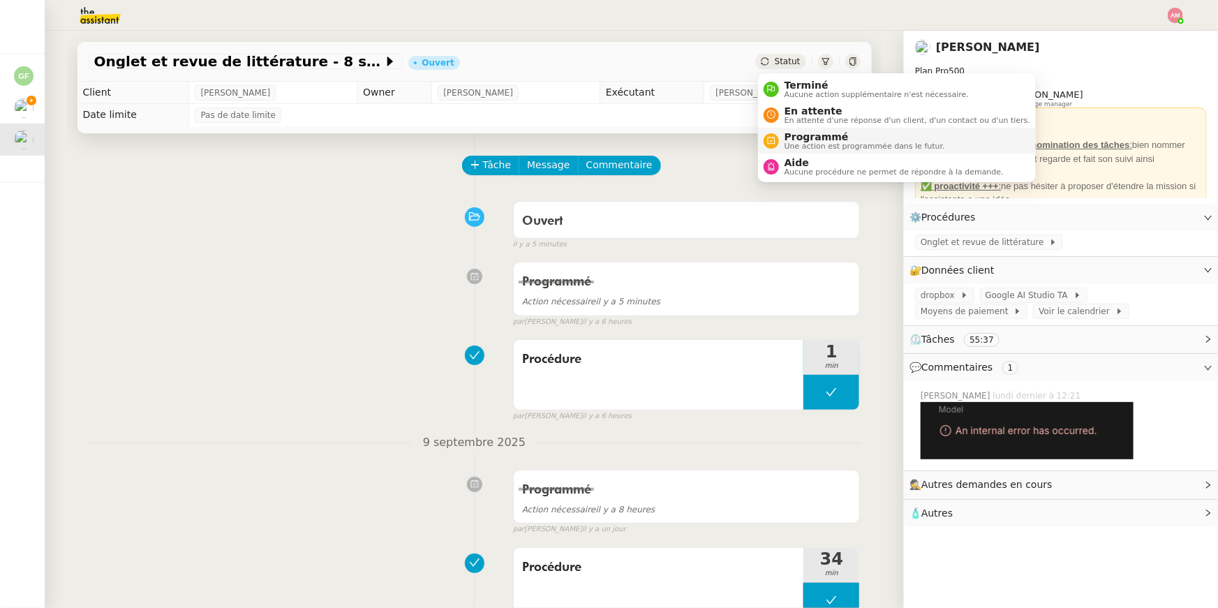
click at [801, 133] on span "Programmé" at bounding box center [865, 136] width 161 height 11
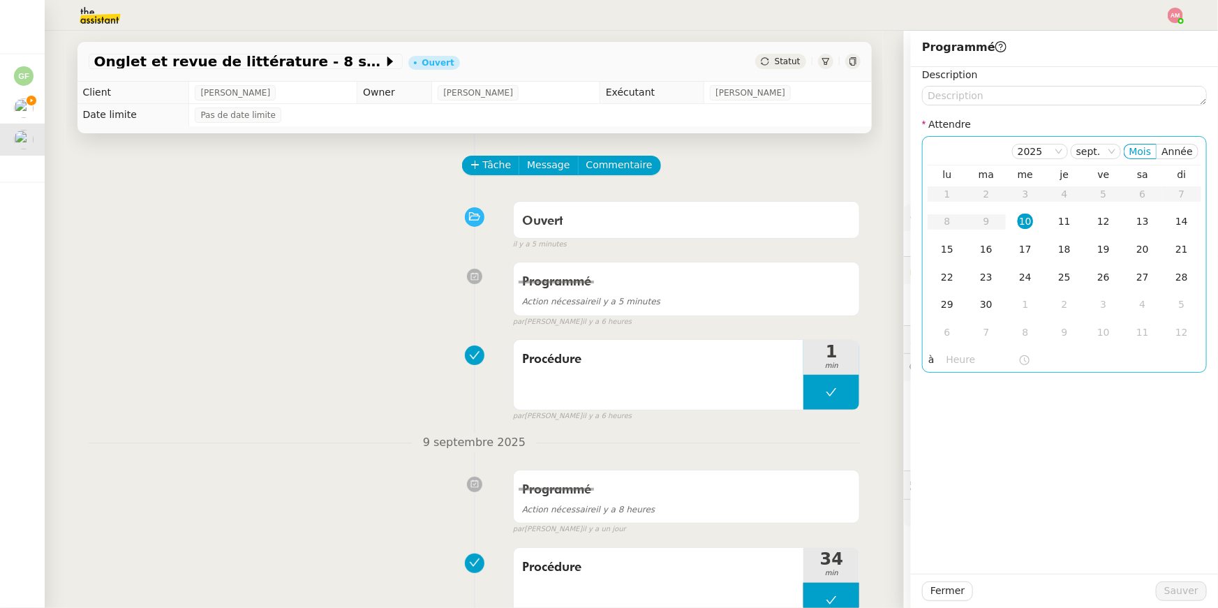
click at [968, 362] on input "text" at bounding box center [983, 360] width 72 height 16
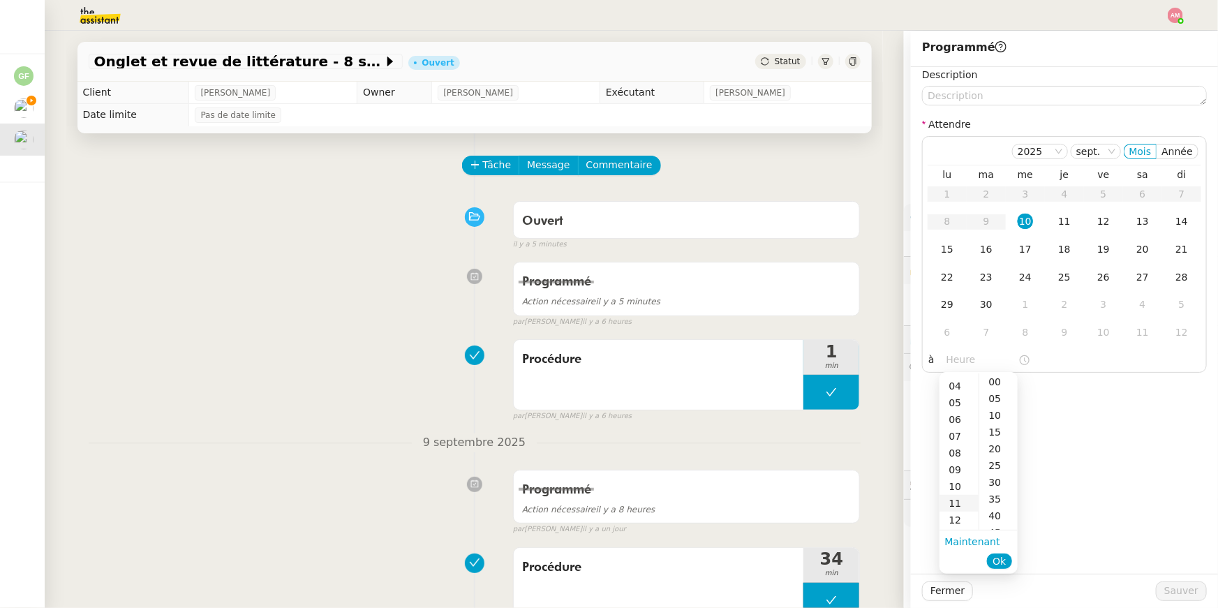
click at [961, 499] on div "11" at bounding box center [959, 503] width 39 height 17
click at [992, 383] on div "00" at bounding box center [999, 382] width 38 height 17
type input "11:00"
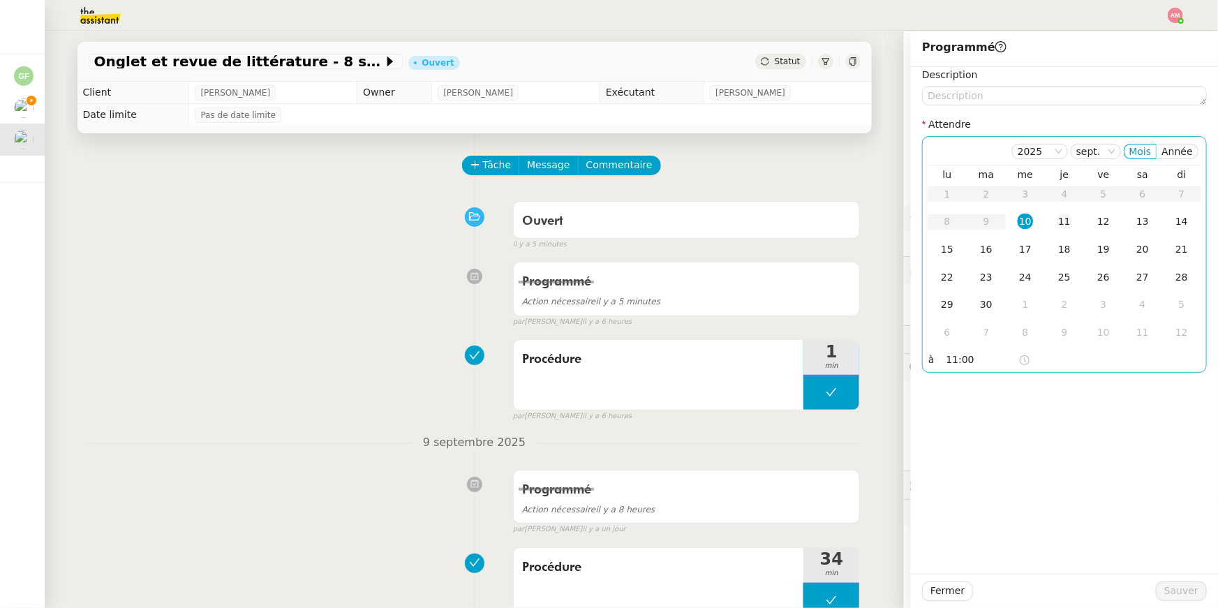
click at [1058, 221] on div "11" at bounding box center [1064, 221] width 15 height 15
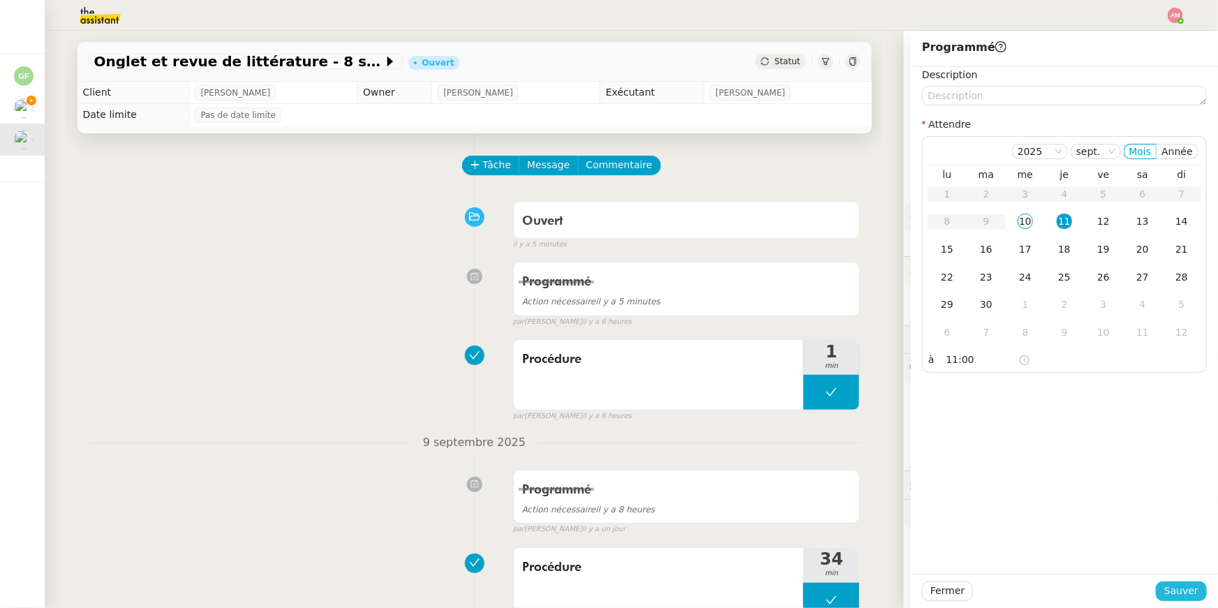
click at [1167, 593] on span "Sauver" at bounding box center [1182, 591] width 34 height 16
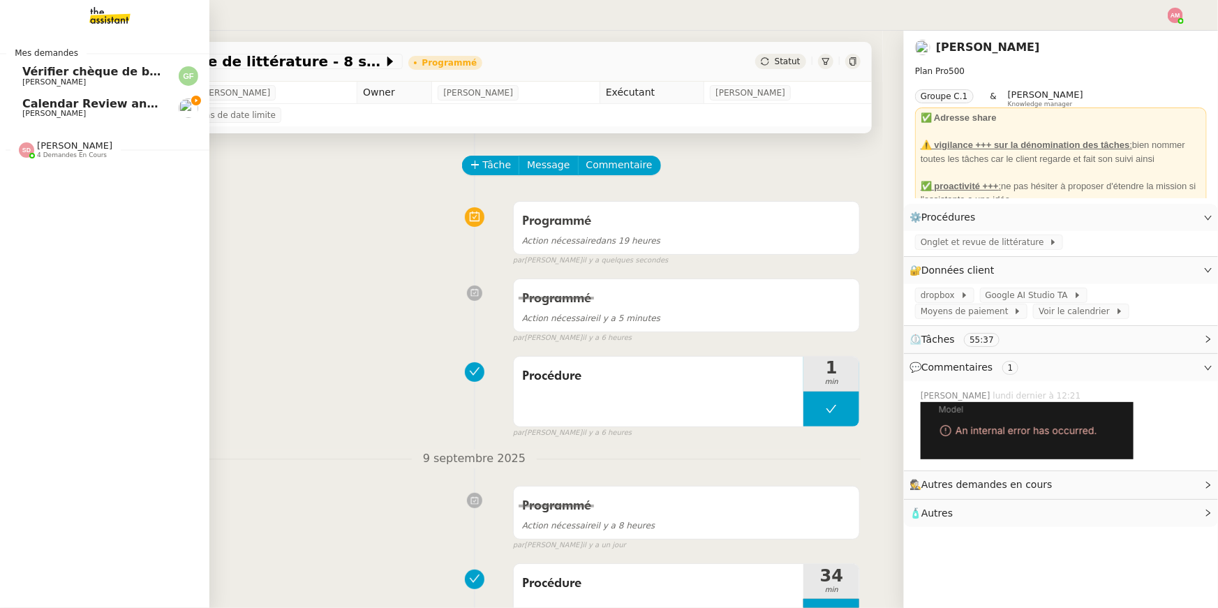
click at [24, 163] on div "Sheida Delpazir 4 demandes en cours" at bounding box center [104, 144] width 209 height 40
click at [111, 113] on span "Ariel Wengroff" at bounding box center [92, 114] width 141 height 8
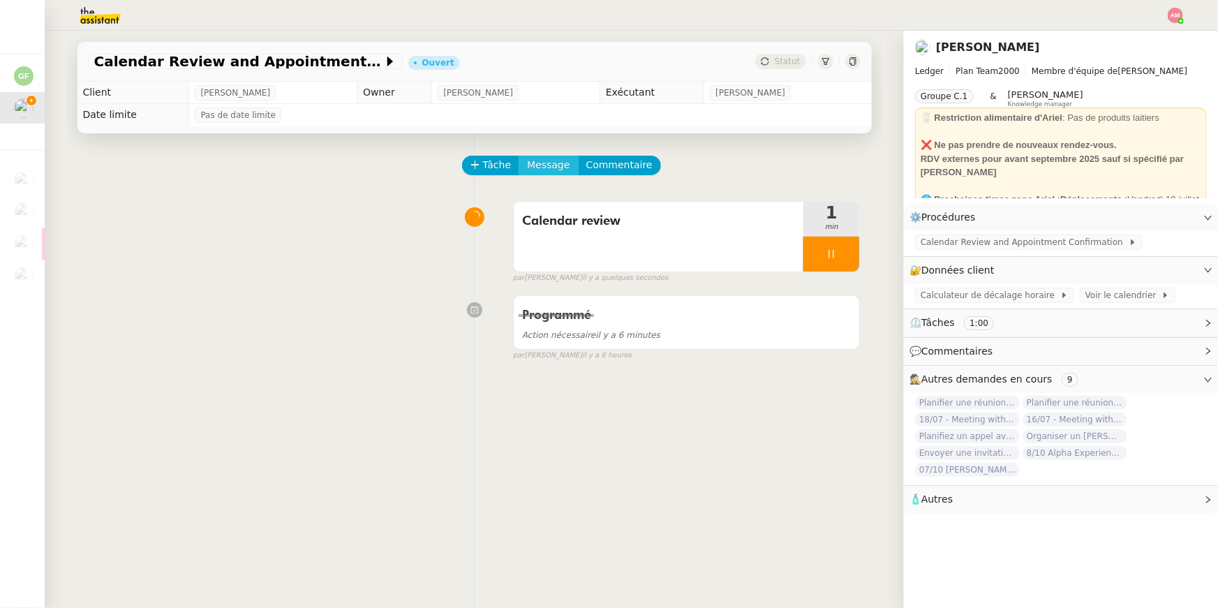
click at [553, 169] on span "Message" at bounding box center [548, 165] width 43 height 16
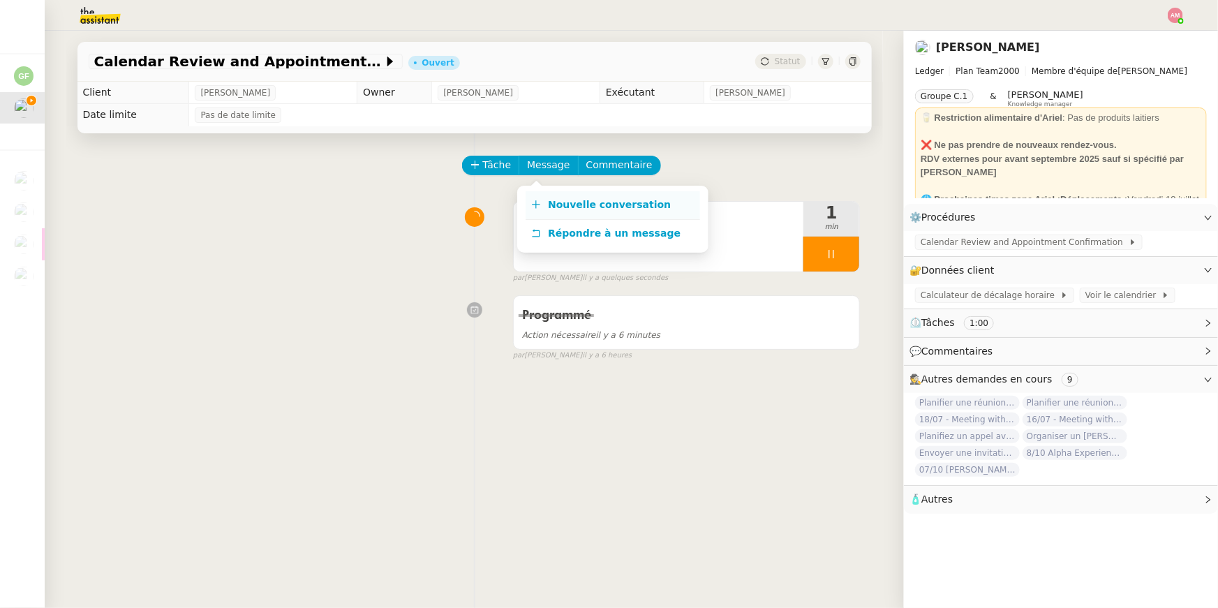
click at [553, 193] on link "Nouvelle conversation" at bounding box center [613, 205] width 175 height 28
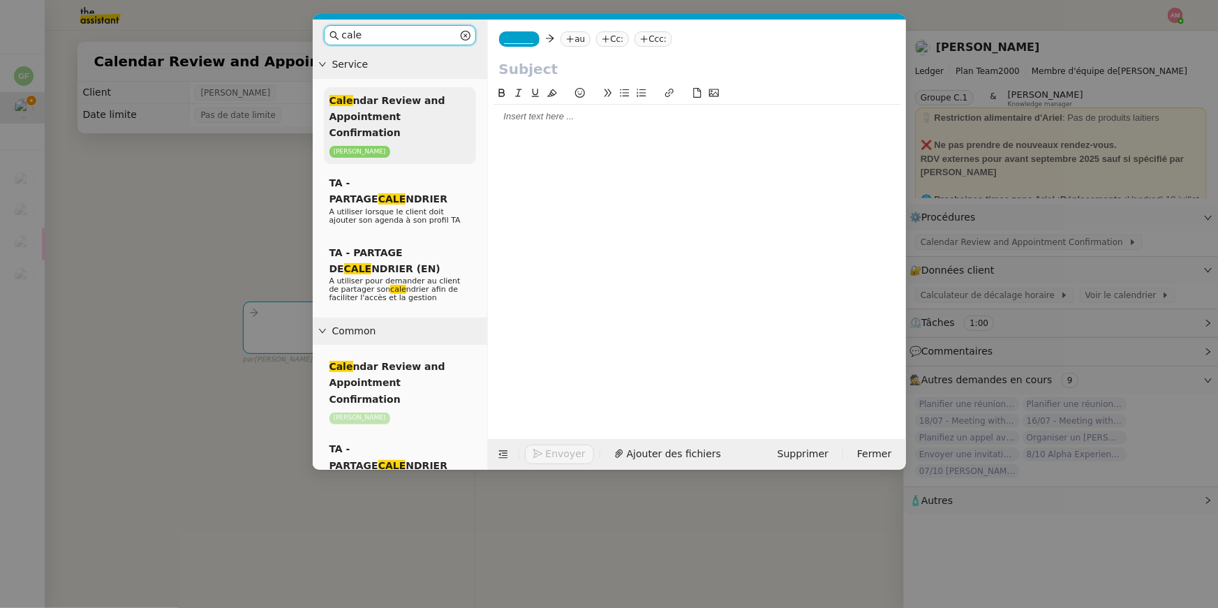
type input "cale"
click at [404, 122] on div "Cale ndar Review and Appointment Confirmation Ariel Wengroff" at bounding box center [400, 125] width 152 height 77
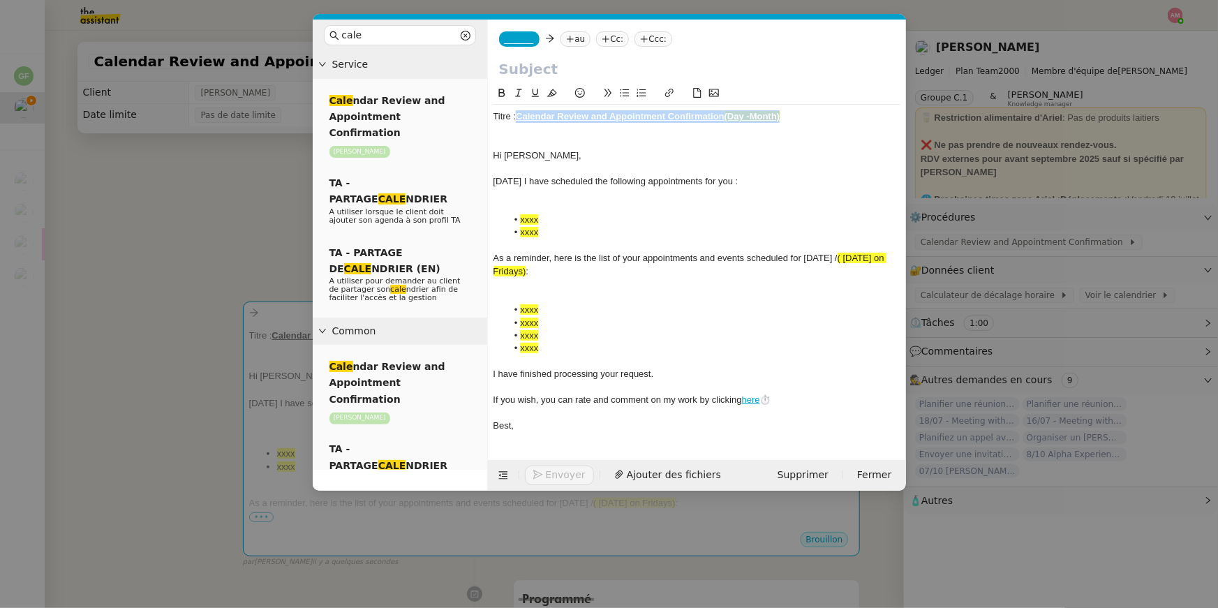
drag, startPoint x: 519, startPoint y: 120, endPoint x: 812, endPoint y: 117, distance: 293.3
click at [812, 117] on div "Titre : Calendar Review and Appointment Confirmation (Day -Month)" at bounding box center [697, 116] width 407 height 13
click at [653, 62] on input "text" at bounding box center [697, 69] width 396 height 21
paste input "Calendar Review and Appointment Confirmation (Day -Month)"
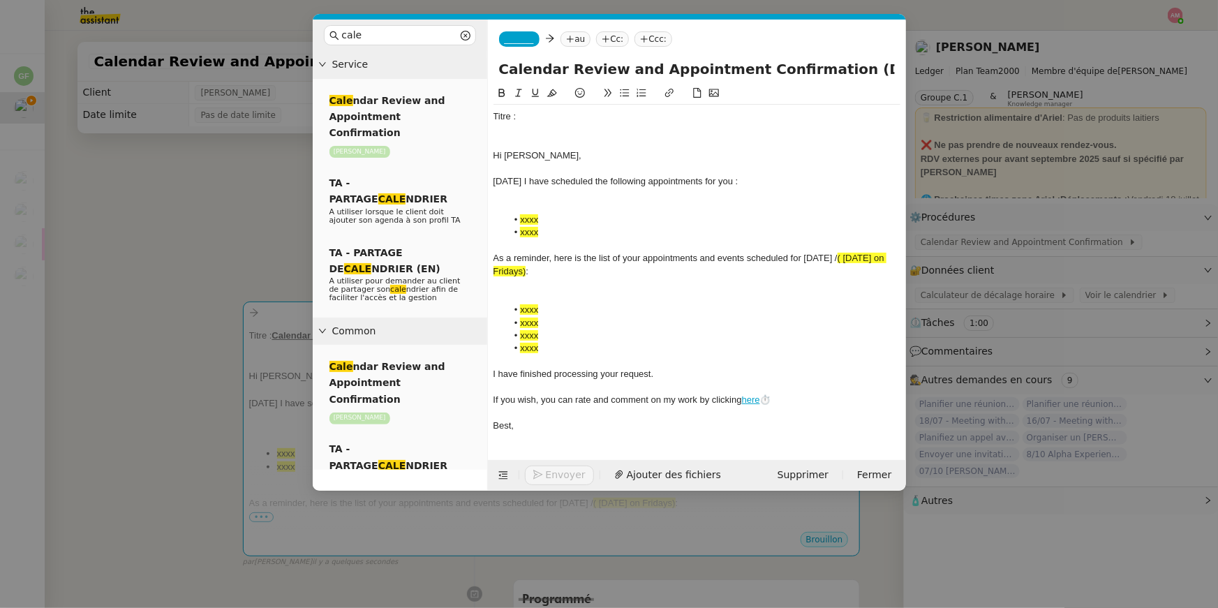
scroll to position [0, 10]
drag, startPoint x: 815, startPoint y: 71, endPoint x: 889, endPoint y: 70, distance: 74.0
click at [889, 70] on input "Calendar Review and Appointment Confirmation (Day -Month)" at bounding box center [697, 69] width 396 height 21
click at [819, 64] on input "Calendar Review and Appointment Confirmation (September 10th 2025)" at bounding box center [697, 69] width 396 height 21
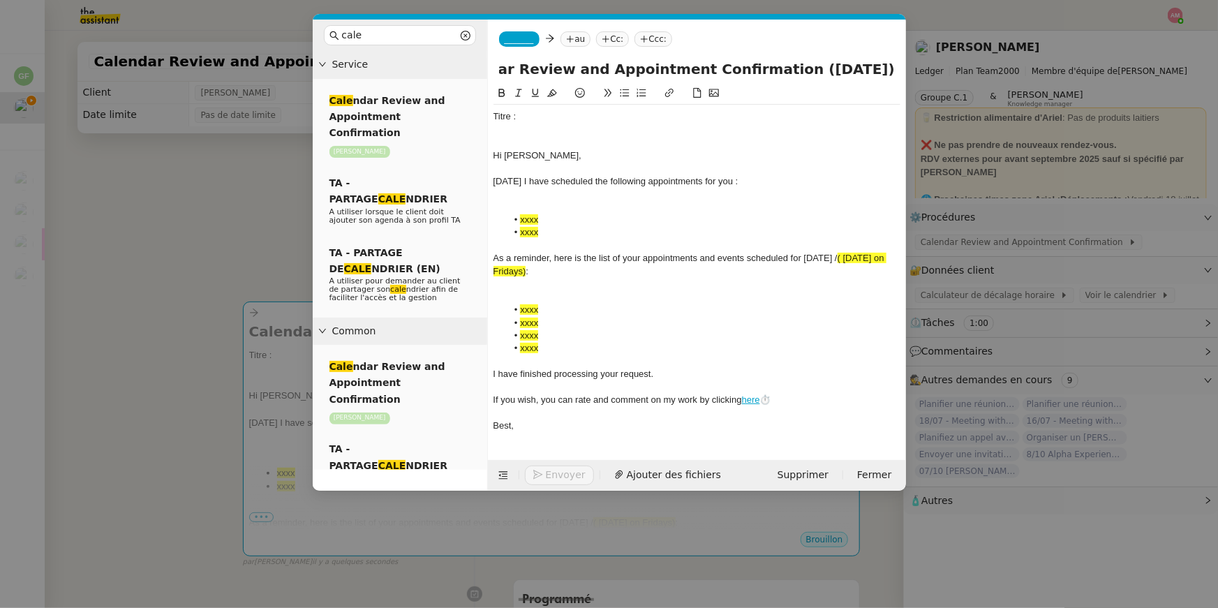
scroll to position [0, 77]
click at [856, 66] on input "Calendar Review and Appointment Confirmation (September 10th 2025)" at bounding box center [697, 69] width 396 height 21
click at [813, 69] on input "Calendar Review and Appointment Confirmation (September 10th 2025)" at bounding box center [697, 69] width 396 height 21
click at [818, 75] on input "Calendar Review and Appointment Confirmation (September 10th 2025)" at bounding box center [697, 69] width 396 height 21
type input "Calendar Review and Appointment Confirmation (September, 10th 2025)"
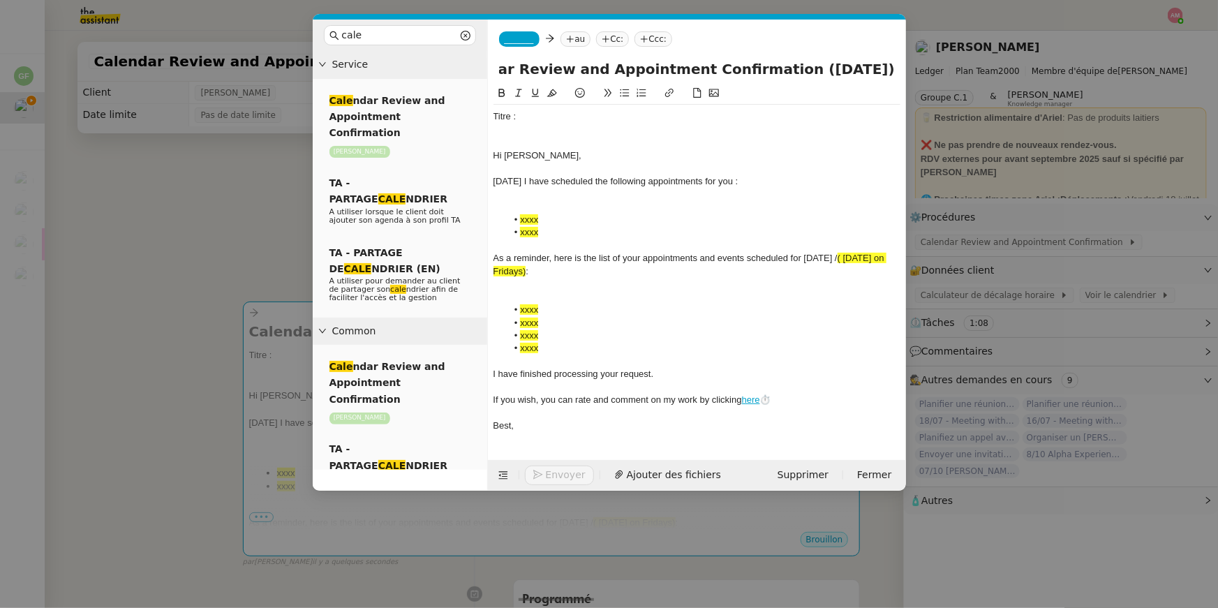
scroll to position [0, 0]
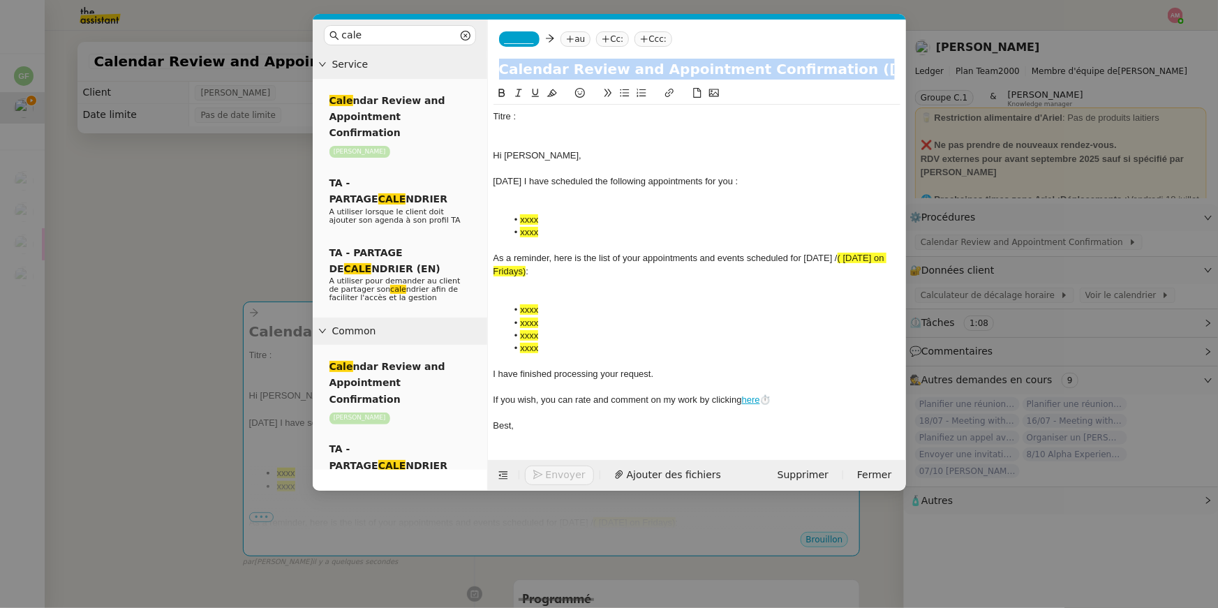
drag, startPoint x: 492, startPoint y: 157, endPoint x: 494, endPoint y: 119, distance: 37.8
click at [494, 119] on nz-spin "Titre : Hi Ariel, Today I have scheduled the following appointments for you : x…" at bounding box center [697, 264] width 418 height 359
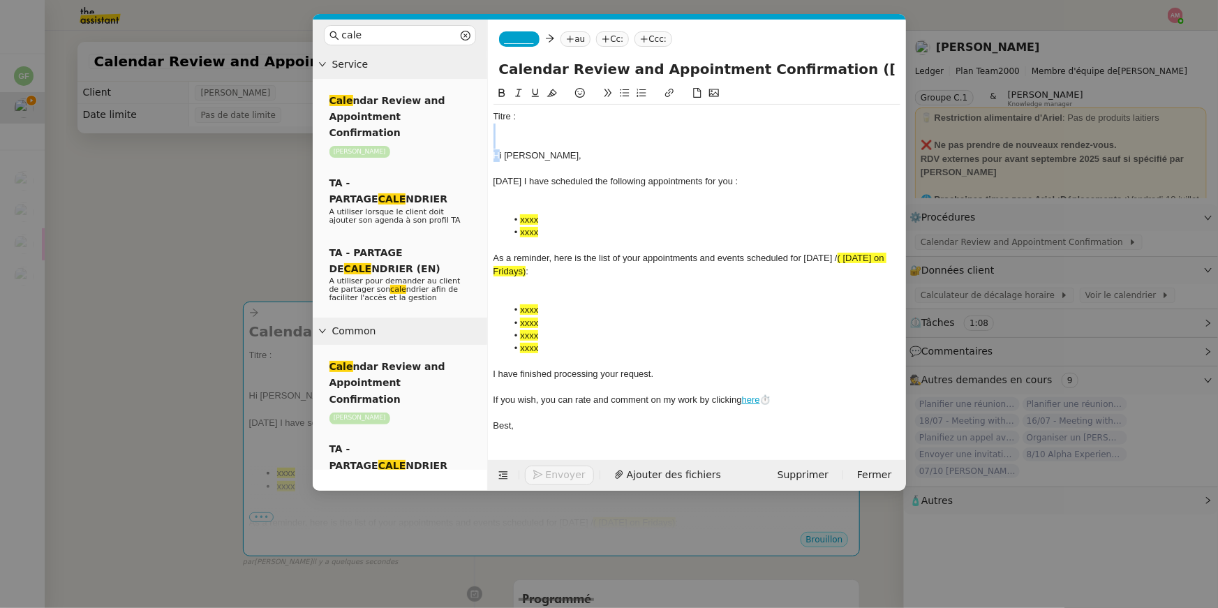
drag, startPoint x: 497, startPoint y: 150, endPoint x: 497, endPoint y: 96, distance: 54.5
click at [497, 96] on div "Titre : Hi Ariel, Today I have scheduled the following appointments for you : x…" at bounding box center [697, 261] width 407 height 353
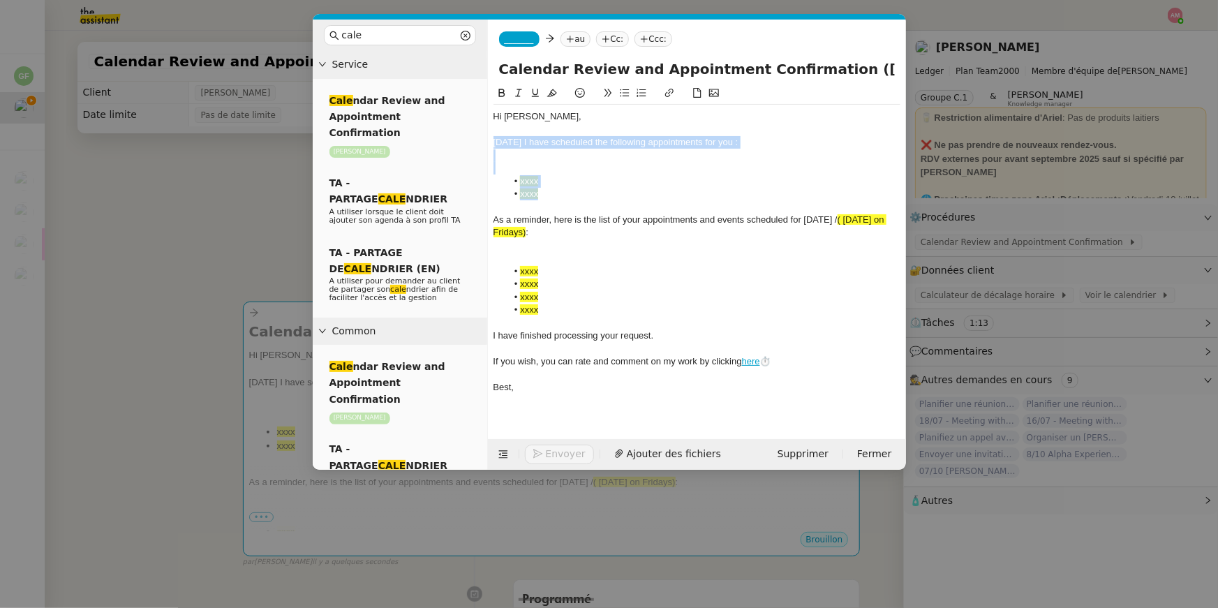
drag, startPoint x: 549, startPoint y: 195, endPoint x: 494, endPoint y: 141, distance: 76.5
click at [494, 141] on div "Hi Ariel, Today I have scheduled the following appointments for you : xxxx xxxx…" at bounding box center [697, 252] width 407 height 295
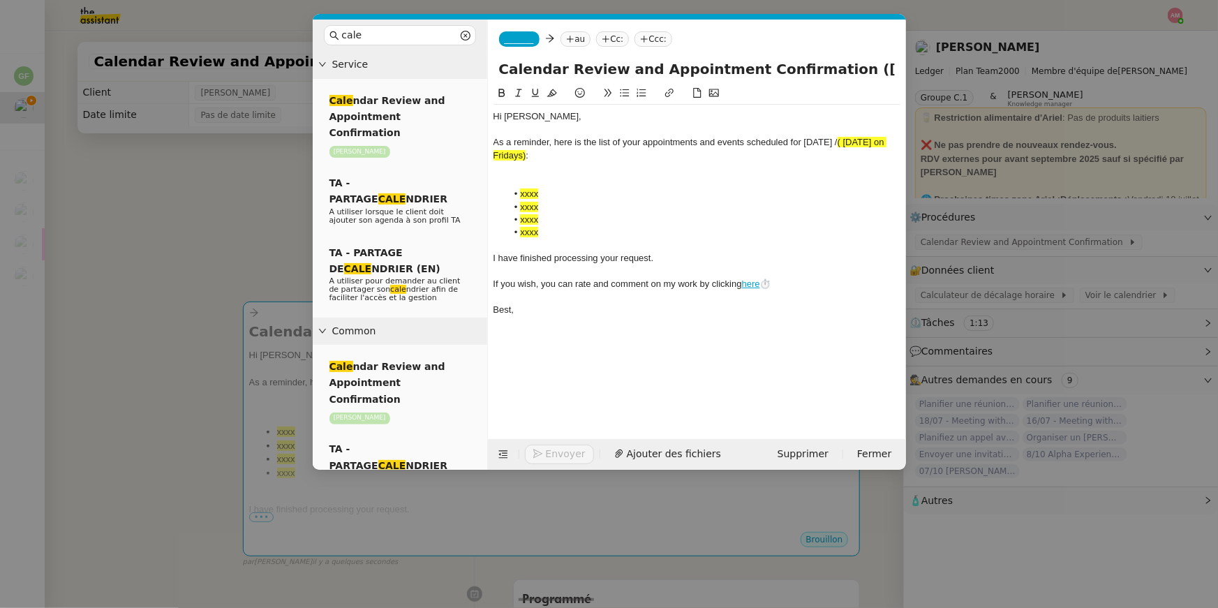
drag, startPoint x: 844, startPoint y: 138, endPoint x: 867, endPoint y: 154, distance: 27.5
click at [867, 154] on div "As a reminder, here is the list of your appointments and events scheduled for t…" at bounding box center [697, 149] width 407 height 26
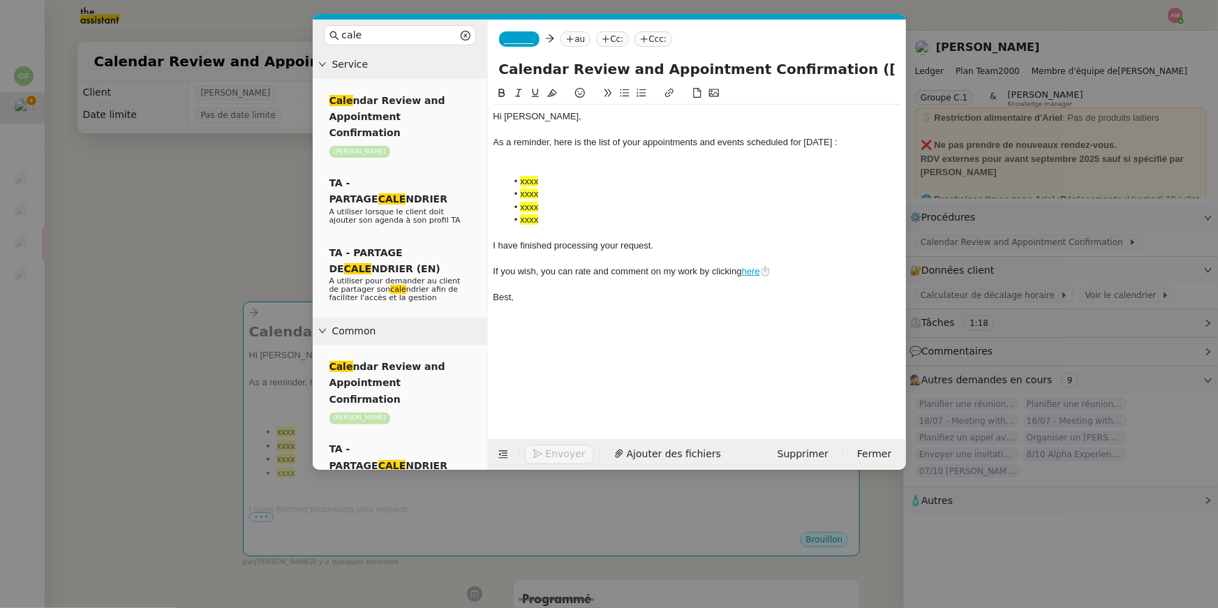
click at [537, 46] on div "_______ au Cc: Ccc:" at bounding box center [697, 39] width 418 height 39
click at [535, 45] on nz-tag "_______" at bounding box center [519, 38] width 40 height 15
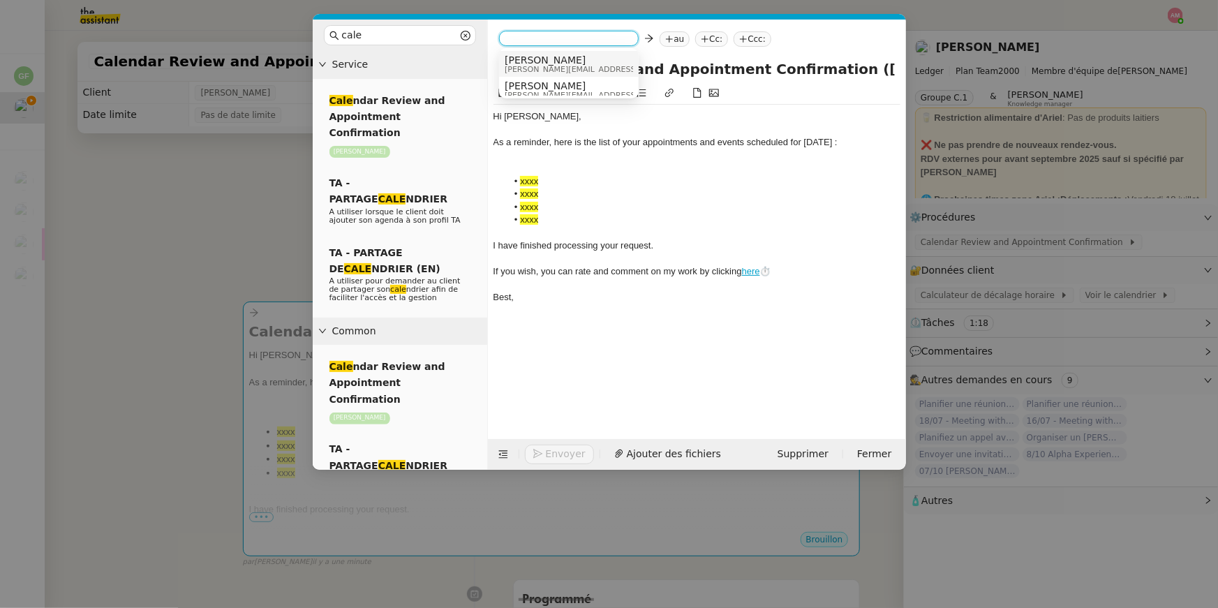
click at [545, 57] on span "Sam" at bounding box center [604, 59] width 198 height 11
click at [601, 45] on nz-tag "au" at bounding box center [616, 38] width 30 height 15
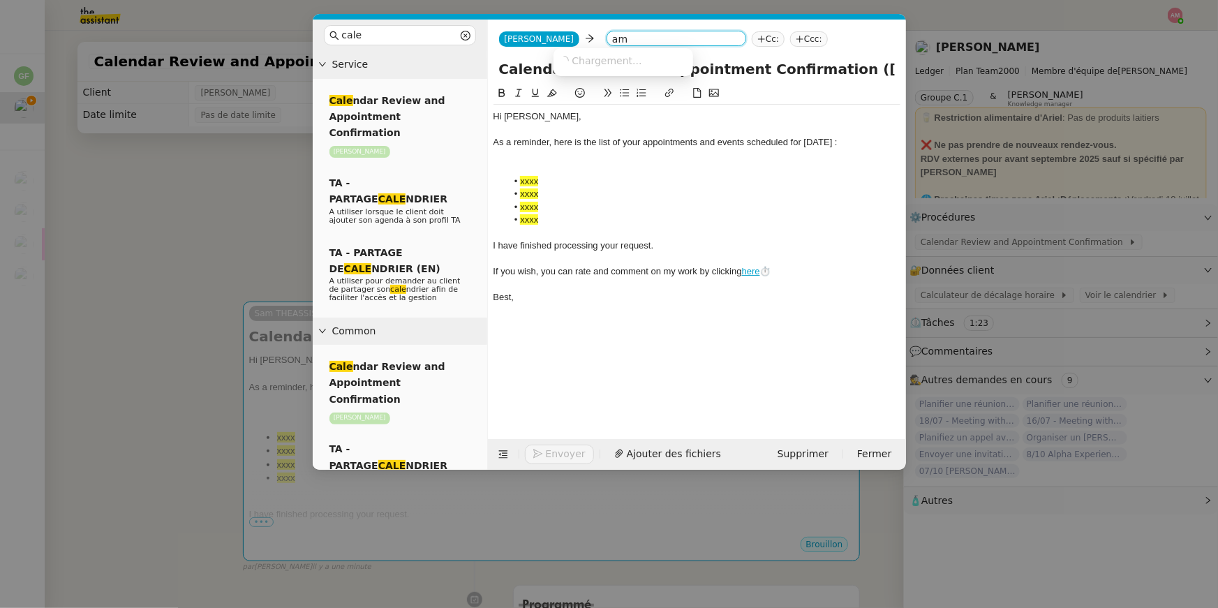
type input "a"
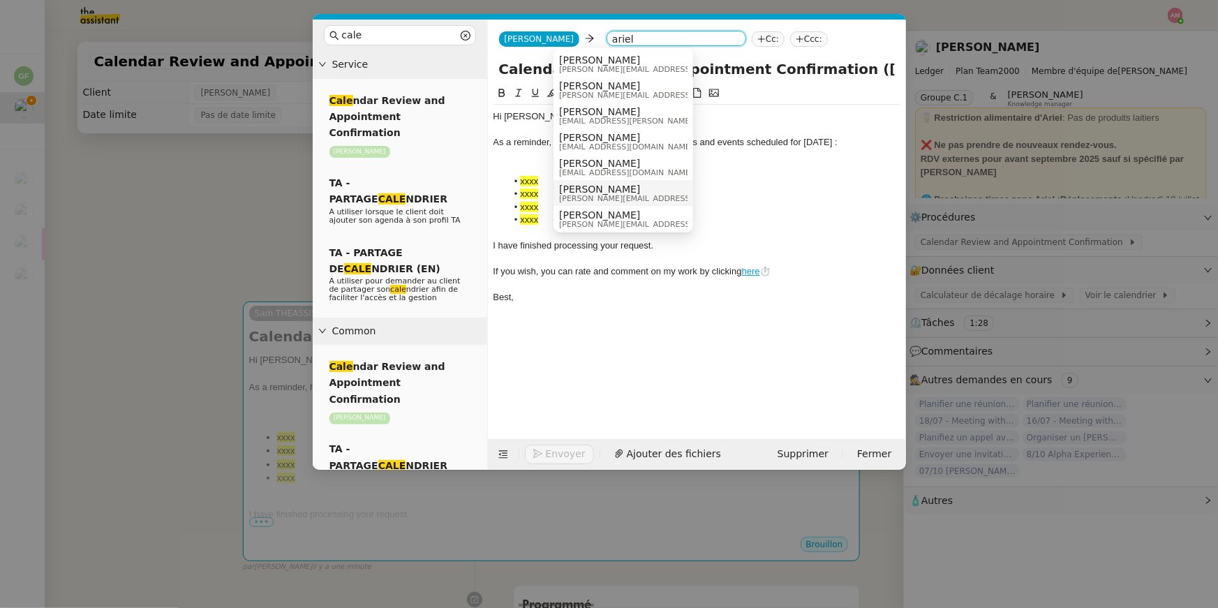
type input "ariel"
click at [581, 198] on span "[PERSON_NAME][EMAIL_ADDRESS][DOMAIN_NAME]" at bounding box center [658, 199] width 198 height 8
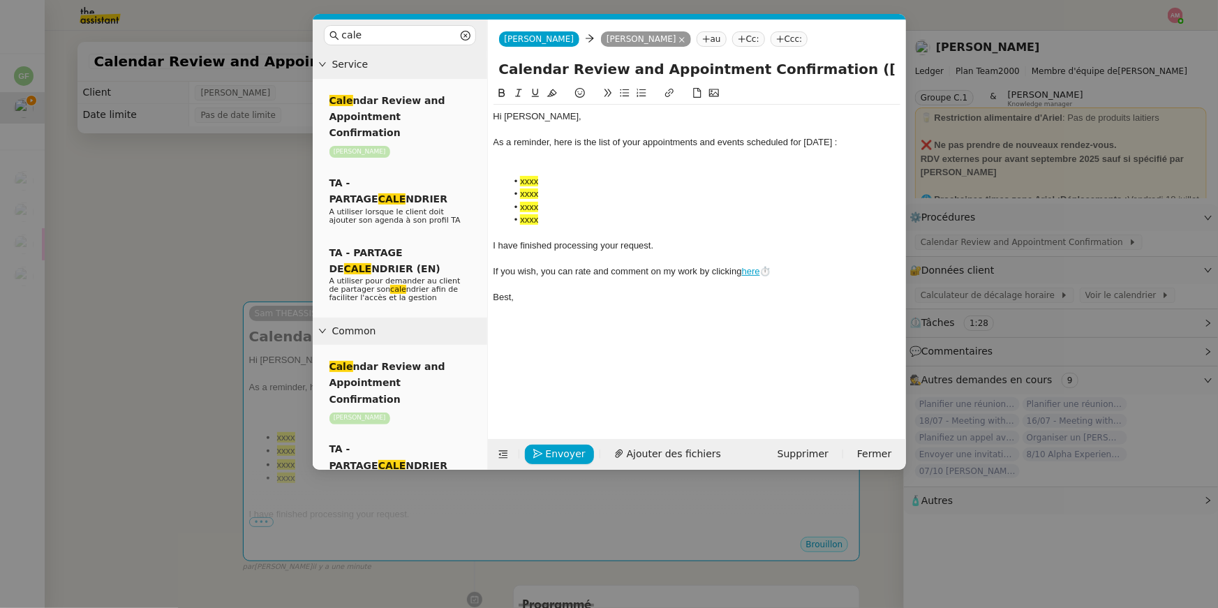
click at [250, 228] on nz-modal-container "cale Service Cale ndar Review and Appointment Confirmation Ariel Wengroff TA - …" at bounding box center [609, 304] width 1218 height 608
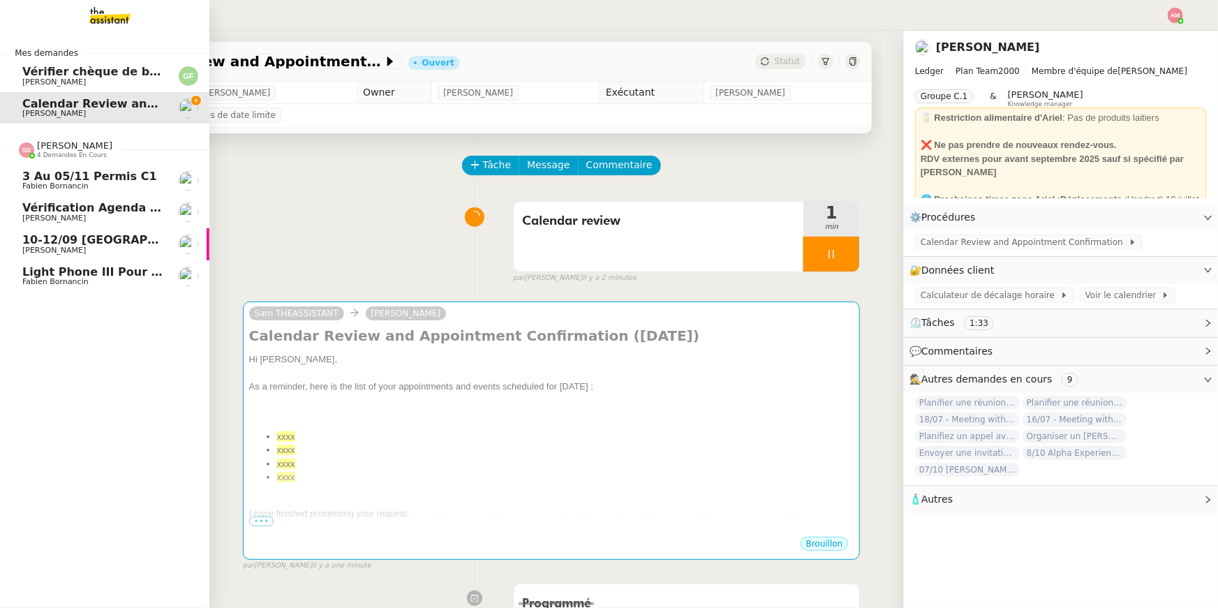
click at [56, 238] on span "10-12/09 [GEOGRAPHIC_DATA][PERSON_NAME][GEOGRAPHIC_DATA]" at bounding box center [234, 239] width 425 height 13
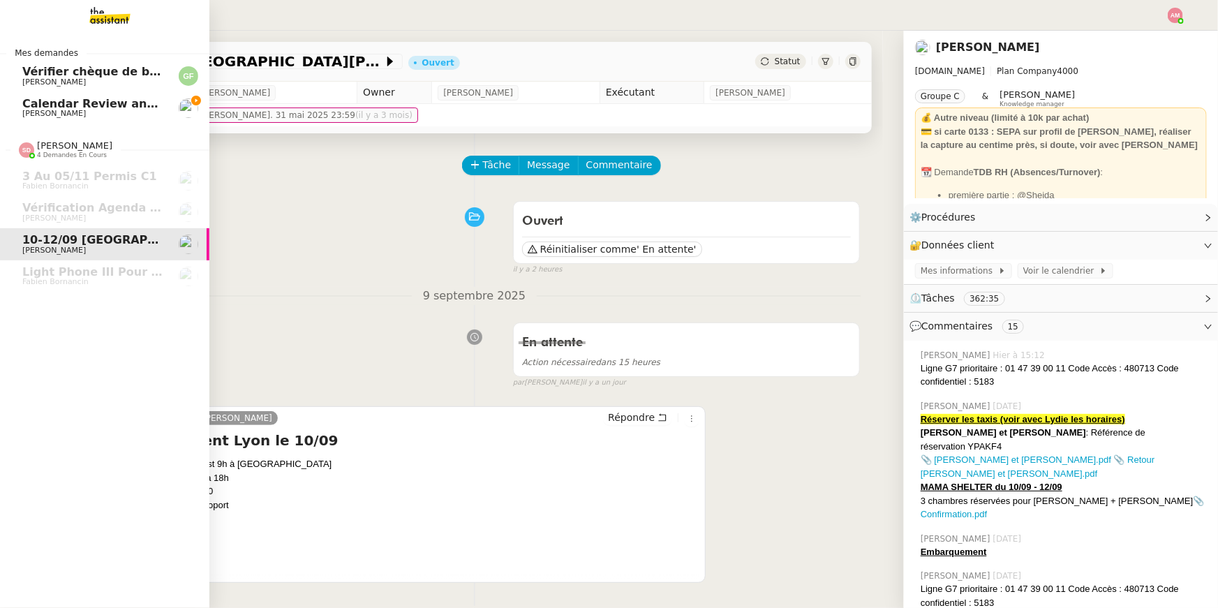
click at [94, 109] on span "Calendar Review and Appointment Confirmation - 10 septembre 2025" at bounding box center [241, 103] width 438 height 13
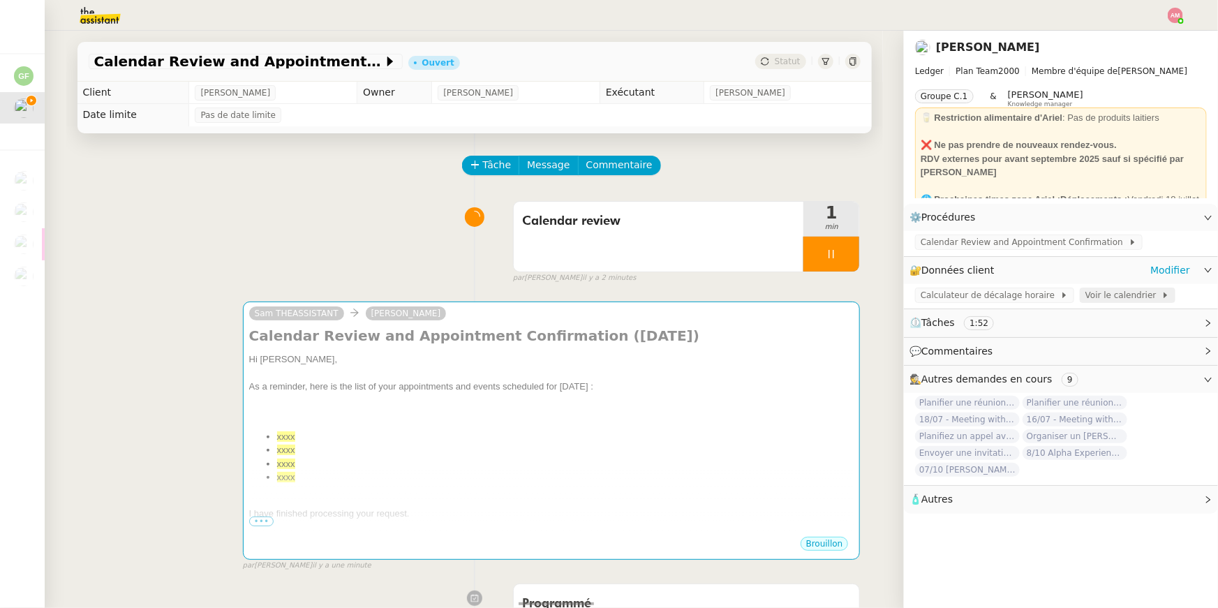
click at [1097, 299] on span "Voir le calendrier" at bounding box center [1124, 295] width 76 height 14
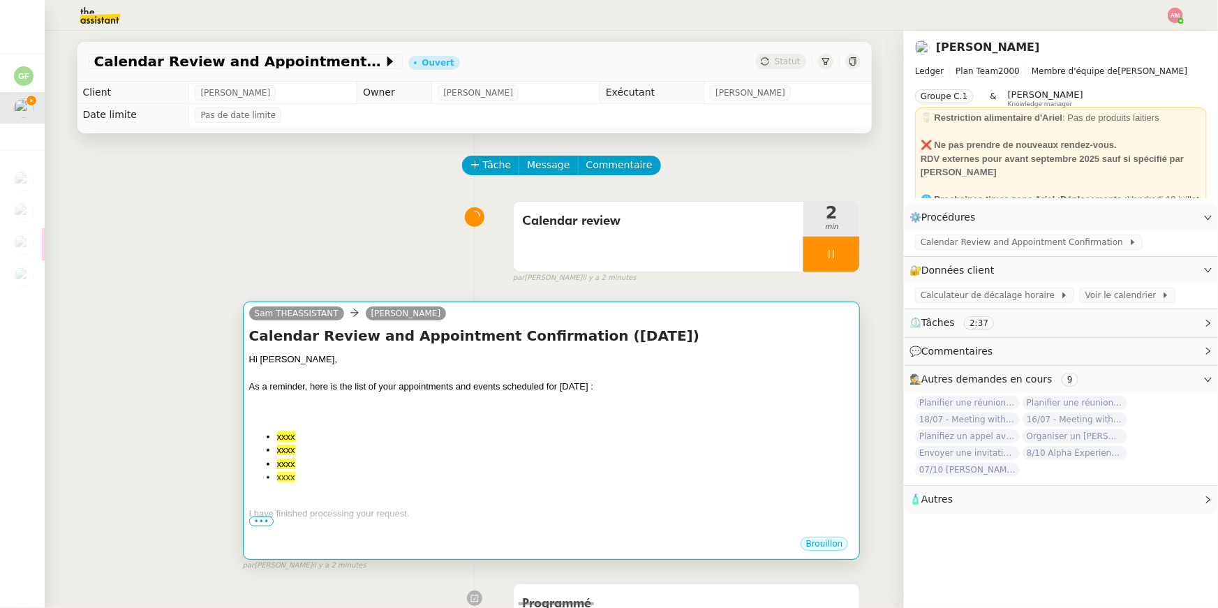
click at [696, 422] on div "Hi Ariel, As a reminder, here is the list of your appointments and events sched…" at bounding box center [551, 464] width 605 height 223
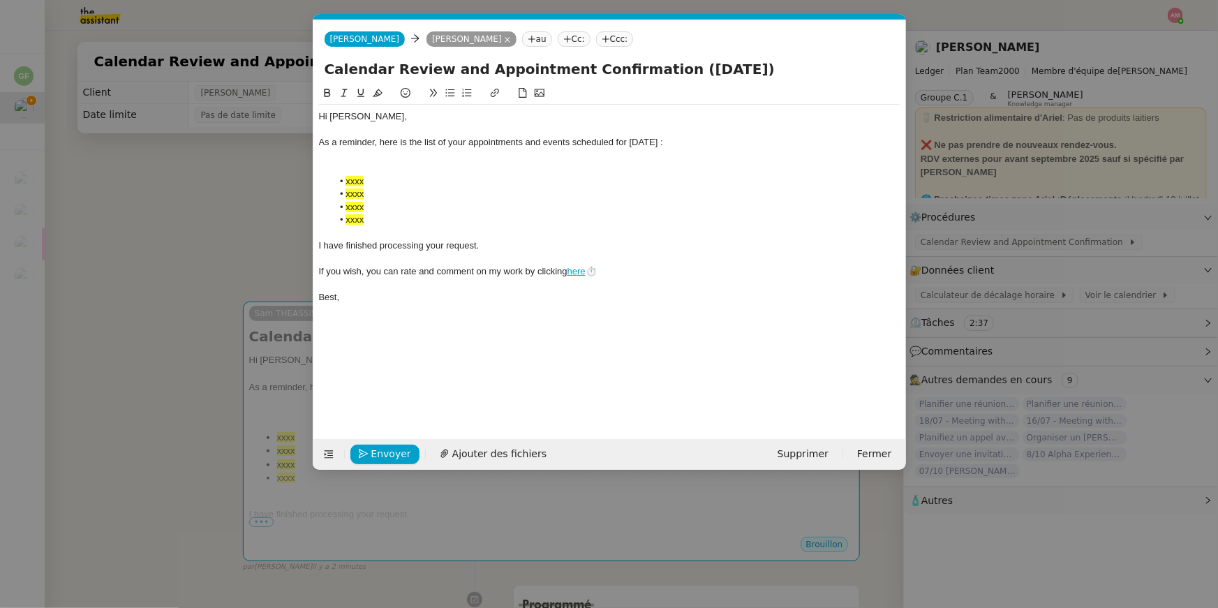
scroll to position [0, 29]
drag, startPoint x: 343, startPoint y: 183, endPoint x: 385, endPoint y: 215, distance: 53.3
click at [385, 215] on ul "xxxx xxxx xxxx xxxx" at bounding box center [610, 201] width 582 height 52
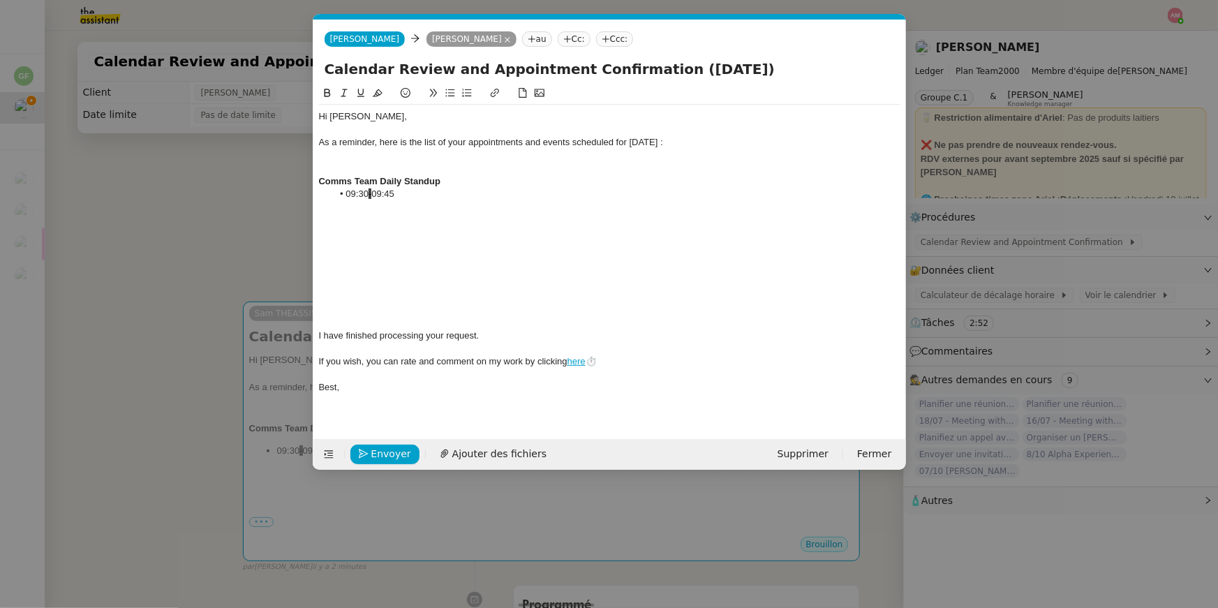
click at [370, 222] on div at bounding box center [610, 220] width 582 height 13
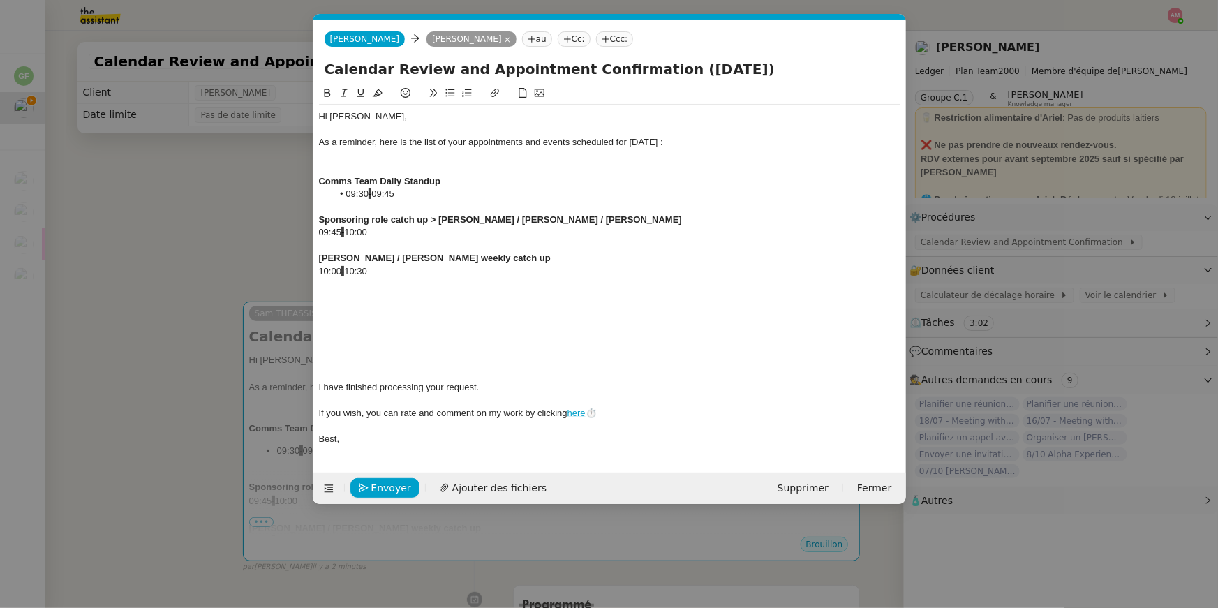
click at [388, 290] on div at bounding box center [610, 284] width 582 height 13
click at [388, 291] on div at bounding box center [610, 297] width 582 height 13
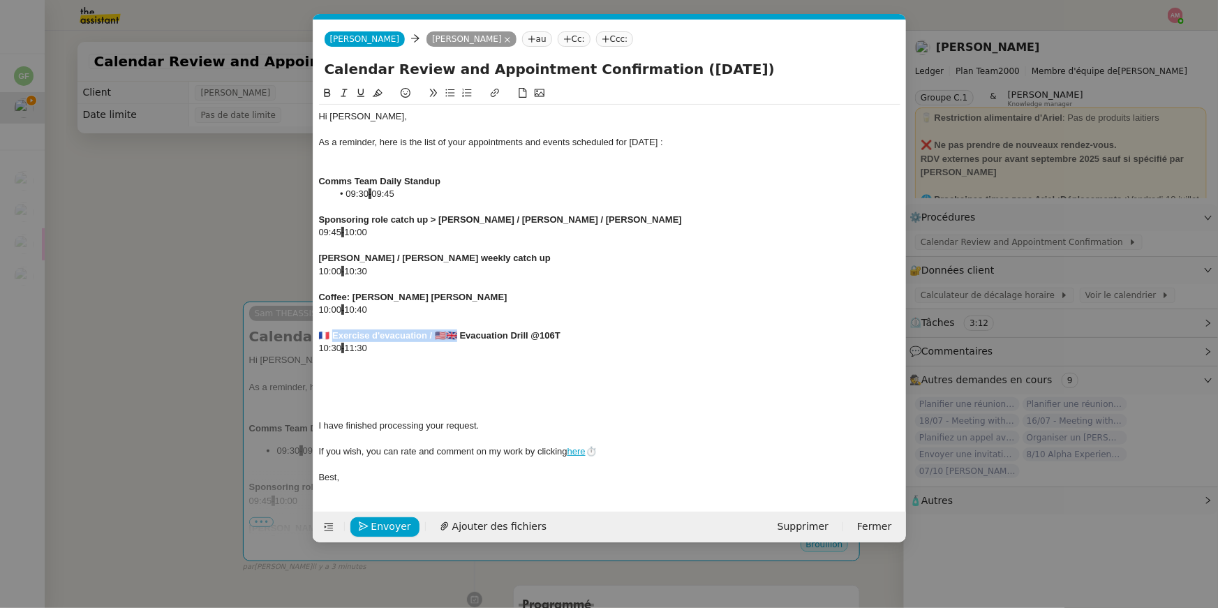
drag, startPoint x: 458, startPoint y: 334, endPoint x: 335, endPoint y: 337, distance: 122.9
click at [335, 337] on strong "🇫🇷 Exercise d'evacuation / 🇺🇸🇬🇧 Evacuation Drill @106T" at bounding box center [440, 335] width 242 height 10
click at [407, 342] on div "10:30 - 11:30" at bounding box center [610, 348] width 582 height 13
click at [406, 348] on div "10:30 - 11:30" at bounding box center [610, 348] width 582 height 13
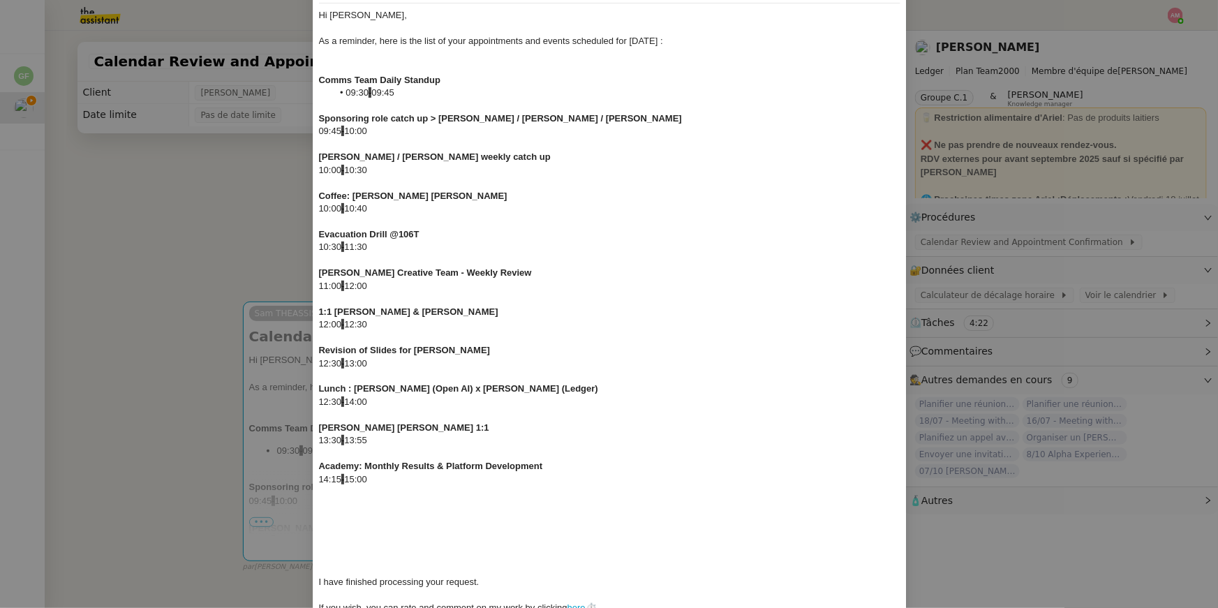
scroll to position [99, 0]
click at [393, 450] on div at bounding box center [610, 456] width 582 height 13
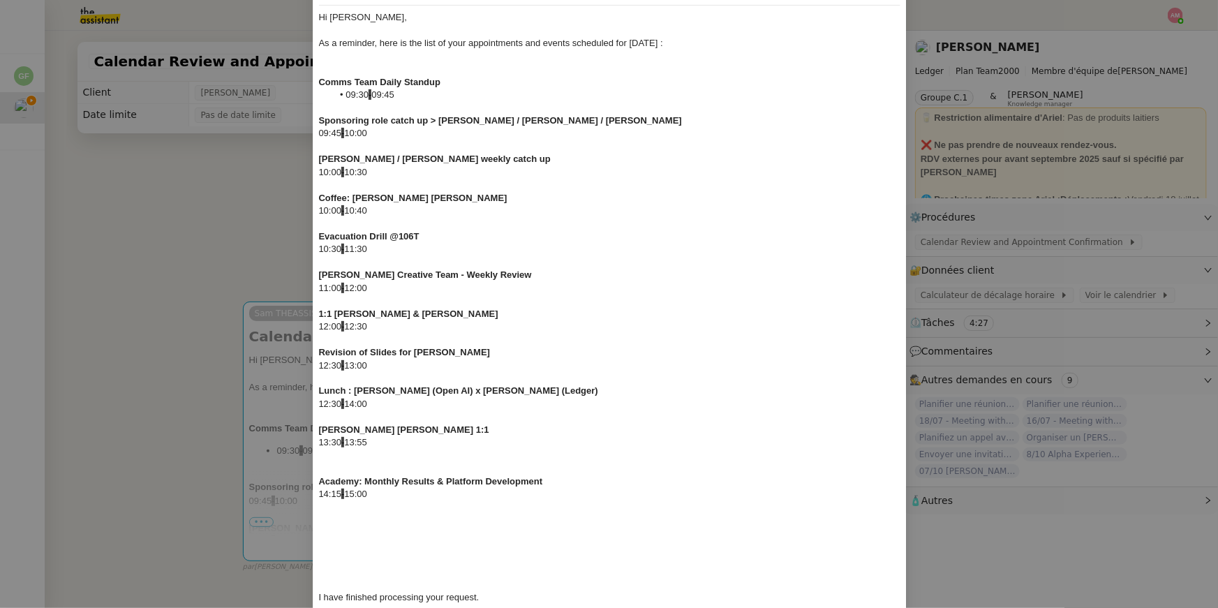
scroll to position [0, 0]
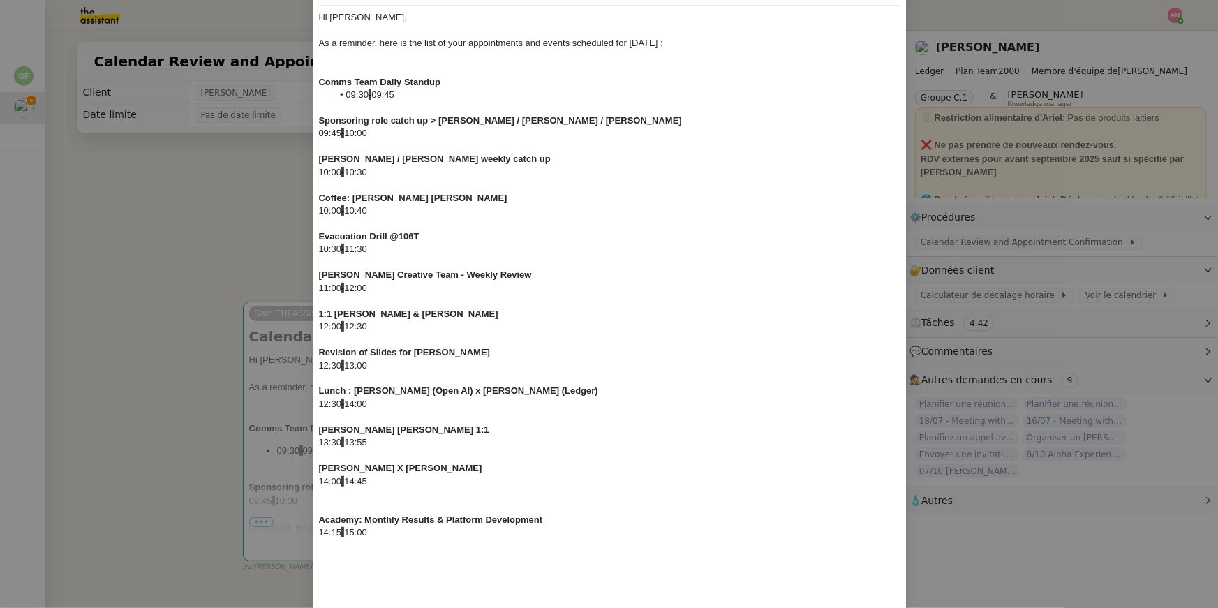
click at [497, 530] on div "14:15 - 15:00" at bounding box center [610, 532] width 582 height 13
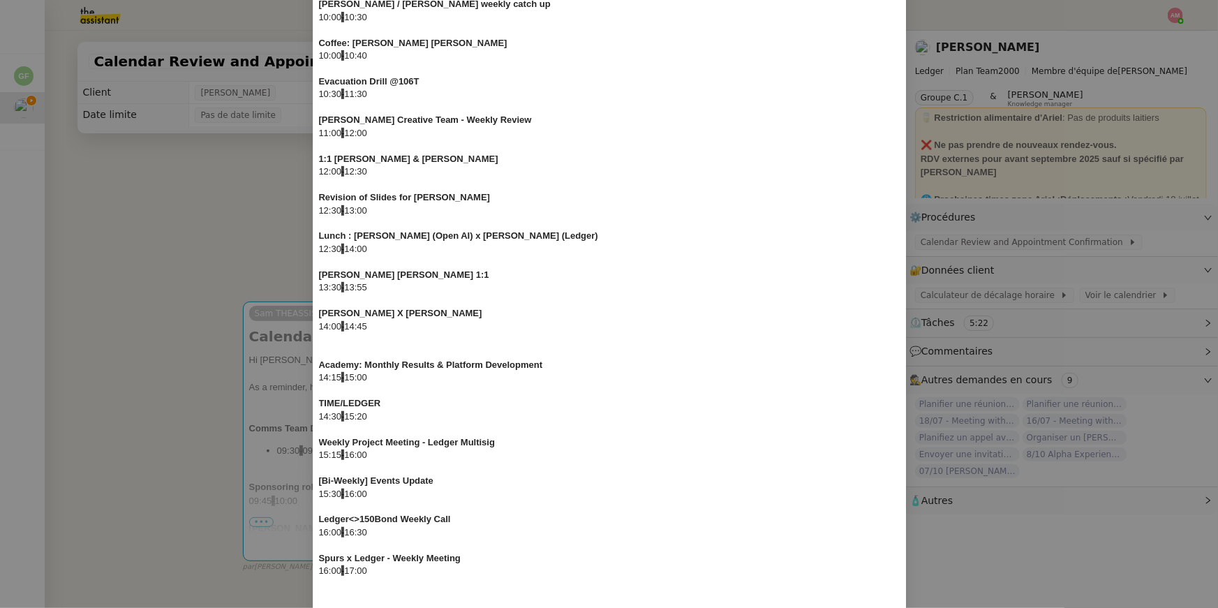
scroll to position [454, 0]
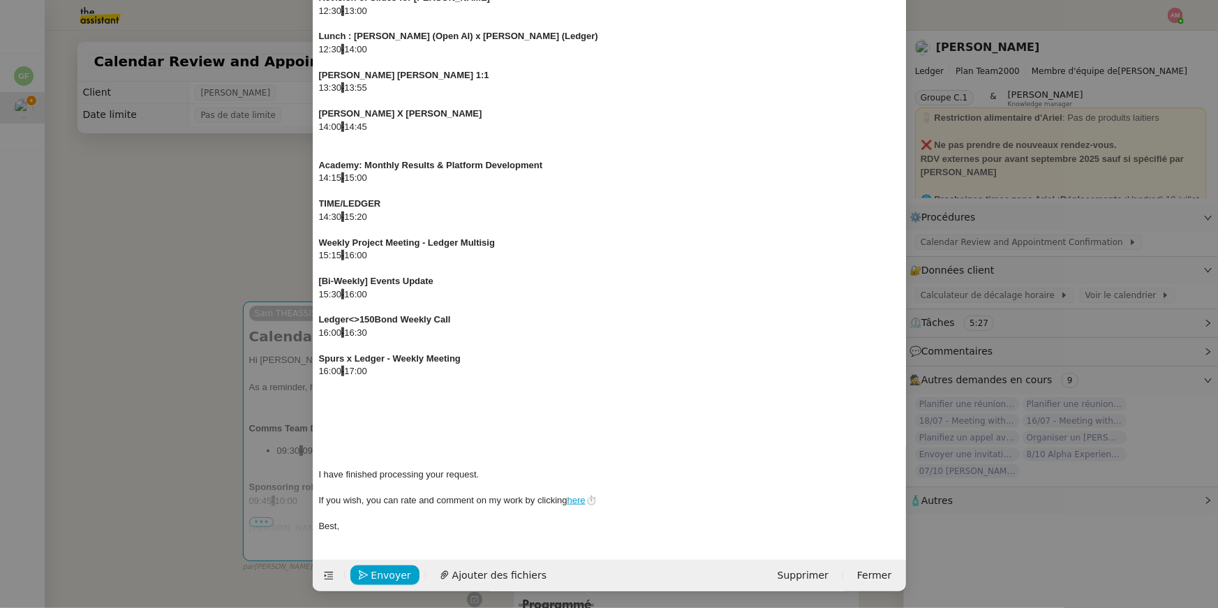
click at [411, 399] on div at bounding box center [610, 397] width 582 height 13
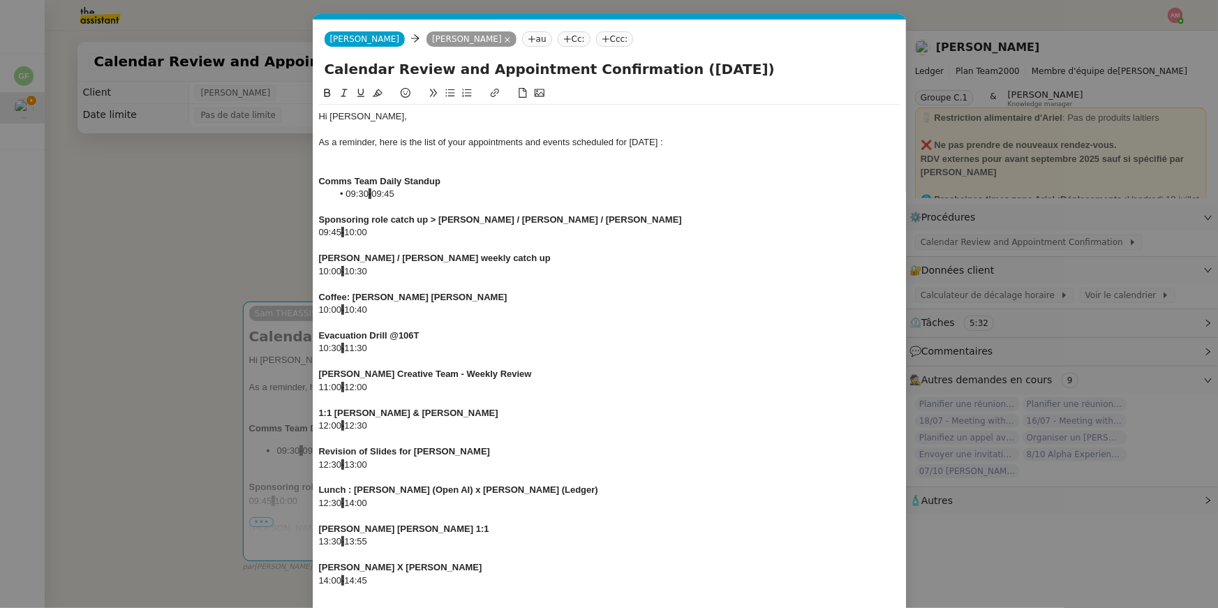
scroll to position [466, 0]
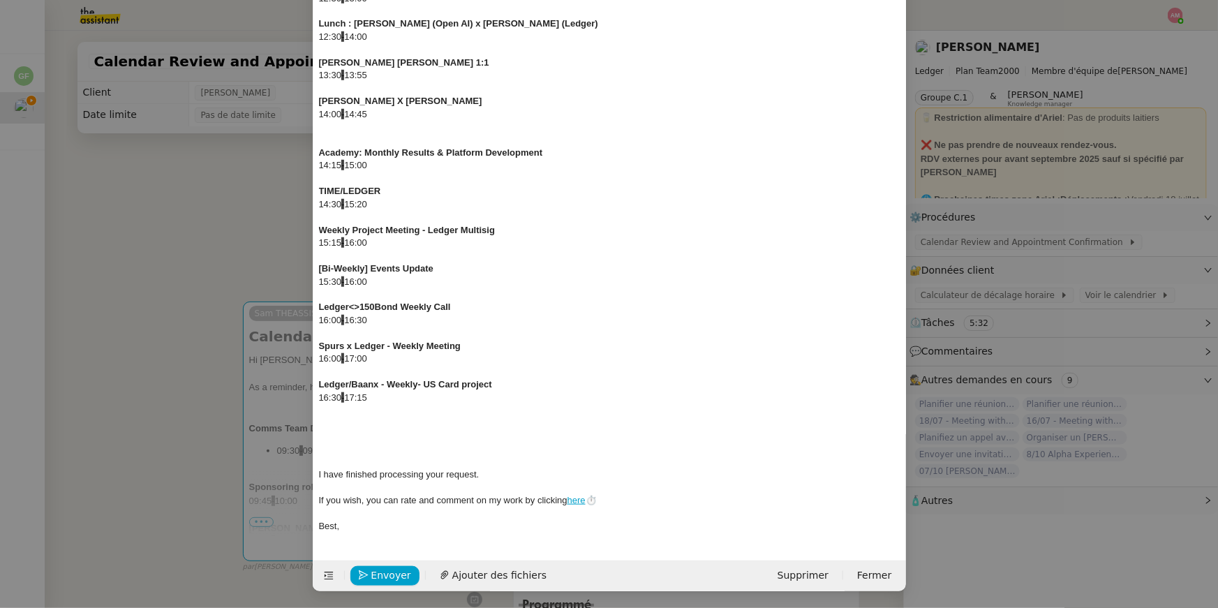
click at [409, 419] on div at bounding box center [610, 424] width 582 height 13
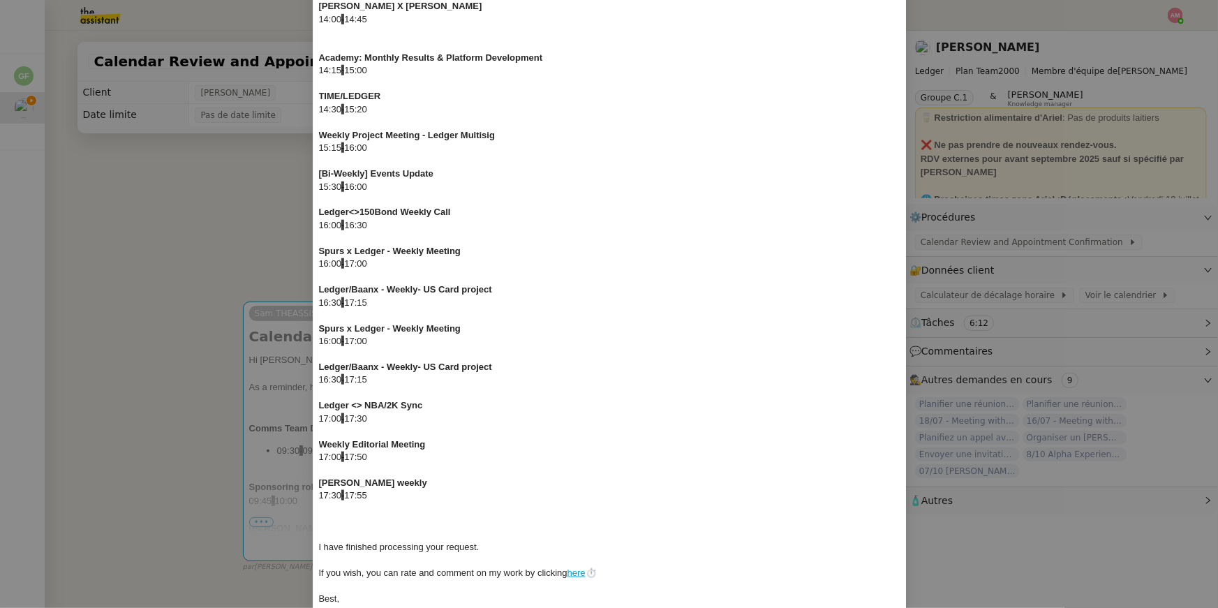
scroll to position [634, 0]
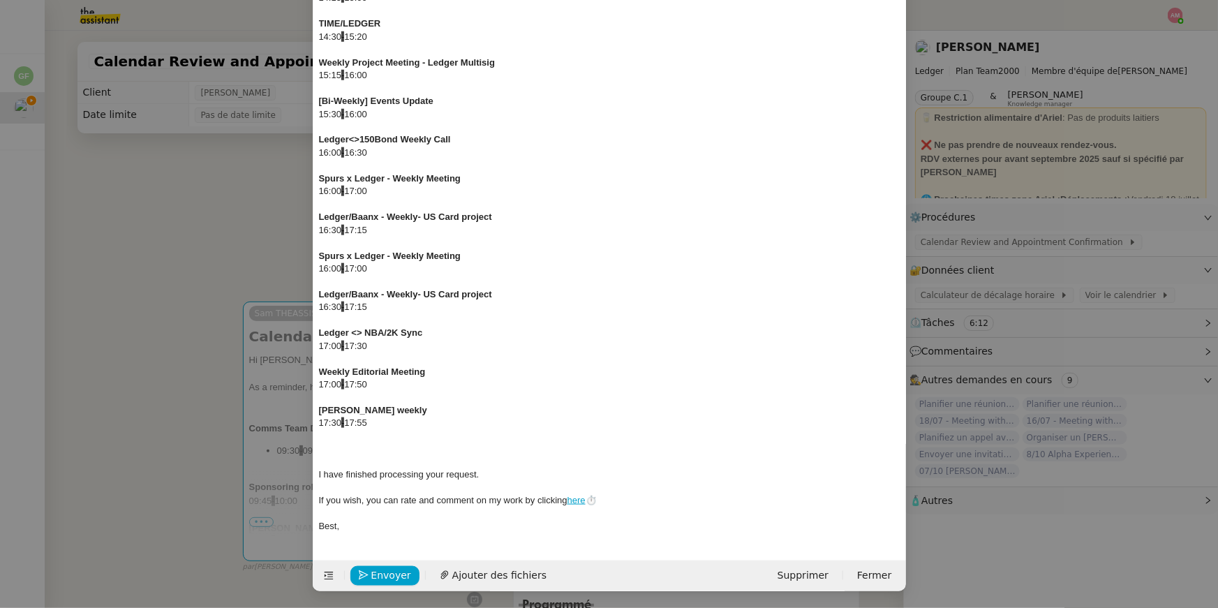
click at [483, 439] on div at bounding box center [610, 436] width 582 height 13
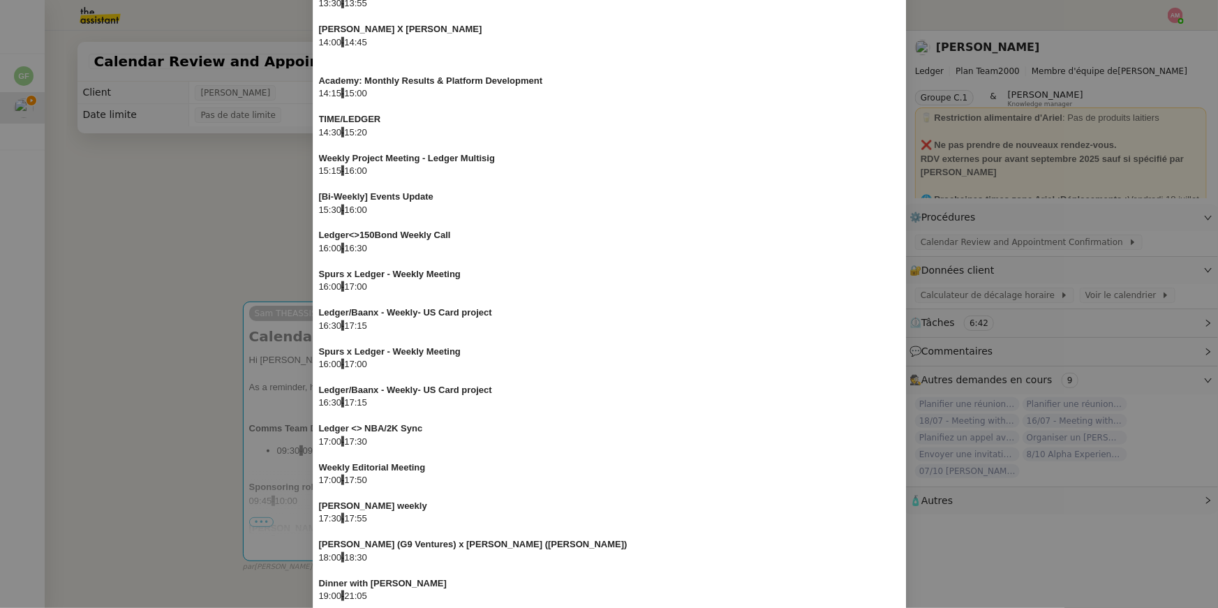
scroll to position [750, 0]
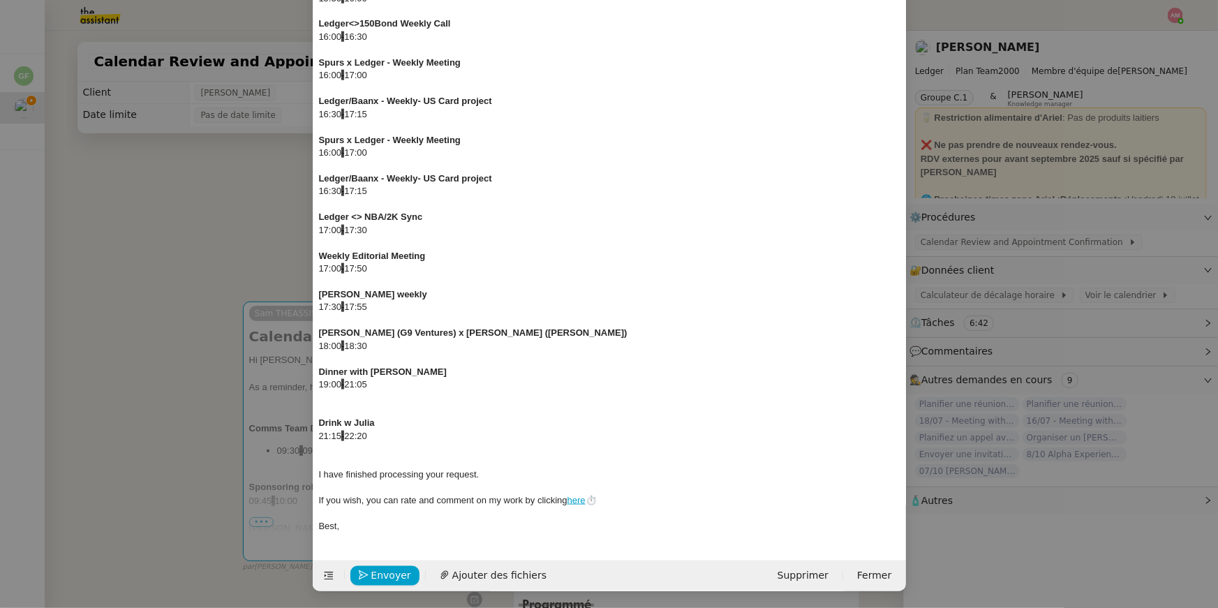
click at [373, 397] on div at bounding box center [610, 398] width 582 height 13
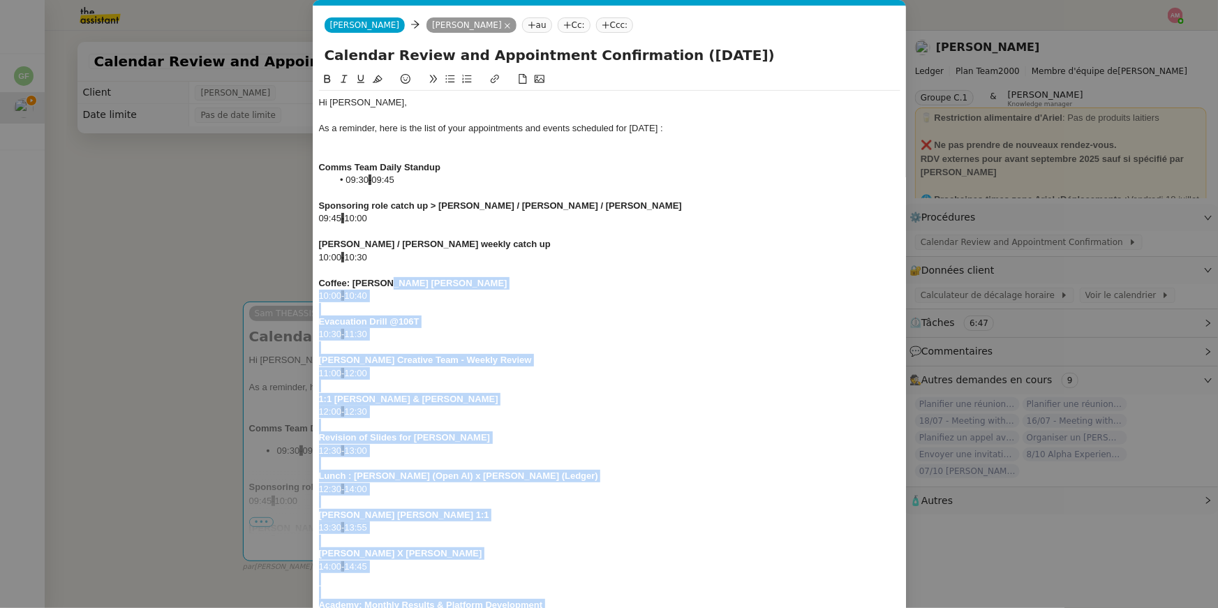
scroll to position [0, 0]
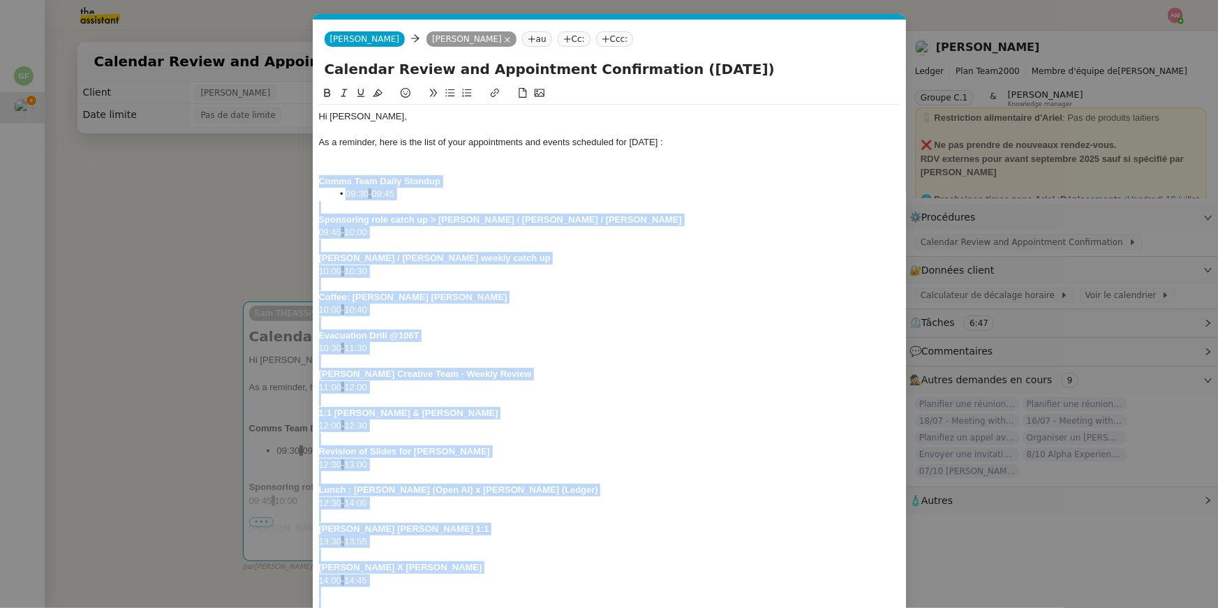
drag, startPoint x: 383, startPoint y: 436, endPoint x: 318, endPoint y: 180, distance: 263.7
copy div "Comms Team Daily Standup 09:30 - 09:45 Sponsoring role catch up > Ariel / Steph…"
click at [248, 170] on nz-modal-container "Service TA - VOYAGE - PROPOSITION GLOBALE A utiliser dans le cadre de propositi…" at bounding box center [609, 304] width 1218 height 608
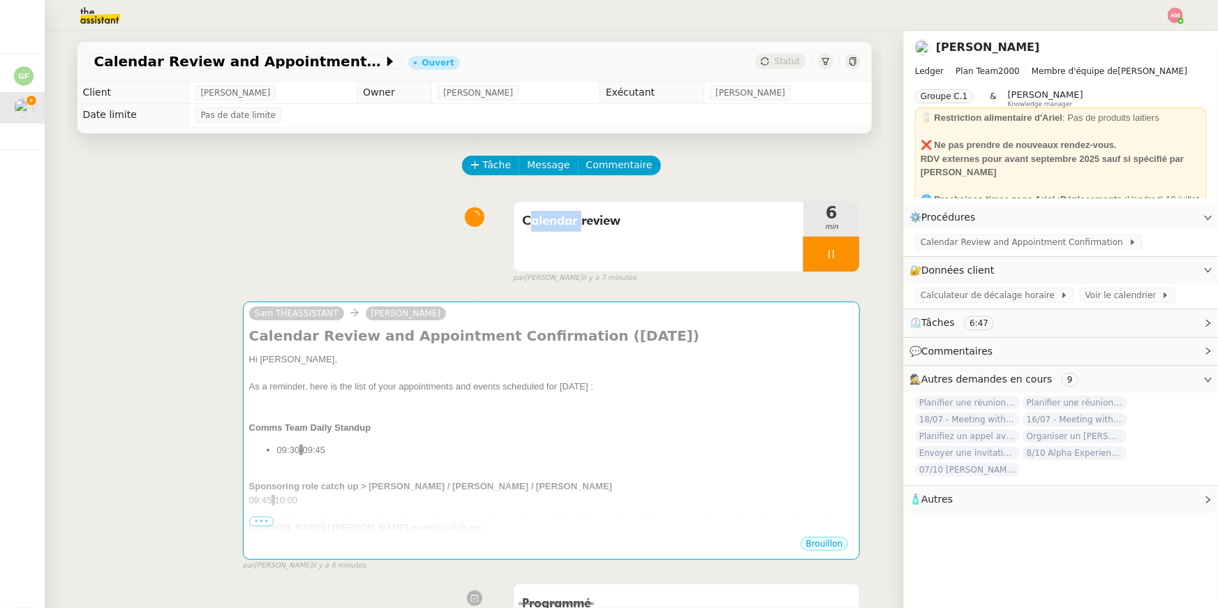
click at [248, 170] on div "Tâche Message Commentaire" at bounding box center [475, 173] width 772 height 34
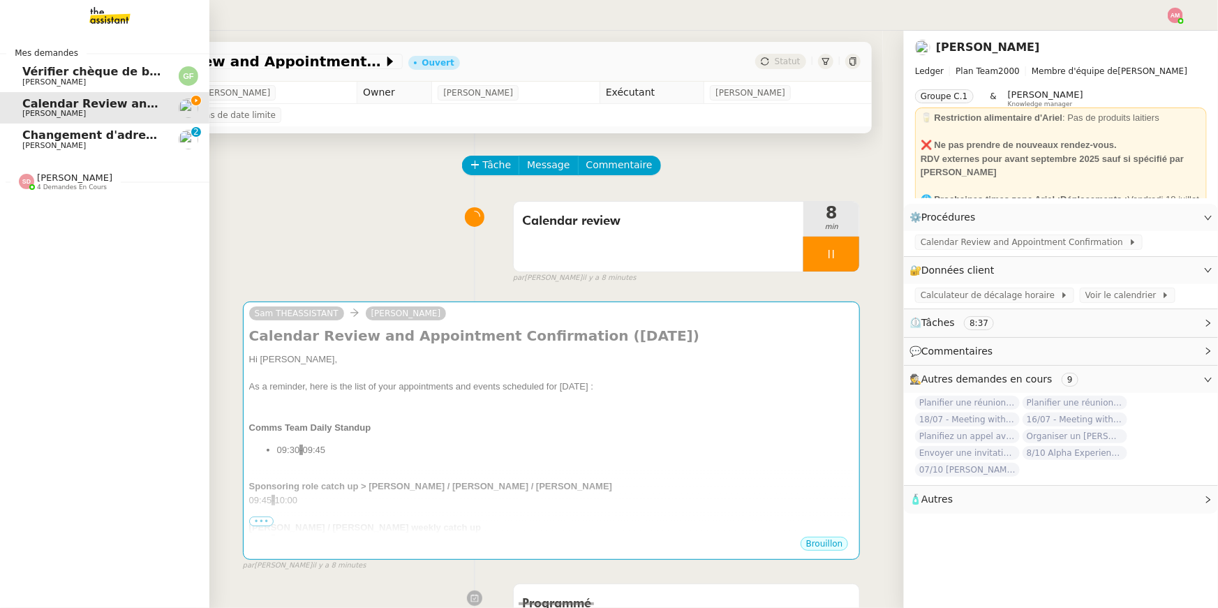
click at [64, 156] on div "Sheida Delpazir 4 demandes en cours" at bounding box center [104, 176] width 209 height 40
click at [61, 146] on span "Sylvie Magnaval" at bounding box center [54, 145] width 64 height 9
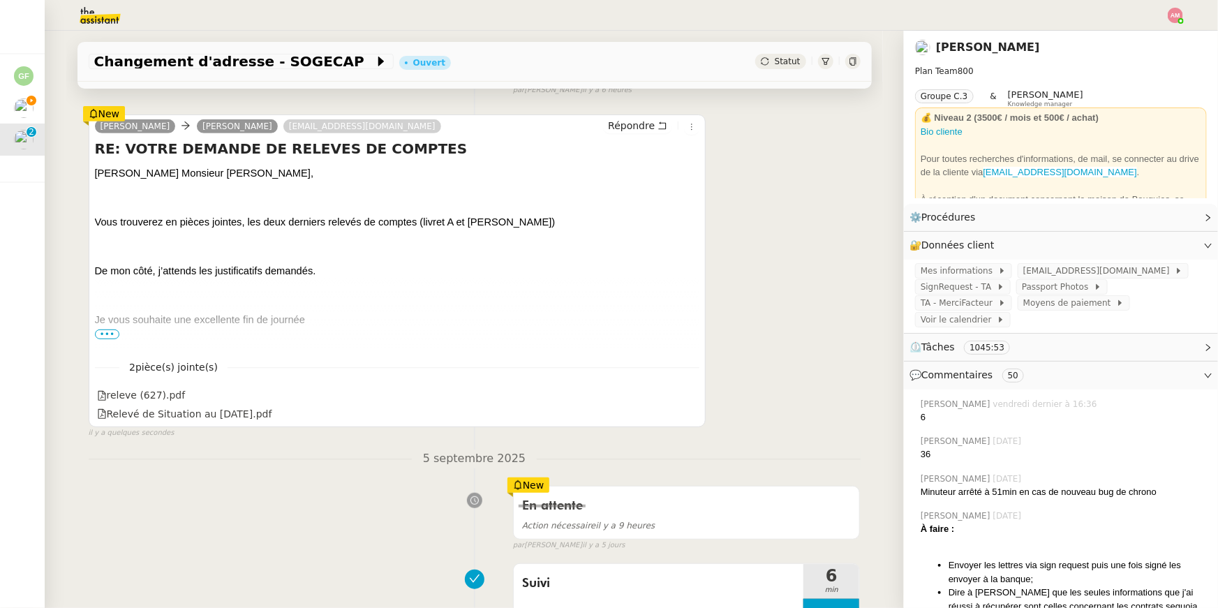
scroll to position [227, 0]
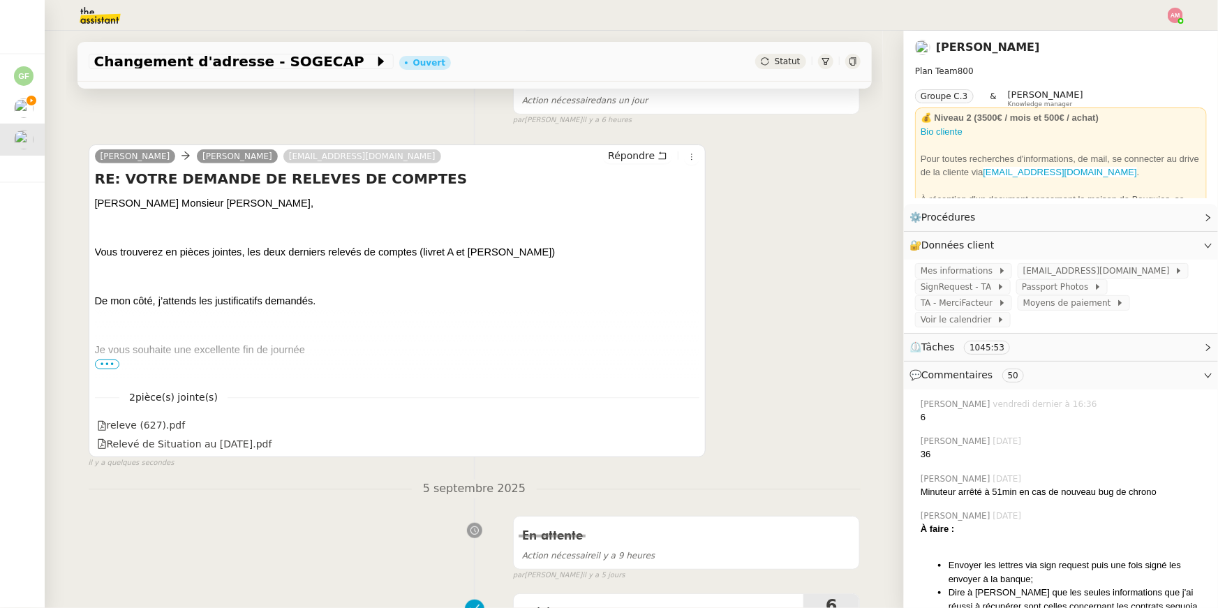
click at [104, 362] on span "•••" at bounding box center [107, 365] width 25 height 10
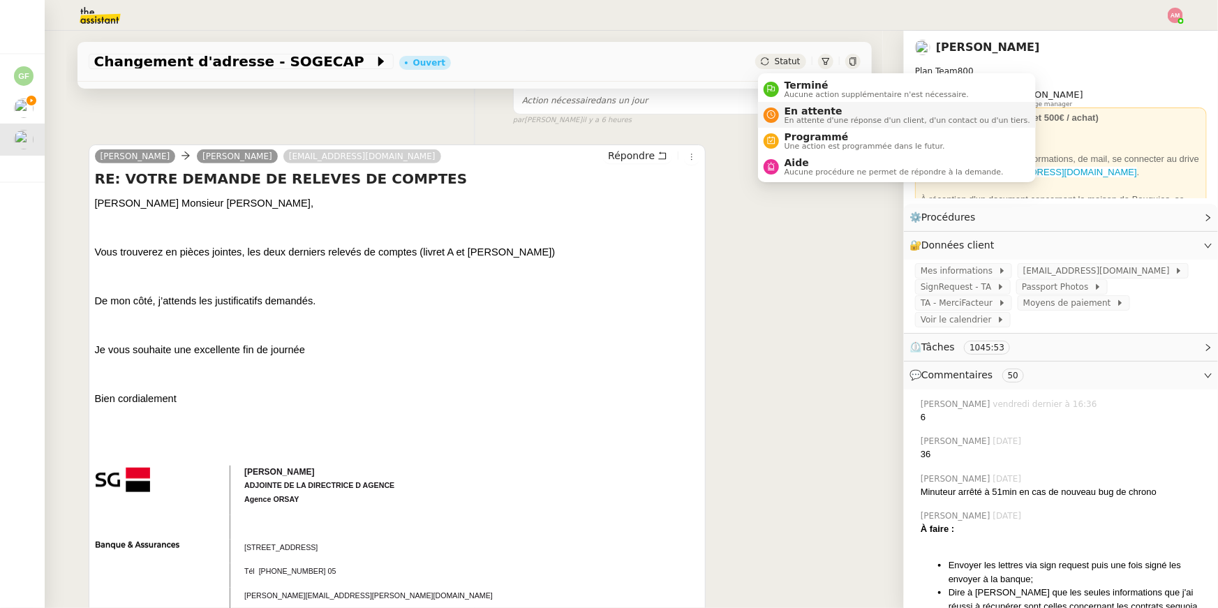
click at [797, 108] on span "En attente" at bounding box center [908, 110] width 246 height 11
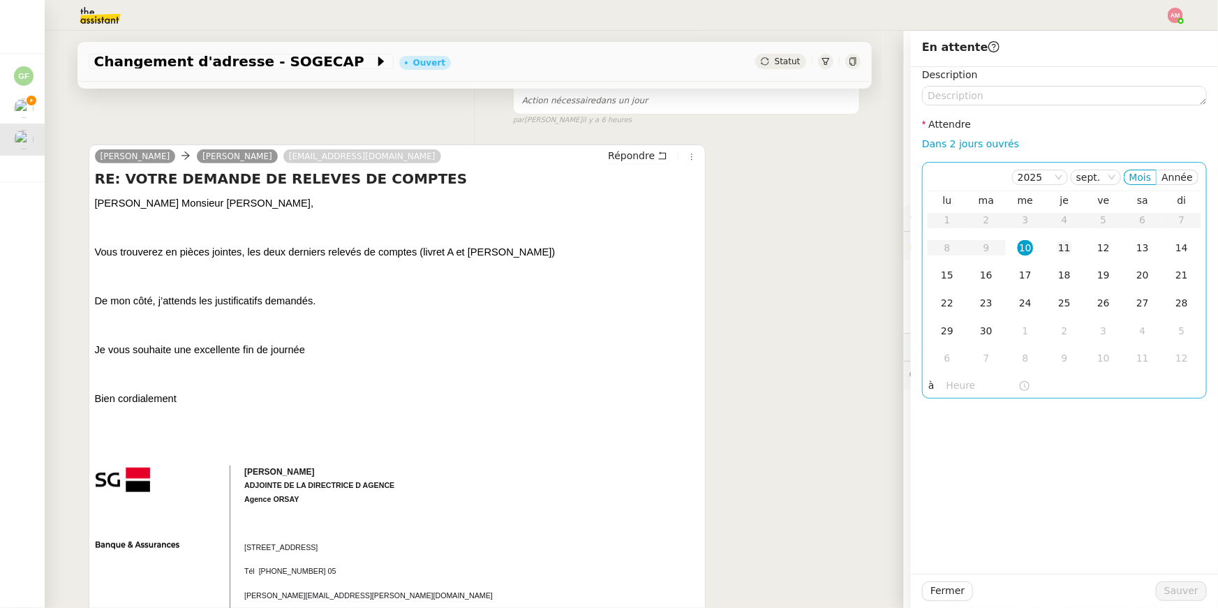
click at [1062, 242] on div "11" at bounding box center [1064, 247] width 15 height 15
click at [961, 386] on input "text" at bounding box center [983, 386] width 72 height 16
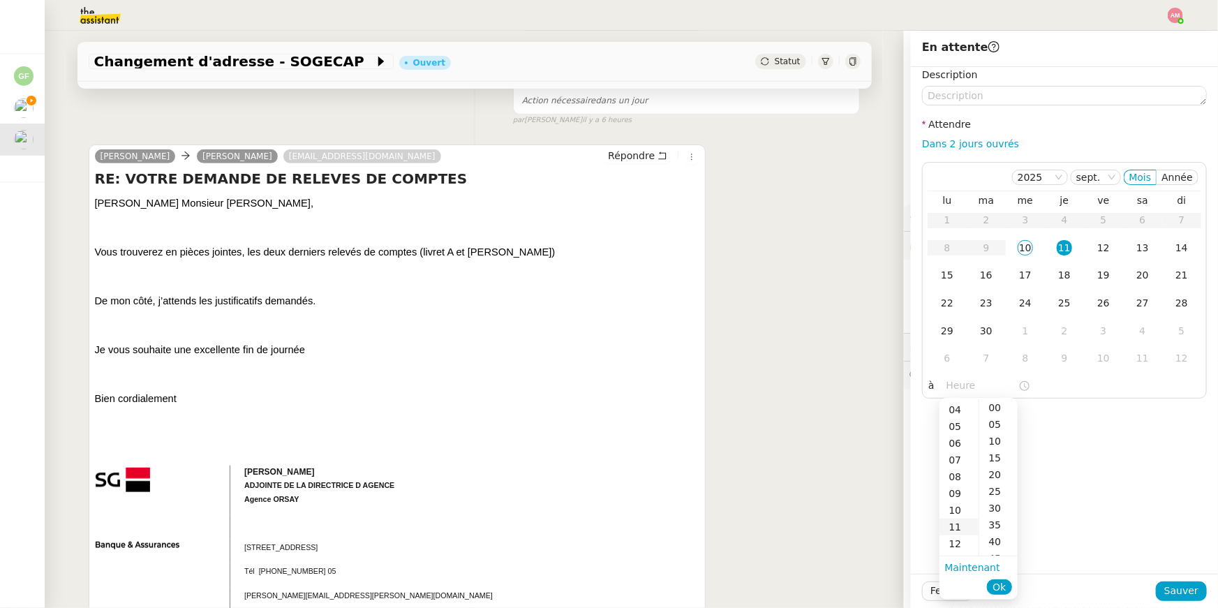
click at [956, 524] on div "11" at bounding box center [959, 527] width 39 height 17
click at [1001, 408] on div "00" at bounding box center [999, 407] width 38 height 17
type input "11:00"
click at [1186, 589] on span "Sauver" at bounding box center [1182, 591] width 34 height 16
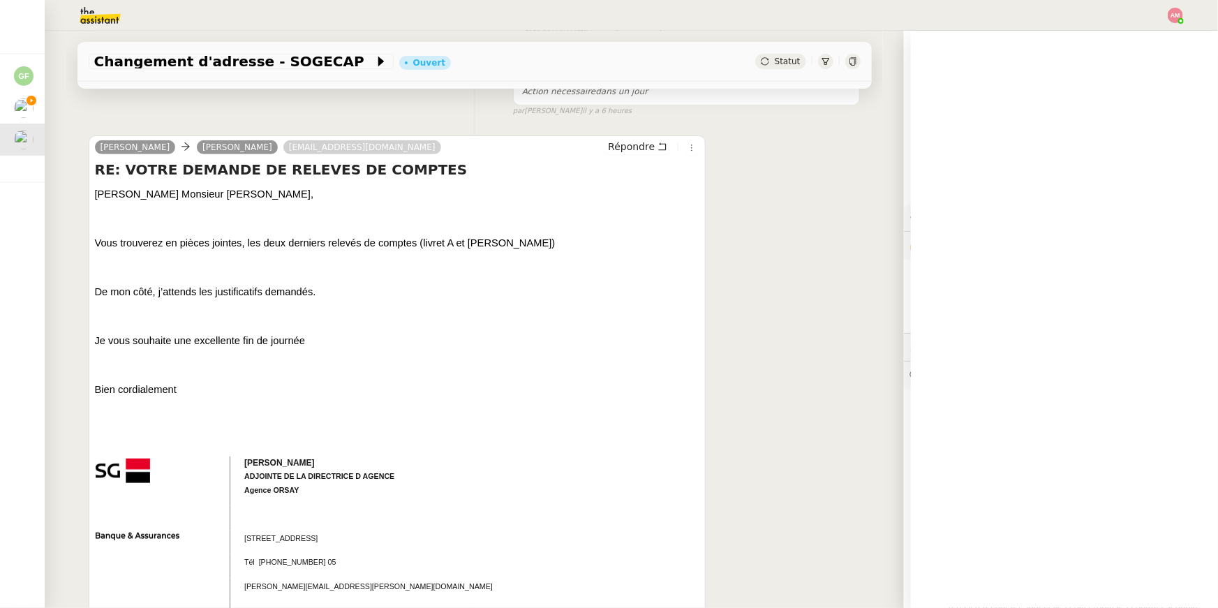
scroll to position [217, 0]
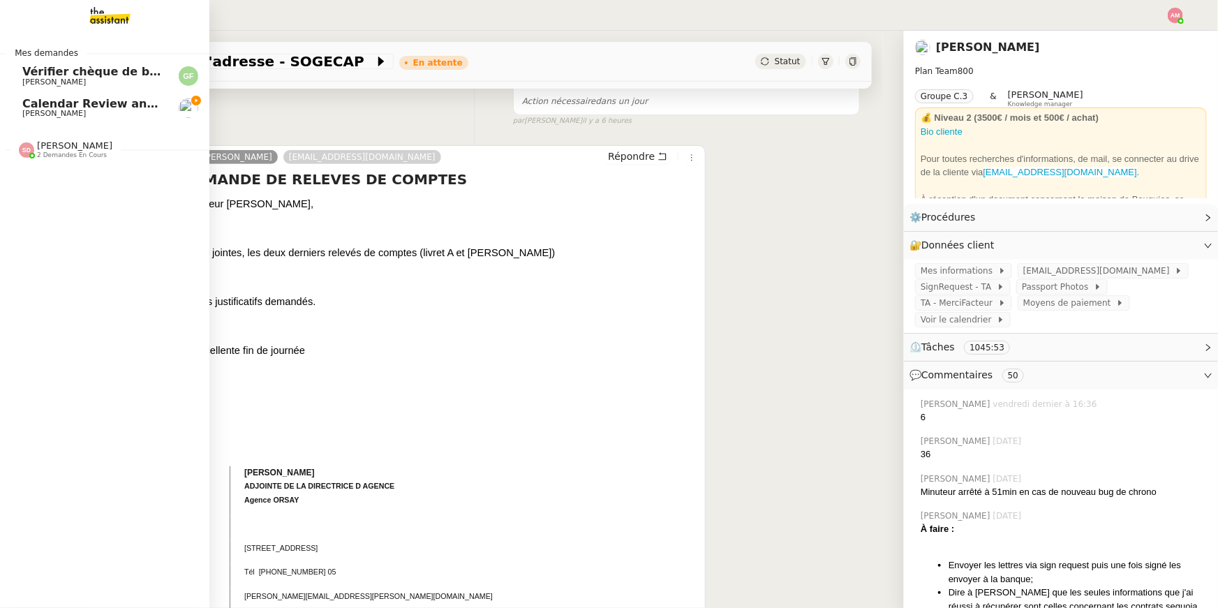
click at [21, 111] on link "Calendar Review and Appointment Confirmation - 10 septembre 2025 Ariel Wengroff" at bounding box center [104, 108] width 209 height 32
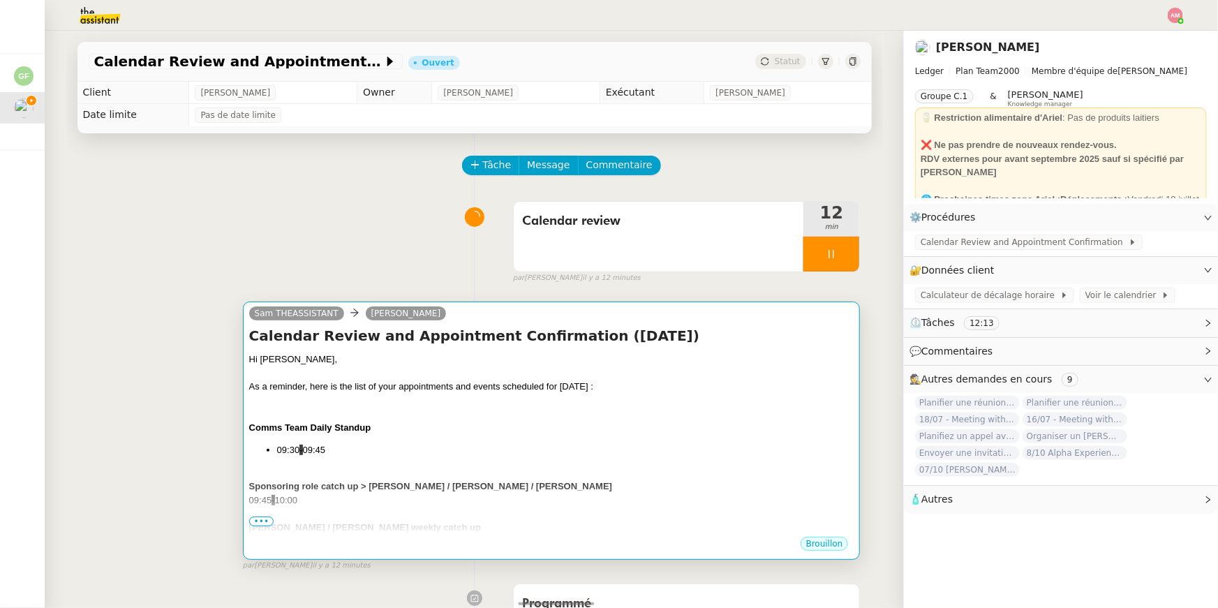
click at [464, 401] on div at bounding box center [551, 401] width 605 height 14
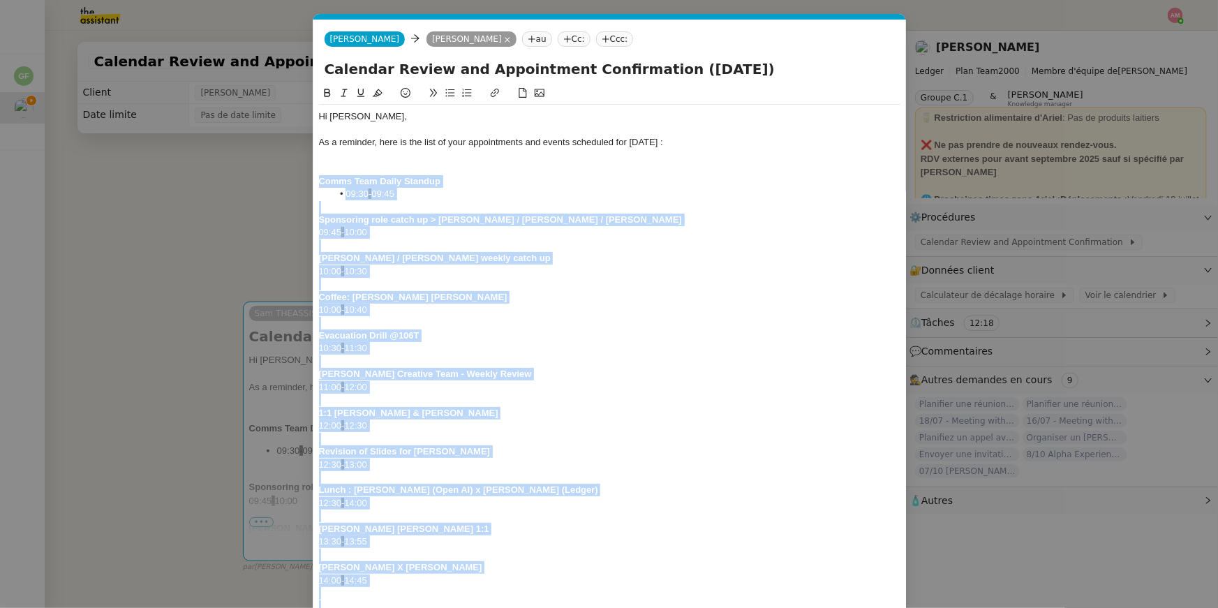
drag, startPoint x: 405, startPoint y: 437, endPoint x: 314, endPoint y: 184, distance: 269.2
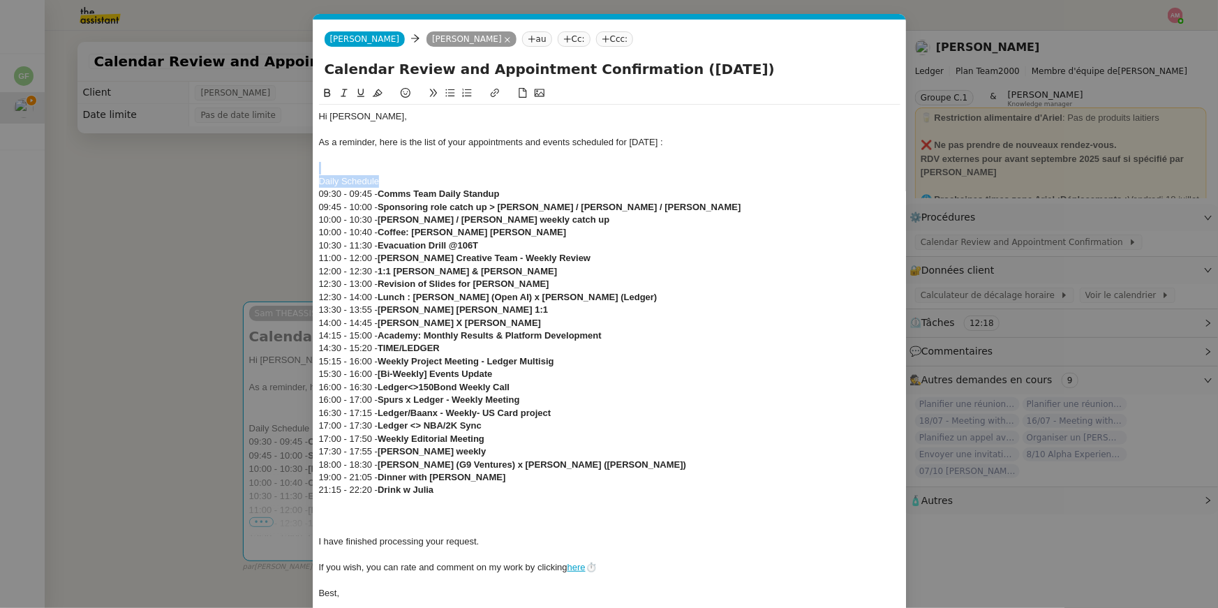
drag, startPoint x: 410, startPoint y: 178, endPoint x: 283, endPoint y: 170, distance: 126.7
click at [283, 170] on nz-modal-container "Service TA - VOYAGE - PROPOSITION GLOBALE A utiliser dans le cadre de propositi…" at bounding box center [609, 304] width 1218 height 608
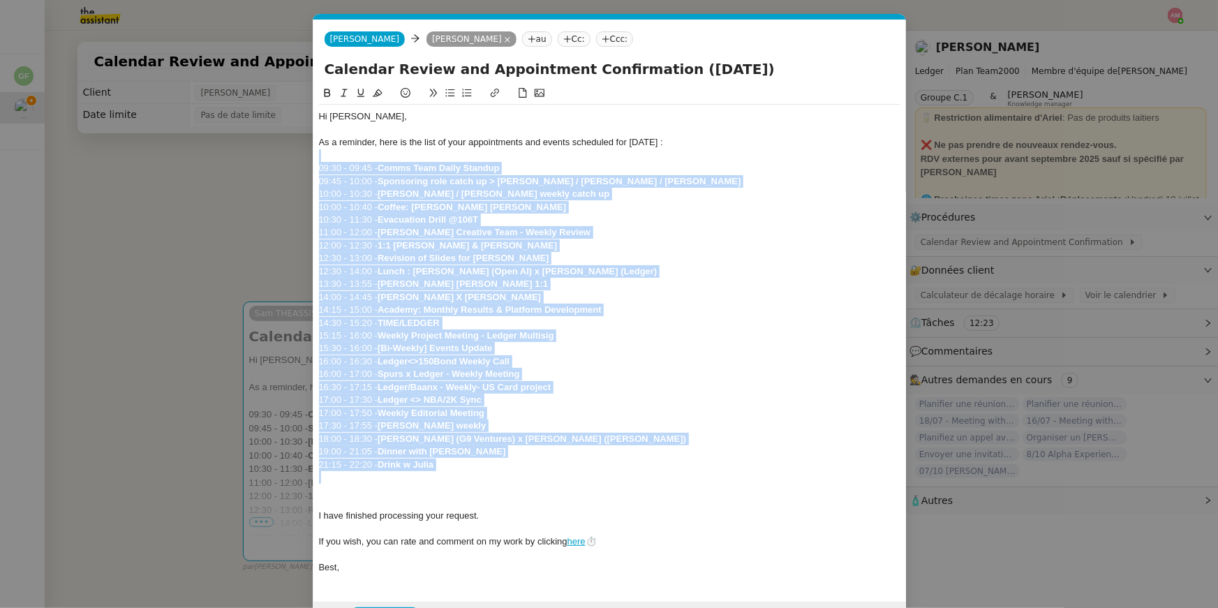
drag, startPoint x: 445, startPoint y: 476, endPoint x: 281, endPoint y: 156, distance: 359.7
click at [281, 156] on nz-modal-container "Service TA - VOYAGE - PROPOSITION GLOBALE A utiliser dans le cadre de propositi…" at bounding box center [609, 304] width 1218 height 608
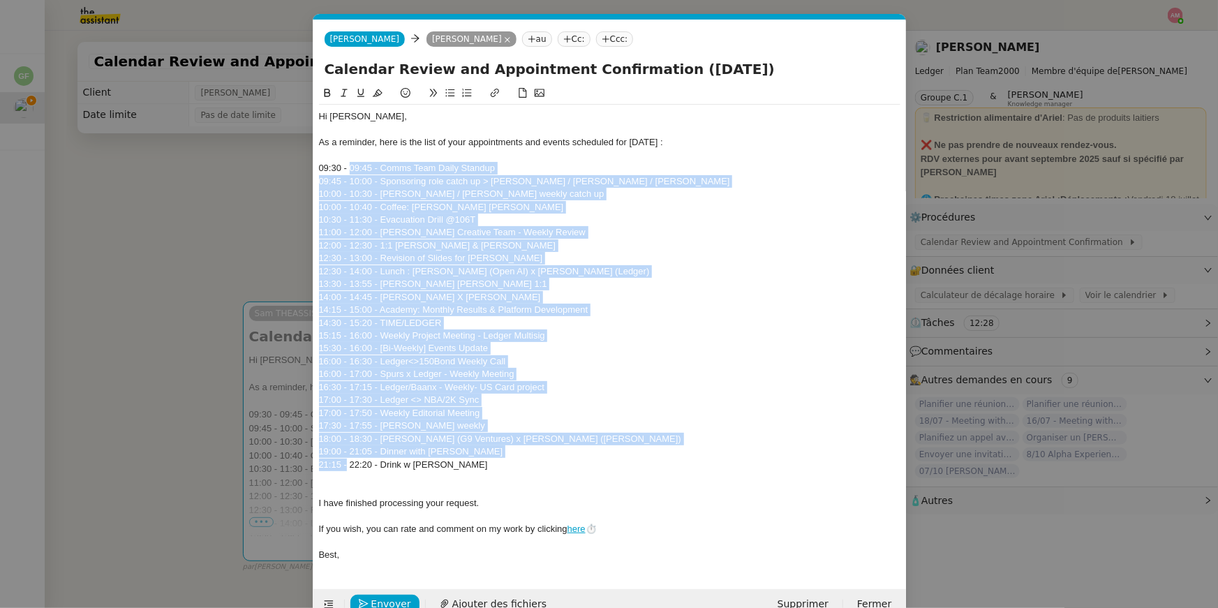
drag, startPoint x: 347, startPoint y: 454, endPoint x: 352, endPoint y: 172, distance: 282.1
click at [352, 172] on div "Hi Ariel, As a reminder, here is the list of your appointments and events sched…" at bounding box center [610, 336] width 582 height 462
click at [442, 90] on button at bounding box center [450, 93] width 17 height 16
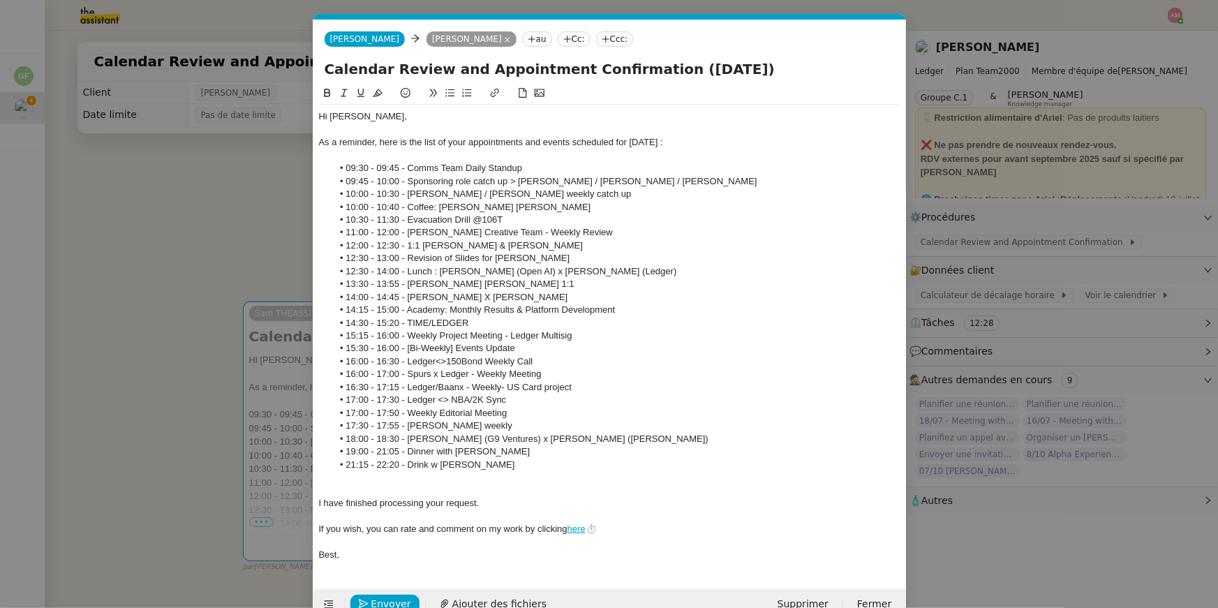
click at [467, 325] on li "14:30 - 15:20 - TIME/LEDGER" at bounding box center [616, 323] width 568 height 13
click at [665, 265] on li "12:30 - 14:00 - Lunch : Pierre-Edouard Lieb (Open AI) x Ariel Wengroff (Ledger)" at bounding box center [616, 271] width 568 height 13
drag, startPoint x: 675, startPoint y: 272, endPoint x: 672, endPoint y: 259, distance: 13.6
click at [672, 259] on ul "09:30 - 09:45 - Comms Team Daily Standup 09:45 - 10:00 - Sponsoring role catch …" at bounding box center [610, 316] width 582 height 309
click at [326, 89] on icon at bounding box center [327, 93] width 6 height 8
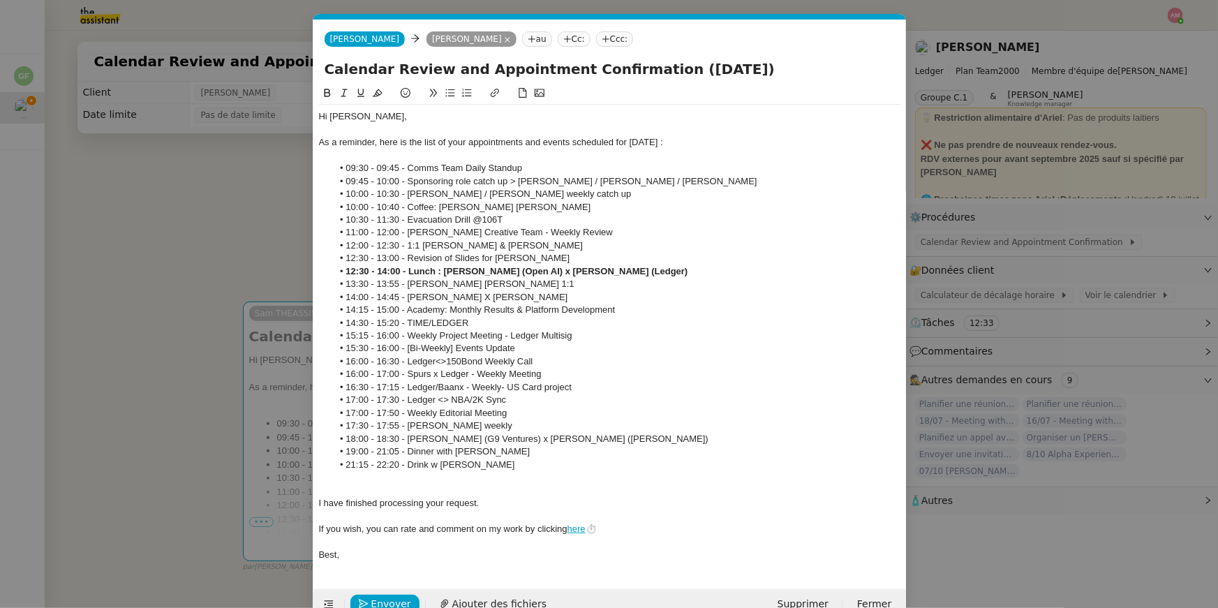
click at [554, 232] on li "11:00 - 12:00 - Ariel x Creative Team - Weekly Review" at bounding box center [616, 232] width 568 height 13
drag, startPoint x: 517, startPoint y: 205, endPoint x: 304, endPoint y: 207, distance: 213.0
click at [304, 207] on nz-modal-container "Service TA - VOYAGE - PROPOSITION GLOBALE A utiliser dans le cadre de propositi…" at bounding box center [609, 304] width 1218 height 608
click at [330, 95] on icon at bounding box center [327, 93] width 6 height 8
click at [472, 280] on li "13:30 - 13:55 - Eugenie x Ariel 1:1" at bounding box center [616, 284] width 568 height 13
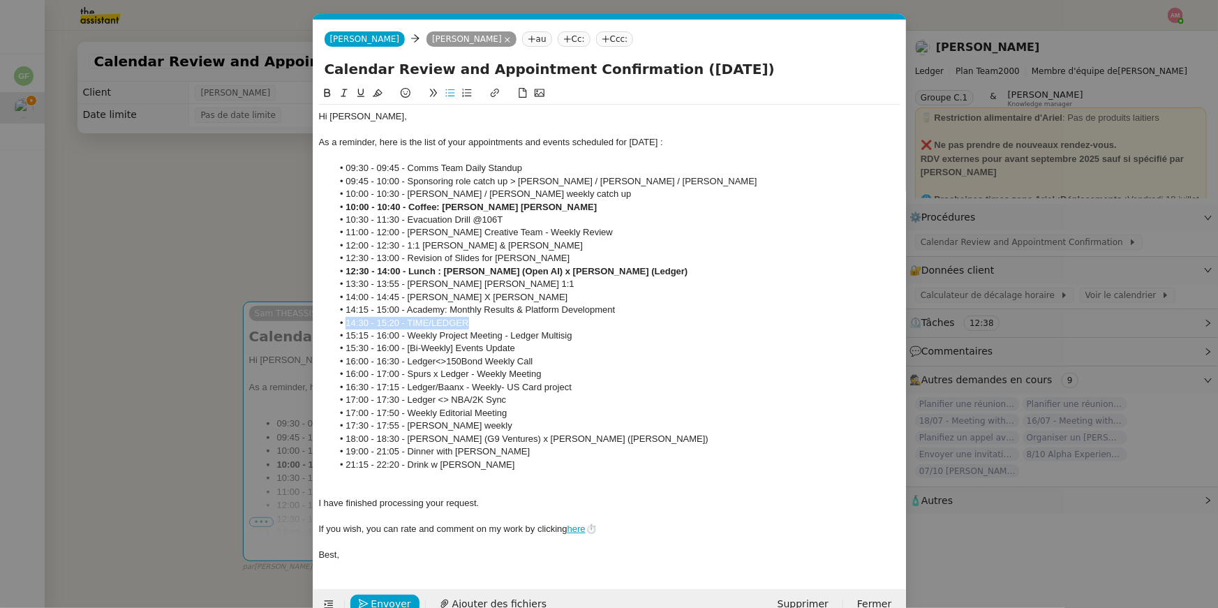
drag, startPoint x: 472, startPoint y: 324, endPoint x: 323, endPoint y: 323, distance: 149.4
click at [323, 323] on ul "09:30 - 09:45 - Comms Team Daily Standup 09:45 - 10:00 - Sponsoring role catch …" at bounding box center [610, 316] width 582 height 309
click at [332, 90] on button at bounding box center [327, 93] width 17 height 16
click at [655, 450] on li "19:00 - 21:05 - Dinner with Noura" at bounding box center [616, 451] width 568 height 13
drag, startPoint x: 654, startPoint y: 439, endPoint x: 658, endPoint y: 427, distance: 13.0
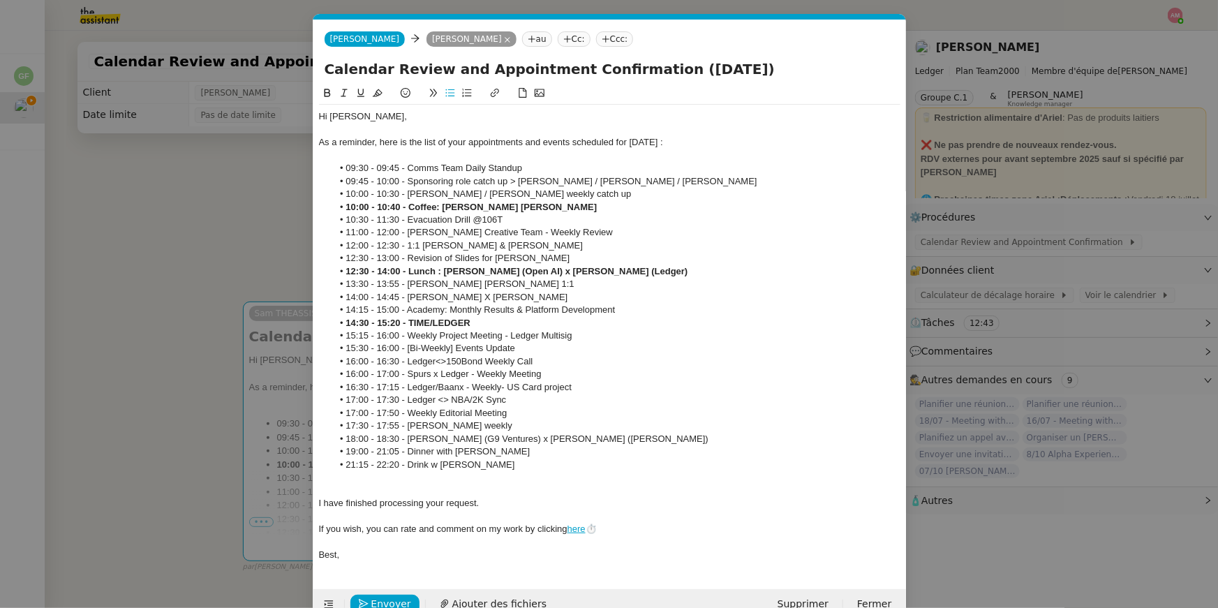
click at [658, 427] on ul "09:30 - 09:45 - Comms Team Daily Standup 09:45 - 10:00 - Sponsoring role catch …" at bounding box center [610, 316] width 582 height 309
click at [329, 87] on button at bounding box center [327, 93] width 17 height 16
click at [390, 169] on li "09:30 - 09:45 - Comms Team Daily Standup" at bounding box center [616, 168] width 568 height 13
drag, startPoint x: 349, startPoint y: 300, endPoint x: 398, endPoint y: 300, distance: 48.9
click at [398, 300] on li "14:00 - 14:45 - ian X Ariel" at bounding box center [616, 297] width 568 height 13
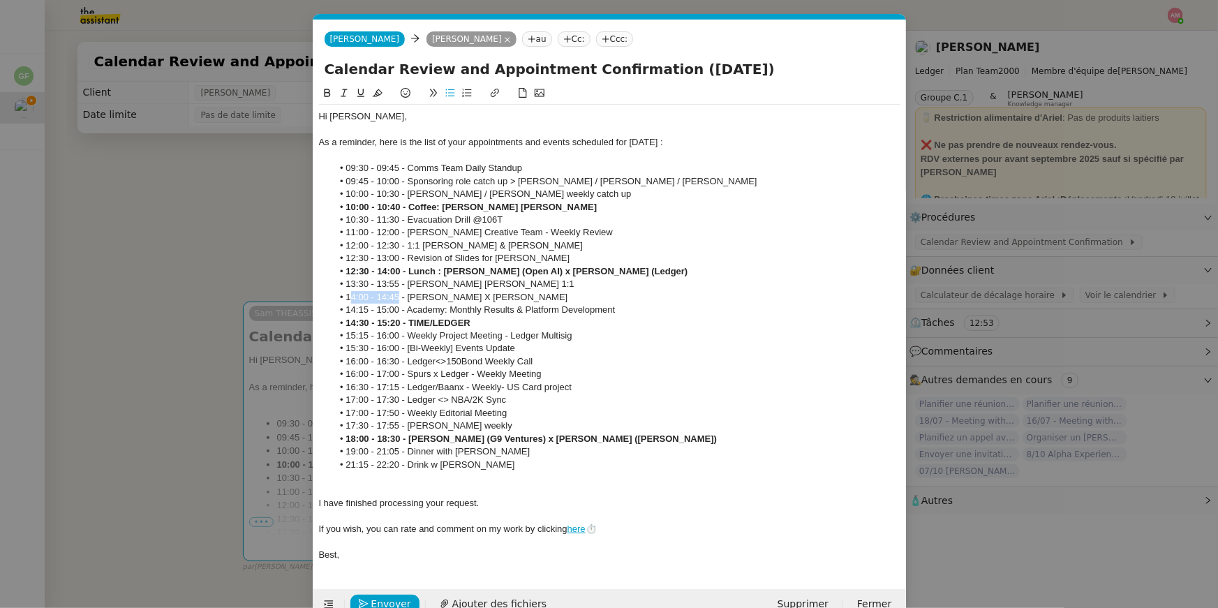
click at [398, 300] on li "14:00 - 14:45 - ian X Ariel" at bounding box center [616, 297] width 568 height 13
drag, startPoint x: 396, startPoint y: 297, endPoint x: 343, endPoint y: 297, distance: 53.1
click at [343, 297] on li "14:00 - 14:45 - ian X Ariel" at bounding box center [616, 297] width 568 height 13
click at [379, 90] on icon at bounding box center [378, 93] width 10 height 8
click at [396, 297] on li "14:00 - 14:4 5 - ian X Ariel" at bounding box center [616, 297] width 568 height 13
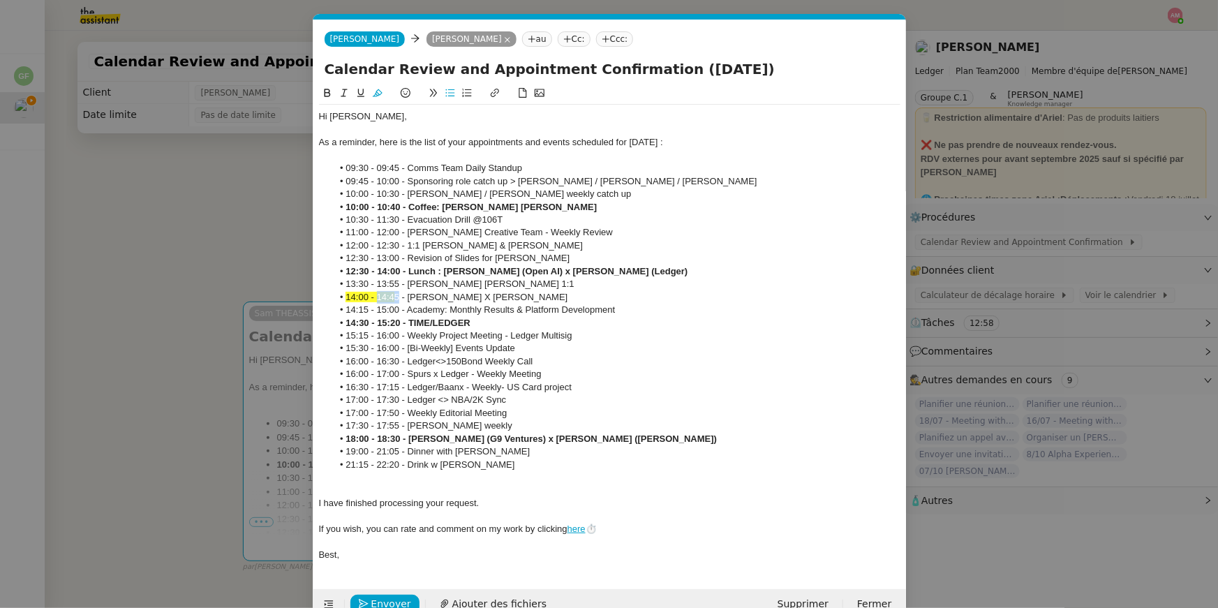
drag, startPoint x: 398, startPoint y: 296, endPoint x: 378, endPoint y: 296, distance: 20.2
click at [378, 296] on li "14:00 - 14:4 5 - ian X Ariel" at bounding box center [616, 297] width 568 height 13
click at [378, 92] on icon at bounding box center [378, 93] width 10 height 10
click at [403, 318] on strong "14:30 - 15:20 - TIME/LEDGER" at bounding box center [408, 323] width 124 height 10
drag, startPoint x: 399, startPoint y: 310, endPoint x: 320, endPoint y: 309, distance: 78.9
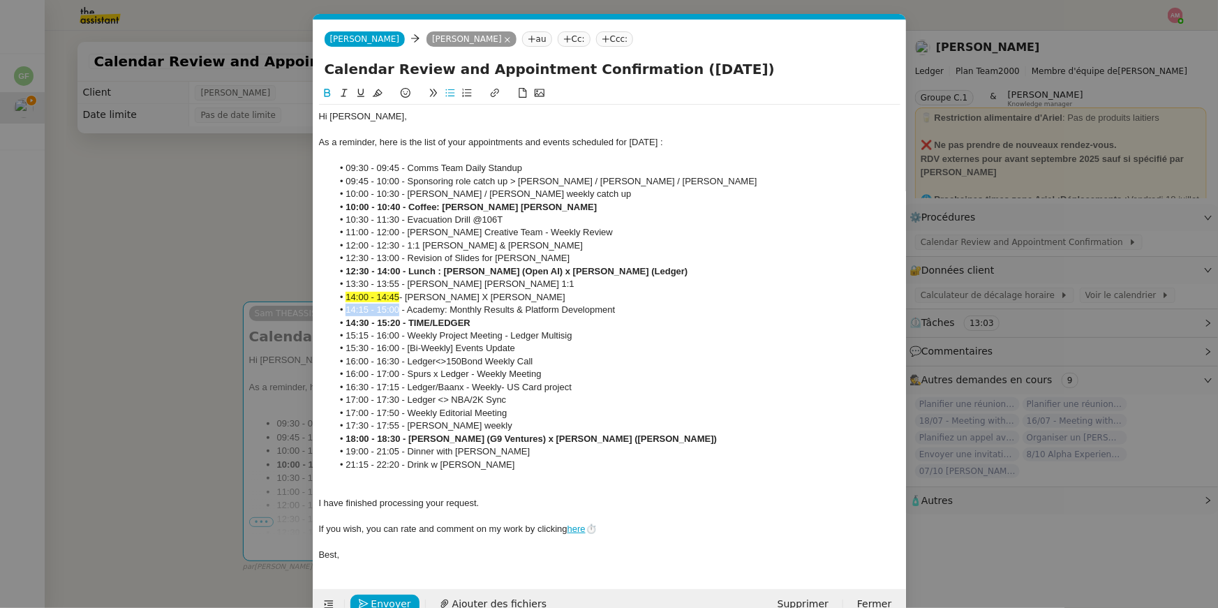
click at [320, 309] on ul "09:30 - 09:45 - Comms Team Daily Standup 09:45 - 10:00 - Sponsoring role catch …" at bounding box center [610, 316] width 582 height 309
click at [381, 83] on div "Calendar Review and Appointment Confirmation (September, 10th 2025)" at bounding box center [610, 72] width 593 height 27
click at [381, 96] on icon at bounding box center [378, 93] width 10 height 10
drag, startPoint x: 398, startPoint y: 323, endPoint x: 320, endPoint y: 324, distance: 78.2
click at [320, 324] on ul "09:30 - 09:45 - Comms Team Daily Standup 09:45 - 10:00 - Sponsoring role catch …" at bounding box center [610, 316] width 582 height 309
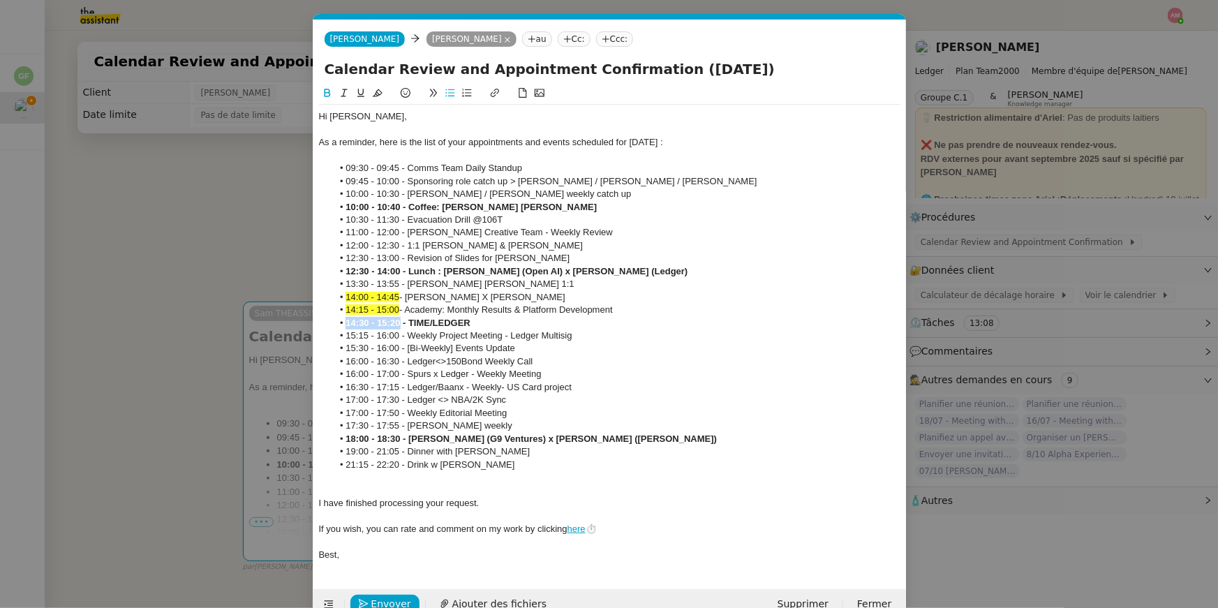
click at [381, 89] on icon at bounding box center [378, 93] width 10 height 10
click at [384, 362] on li "16:00 - 16:30 - Ledger<>150Bond Weekly Call" at bounding box center [616, 361] width 568 height 13
drag, startPoint x: 399, startPoint y: 336, endPoint x: 339, endPoint y: 331, distance: 60.2
click at [339, 331] on li "15:15 - 16:00 - Weekly Project Meeting - Ledger Multisig" at bounding box center [616, 336] width 568 height 13
click at [376, 89] on icon at bounding box center [378, 93] width 10 height 10
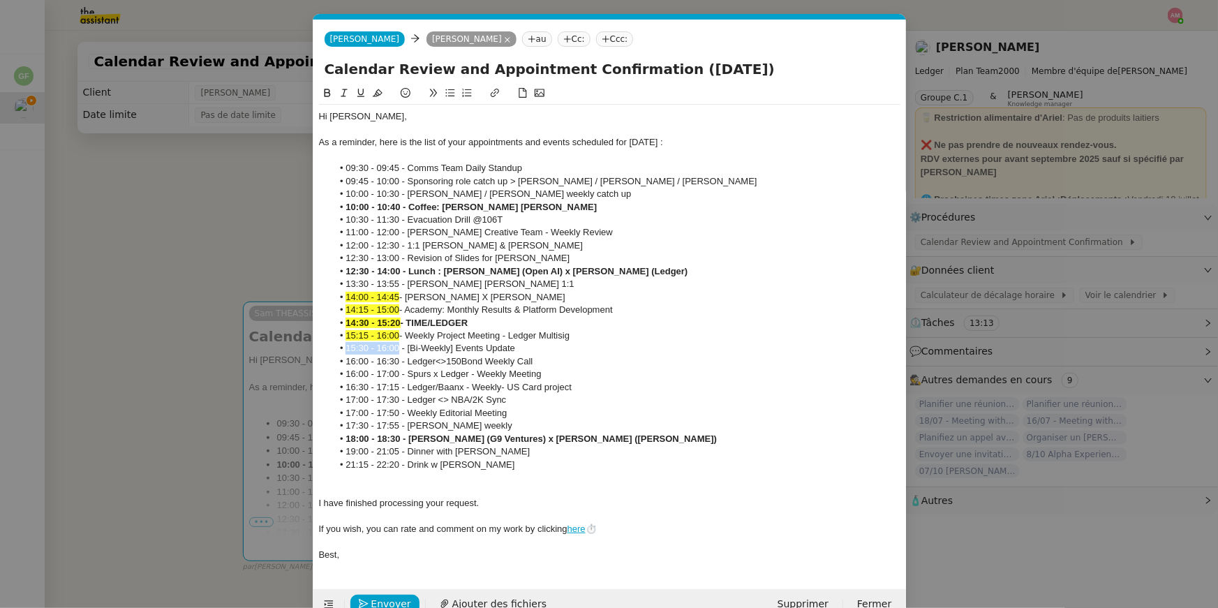
drag, startPoint x: 399, startPoint y: 349, endPoint x: 346, endPoint y: 348, distance: 52.4
click at [346, 348] on li "15:30 - 16:00 - [Bi-Weekly] Events Update" at bounding box center [616, 348] width 568 height 13
click at [376, 89] on icon at bounding box center [378, 93] width 10 height 10
click at [396, 351] on span "15:30 - 16:00" at bounding box center [373, 348] width 54 height 10
drag, startPoint x: 399, startPoint y: 363, endPoint x: 339, endPoint y: 360, distance: 59.5
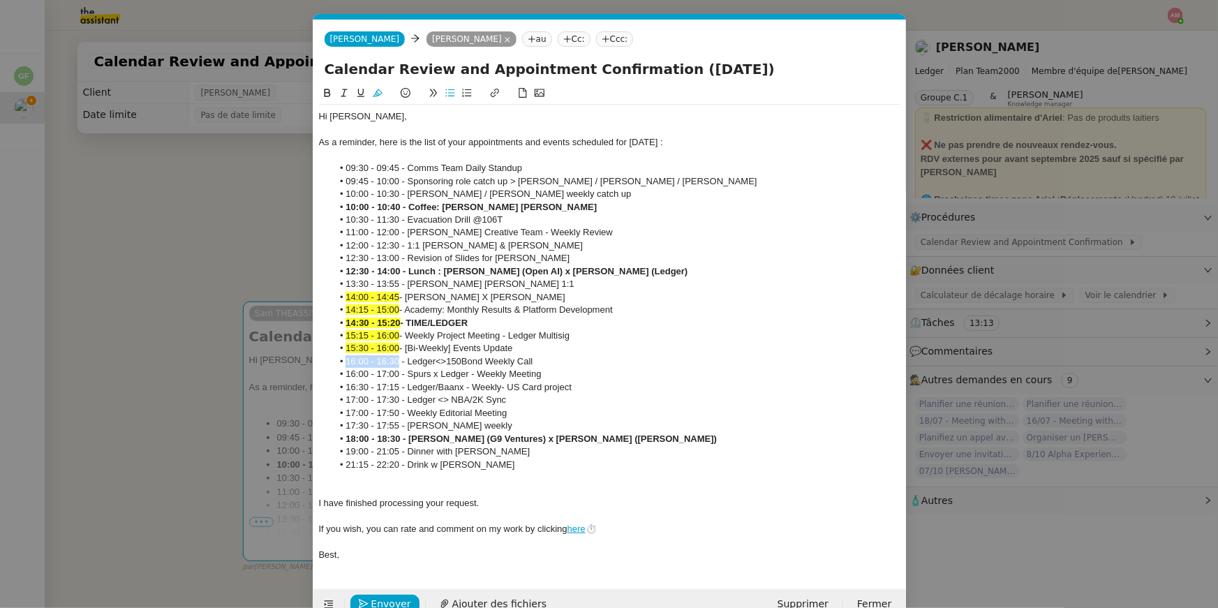
click at [339, 360] on li "16:00 - 16:30 - Ledger<>150Bond Weekly Call" at bounding box center [616, 361] width 568 height 13
click at [381, 89] on icon at bounding box center [378, 93] width 10 height 10
click at [397, 381] on li "16:30 - 17:15 - Ledger/Baanx - Weekly- US Card project" at bounding box center [616, 387] width 568 height 13
drag, startPoint x: 396, startPoint y: 375, endPoint x: 392, endPoint y: 137, distance: 238.1
click at [333, 373] on li "16:00 - 17:00 - Spurs x Ledger - Weekly Meeting" at bounding box center [616, 374] width 568 height 13
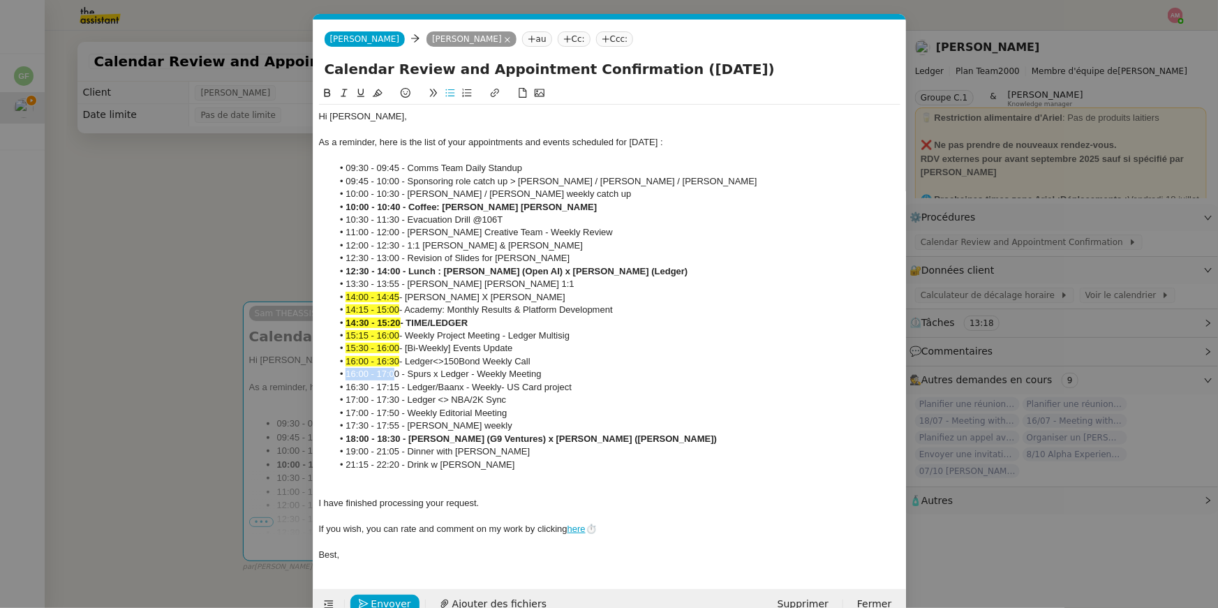
click at [397, 376] on li "16:00 - 17:00 - Spurs x Ledger - Weekly Meeting" at bounding box center [616, 374] width 568 height 13
drag, startPoint x: 401, startPoint y: 377, endPoint x: 332, endPoint y: 376, distance: 69.1
click at [332, 376] on li "16:00 - 17:00 - Spurs x Ledger - Weekly Meeting" at bounding box center [616, 374] width 568 height 13
click at [378, 98] on button at bounding box center [377, 93] width 17 height 16
click at [381, 425] on li "17:30 - 17:55 - susan x ledger weekly" at bounding box center [616, 426] width 568 height 13
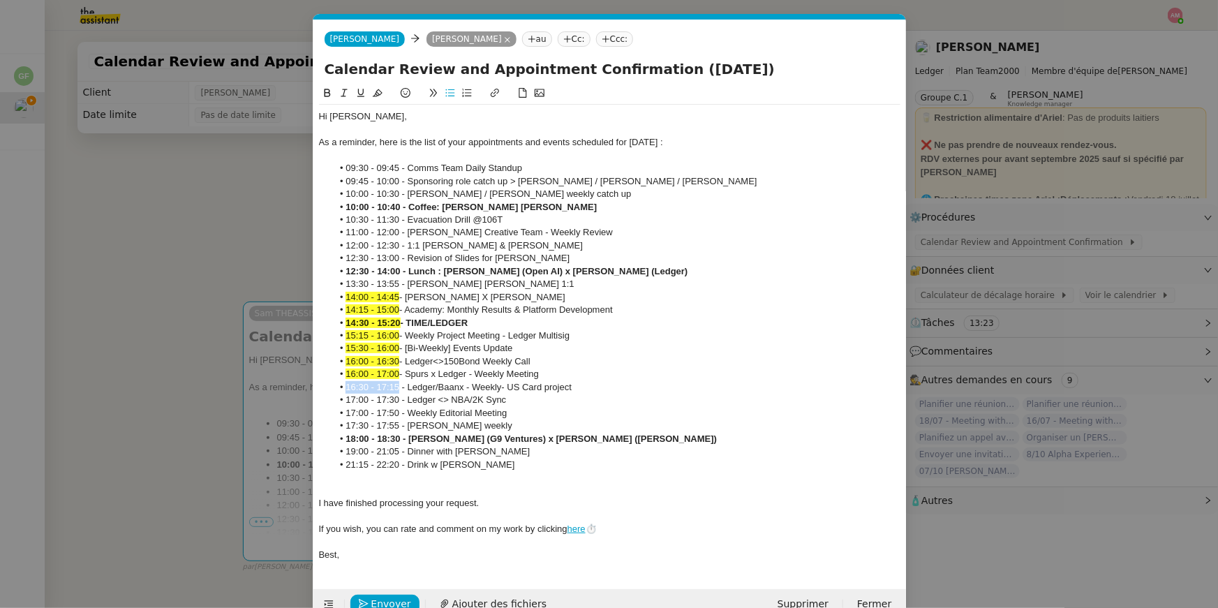
drag, startPoint x: 398, startPoint y: 387, endPoint x: 335, endPoint y: 386, distance: 62.8
click at [335, 386] on li "16:30 - 17:15 - Ledger/Baanx - Weekly- US Card project" at bounding box center [616, 387] width 568 height 13
click at [377, 94] on icon at bounding box center [378, 93] width 10 height 10
click at [425, 327] on strong "- TIME/LEDGER" at bounding box center [435, 323] width 68 height 10
drag, startPoint x: 400, startPoint y: 415, endPoint x: 324, endPoint y: 415, distance: 76.1
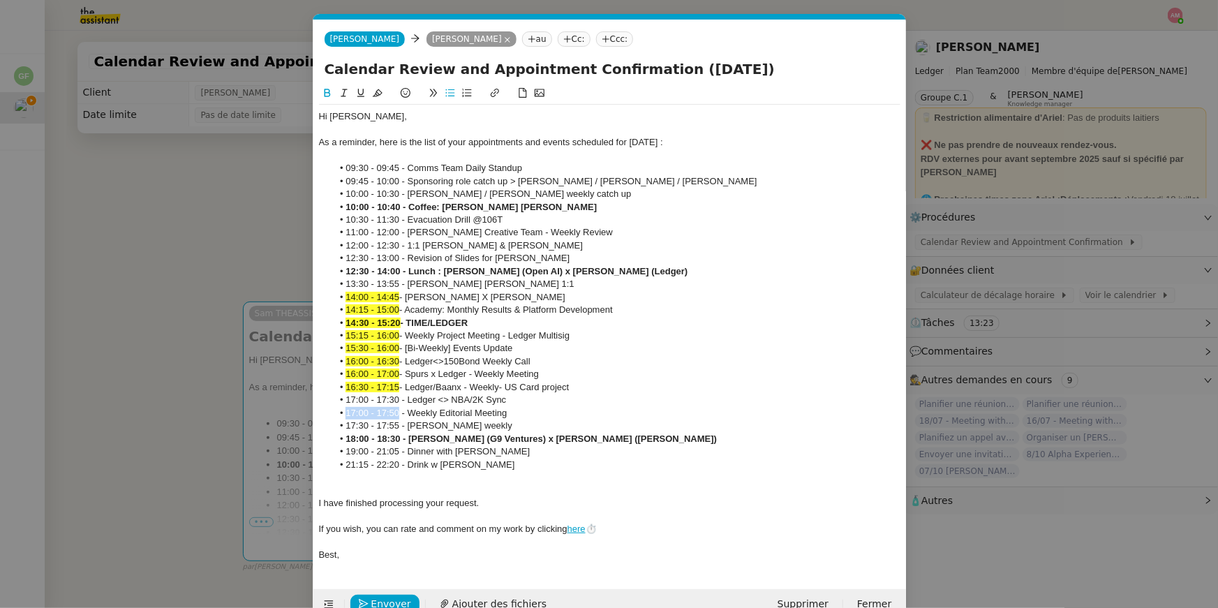
click at [324, 415] on ul "09:30 - 09:45 - Comms Team Daily Standup 09:45 - 10:00 - Sponsoring role catch …" at bounding box center [610, 316] width 582 height 309
click at [382, 94] on button at bounding box center [377, 93] width 17 height 16
click at [395, 304] on span "14:15 - 15:00" at bounding box center [373, 309] width 54 height 10
drag, startPoint x: 399, startPoint y: 404, endPoint x: 338, endPoint y: 404, distance: 60.7
click at [338, 404] on li "17:00 - 17:30 - Ledger <> NBA/2K Sync" at bounding box center [616, 400] width 568 height 13
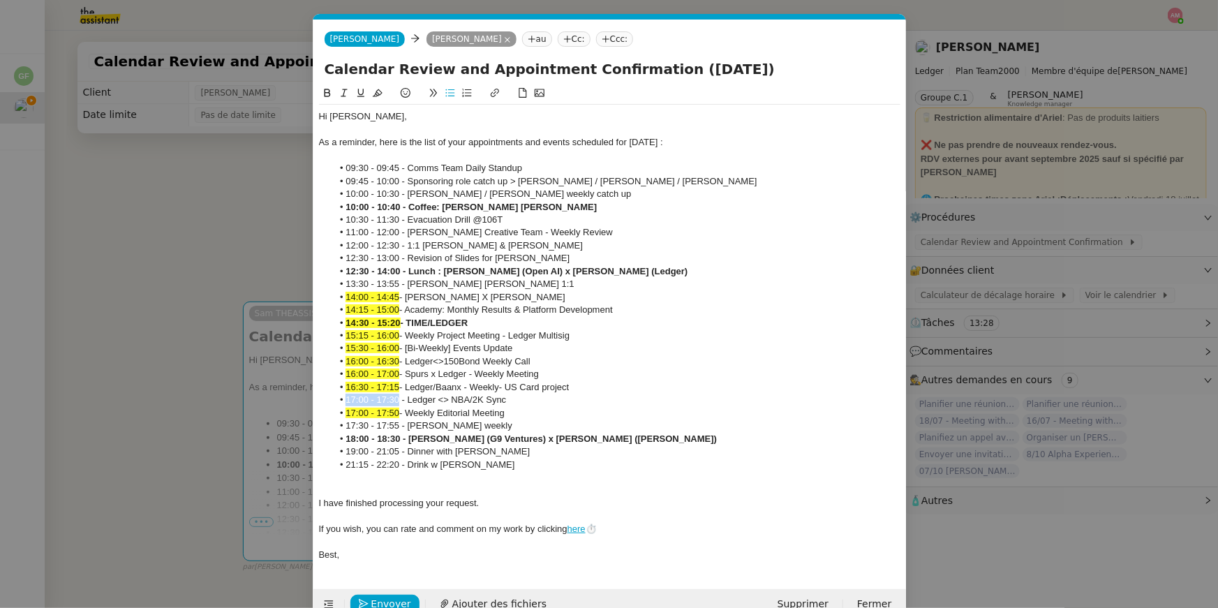
click at [379, 89] on icon at bounding box center [378, 93] width 10 height 10
click at [427, 344] on li "15:30 - 16:00 - [Bi-Weekly] Events Update" at bounding box center [616, 348] width 568 height 13
drag, startPoint x: 399, startPoint y: 425, endPoint x: 346, endPoint y: 424, distance: 52.4
click at [346, 424] on li "17:30 - 17:55 - susan x ledger weekly" at bounding box center [616, 426] width 568 height 13
click at [378, 94] on icon at bounding box center [378, 93] width 10 height 8
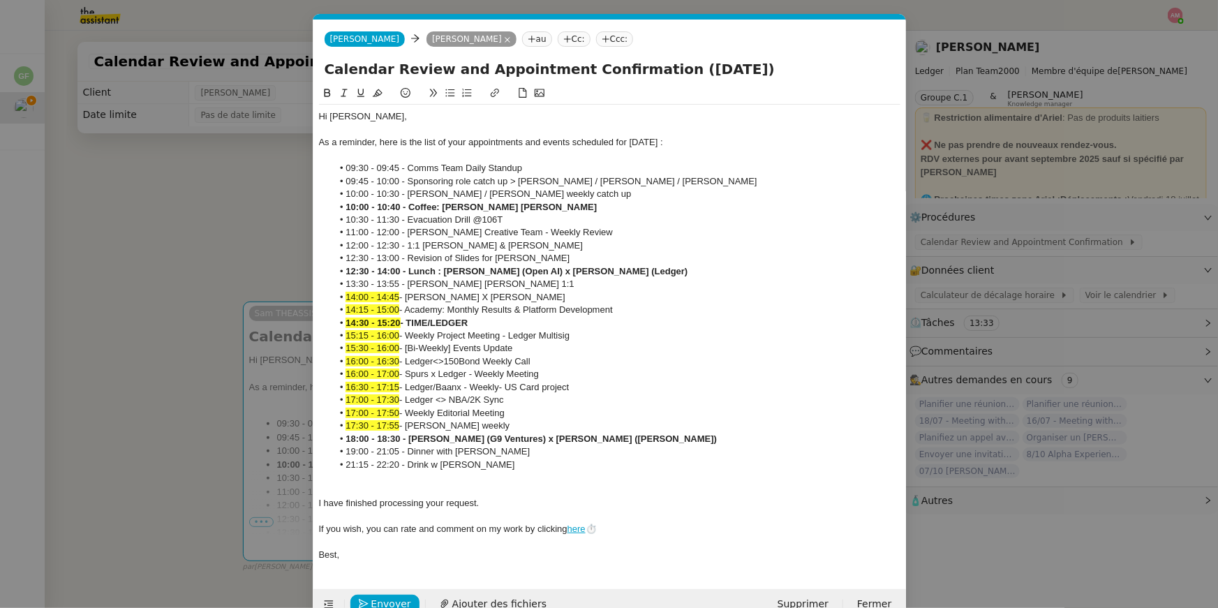
click at [434, 353] on li "15:30 - 16:00 - [Bi-Weekly] Events Update" at bounding box center [616, 348] width 568 height 13
drag, startPoint x: 398, startPoint y: 457, endPoint x: 339, endPoint y: 457, distance: 59.3
click at [339, 457] on li "19:00 - 21:05 - Dinner with Noura" at bounding box center [616, 451] width 568 height 13
drag, startPoint x: 401, startPoint y: 207, endPoint x: 311, endPoint y: 206, distance: 89.4
click at [311, 206] on nz-modal-container "Service TA - VOYAGE - PROPOSITION GLOBALE A utiliser dans le cadre de propositi…" at bounding box center [609, 304] width 1218 height 608
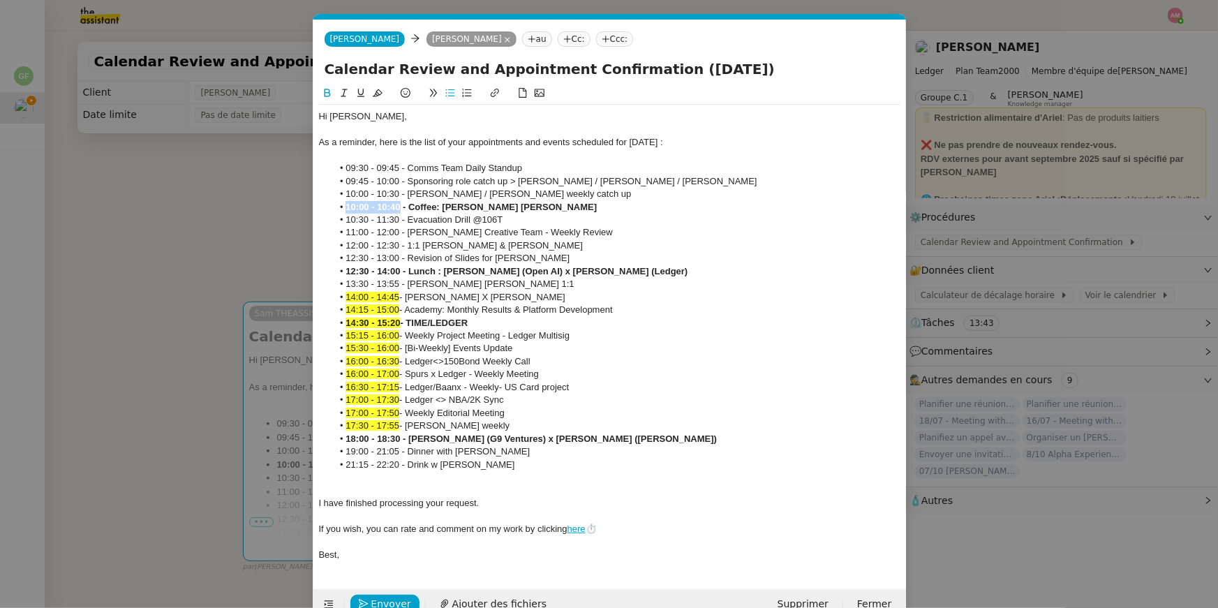
click at [378, 94] on icon at bounding box center [378, 93] width 10 height 8
drag, startPoint x: 398, startPoint y: 194, endPoint x: 341, endPoint y: 188, distance: 57.6
click at [341, 188] on li "10:00 - 10:30 - Ariel / Elise weekly catch up" at bounding box center [616, 194] width 568 height 13
click at [379, 90] on icon at bounding box center [378, 93] width 10 height 8
click at [425, 230] on li "11:00 - 12:00 - Ariel x Creative Team - Weekly Review" at bounding box center [616, 232] width 568 height 13
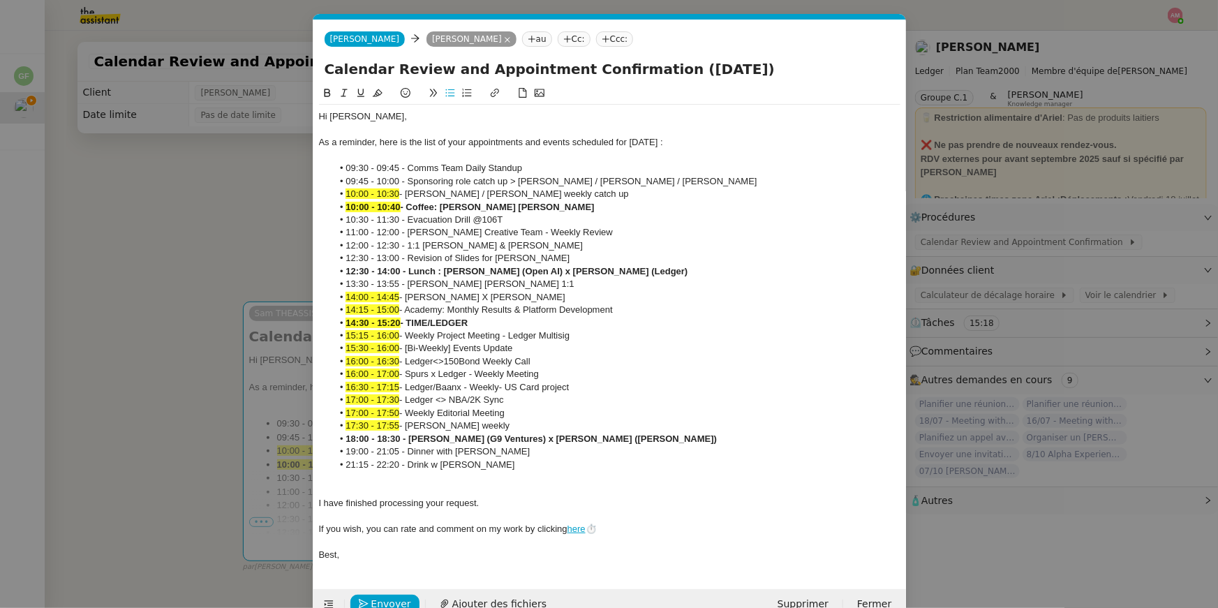
click at [237, 217] on nz-modal-container "Service TA - VOYAGE - PROPOSITION GLOBALE A utiliser dans le cadre de propositi…" at bounding box center [609, 304] width 1218 height 608
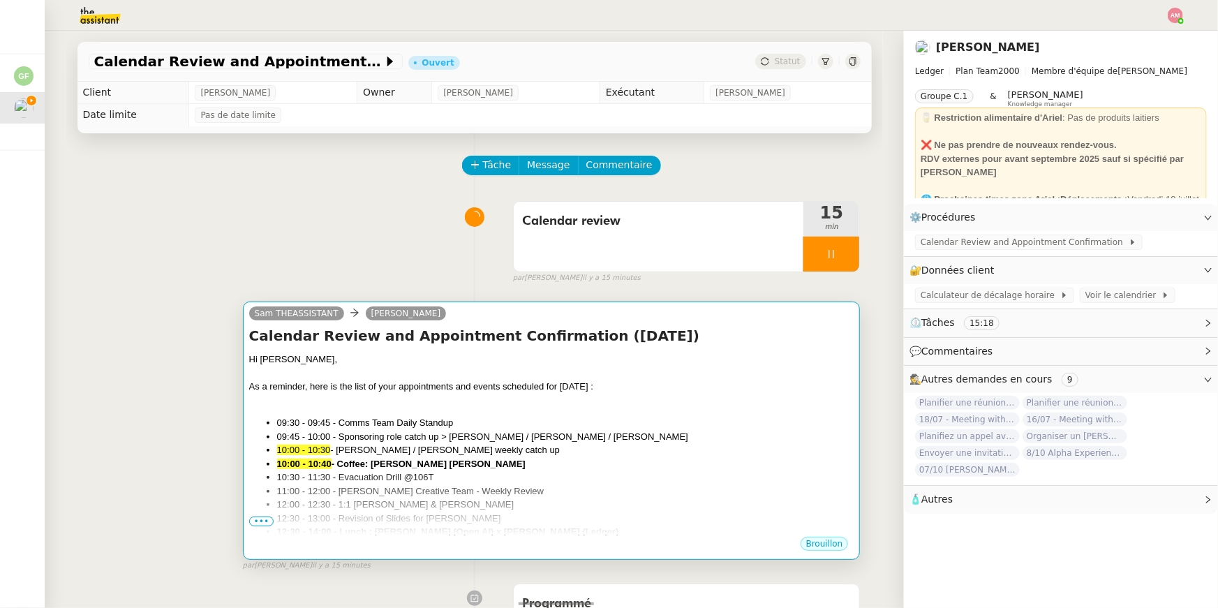
click at [678, 414] on div "Hi Ariel, As a reminder, here is the list of your appointments and events sched…" at bounding box center [551, 600] width 605 height 495
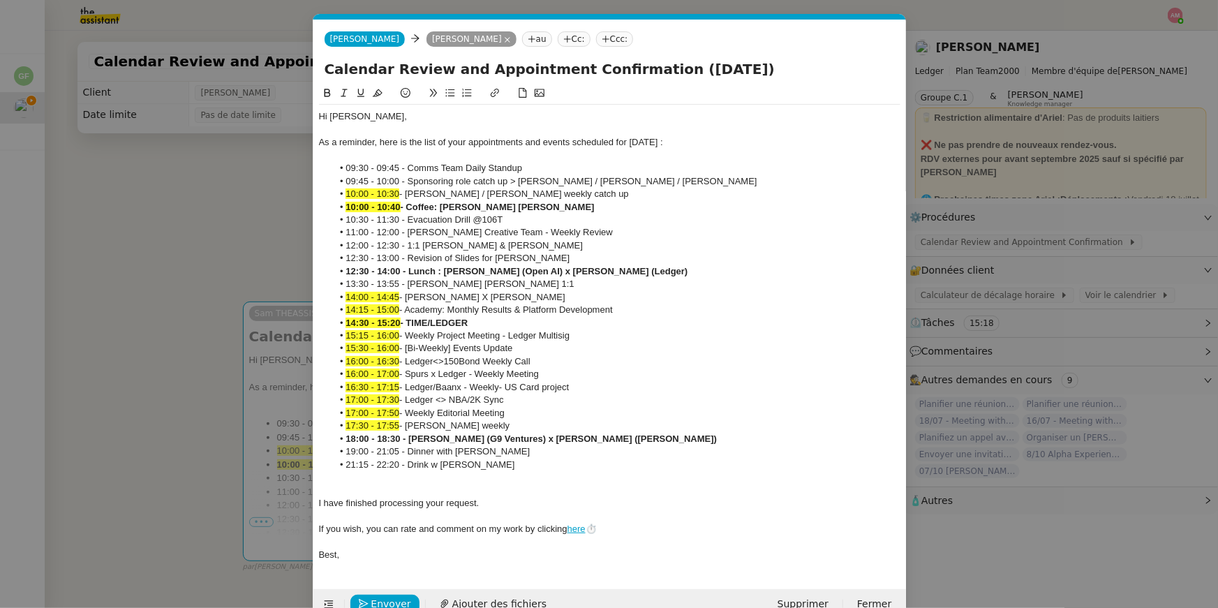
scroll to position [28, 0]
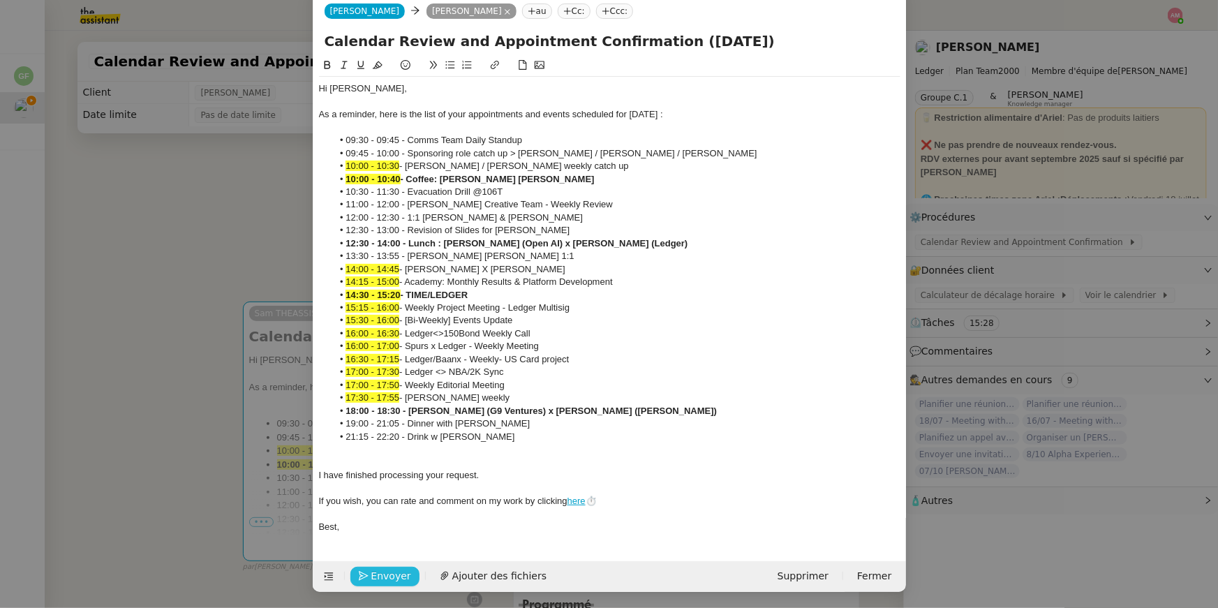
click at [398, 575] on span "Envoyer" at bounding box center [391, 576] width 40 height 16
drag, startPoint x: 380, startPoint y: 229, endPoint x: 396, endPoint y: 229, distance: 16.1
click at [396, 229] on li "12:30 - 13:00 - Revision of Slides for Pascal" at bounding box center [616, 230] width 568 height 13
drag, startPoint x: 400, startPoint y: 230, endPoint x: 380, endPoint y: 229, distance: 20.3
click at [380, 229] on li "12:30 - 13:00 - Revision of Slides for Pascal" at bounding box center [616, 230] width 568 height 13
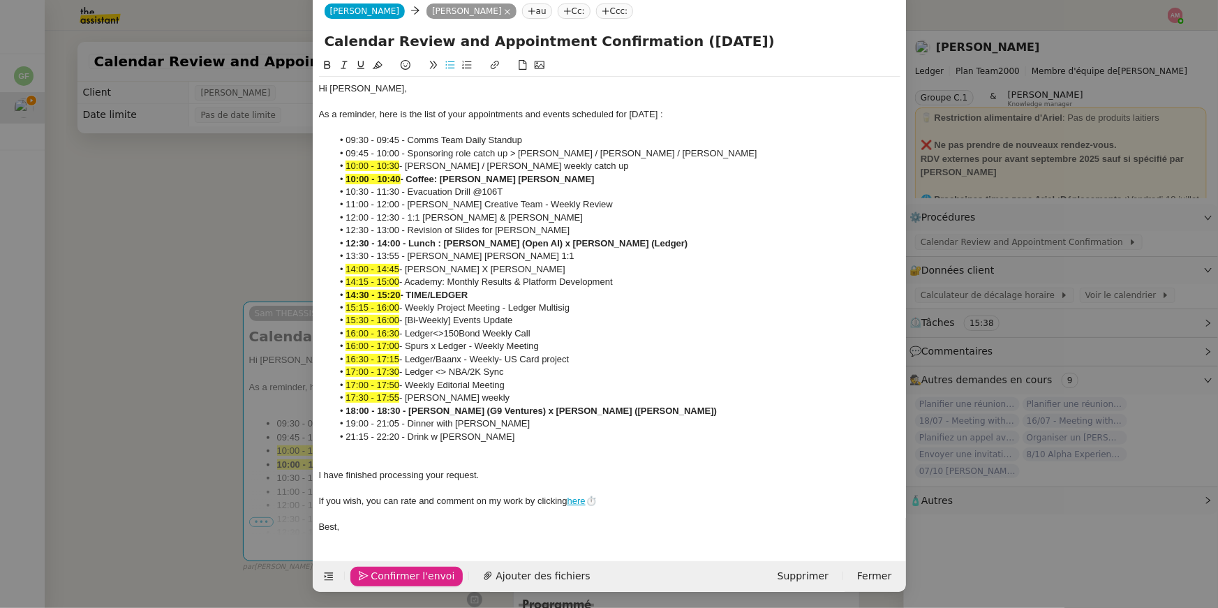
click at [364, 228] on li "12:30 - 13:00 - Revision of Slides for Pascal" at bounding box center [616, 230] width 568 height 13
drag, startPoint x: 353, startPoint y: 229, endPoint x: 401, endPoint y: 228, distance: 48.2
click at [401, 228] on li "12:30 - 13:00 - Revision of Slides for Pascal" at bounding box center [616, 230] width 568 height 13
click at [374, 66] on icon at bounding box center [378, 65] width 10 height 8
click at [394, 226] on span "12:30 - 13:00" at bounding box center [373, 230] width 54 height 10
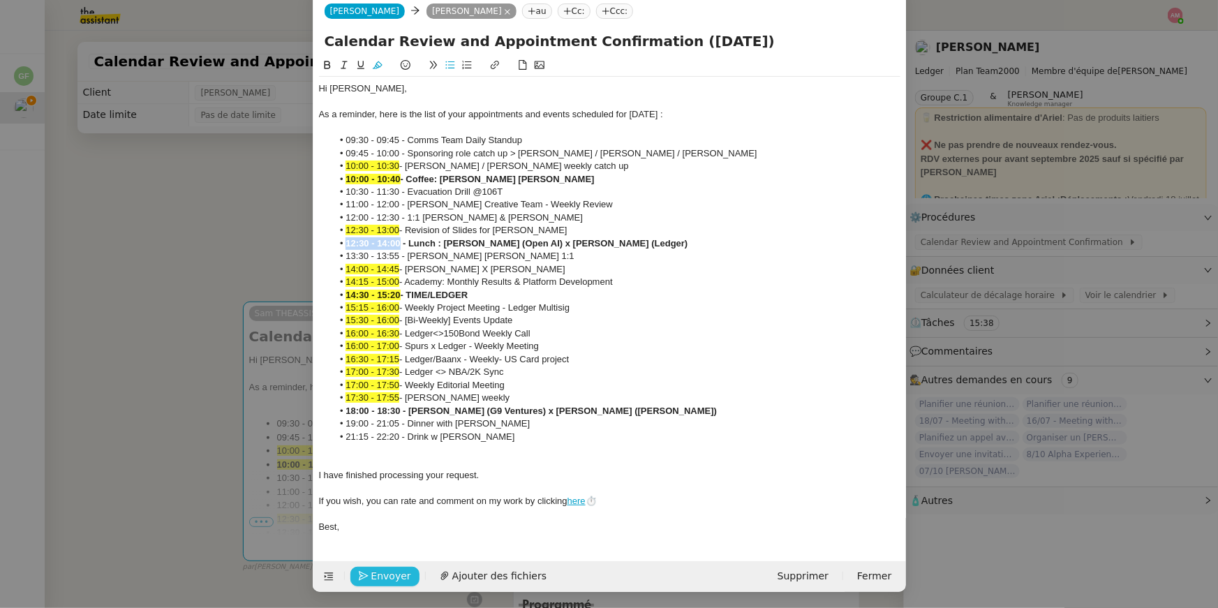
drag, startPoint x: 401, startPoint y: 241, endPoint x: 341, endPoint y: 241, distance: 60.0
click at [341, 241] on li "12:30 - 14:00 - Lunch : Pierre-Edouard Lieb (Open AI) x Ariel Wengroff (Ledger)" at bounding box center [616, 243] width 568 height 13
click at [378, 69] on icon at bounding box center [378, 65] width 10 height 10
click at [400, 209] on li "11:00 - 12:00 - Ariel x Creative Team - Weekly Review" at bounding box center [616, 204] width 568 height 13
click at [387, 580] on span "Envoyer" at bounding box center [391, 576] width 40 height 16
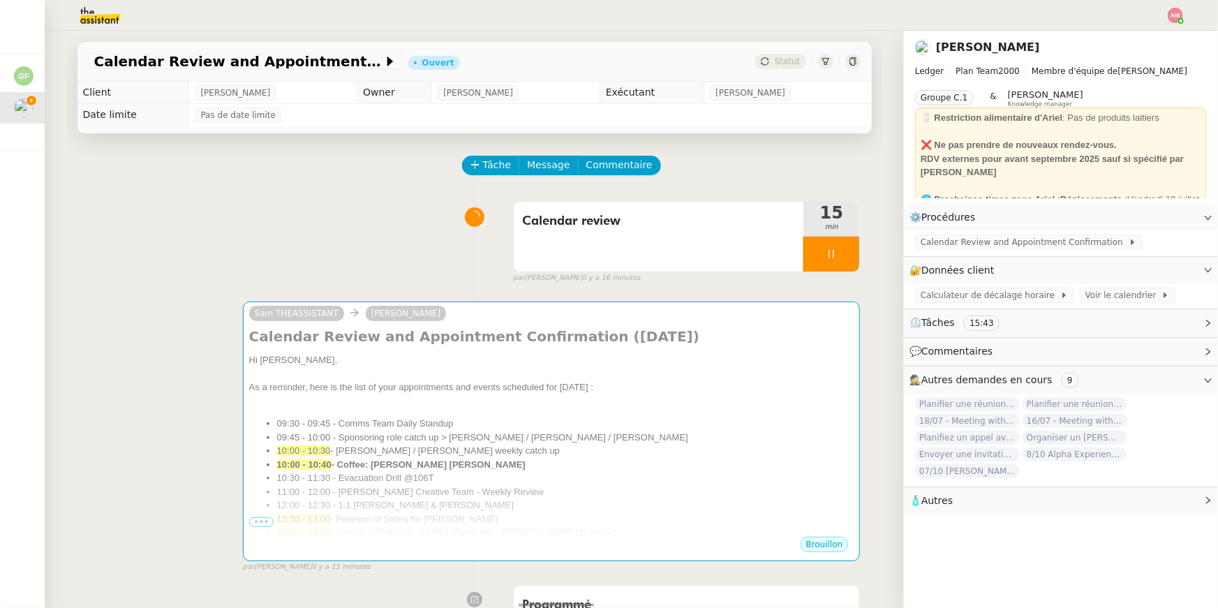
scroll to position [14, 0]
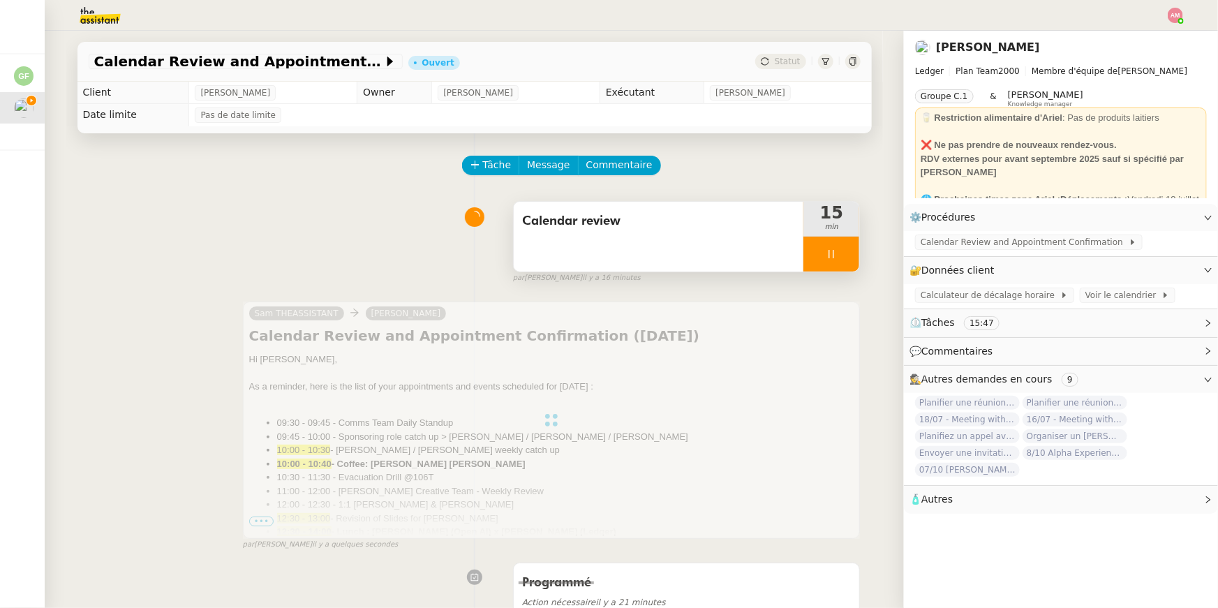
click at [784, 252] on div "Calendar review" at bounding box center [659, 237] width 290 height 70
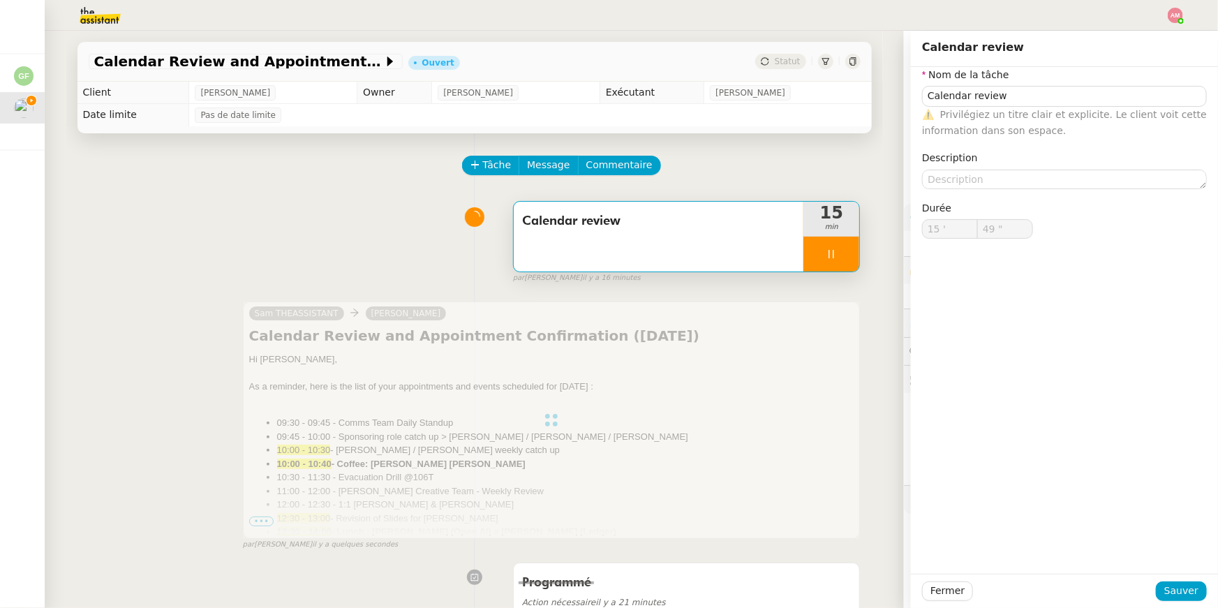
type input "50 ""
type input "Calendar review"
type input "15 '"
type input "59 ""
type input "16 '"
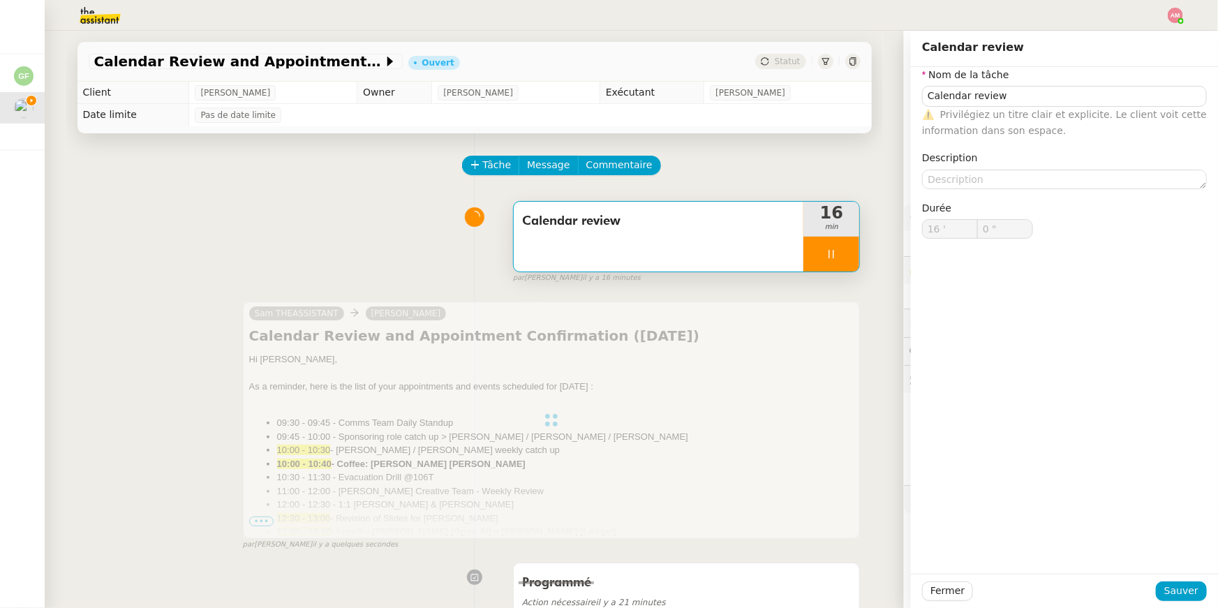
type input "1 ""
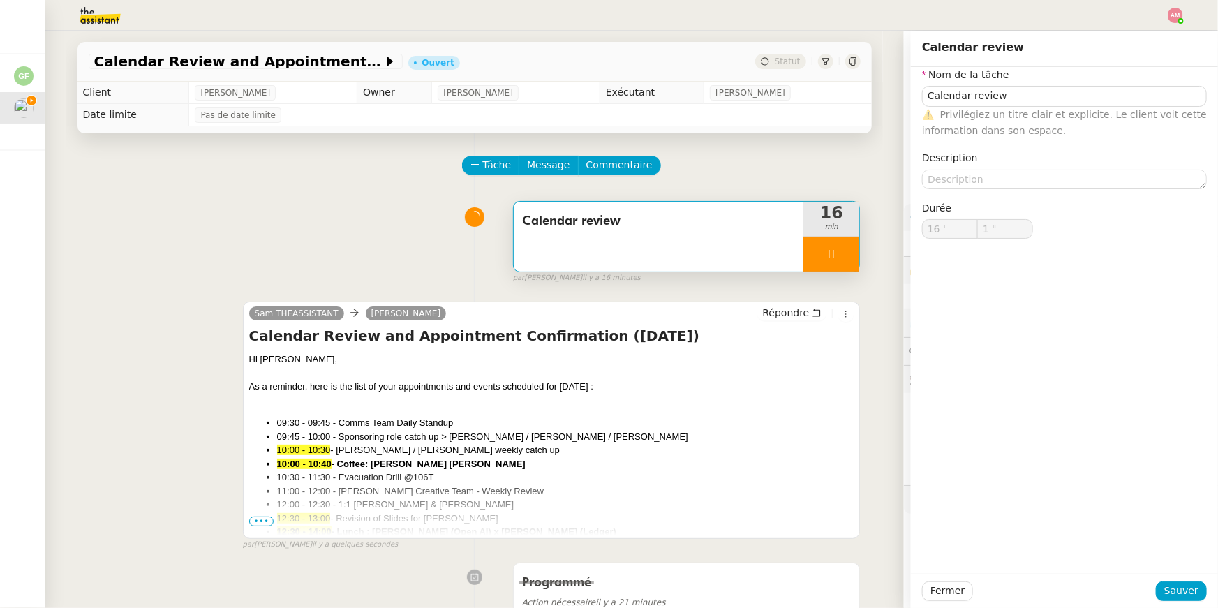
click at [836, 254] on icon at bounding box center [831, 254] width 11 height 11
type input "Calendar review"
type input "16 '"
type input "1 ""
type input "Calendar review"
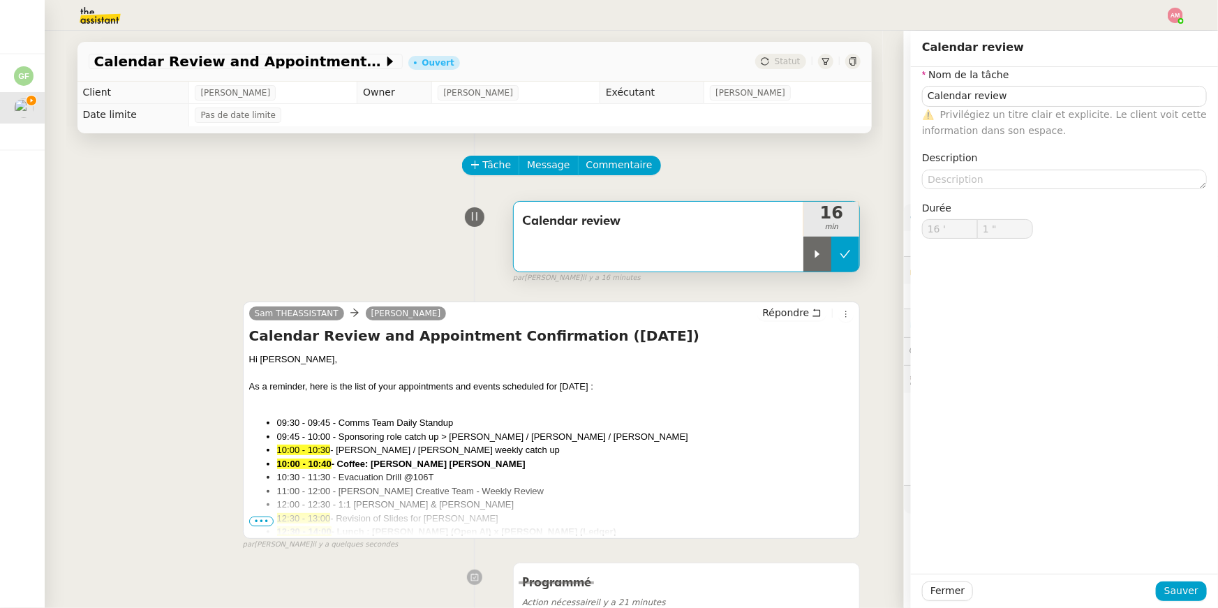
type input "16 '"
type input "1 ""
click at [843, 254] on icon at bounding box center [846, 254] width 10 height 8
type input "Calendar review"
type input "16 '"
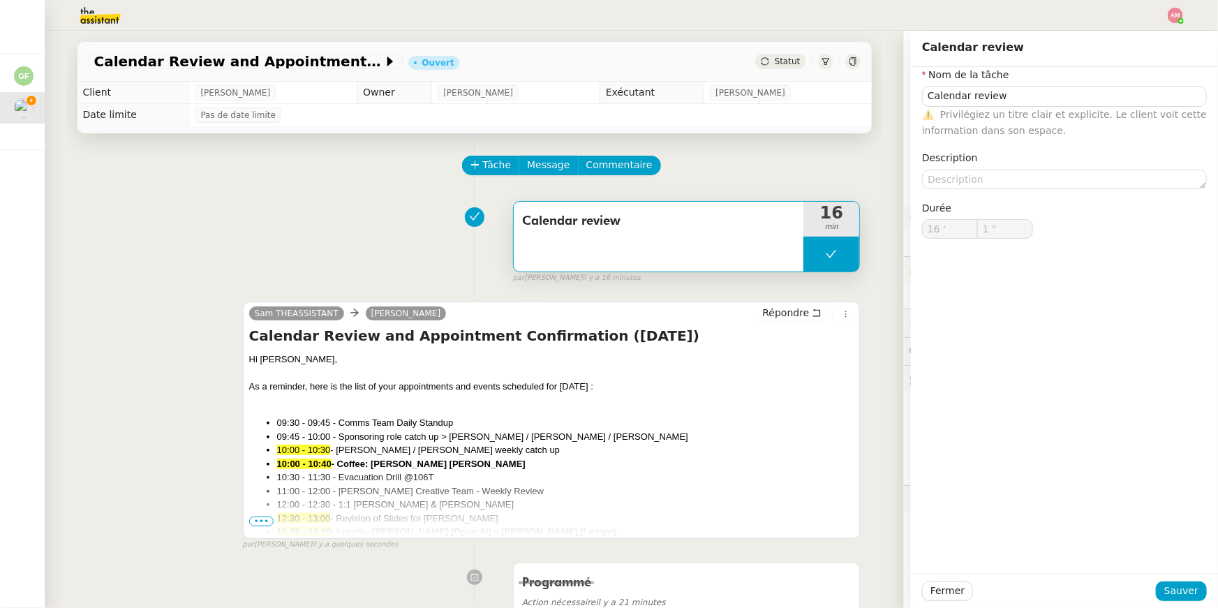
type input "1 ""
type input "Calendar review"
type input "16 '"
type input "1 ""
type input "Calendar review"
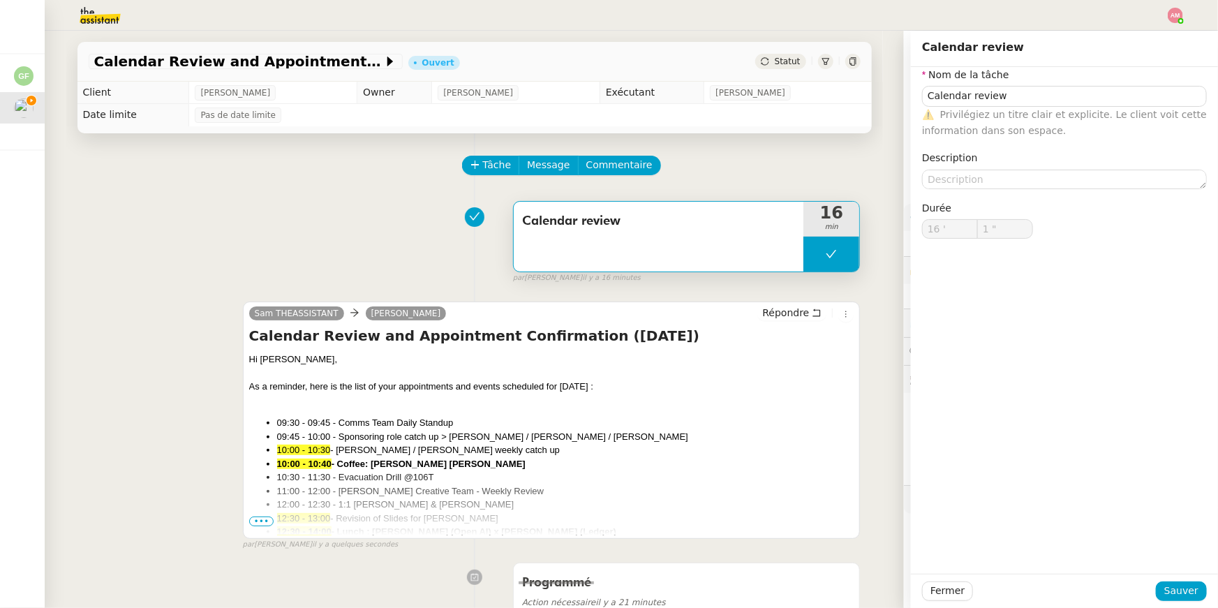
type input "16 '"
type input "1 ""
type input "Calendar review"
type input "16 '"
type input "1 ""
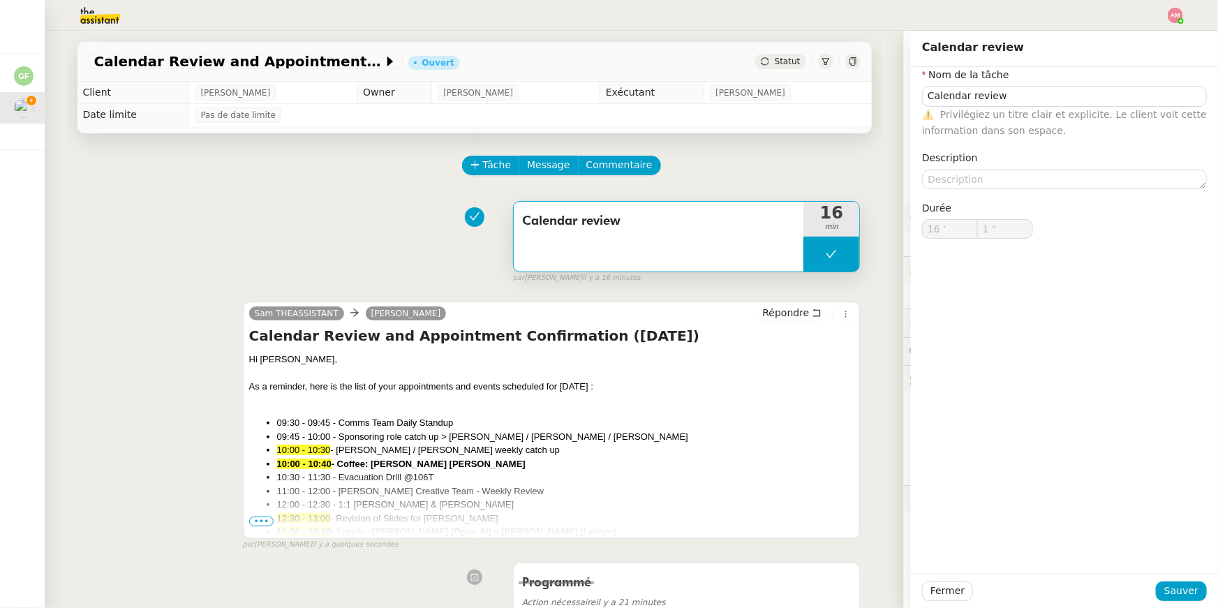
type input "Calendar review"
type input "16 '"
type input "1 ""
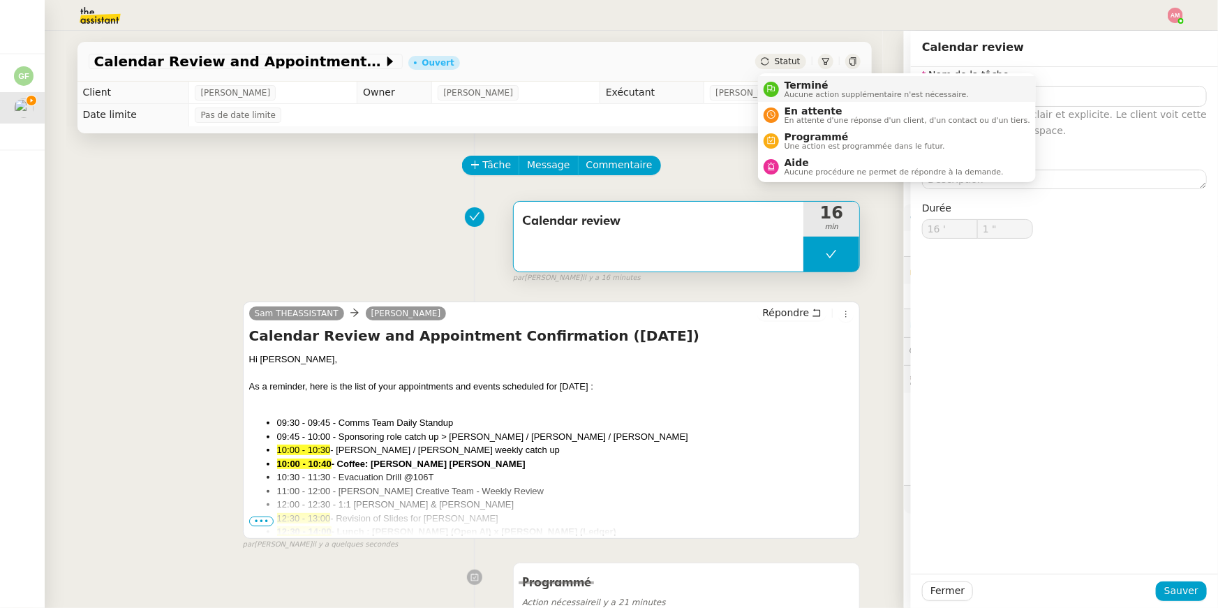
click at [788, 77] on li "Terminé Aucune action supplémentaire n'est nécessaire." at bounding box center [897, 89] width 278 height 26
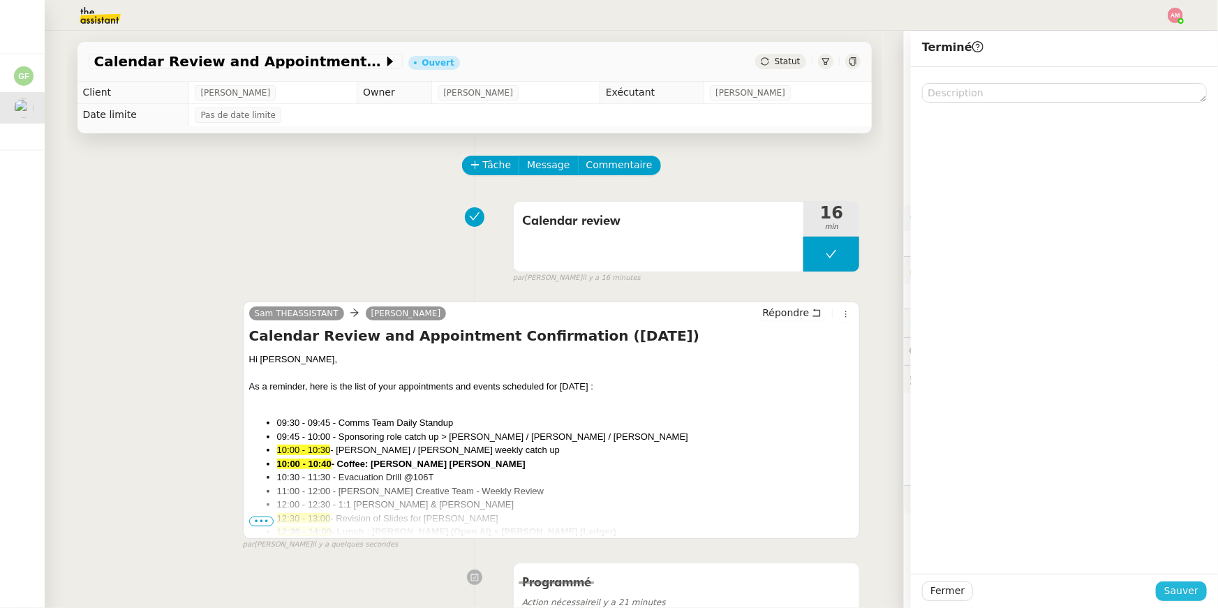
click at [1181, 585] on span "Sauver" at bounding box center [1182, 591] width 34 height 16
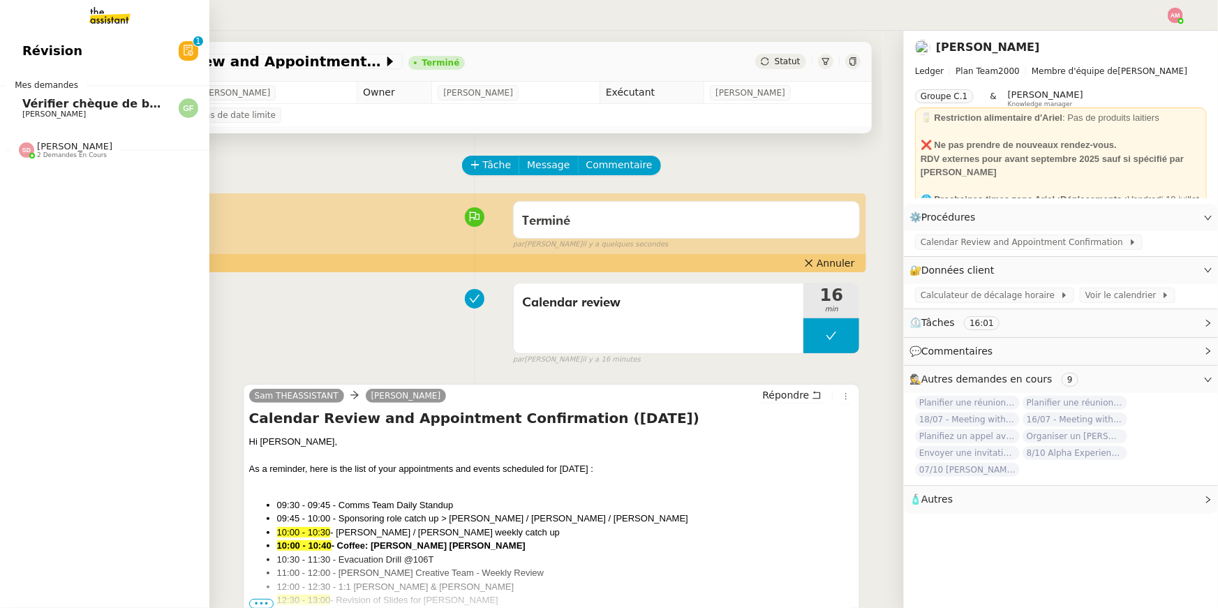
click at [15, 117] on link "Vérifier chèque de banque Guillaume FONTES" at bounding box center [104, 108] width 209 height 32
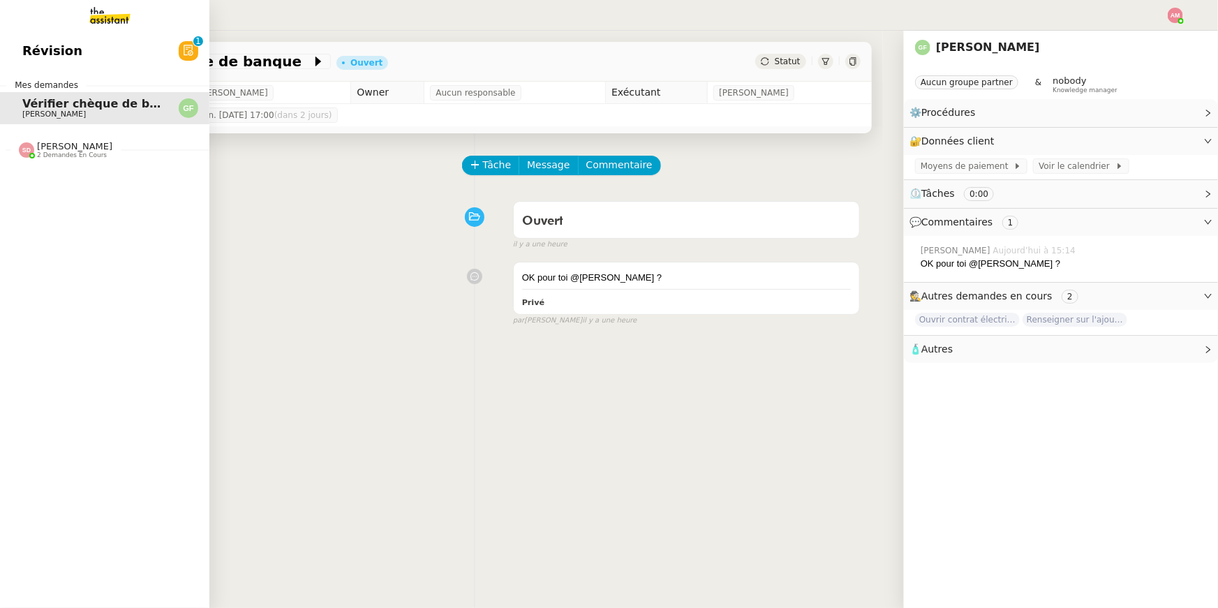
click at [52, 162] on div "Sheida Delpazir 2 demandes en cours" at bounding box center [104, 144] width 209 height 40
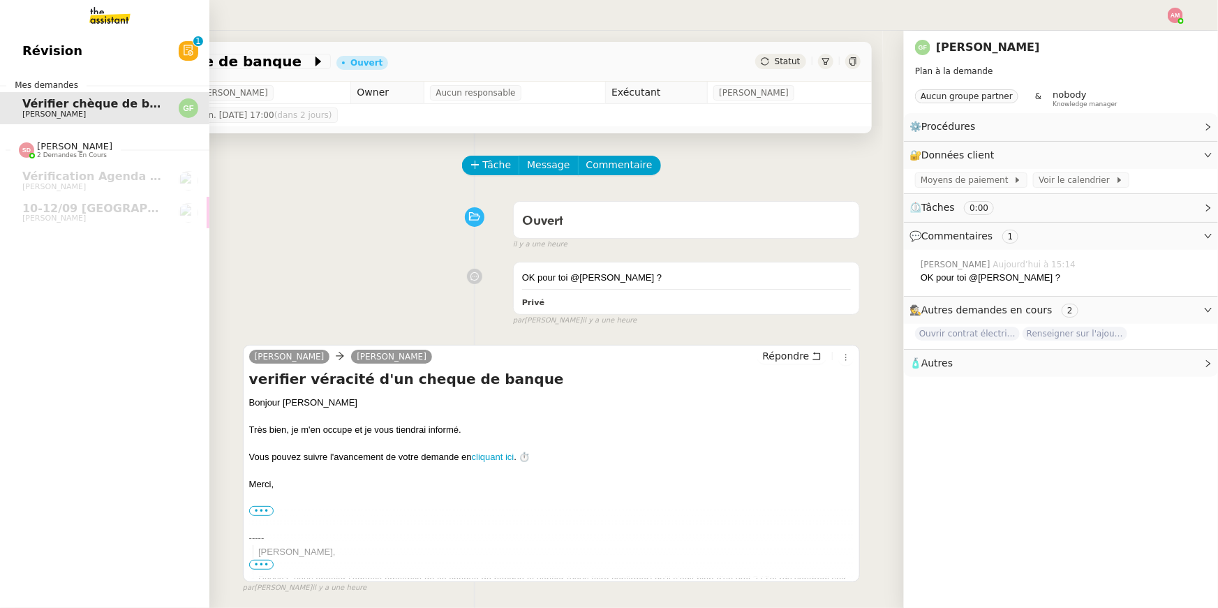
click at [62, 120] on link "Vérifier chèque de banque Guillaume FONTES" at bounding box center [104, 108] width 209 height 32
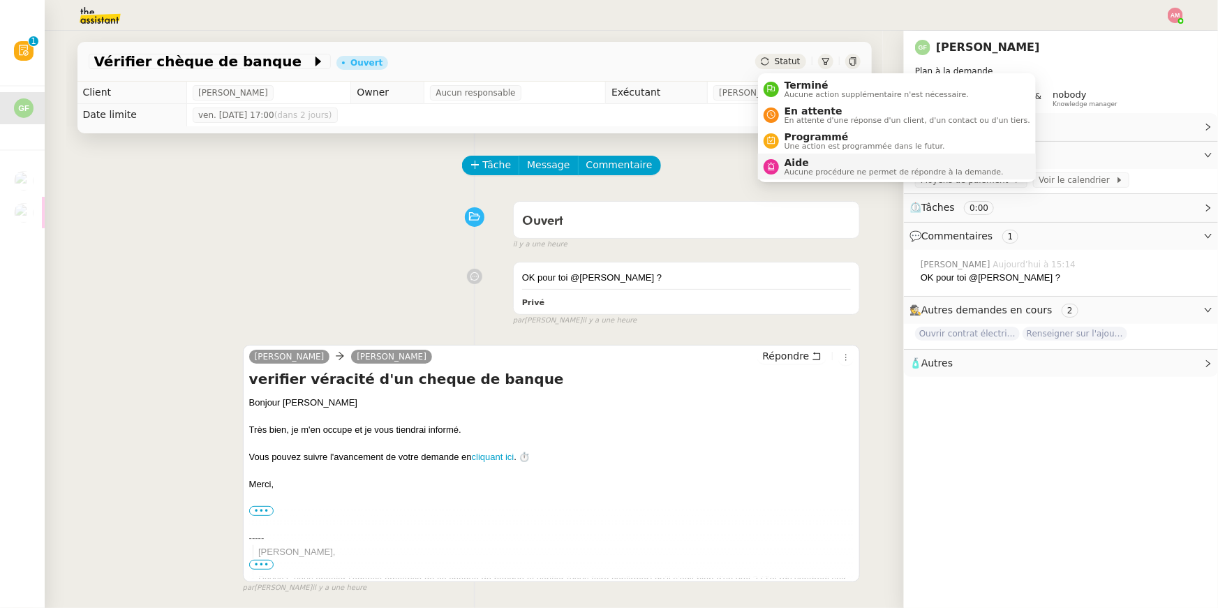
click at [786, 168] on span "Aucune procédure ne permet de répondre à la demande." at bounding box center [894, 172] width 219 height 8
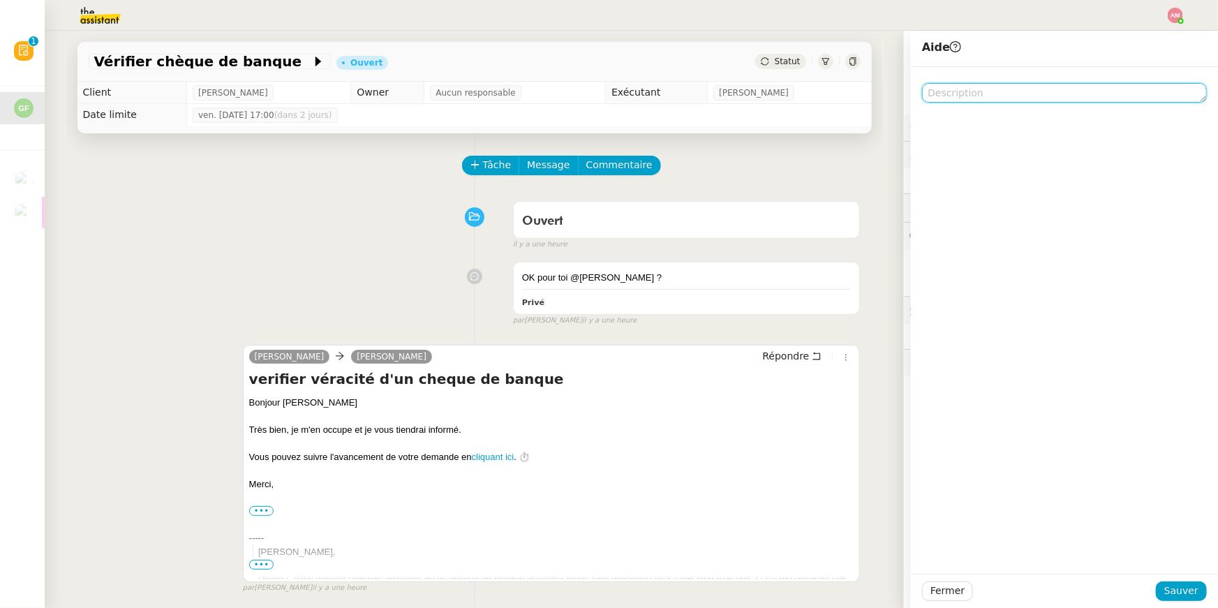
click at [978, 102] on textarea at bounding box center [1064, 93] width 285 height 20
type textarea "pOS"
type textarea "Possible d'attribuer à quelqu'un d'autre ? :)"
click at [626, 165] on span "Commentaire" at bounding box center [620, 165] width 66 height 16
drag, startPoint x: 1049, startPoint y: 114, endPoint x: 1052, endPoint y: 95, distance: 19.1
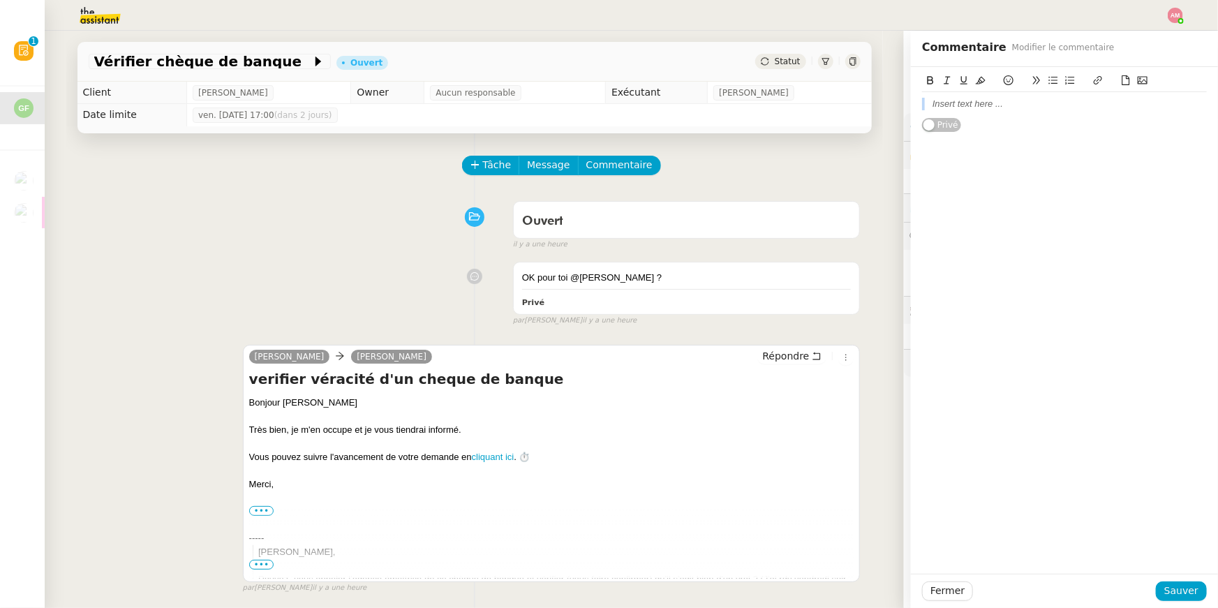
click at [1049, 105] on div "Privé" at bounding box center [1064, 100] width 285 height 66
click at [1052, 95] on div at bounding box center [1064, 104] width 285 height 24
click at [1188, 584] on span "Sauver" at bounding box center [1182, 591] width 34 height 16
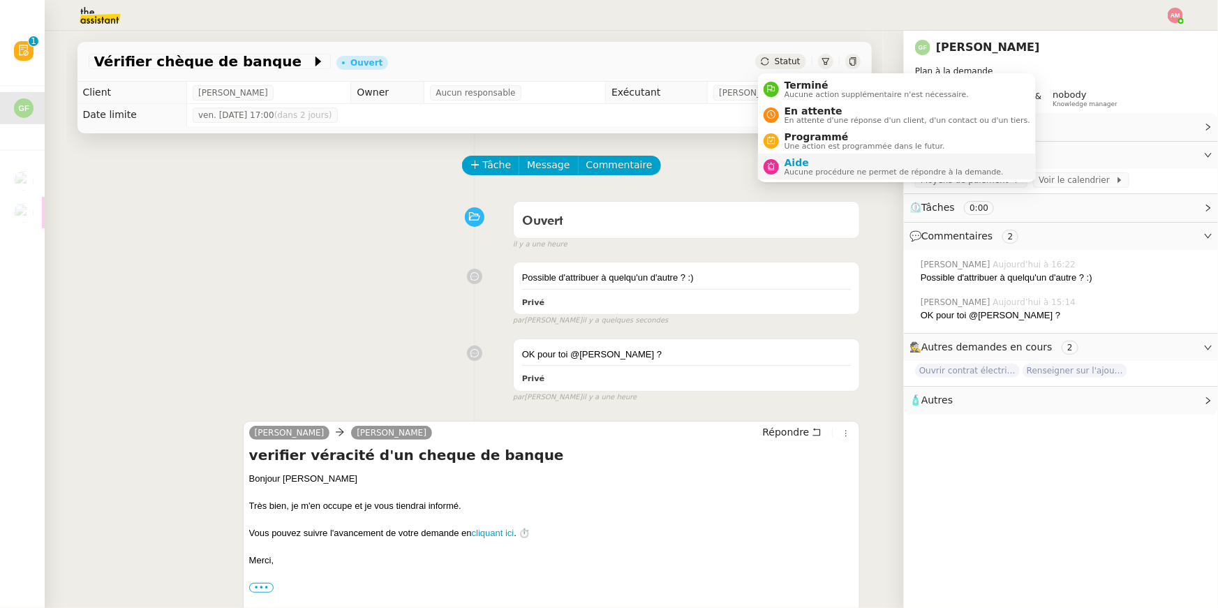
click at [811, 158] on span "Aide" at bounding box center [894, 162] width 219 height 11
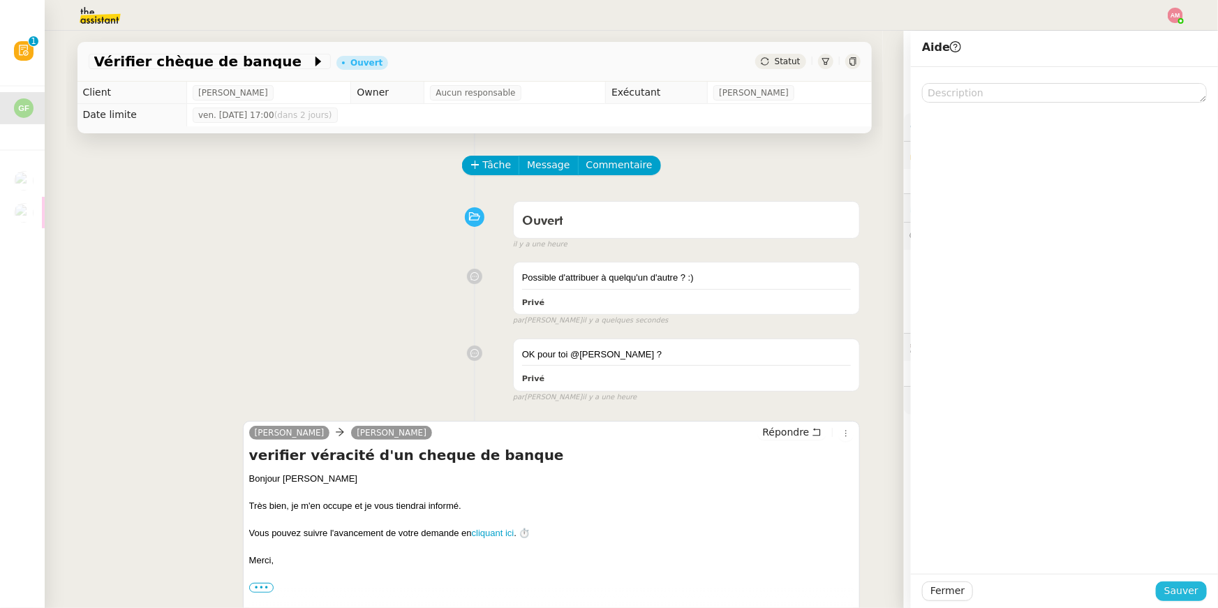
click at [1200, 600] on button "Sauver" at bounding box center [1181, 592] width 51 height 20
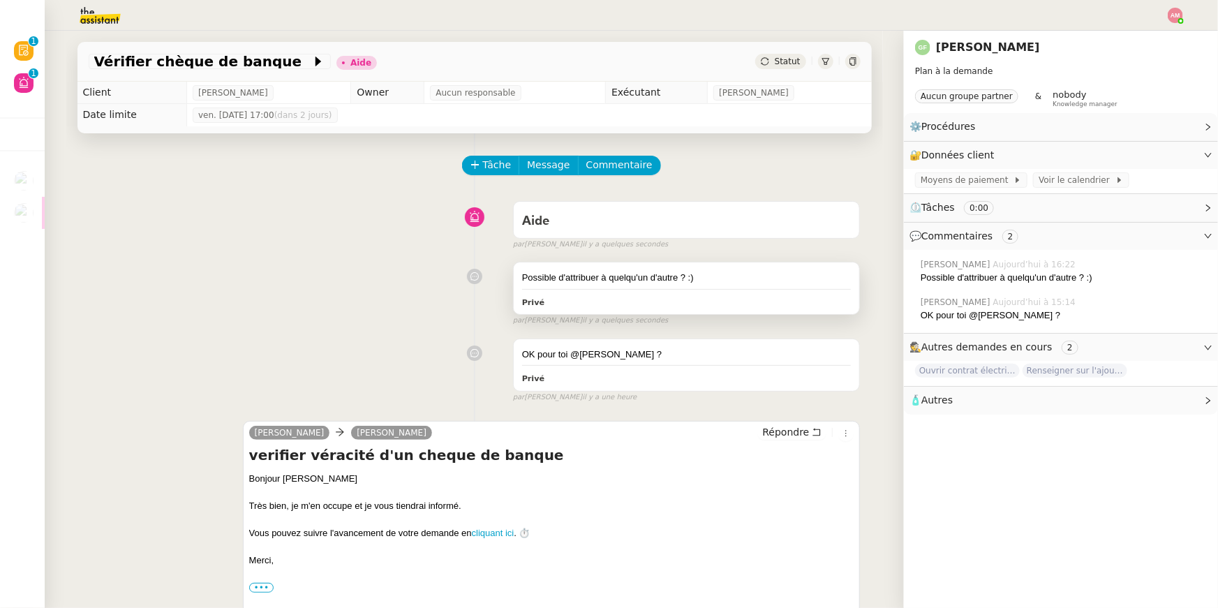
click at [603, 294] on div "Privé" at bounding box center [687, 302] width 330 height 16
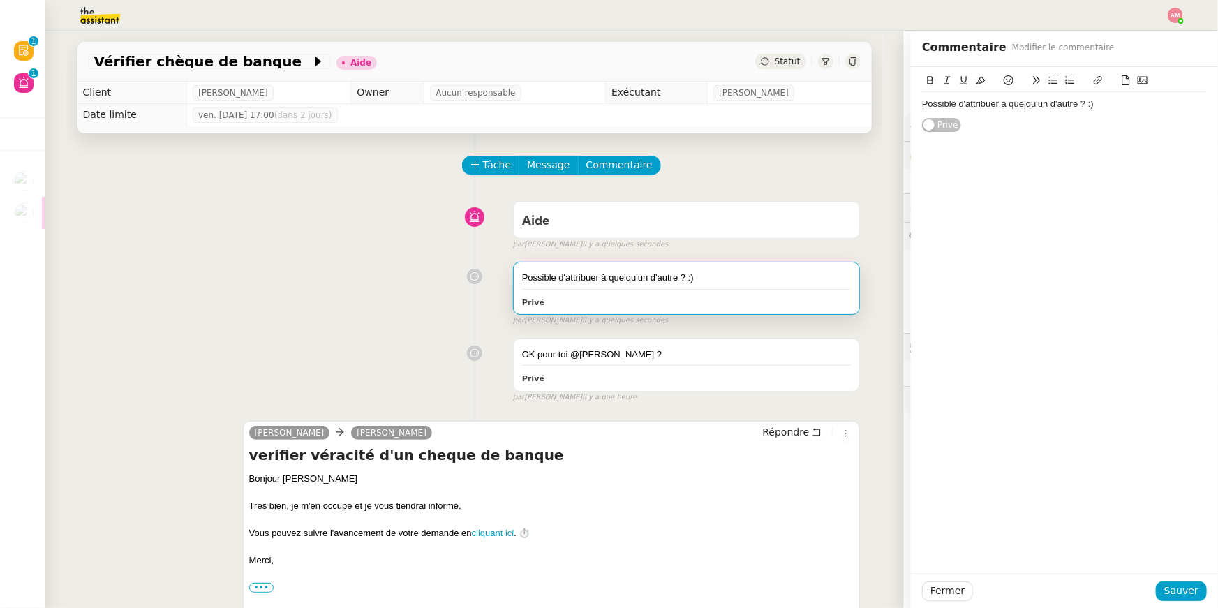
click at [1120, 96] on div "Possible d'attribuer à quelqu'un d'autre ? :)" at bounding box center [1064, 104] width 285 height 24
click at [1120, 100] on div "Possible d'attribuer à quelqu'un d'autre ? :)" at bounding box center [1064, 104] width 285 height 13
click at [1175, 584] on span "Sauver" at bounding box center [1182, 591] width 34 height 16
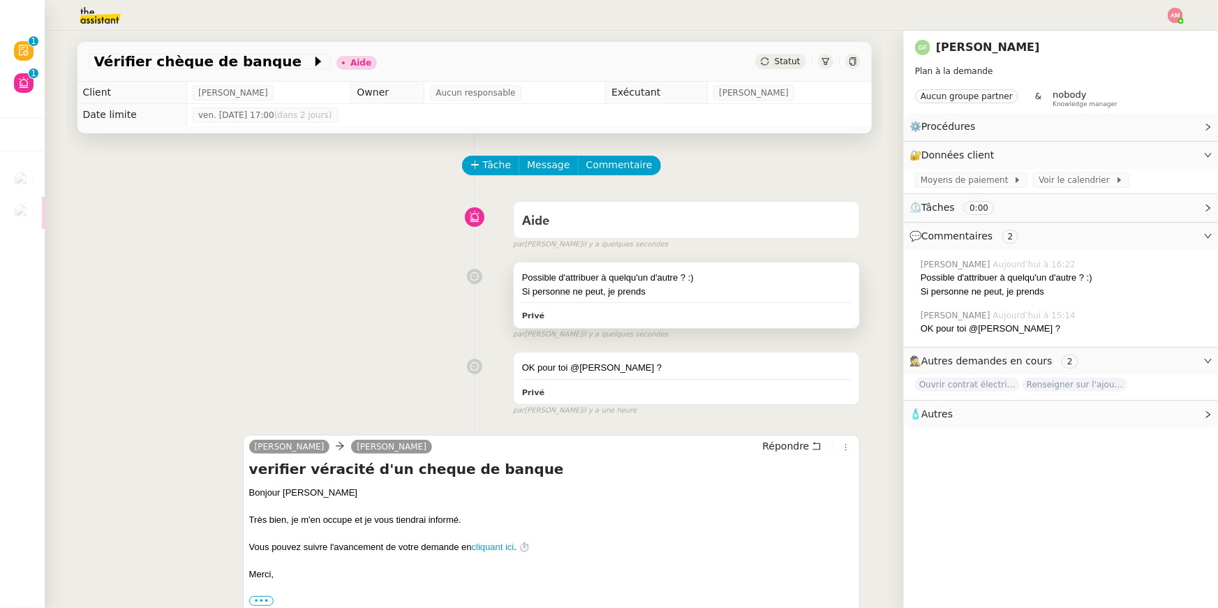
click at [784, 279] on div "Possible d'attribuer à quelqu'un d'autre ? :)" at bounding box center [687, 278] width 330 height 14
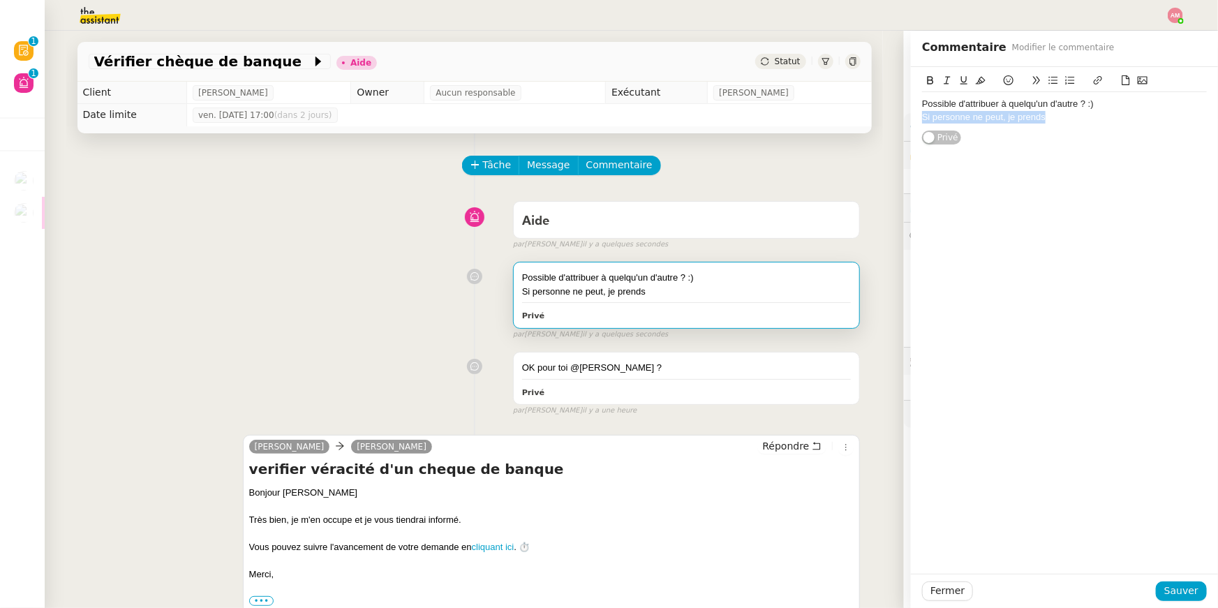
drag, startPoint x: 1066, startPoint y: 127, endPoint x: 913, endPoint y: 119, distance: 153.1
click at [913, 117] on div "Possible d'attribuer à quelqu'un d'autre ? :) Si personne ne peut, je prends Pr…" at bounding box center [1064, 106] width 307 height 79
copy div "Si personne ne peut, je prends"
click at [952, 591] on span "Fermer" at bounding box center [948, 591] width 34 height 16
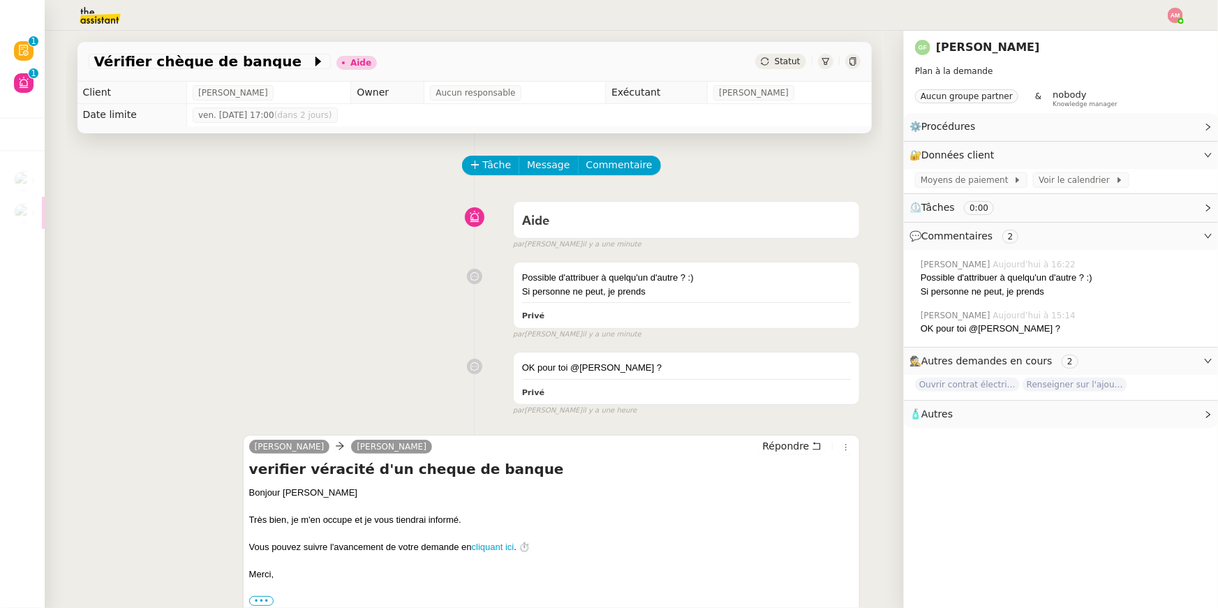
click at [1174, 8] on img at bounding box center [1175, 15] width 15 height 15
click at [1160, 36] on li "Suivi" at bounding box center [1138, 40] width 91 height 20
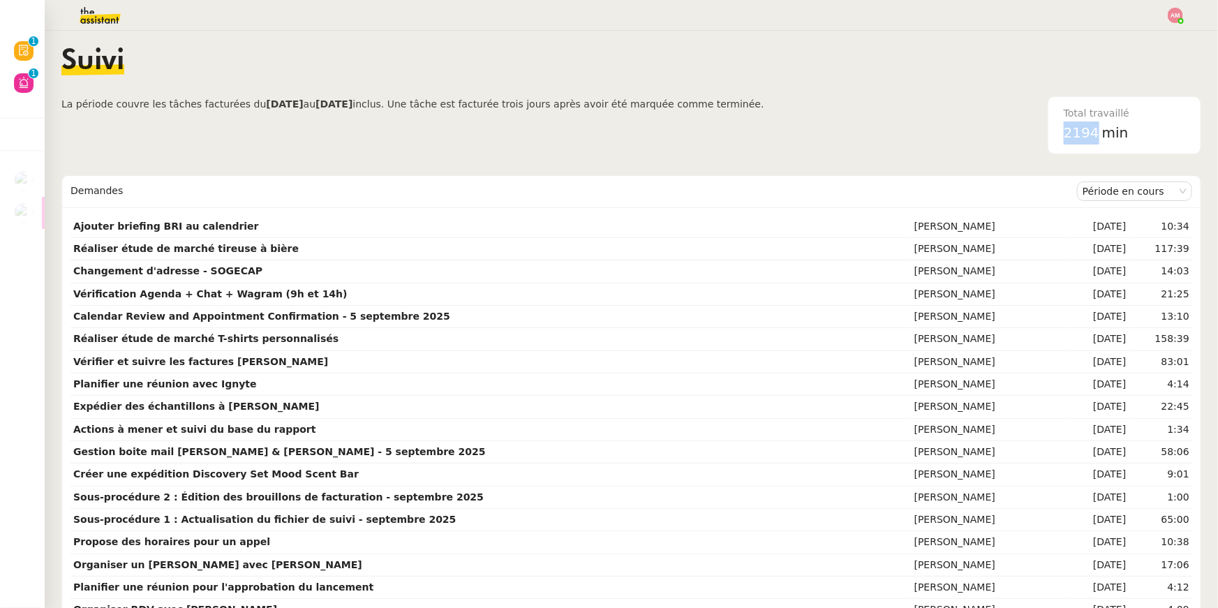
drag, startPoint x: 1065, startPoint y: 129, endPoint x: 1097, endPoint y: 133, distance: 32.3
click at [1097, 133] on span "2194" at bounding box center [1082, 132] width 36 height 17
copy span "2194"
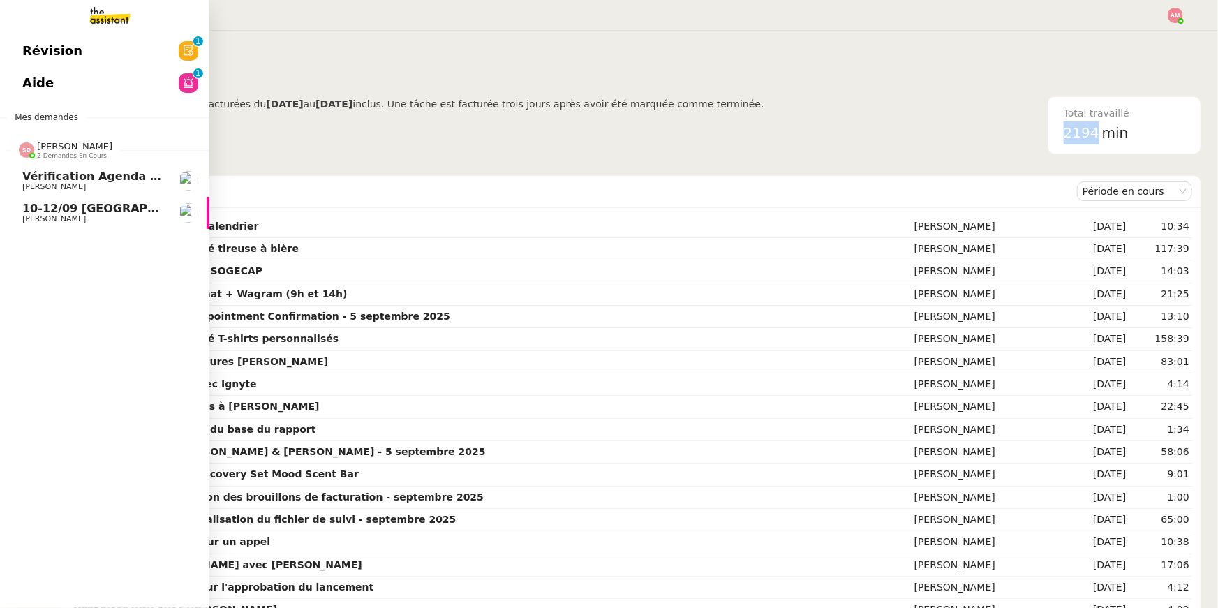
click at [52, 192] on link "Vérification Agenda + Chat + Wagram (9h et 14h) David Berrebi" at bounding box center [104, 181] width 209 height 32
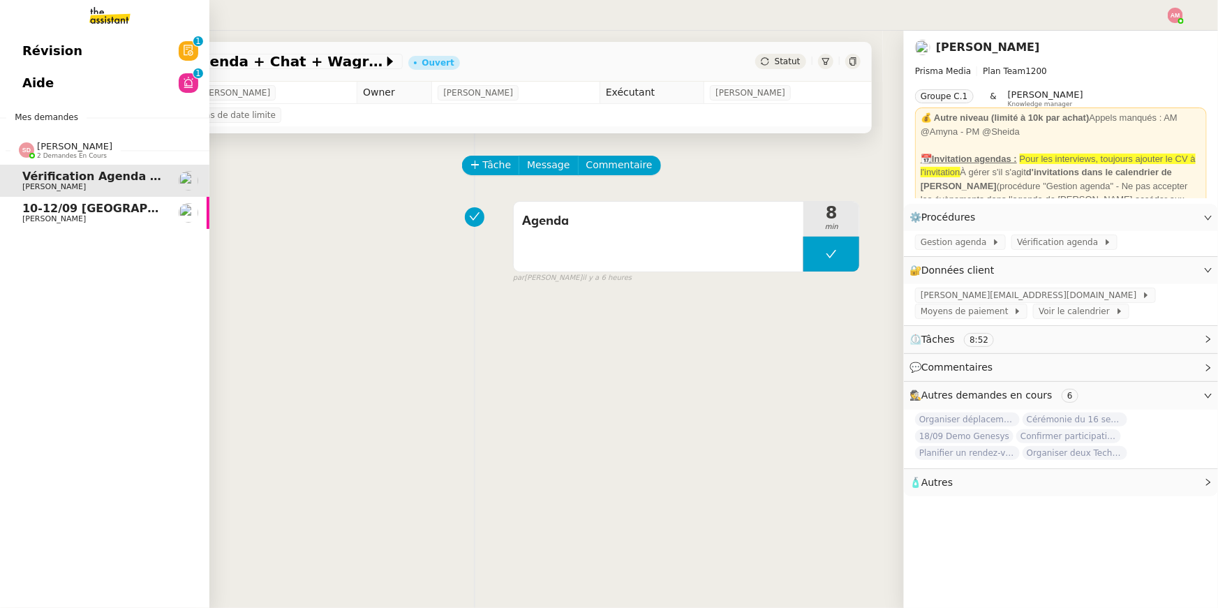
click at [55, 209] on span "10-12/09 [GEOGRAPHIC_DATA][PERSON_NAME][GEOGRAPHIC_DATA]" at bounding box center [234, 208] width 425 height 13
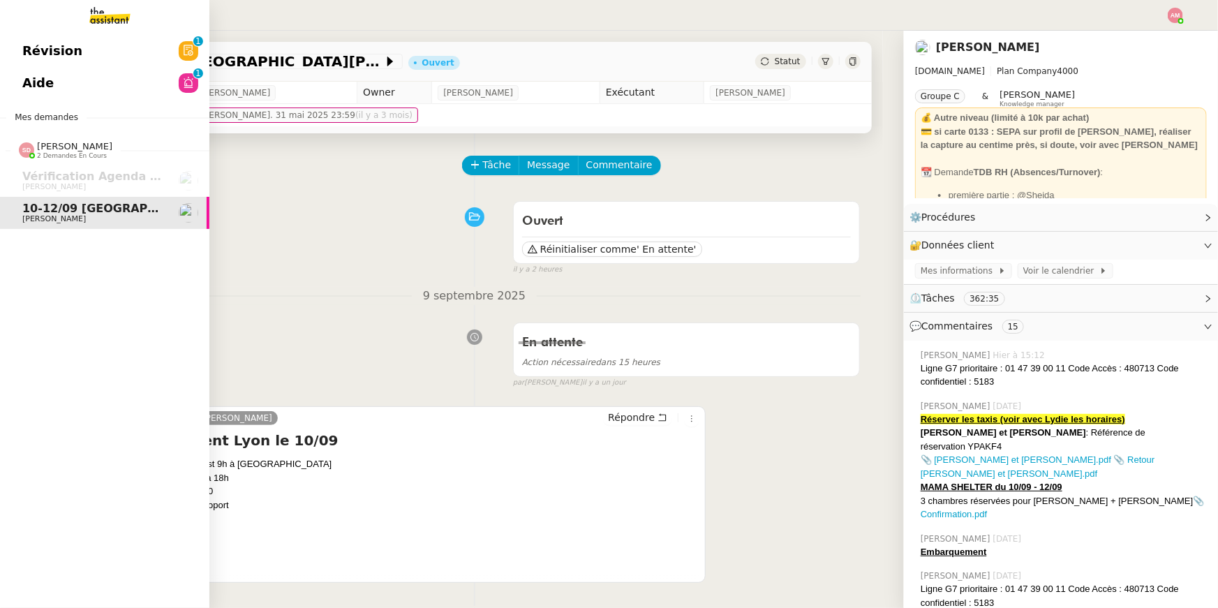
click at [39, 79] on span "Aide" at bounding box center [37, 83] width 31 height 21
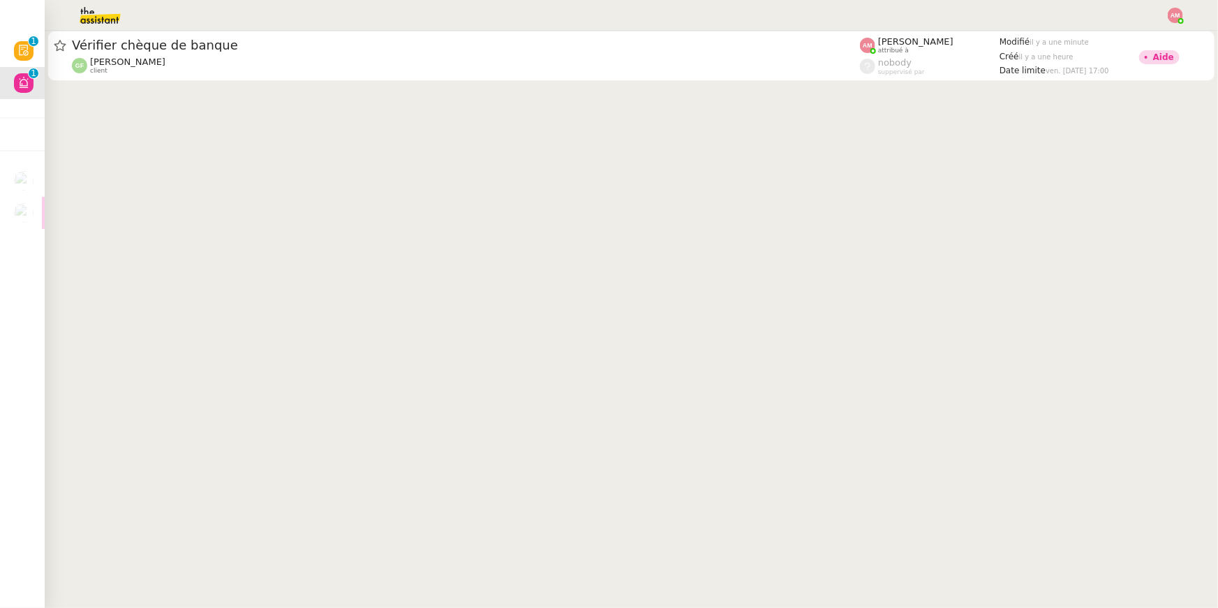
click at [471, 80] on link "Vérifier chèque de banque Guillaume FONTES client Amyna Mehrez attribué à nobod…" at bounding box center [631, 56] width 1168 height 50
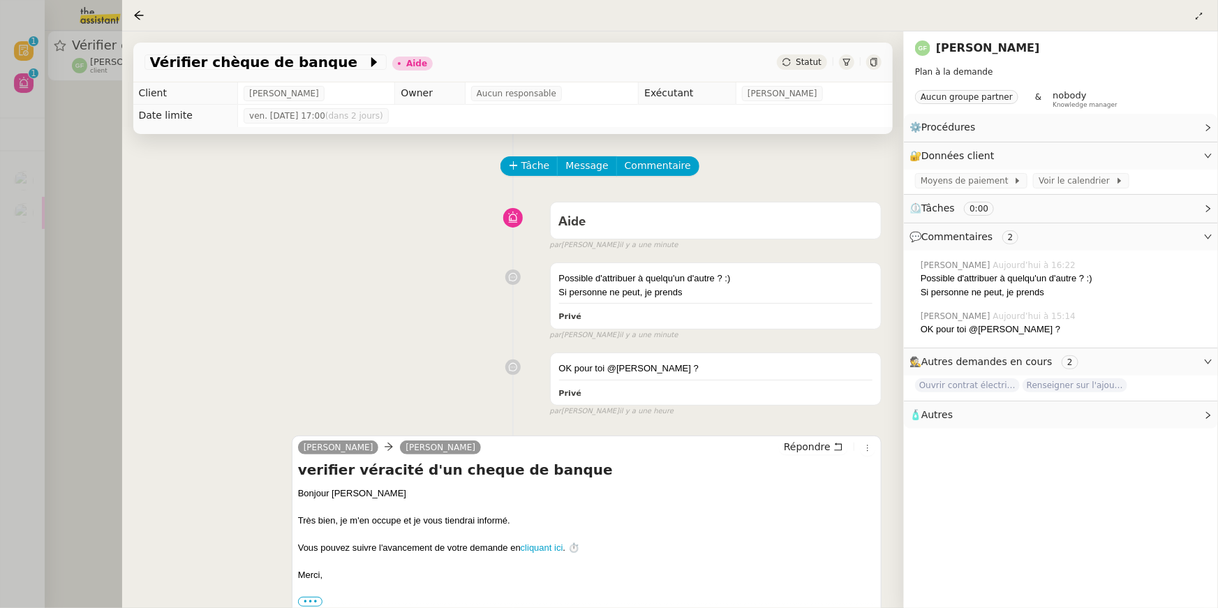
click at [13, 306] on div at bounding box center [609, 304] width 1218 height 608
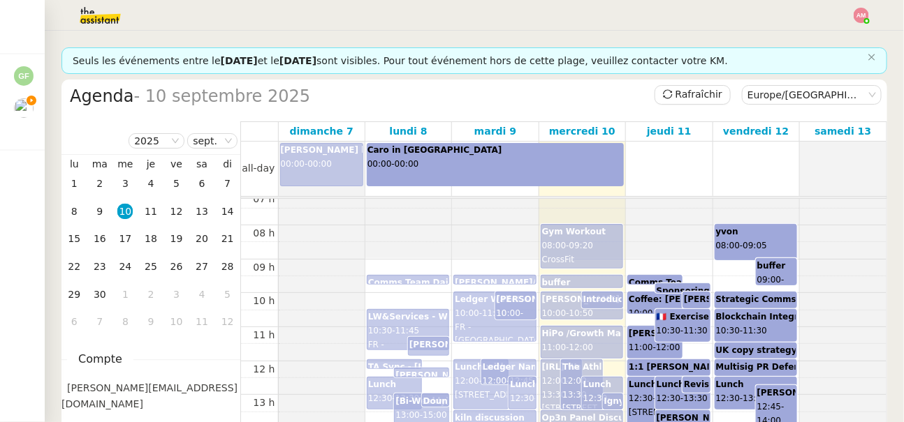
scroll to position [253, 0]
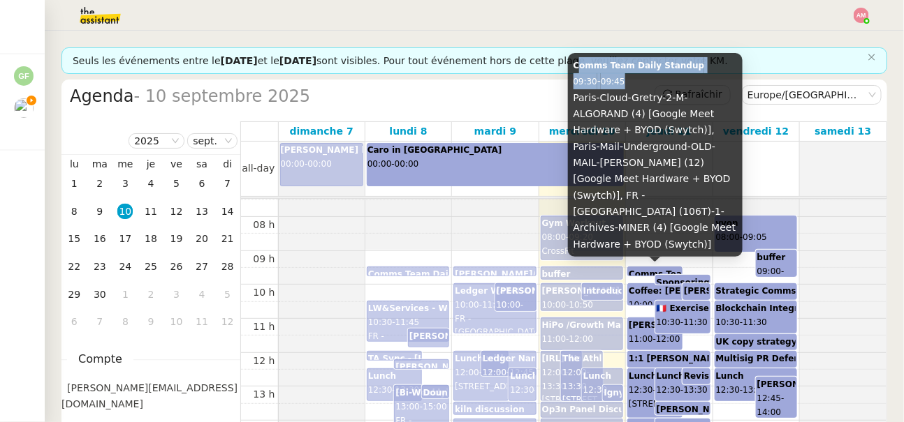
drag, startPoint x: 576, startPoint y: 87, endPoint x: 633, endPoint y: 99, distance: 57.9
click at [633, 99] on div "Comms Team Daily Standup 09:30 - 09:45 [GEOGRAPHIC_DATA]-Cloud-Gretry-2-M-ALGOR…" at bounding box center [655, 155] width 175 height 204
copy div "Comms Team Daily Standup 09:30 - 09:45"
drag, startPoint x: 568, startPoint y: 84, endPoint x: 634, endPoint y: 105, distance: 69.6
click at [634, 105] on div "Comms Team Daily Standup 09:30 - 09:45 [GEOGRAPHIC_DATA]-Cloud-Gretry-2-M-ALGOR…" at bounding box center [655, 155] width 175 height 204
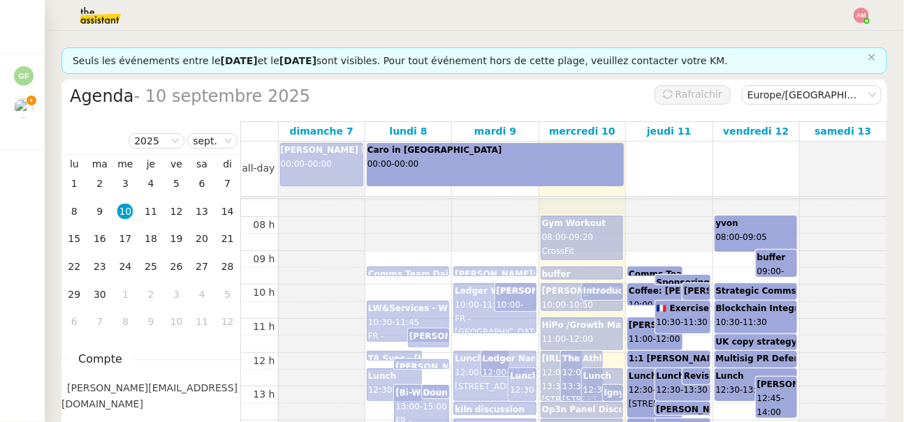
scroll to position [293, 0]
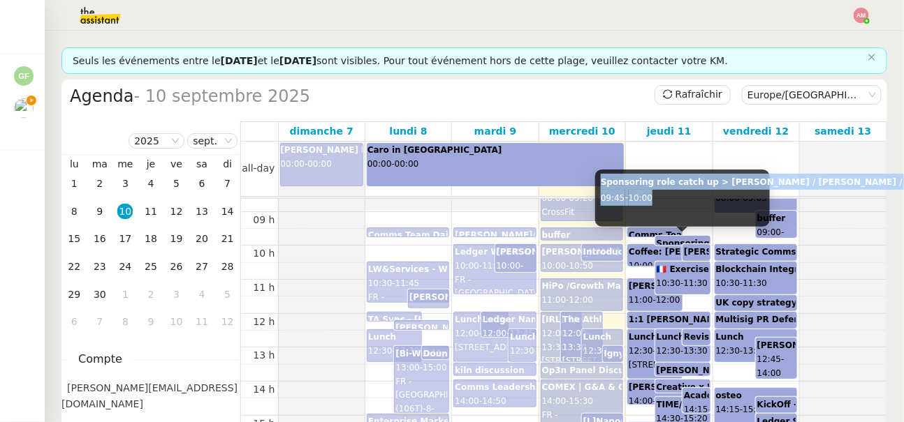
copy div "Sponsoring role catch up > [PERSON_NAME] / [PERSON_NAME] / Laetitia 09:45 - 10:…"
drag, startPoint x: 598, startPoint y: 182, endPoint x: 675, endPoint y: 198, distance: 78.5
click at [675, 198] on div "Sponsoring role catch up > [PERSON_NAME] / [PERSON_NAME] / Laetitia 09:45 - 10:…" at bounding box center [682, 198] width 175 height 57
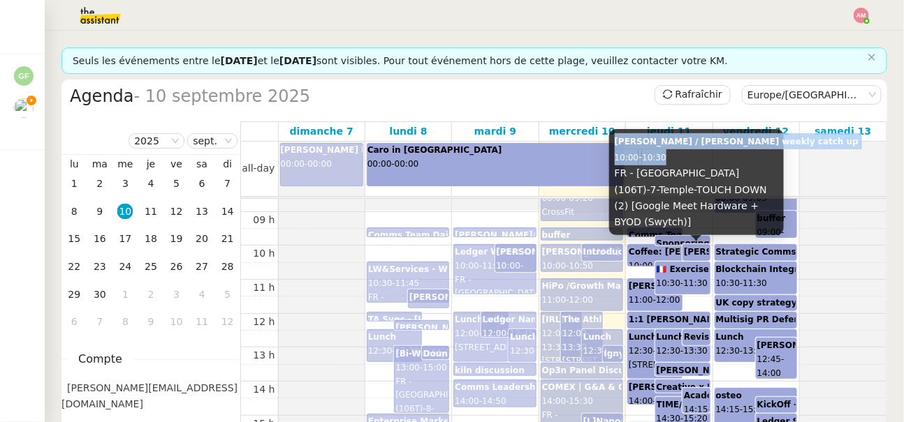
copy div "[PERSON_NAME] / [PERSON_NAME] weekly catch up 10:00 - 10:30"
drag, startPoint x: 617, startPoint y: 156, endPoint x: 674, endPoint y: 177, distance: 60.6
click at [674, 177] on div "[PERSON_NAME] / [PERSON_NAME] weekly catch up 10:00 - 10:30 FR - [GEOGRAPHIC_DA…" at bounding box center [696, 182] width 175 height 106
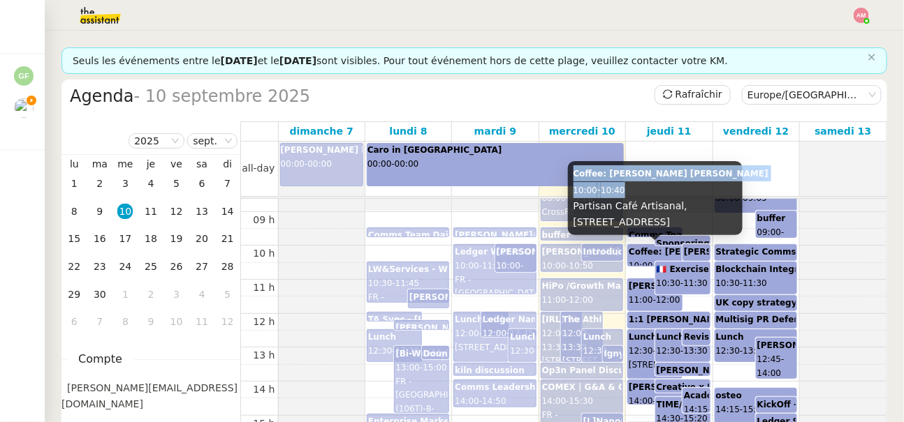
copy div "Coffee: Ariel x Clayton 10:00 - 10:40"
drag, startPoint x: 573, startPoint y: 172, endPoint x: 637, endPoint y: 182, distance: 65.0
click at [637, 182] on div "Coffee: Ariel x Clayton 10:00 - 10:40 Partisan Café Artisanal, 36 R. de Turbigo…" at bounding box center [655, 197] width 175 height 73
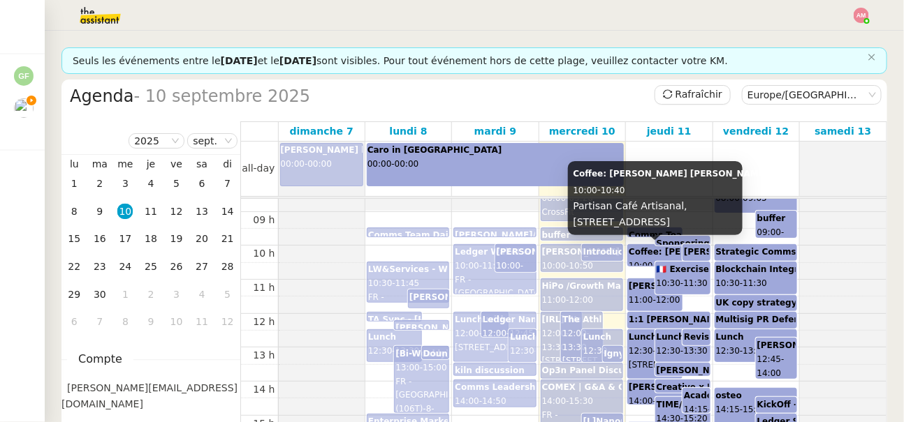
click at [631, 249] on b "Coffee: Ariel x Clayton" at bounding box center [725, 252] width 195 height 10
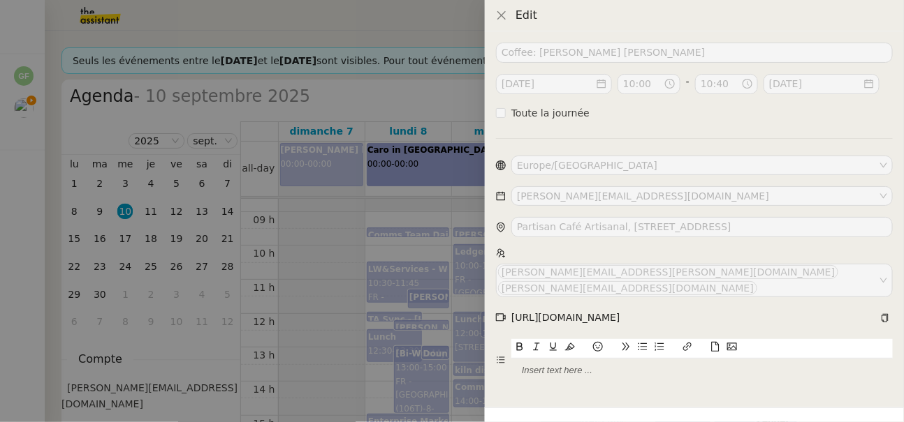
click at [427, 267] on div at bounding box center [452, 211] width 904 height 422
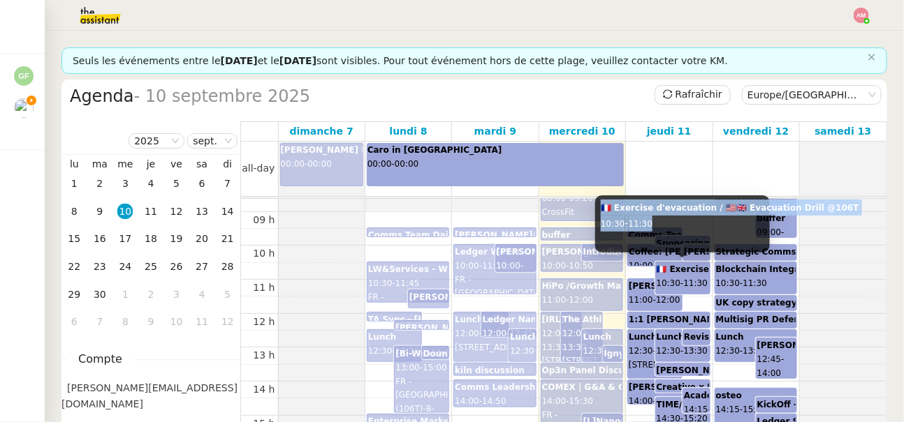
copy div "🇫🇷 Exercise d'evacuation / 🇺🇸🇬🇧 Evacuation Drill @106T 10:30 - 11:30"
drag, startPoint x: 619, startPoint y: 210, endPoint x: 674, endPoint y: 226, distance: 57.3
click at [674, 226] on div "🇫🇷 Exercise d'evacuation / 🇺🇸🇬🇧 Evacuation Drill @106T 10:30 - 11:30" at bounding box center [682, 224] width 175 height 57
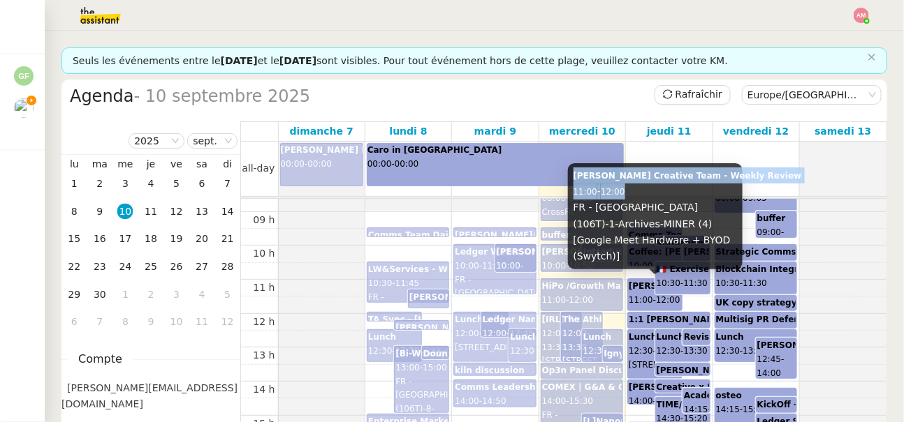
copy div "Ariel x Creative Team - Weekly Review 11:00 - 12:00"
drag, startPoint x: 572, startPoint y: 193, endPoint x: 637, endPoint y: 207, distance: 67.0
click at [637, 207] on div "Ariel x Creative Team - Weekly Review 11:00 - 12:00 FR - Paris (106T)-1-Archive…" at bounding box center [655, 216] width 175 height 106
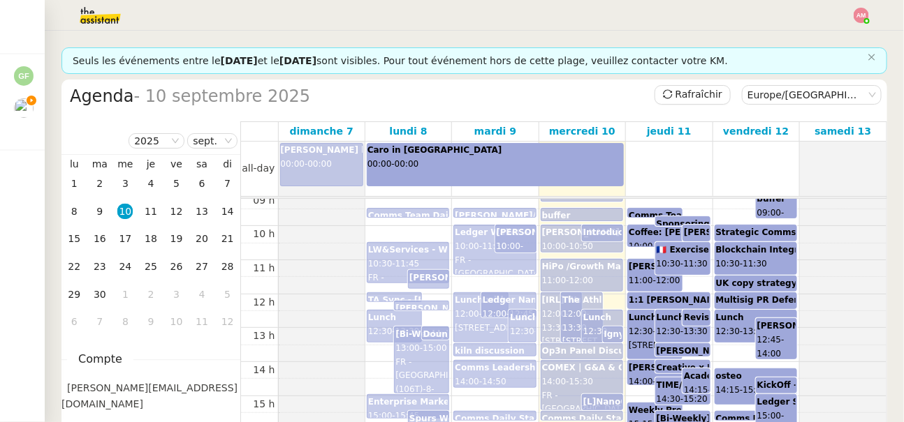
scroll to position [309, 0]
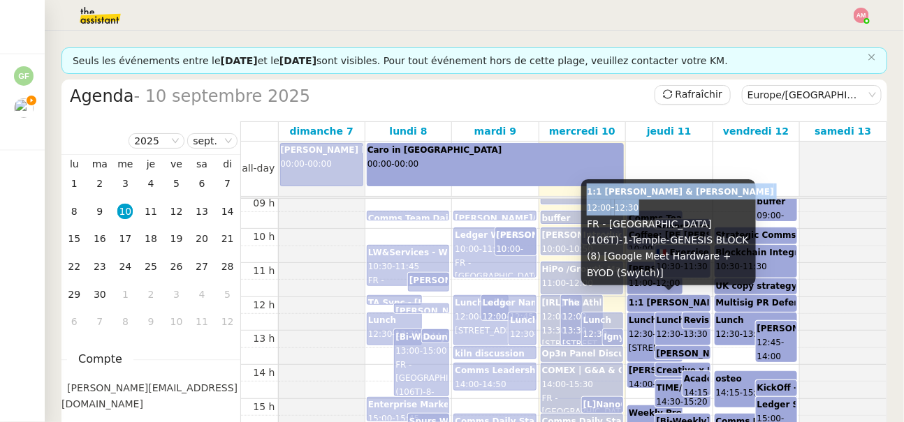
copy div "1:1 Ariel & Phillip Costigan 12:00 - 12:30"
drag, startPoint x: 587, startPoint y: 207, endPoint x: 661, endPoint y: 219, distance: 75.1
click at [661, 219] on div "1:1 Ariel & Phillip Costigan 12:00 - 12:30 FR - Paris (106T)-1-Temple-GENESIS B…" at bounding box center [668, 232] width 175 height 106
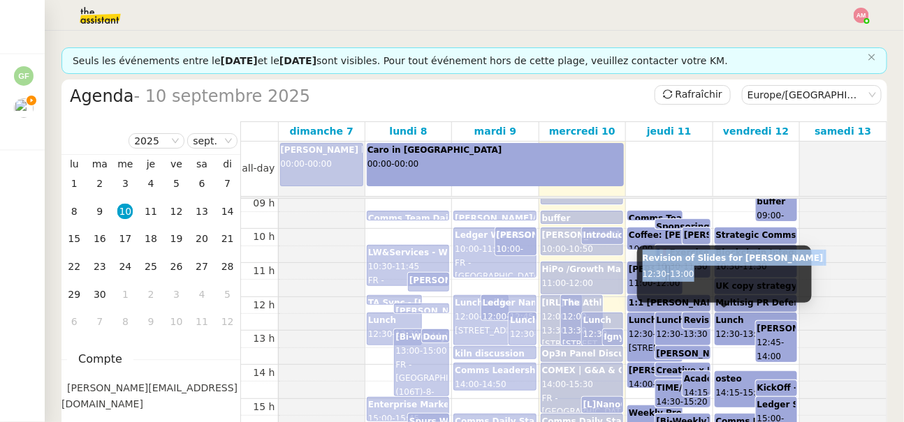
copy div "Revision of Slides for Pascal 12:30 - 13:00"
drag, startPoint x: 640, startPoint y: 258, endPoint x: 714, endPoint y: 274, distance: 76.4
click at [714, 274] on div "Revision of Slides for Pascal 12:30 - 13:00" at bounding box center [724, 274] width 175 height 57
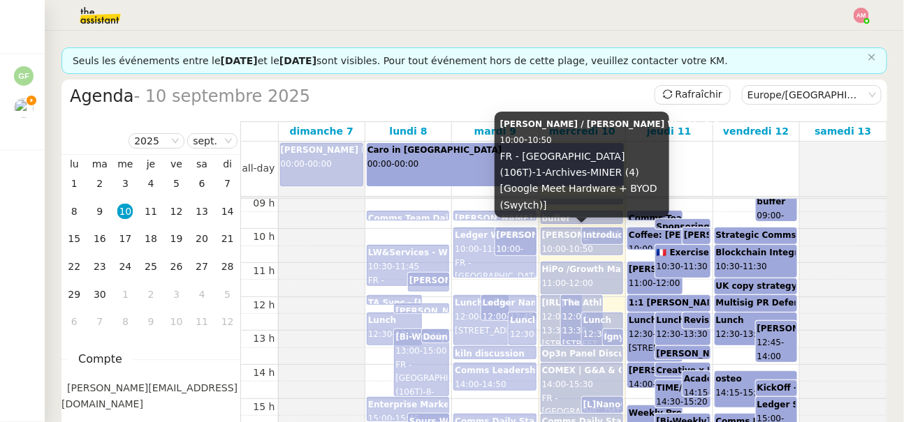
click at [577, 243] on div "Ariel / Caroline Weekly 1-1 10:00 - 10:50 FR - Paris (106T)-1-Archives-MINER (4…" at bounding box center [582, 242] width 80 height 26
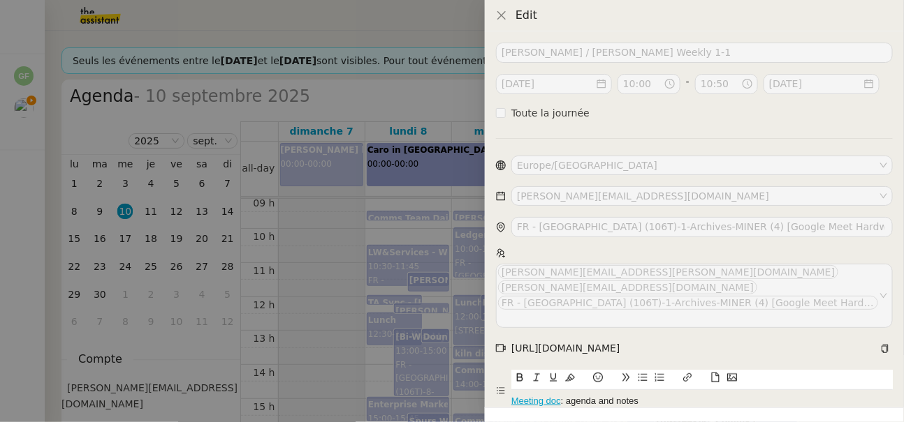
drag, startPoint x: 412, startPoint y: 314, endPoint x: 449, endPoint y: 297, distance: 40.9
click at [411, 313] on div at bounding box center [452, 211] width 904 height 422
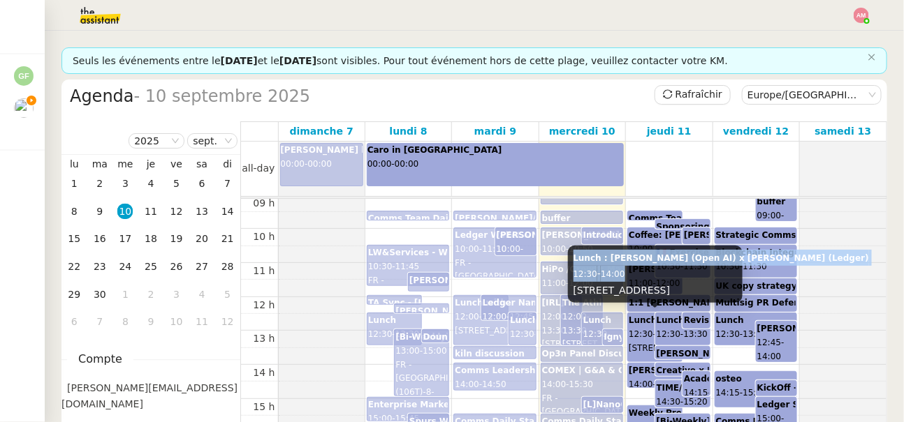
copy div "Lunch : Pierre-Edouard Lieb (Open AI) x Ariel Wengroff (Ledger) 12:30 - 14:00"
drag, startPoint x: 574, startPoint y: 243, endPoint x: 657, endPoint y: 255, distance: 83.9
click at [657, 255] on div "Lunch : Pierre-Edouard Lieb (Open AI) x Ariel Wengroff (Ledger) 12:30 - 14:00 1…" at bounding box center [655, 274] width 175 height 57
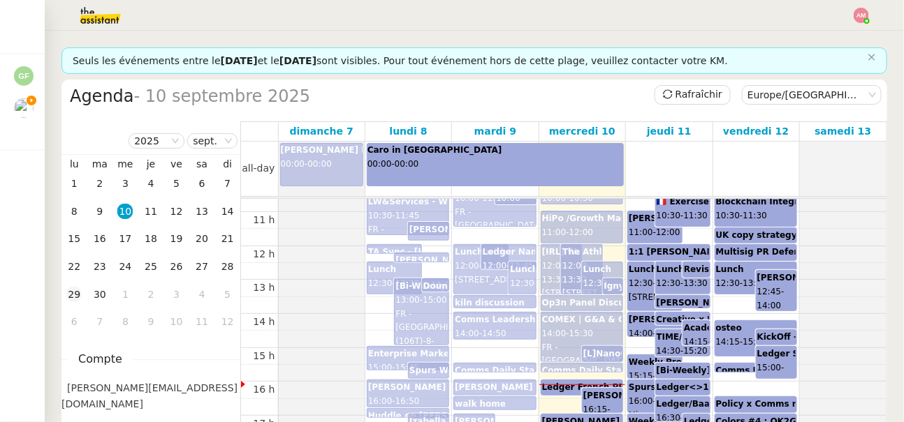
scroll to position [366, 0]
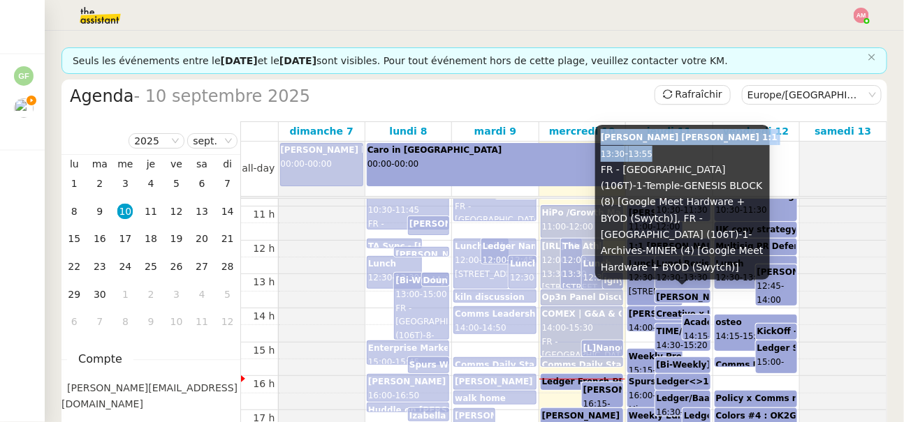
drag, startPoint x: 601, startPoint y: 157, endPoint x: 665, endPoint y: 168, distance: 64.5
click at [665, 168] on div "Eugenie x Ariel 1:1 13:30 - 13:55 FR - Paris (106T)-1-Temple-GENESIS BLOCK (8) …" at bounding box center [682, 202] width 175 height 155
copy div "Eugenie x Ariel 1:1 13:30 - 13:55"
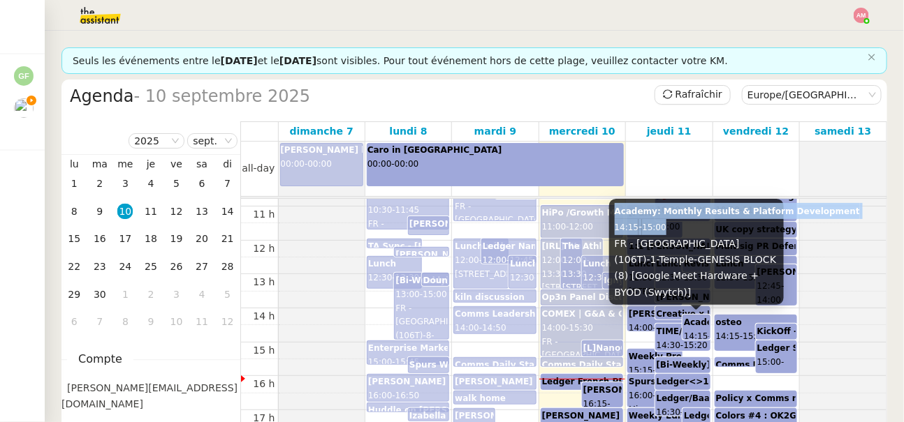
drag, startPoint x: 616, startPoint y: 233, endPoint x: 677, endPoint y: 241, distance: 62.0
click at [677, 241] on div "Academy: Monthly Results & Platform Development 14:15 - 15:00 FR - Paris (106T)…" at bounding box center [696, 252] width 175 height 106
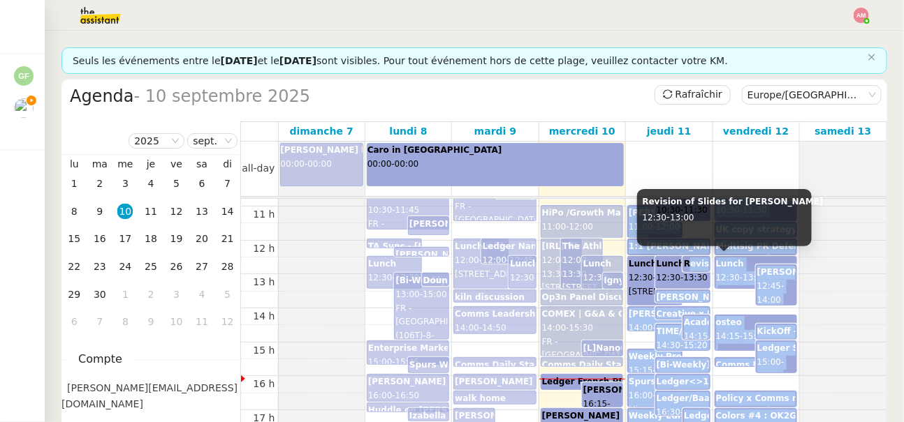
drag, startPoint x: 625, startPoint y: 253, endPoint x: 687, endPoint y: 264, distance: 63.0
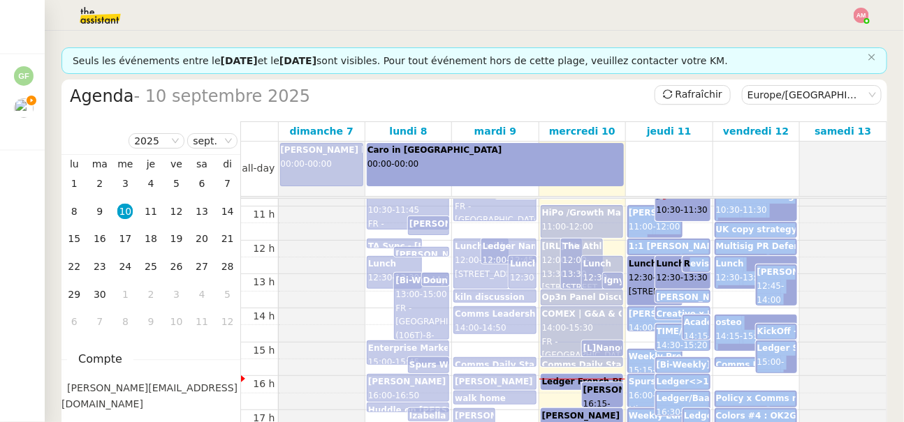
click at [642, 331] on div "ian X Ariel 14:00 - 14:45" at bounding box center [654, 320] width 55 height 26
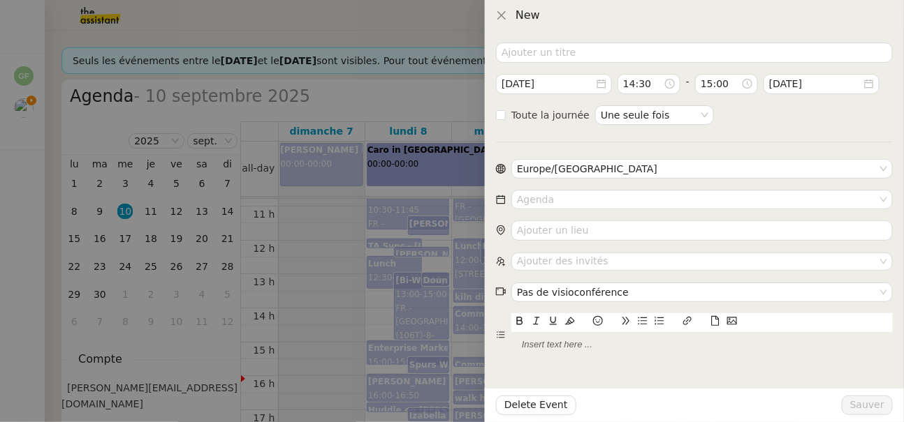
click at [428, 309] on div at bounding box center [452, 211] width 904 height 422
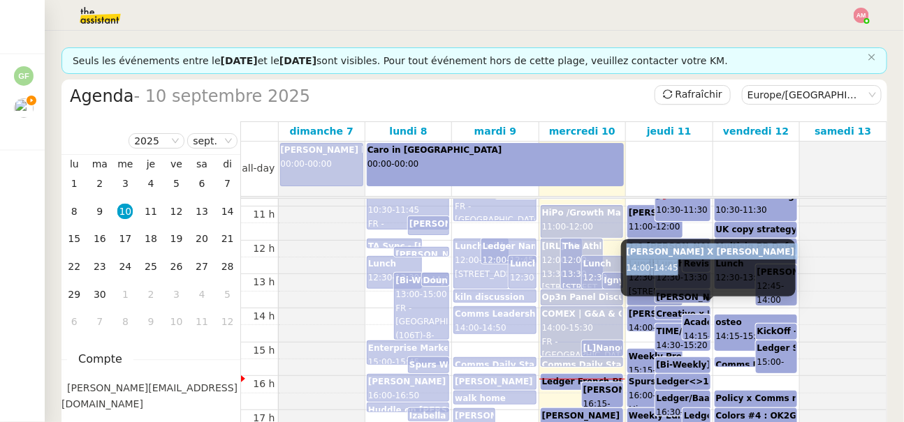
drag, startPoint x: 626, startPoint y: 253, endPoint x: 684, endPoint y: 269, distance: 60.0
click at [684, 269] on div "ian X Ariel 14:00 - 14:45" at bounding box center [708, 267] width 175 height 57
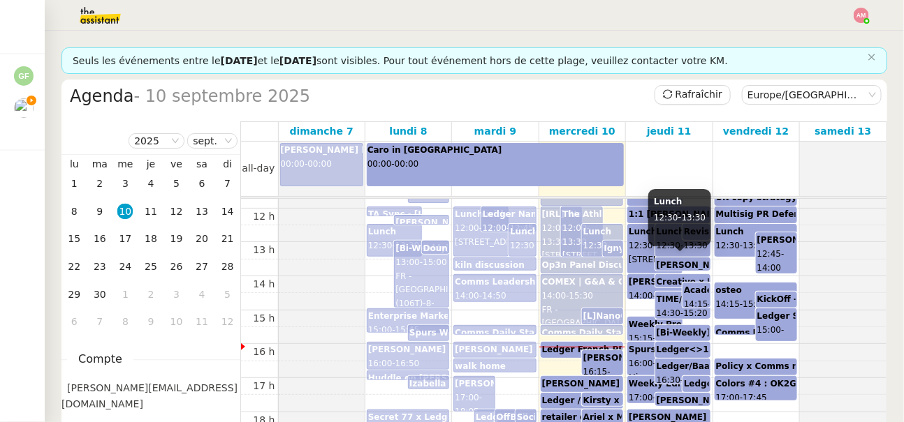
scroll to position [399, 0]
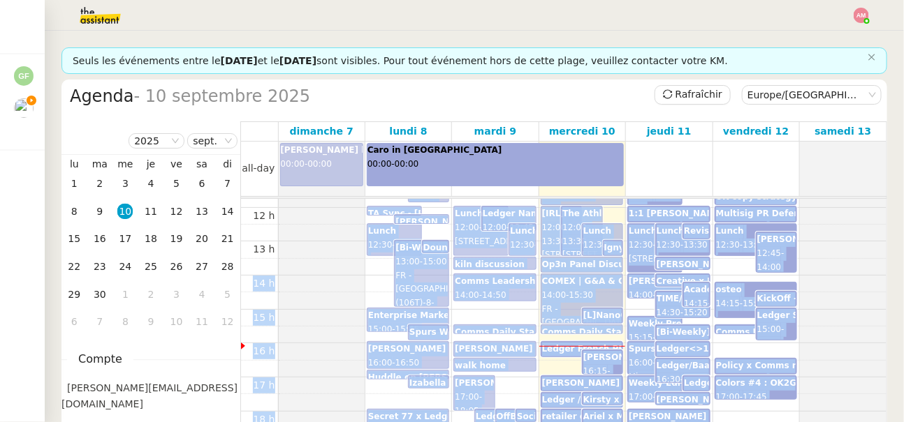
drag, startPoint x: 656, startPoint y: 235, endPoint x: 716, endPoint y: 259, distance: 64.6
click at [716, 259] on body "Mes demandes Vérifier chèque de banque Guillaume FONTES Calendar Review and App…" at bounding box center [452, 211] width 904 height 422
click at [608, 311] on b "[L]NanoGen5, Signer & Wallet GTM Weekly" at bounding box center [684, 316] width 202 height 10
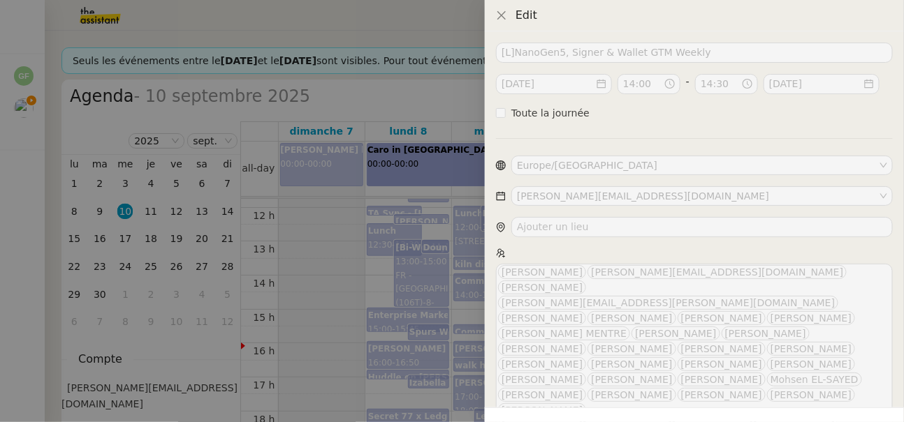
click at [451, 302] on div at bounding box center [452, 211] width 904 height 422
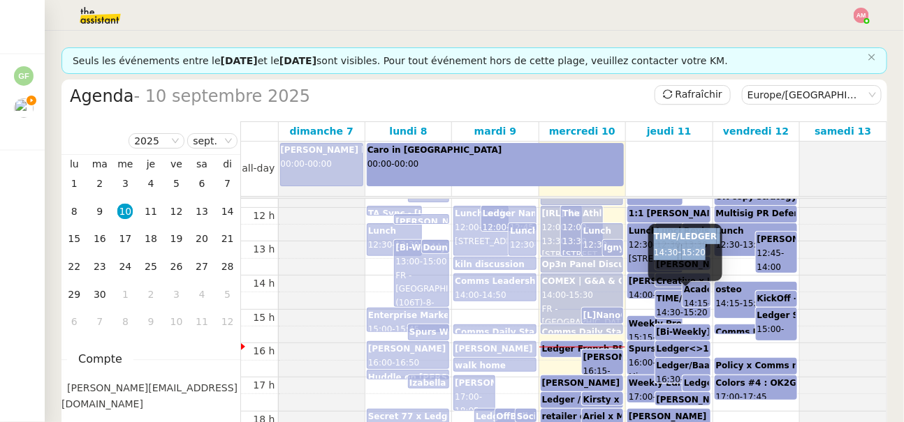
drag, startPoint x: 654, startPoint y: 242, endPoint x: 714, endPoint y: 253, distance: 61.1
click at [714, 253] on div "TIME/LEDGER 14:30 - 15:20" at bounding box center [685, 252] width 74 height 57
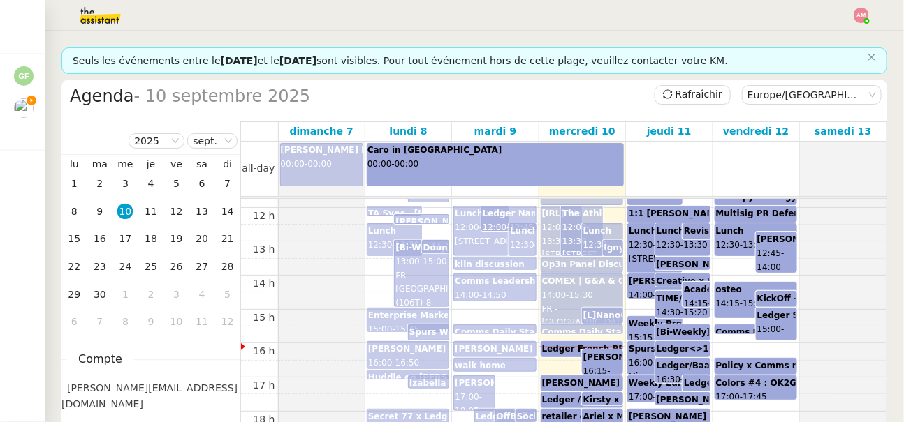
scroll to position [407, 0]
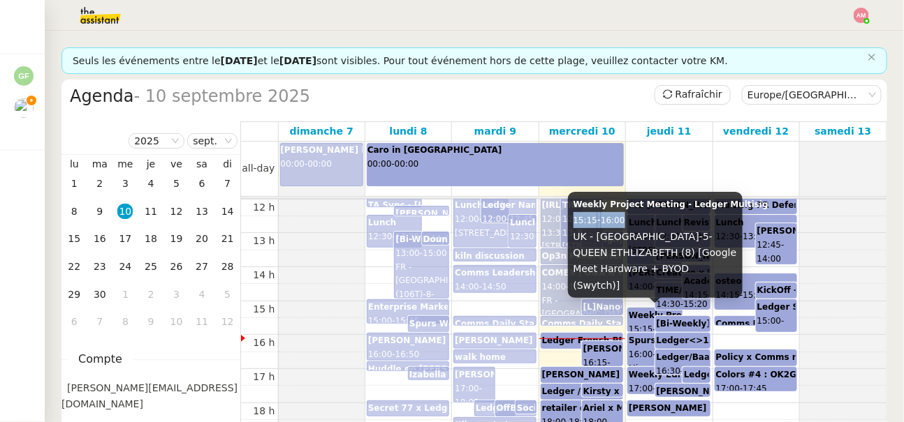
drag, startPoint x: 574, startPoint y: 230, endPoint x: 643, endPoint y: 237, distance: 69.5
click at [643, 237] on div "Weekly Project Meeting - Ledger Multisig 15:15 - 16:00 UK - London-5-QUEEN ETHL…" at bounding box center [655, 245] width 175 height 106
drag, startPoint x: 572, startPoint y: 220, endPoint x: 646, endPoint y: 231, distance: 74.9
click at [646, 231] on div "Weekly Project Meeting - Ledger Multisig 15:15 - 16:00 UK - London-5-QUEEN ETHL…" at bounding box center [655, 245] width 175 height 106
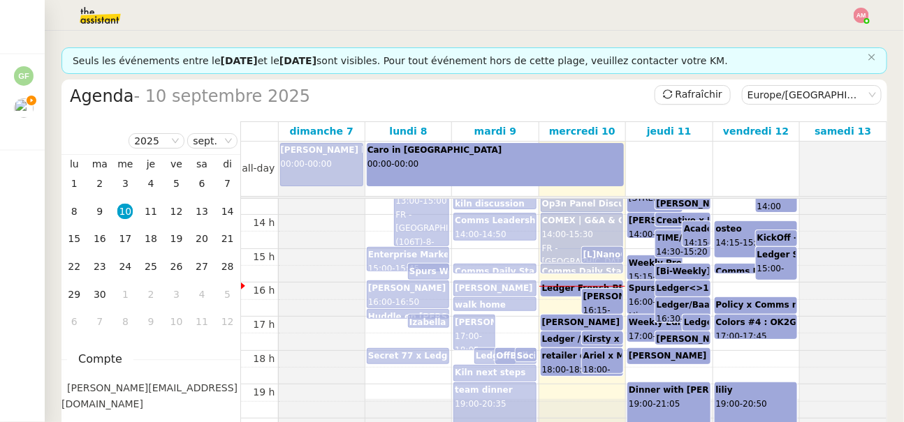
scroll to position [461, 0]
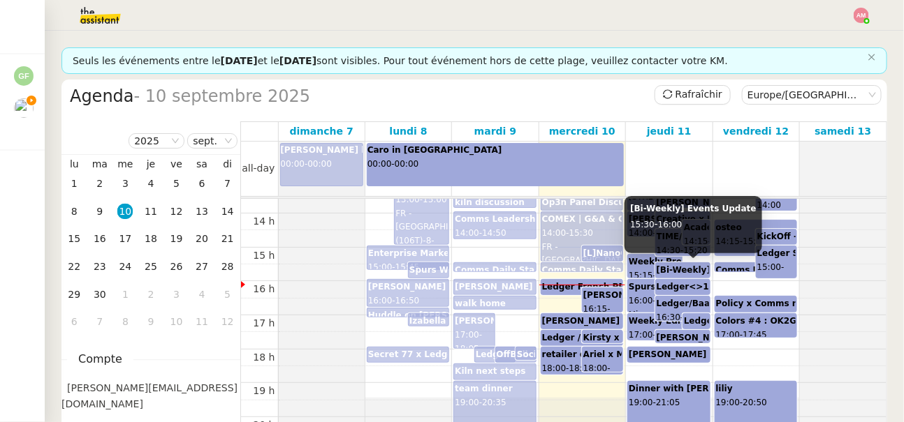
click at [665, 268] on b "[Bi-Weekly] Events Update" at bounding box center [719, 270] width 126 height 10
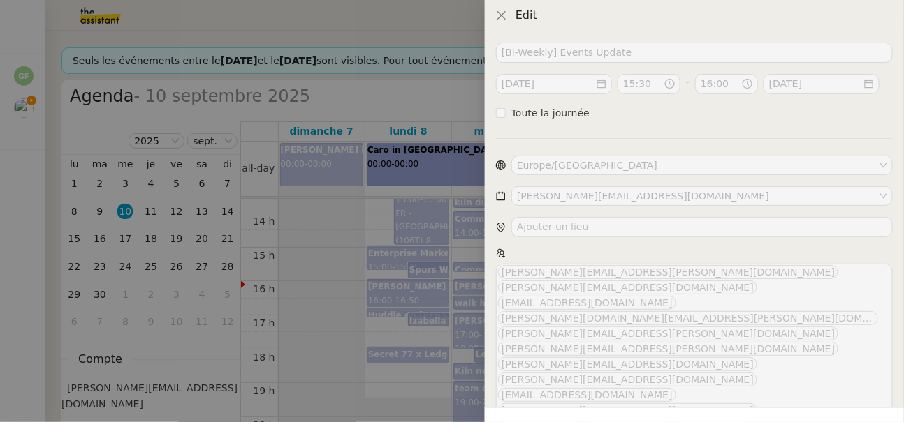
click at [453, 263] on div at bounding box center [452, 211] width 904 height 422
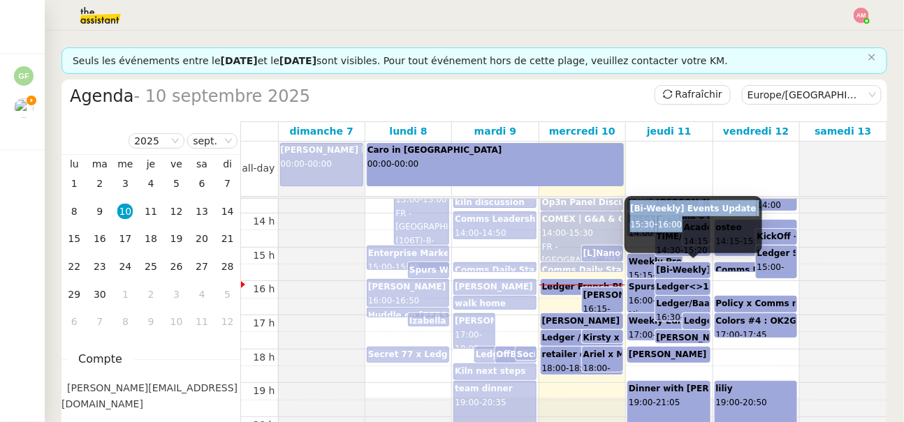
drag, startPoint x: 628, startPoint y: 213, endPoint x: 692, endPoint y: 228, distance: 65.9
click at [692, 228] on div "[Bi-Weekly] Events Update 15:30 - 16:00" at bounding box center [693, 224] width 138 height 57
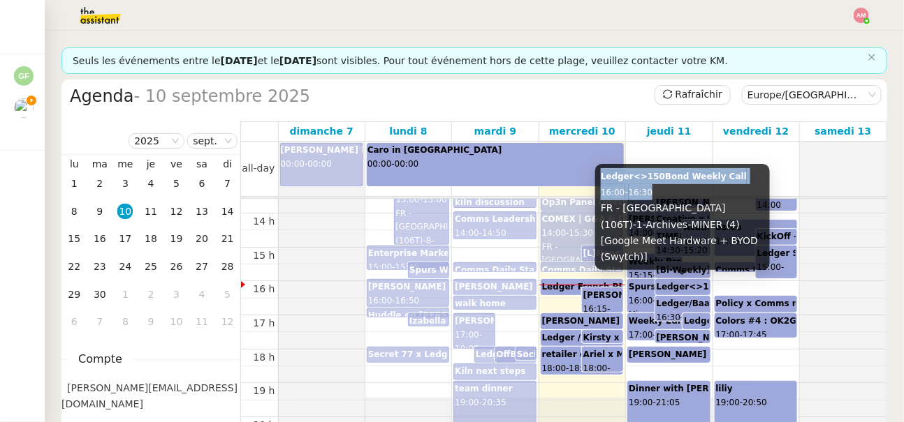
drag, startPoint x: 602, startPoint y: 193, endPoint x: 663, endPoint y: 211, distance: 63.2
click at [663, 211] on div "Ledger<>150Bond Weekly Call 16:00 - 16:30 FR - Paris (106T)-1-Archives-MINER (4…" at bounding box center [682, 217] width 175 height 106
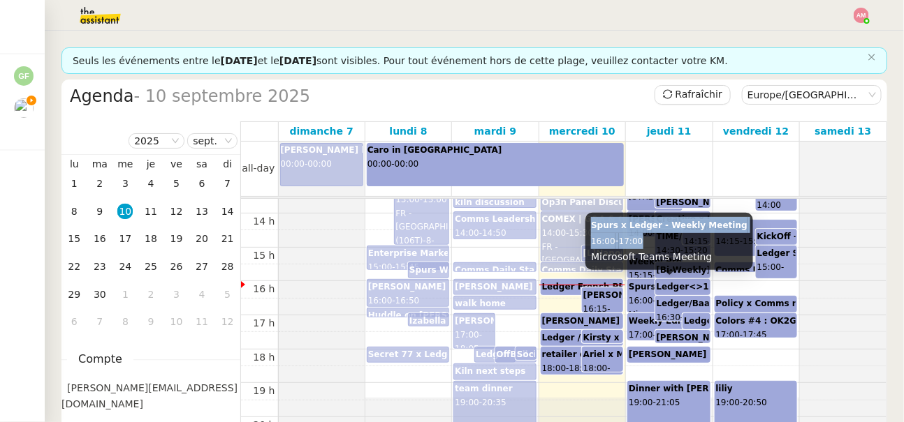
drag, startPoint x: 591, startPoint y: 228, endPoint x: 657, endPoint y: 242, distance: 67.0
click at [657, 242] on div "Spurs x Ledger - Weekly Meeting 16:00 - 17:00 Microsoft Teams Meeting" at bounding box center [669, 241] width 168 height 57
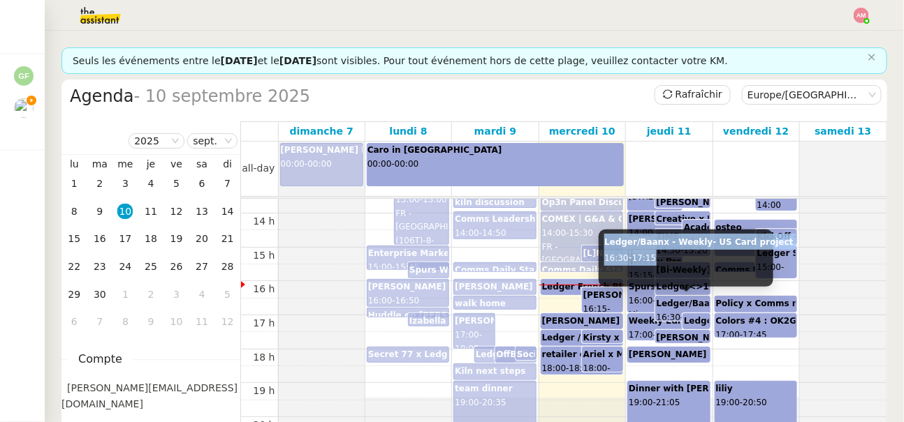
drag, startPoint x: 605, startPoint y: 243, endPoint x: 665, endPoint y: 265, distance: 64.1
click at [665, 265] on div "Ledger/Baanx - Weekly- US Card project 16:30 - 17:15" at bounding box center [685, 258] width 175 height 57
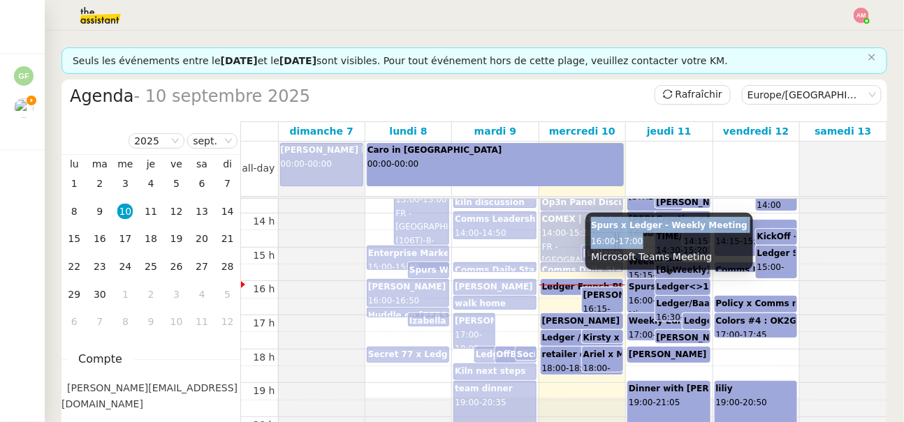
drag, startPoint x: 591, startPoint y: 228, endPoint x: 665, endPoint y: 236, distance: 73.8
click at [665, 236] on div "Spurs x Ledger - Weekly Meeting 16:00 - 17:00 Microsoft Teams Meeting" at bounding box center [669, 241] width 168 height 57
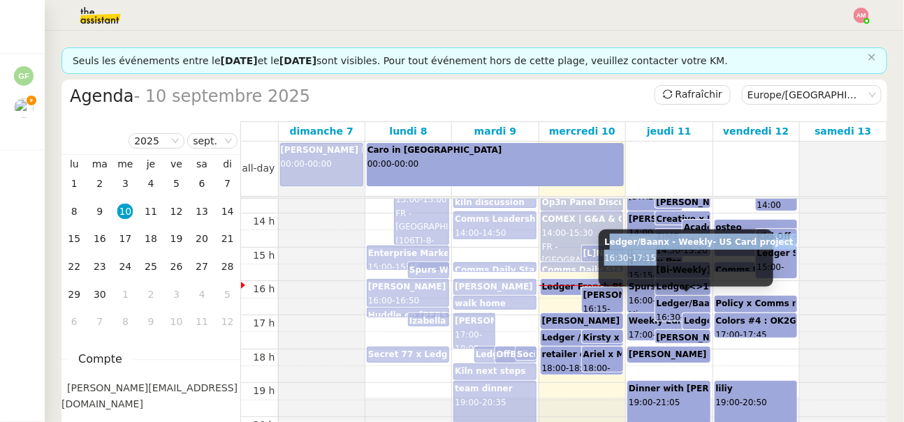
drag, startPoint x: 607, startPoint y: 245, endPoint x: 684, endPoint y: 255, distance: 78.1
click at [684, 255] on div "Ledger/Baanx - Weekly- US Card project 16:30 - 17:15" at bounding box center [685, 258] width 175 height 57
drag, startPoint x: 604, startPoint y: 241, endPoint x: 680, endPoint y: 258, distance: 77.9
click at [680, 258] on div "Ledger/Baanx - Weekly- US Card project 16:30 - 17:15" at bounding box center [685, 258] width 175 height 57
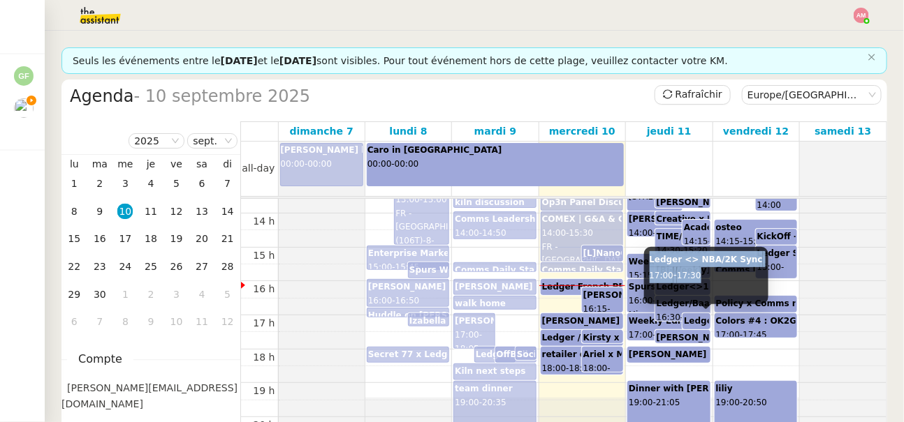
drag, startPoint x: 649, startPoint y: 263, endPoint x: 720, endPoint y: 270, distance: 70.9
click at [720, 270] on div "Ledger <> NBA/2K Sync 17:00 - 17:30" at bounding box center [706, 275] width 124 height 57
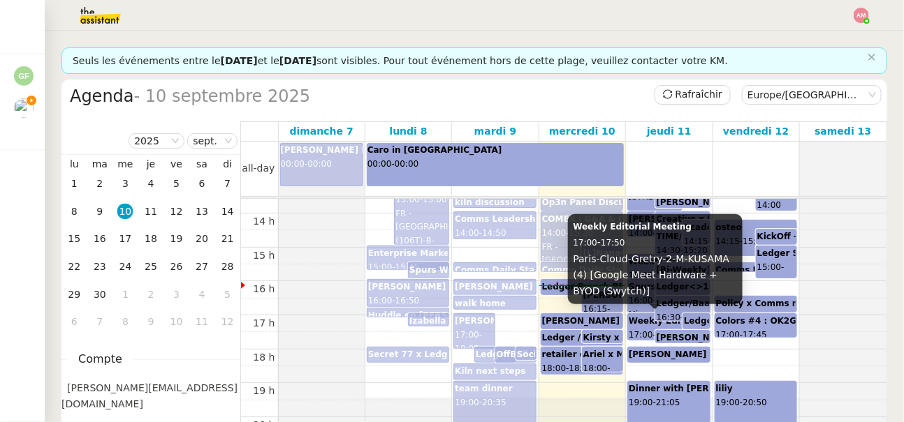
click at [574, 236] on div "Weekly Editorial Meeting 17:00 - 17:50 Paris-Cloud-Gretry-2-M-KUSAMA (4) [Googl…" at bounding box center [655, 259] width 175 height 90
drag, startPoint x: 575, startPoint y: 231, endPoint x: 640, endPoint y: 240, distance: 65.6
click at [640, 240] on div "Weekly Editorial Meeting 17:00 - 17:50 Paris-Cloud-Gretry-2-M-KUSAMA (4) [Googl…" at bounding box center [655, 259] width 175 height 90
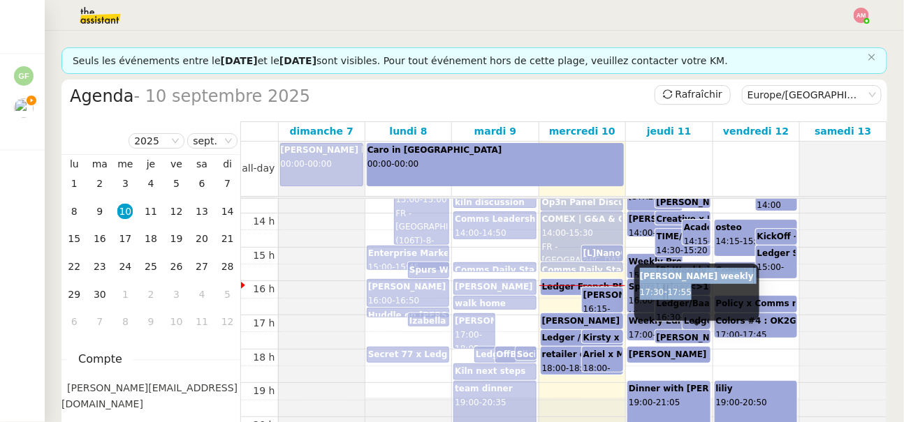
drag, startPoint x: 639, startPoint y: 277, endPoint x: 718, endPoint y: 294, distance: 81.3
click at [718, 294] on div "susan x ledger weekly 17:30 - 17:55" at bounding box center [696, 292] width 125 height 57
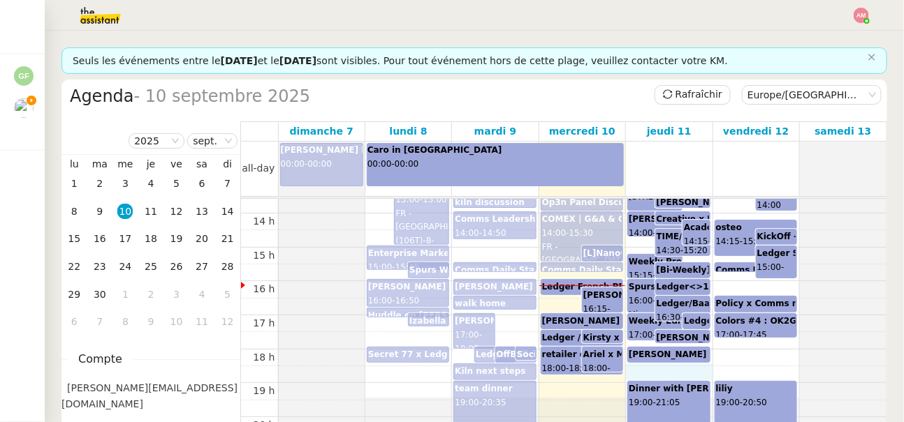
click at [665, 374] on div "00 h 01 h 02 h 03 h 04 h 05 h 06 h 07 h 08 h 09 h 10 h 11 h 12 h 13 h 14 h 15 h…" at bounding box center [563, 145] width 645 height 815
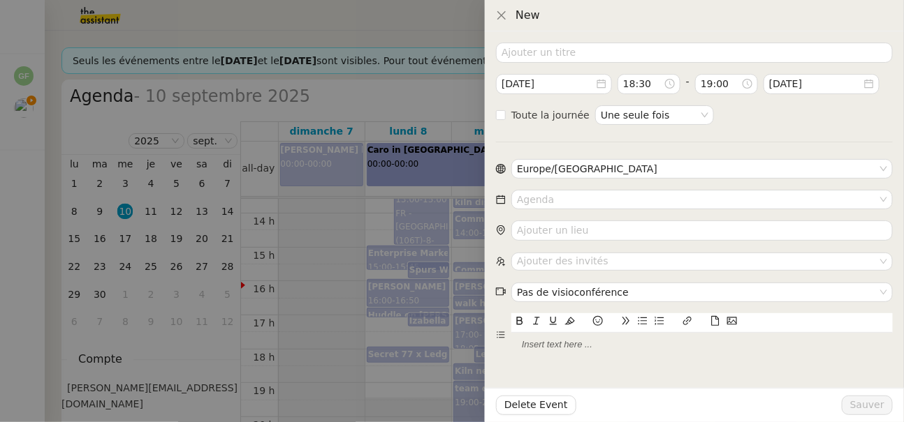
click at [415, 323] on div at bounding box center [452, 211] width 904 height 422
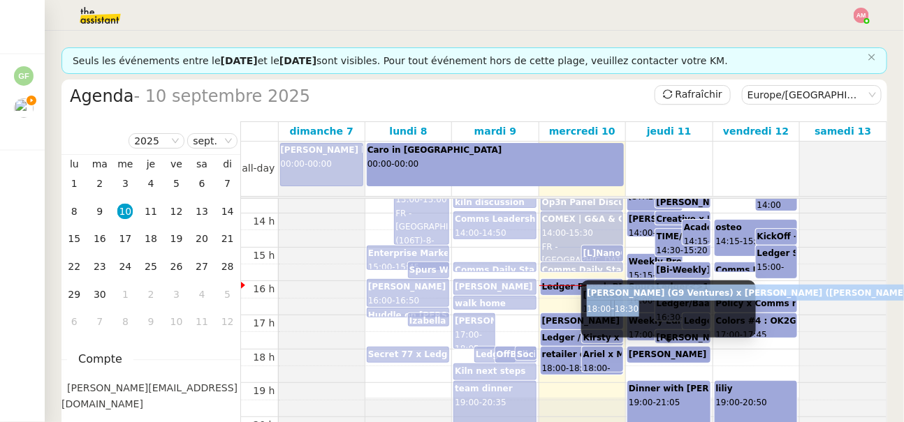
drag, startPoint x: 584, startPoint y: 293, endPoint x: 693, endPoint y: 310, distance: 110.2
click at [693, 310] on div "Anna Doherty (G9 Ventures) x Ariel Wengroff (Ledger) 18:00 - 18:30" at bounding box center [668, 309] width 175 height 57
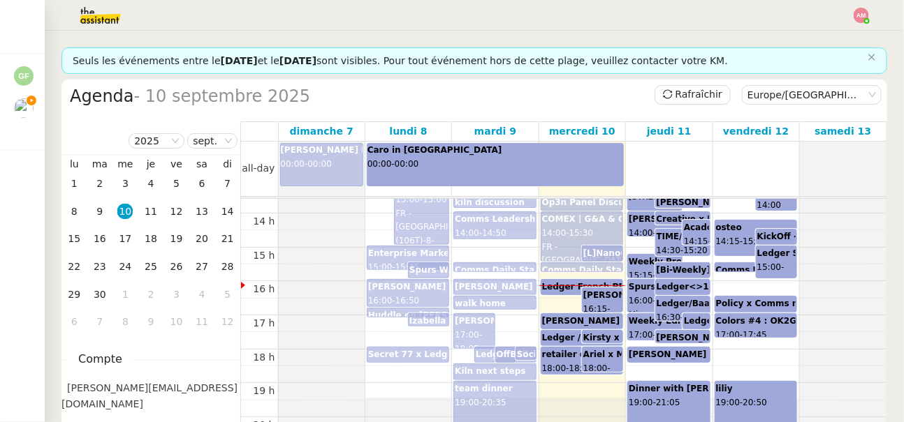
scroll to position [506, 0]
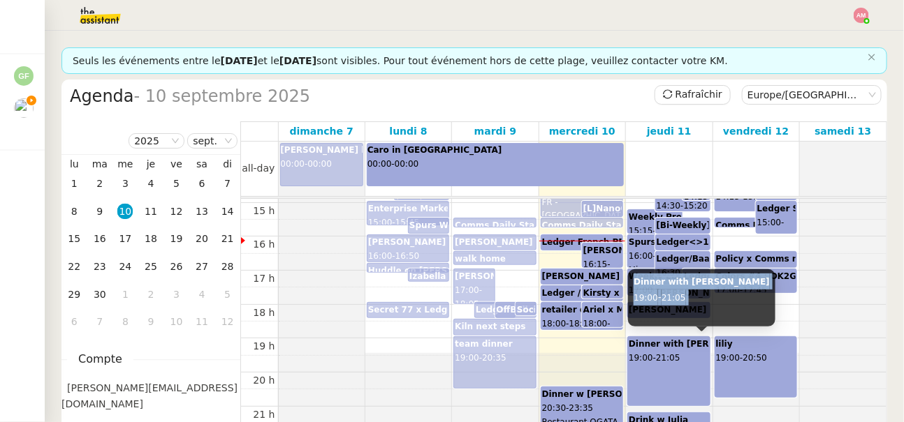
drag, startPoint x: 631, startPoint y: 287, endPoint x: 692, endPoint y: 309, distance: 64.5
click at [692, 309] on div "Dinner with Noura 19:00 - 21:05" at bounding box center [701, 298] width 147 height 57
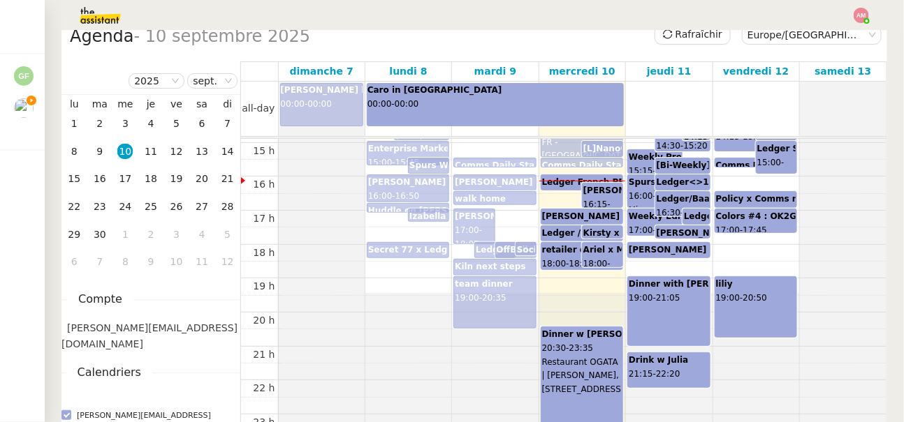
scroll to position [73, 0]
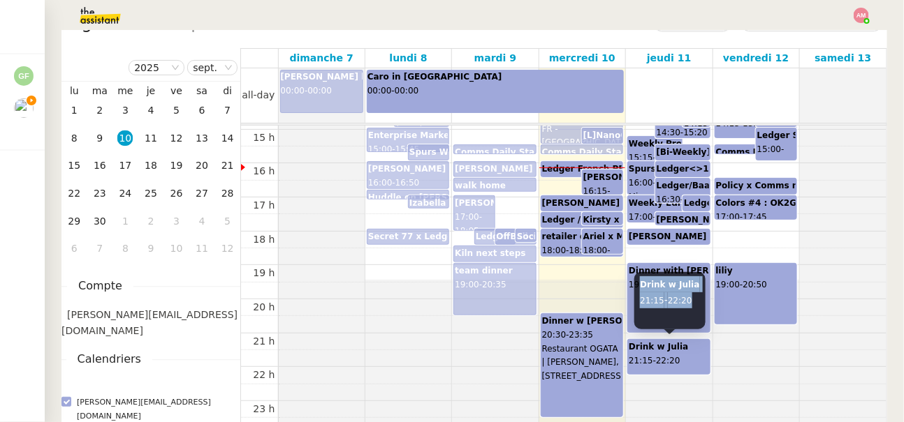
drag, startPoint x: 640, startPoint y: 285, endPoint x: 697, endPoint y: 304, distance: 60.3
click at [697, 304] on div "Drink w Julia 21:15 - 22:20" at bounding box center [669, 300] width 71 height 57
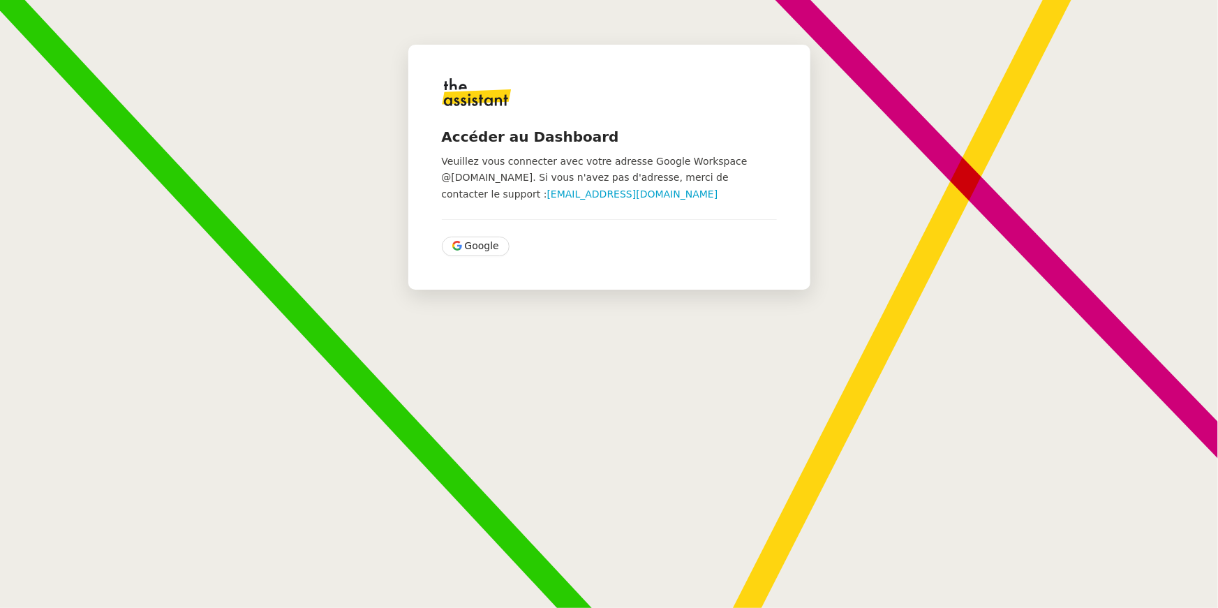
click at [480, 258] on div "Accéder au Dashboard Veuillez vous connecter avec votre adresse Google Workspac…" at bounding box center [609, 167] width 402 height 245
click at [478, 250] on span "Google" at bounding box center [482, 246] width 34 height 16
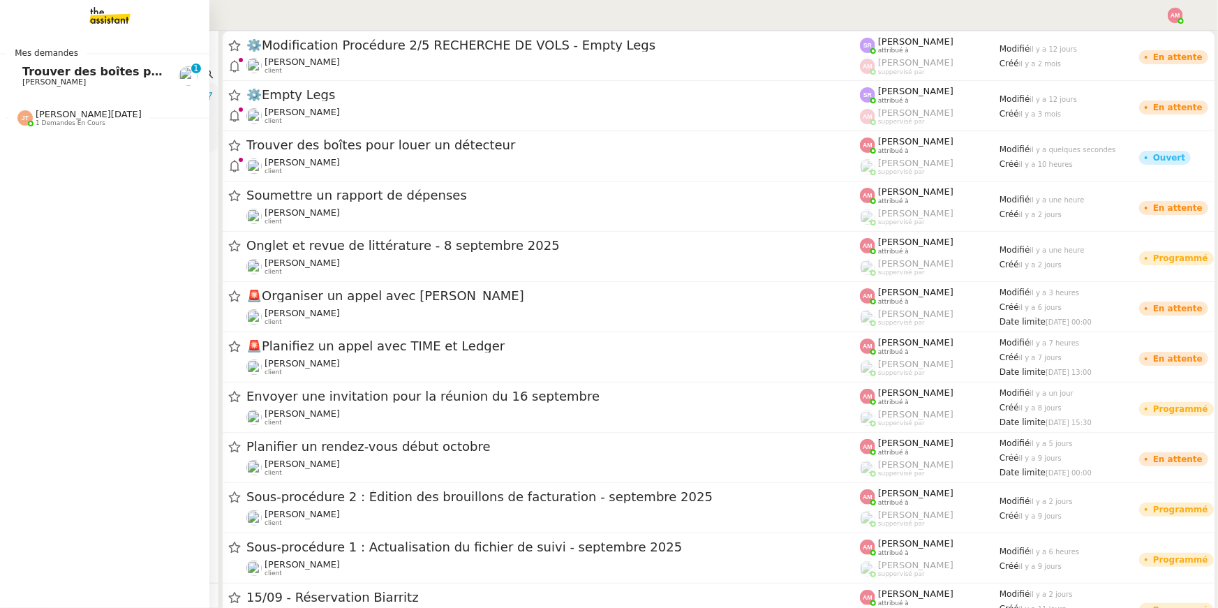
click at [4, 87] on link "Trouver des boîtes pour louer un détecteur [PERSON_NAME] 0 1 2 3 4 5 6 7 8 9" at bounding box center [104, 76] width 209 height 32
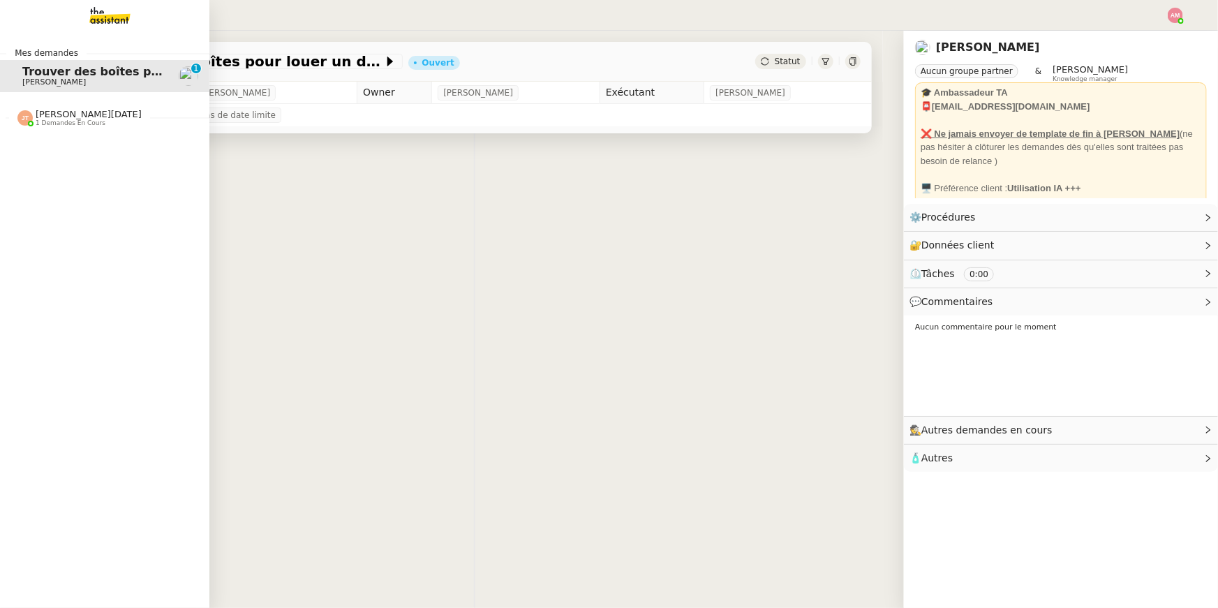
click at [52, 80] on span "[PERSON_NAME]" at bounding box center [54, 82] width 64 height 9
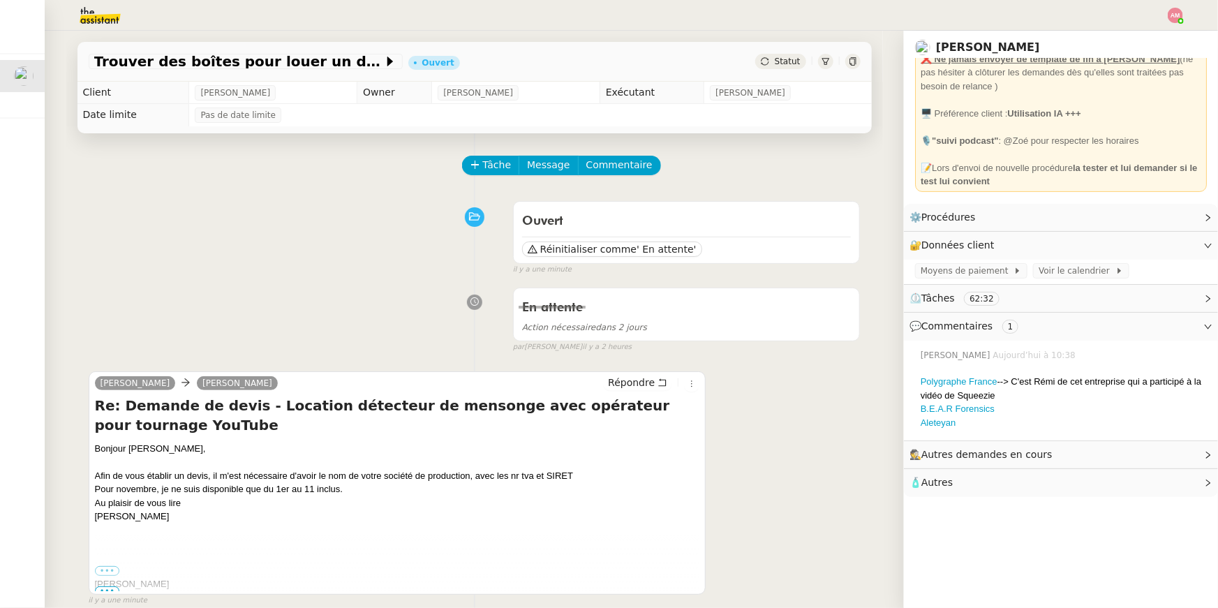
scroll to position [157, 0]
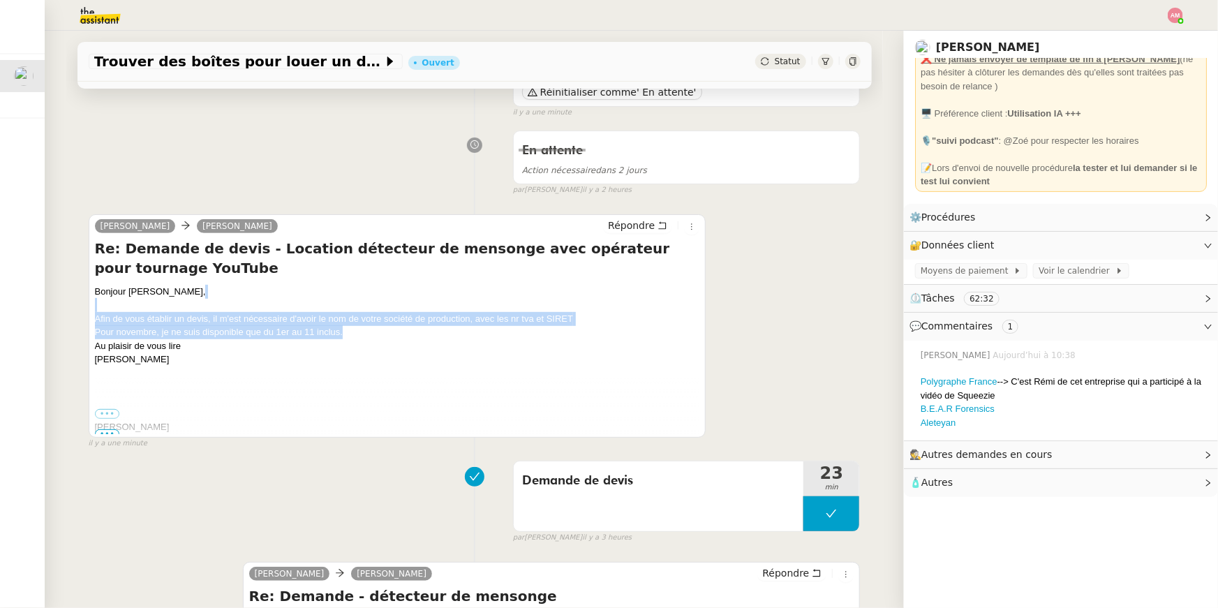
drag, startPoint x: 366, startPoint y: 337, endPoint x: 370, endPoint y: 311, distance: 25.5
click at [370, 311] on div "Bonjour [PERSON_NAME], Afin de vous établir un devis, il m'est nécessaire d'avo…" at bounding box center [397, 326] width 605 height 82
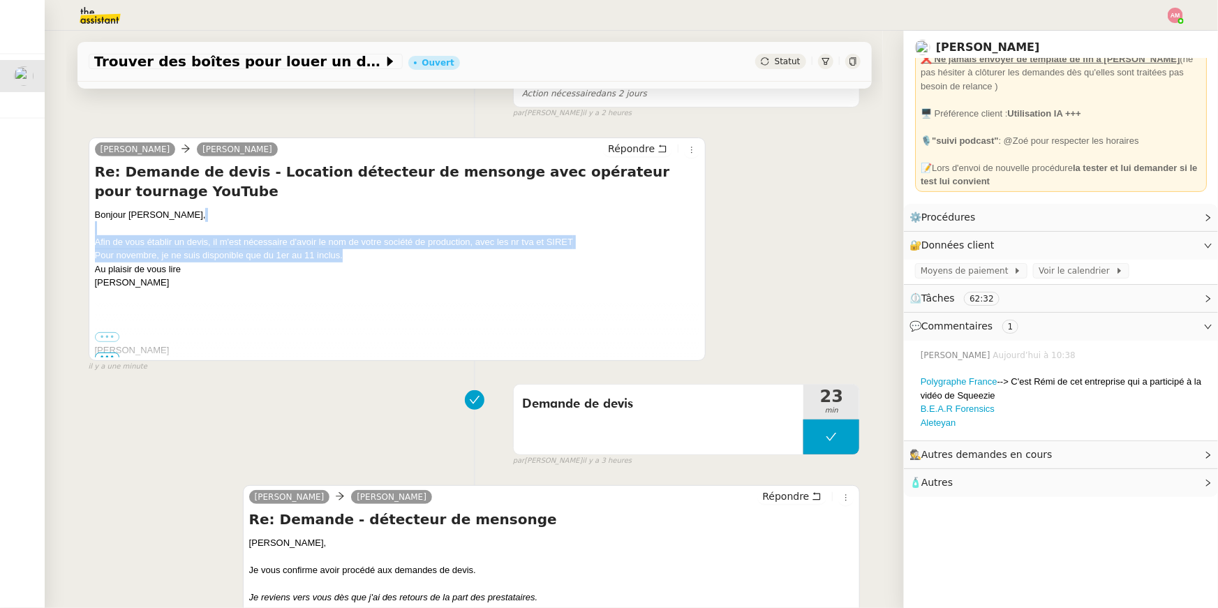
copy div "Afin de vous établir un devis, il m'est nécessaire d'avoir le nom de votre soci…"
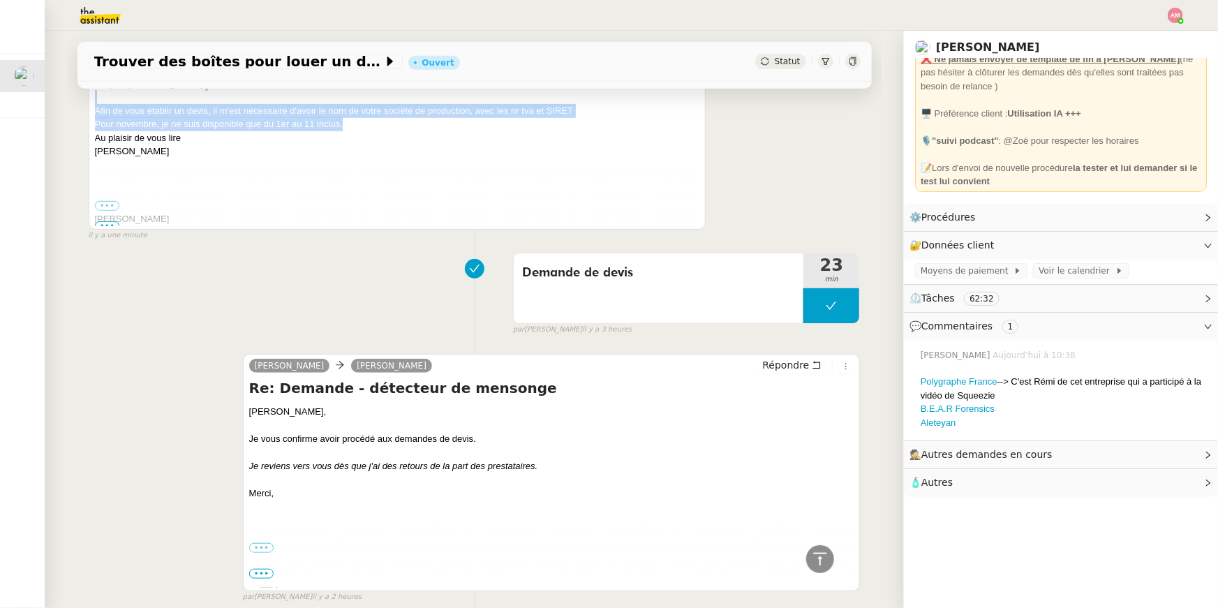
scroll to position [391, 0]
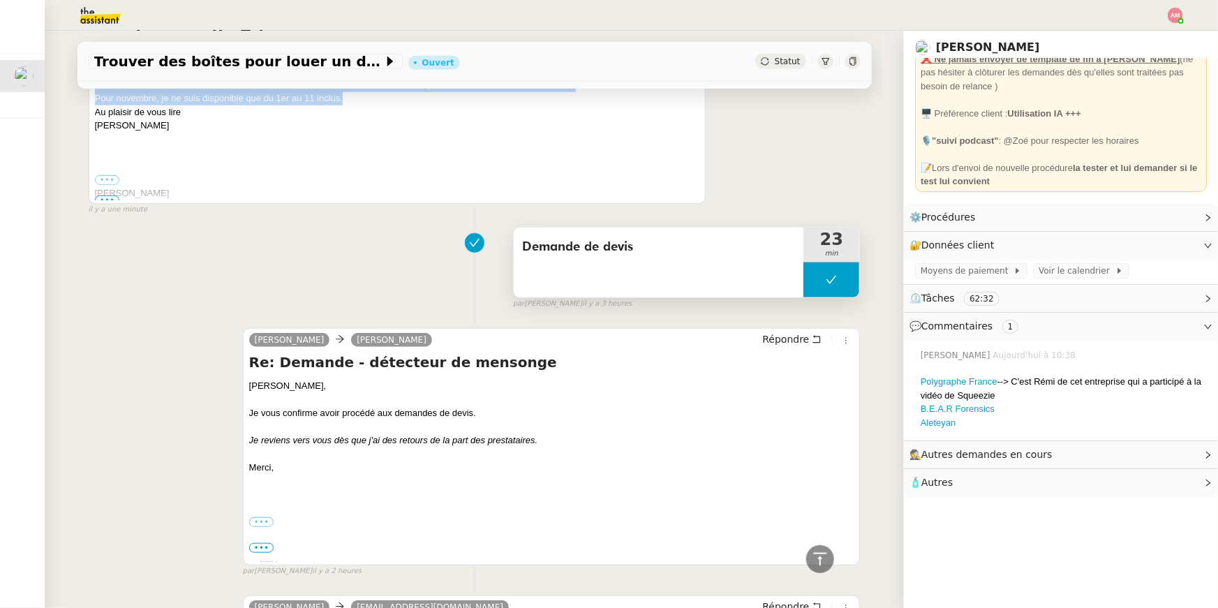
click at [811, 279] on button at bounding box center [832, 280] width 56 height 35
click at [812, 279] on icon at bounding box center [817, 279] width 11 height 11
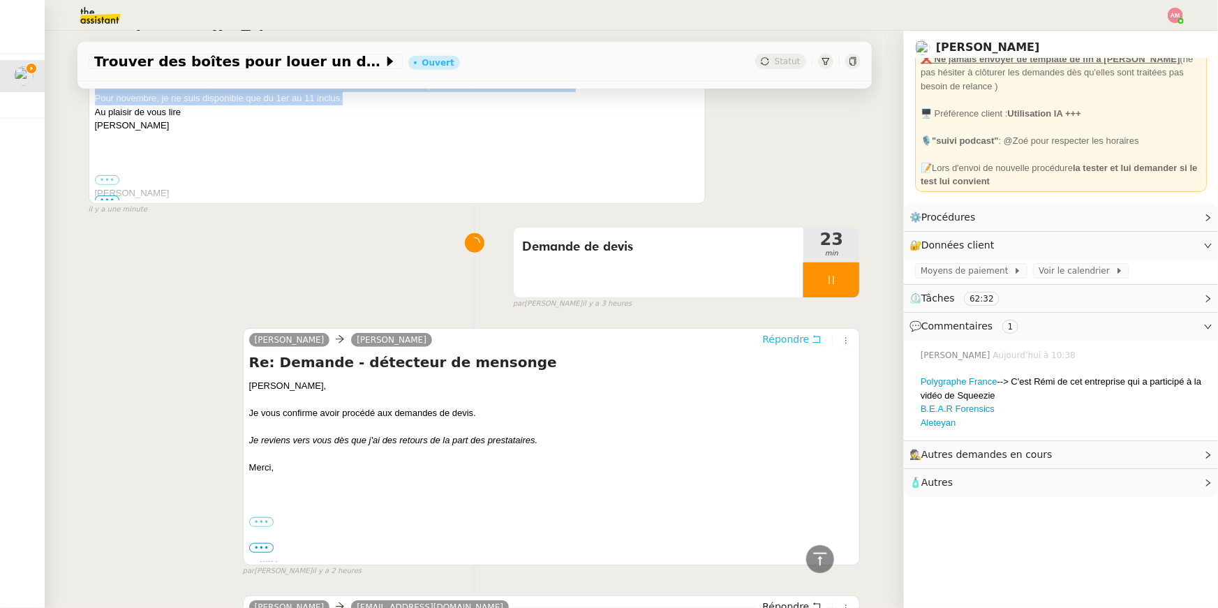
click at [802, 336] on span "Répondre" at bounding box center [785, 339] width 47 height 14
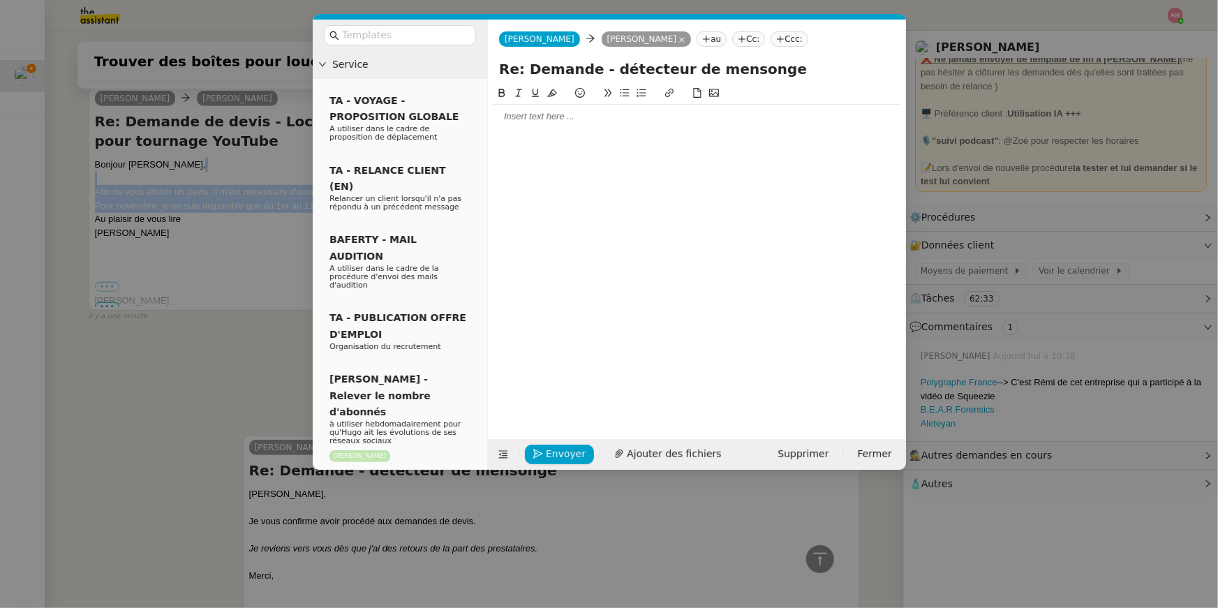
scroll to position [499, 0]
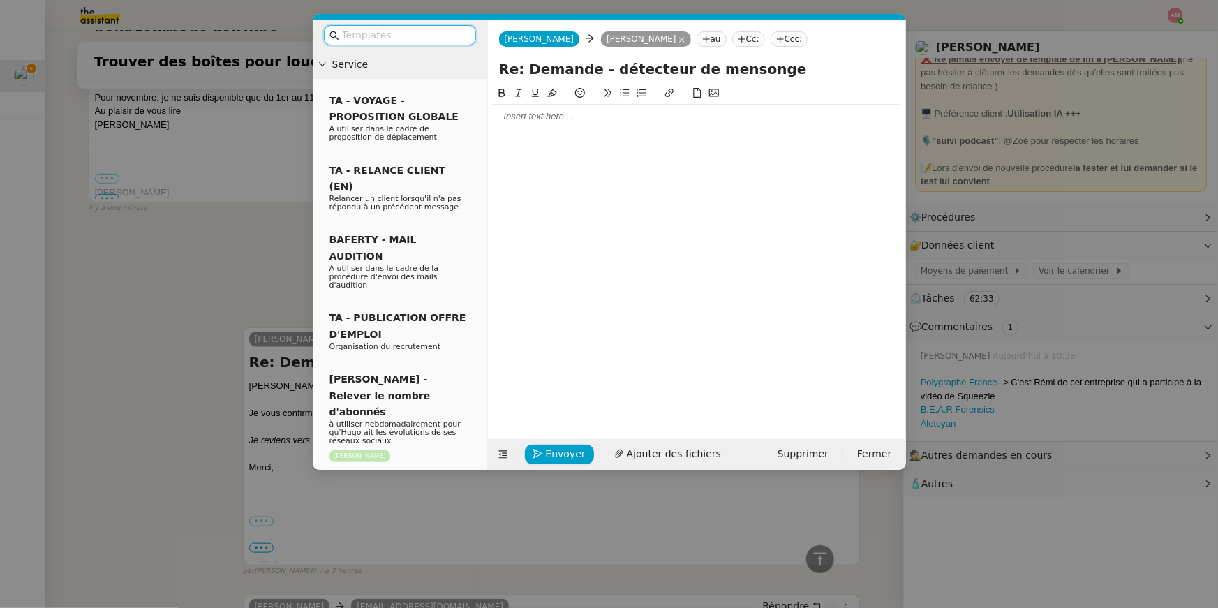
click at [714, 113] on div at bounding box center [697, 116] width 407 height 13
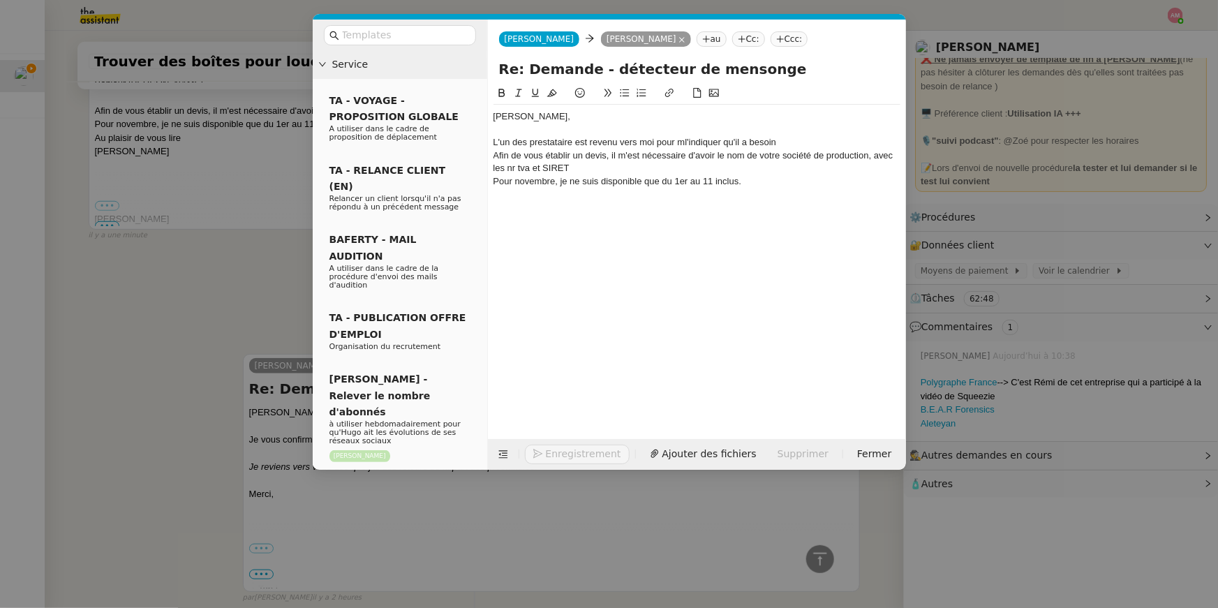
scroll to position [568, 0]
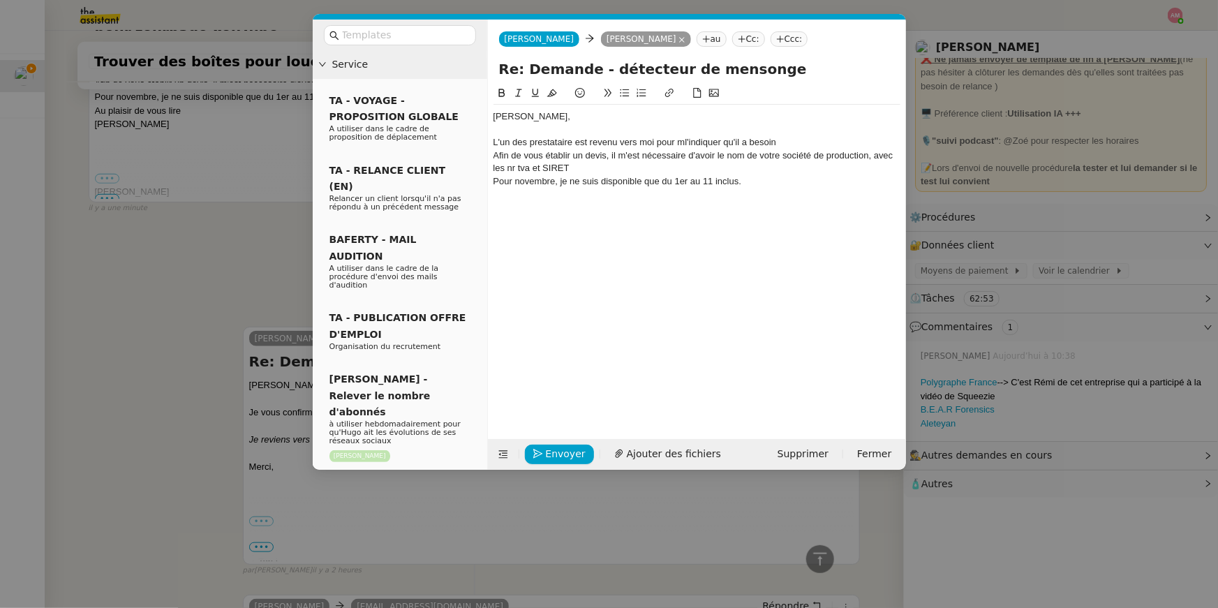
drag, startPoint x: 688, startPoint y: 156, endPoint x: 716, endPoint y: 146, distance: 29.6
click at [716, 146] on div "[PERSON_NAME], L'un des prestataire est revenu vers moi pour ml'indiquer qu'il …" at bounding box center [697, 149] width 407 height 89
drag, startPoint x: 642, startPoint y: 157, endPoint x: 688, endPoint y: 154, distance: 46.9
click at [688, 154] on div "Afin de vous établir un devis, il m'est nécessaire d'avoir le nom de votre soci…" at bounding box center [697, 162] width 407 height 26
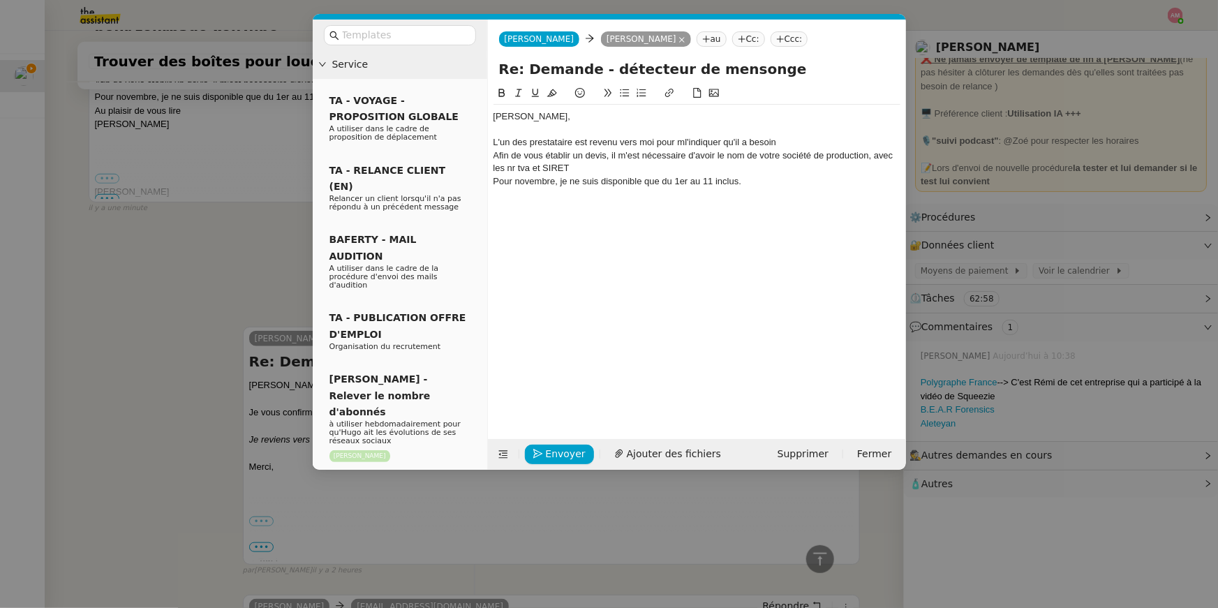
drag, startPoint x: 688, startPoint y: 154, endPoint x: 787, endPoint y: 138, distance: 100.4
click at [787, 138] on div "[PERSON_NAME], L'un des prestataire est revenu vers moi pour ml'indiquer qu'il …" at bounding box center [697, 149] width 407 height 89
click at [627, 156] on div "L'un des prestataire est revenu vers moi pour ml'indiquer qu'il a besoin a'avoi…" at bounding box center [697, 149] width 407 height 26
click at [494, 166] on div "Pour novembre, je ne suis disponible que du 1er au 11 inclus." at bounding box center [697, 168] width 407 height 13
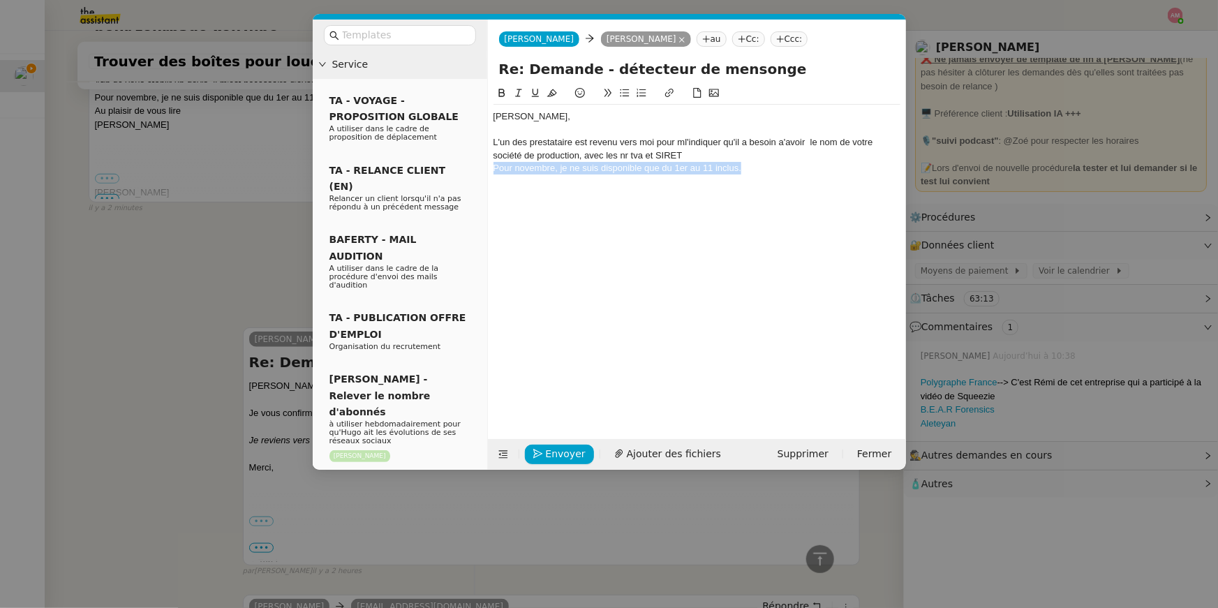
drag, startPoint x: 769, startPoint y: 179, endPoint x: 769, endPoint y: 160, distance: 19.6
click at [769, 160] on div "[PERSON_NAME], L'un des prestataire est revenu vers moi pour ml'indiquer qu'il …" at bounding box center [697, 142] width 407 height 75
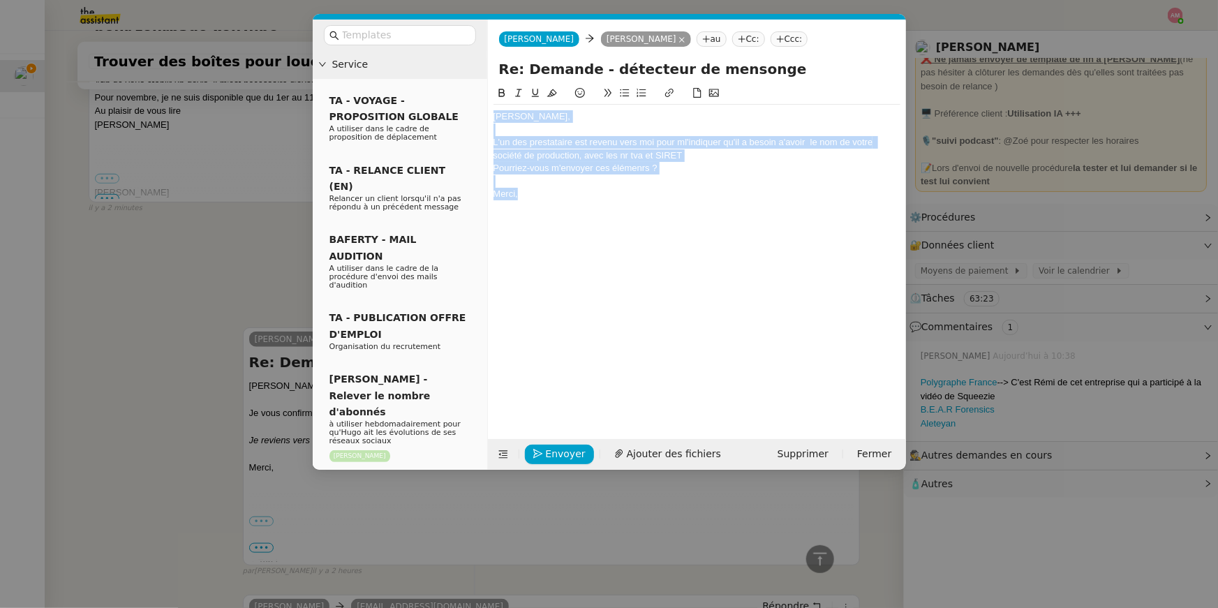
scroll to position [581, 0]
copy div "[PERSON_NAME], L'un des prestataire est revenu vers moi pour ml'indiquer qu'il …"
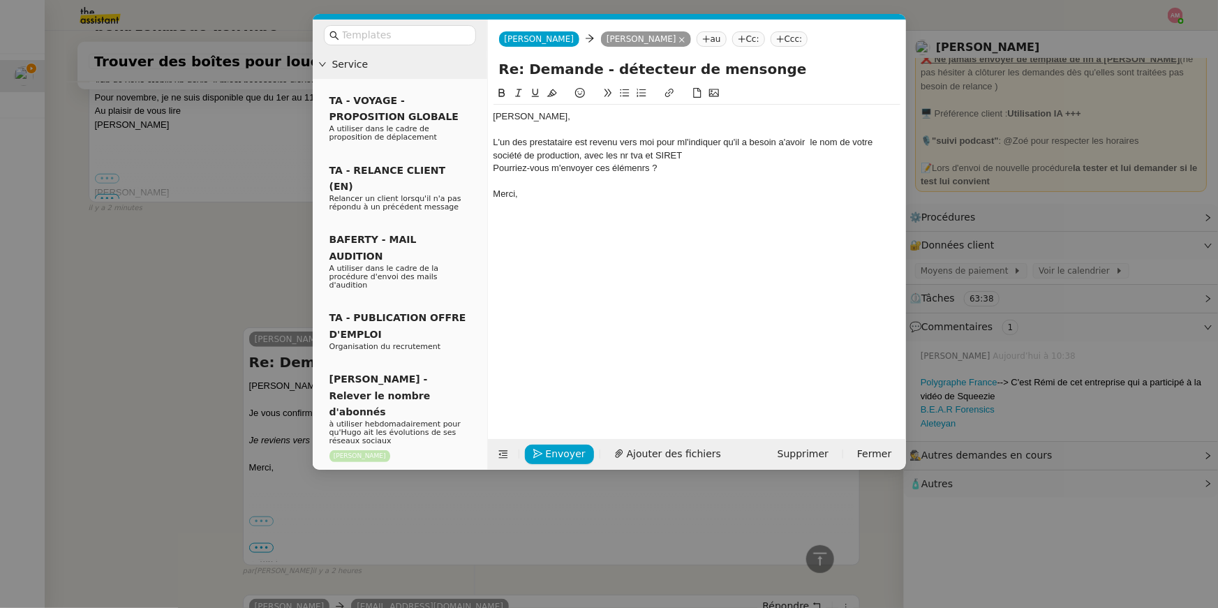
scroll to position [0, 0]
click at [624, 116] on div "[PERSON_NAME]," at bounding box center [697, 116] width 407 height 13
click at [880, 144] on div "L'un des prestataires est revenu vers moi pour m'indiquer qu'il a besoin d'avoi…" at bounding box center [697, 149] width 407 height 26
click at [862, 152] on div "L'un des prestataires est revenu vers moi pour m'indiquer qu'il a besoin d'avoi…" at bounding box center [697, 149] width 407 height 26
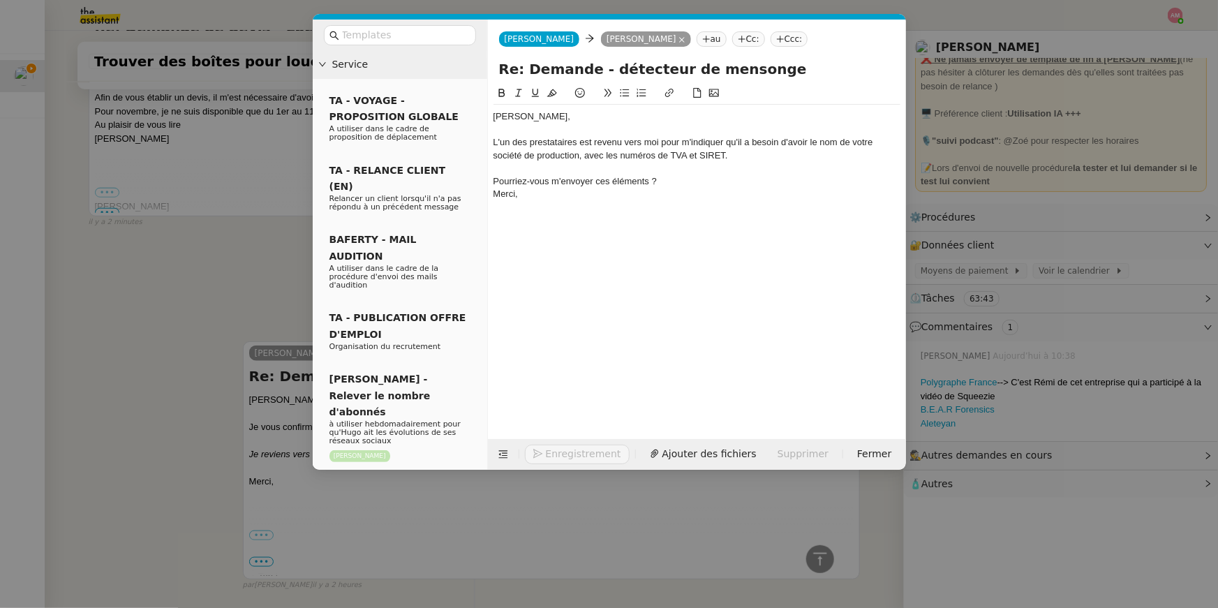
scroll to position [608, 0]
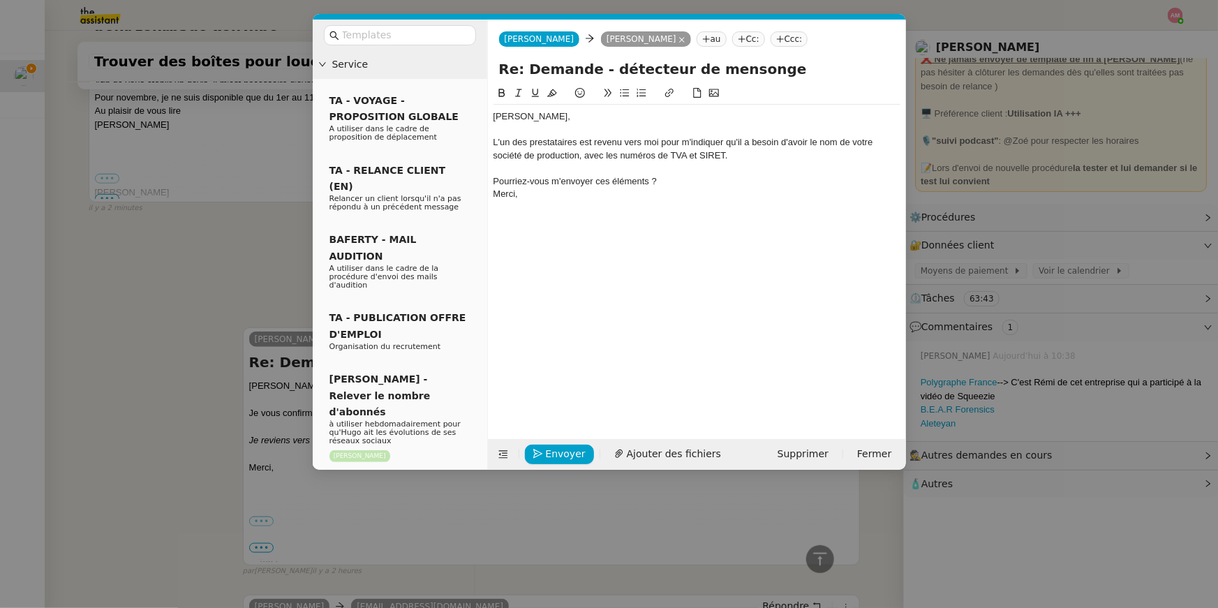
click at [717, 197] on div "Merci," at bounding box center [697, 194] width 407 height 13
click at [713, 189] on div "Merci," at bounding box center [697, 194] width 407 height 13
click at [700, 184] on div "Pourriez-vous m'envoyer ces éléments ?" at bounding box center [697, 181] width 407 height 13
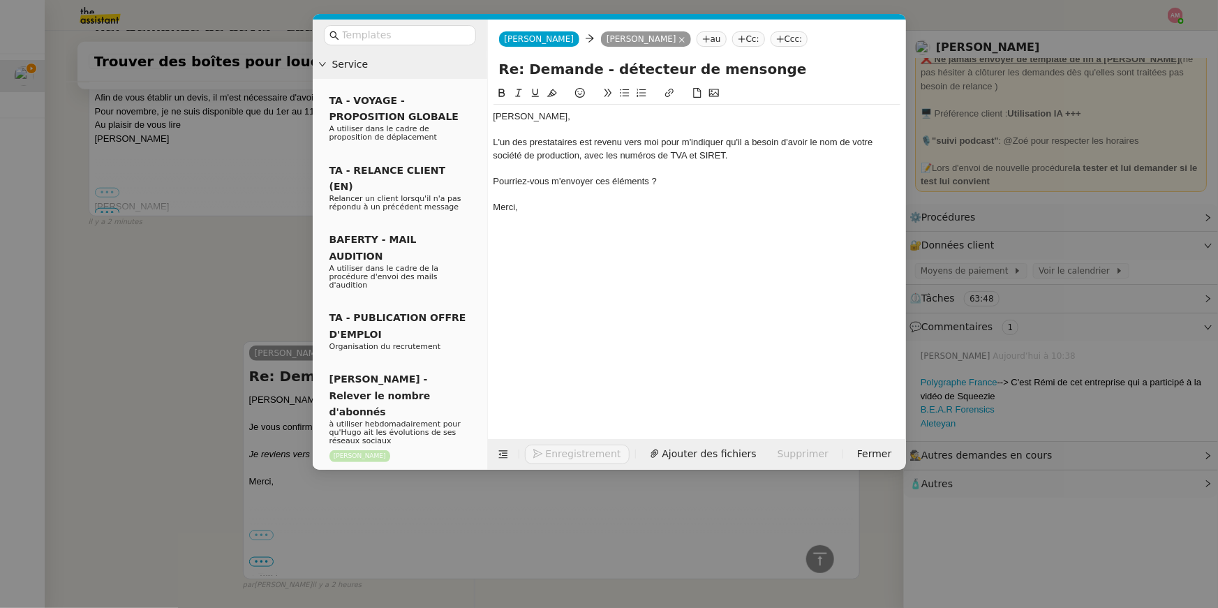
scroll to position [635, 0]
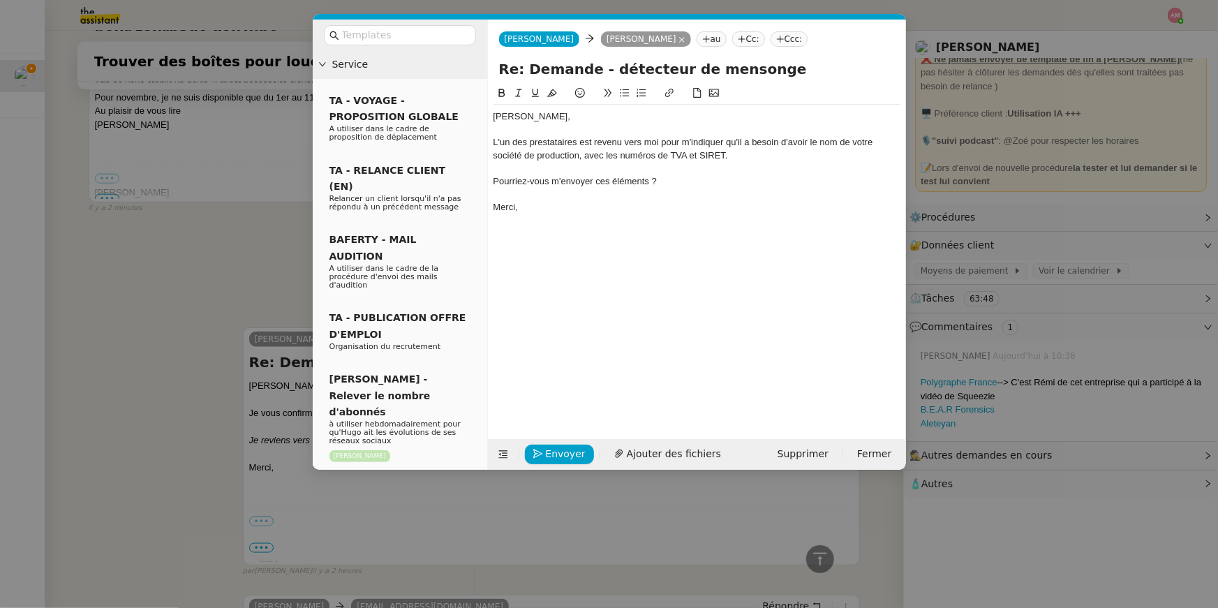
click at [732, 156] on div "L'un des prestataires est revenu vers moi pour m'indiquer qu'il a besoin d'avoi…" at bounding box center [697, 149] width 407 height 26
click at [579, 182] on div "Pourriez-vous m'envoyer ces éléments ?" at bounding box center [697, 181] width 407 height 13
click at [628, 85] on button at bounding box center [625, 93] width 17 height 16
click at [671, 230] on div at bounding box center [697, 232] width 407 height 13
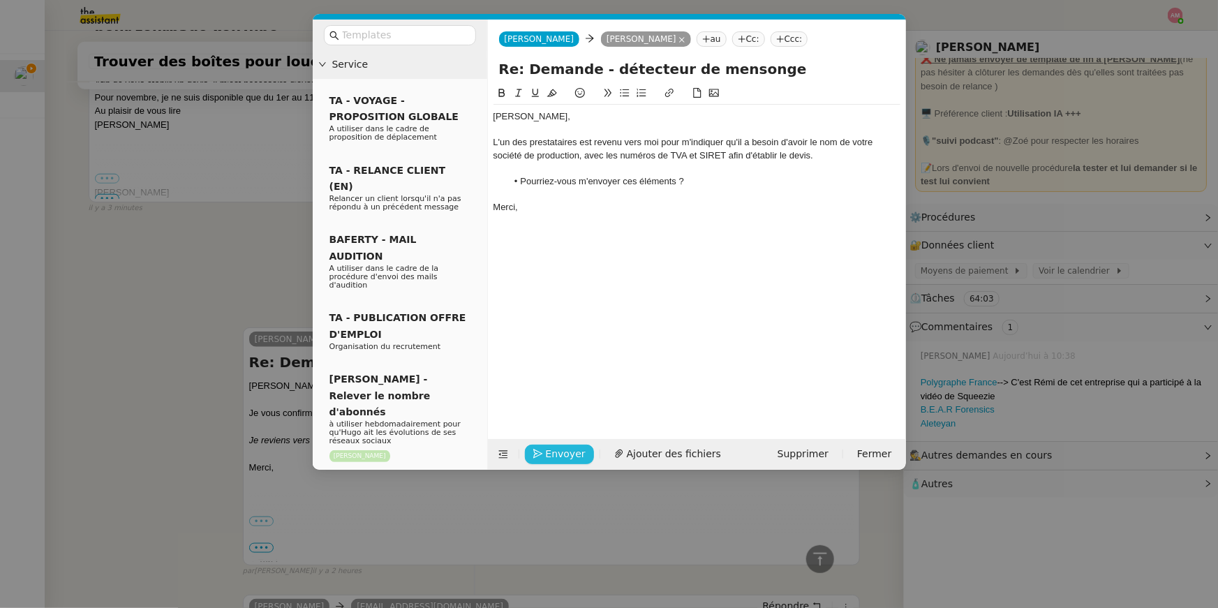
click at [561, 459] on span "Envoyer" at bounding box center [566, 454] width 40 height 16
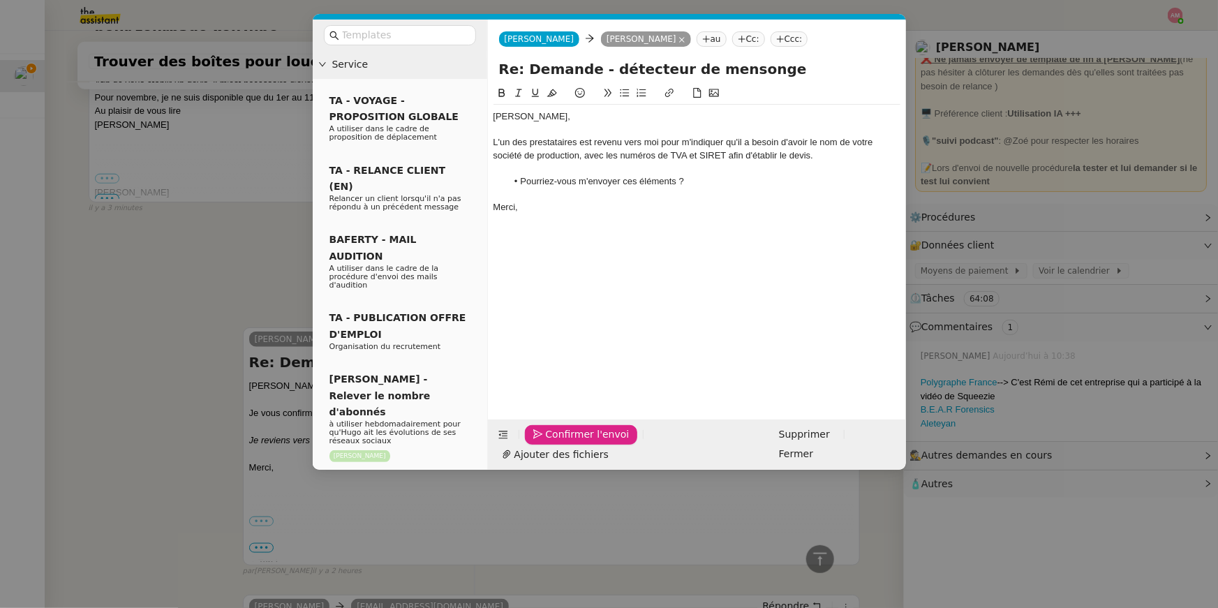
click at [561, 443] on span "Confirmer l'envoi" at bounding box center [588, 435] width 84 height 16
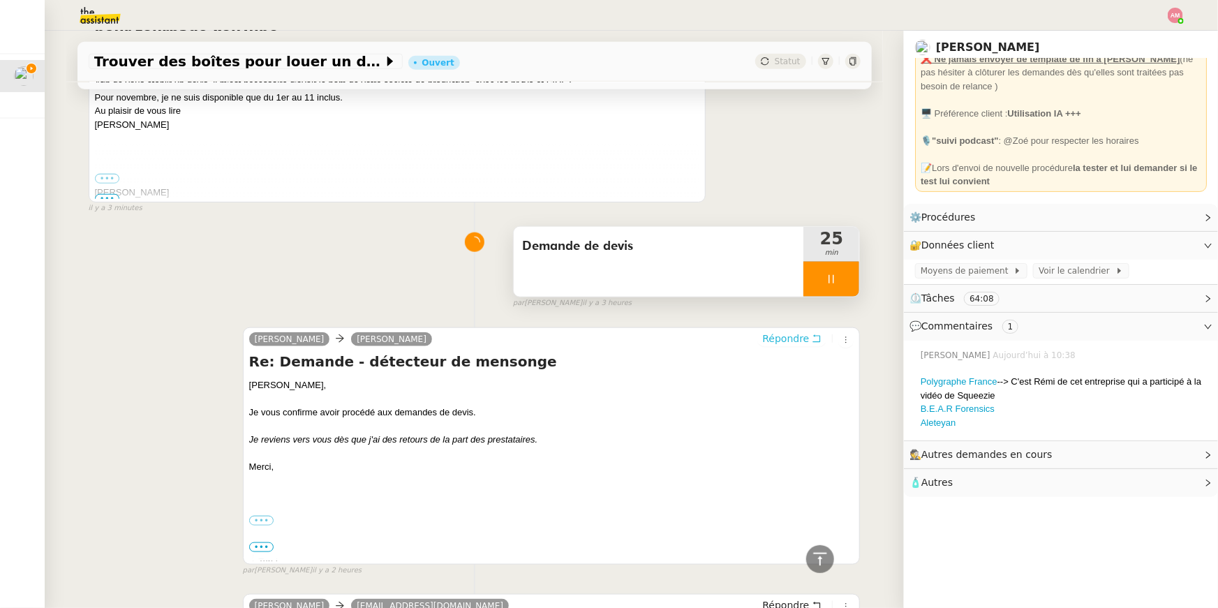
scroll to position [630, 0]
click at [730, 251] on span "Demande de devis" at bounding box center [659, 247] width 274 height 21
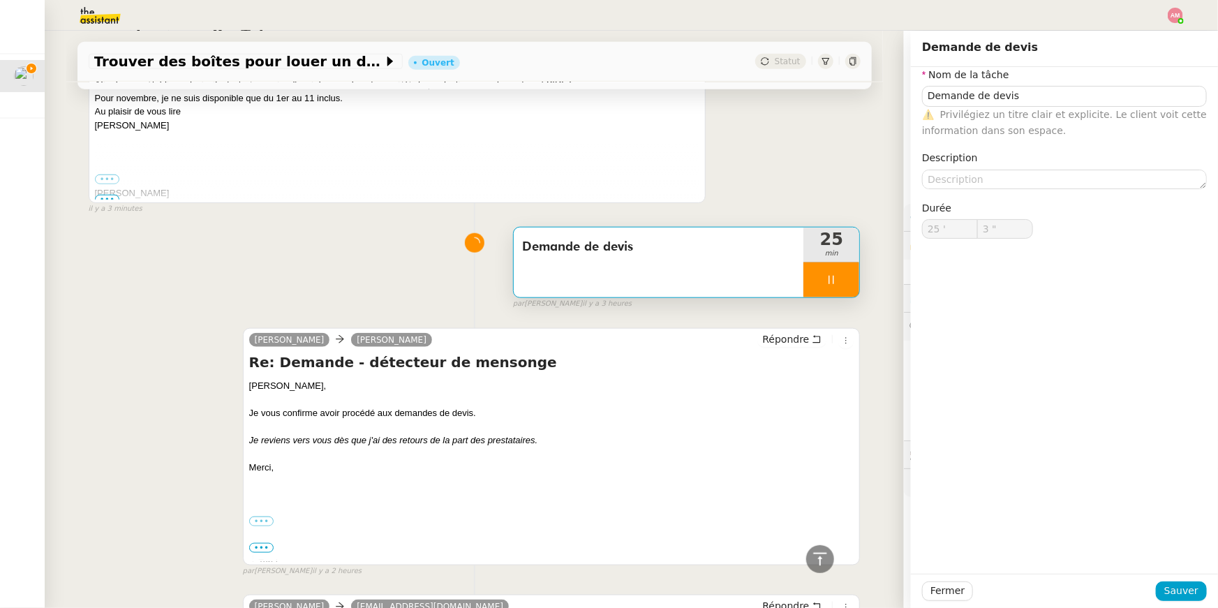
type input "4 ""
type input "Demande de devis"
type input "25 '"
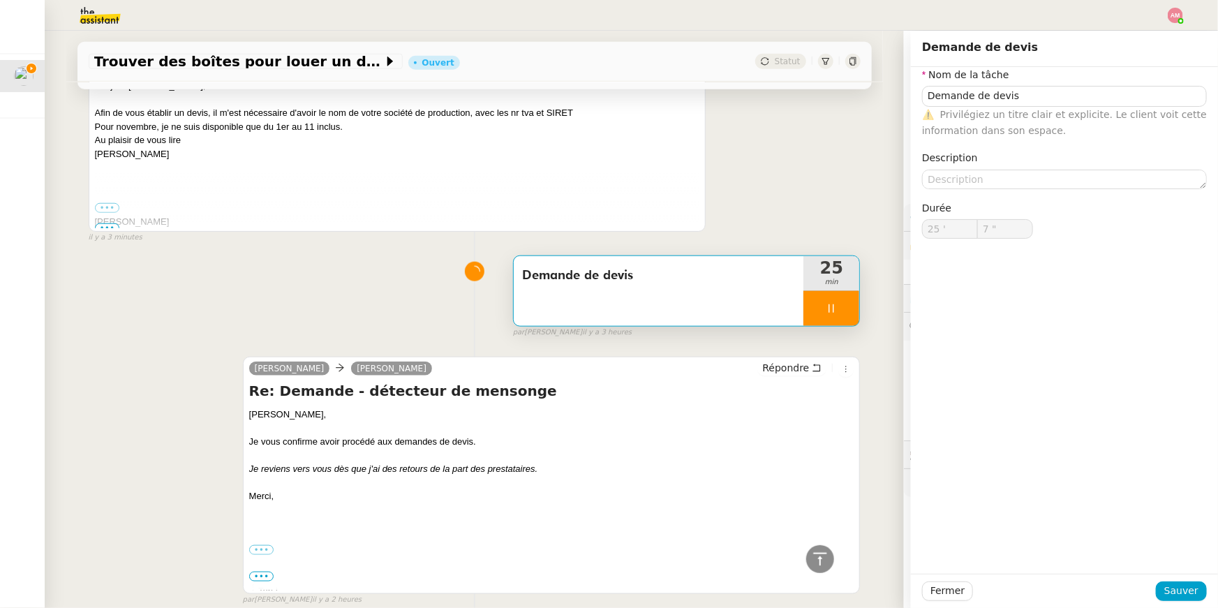
scroll to position [659, 0]
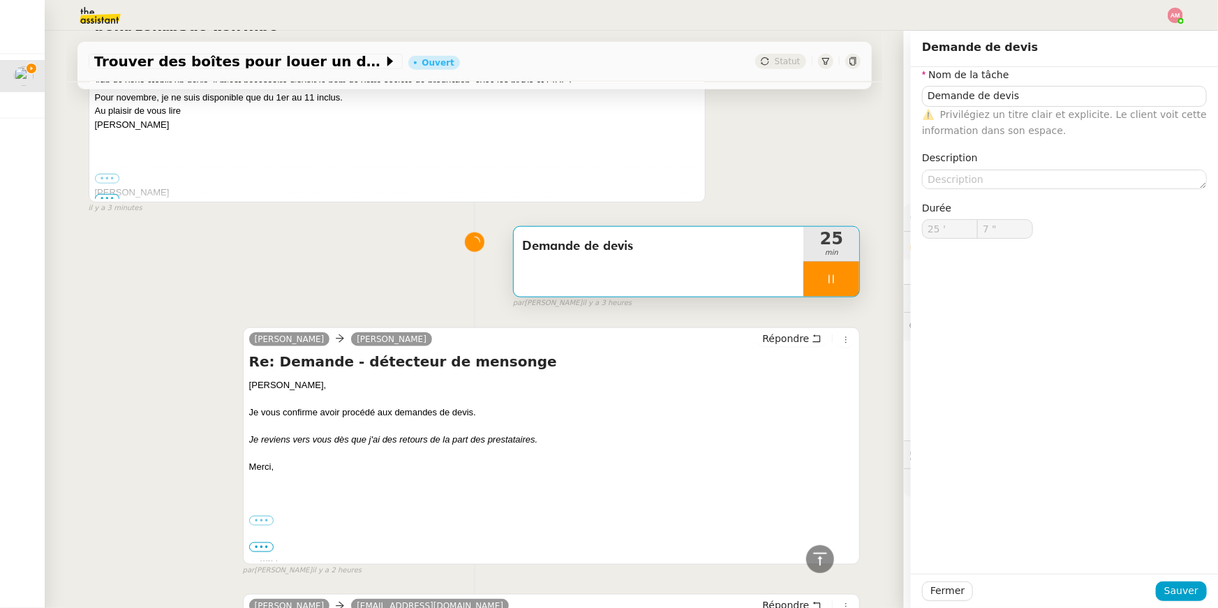
type input "8 ""
click at [853, 280] on div at bounding box center [832, 279] width 56 height 35
type input "Demande de devis"
type input "25 '"
type input "8 ""
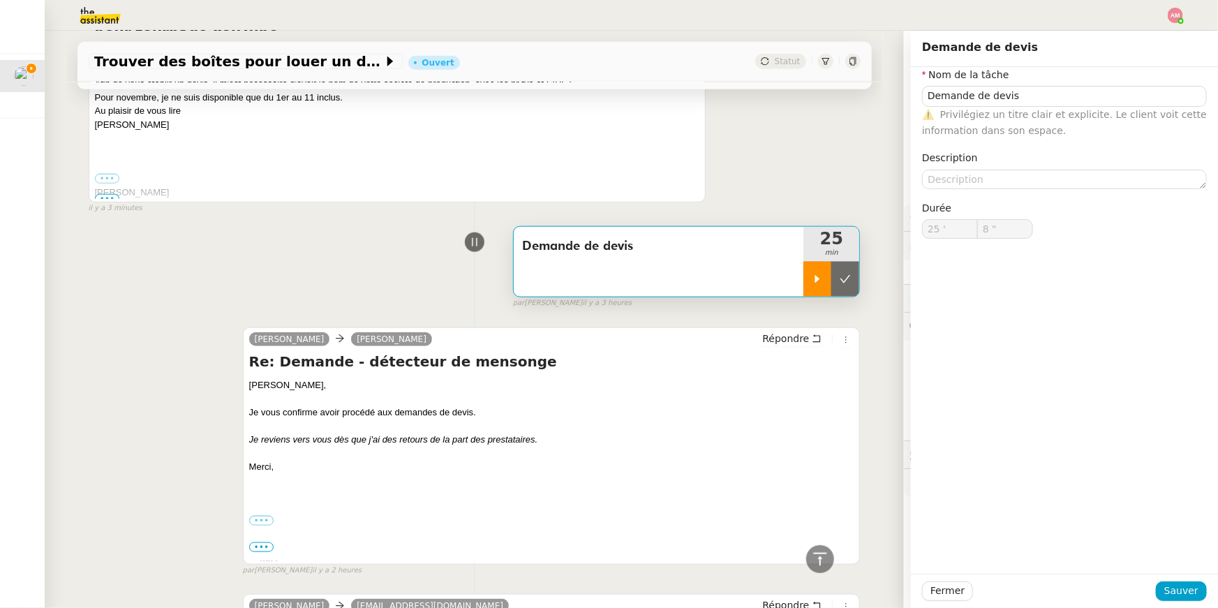
click at [853, 280] on button at bounding box center [846, 279] width 28 height 35
type input "Demande de devis"
type input "25 '"
type input "8 ""
type input "Demande de devis"
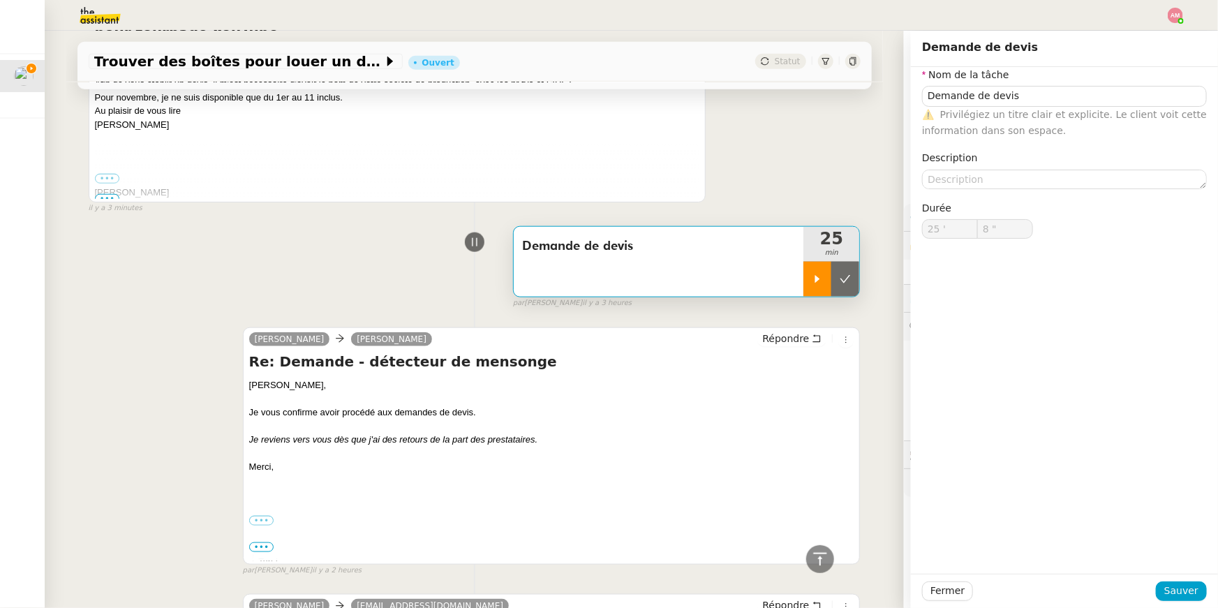
type input "25 '"
type input "8 ""
type input "Demande de devis"
type input "25 '"
type input "8 ""
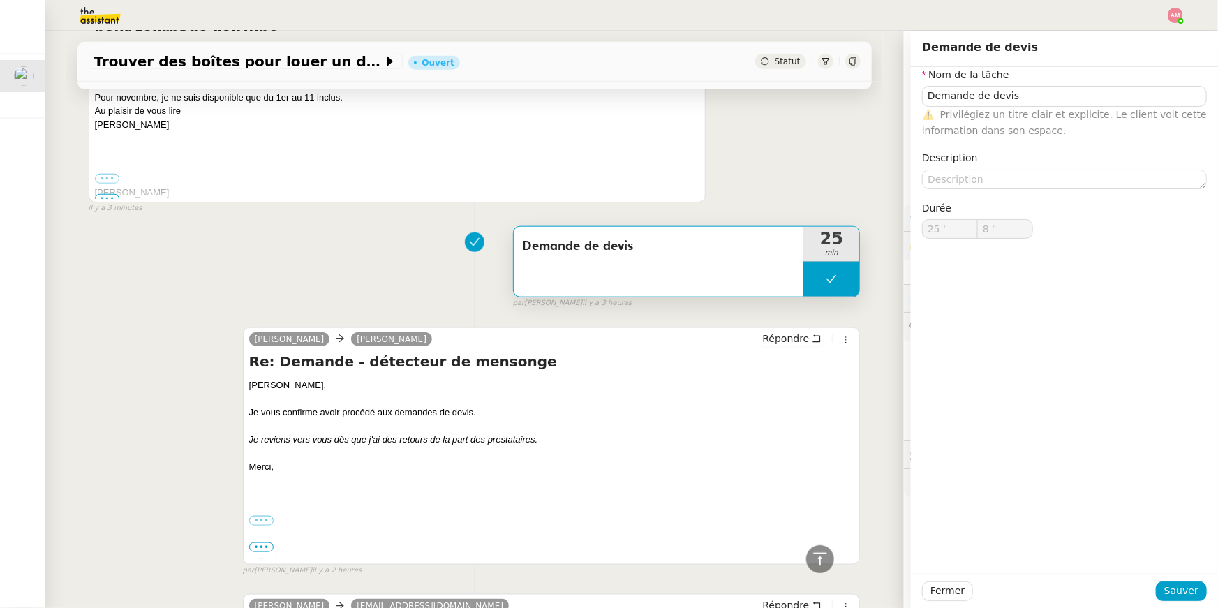
type input "Demande de devis"
type input "25 '"
type input "8 ""
type input "Demande de devis"
type input "25 '"
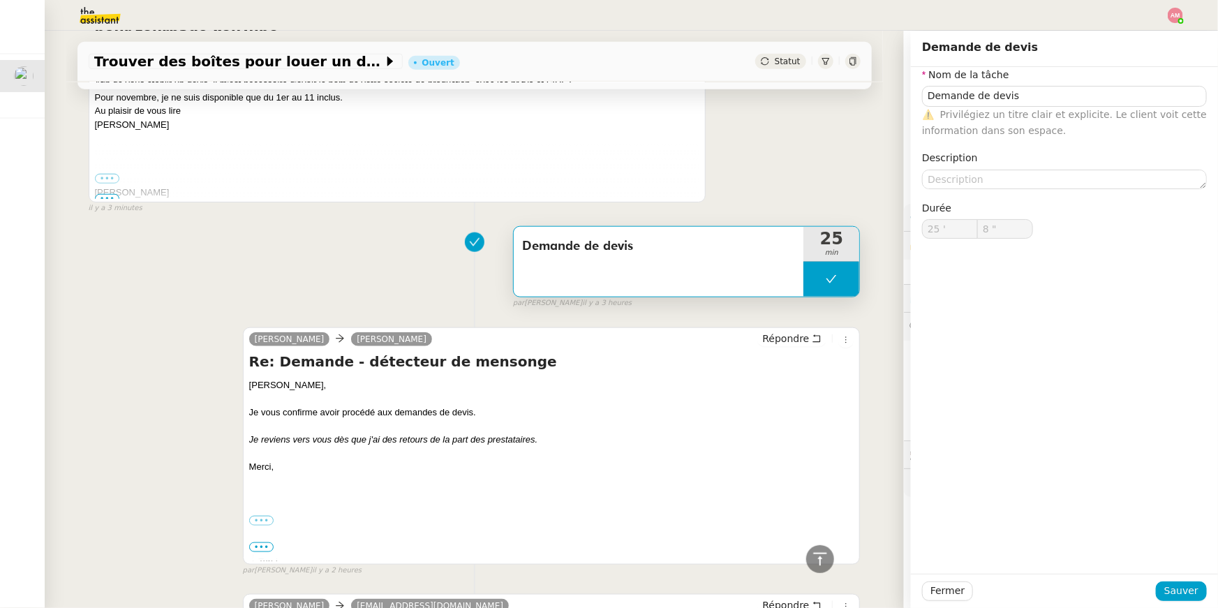
type input "8 ""
type input "Demande de devis"
type input "25 '"
type input "8 ""
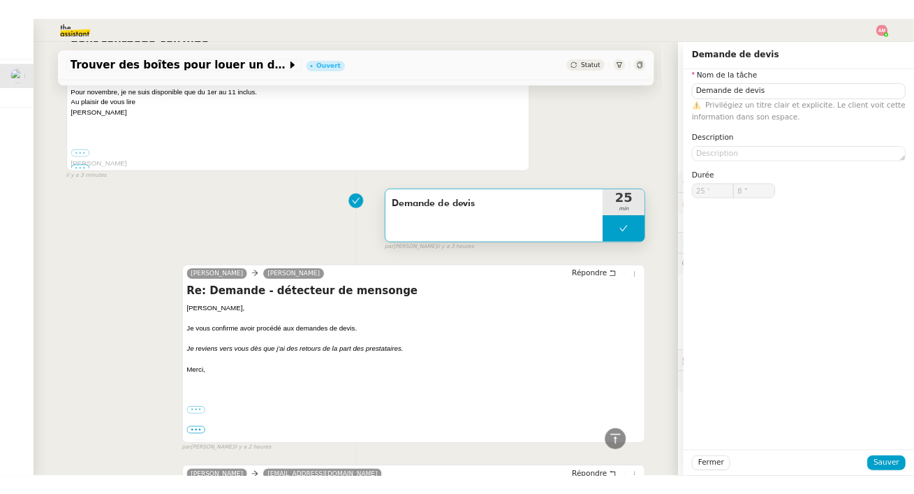
scroll to position [0, 0]
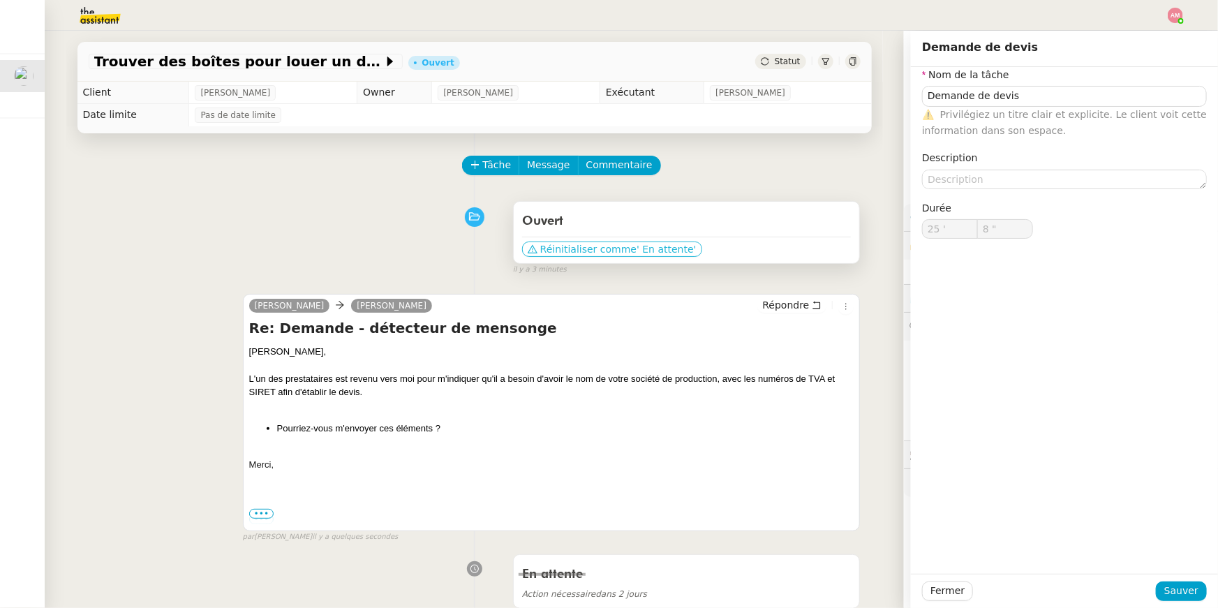
click at [583, 250] on span "Réinitialiser comme" at bounding box center [588, 249] width 96 height 14
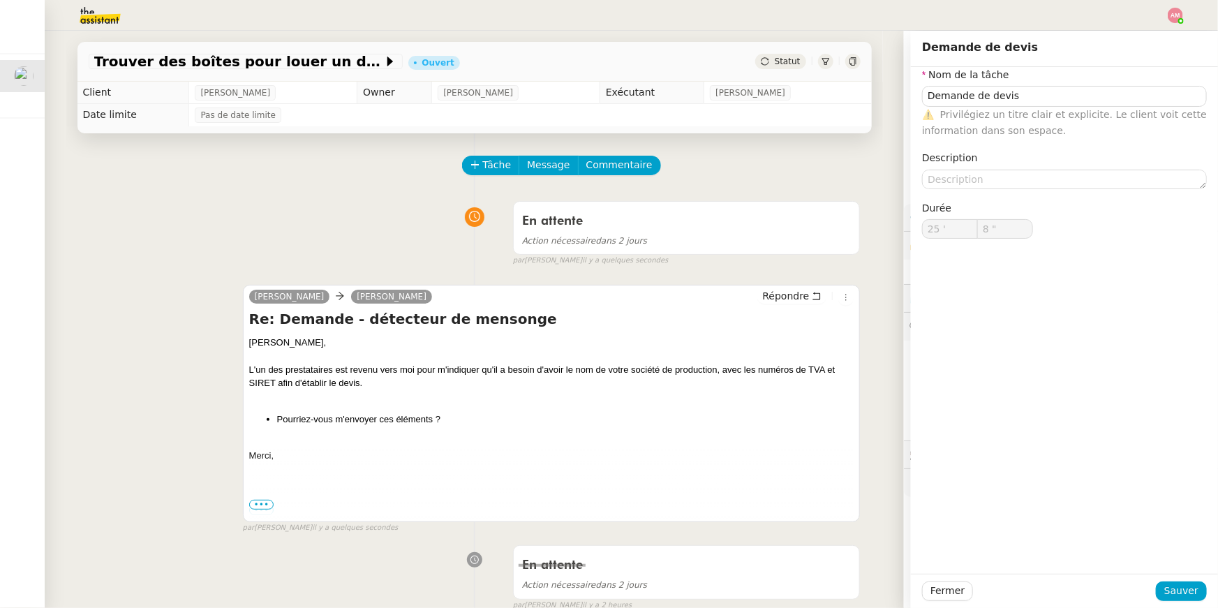
type input "Demande de devis"
type input "25 '"
type input "8 ""
type input "Demande de devis"
type input "25 '"
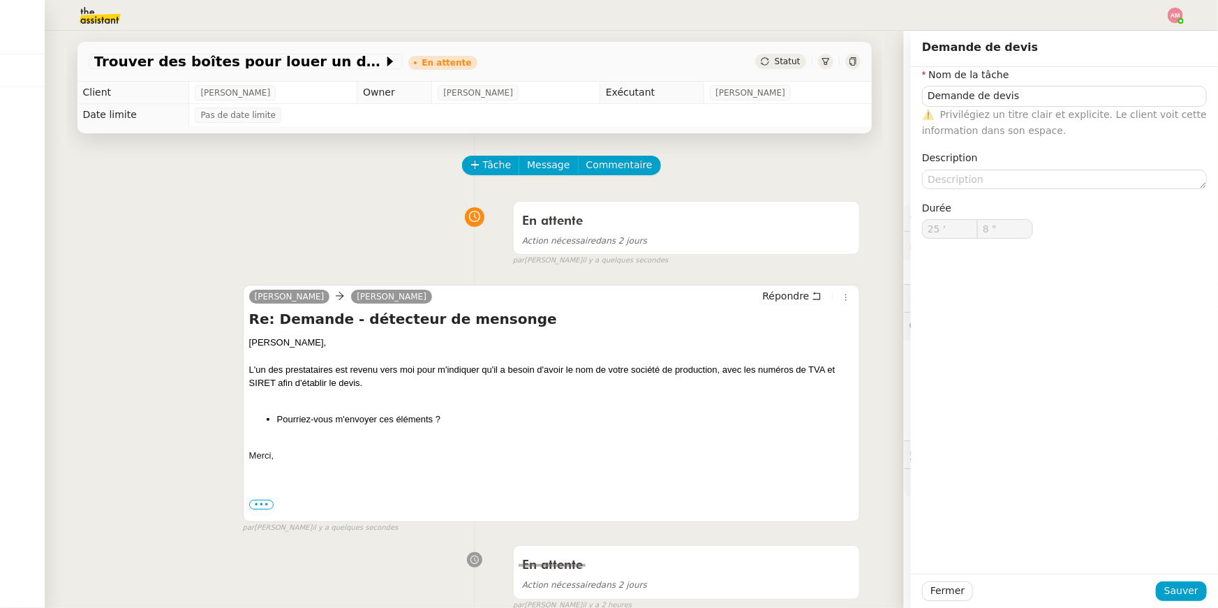
type input "8 ""
type input "Demande de devis"
type input "25 '"
type input "8 ""
type input "Demande de devis"
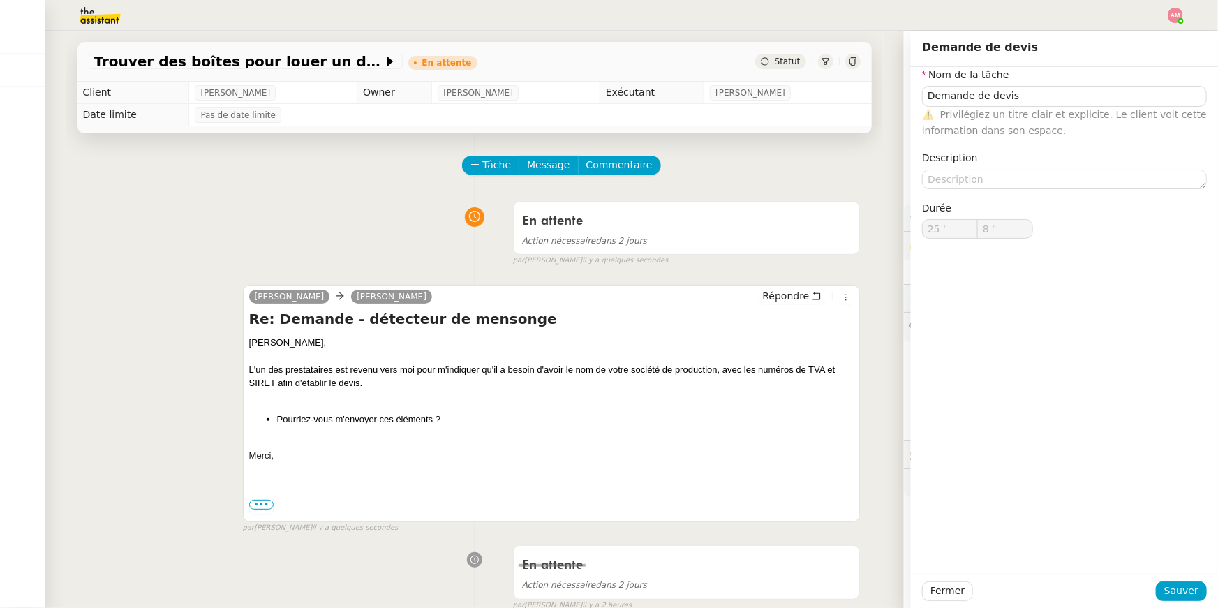
type input "25 '"
type input "8 ""
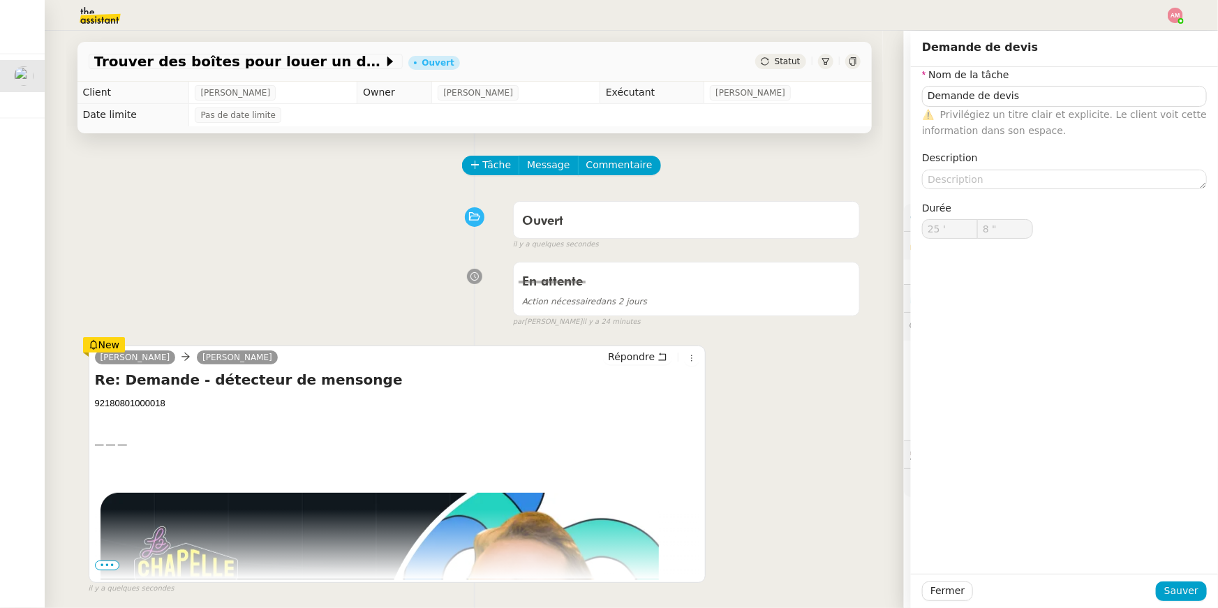
type input "Demande de devis"
type input "25 '"
type input "8 ""
type input "Demande de devis"
type input "25 '"
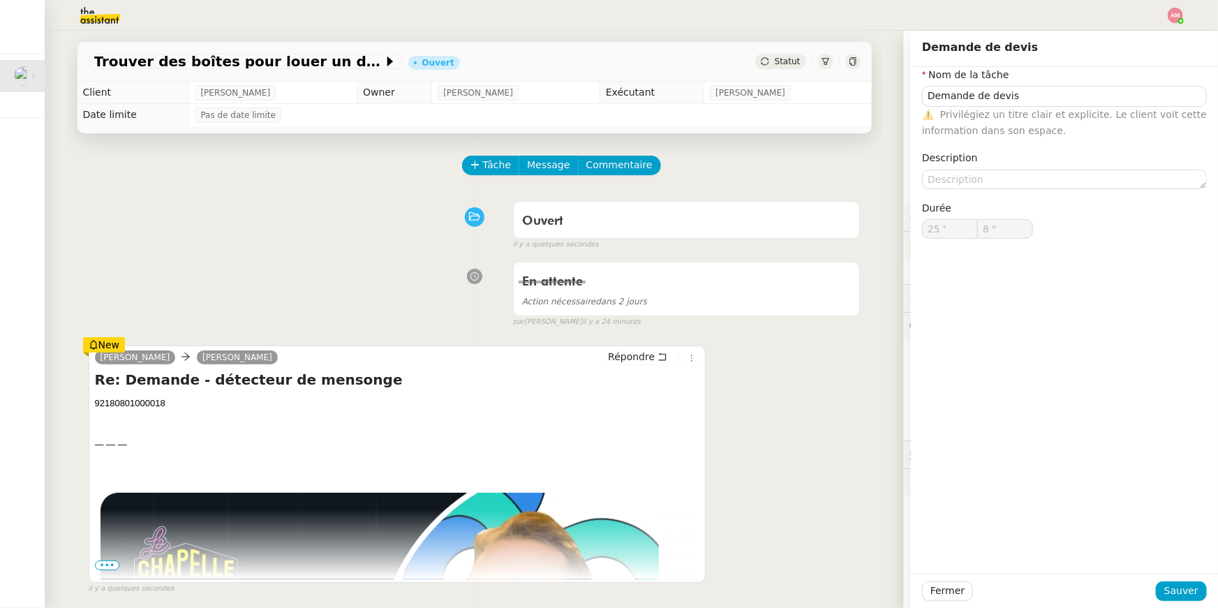
type input "8 ""
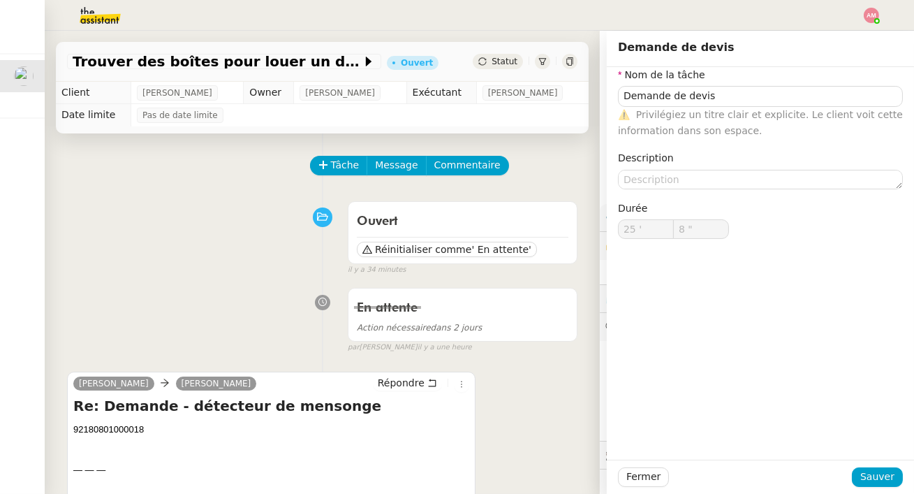
scroll to position [100, 0]
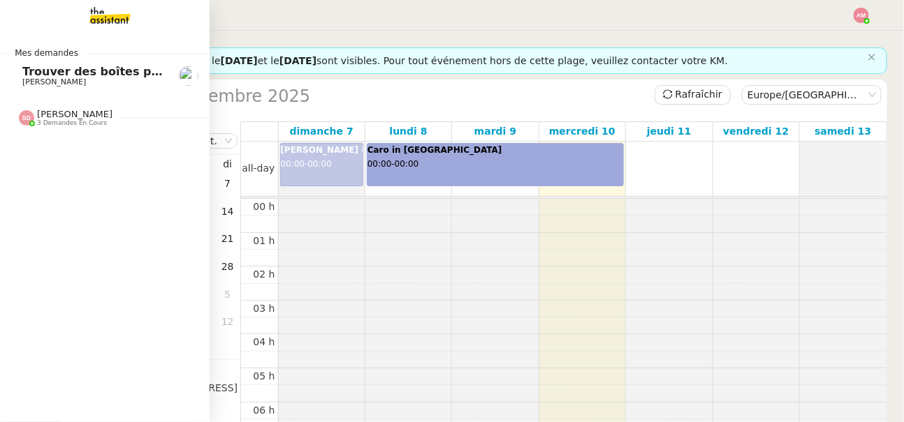
scroll to position [506, 0]
